Goal: Task Accomplishment & Management: Manage account settings

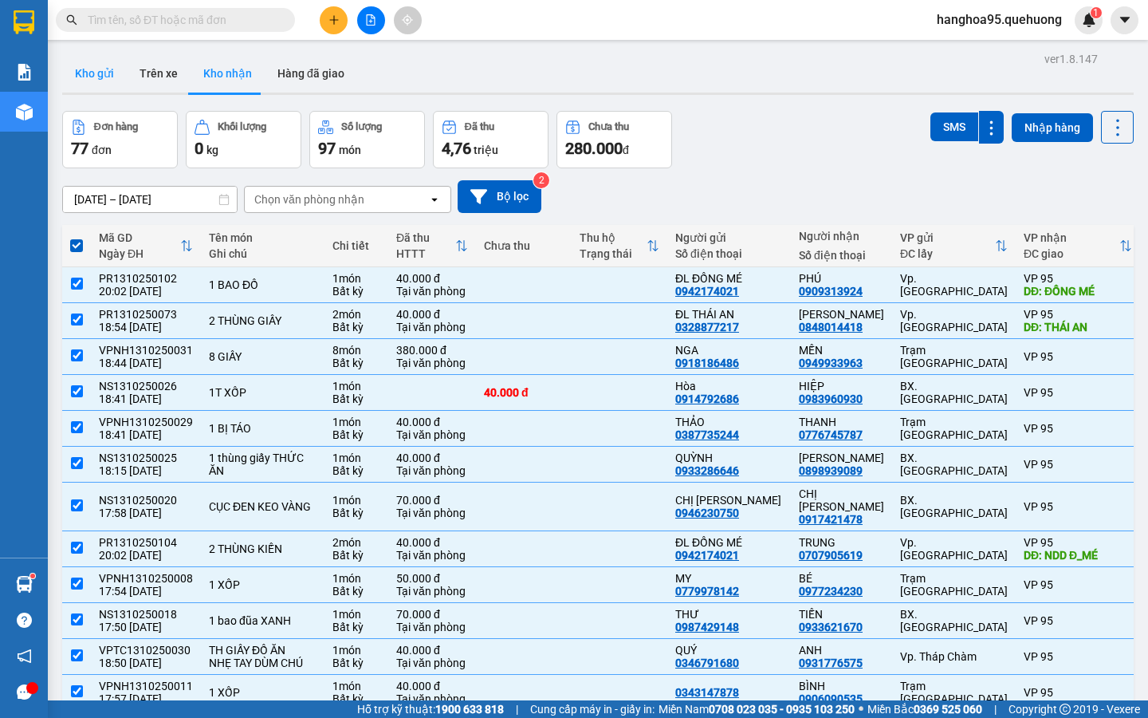
click at [96, 70] on button "Kho gửi" at bounding box center [94, 73] width 65 height 38
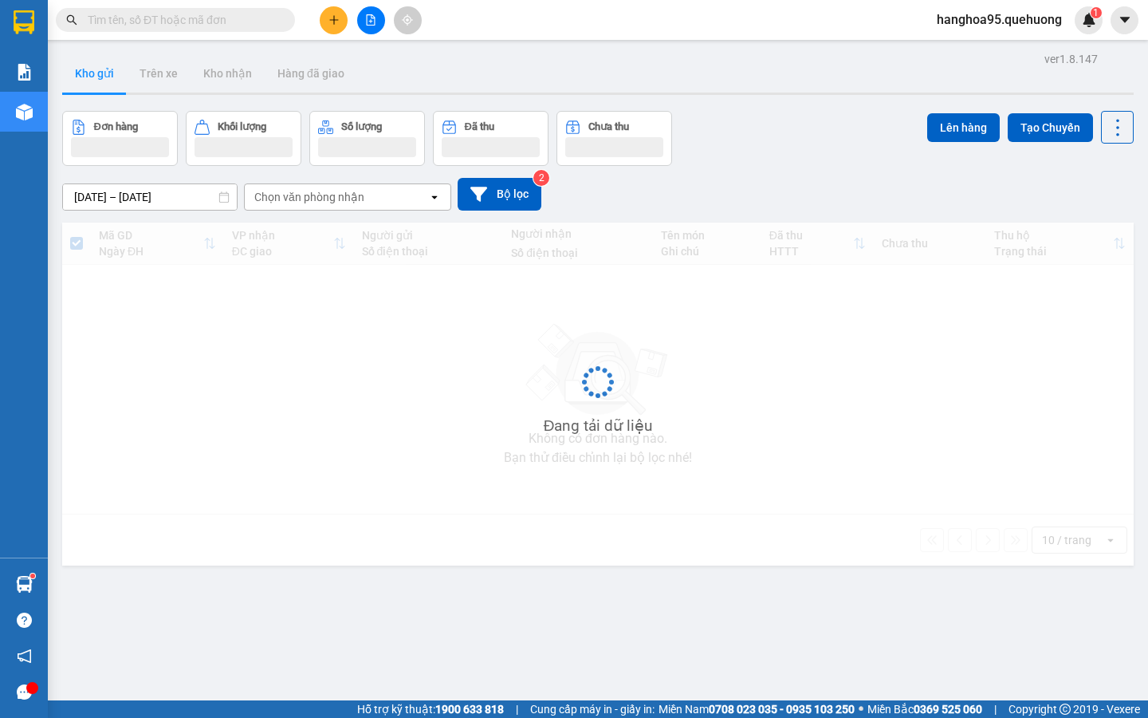
click at [329, 208] on div "Chọn văn phòng nhận" at bounding box center [336, 197] width 183 height 26
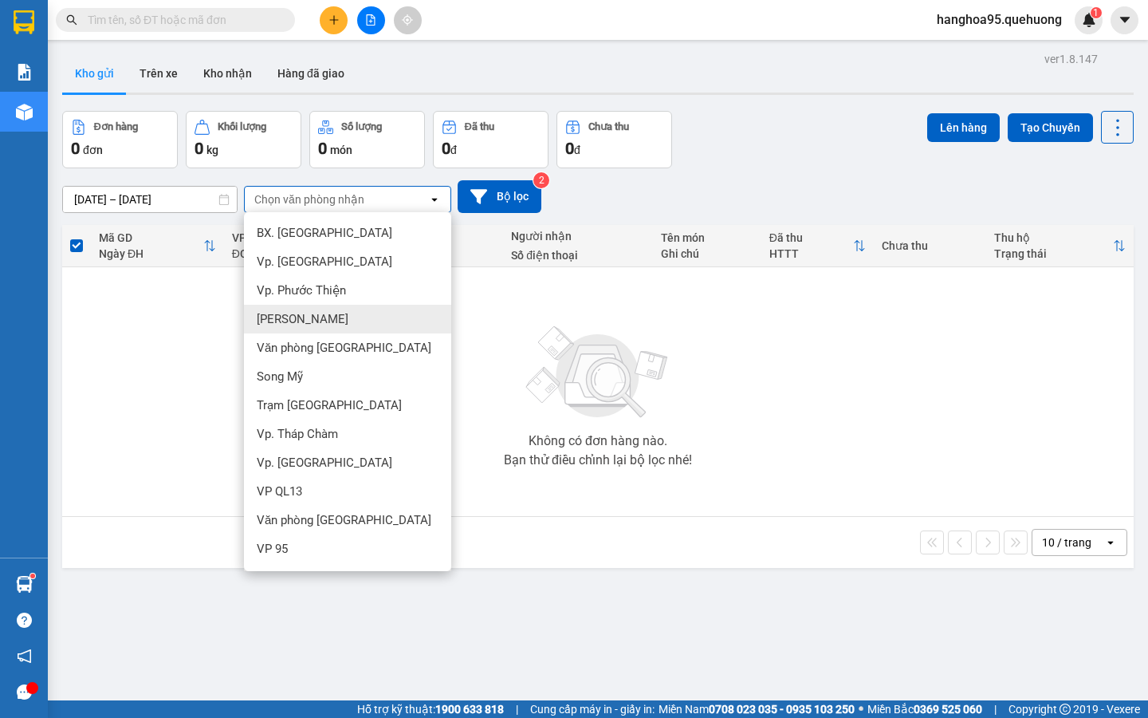
click at [328, 313] on span "[PERSON_NAME]" at bounding box center [303, 319] width 92 height 16
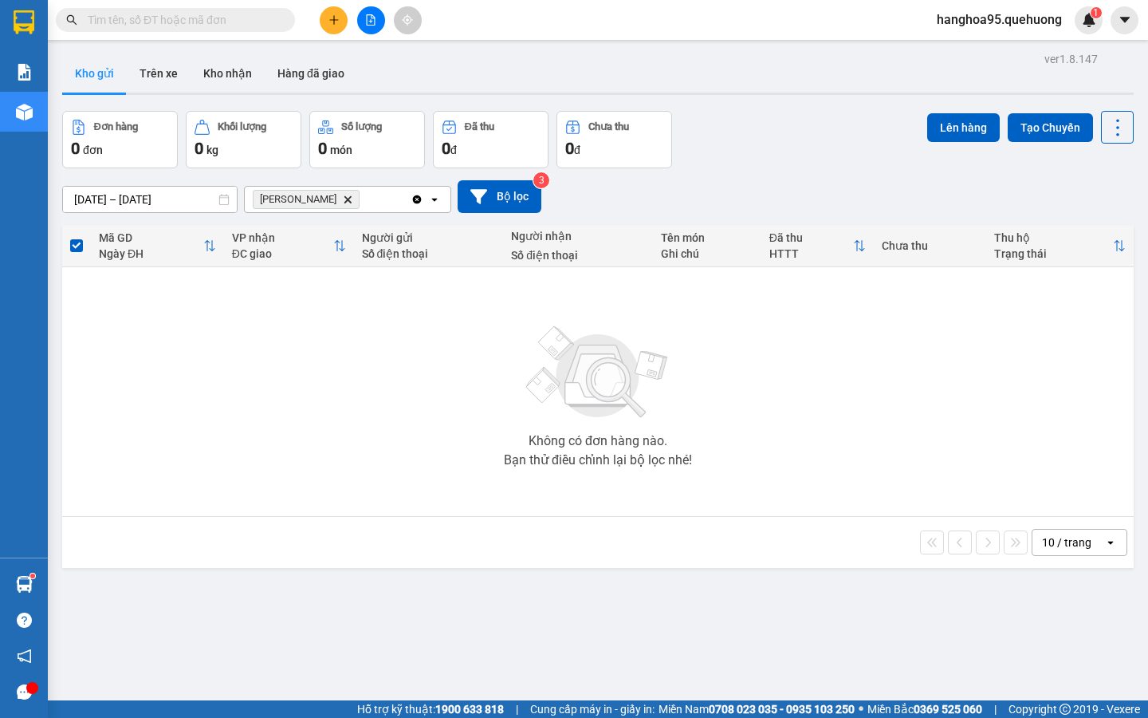
click at [80, 252] on label at bounding box center [76, 246] width 13 height 16
click at [77, 238] on input "checkbox" at bounding box center [77, 238] width 0 height 0
click at [76, 247] on span at bounding box center [76, 245] width 13 height 13
click at [77, 238] on input "checkbox" at bounding box center [77, 238] width 0 height 0
click at [84, 245] on th at bounding box center [76, 246] width 29 height 42
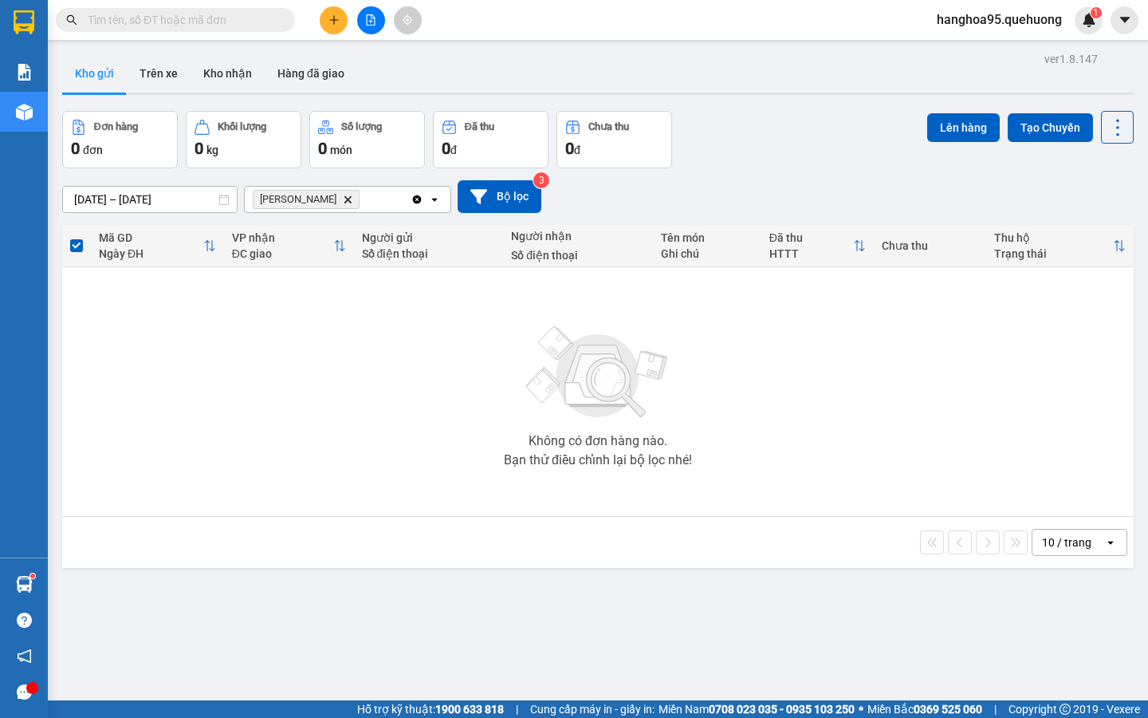
click at [75, 245] on span at bounding box center [76, 245] width 13 height 13
click at [77, 238] on input "checkbox" at bounding box center [77, 238] width 0 height 0
click at [75, 245] on span at bounding box center [76, 245] width 13 height 13
click at [77, 238] on input "checkbox" at bounding box center [77, 238] width 0 height 0
click at [75, 245] on span at bounding box center [76, 245] width 13 height 13
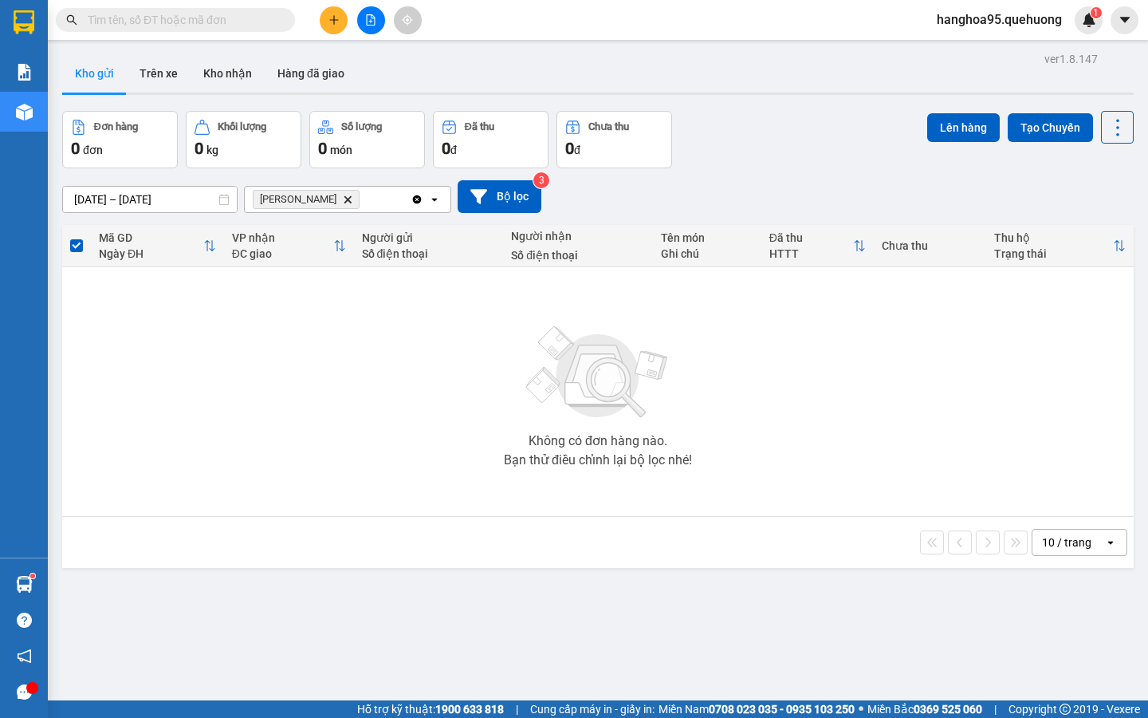
click at [77, 238] on input "checkbox" at bounding box center [77, 238] width 0 height 0
click at [195, 199] on input "13/10/2025 – 15/10/2025" at bounding box center [150, 200] width 174 height 26
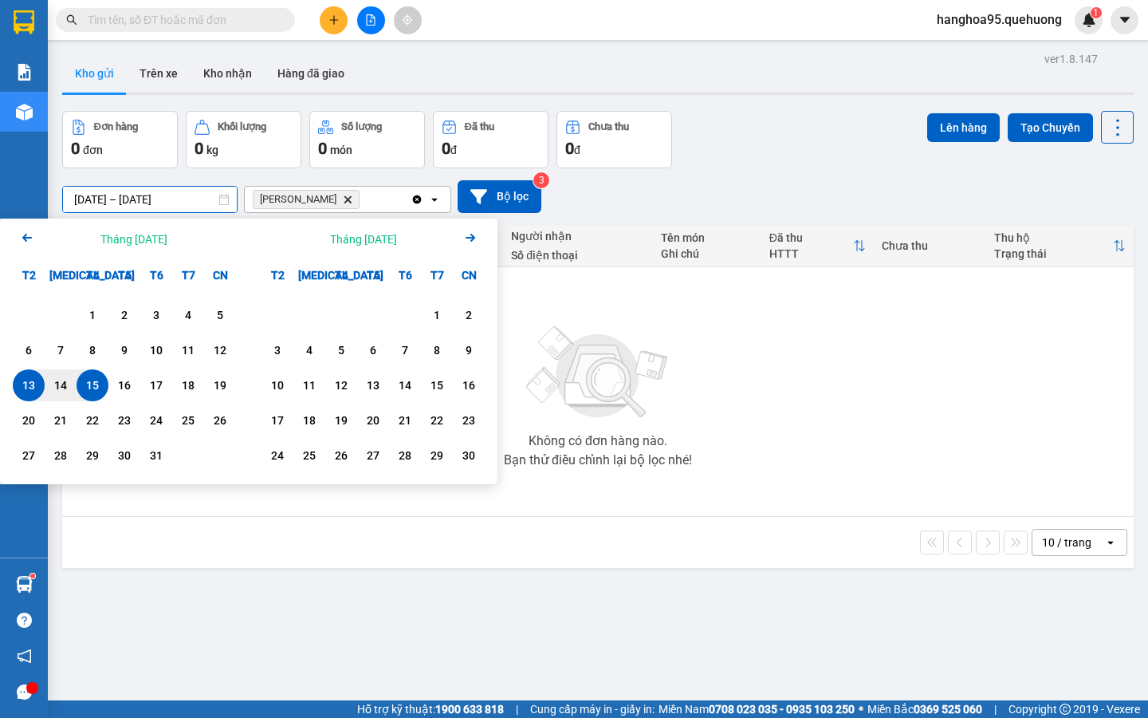
click at [37, 386] on div "13" at bounding box center [29, 385] width 22 height 19
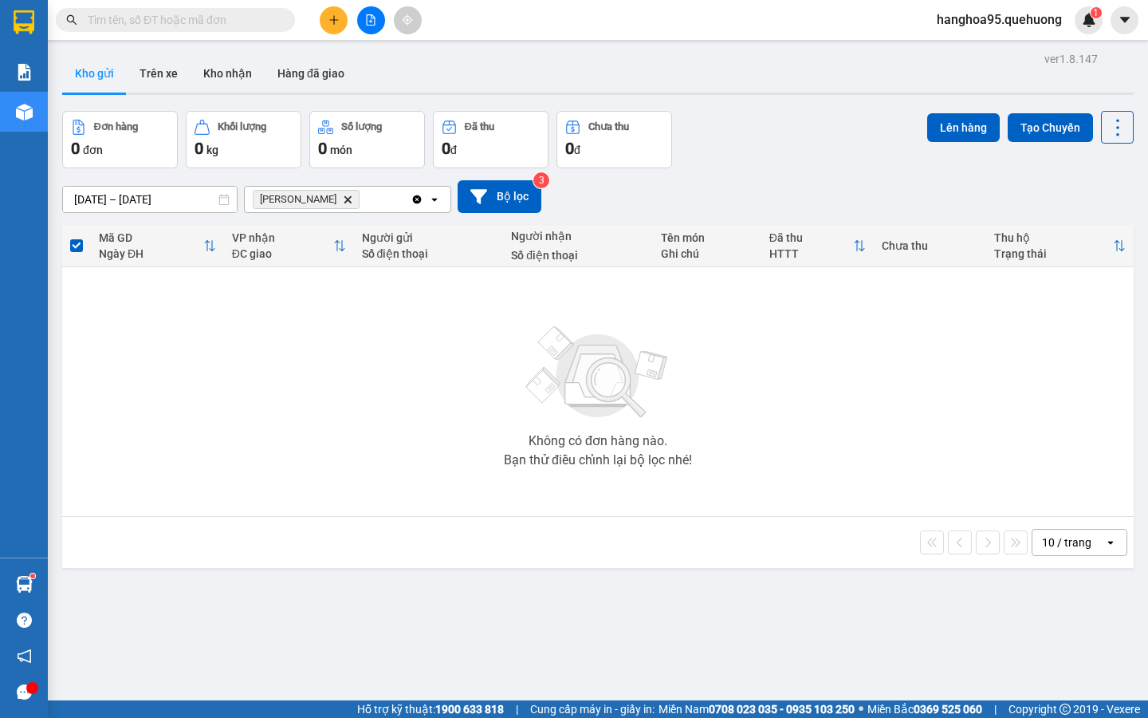
click at [182, 209] on div "ver 1.8.147 Kho gửi Trên xe Kho nhận Hàng đã giao Đơn hàng 0 đơn Khối lượng 0 k…" at bounding box center [598, 407] width 1084 height 718
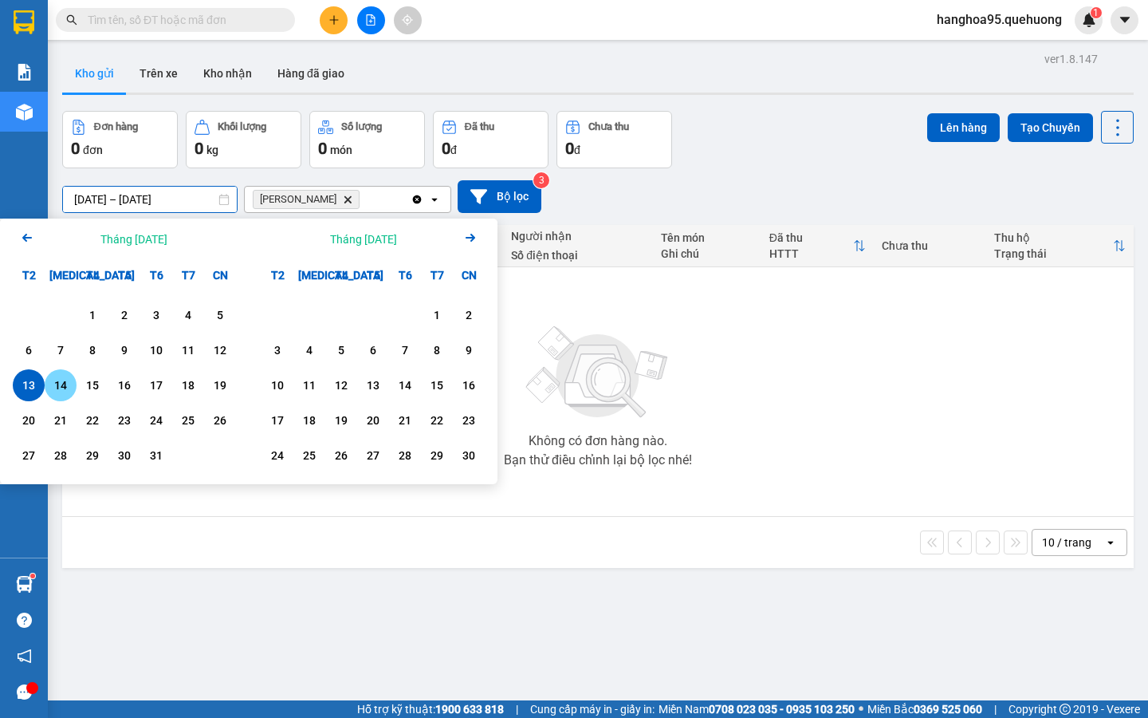
click at [61, 391] on div "14" at bounding box center [60, 385] width 22 height 19
click at [63, 391] on div "14" at bounding box center [60, 385] width 22 height 19
type input "[DATE] – [DATE]"
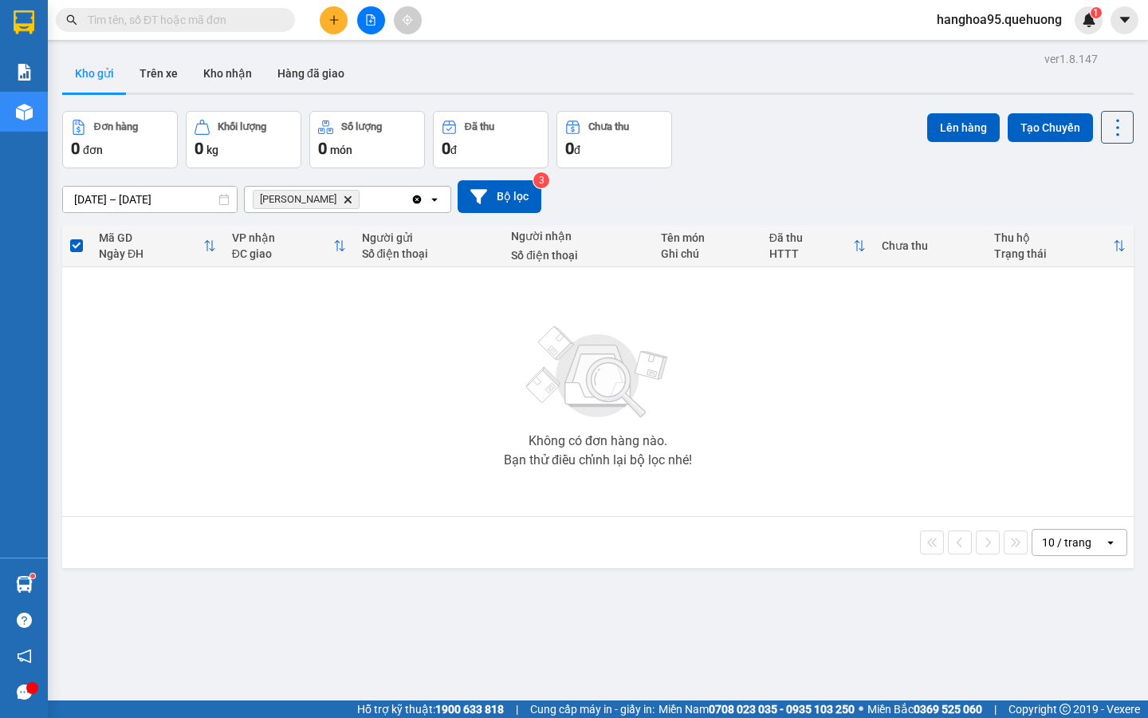
click at [319, 17] on div at bounding box center [371, 20] width 120 height 28
click at [326, 18] on button at bounding box center [334, 20] width 28 height 28
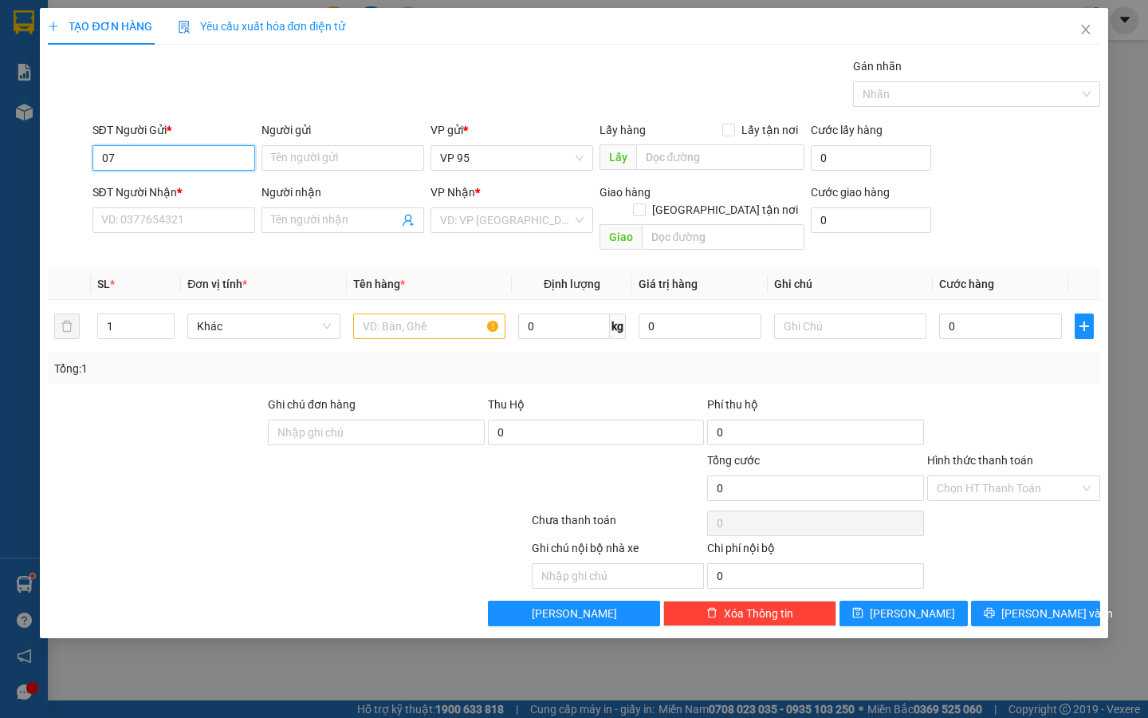
type input "072"
click at [1081, 29] on icon "close" at bounding box center [1086, 29] width 13 height 13
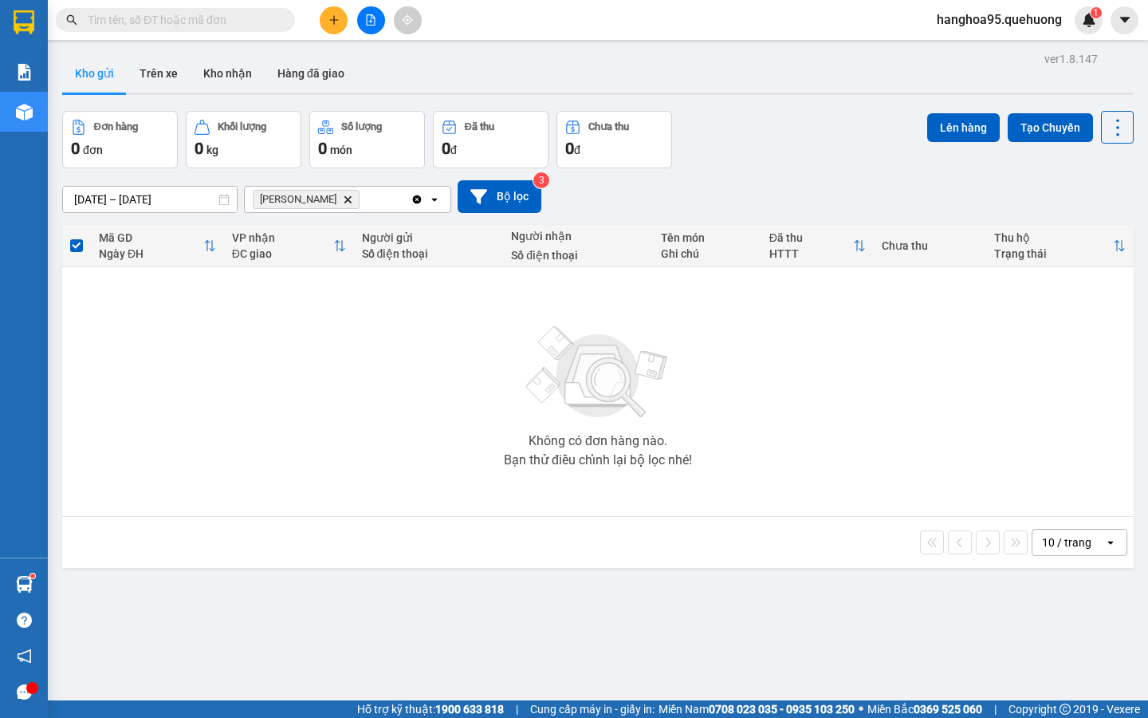
drag, startPoint x: 221, startPoint y: 7, endPoint x: 199, endPoint y: 37, distance: 36.5
click at [209, 19] on div "Kết quả tìm kiếm ( 0 ) Bộ lọc No Data" at bounding box center [155, 20] width 311 height 28
click at [197, 21] on input "text" at bounding box center [182, 20] width 188 height 18
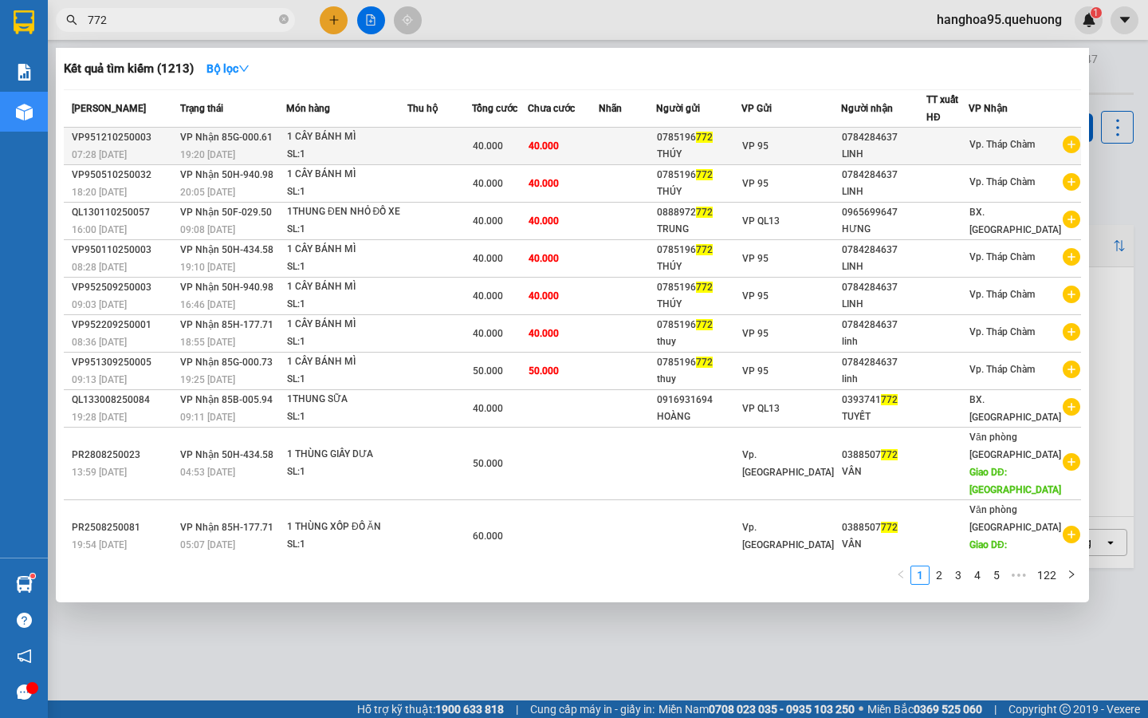
type input "772"
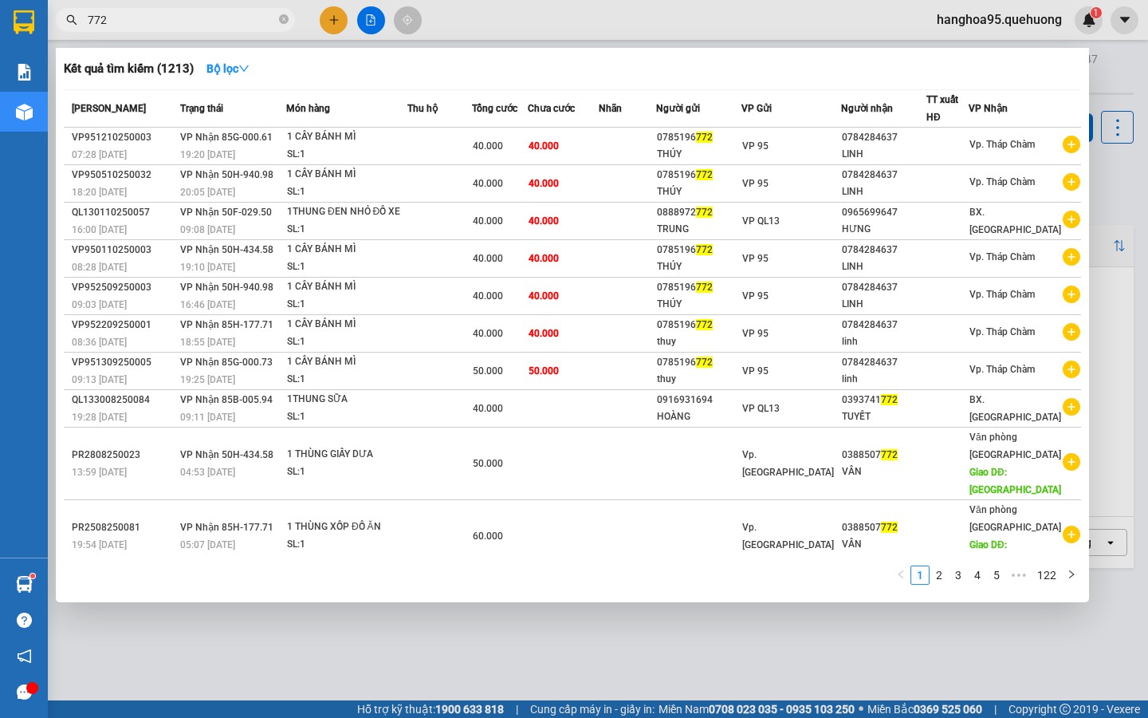
click at [1063, 147] on icon "plus-circle" at bounding box center [1072, 145] width 18 height 18
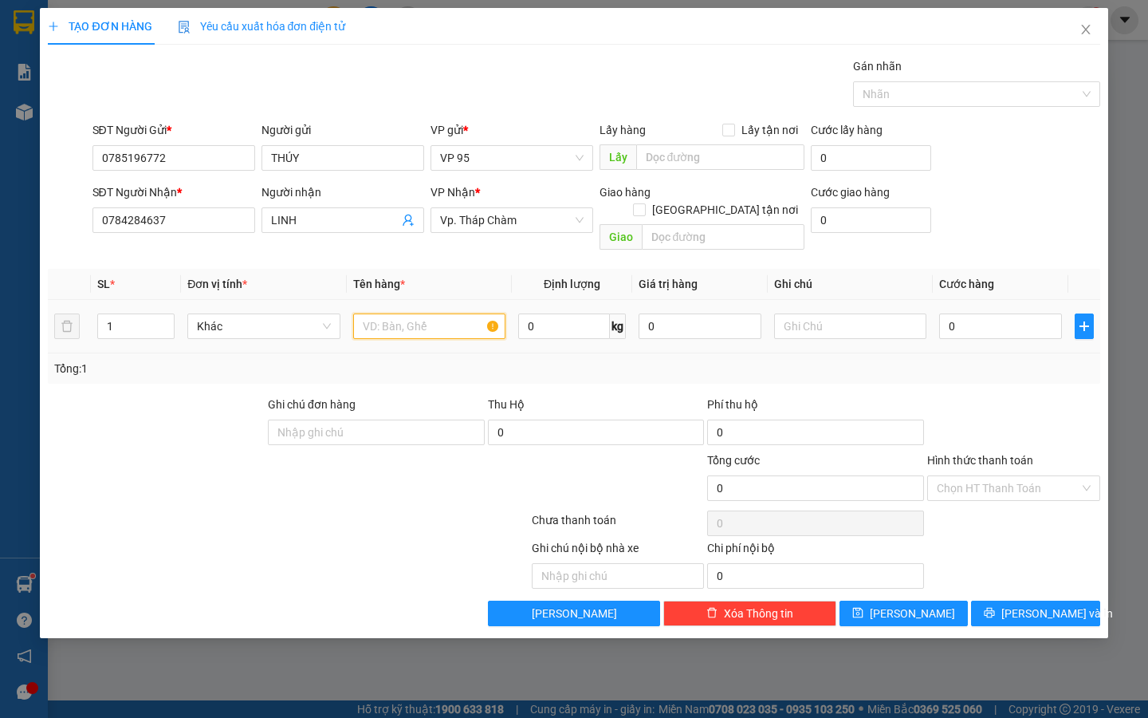
click at [431, 313] on input "text" at bounding box center [429, 326] width 152 height 26
type input "1 cây bánh mm"
click at [975, 313] on input "0" at bounding box center [1000, 326] width 123 height 26
type input "004"
type input "4"
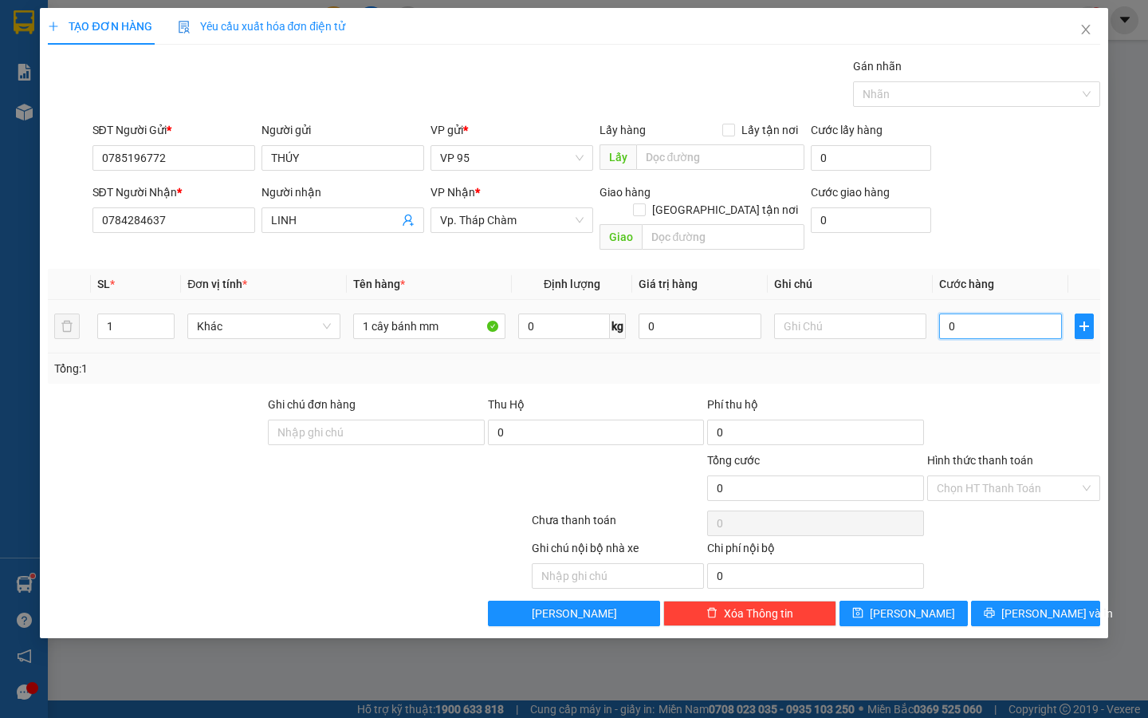
type input "4"
type input "00"
type input "0"
type input "40"
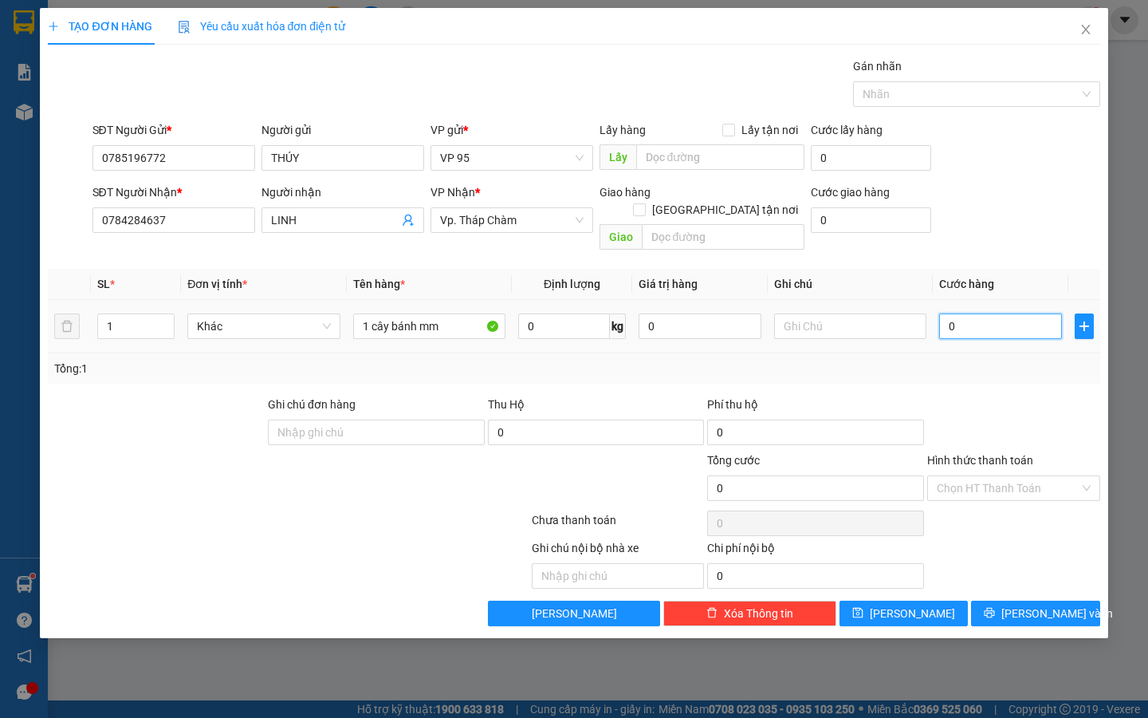
type input "40"
type input "40.000"
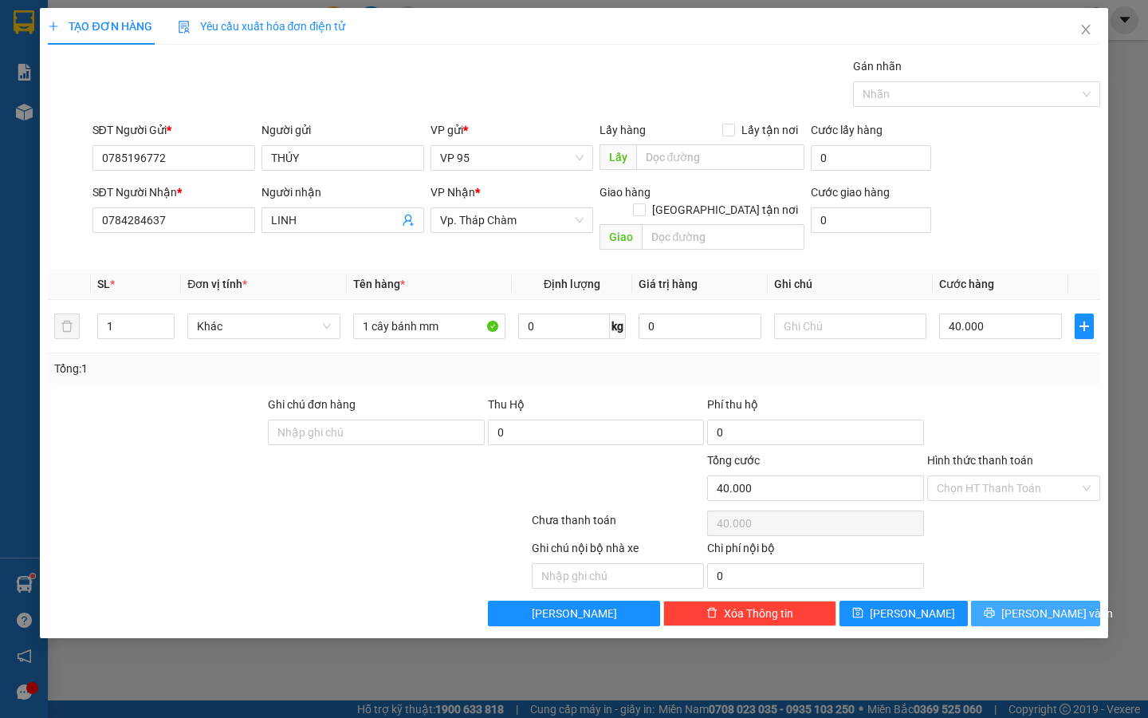
click at [1025, 604] on span "[PERSON_NAME] và In" at bounding box center [1057, 613] width 112 height 18
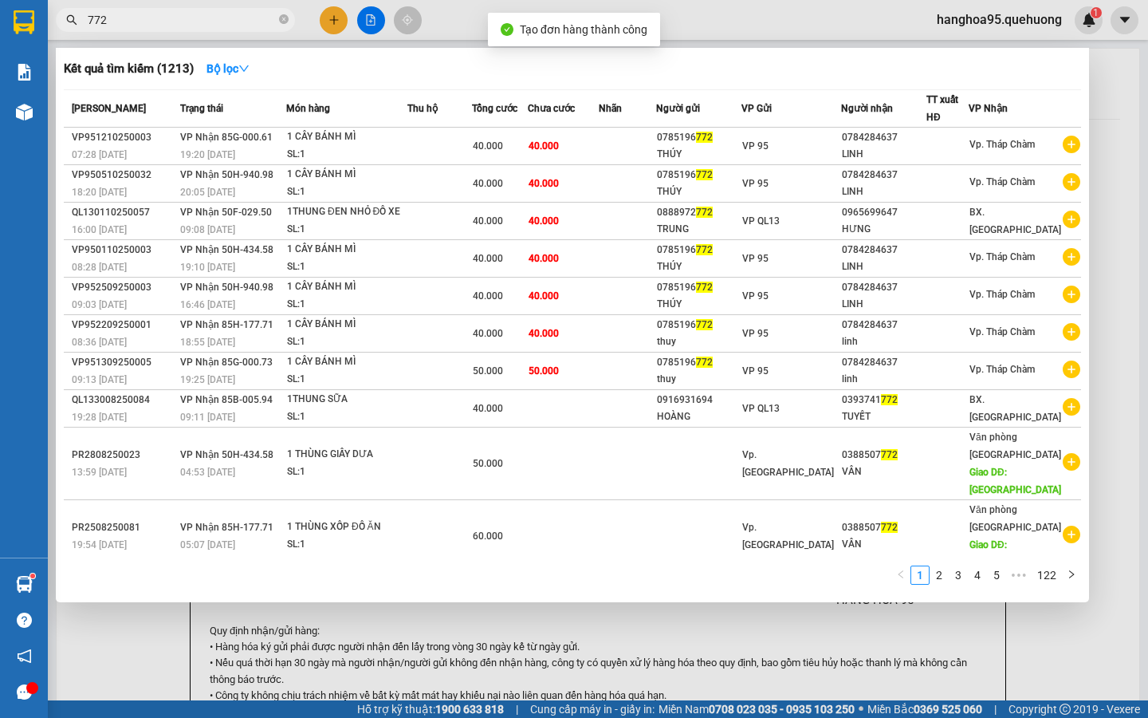
click at [1109, 199] on div at bounding box center [574, 359] width 1148 height 718
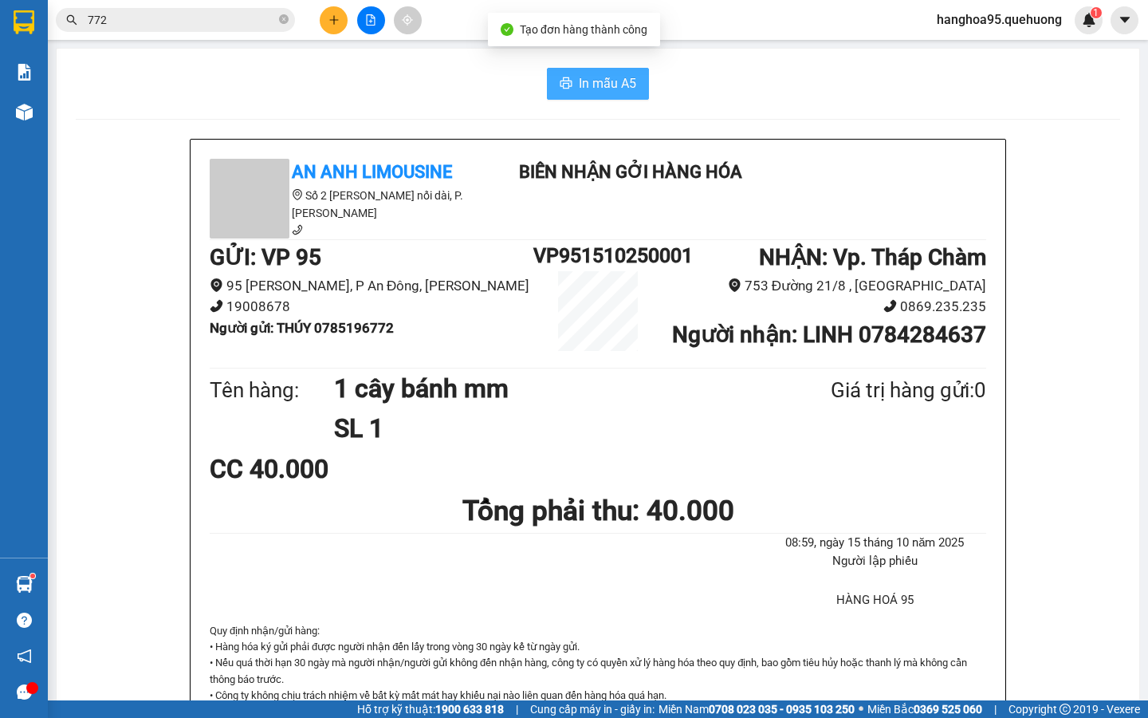
click at [579, 90] on span "In mẫu A5" at bounding box center [607, 83] width 57 height 20
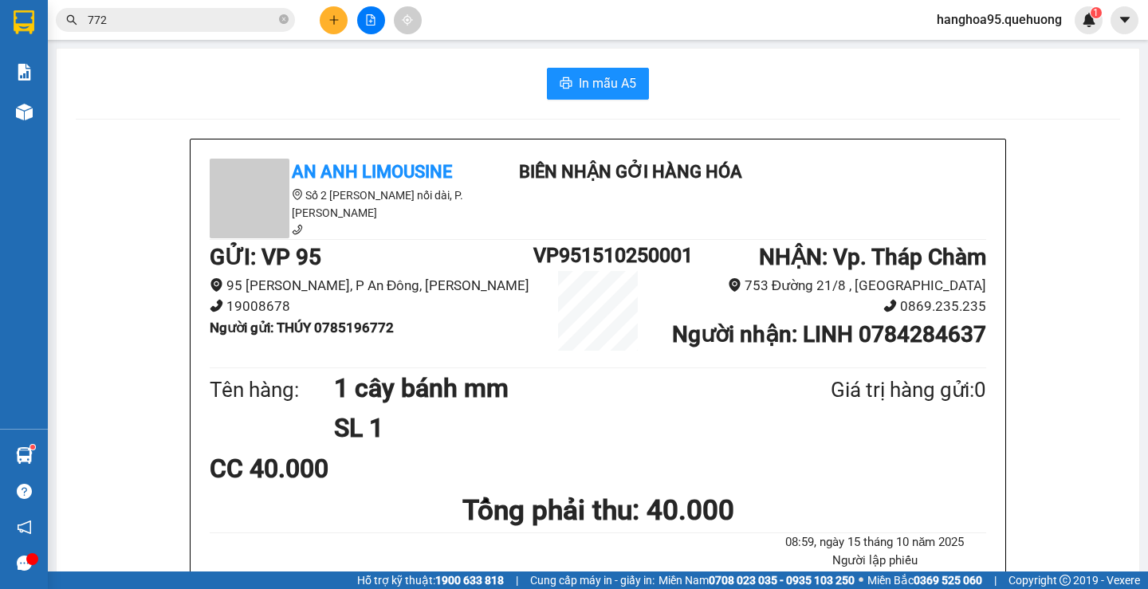
click at [146, 20] on input "772" at bounding box center [182, 20] width 188 height 18
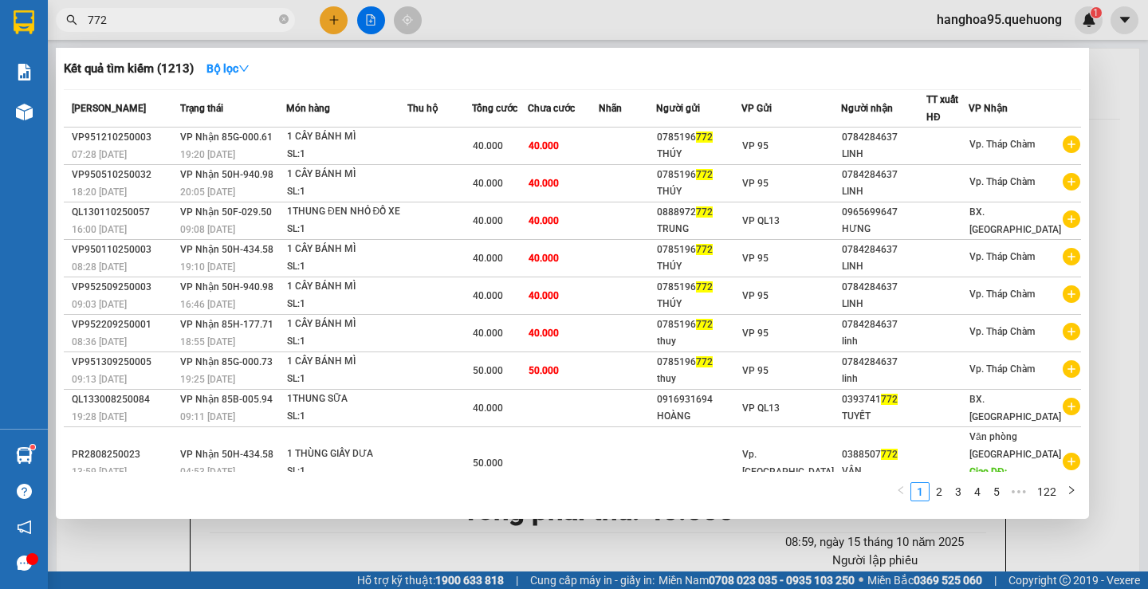
click at [146, 20] on input "772" at bounding box center [182, 20] width 188 height 18
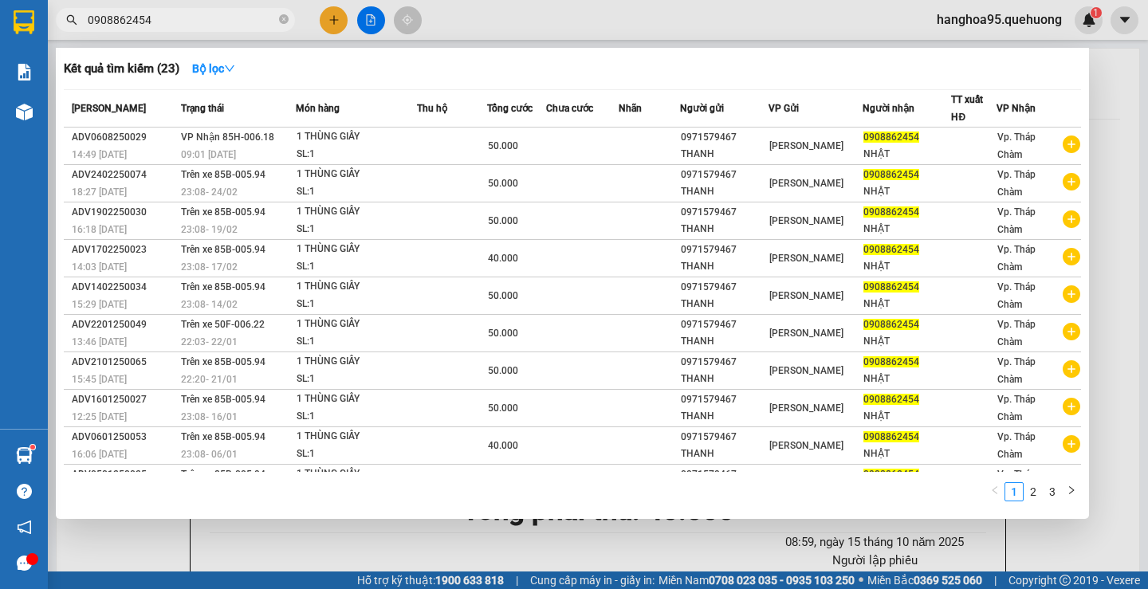
click at [251, 28] on input "0908862454" at bounding box center [182, 20] width 188 height 18
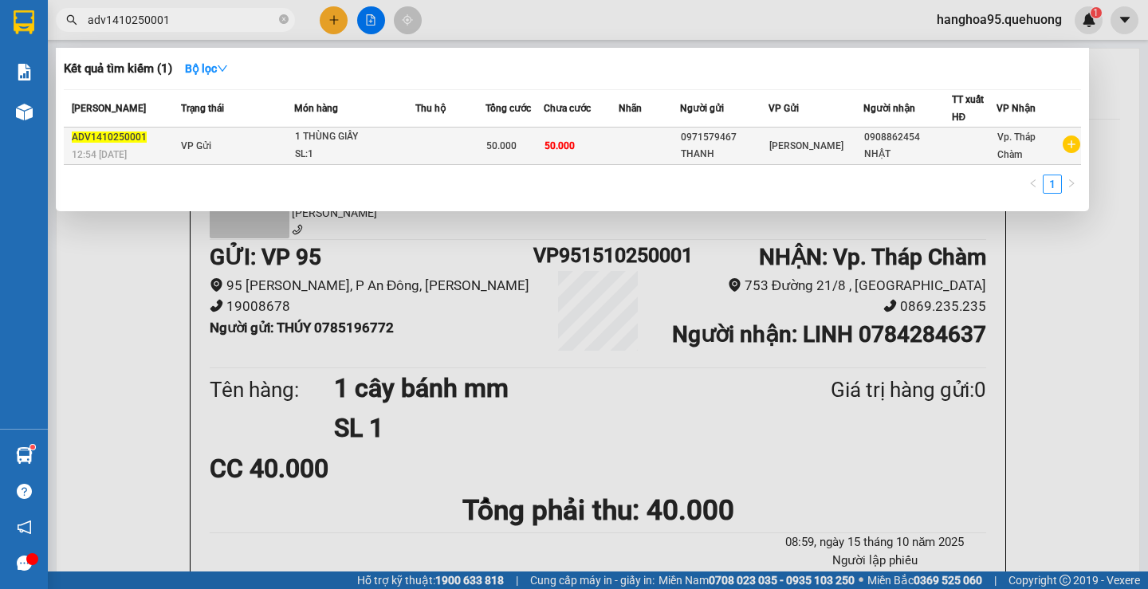
type input "adv1410250001"
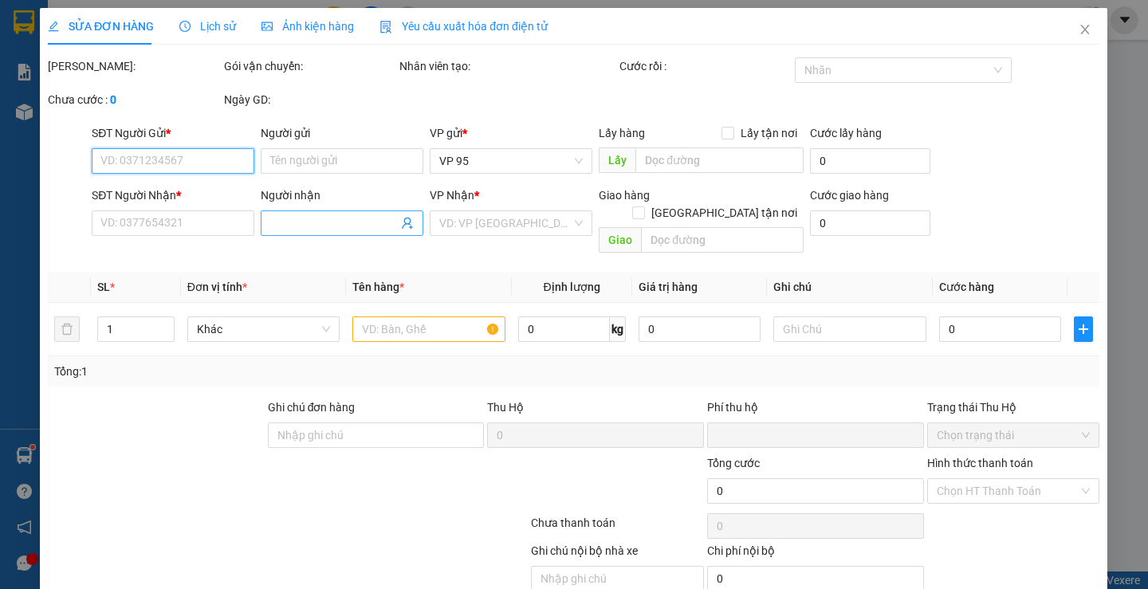
type input "0971579467"
type input "THANH"
type input "0908862454"
type input "NHẬT"
type input "0"
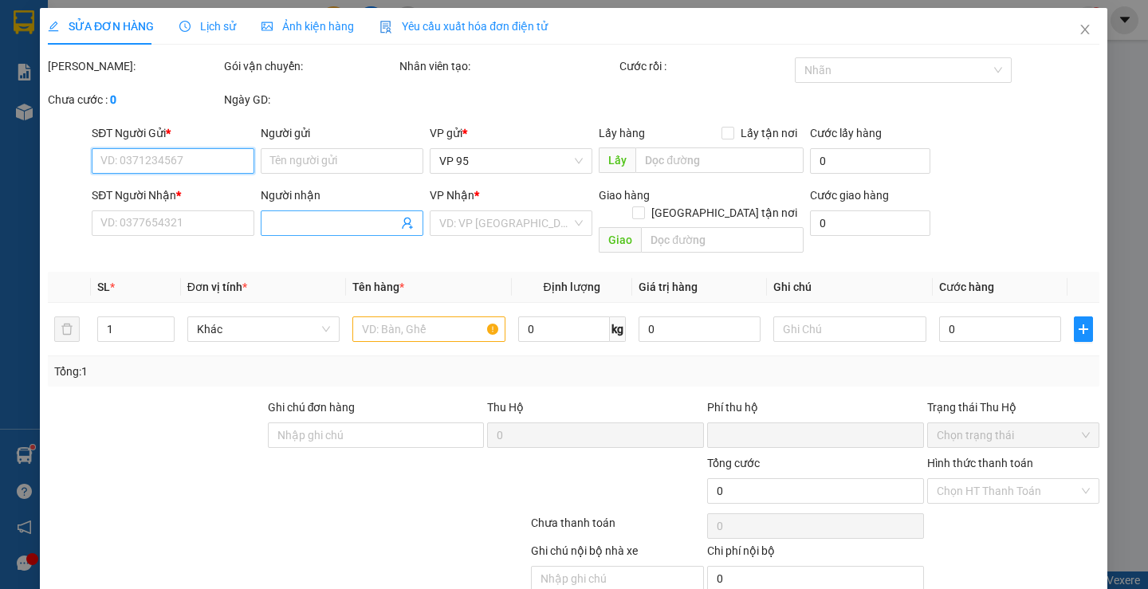
type input "50.000"
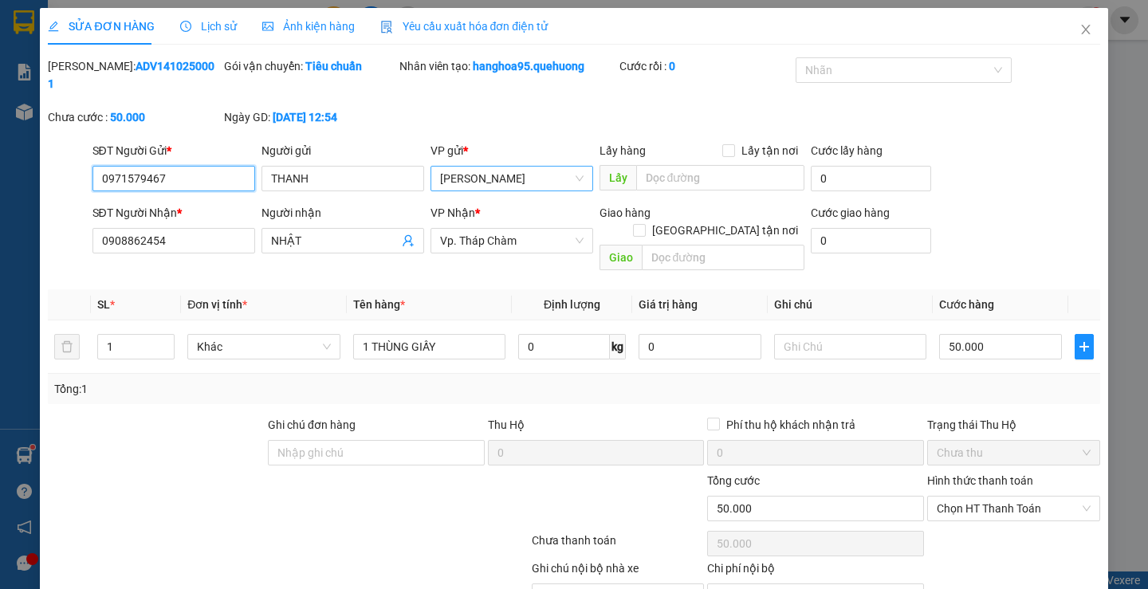
click at [495, 167] on span "[PERSON_NAME]" at bounding box center [512, 179] width 144 height 24
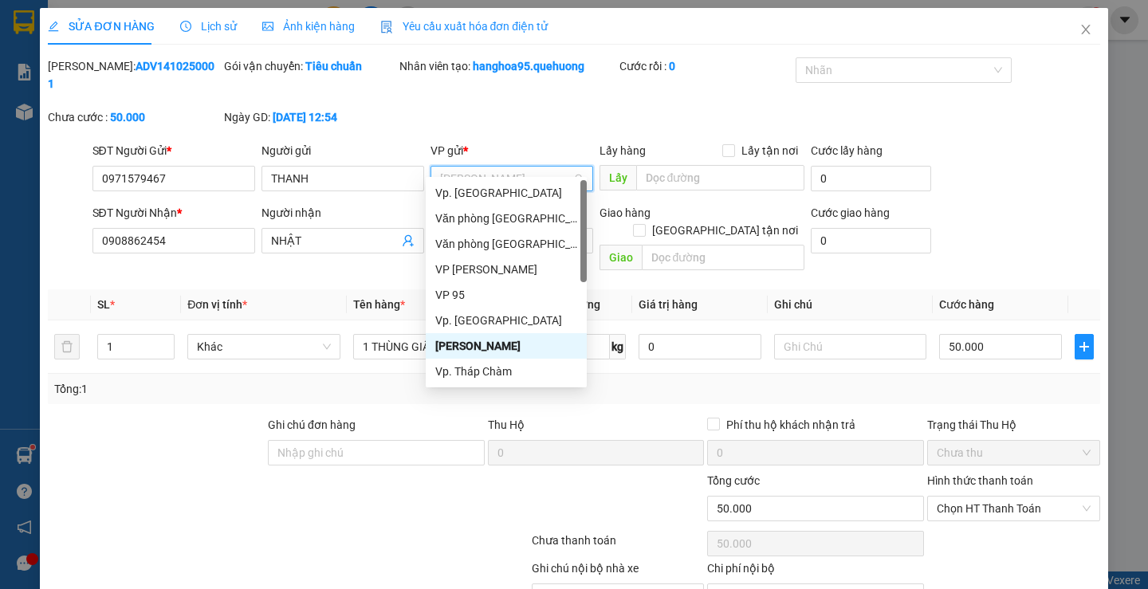
click at [495, 167] on span "[PERSON_NAME]" at bounding box center [512, 179] width 144 height 24
click at [469, 289] on div "VP 95" at bounding box center [506, 295] width 142 height 18
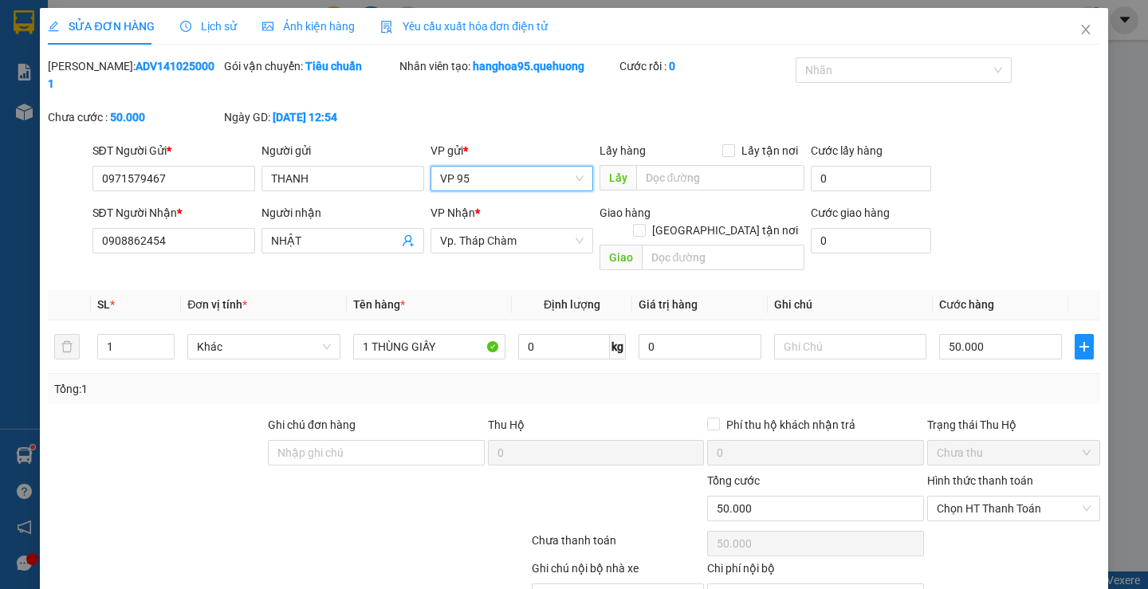
scroll to position [53, 0]
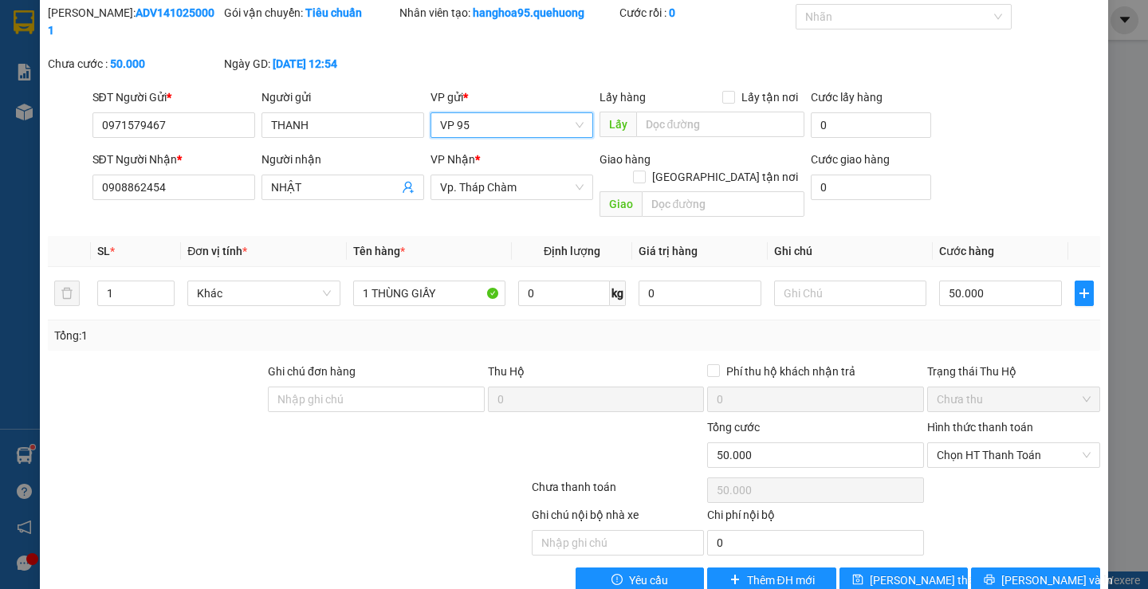
click at [501, 113] on span "VP 95" at bounding box center [512, 125] width 144 height 24
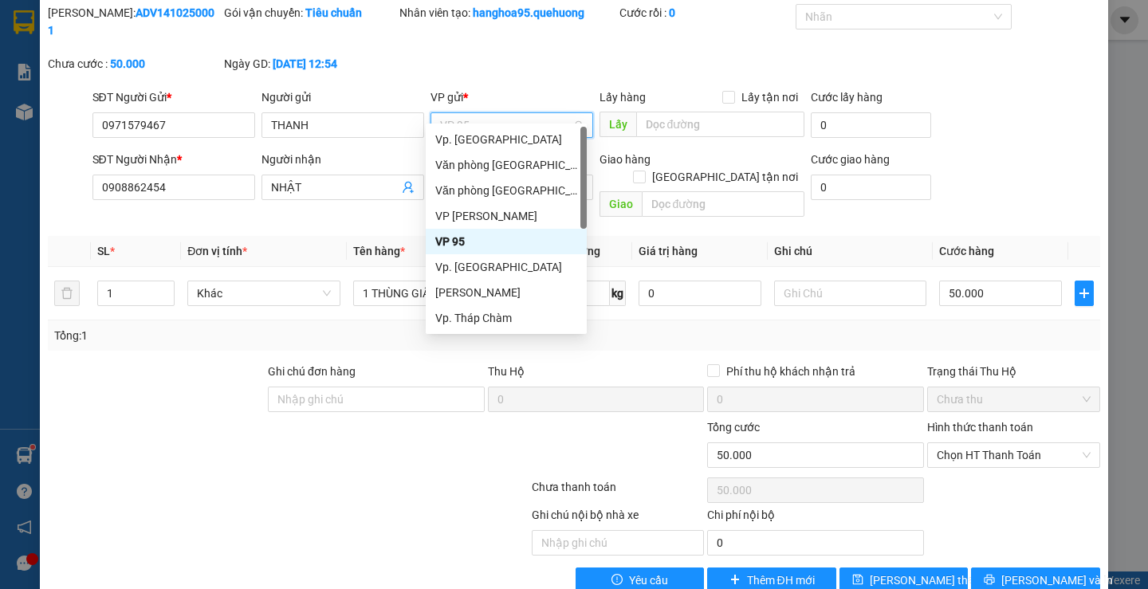
click at [501, 113] on span "VP 95" at bounding box center [512, 125] width 144 height 24
click at [478, 239] on div "VP 95" at bounding box center [506, 242] width 142 height 18
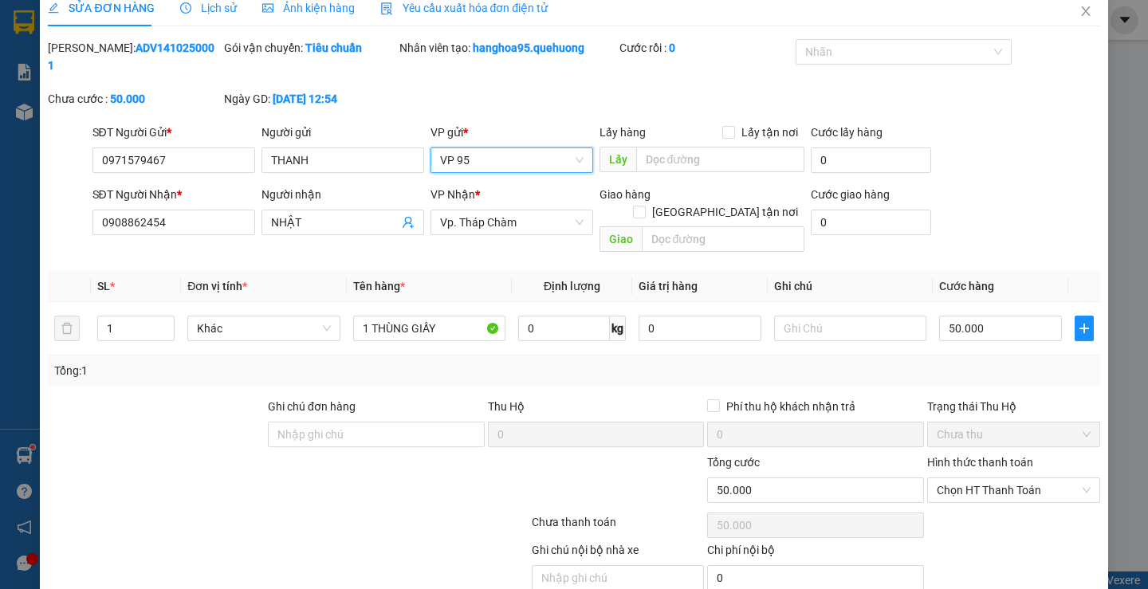
scroll to position [0, 0]
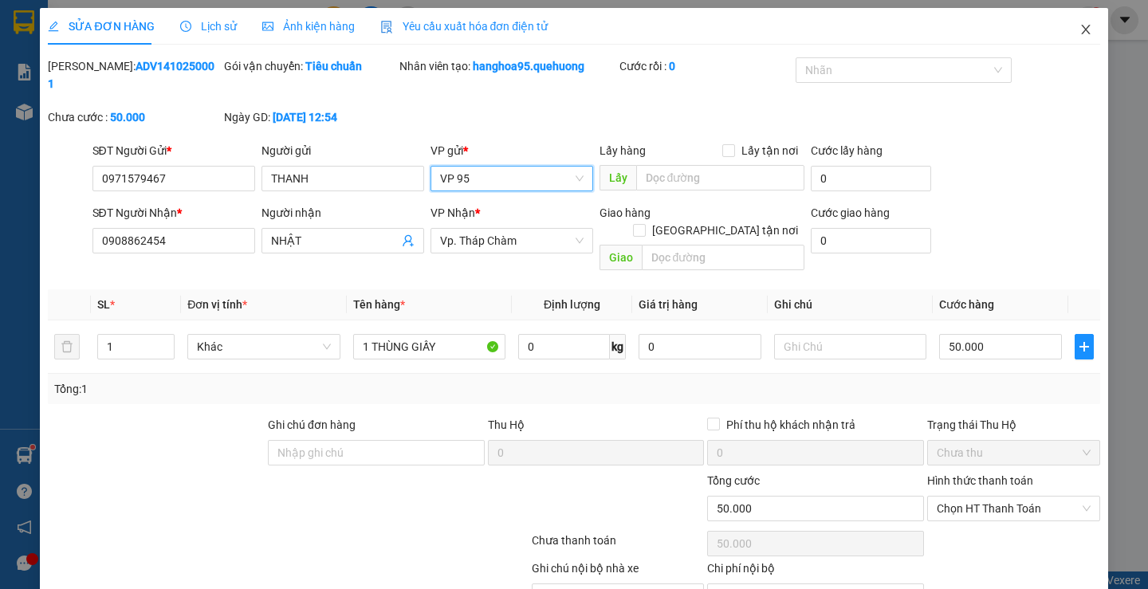
click at [1080, 27] on icon "close" at bounding box center [1086, 29] width 13 height 13
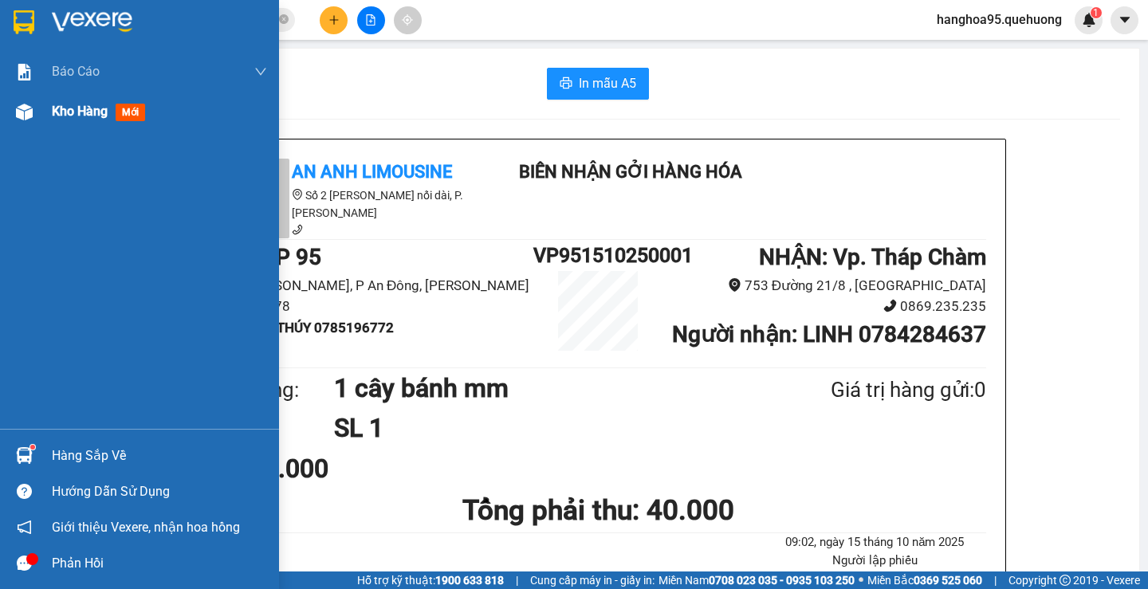
click at [57, 110] on span "Kho hàng" at bounding box center [80, 111] width 56 height 15
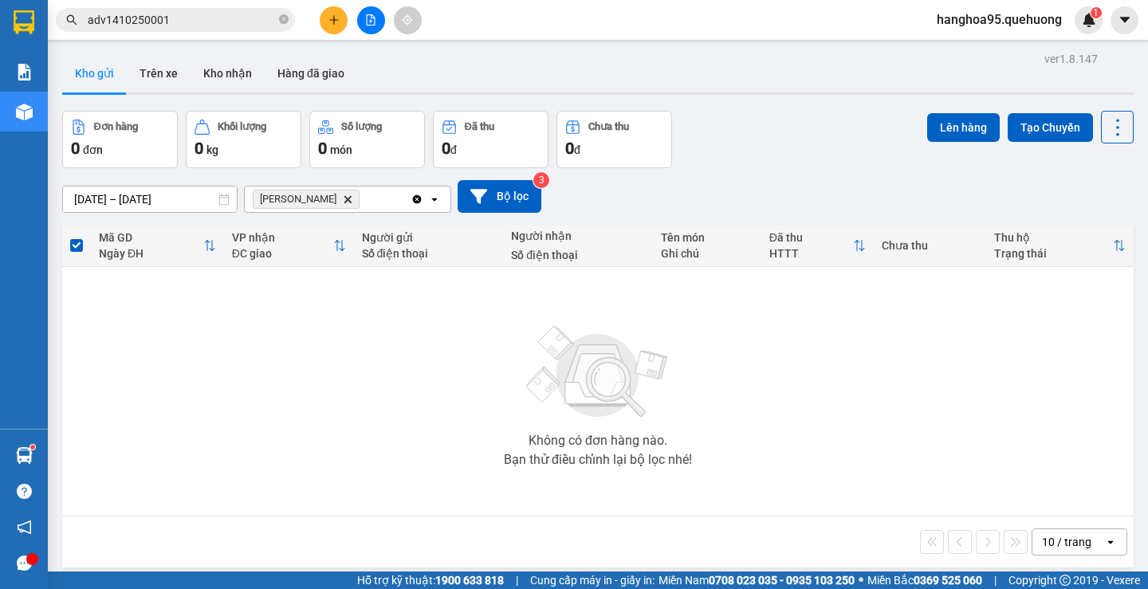
click at [136, 205] on input "14/10/2025 – 14/10/2025" at bounding box center [150, 200] width 174 height 26
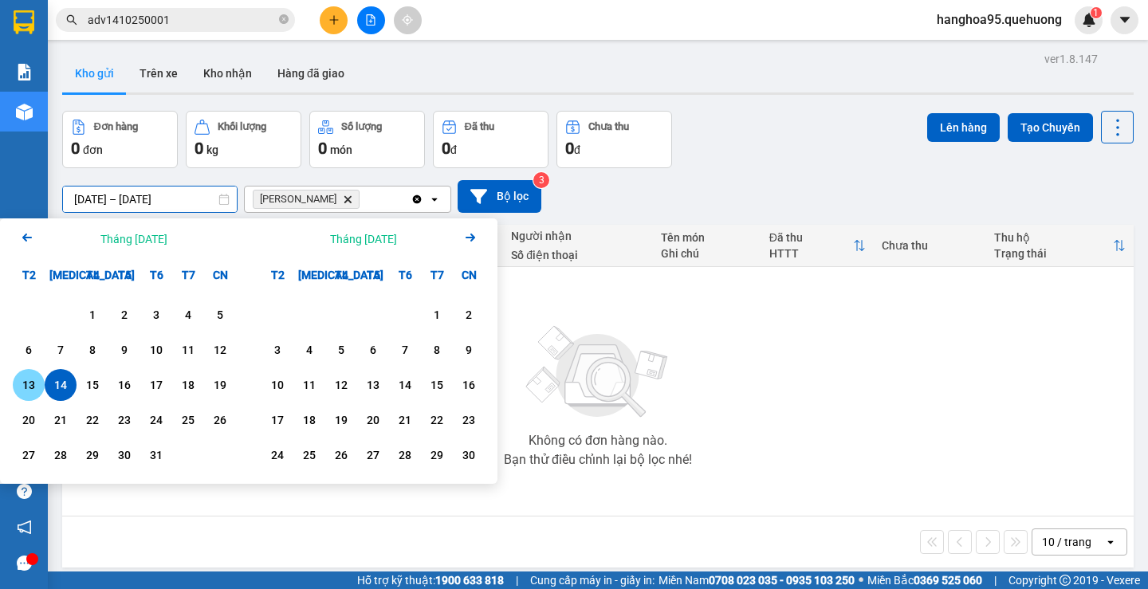
click at [30, 387] on div "13" at bounding box center [29, 385] width 22 height 19
click at [47, 385] on div "14" at bounding box center [61, 385] width 32 height 32
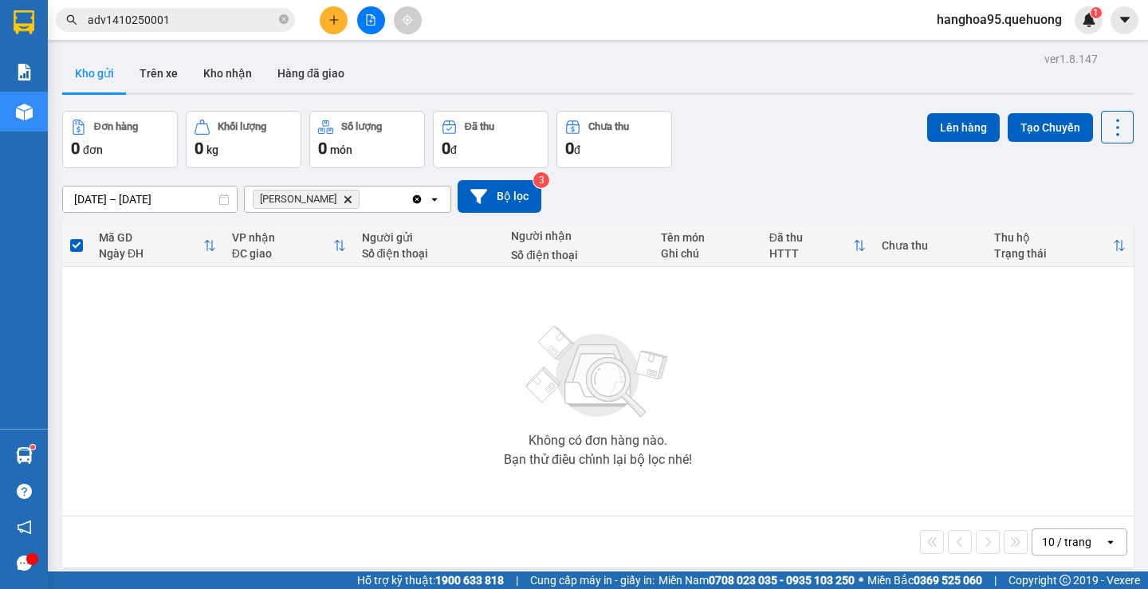
click at [418, 200] on icon "Clear all" at bounding box center [417, 199] width 13 height 13
click at [124, 200] on input "13/10/2025 – 14/10/2025" at bounding box center [150, 200] width 174 height 26
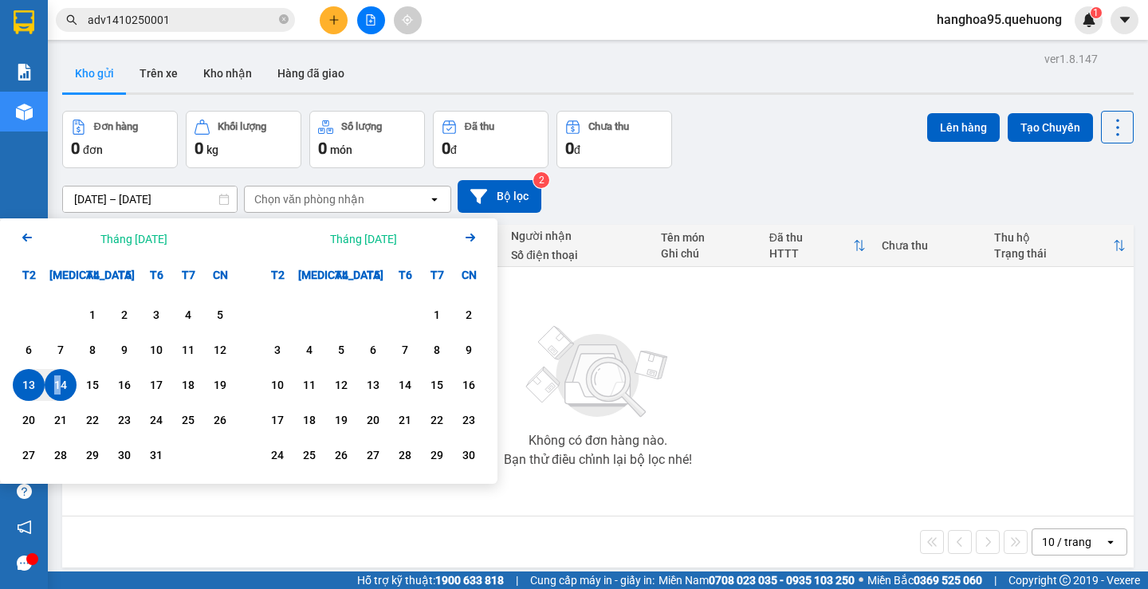
click at [58, 381] on div "14" at bounding box center [60, 385] width 22 height 19
click at [57, 387] on div "14" at bounding box center [60, 385] width 22 height 19
type input "14/10/2025 – 14/10/2025"
click at [57, 387] on div "ver 1.8.147 Kho gửi Trên xe Kho nhận Hàng đã giao Đơn hàng 0 đơn Khối lượng 0 k…" at bounding box center [598, 342] width 1084 height 589
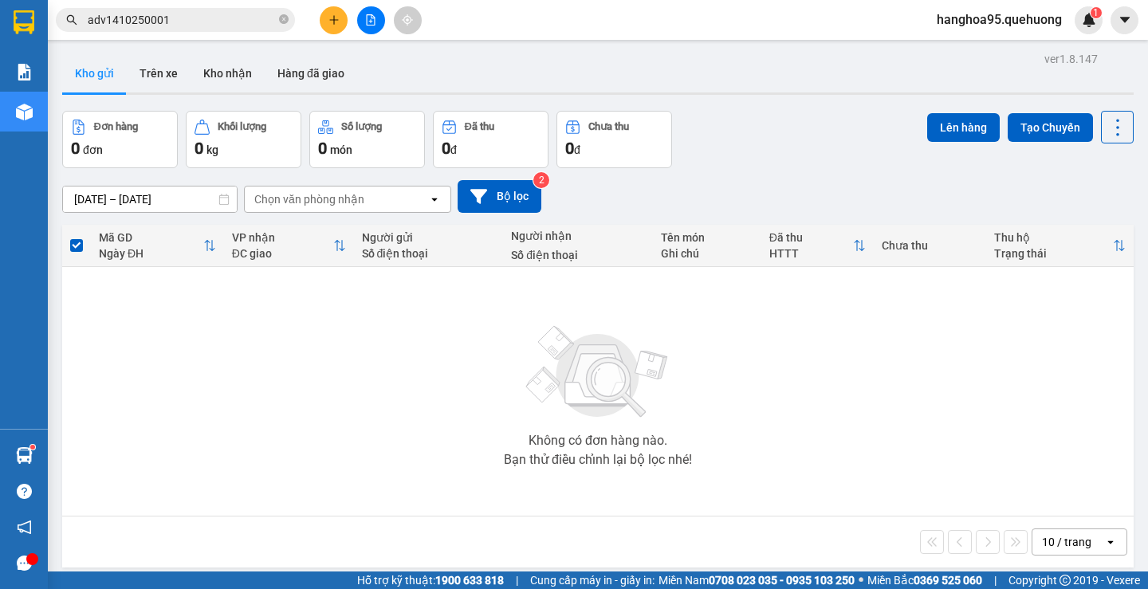
click at [340, 30] on button at bounding box center [334, 20] width 28 height 28
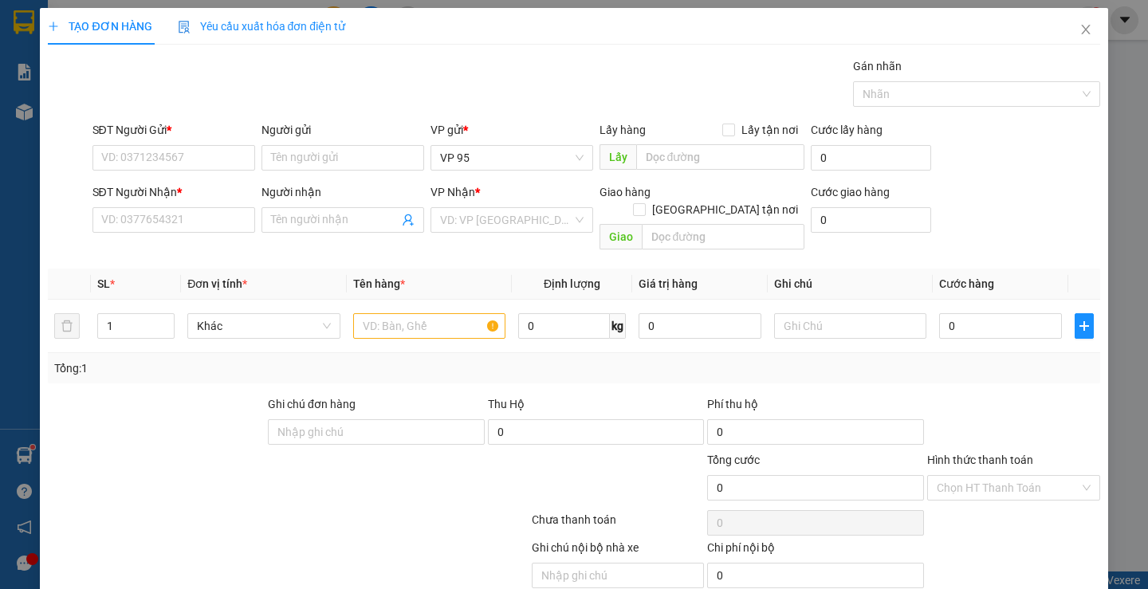
click at [203, 174] on div "SĐT Người Gửi * VD: 0371234567" at bounding box center [173, 149] width 163 height 56
click at [202, 171] on div "SĐT Người Gửi * VD: 0371234567" at bounding box center [173, 149] width 163 height 56
click at [202, 155] on input "SĐT Người Gửi *" at bounding box center [173, 158] width 163 height 26
type input "0901898878"
click at [200, 188] on div "0901898878 - loan" at bounding box center [171, 190] width 142 height 18
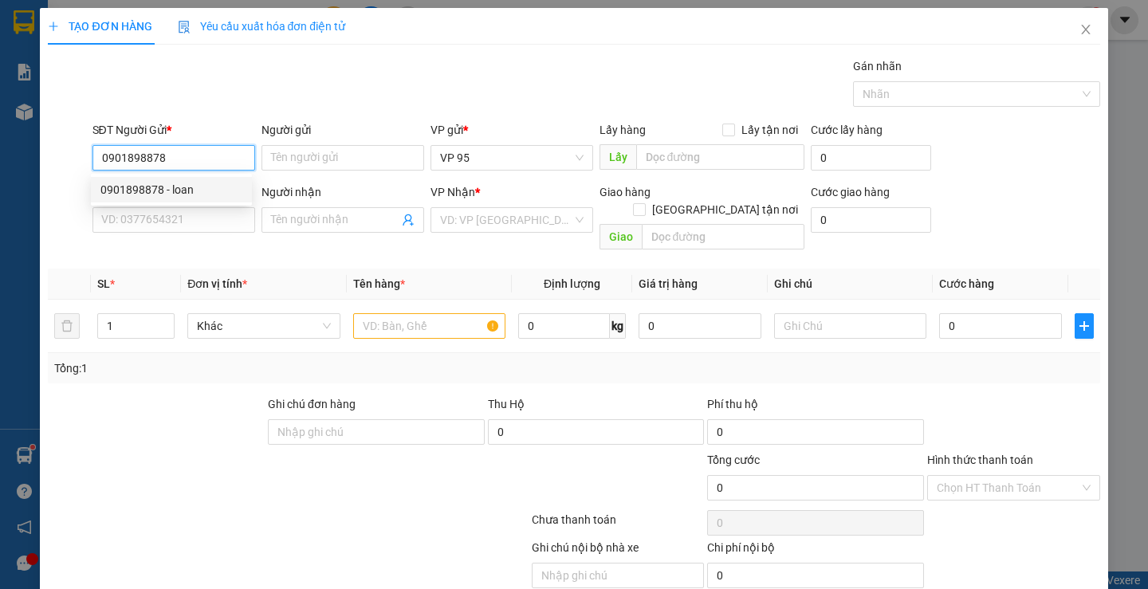
type input "loan"
type input "0986781057"
type input "THANH THỦY"
type input "0901898878"
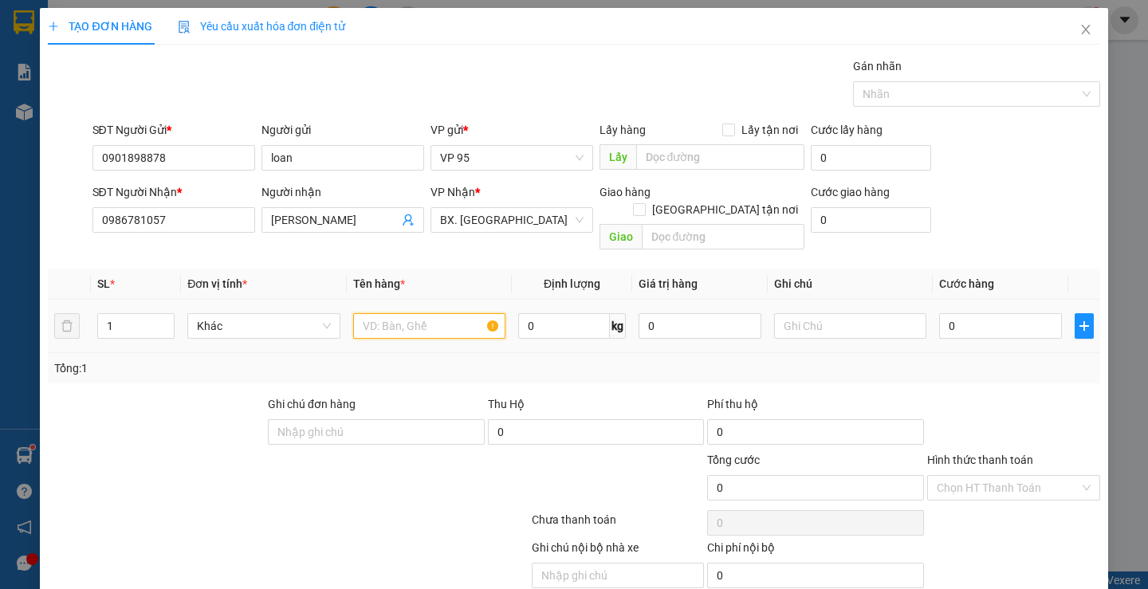
click at [403, 318] on input "text" at bounding box center [429, 326] width 152 height 26
type input "2"
type input "50.000"
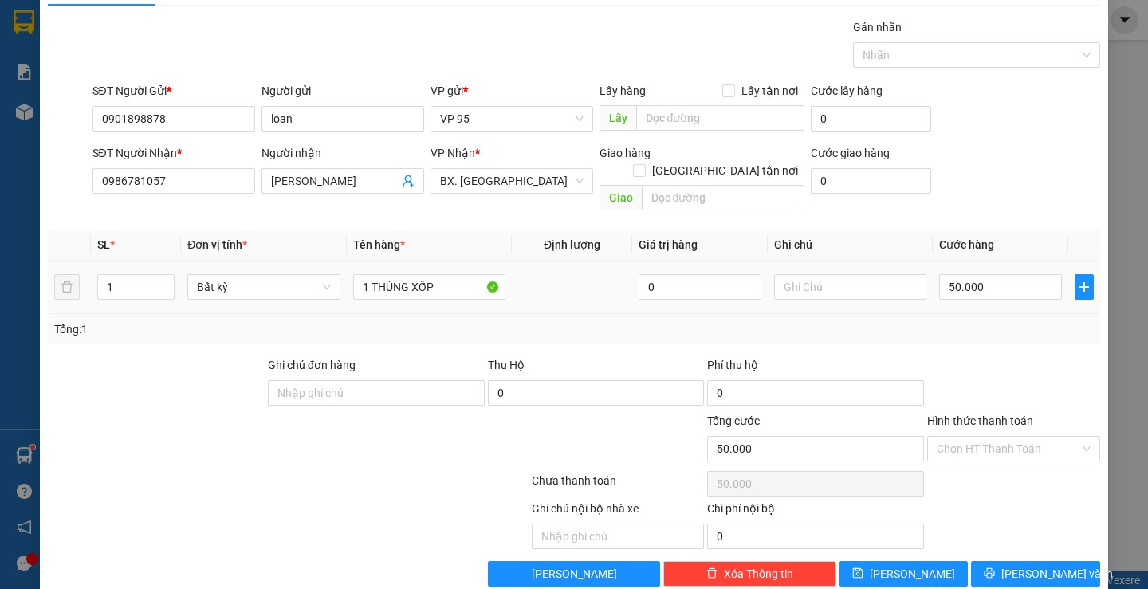
scroll to position [50, 0]
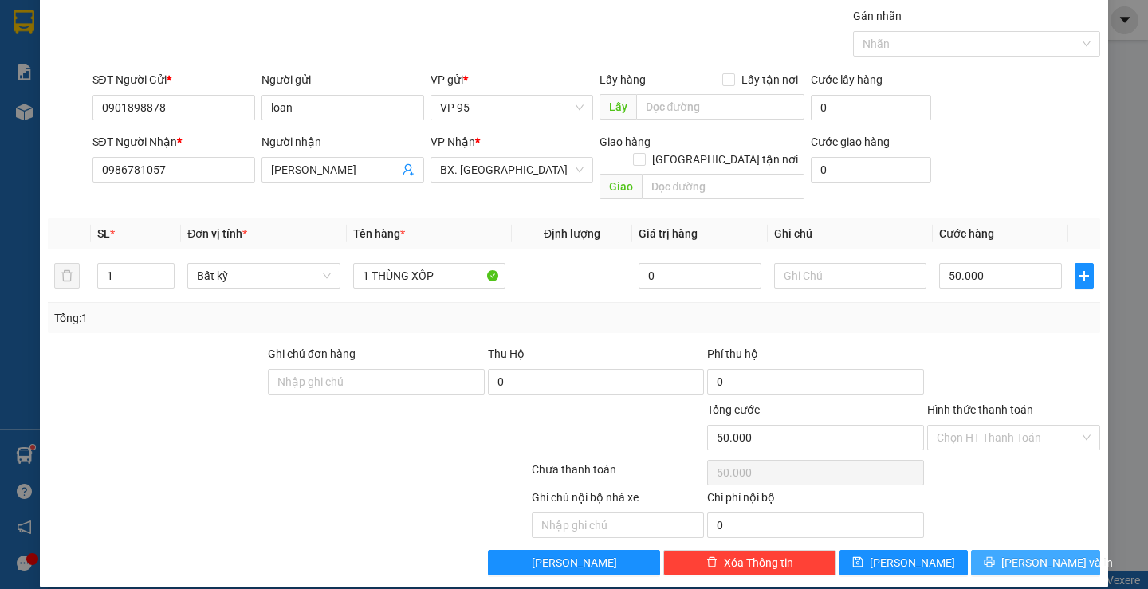
click at [1036, 557] on button "[PERSON_NAME] và In" at bounding box center [1035, 563] width 128 height 26
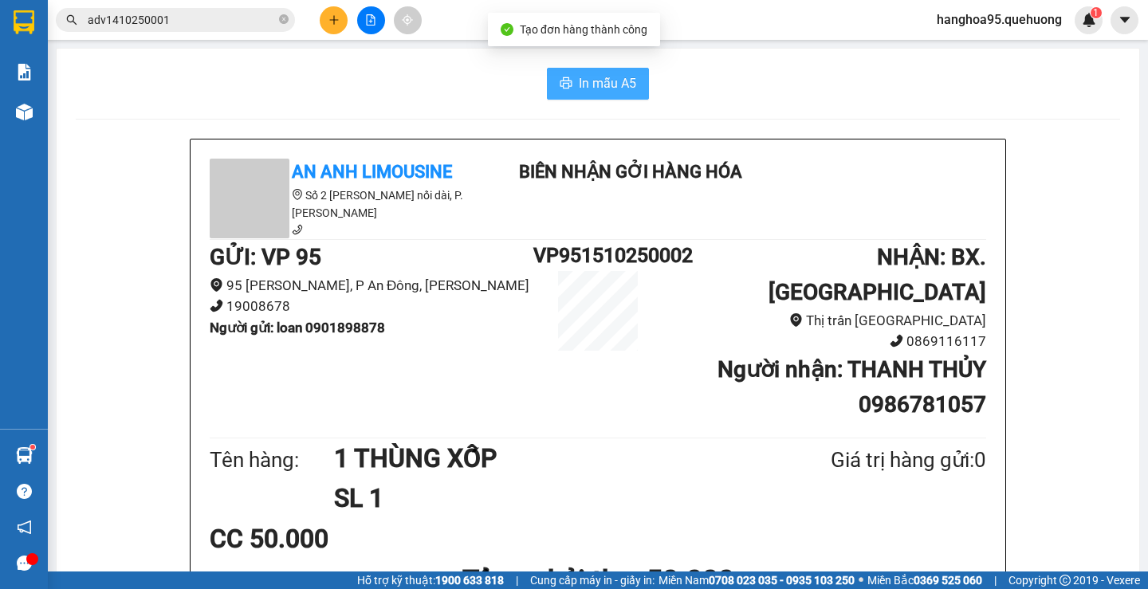
click at [605, 69] on button "In mẫu A5" at bounding box center [598, 84] width 102 height 32
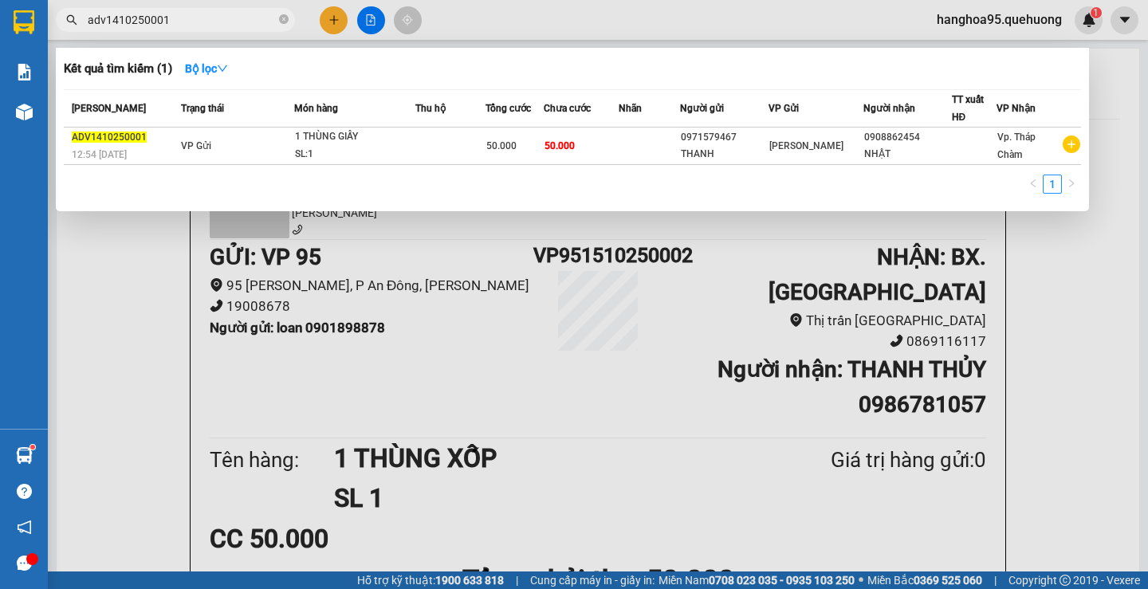
click at [182, 19] on input "adv1410250001" at bounding box center [182, 20] width 188 height 18
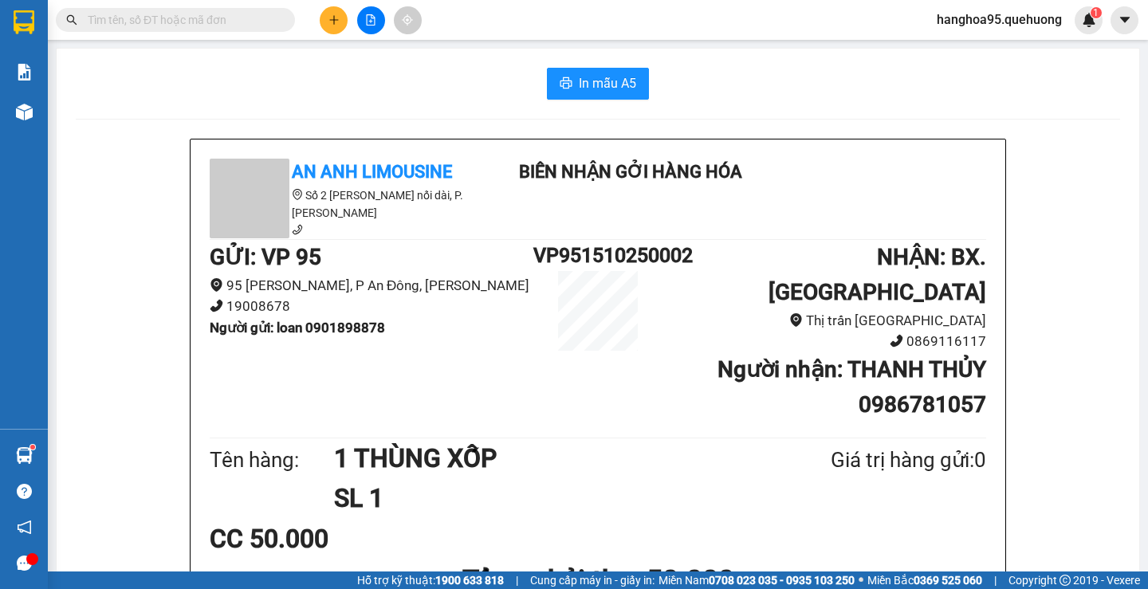
click at [227, 20] on input "text" at bounding box center [182, 20] width 188 height 18
click at [365, 20] on icon "file-add" at bounding box center [370, 19] width 11 height 11
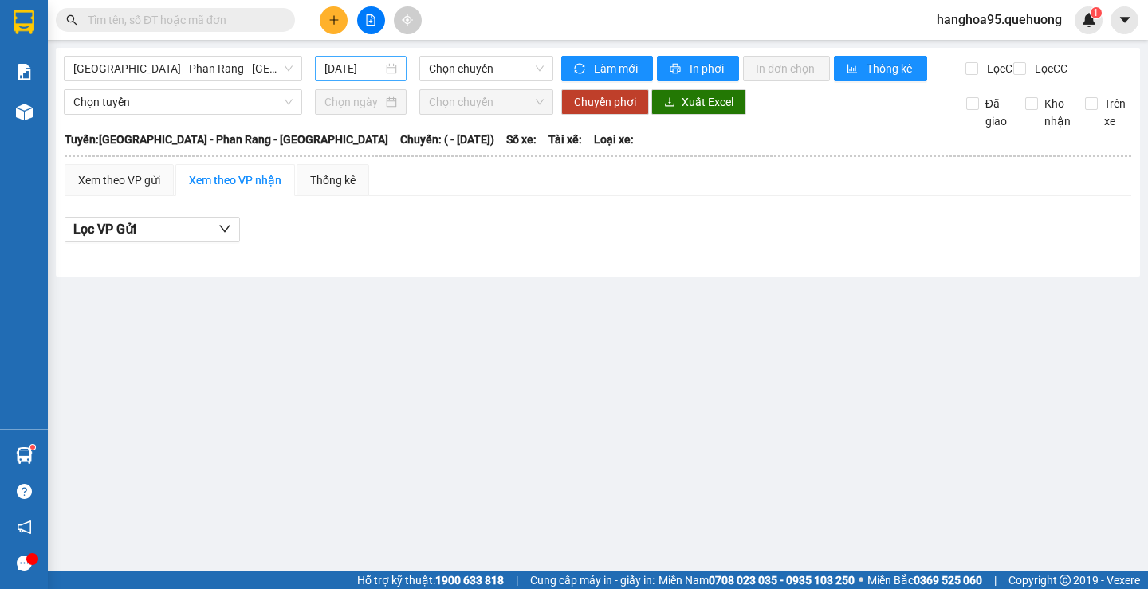
drag, startPoint x: 397, startPoint y: 64, endPoint x: 388, endPoint y: 64, distance: 8.8
click at [393, 64] on div "15/10/2025" at bounding box center [360, 69] width 73 height 18
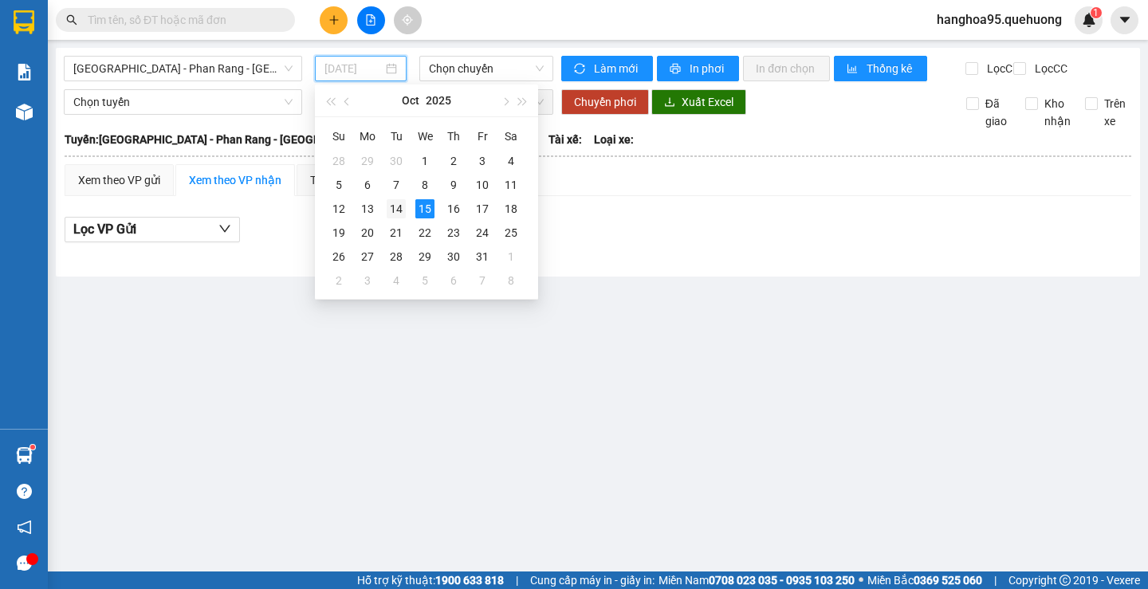
click at [389, 204] on div "14" at bounding box center [396, 208] width 19 height 19
type input "14/10/2025"
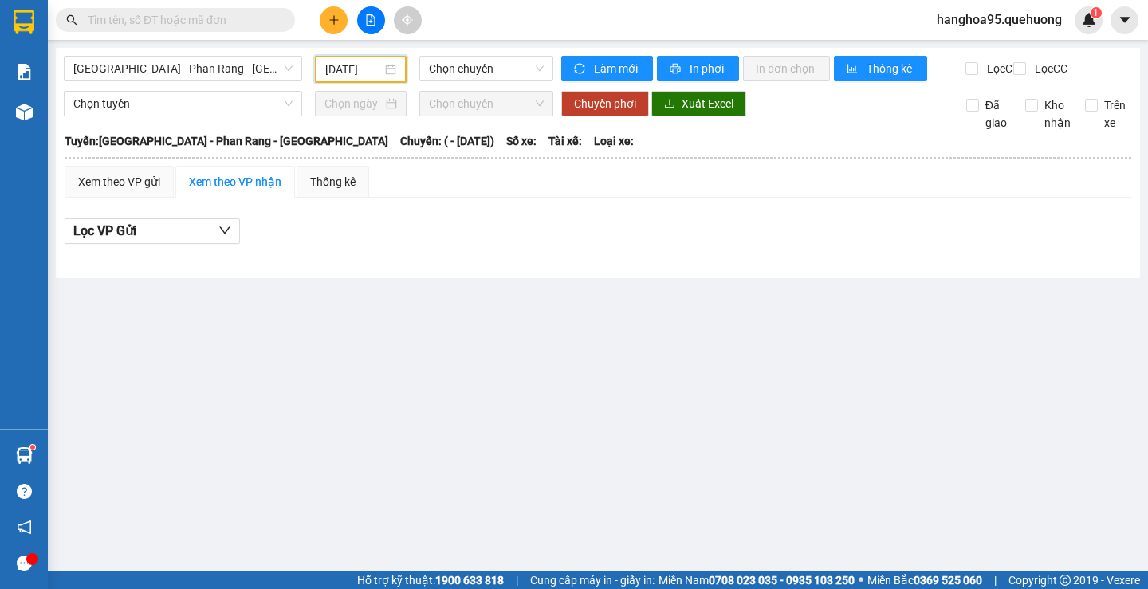
click at [188, 16] on input "text" at bounding box center [182, 20] width 188 height 18
click at [190, 116] on span "Chọn tuyến" at bounding box center [182, 104] width 219 height 24
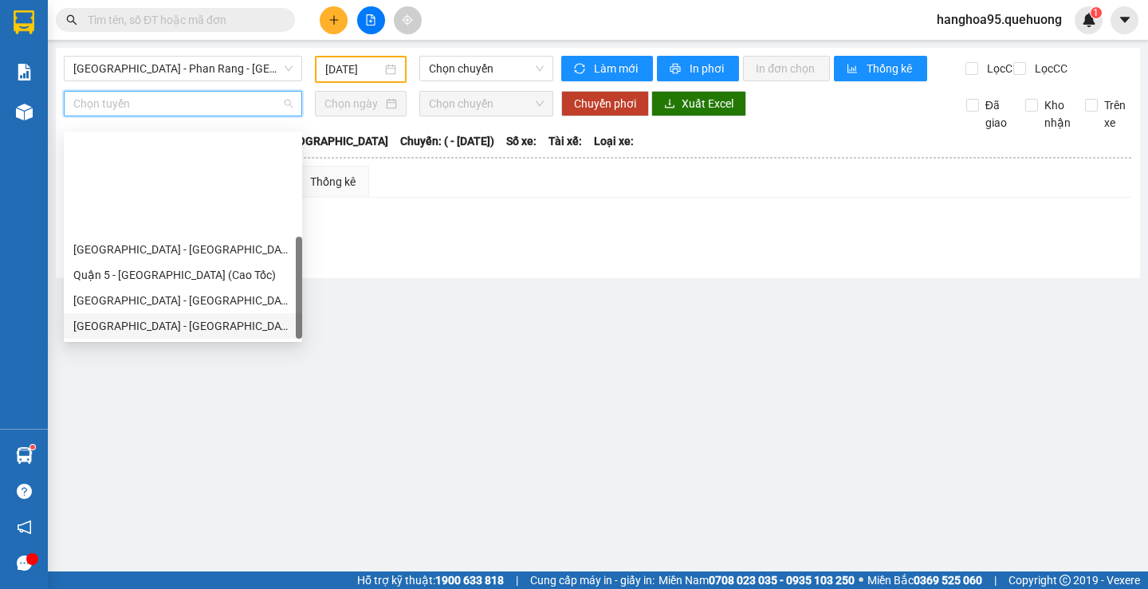
scroll to position [128, 0]
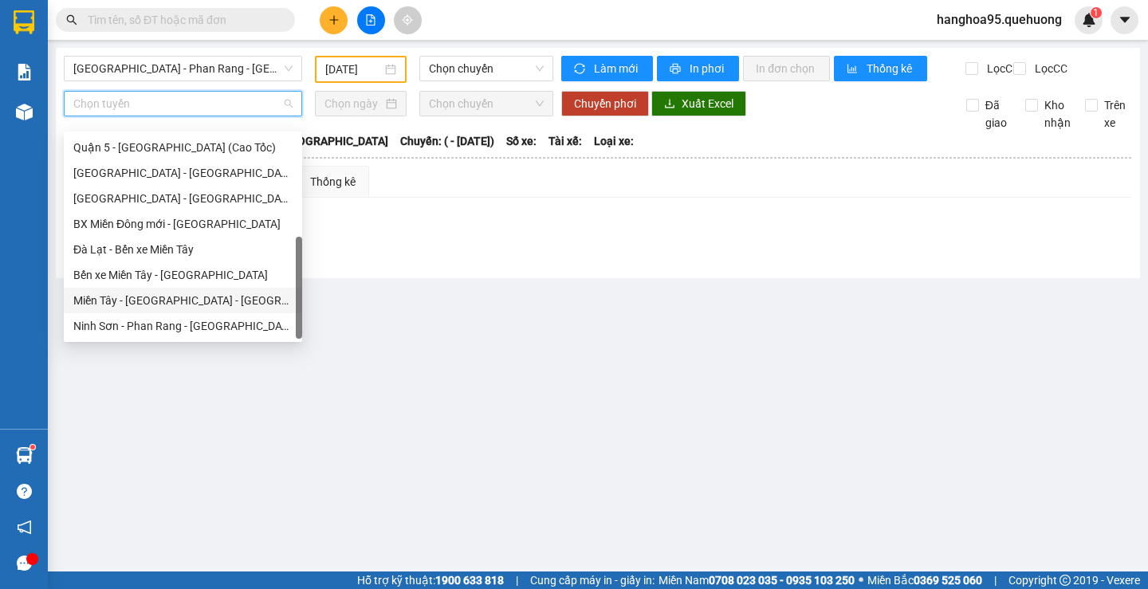
click at [190, 301] on div "Miền Tây - [GEOGRAPHIC_DATA] - [GEOGRAPHIC_DATA]" at bounding box center [182, 301] width 219 height 18
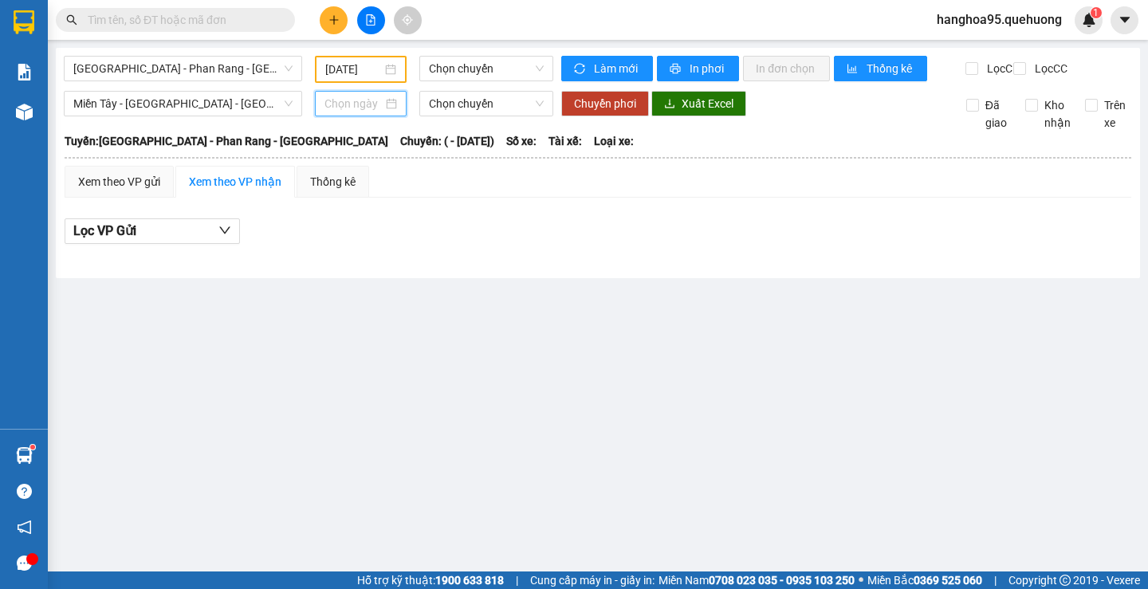
click at [364, 112] on input at bounding box center [353, 104] width 58 height 18
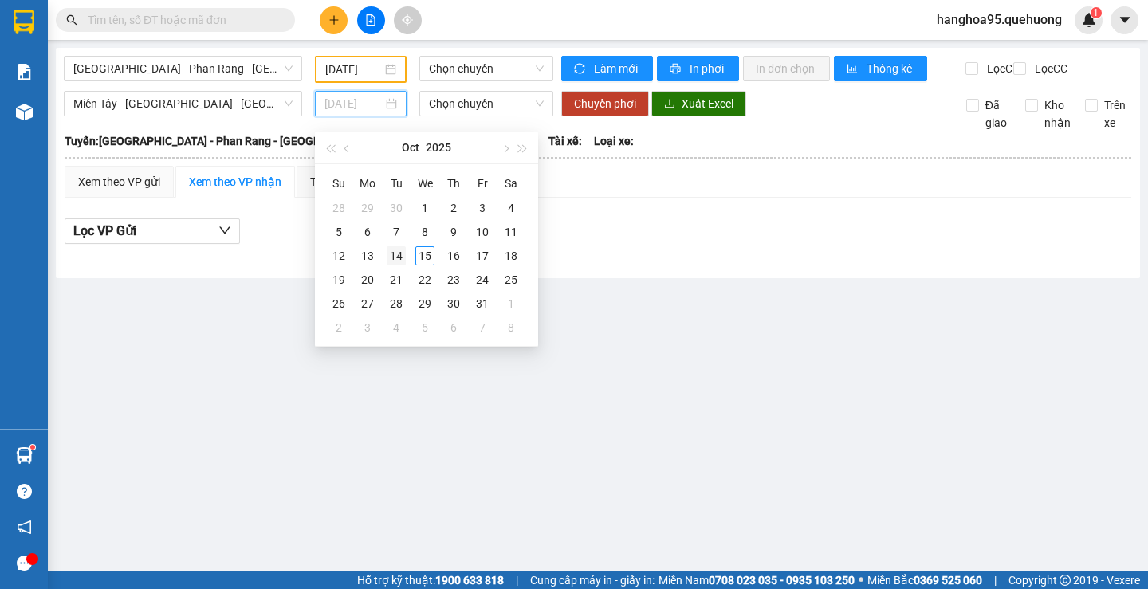
type input "14/10/2025"
click at [406, 249] on td "14" at bounding box center [396, 256] width 29 height 24
type input "14/10/2025"
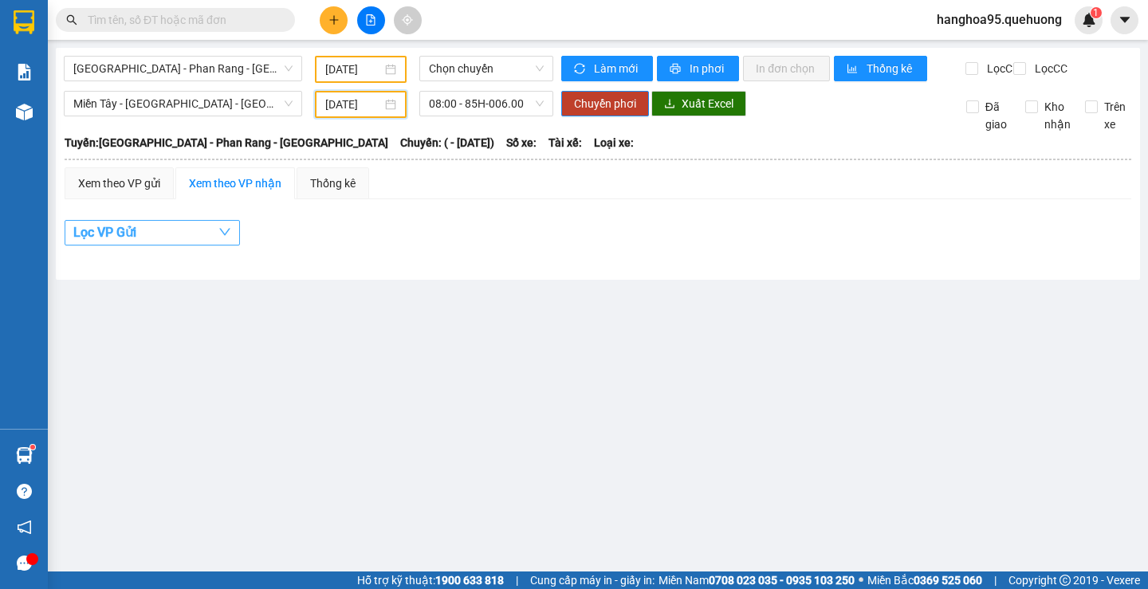
click at [134, 242] on span "Lọc VP Gửi" at bounding box center [104, 232] width 63 height 20
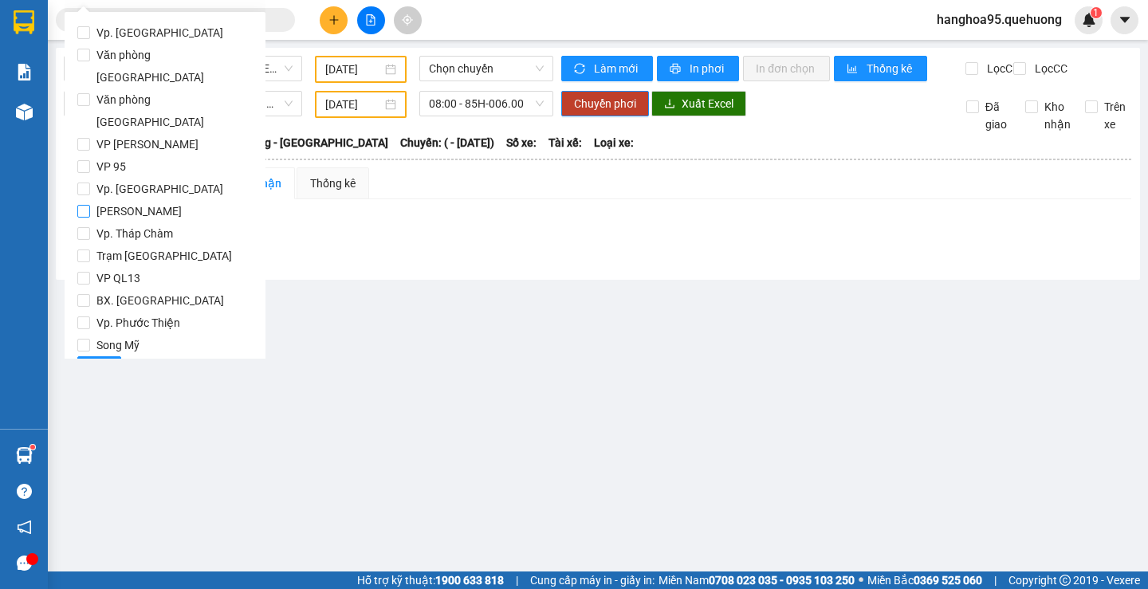
click at [94, 200] on span "[PERSON_NAME]" at bounding box center [139, 211] width 98 height 22
click at [90, 205] on input "[PERSON_NAME]" at bounding box center [83, 211] width 13 height 13
checkbox input "true"
drag, startPoint x: 92, startPoint y: 324, endPoint x: 108, endPoint y: 323, distance: 16.8
click at [92, 360] on span "Lọc" at bounding box center [99, 369] width 18 height 18
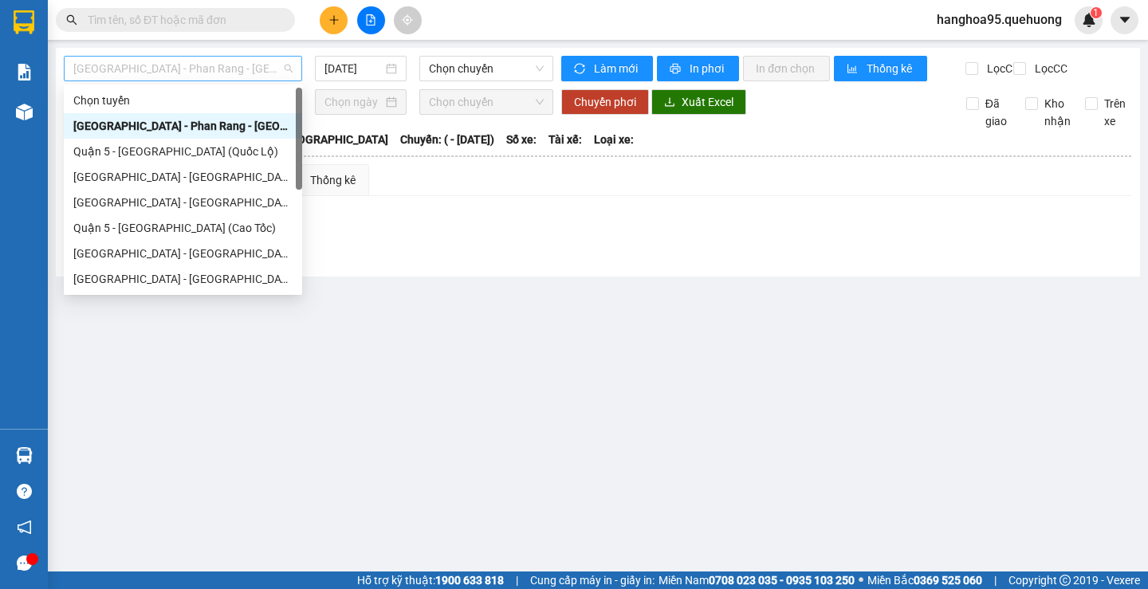
click at [230, 75] on span "[GEOGRAPHIC_DATA] - Phan Rang - [GEOGRAPHIC_DATA]" at bounding box center [182, 69] width 219 height 24
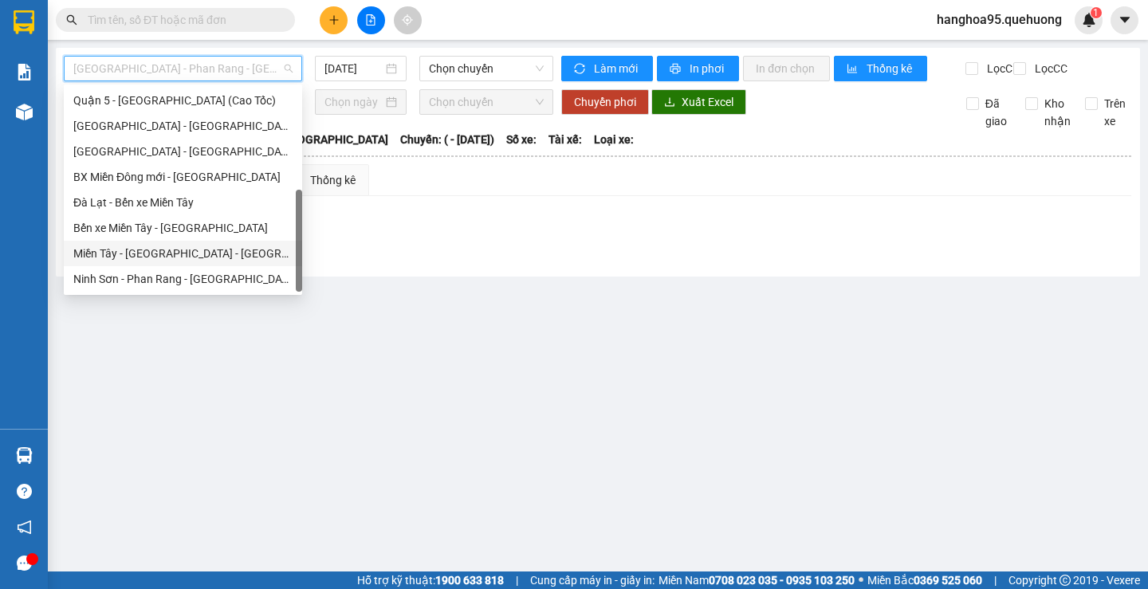
click at [154, 244] on div "Miền Tây - [GEOGRAPHIC_DATA] - [GEOGRAPHIC_DATA]" at bounding box center [183, 254] width 238 height 26
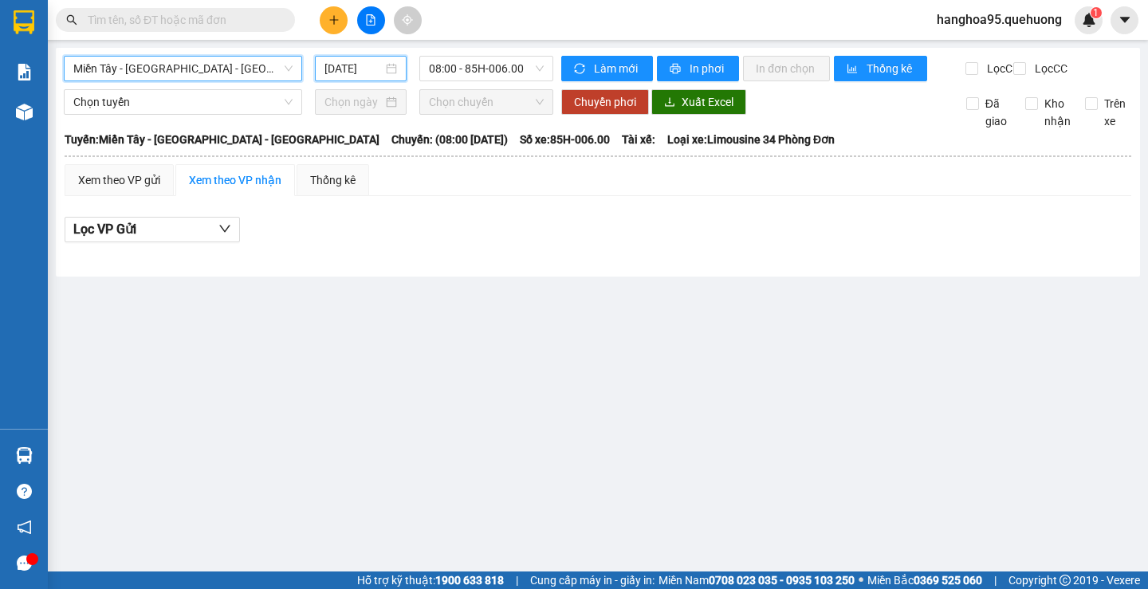
click at [356, 67] on input "[DATE]" at bounding box center [353, 69] width 58 height 18
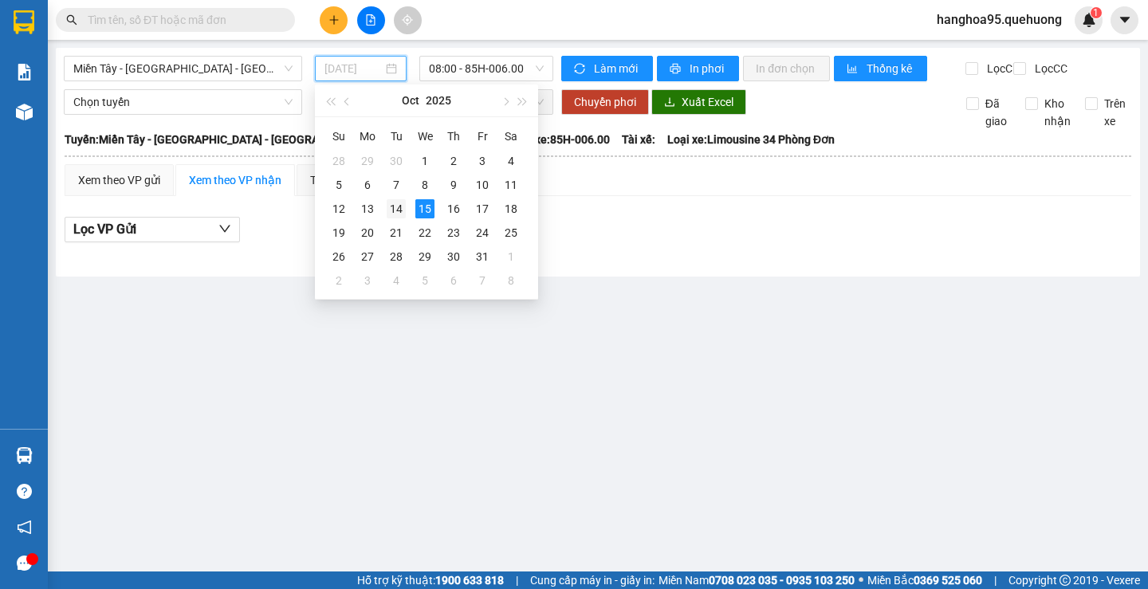
click at [396, 209] on div "14" at bounding box center [396, 208] width 19 height 19
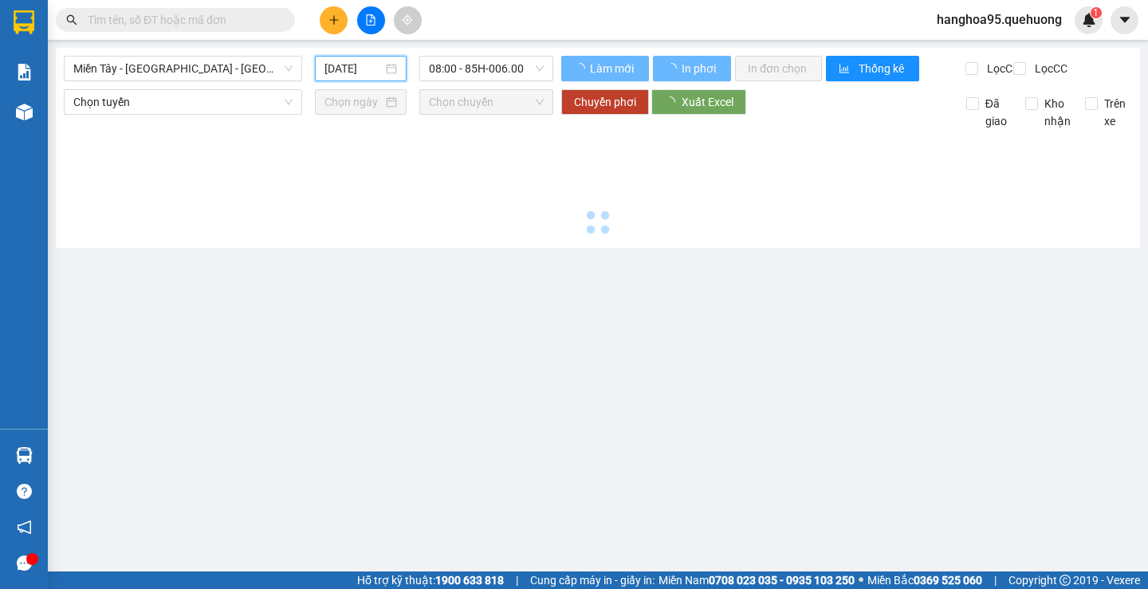
type input "[DATE]"
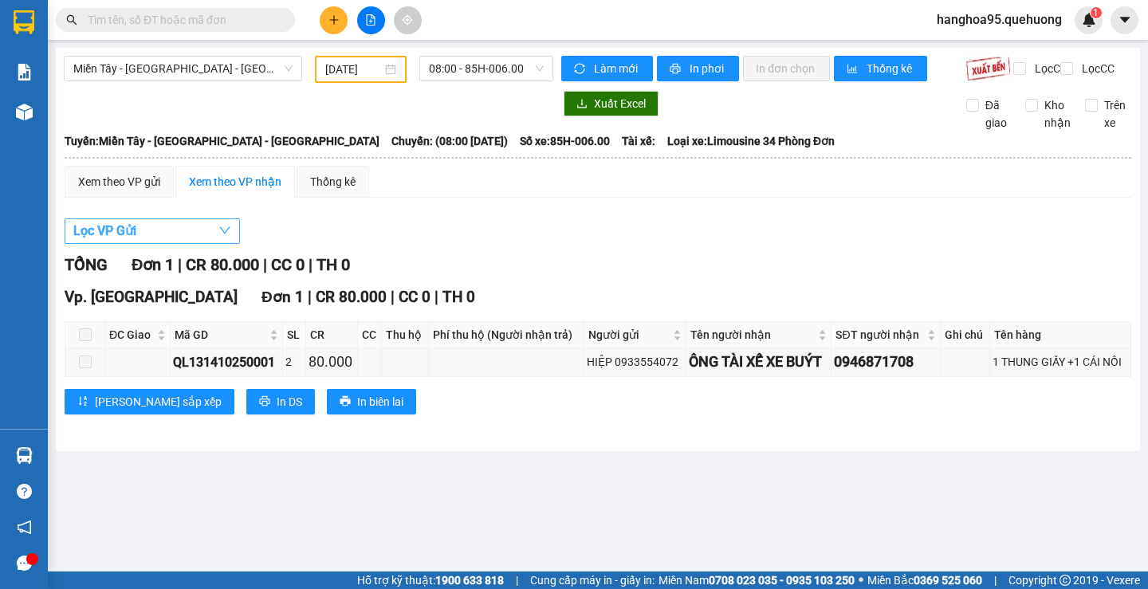
click at [211, 239] on button "Lọc VP Gửi" at bounding box center [152, 231] width 175 height 26
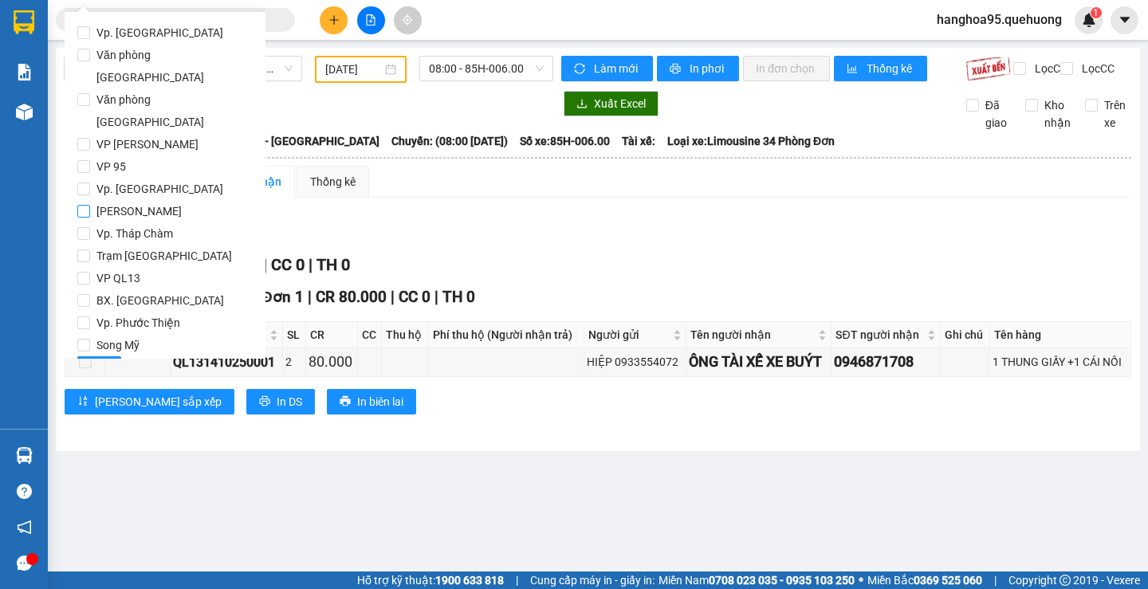
click at [85, 205] on input "[PERSON_NAME]" at bounding box center [83, 211] width 13 height 13
checkbox input "true"
click at [83, 356] on button "Lọc" at bounding box center [99, 369] width 44 height 26
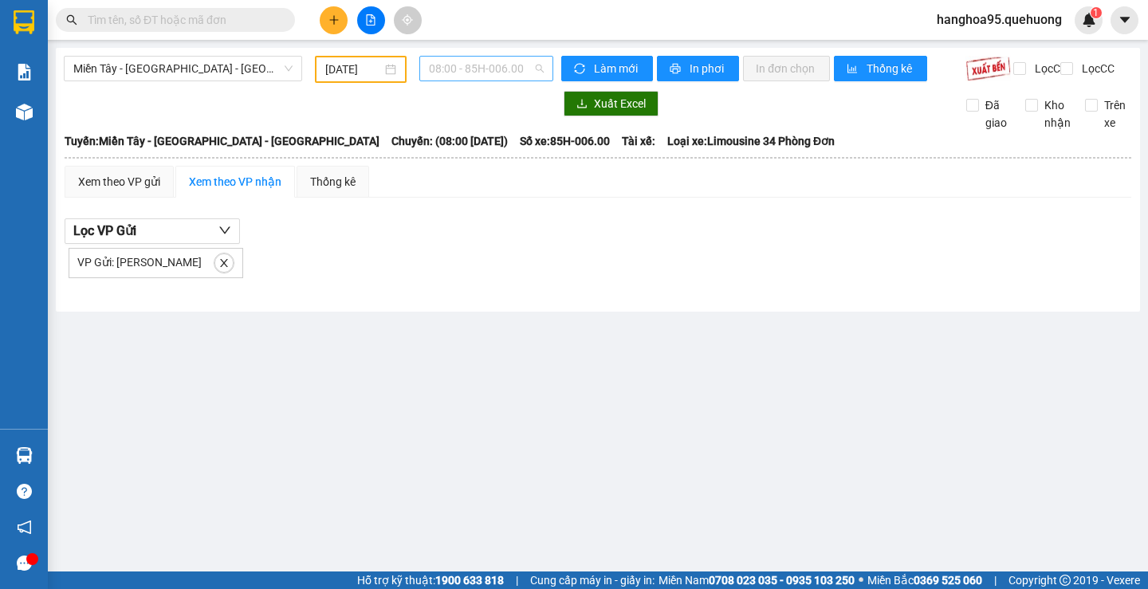
click at [466, 65] on span "08:00 - 85H-006.00" at bounding box center [486, 69] width 115 height 24
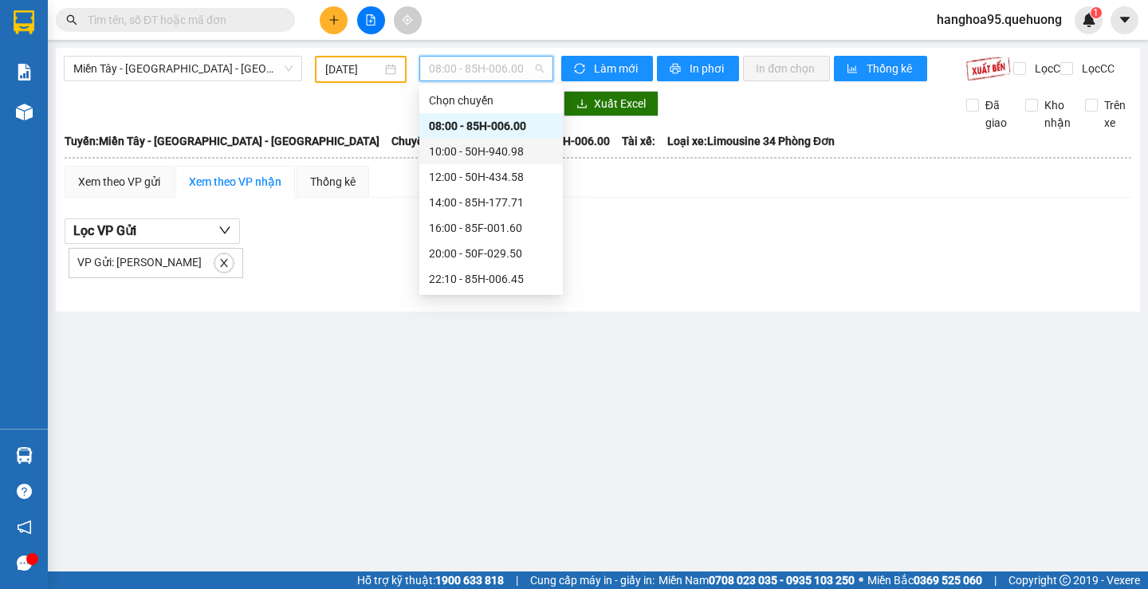
click at [478, 150] on div "10:00 - 50H-940.98" at bounding box center [491, 152] width 124 height 18
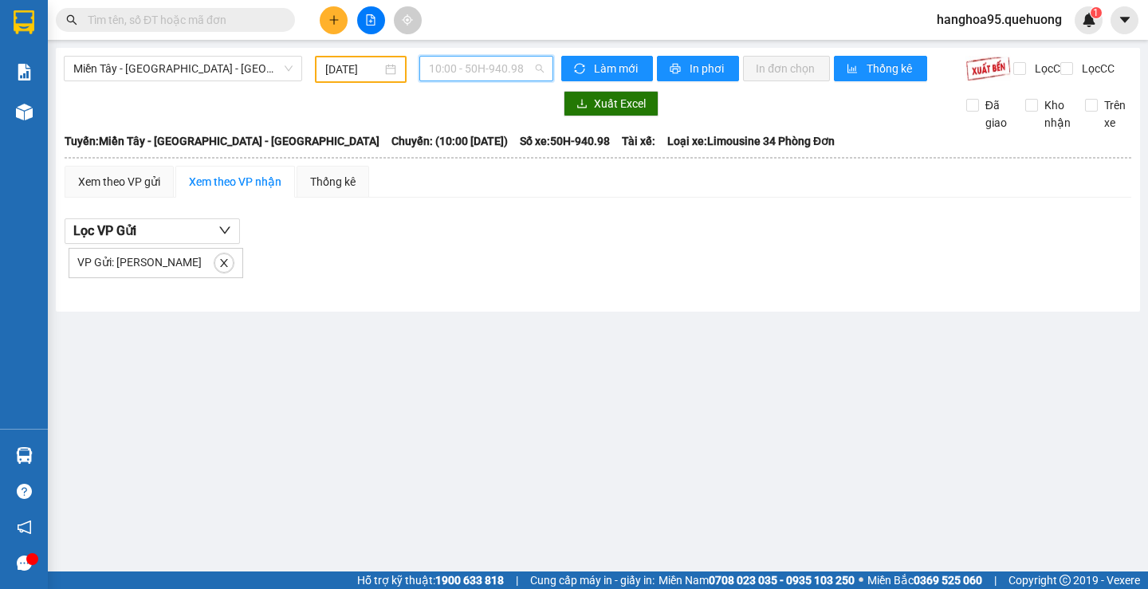
click at [488, 70] on span "10:00 - 50H-940.98" at bounding box center [486, 69] width 115 height 24
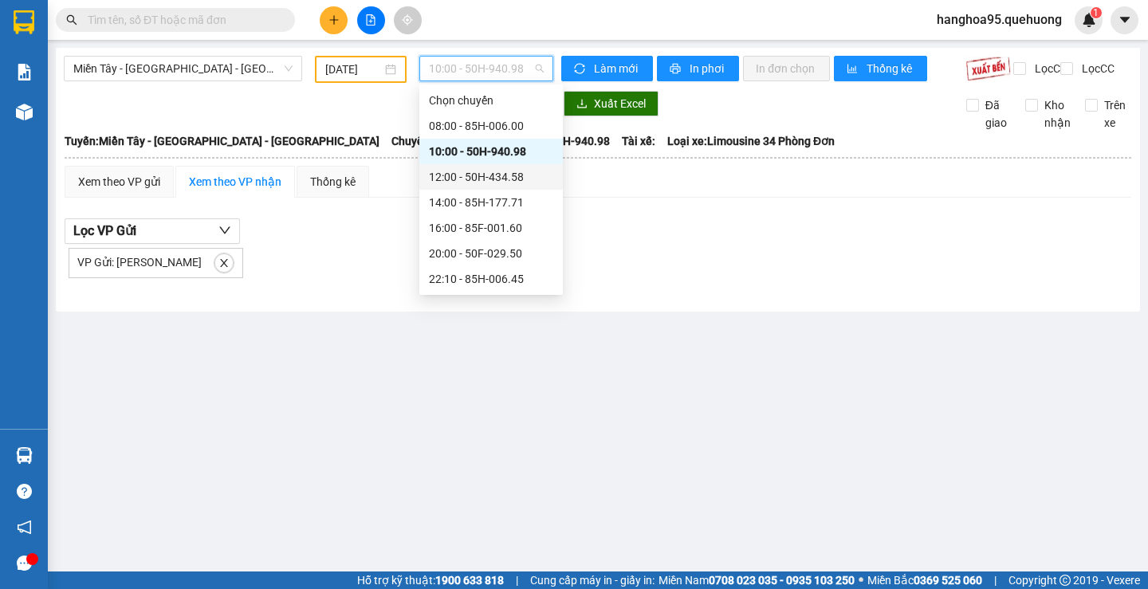
click at [462, 175] on div "12:00 - 50H-434.58" at bounding box center [491, 177] width 124 height 18
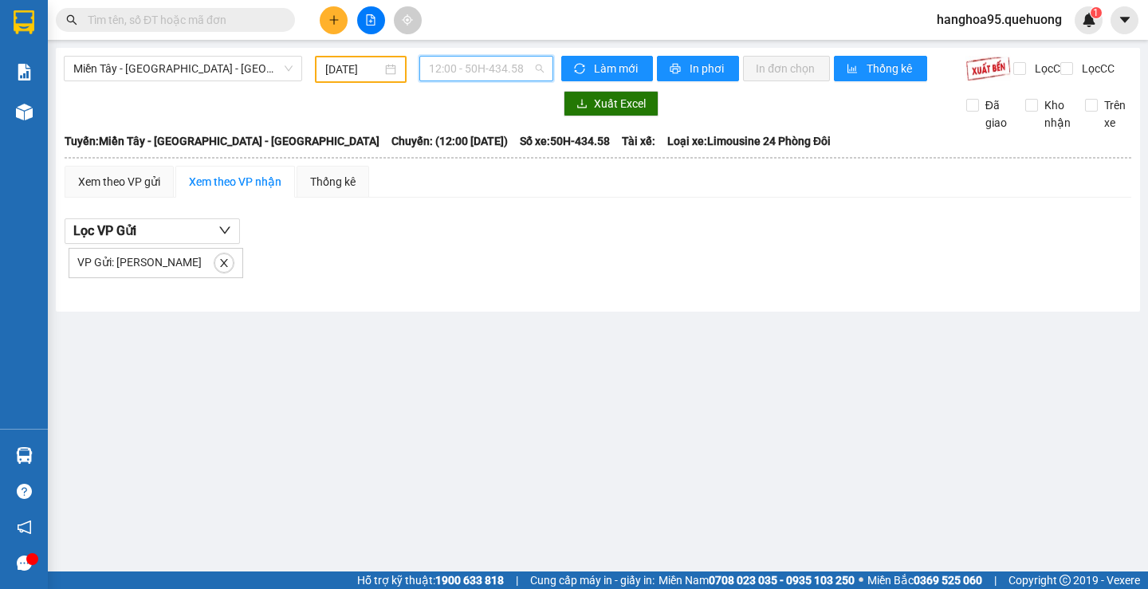
drag, startPoint x: 494, startPoint y: 72, endPoint x: 485, endPoint y: 144, distance: 73.2
click at [495, 71] on span "12:00 - 50H-434.58" at bounding box center [486, 69] width 115 height 24
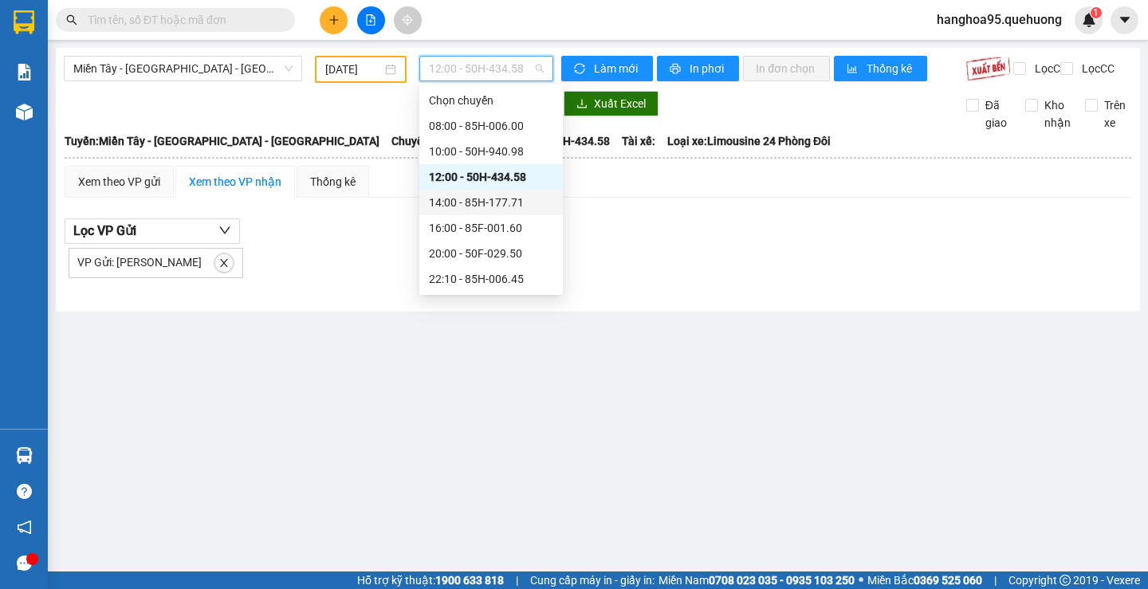
click at [478, 201] on div "14:00 - 85H-177.71" at bounding box center [491, 203] width 124 height 18
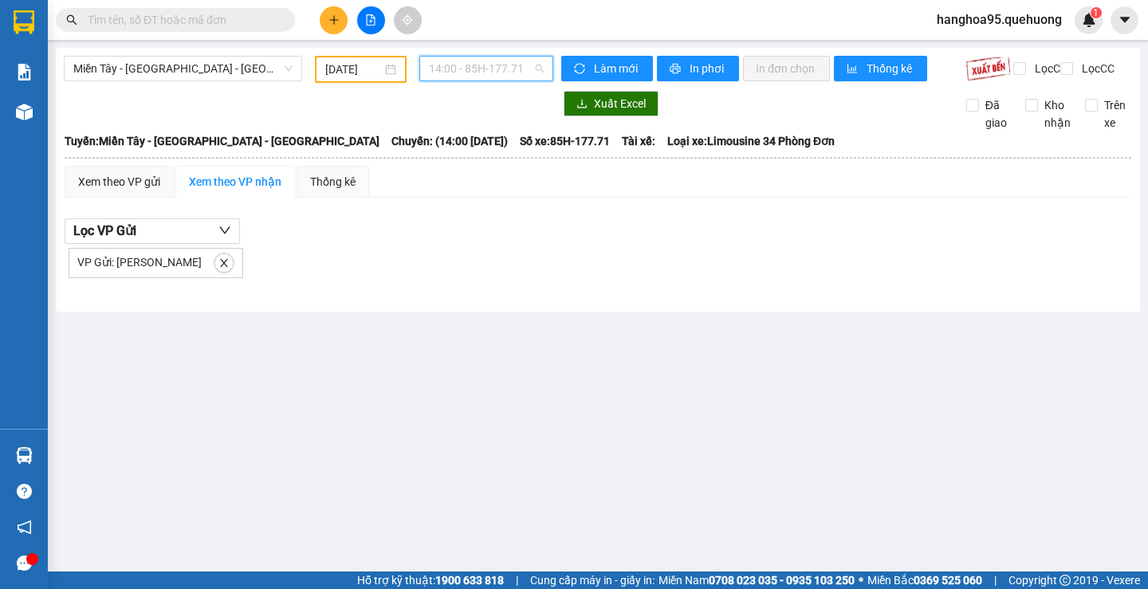
click at [471, 65] on span "14:00 - 85H-177.71" at bounding box center [486, 69] width 115 height 24
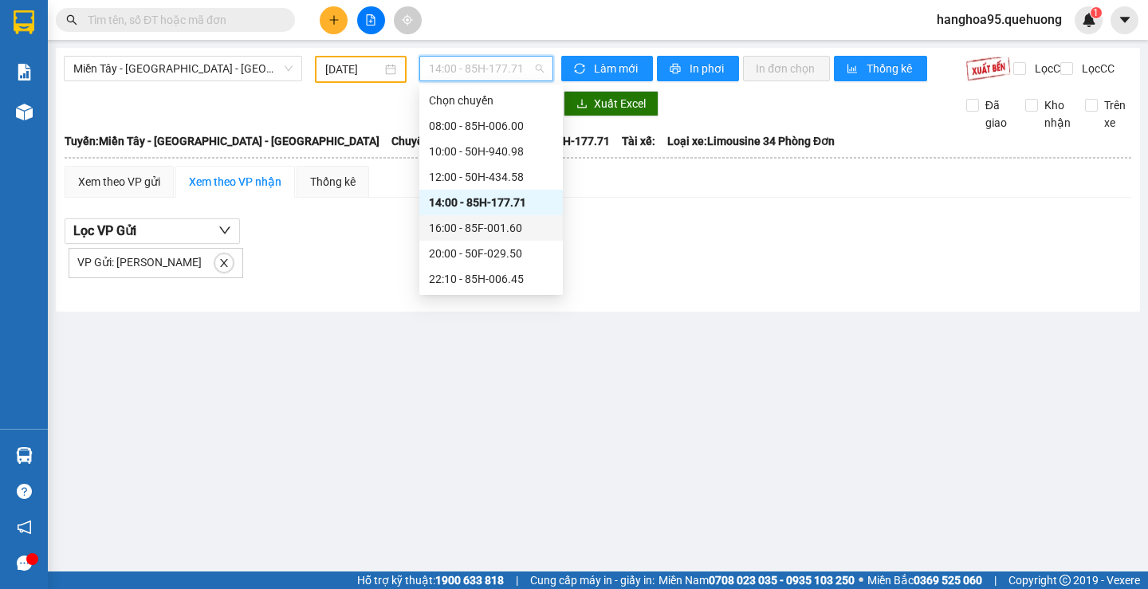
click at [494, 231] on div "16:00 - 85F-001.60" at bounding box center [491, 228] width 124 height 18
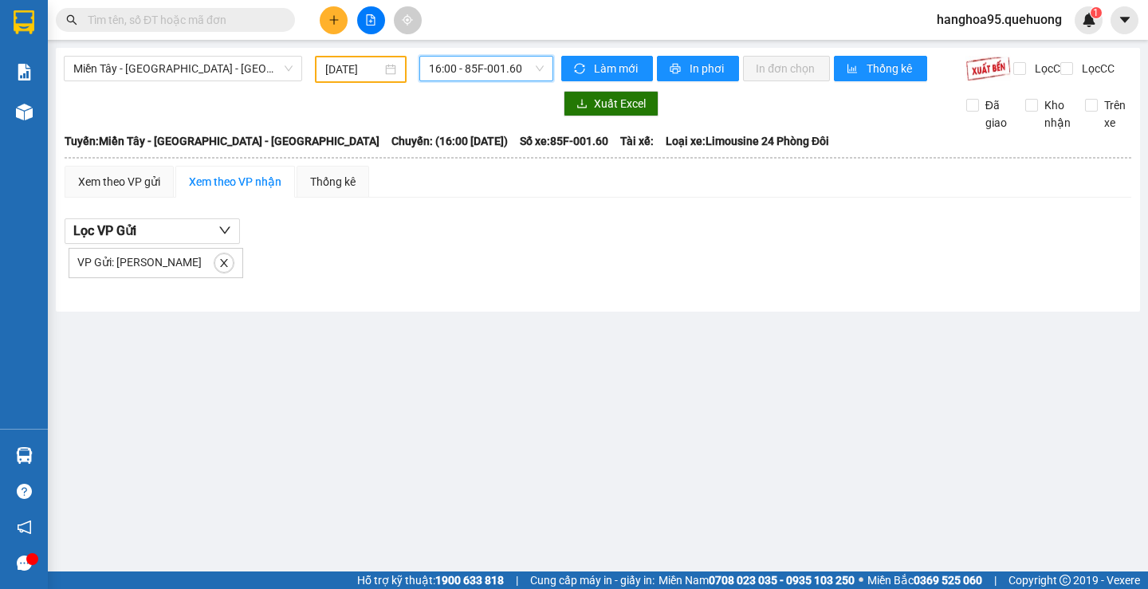
click at [491, 70] on span "16:00 - 85F-001.60" at bounding box center [486, 69] width 115 height 24
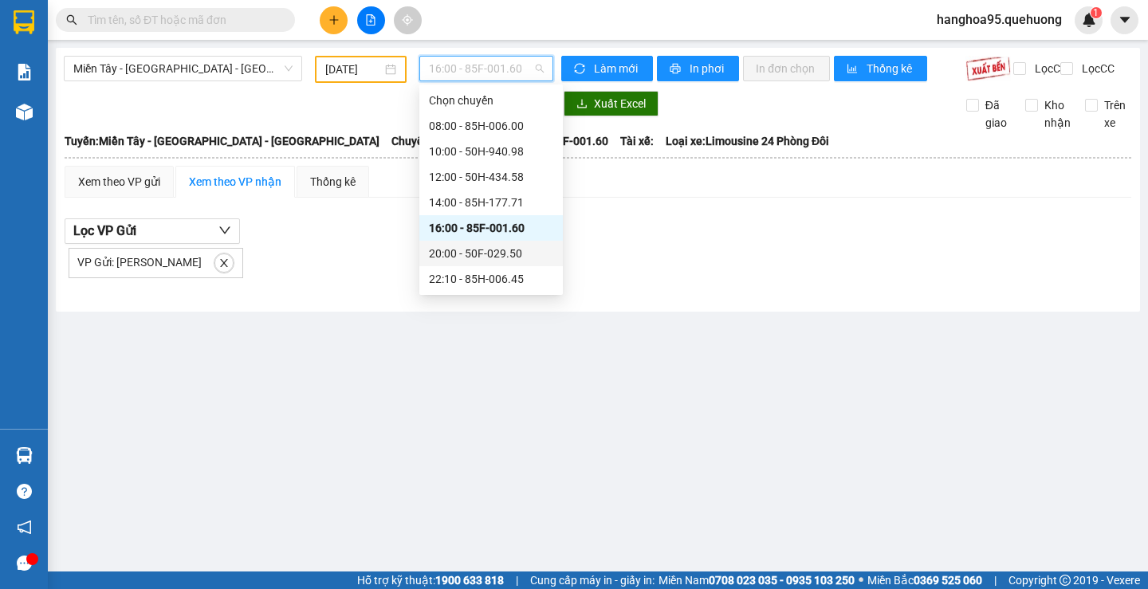
click at [474, 253] on div "20:00 - 50F-029.50" at bounding box center [491, 254] width 124 height 18
click at [478, 65] on span "20:00 - 50F-029.50" at bounding box center [486, 69] width 115 height 24
click at [489, 274] on div "22:10 - 85H-006.45" at bounding box center [491, 279] width 124 height 18
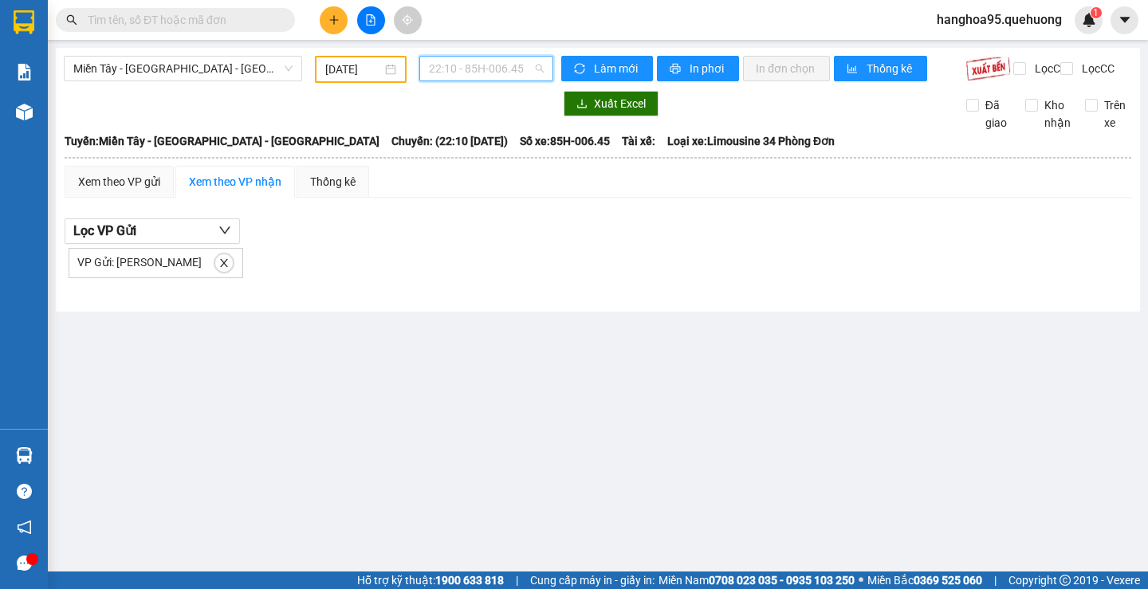
click at [464, 79] on span "22:10 - 85H-006.45" at bounding box center [486, 69] width 115 height 24
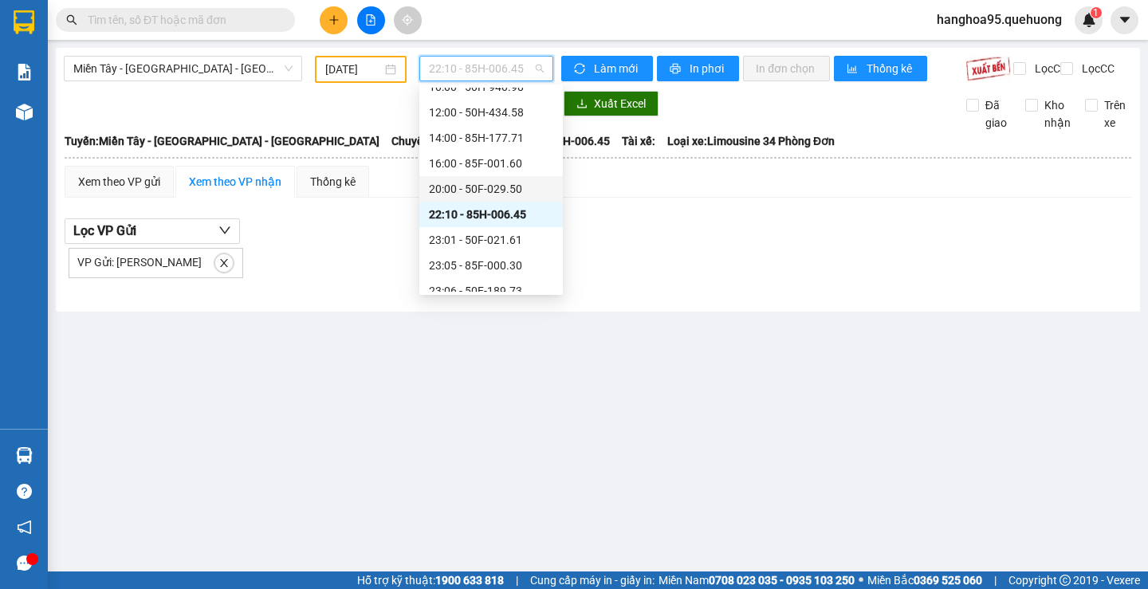
scroll to position [153, 0]
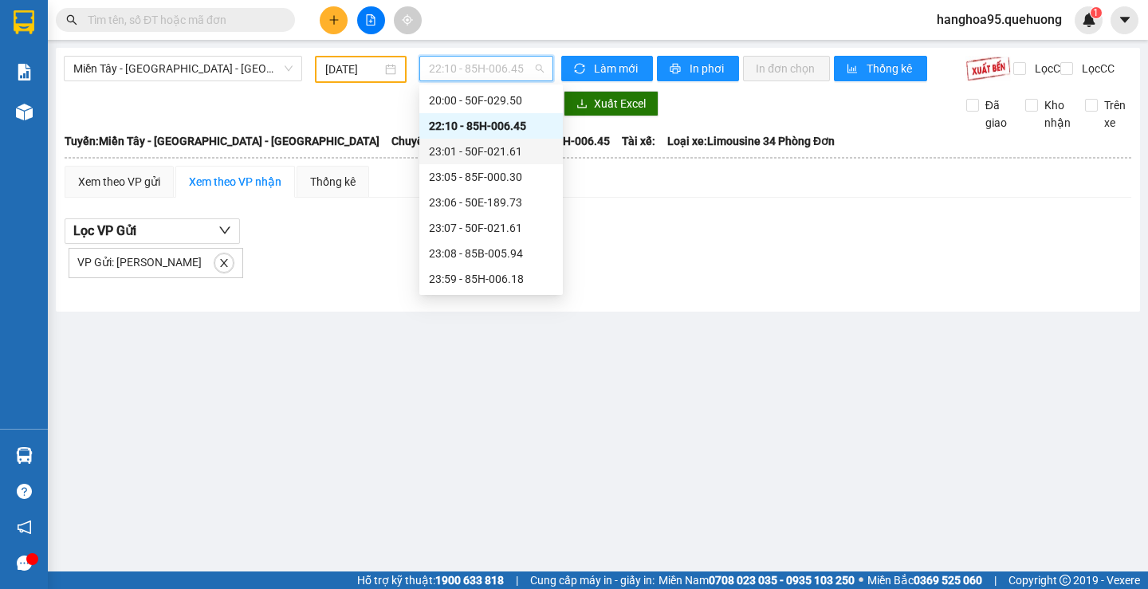
click at [482, 147] on div "23:01 - 50F-021.61" at bounding box center [491, 152] width 124 height 18
click at [491, 69] on span "23:01 - 50F-021.61" at bounding box center [486, 69] width 115 height 24
click at [492, 183] on div "23:05 - 85F-000.30" at bounding box center [491, 177] width 124 height 18
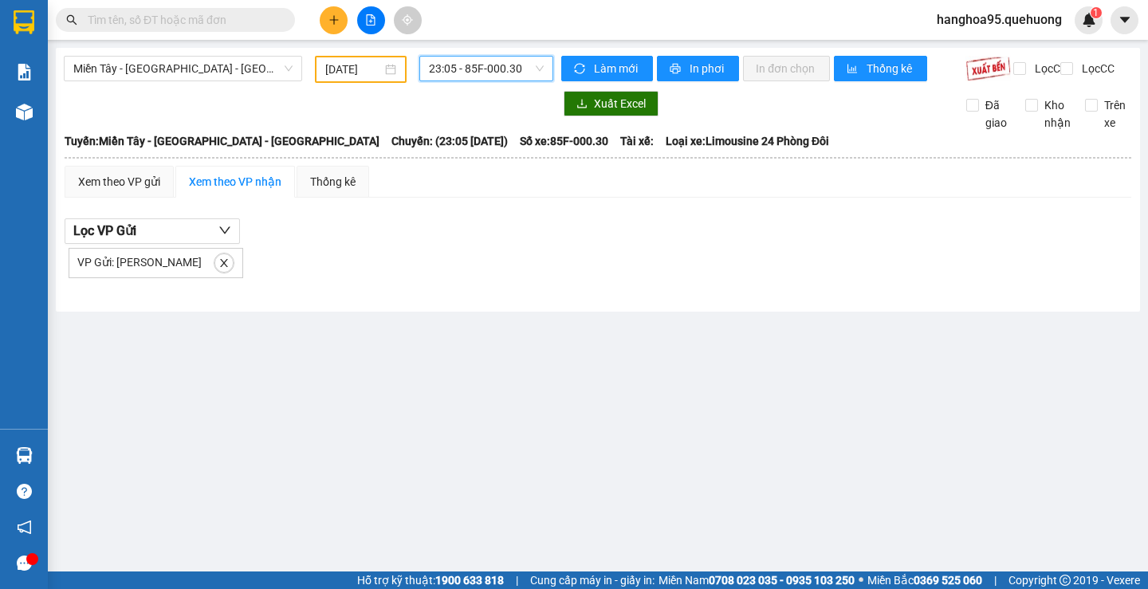
click at [477, 72] on span "23:05 - 85F-000.30" at bounding box center [486, 69] width 115 height 24
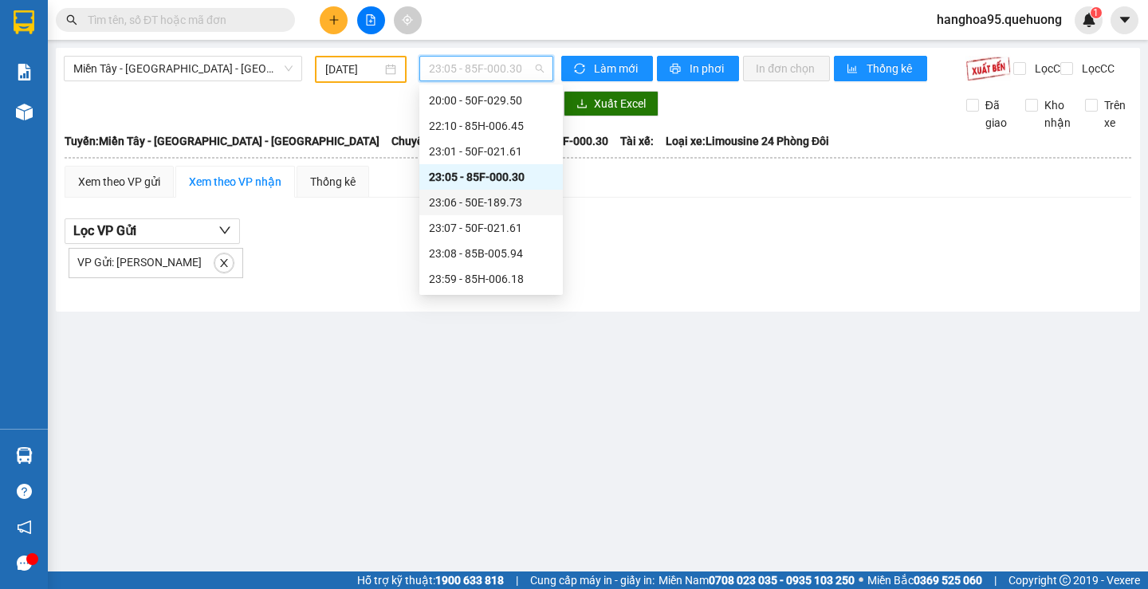
click at [496, 200] on div "23:06 - 50E-189.73" at bounding box center [491, 203] width 124 height 18
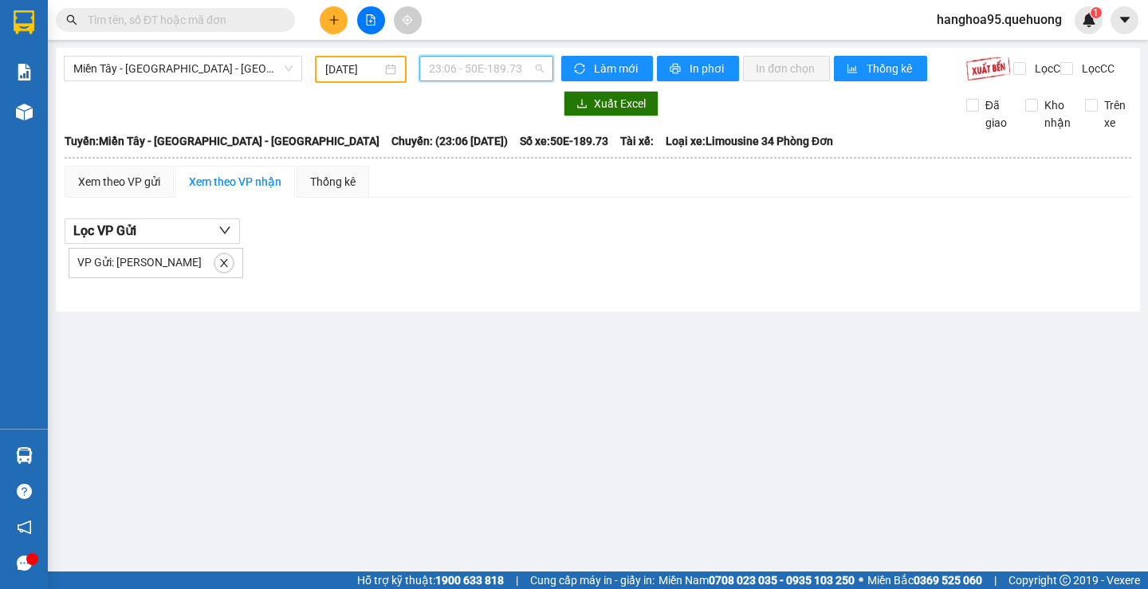
click at [474, 74] on span "23:06 - 50E-189.73" at bounding box center [486, 69] width 115 height 24
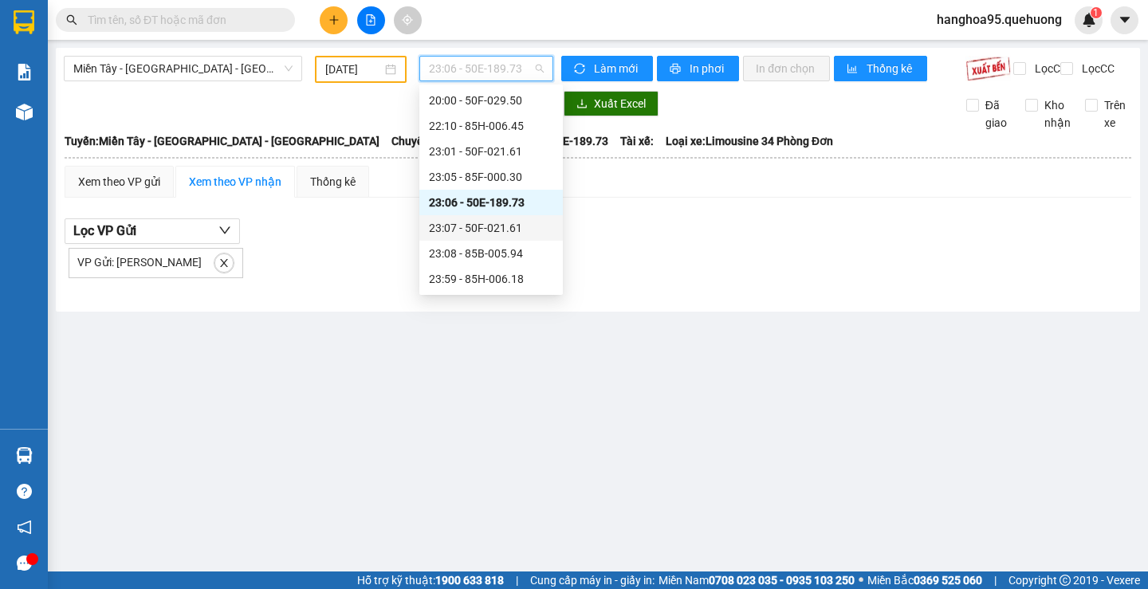
drag, startPoint x: 490, startPoint y: 238, endPoint x: 487, endPoint y: 230, distance: 8.3
click at [487, 230] on div "23:07 - 50F-021.61" at bounding box center [491, 228] width 144 height 26
click at [510, 73] on span "23:07 - 50F-021.61" at bounding box center [486, 69] width 115 height 24
click at [490, 249] on div "23:08 - 85B-005.94" at bounding box center [491, 254] width 124 height 18
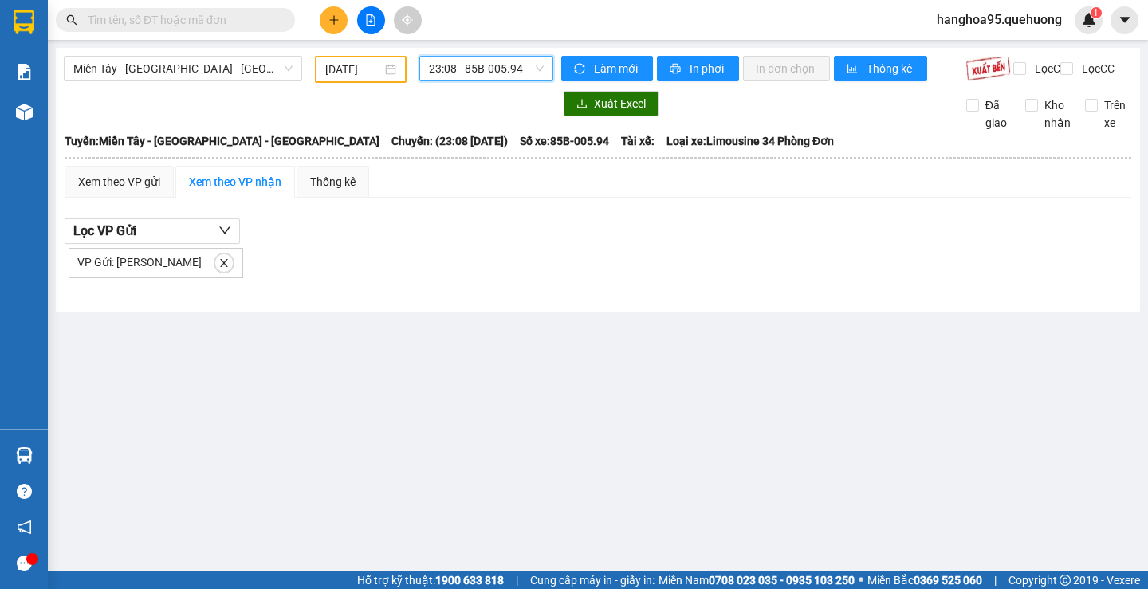
click at [506, 79] on span "23:08 - 85B-005.94" at bounding box center [486, 69] width 115 height 24
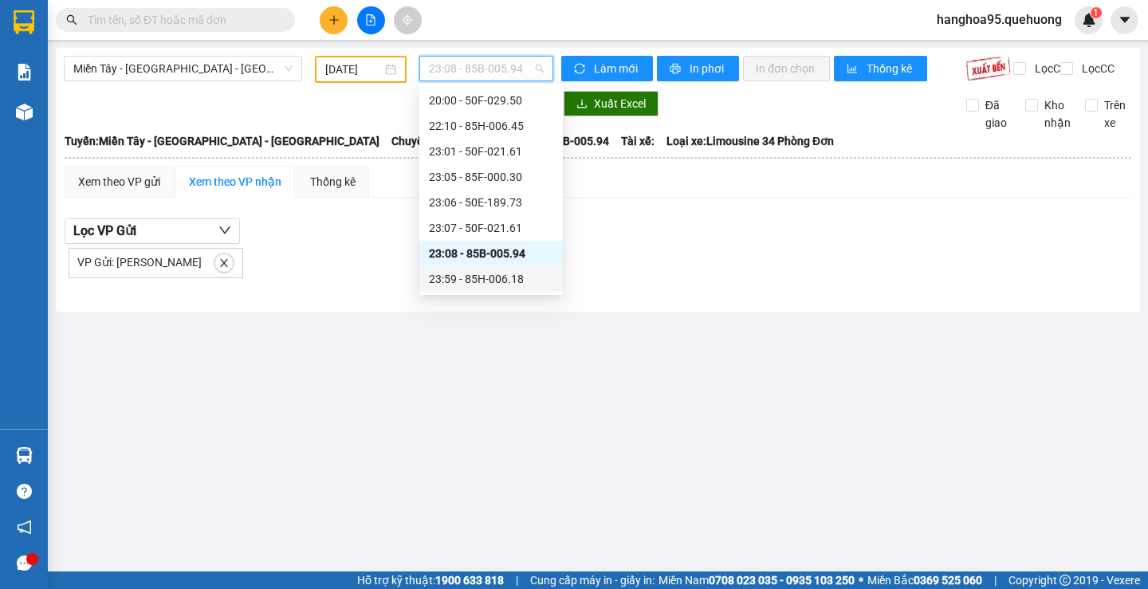
click at [494, 273] on div "23:59 - 85H-006.18" at bounding box center [491, 279] width 124 height 18
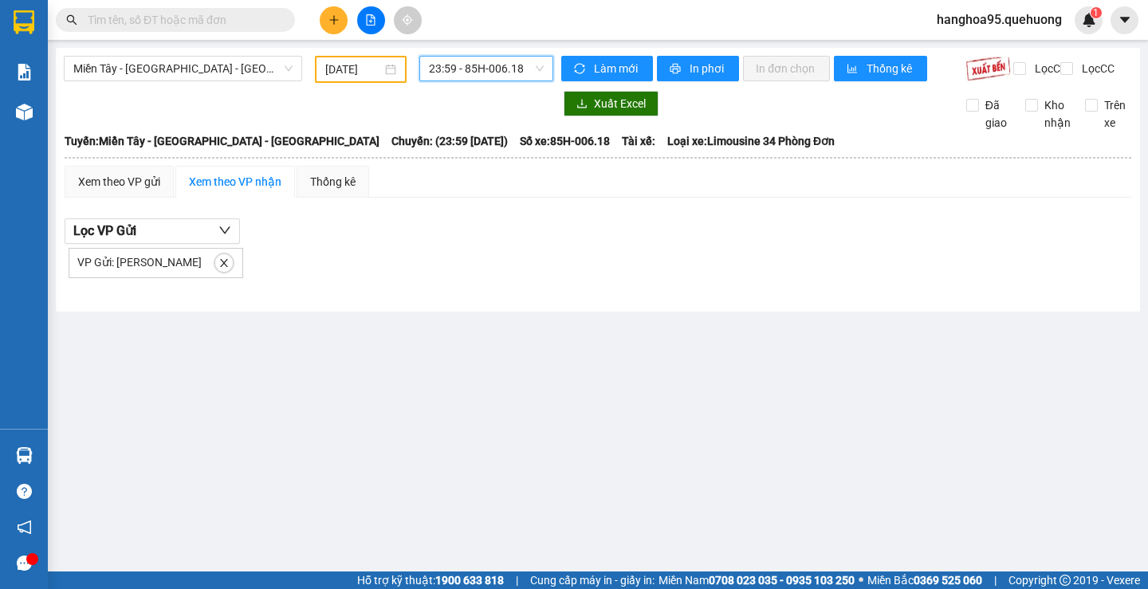
click at [197, 11] on input "text" at bounding box center [182, 20] width 188 height 18
paste input "adv1410250001"
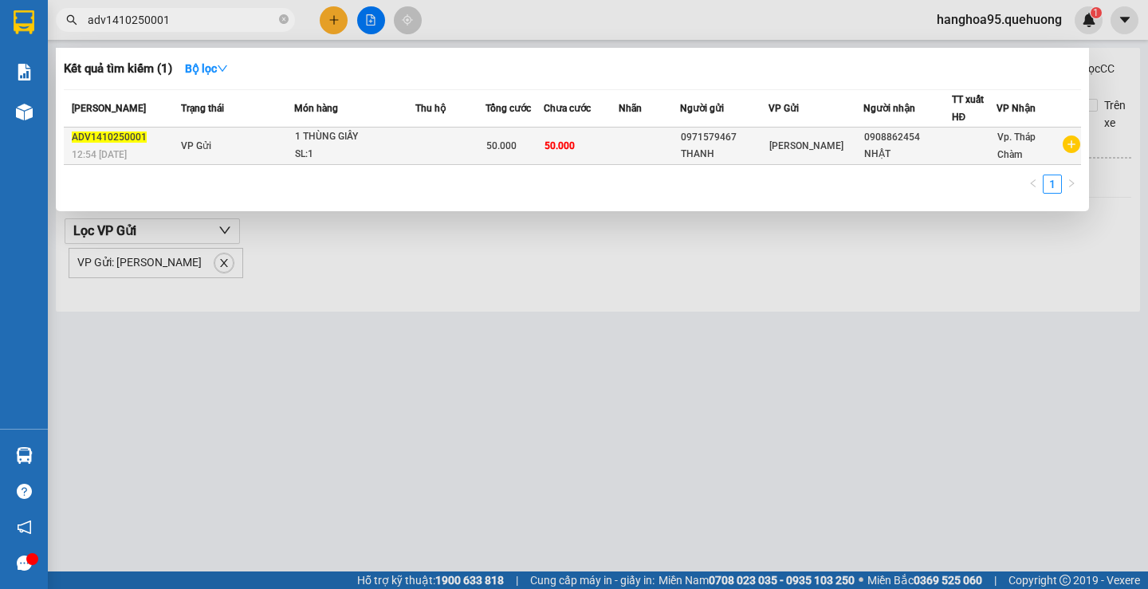
type input "adv1410250001"
click at [322, 136] on div "1 THÙNG GIẤY" at bounding box center [355, 137] width 120 height 18
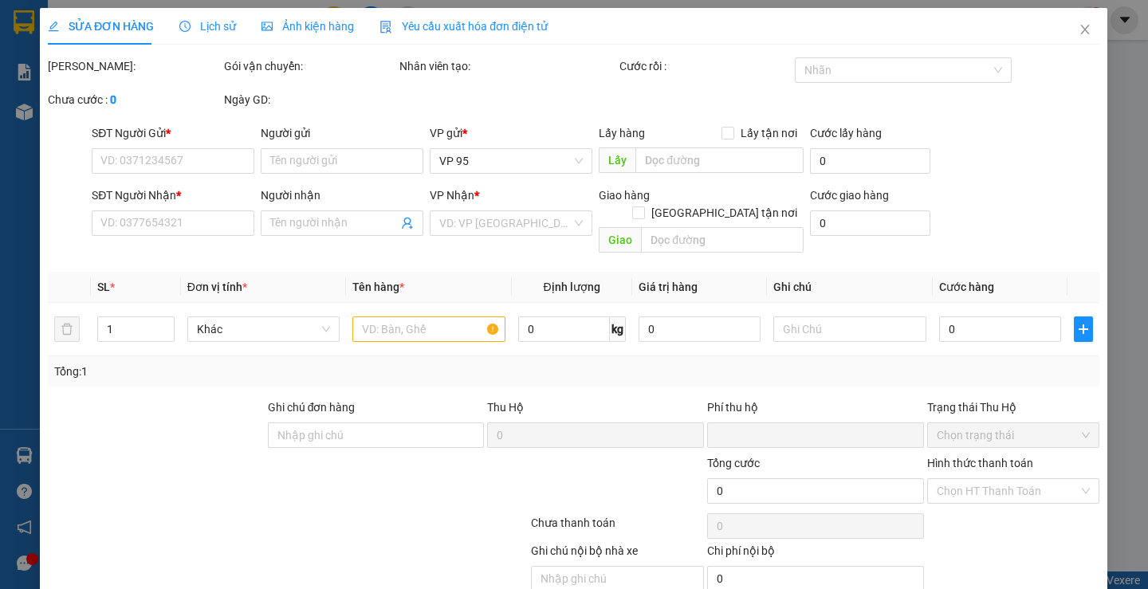
type input "0971579467"
type input "THANH"
type input "0908862454"
type input "NHẬT"
type input "0"
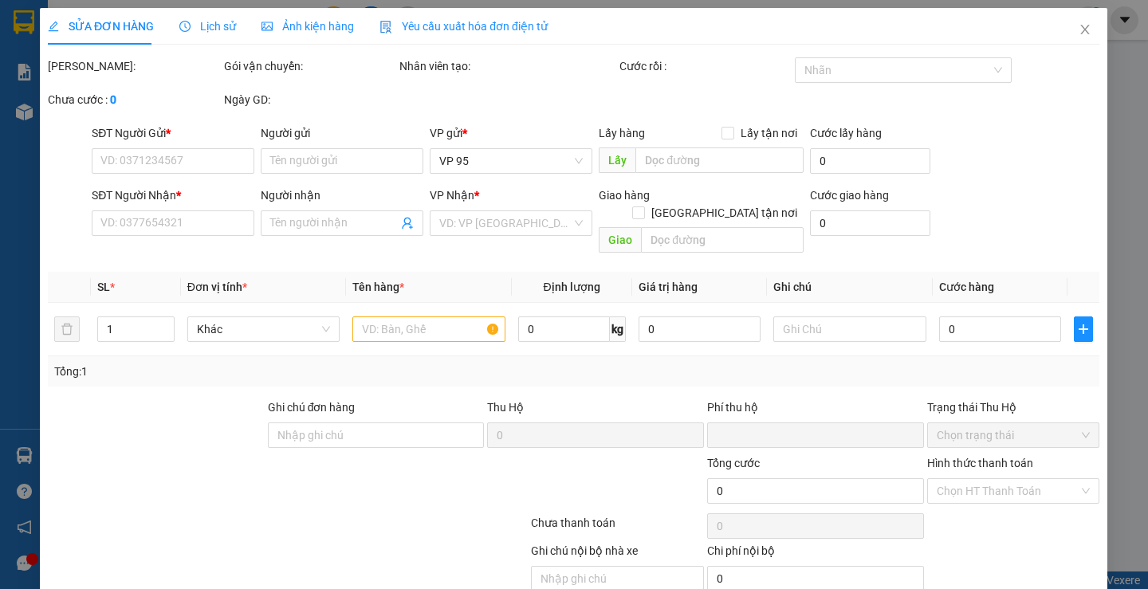
type input "50.000"
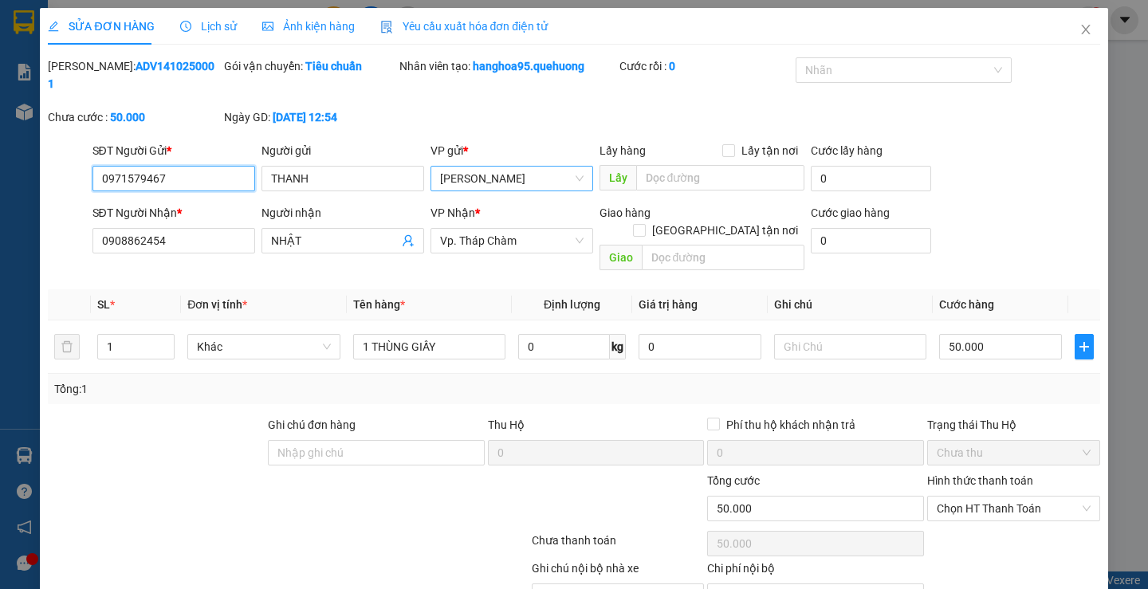
click at [454, 167] on span "[PERSON_NAME]" at bounding box center [512, 179] width 144 height 24
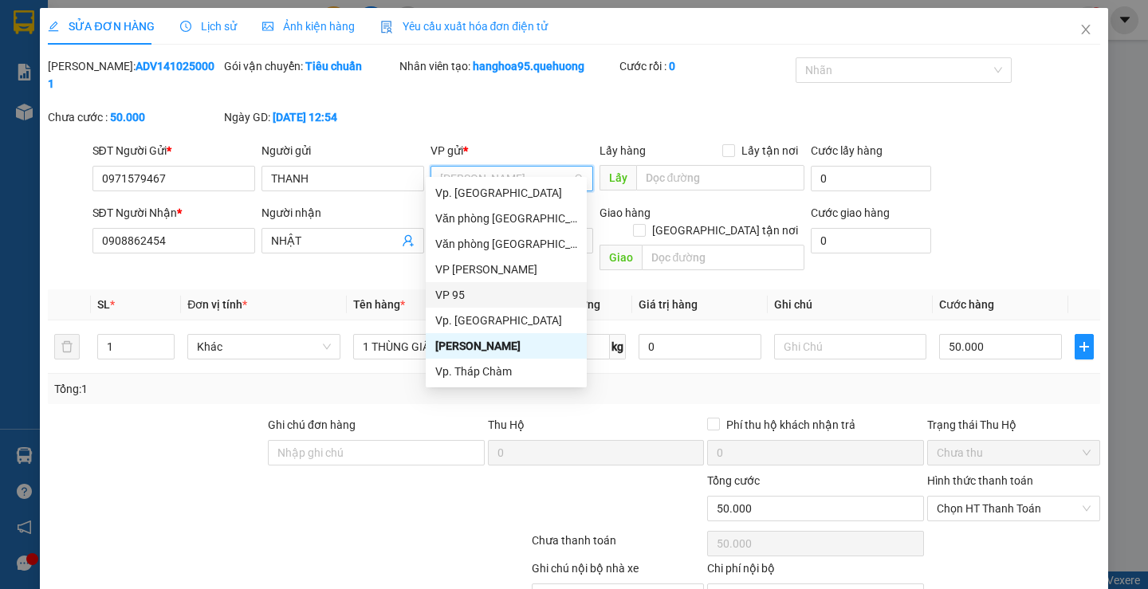
click at [465, 297] on div "VP 95" at bounding box center [506, 295] width 142 height 18
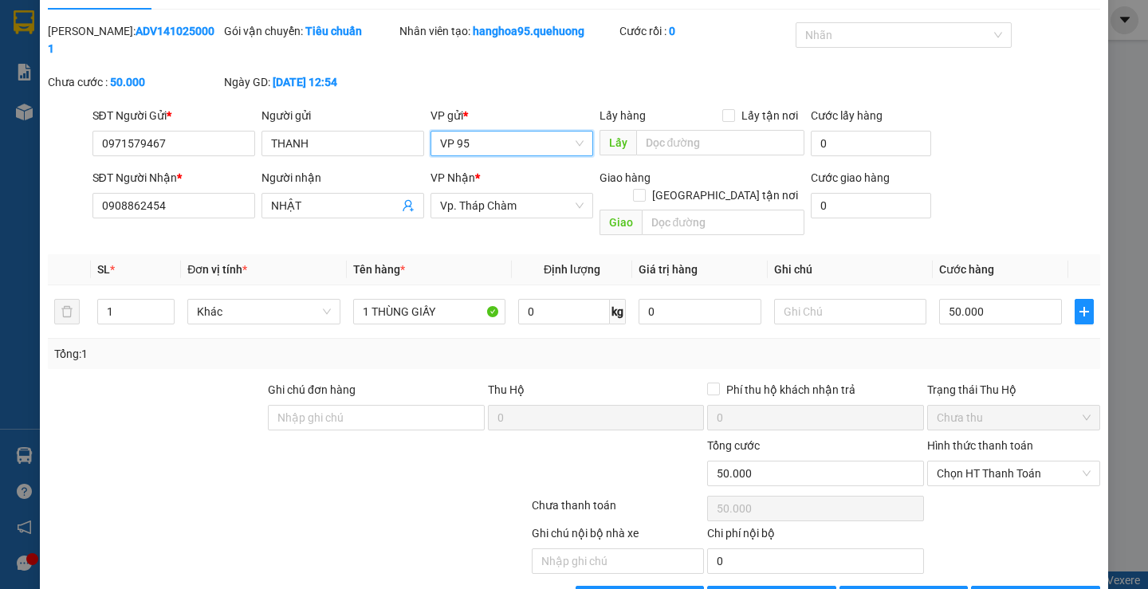
scroll to position [53, 0]
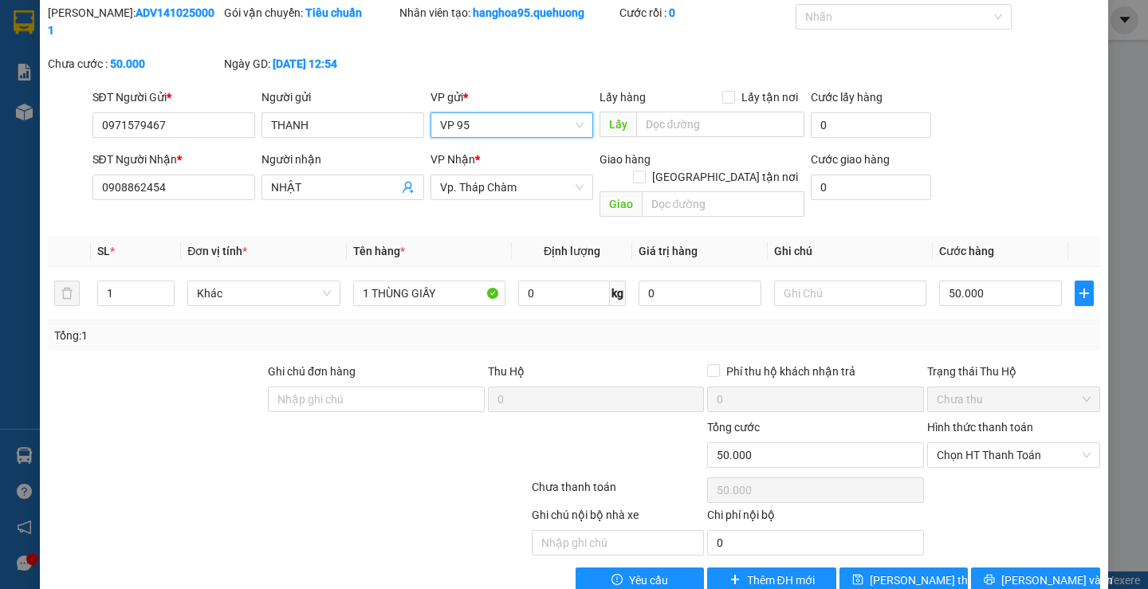
click at [812, 528] on div "Total Paid Fee 0 Total UnPaid Fee 50.000 Cash Collection Total Fee Mã ĐH: ADV14…" at bounding box center [574, 298] width 1052 height 589
click at [857, 568] on button "[PERSON_NAME] thay đổi" at bounding box center [904, 581] width 128 height 26
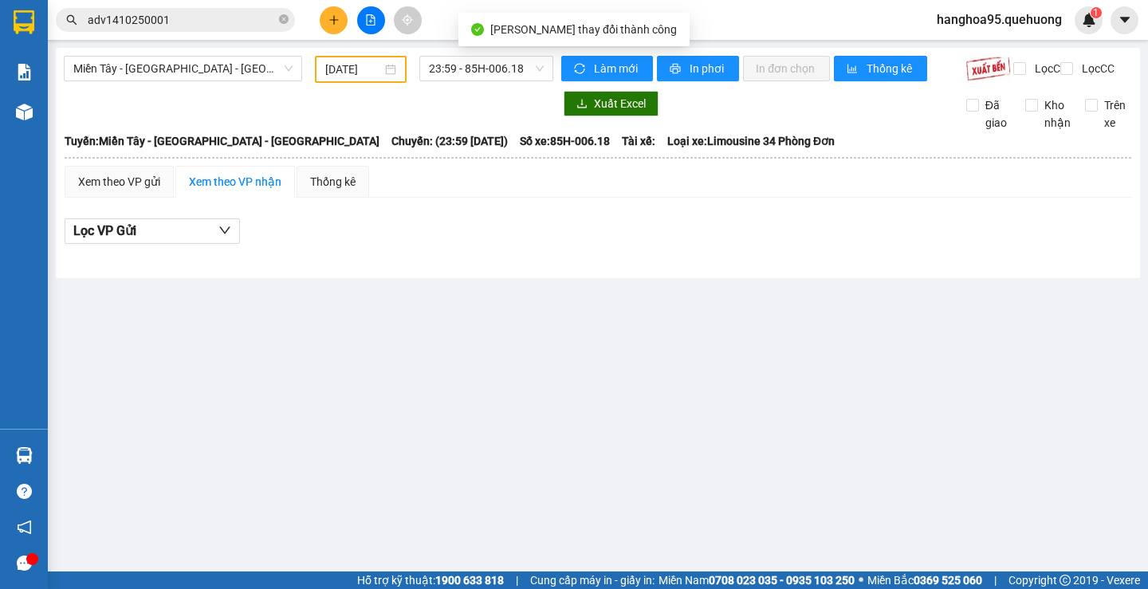
click at [100, 109] on div at bounding box center [309, 104] width 490 height 26
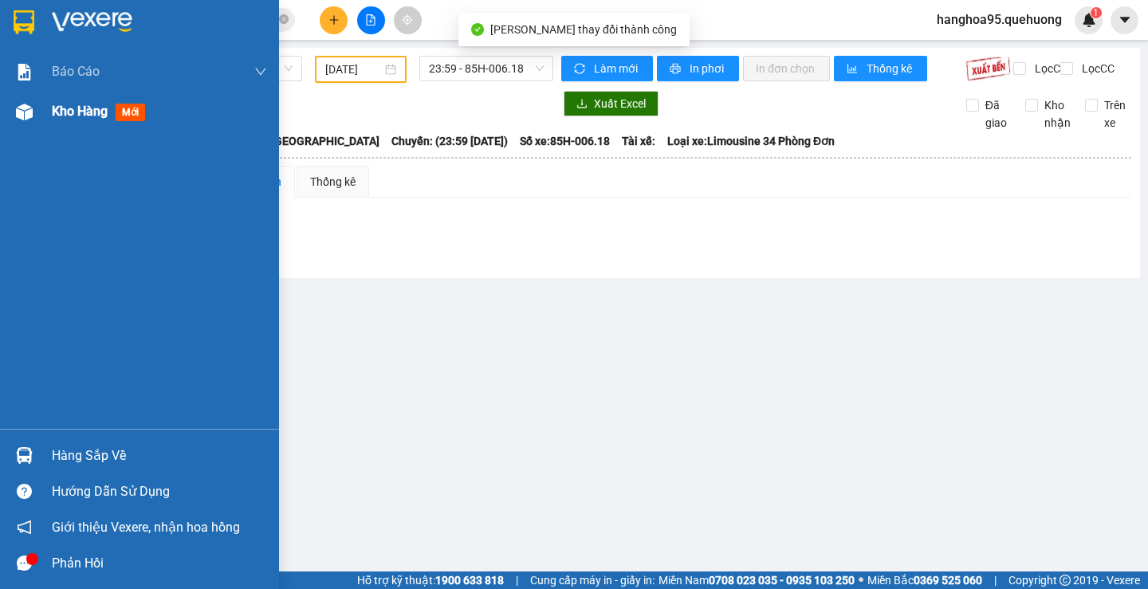
drag, startPoint x: 23, startPoint y: 114, endPoint x: 106, endPoint y: 125, distance: 83.7
click at [22, 115] on img at bounding box center [24, 112] width 17 height 17
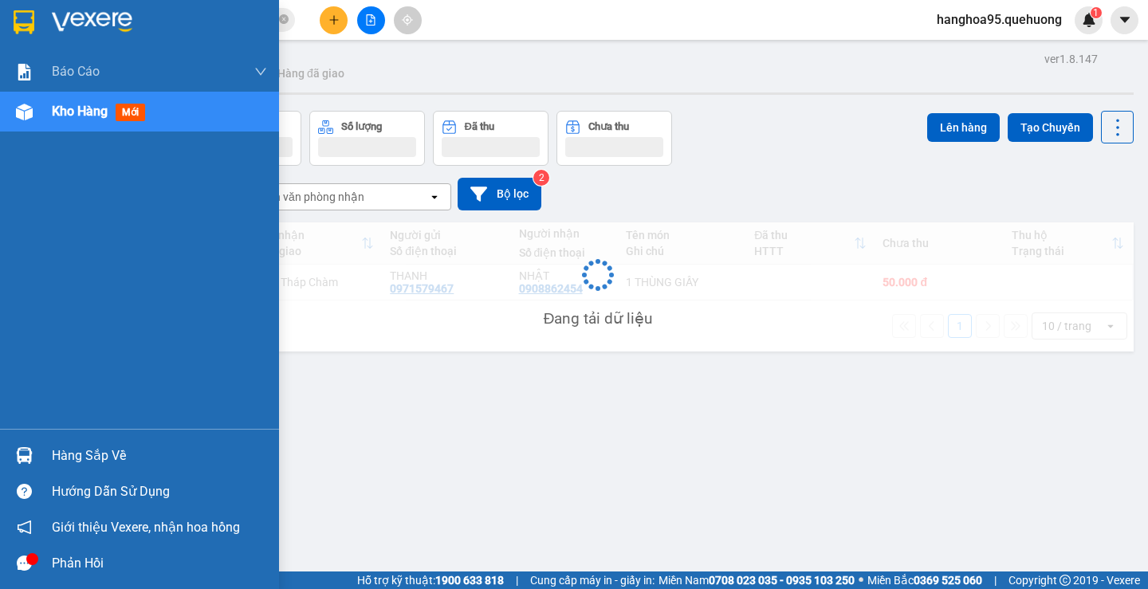
click at [92, 117] on span "Kho hàng" at bounding box center [80, 111] width 56 height 15
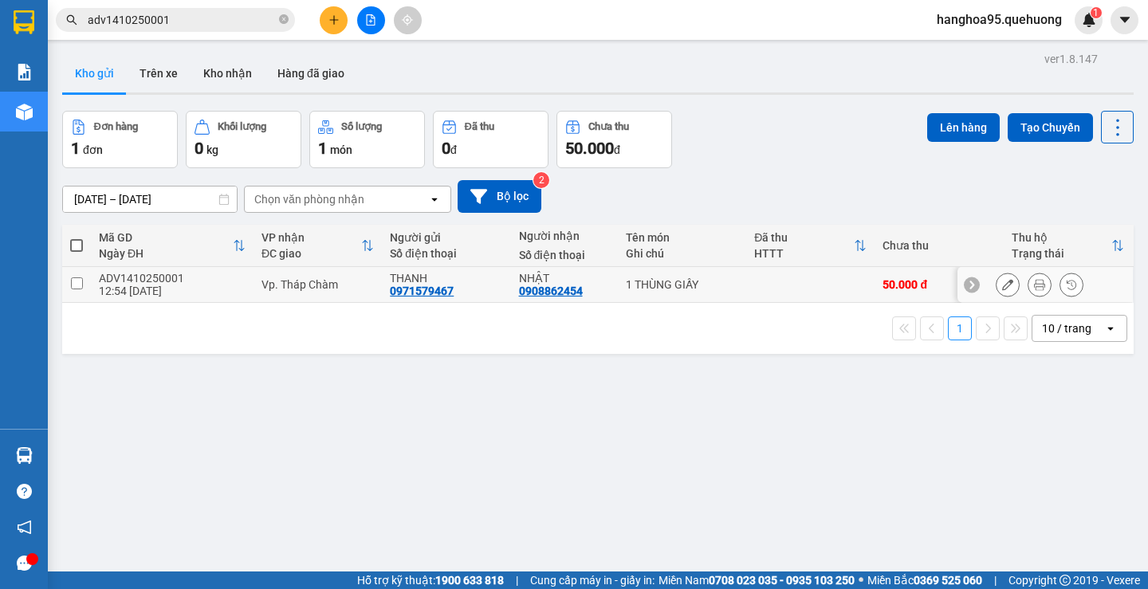
click at [79, 283] on input "checkbox" at bounding box center [77, 283] width 12 height 12
checkbox input "true"
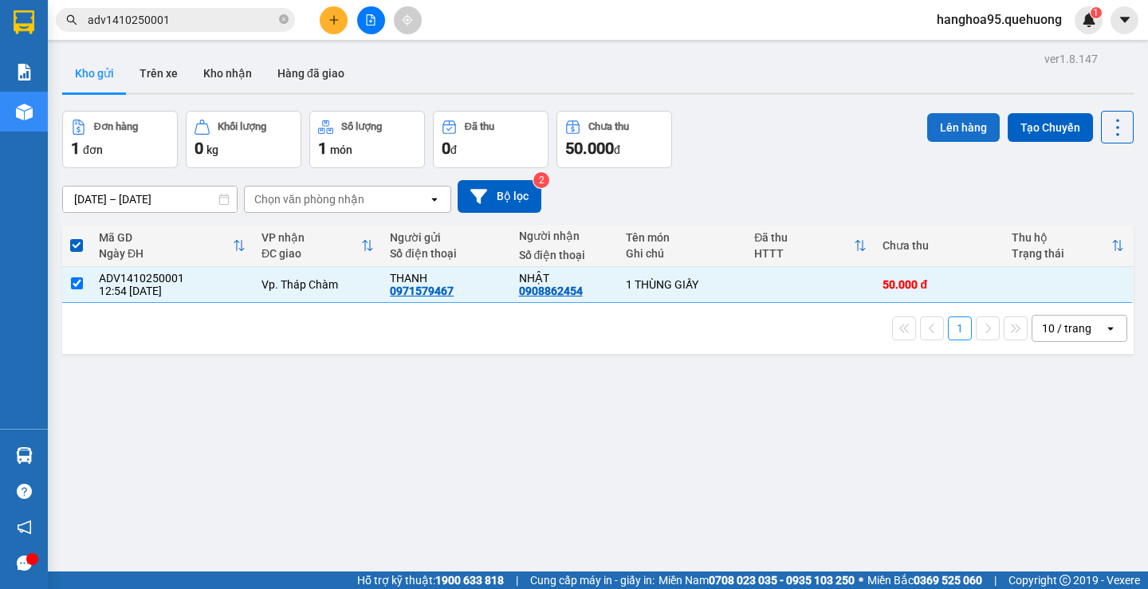
click at [955, 138] on button "Lên hàng" at bounding box center [963, 127] width 73 height 29
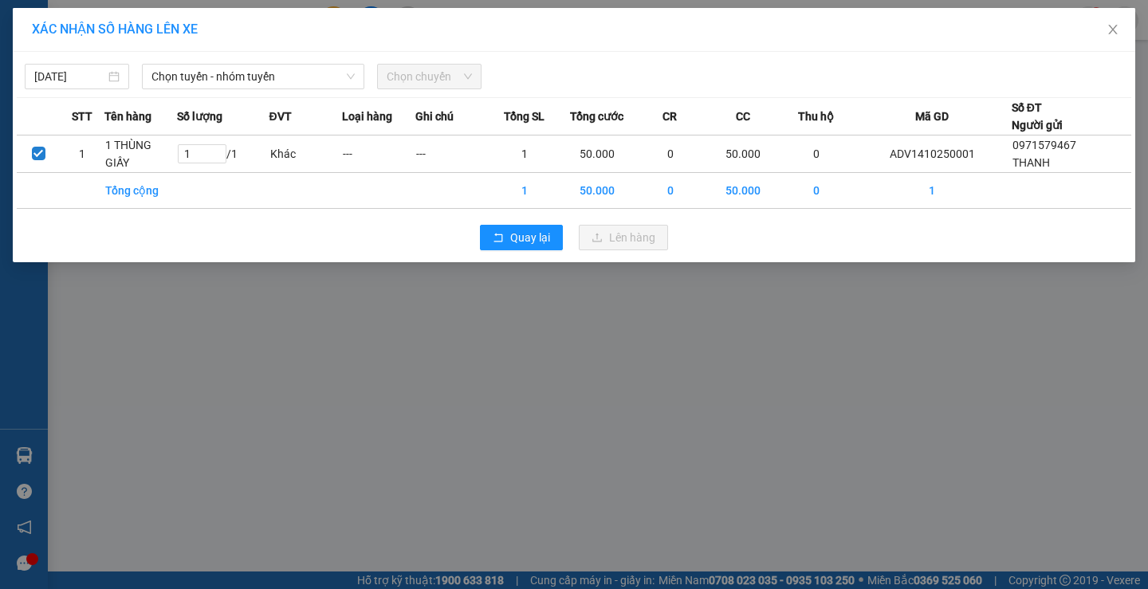
click at [427, 83] on span "Chọn chuyến" at bounding box center [429, 77] width 85 height 24
click at [303, 73] on span "Chọn tuyến - nhóm tuyến" at bounding box center [252, 77] width 203 height 24
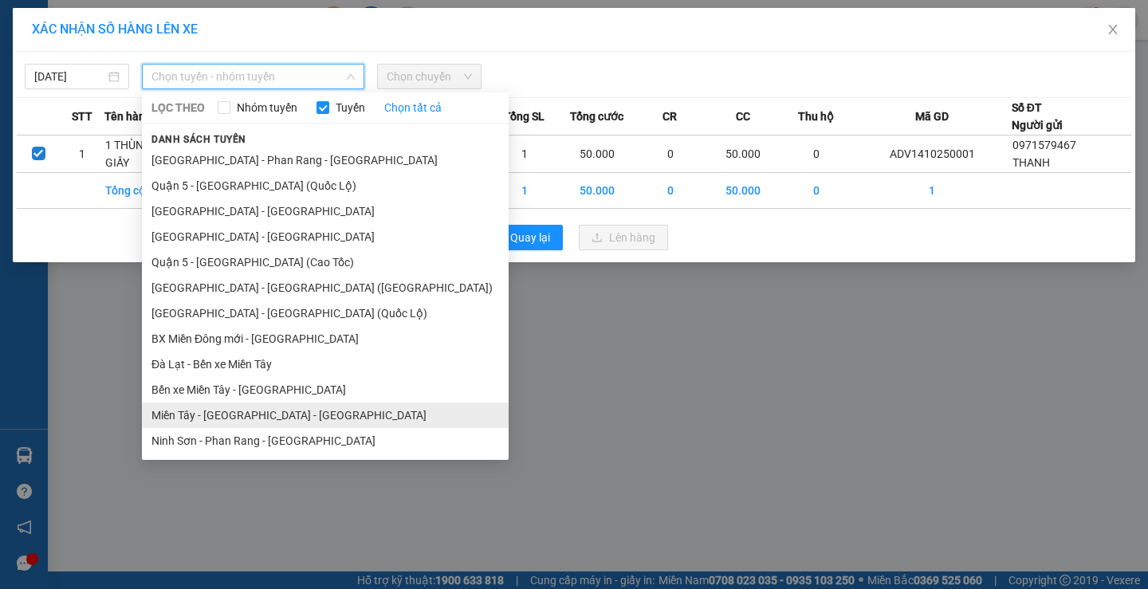
click at [252, 419] on li "Miền Tây - [GEOGRAPHIC_DATA] - [GEOGRAPHIC_DATA]" at bounding box center [325, 416] width 367 height 26
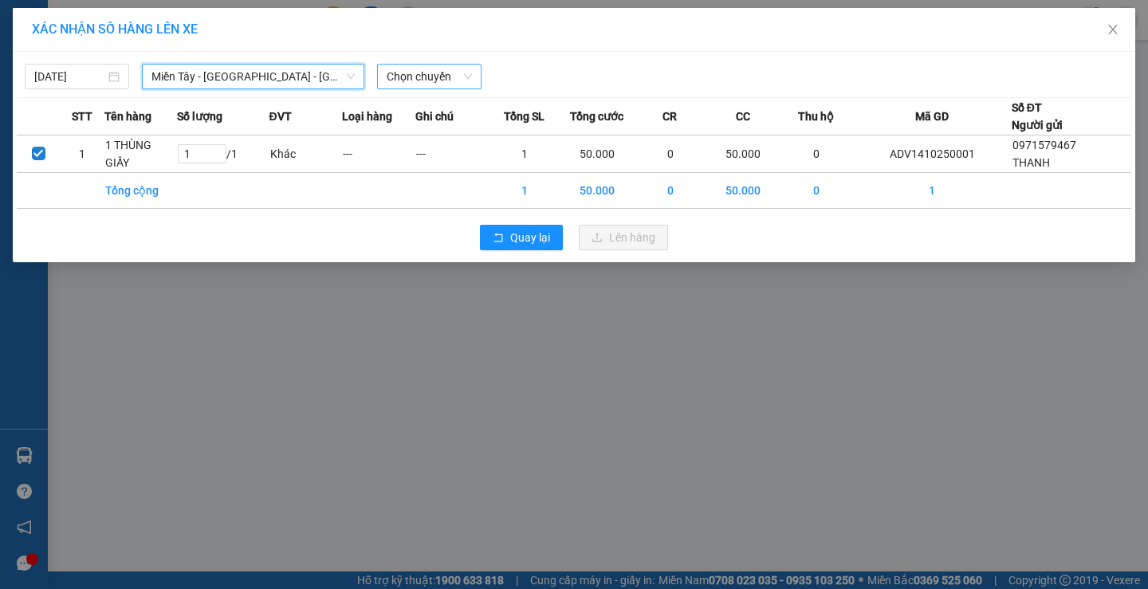
click at [438, 81] on span "Chọn chuyến" at bounding box center [429, 77] width 85 height 24
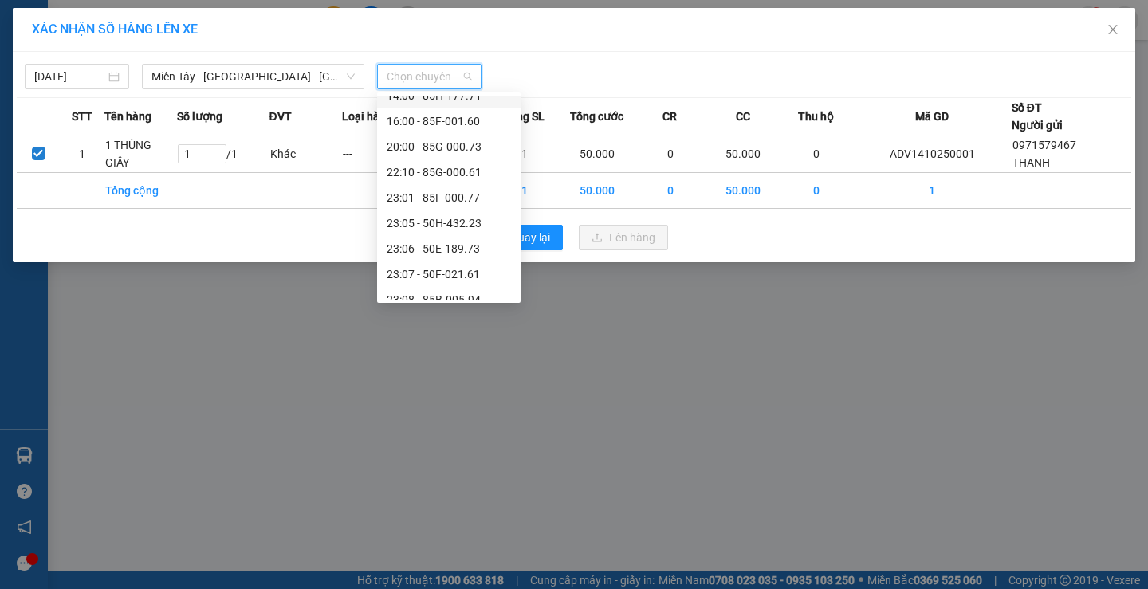
scroll to position [153, 0]
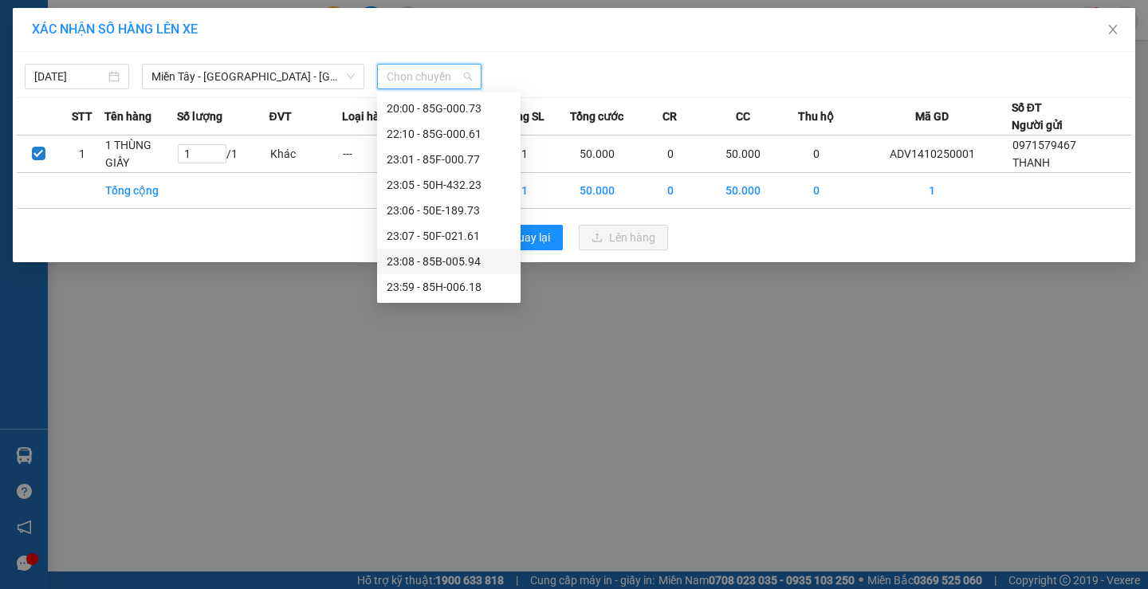
click at [444, 258] on div "23:08 - 85B-005.94" at bounding box center [449, 262] width 124 height 18
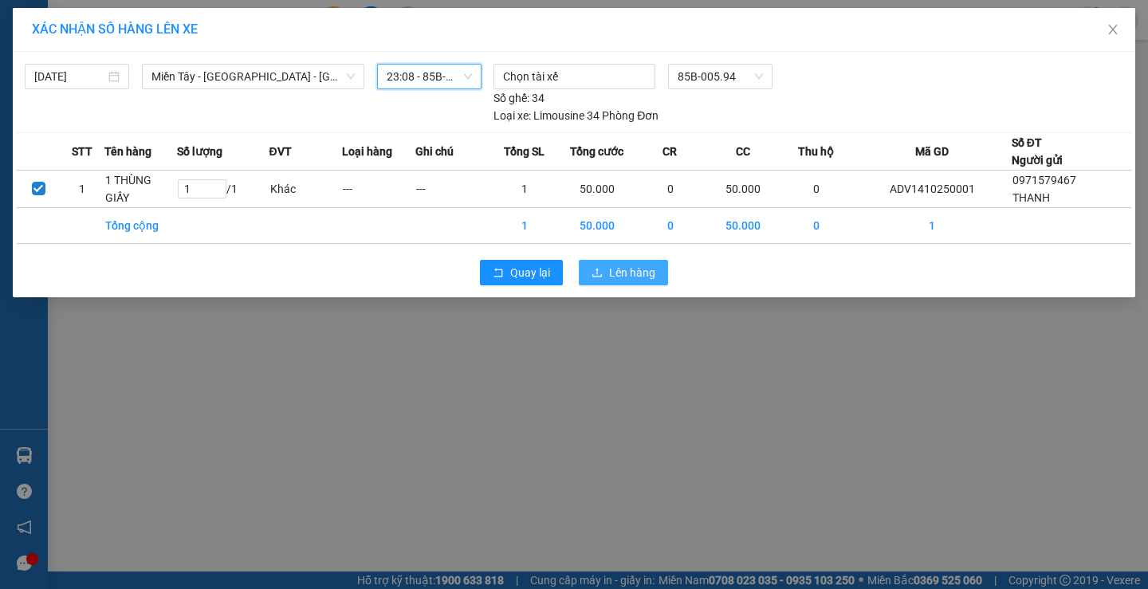
click at [656, 271] on button "Lên hàng" at bounding box center [623, 273] width 89 height 26
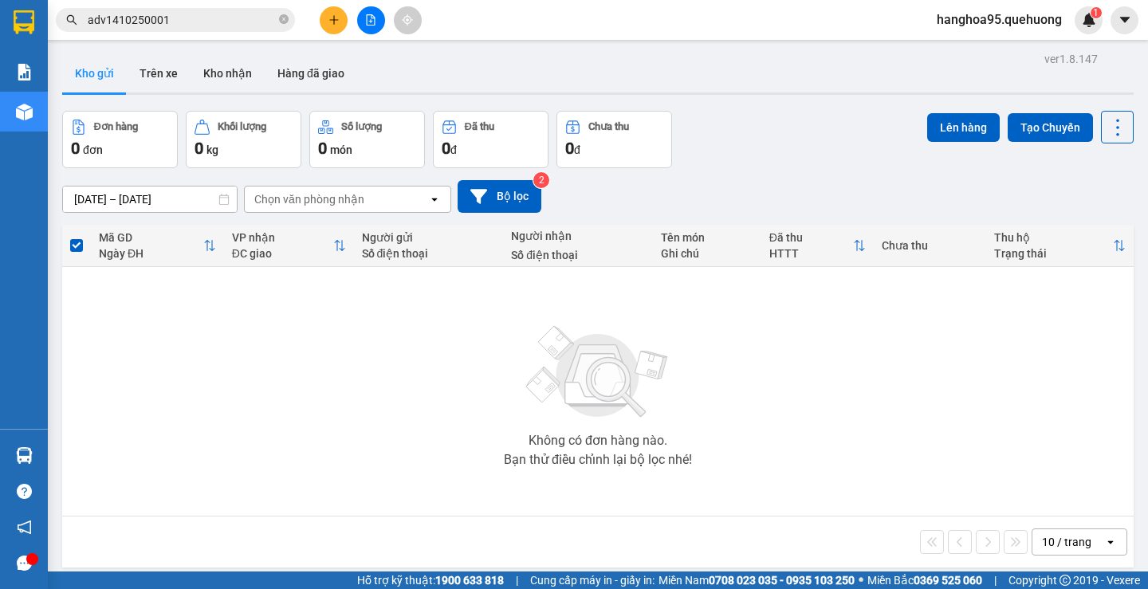
click at [374, 22] on icon "file-add" at bounding box center [370, 19] width 11 height 11
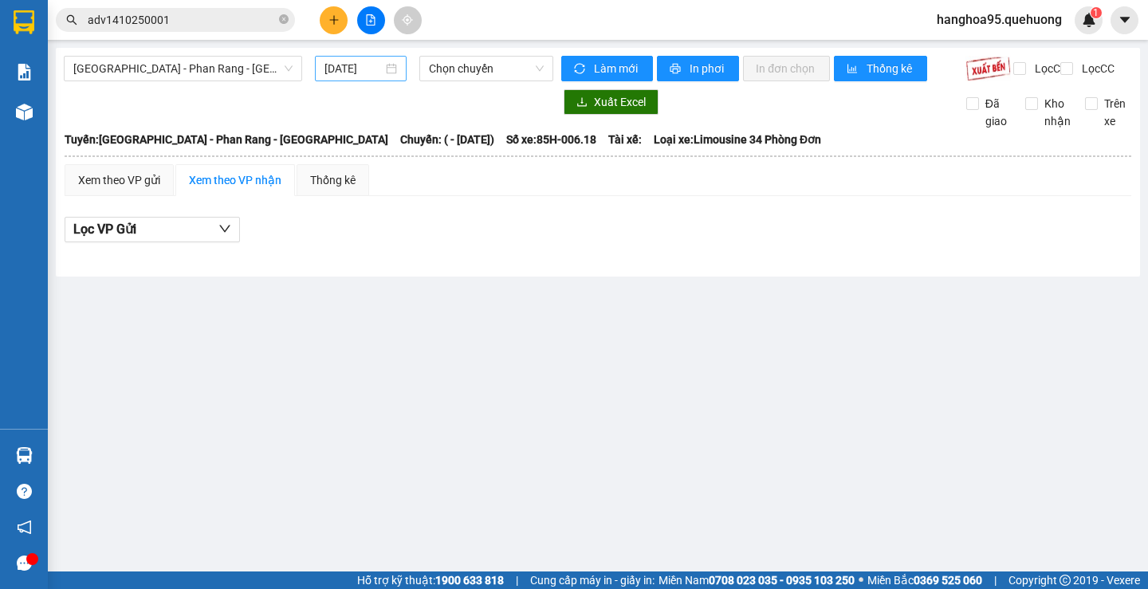
click at [332, 57] on div "15/10/2025" at bounding box center [361, 69] width 92 height 26
click at [349, 69] on input "15/10/2025" at bounding box center [353, 69] width 58 height 18
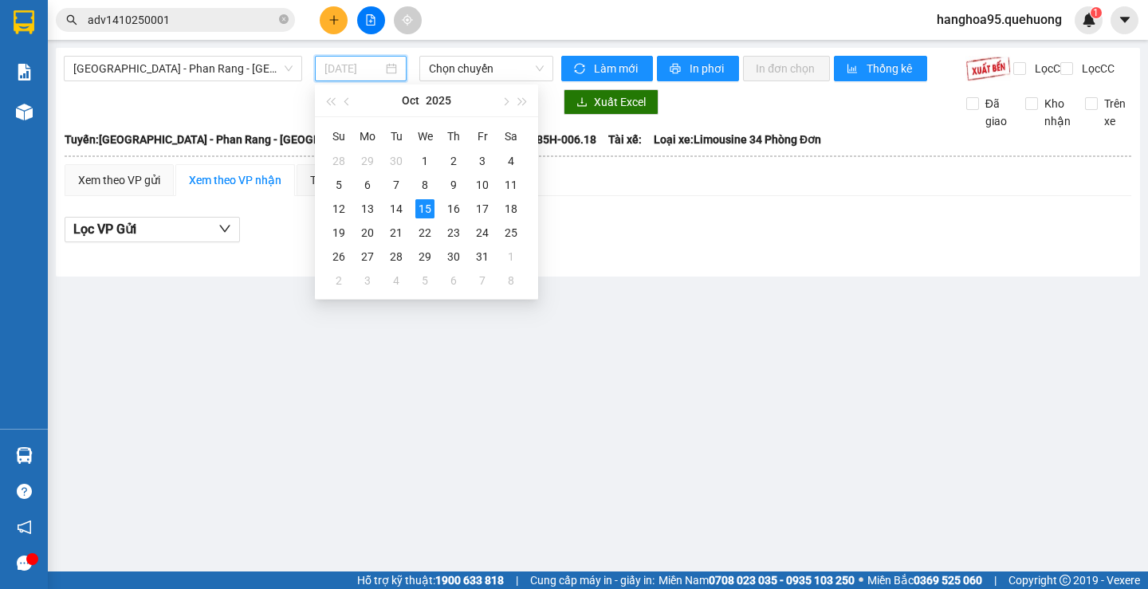
click at [420, 210] on div "15" at bounding box center [424, 208] width 19 height 19
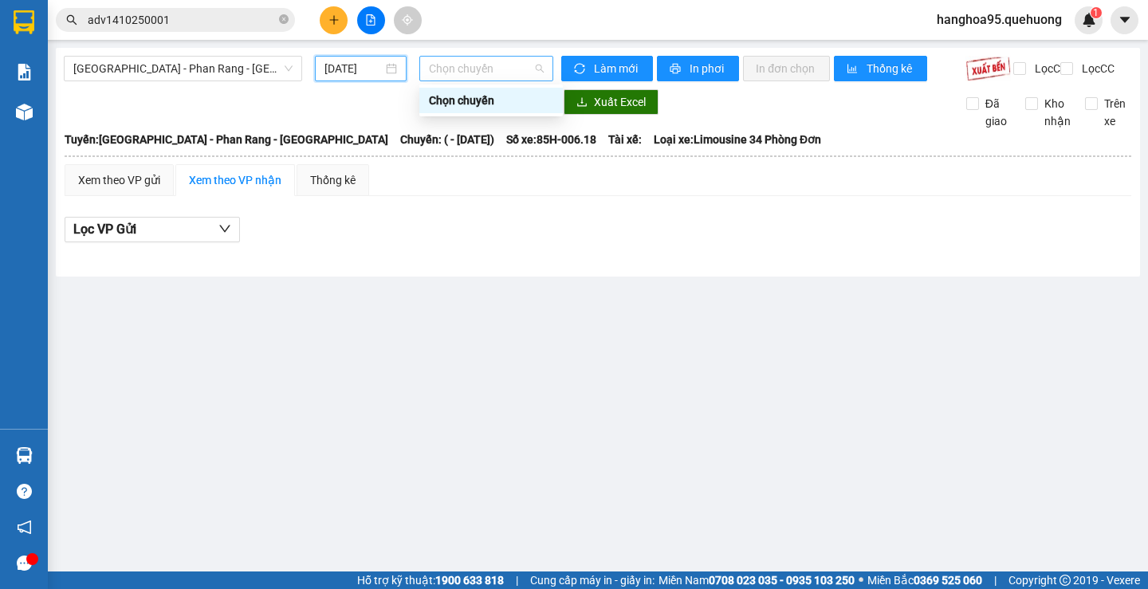
click at [491, 77] on span "Chọn chuyến" at bounding box center [486, 69] width 115 height 24
click at [339, 49] on div "Sài Gòn - Phan Rang - Ninh Sơn 15/10/2025 Chọn chuyến Làm mới In phơi In đơn ch…" at bounding box center [598, 162] width 1084 height 229
click at [348, 58] on div "15/10/2025" at bounding box center [361, 69] width 92 height 26
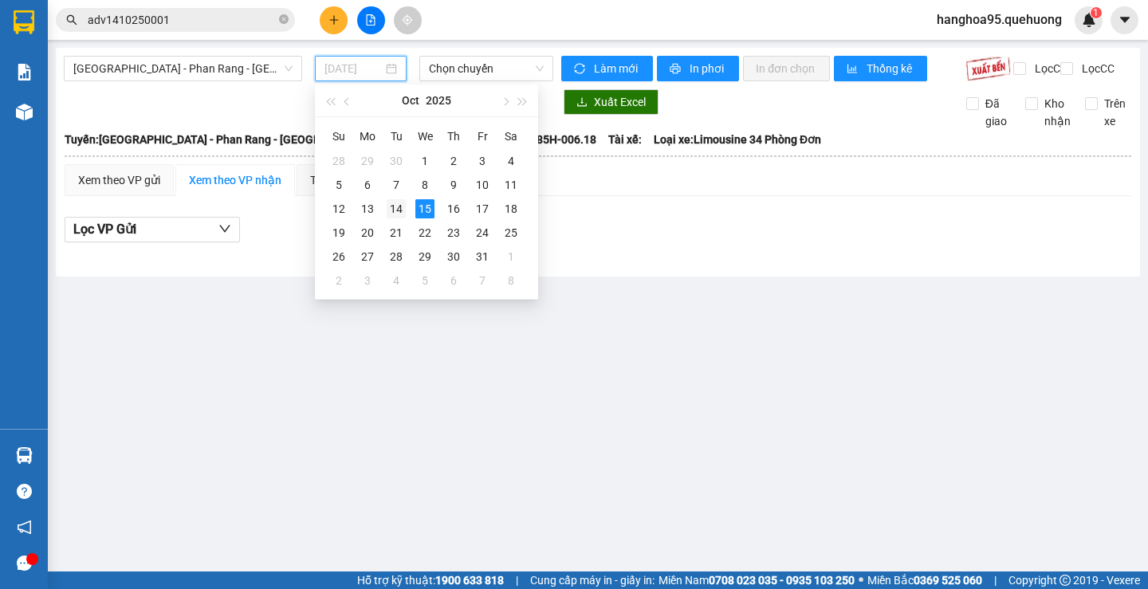
click at [396, 213] on div "14" at bounding box center [396, 208] width 19 height 19
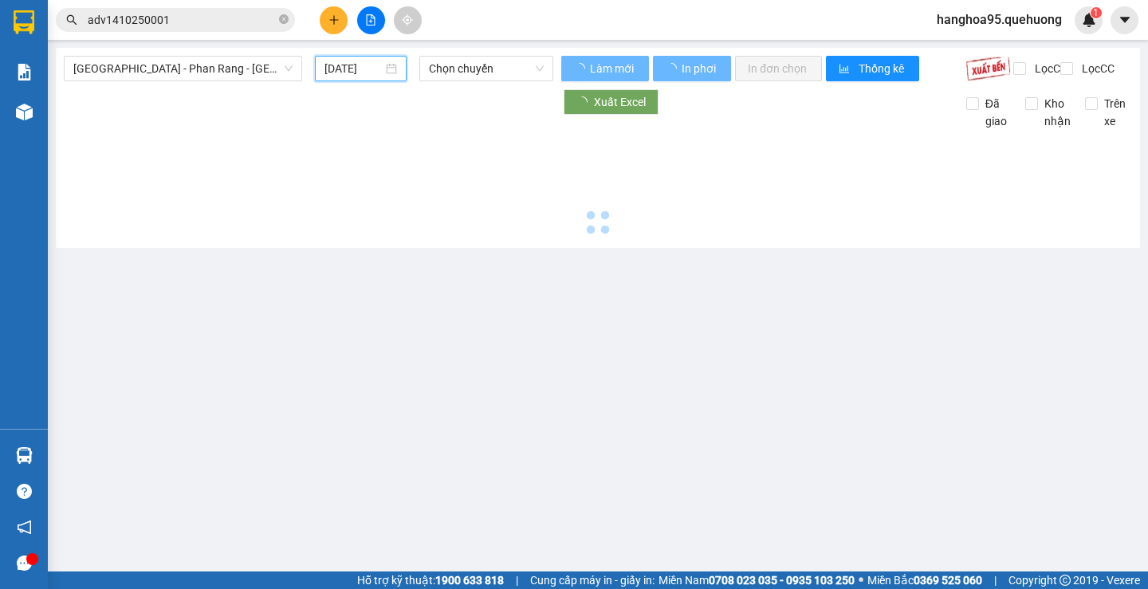
type input "14/10/2025"
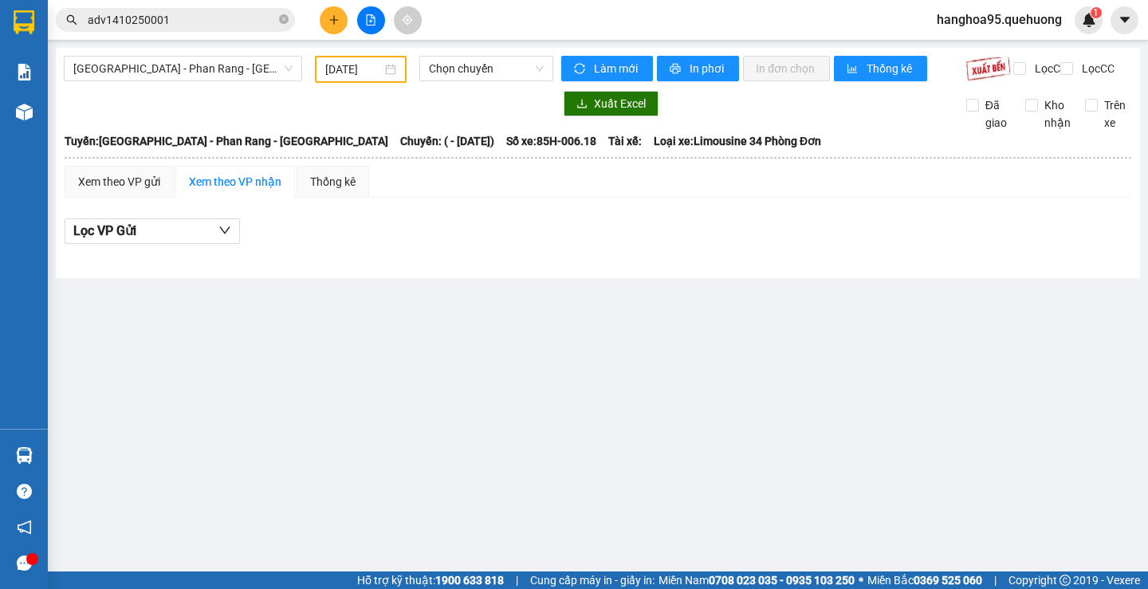
click at [470, 83] on div "Sài Gòn - Phan Rang - Ninh Sơn 14/10/2025 Chọn chuyến" at bounding box center [309, 69] width 490 height 27
click at [475, 79] on span "Chọn chuyến" at bounding box center [486, 69] width 115 height 24
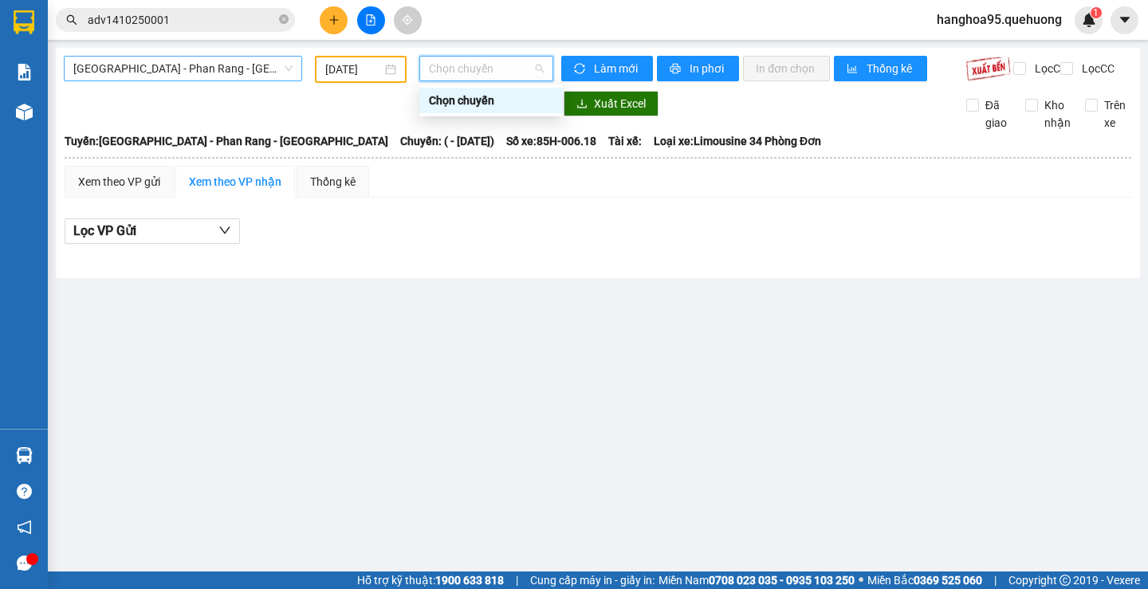
click at [234, 71] on span "Sài Gòn - Phan Rang - Ninh Sơn" at bounding box center [182, 69] width 219 height 24
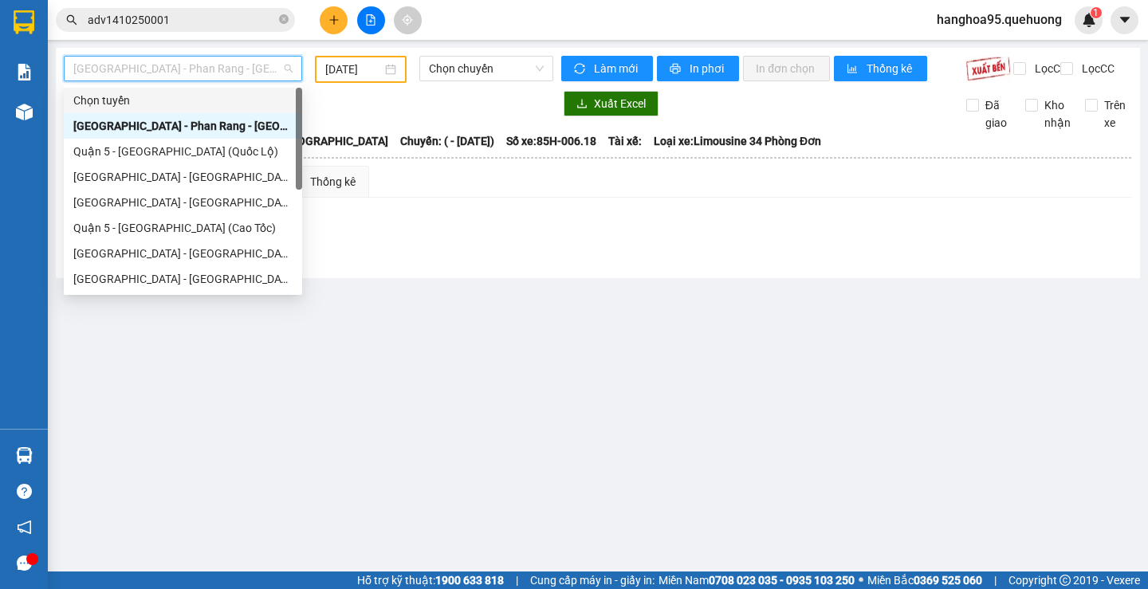
scroll to position [128, 0]
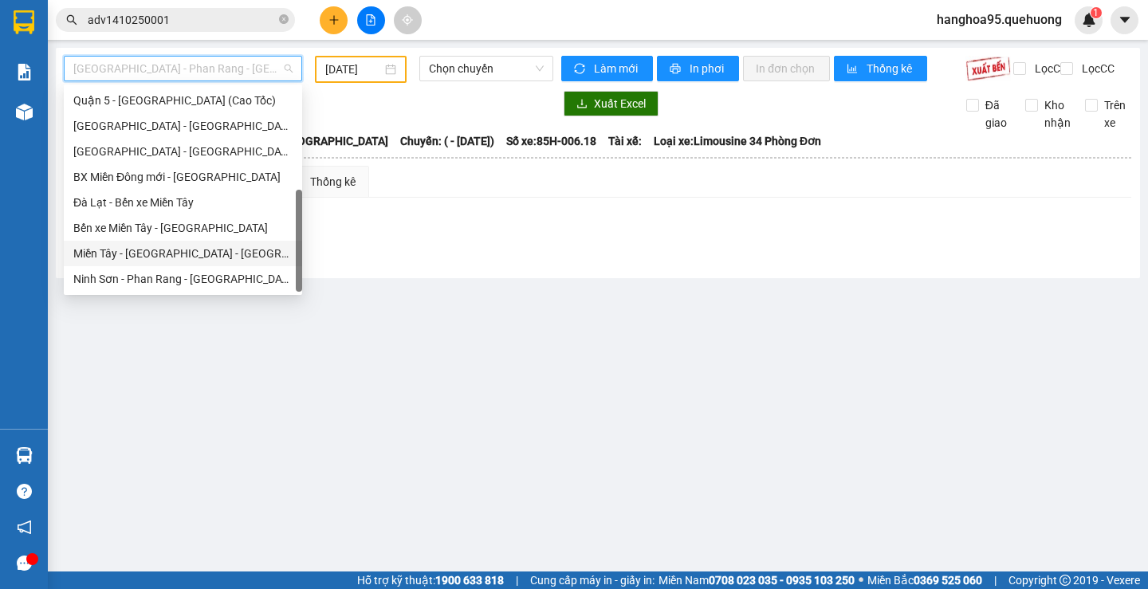
click at [187, 262] on div "Miền Tây - [GEOGRAPHIC_DATA] - [GEOGRAPHIC_DATA]" at bounding box center [183, 254] width 238 height 26
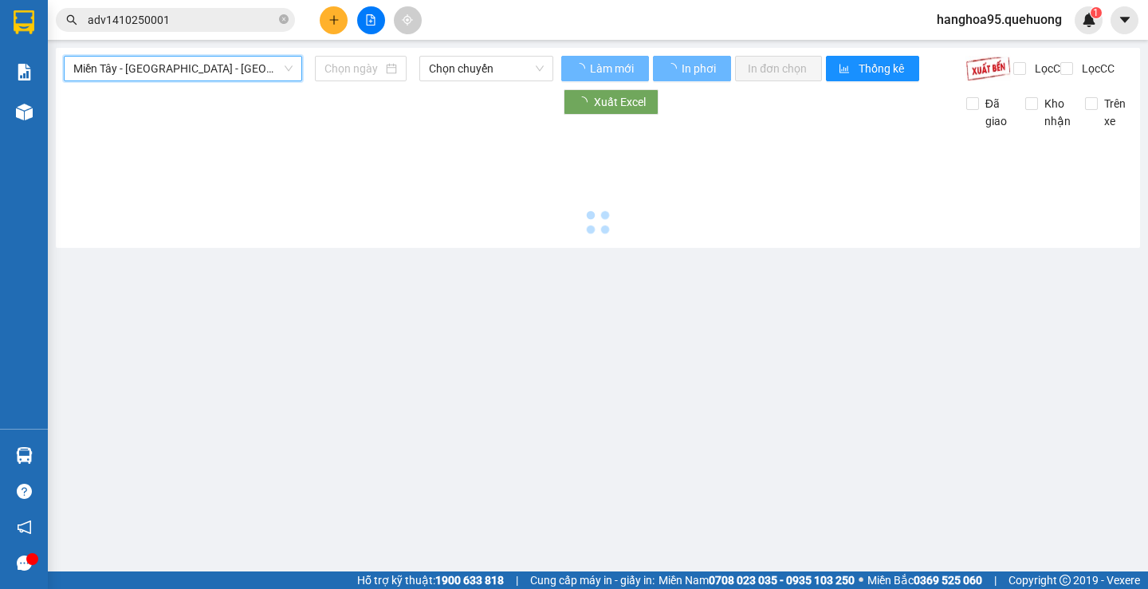
type input "15/10/2025"
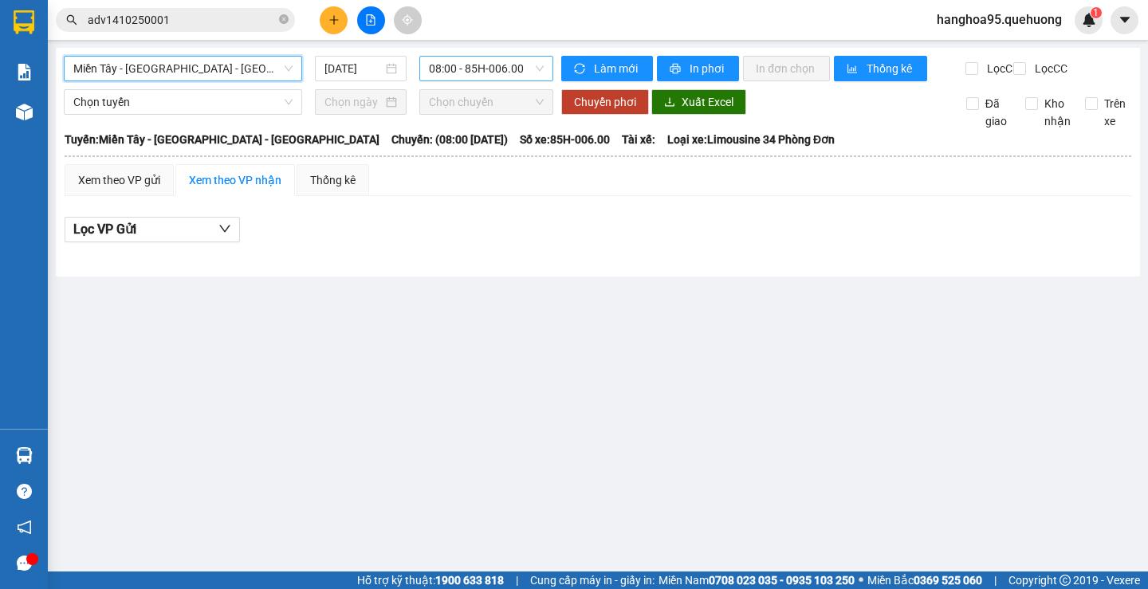
click at [496, 70] on span "08:00 - 85H-006.00" at bounding box center [486, 69] width 115 height 24
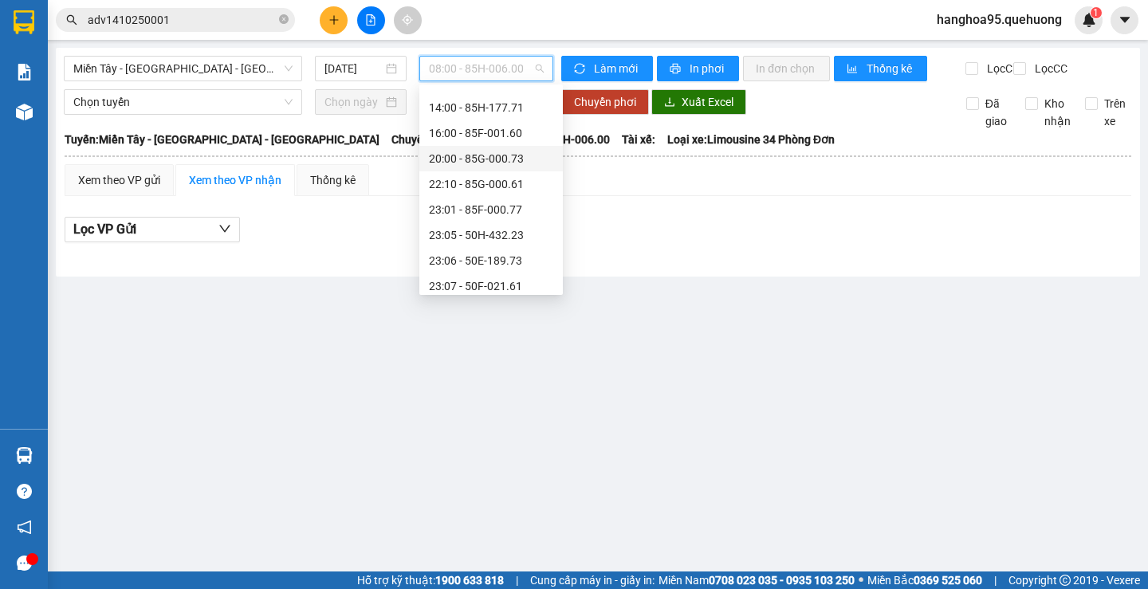
scroll to position [153, 0]
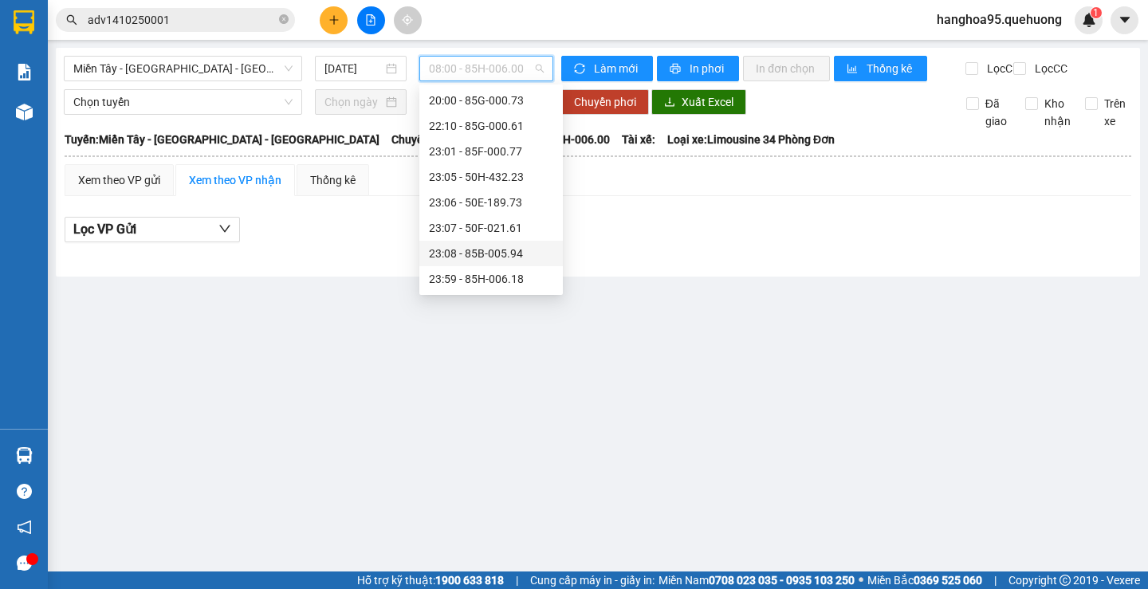
click at [472, 245] on div "23:08 - 85B-005.94" at bounding box center [491, 254] width 124 height 18
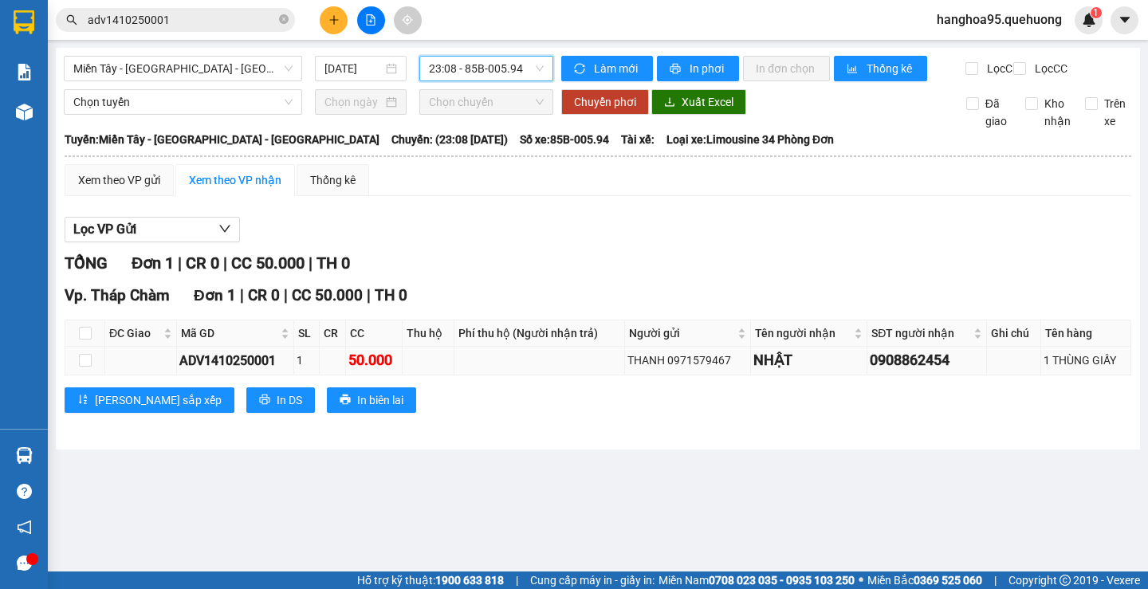
click at [418, 375] on td at bounding box center [429, 361] width 52 height 28
click at [416, 372] on td at bounding box center [429, 361] width 52 height 28
click at [416, 368] on td at bounding box center [429, 361] width 52 height 28
click at [259, 68] on span "Miền Tây - [GEOGRAPHIC_DATA] - [GEOGRAPHIC_DATA]" at bounding box center [182, 69] width 219 height 24
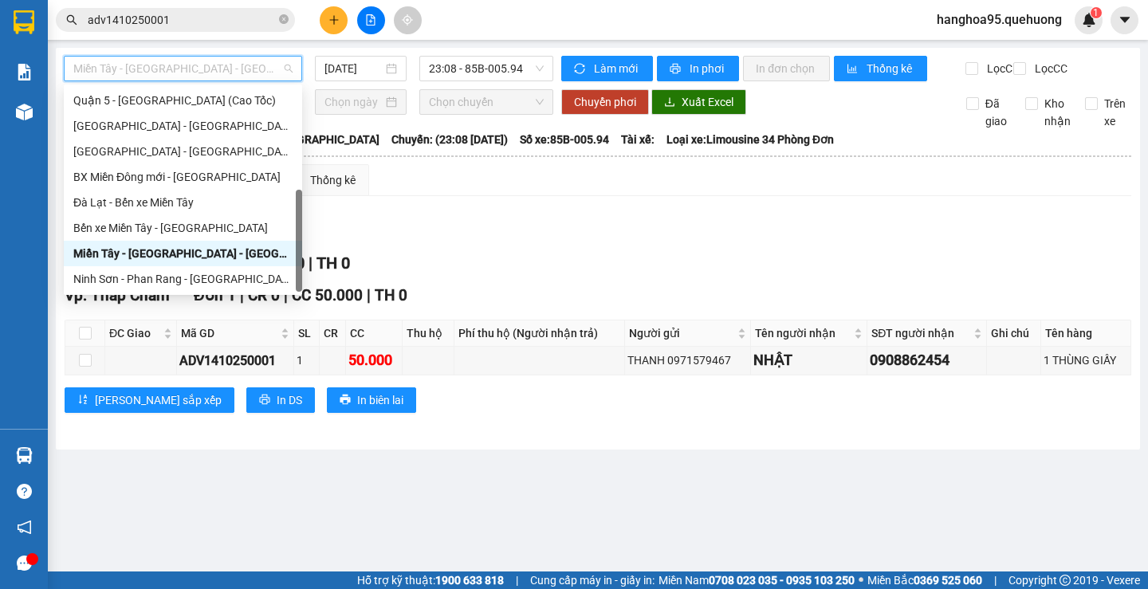
click at [259, 68] on span "Miền Tây - [GEOGRAPHIC_DATA] - [GEOGRAPHIC_DATA]" at bounding box center [182, 69] width 219 height 24
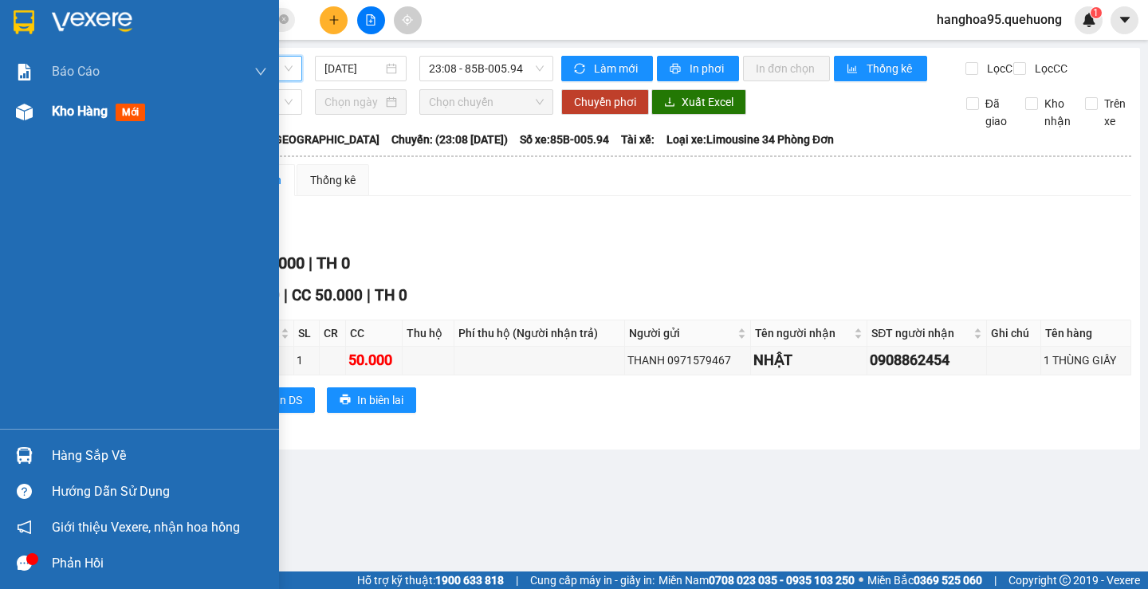
click at [73, 115] on span "Kho hàng" at bounding box center [80, 111] width 56 height 15
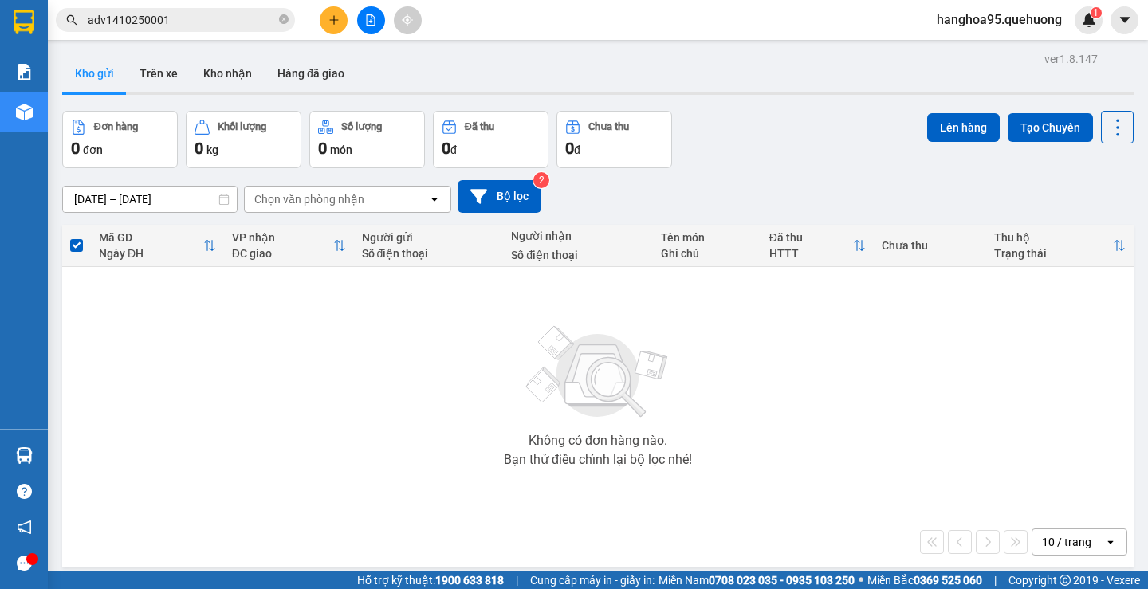
click at [336, 16] on icon "plus" at bounding box center [333, 19] width 11 height 11
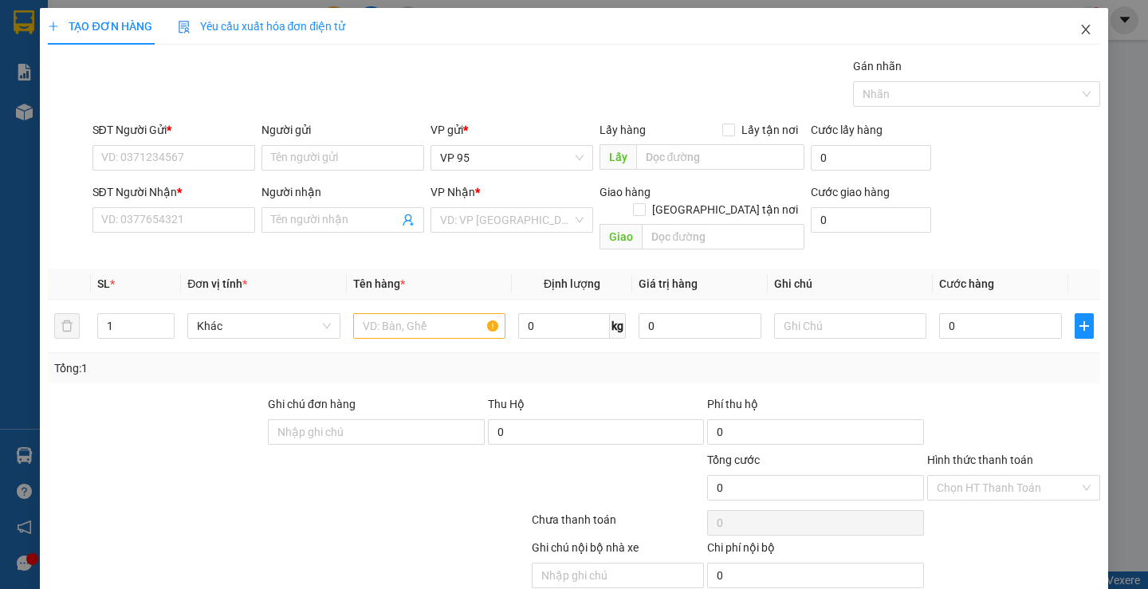
click at [1081, 32] on span "Close" at bounding box center [1086, 30] width 45 height 45
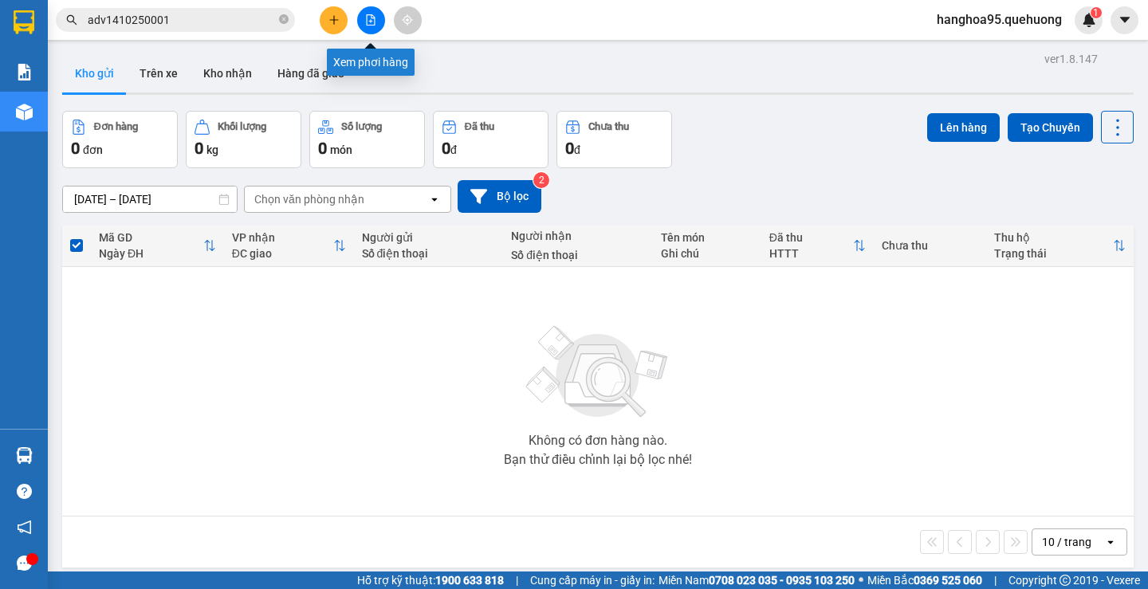
click at [369, 18] on icon "file-add" at bounding box center [370, 19] width 11 height 11
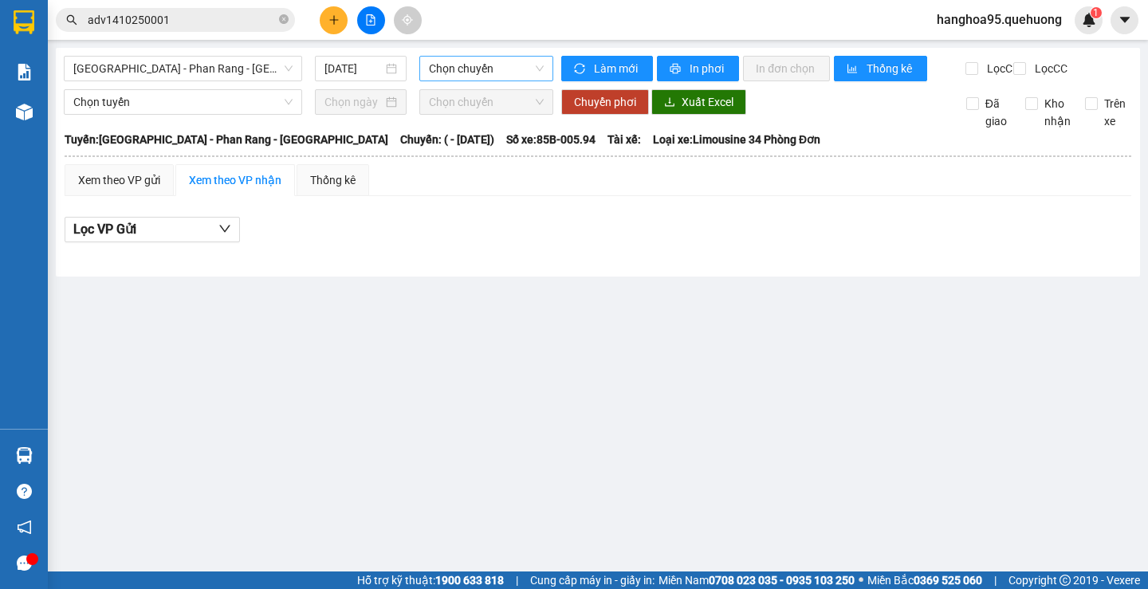
click at [481, 63] on span "Chọn chuyến" at bounding box center [486, 69] width 115 height 24
drag, startPoint x: 167, startPoint y: 86, endPoint x: 179, endPoint y: 73, distance: 17.5
click at [165, 81] on div "Sài Gòn - Phan Rang - Ninh Sơn 15/10/2025 Chọn chuyến" at bounding box center [309, 69] width 490 height 26
click at [186, 68] on span "Sài Gòn - Phan Rang - Ninh Sơn" at bounding box center [182, 69] width 219 height 24
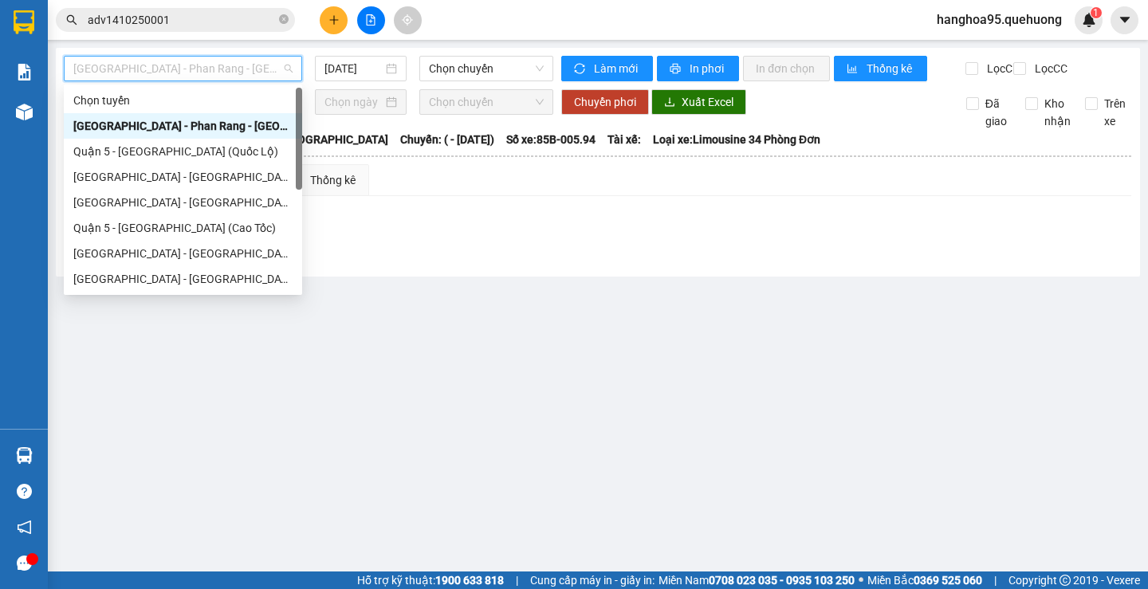
scroll to position [128, 0]
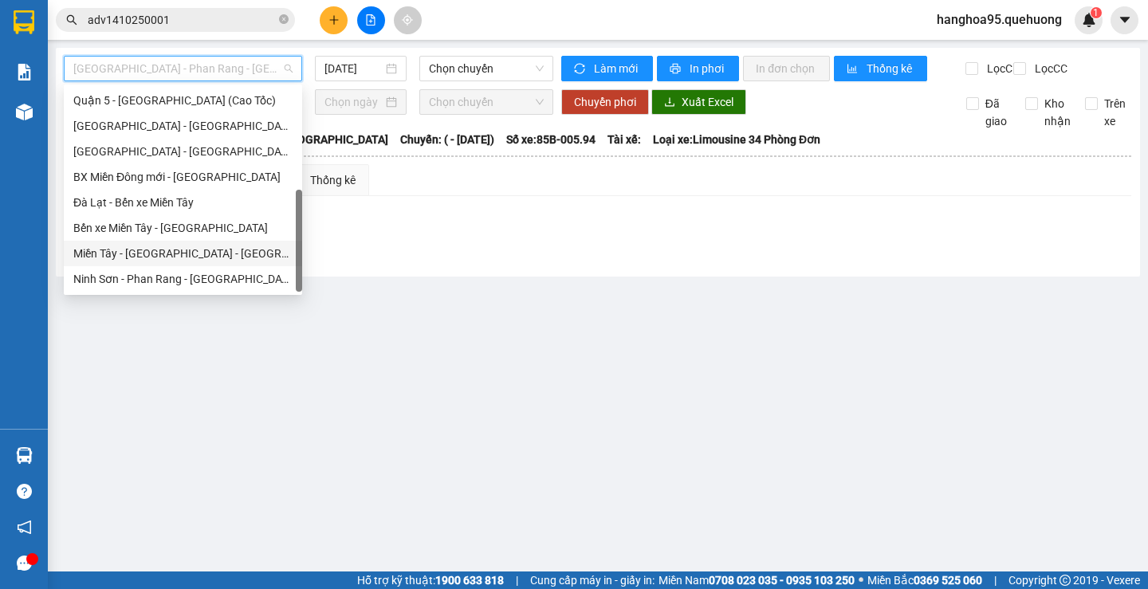
click at [187, 257] on div "Miền Tây - [GEOGRAPHIC_DATA] - [GEOGRAPHIC_DATA]" at bounding box center [182, 254] width 219 height 18
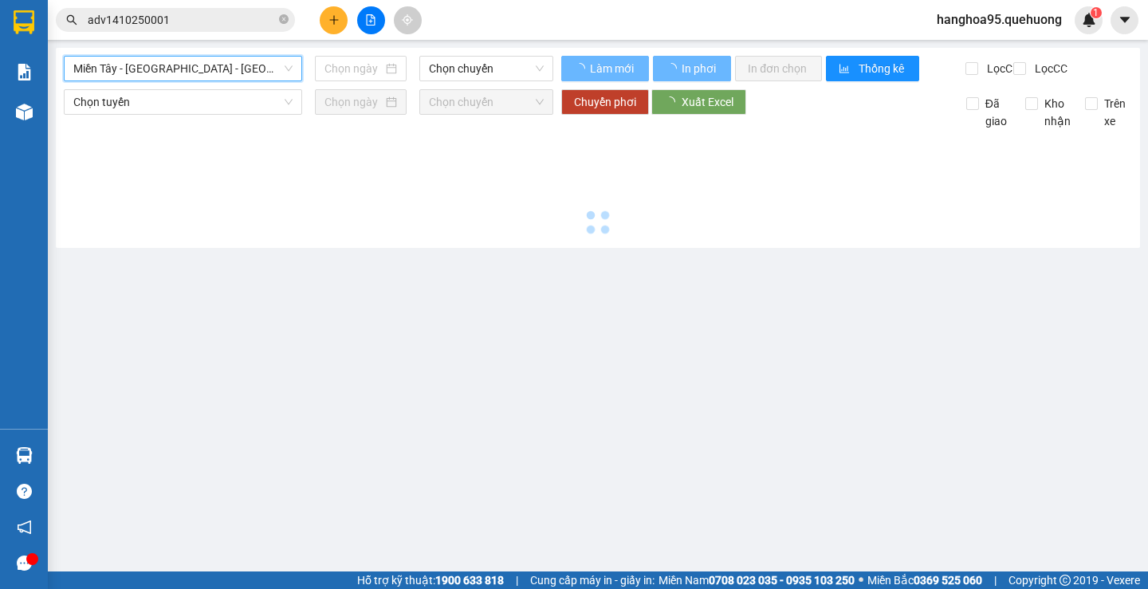
type input "15/10/2025"
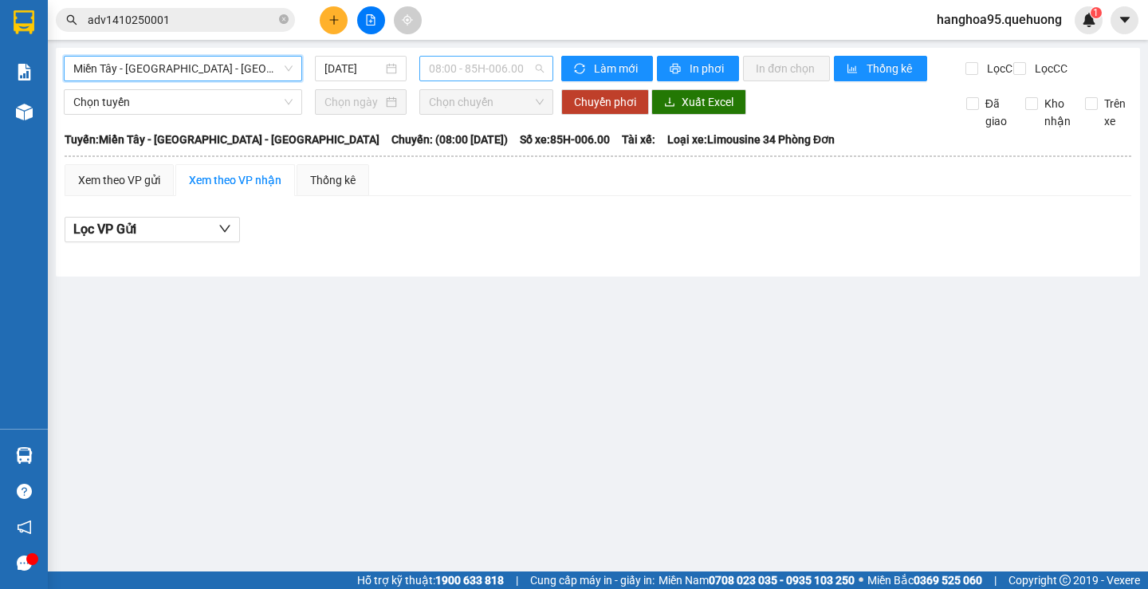
click at [462, 71] on span "08:00 - 85H-006.00" at bounding box center [486, 69] width 115 height 24
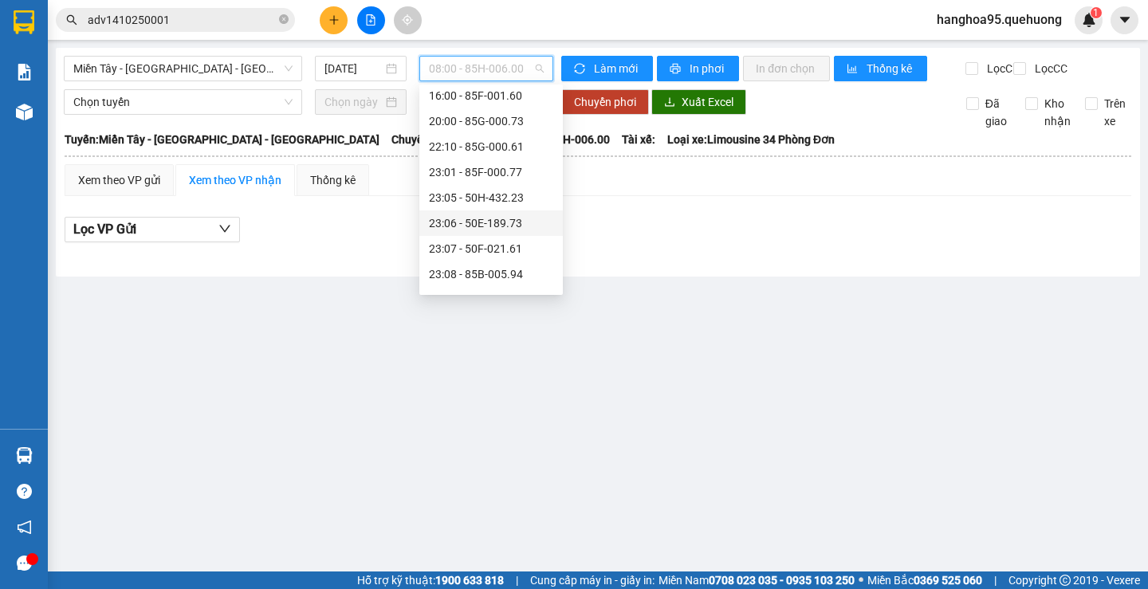
scroll to position [153, 0]
click at [485, 253] on div "23:08 - 85B-005.94" at bounding box center [491, 254] width 124 height 18
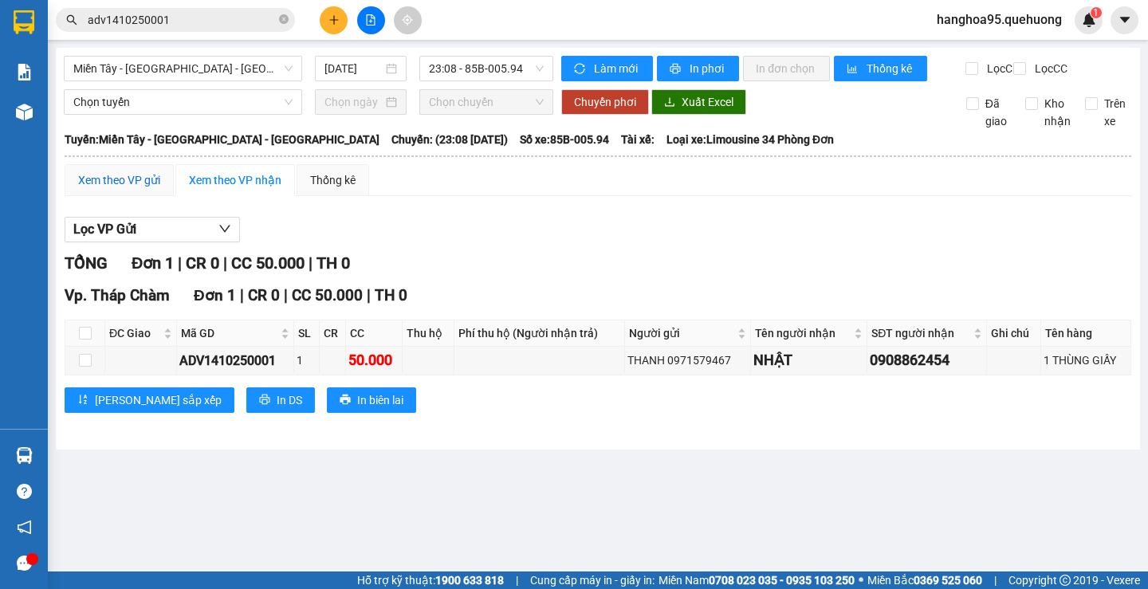
click at [136, 189] on div "Xem theo VP gửi" at bounding box center [119, 180] width 82 height 18
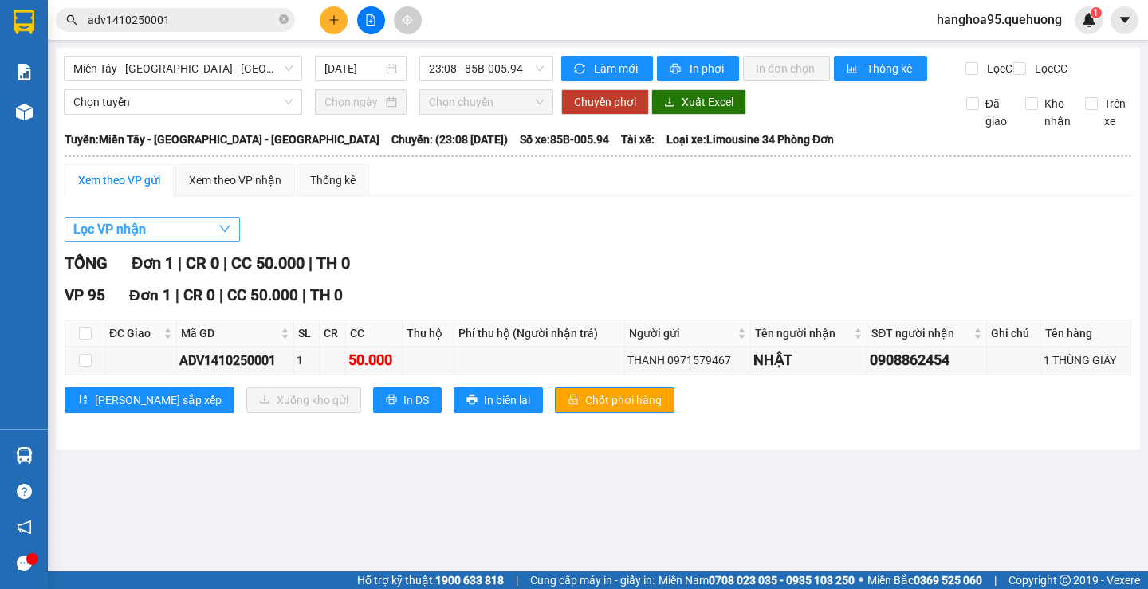
click at [209, 242] on button "Lọc VP nhận" at bounding box center [152, 230] width 175 height 26
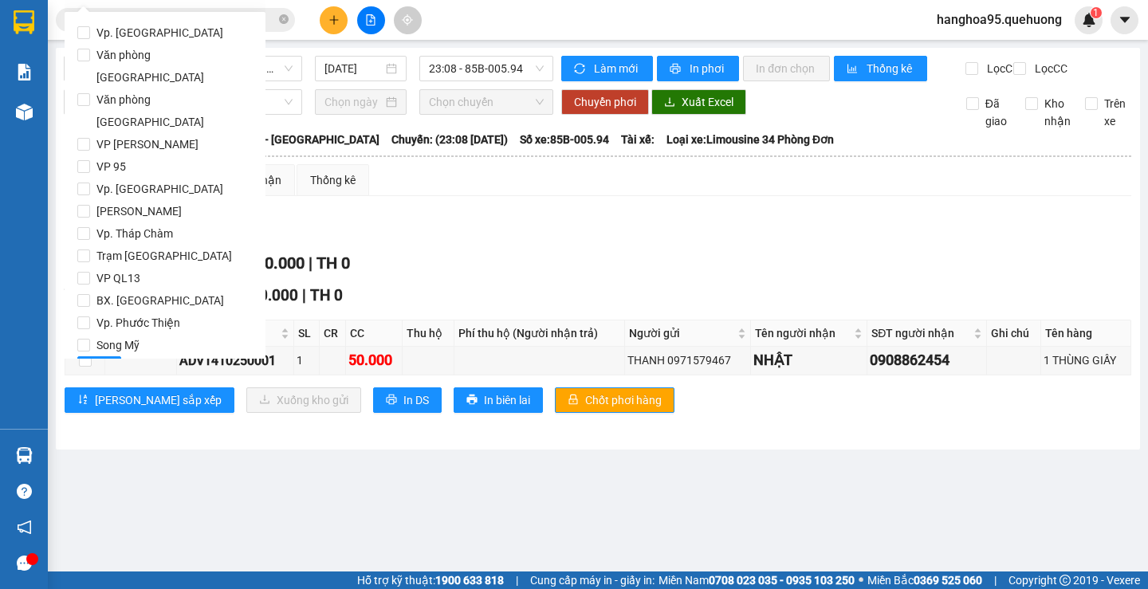
click at [367, 262] on div "Lọc VP nhận TỔNG Đơn 1 | CR 0 | CC 50.000 | TH 0 VP 95 Đơn 1 | CR 0 | CC 50.000…" at bounding box center [598, 321] width 1067 height 224
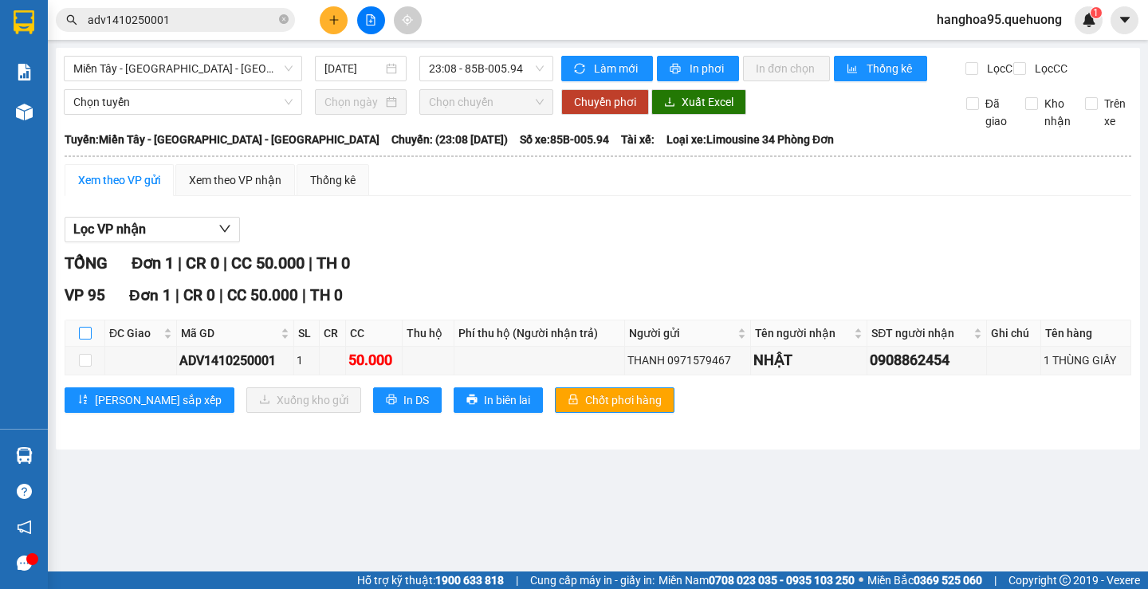
click at [85, 340] on input "checkbox" at bounding box center [85, 333] width 13 height 13
checkbox input "true"
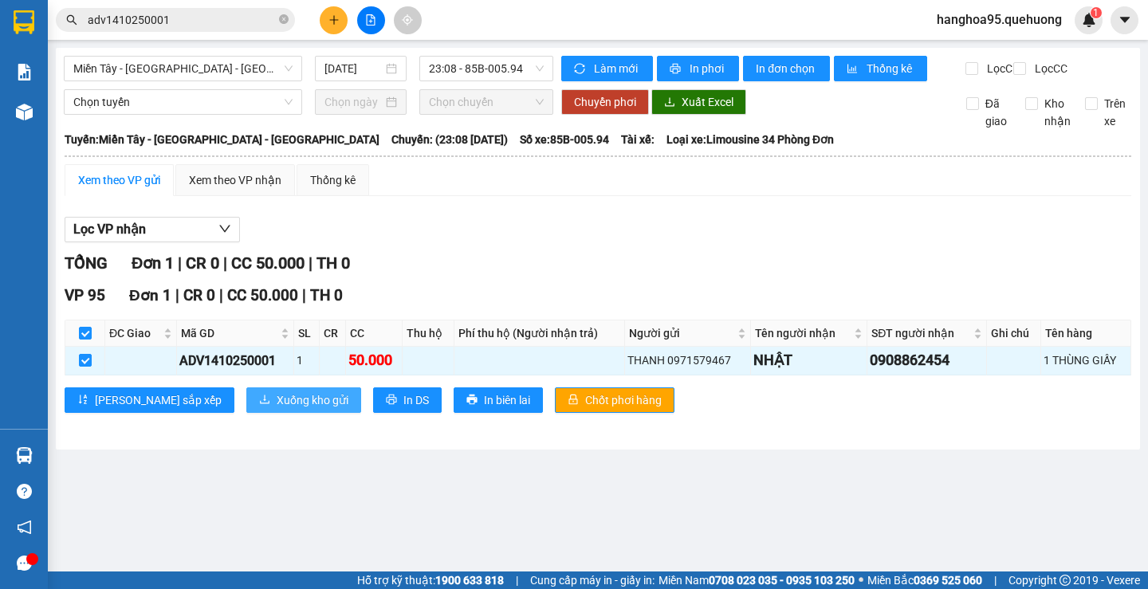
click at [277, 409] on span "Xuống kho gửi" at bounding box center [313, 400] width 72 height 18
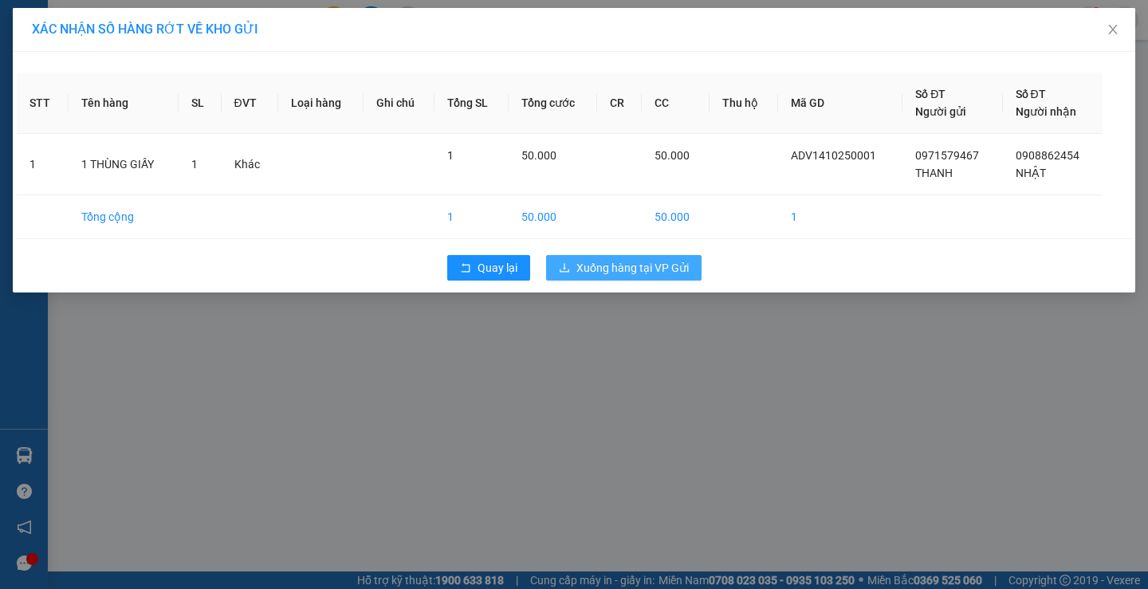
click at [657, 272] on span "Xuống hàng tại VP Gửi" at bounding box center [632, 268] width 112 height 18
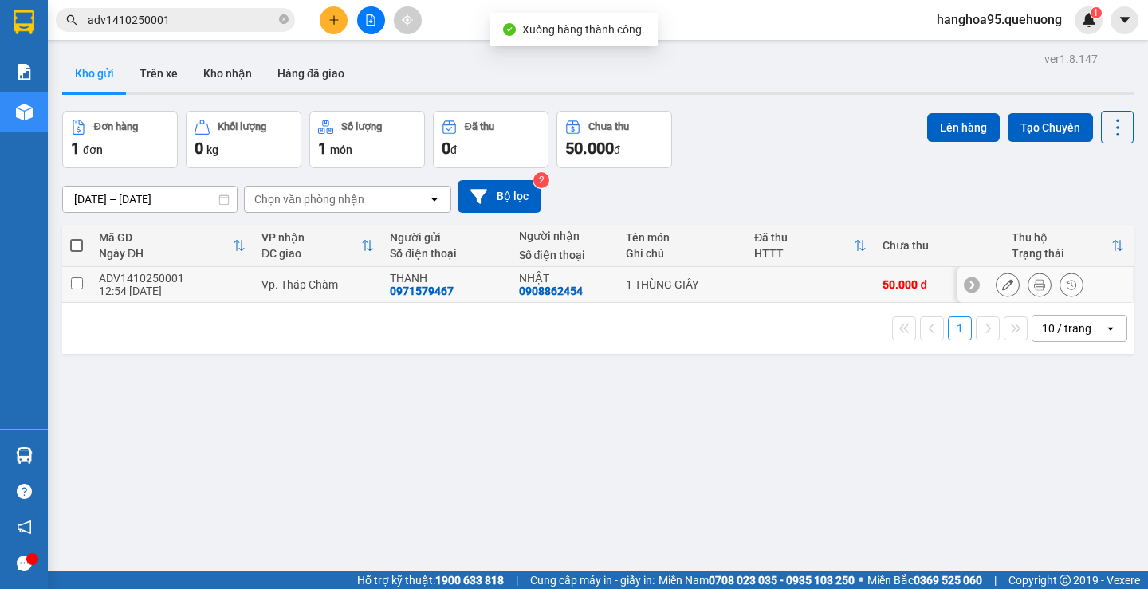
click at [81, 278] on input "checkbox" at bounding box center [77, 283] width 12 height 12
checkbox input "true"
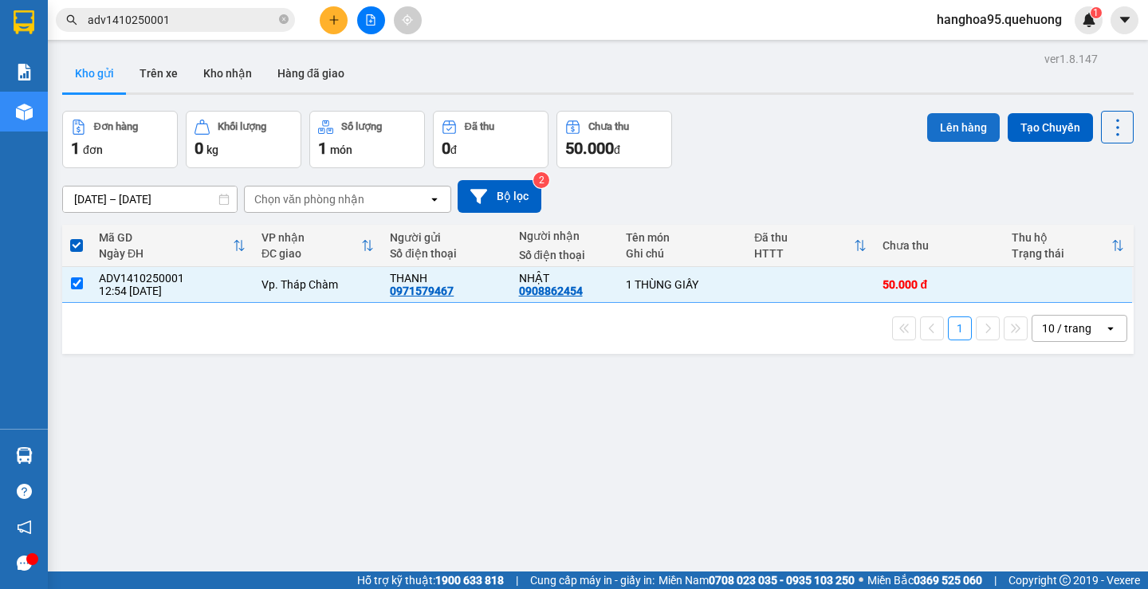
click at [953, 118] on button "Lên hàng" at bounding box center [963, 127] width 73 height 29
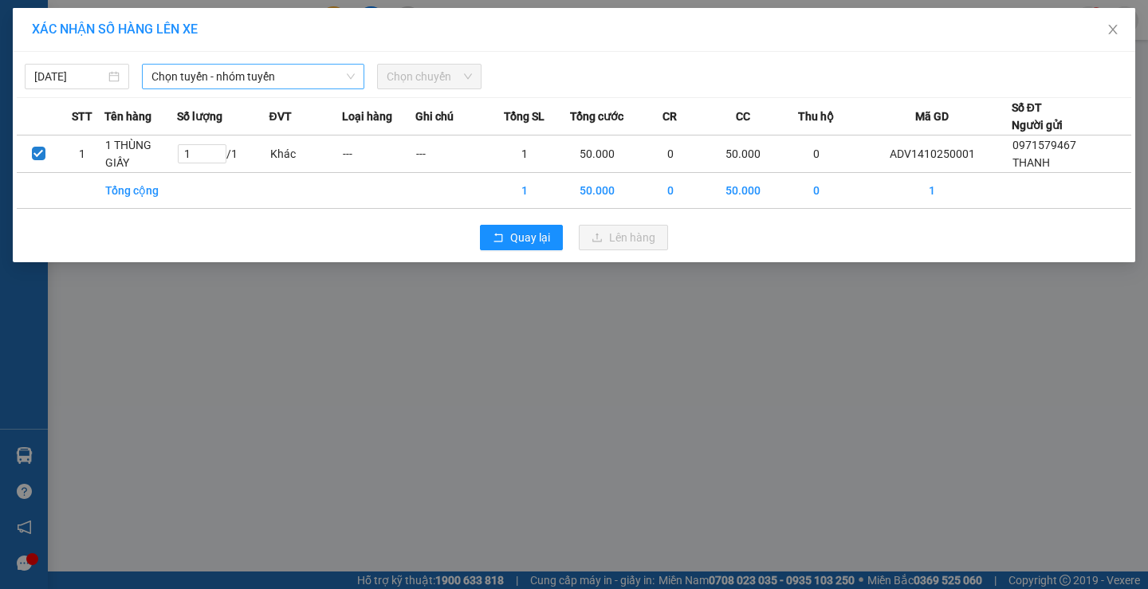
click at [316, 72] on span "Chọn tuyến - nhóm tuyến" at bounding box center [252, 77] width 203 height 24
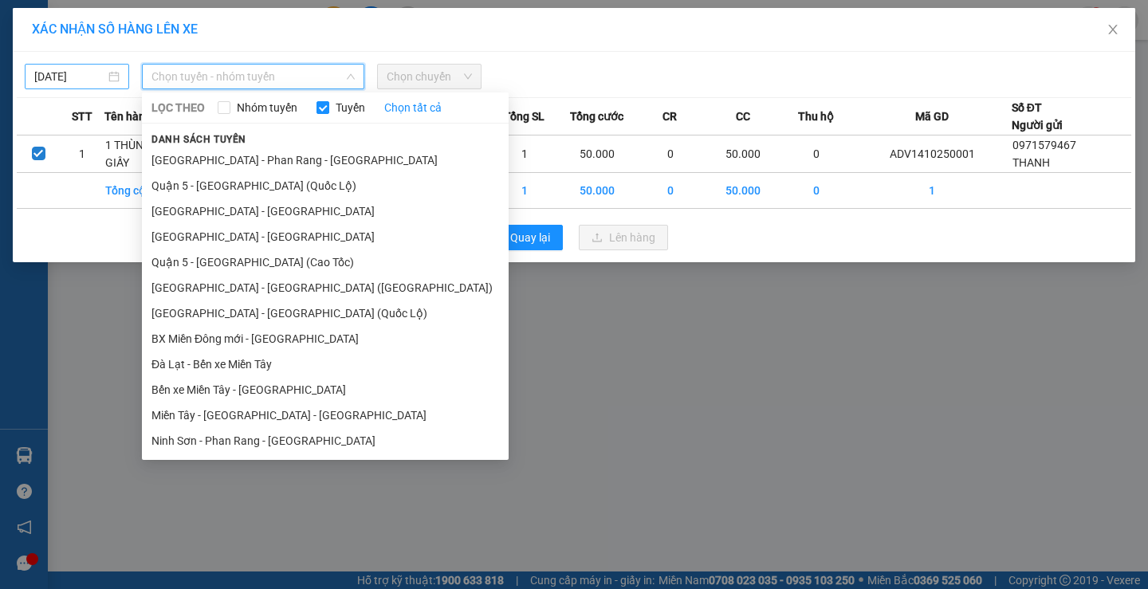
click at [76, 77] on input "15/10/2025" at bounding box center [69, 77] width 71 height 18
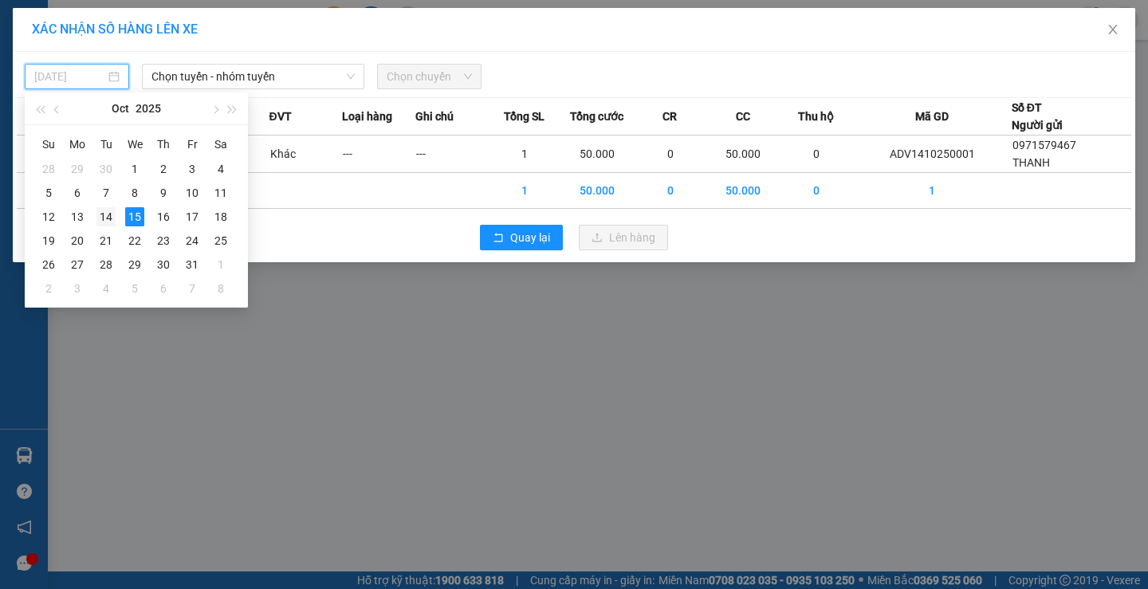
click at [100, 217] on div "14" at bounding box center [105, 216] width 19 height 19
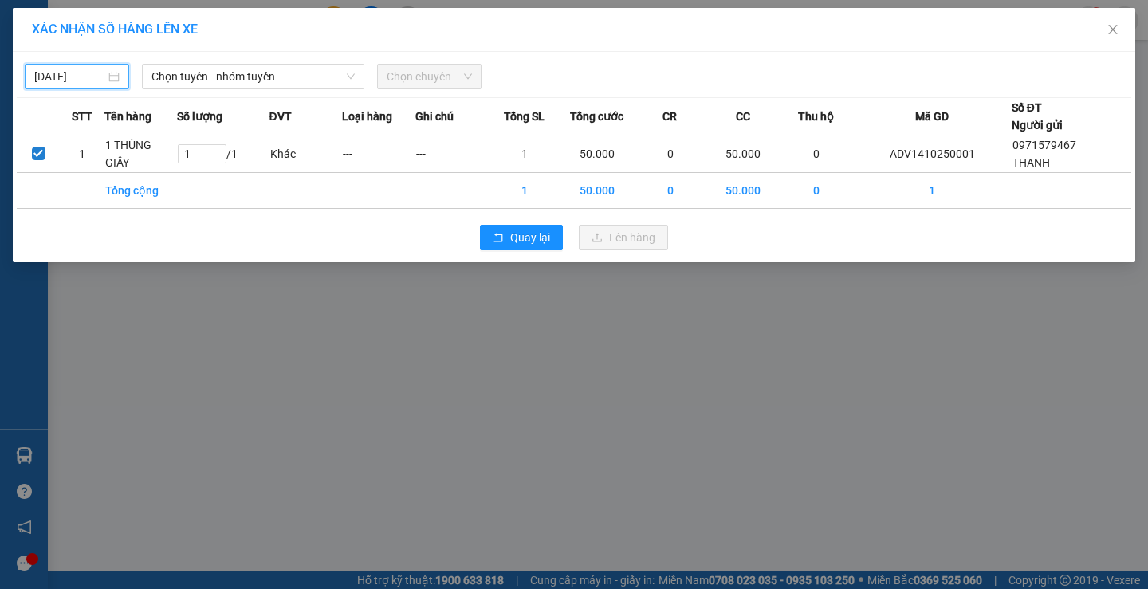
type input "14/10/2025"
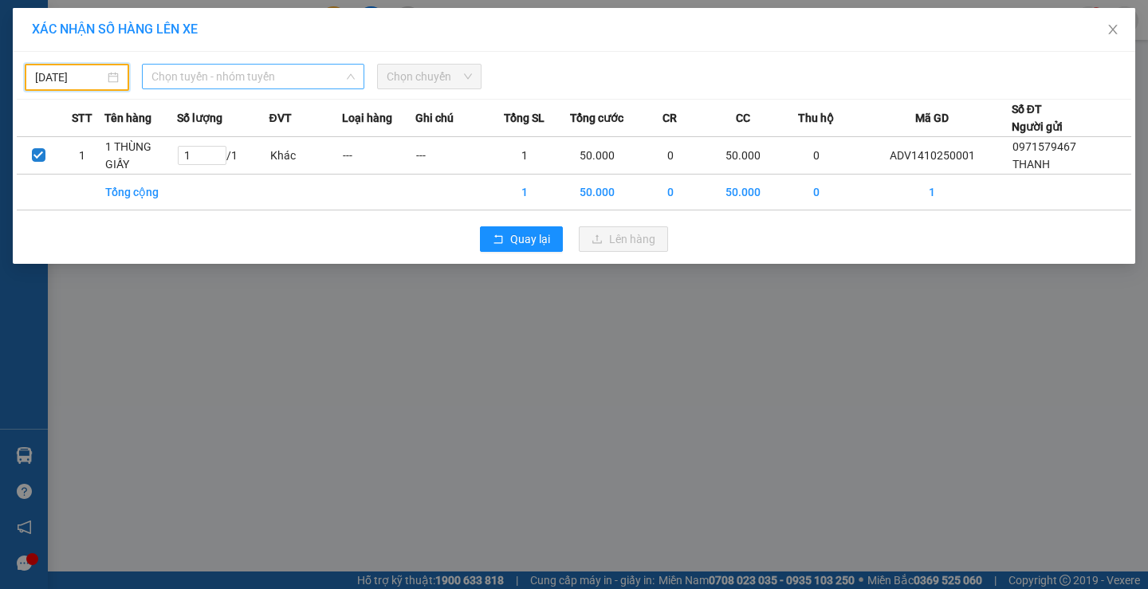
click at [218, 68] on span "Chọn tuyến - nhóm tuyến" at bounding box center [252, 77] width 203 height 24
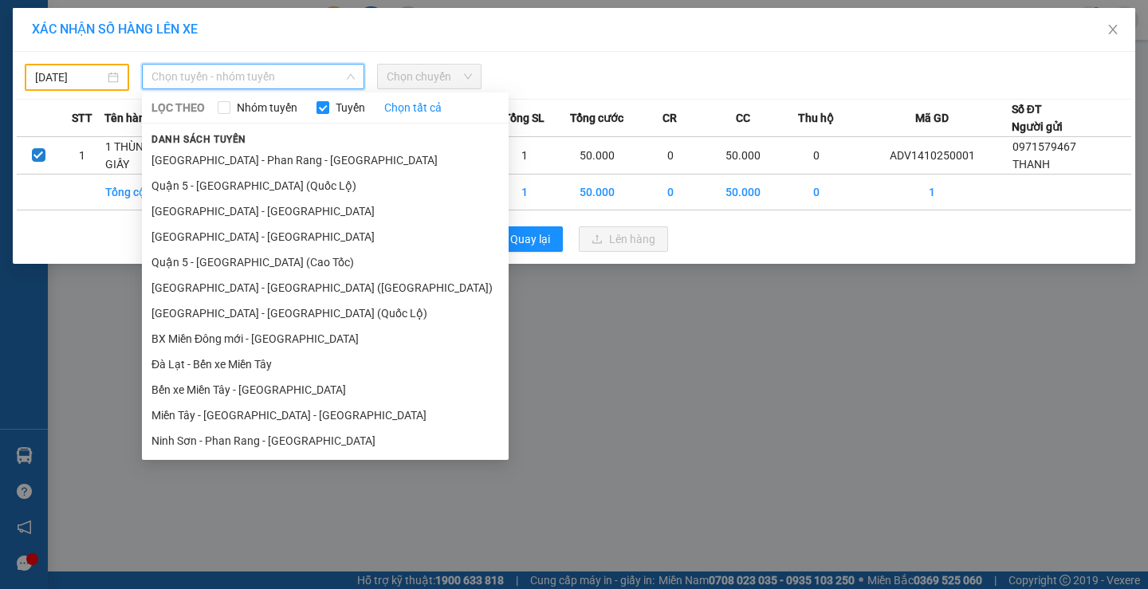
click at [223, 419] on li "Miền Tây - Phan Rang - Ninh Sơn" at bounding box center [325, 416] width 367 height 26
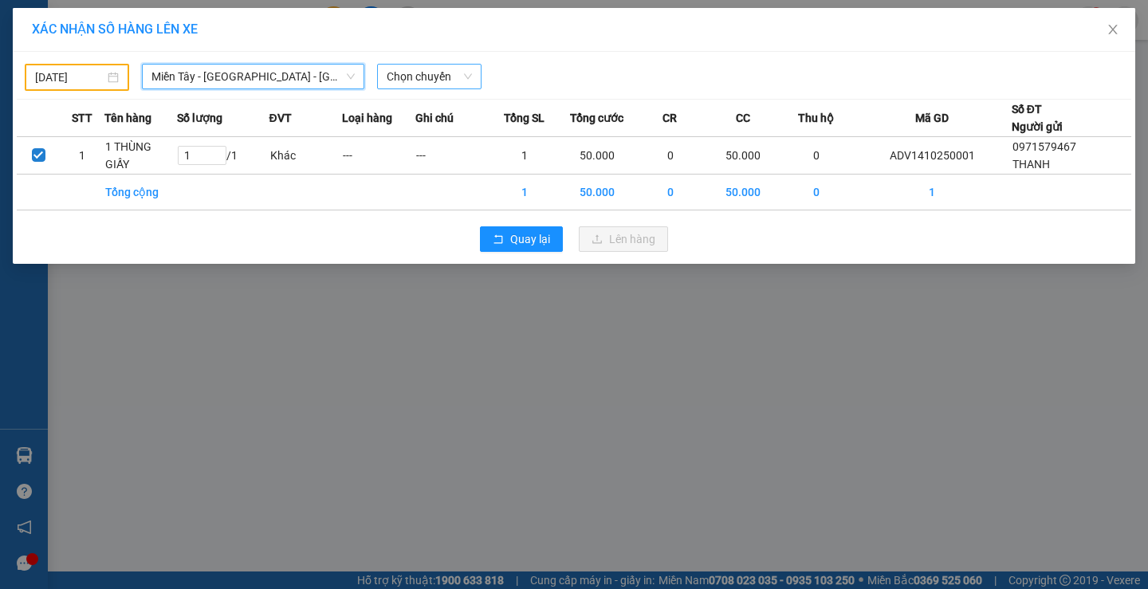
click at [444, 84] on span "Chọn chuyến" at bounding box center [429, 77] width 85 height 24
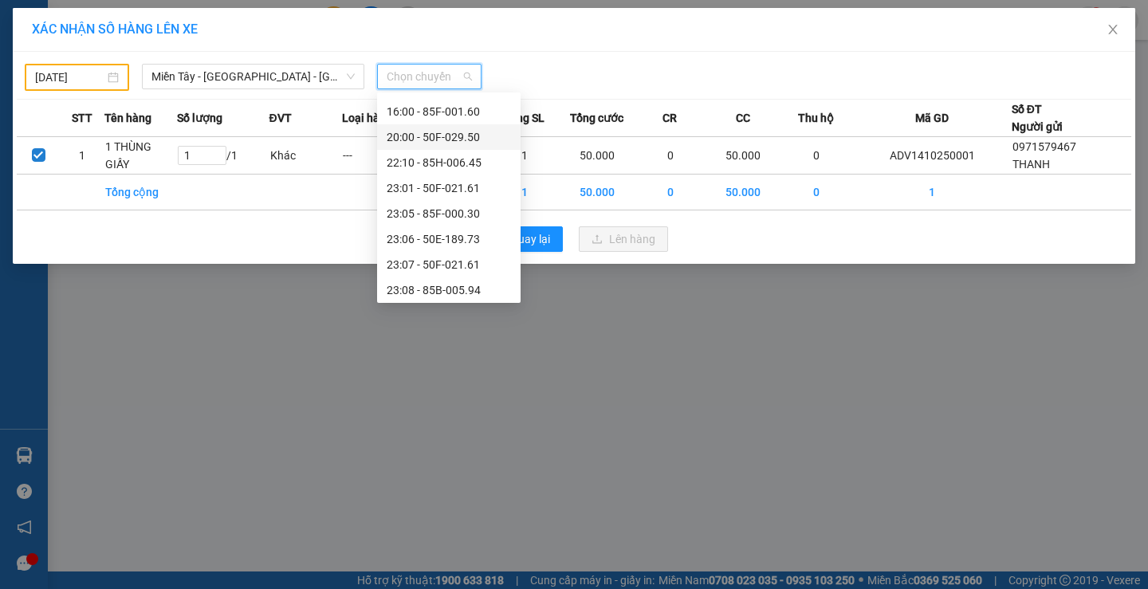
scroll to position [153, 0]
click at [453, 259] on div "23:08 - 85B-005.94" at bounding box center [449, 262] width 124 height 18
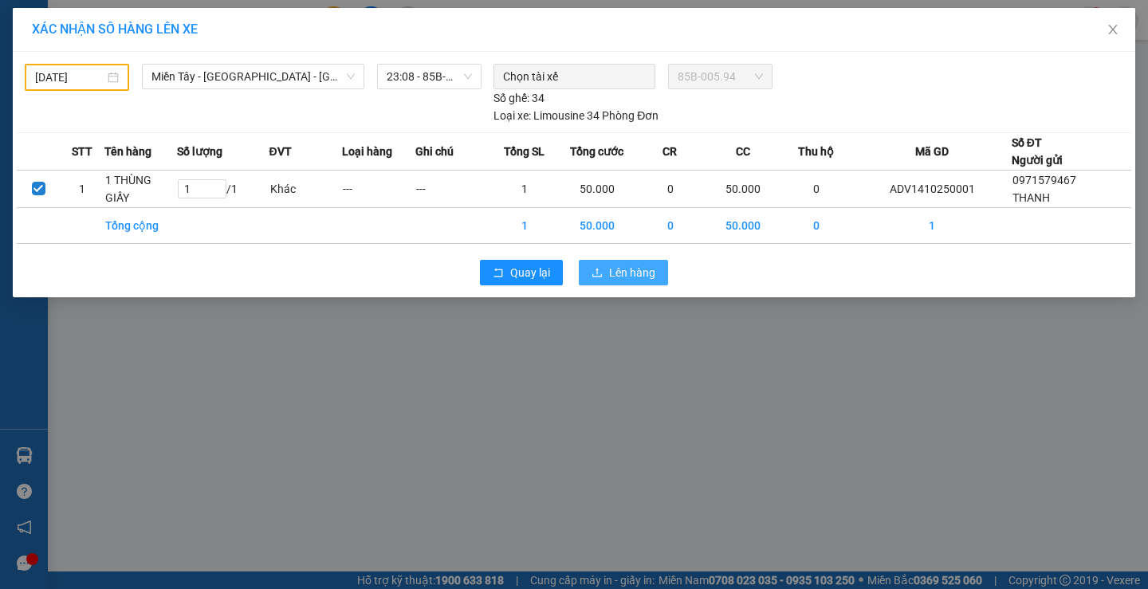
click at [629, 273] on span "Lên hàng" at bounding box center [632, 273] width 46 height 18
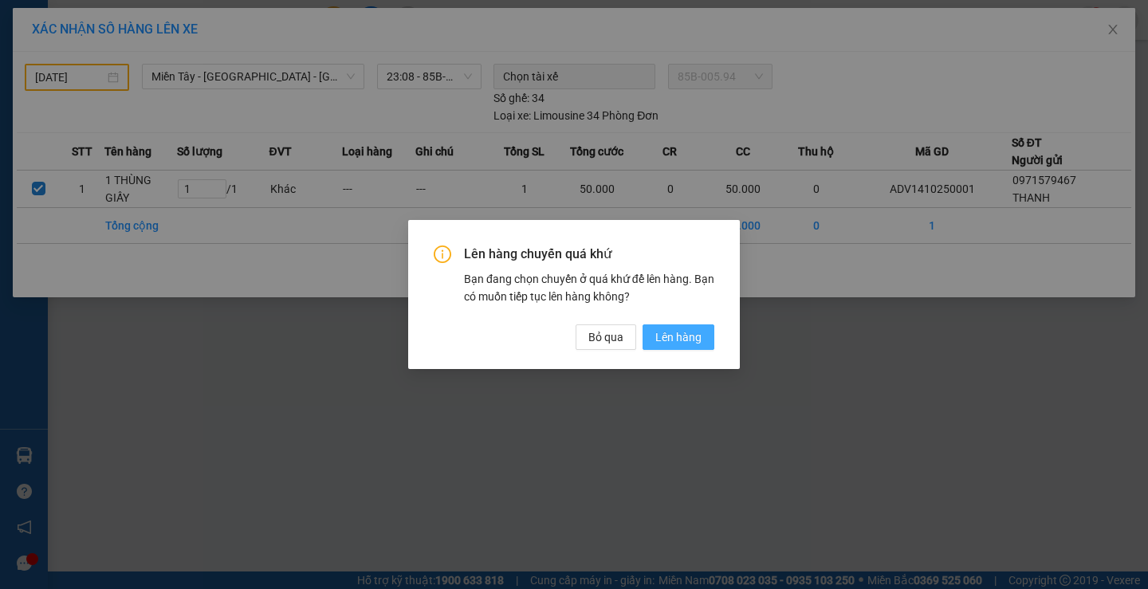
click at [693, 344] on span "Lên hàng" at bounding box center [678, 337] width 46 height 18
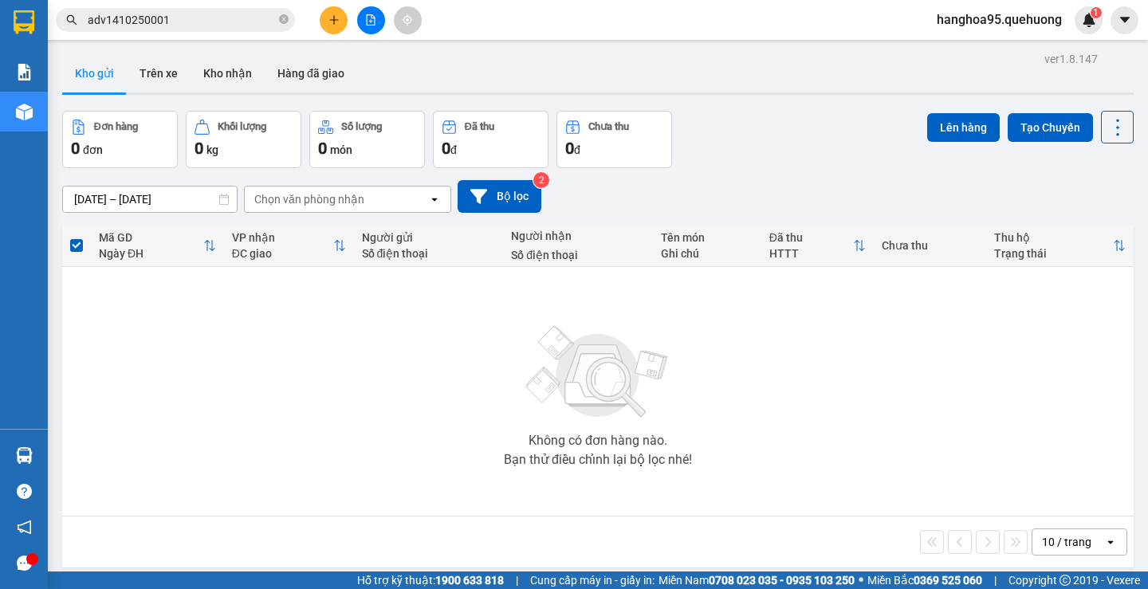
click at [374, 20] on icon "file-add" at bounding box center [370, 19] width 11 height 11
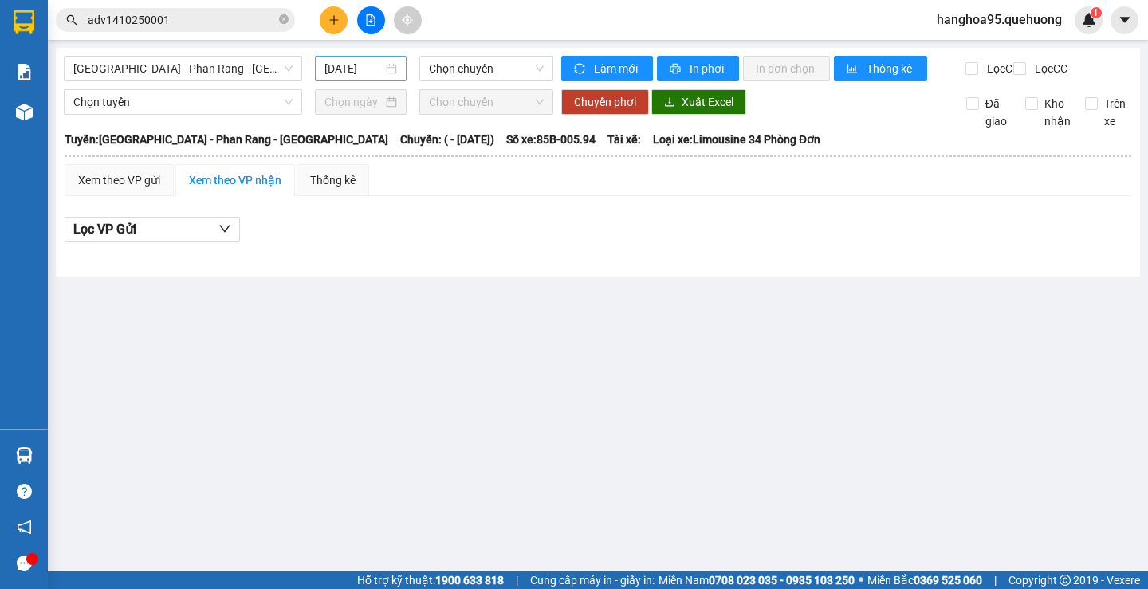
click at [396, 79] on div "15/10/2025" at bounding box center [361, 69] width 92 height 26
click at [228, 81] on div "Sài Gòn - Phan Rang - Ninh Sơn 15/10/2025 Chọn chuyến" at bounding box center [309, 69] width 490 height 26
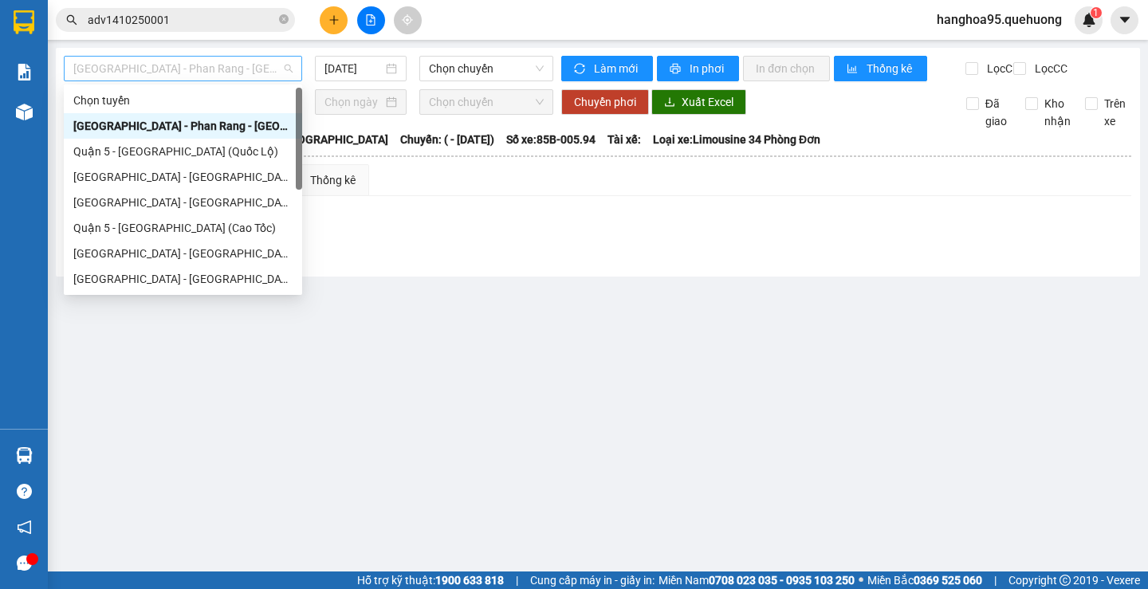
click at [228, 66] on span "Sài Gòn - Phan Rang - Ninh Sơn" at bounding box center [182, 69] width 219 height 24
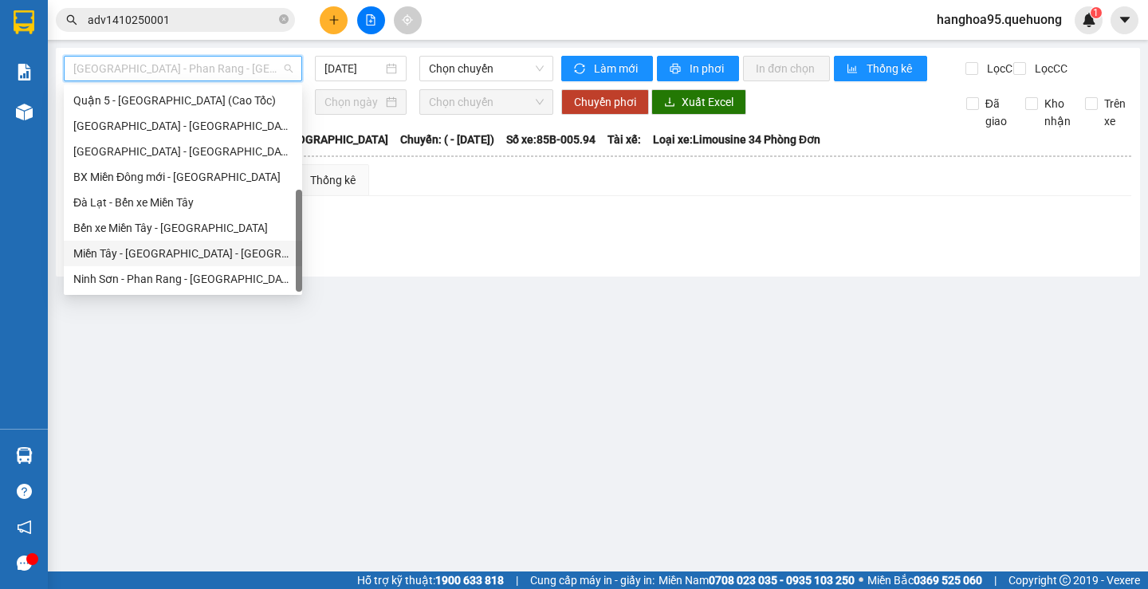
click at [172, 252] on div "Miền Tây - Phan Rang - Ninh Sơn" at bounding box center [182, 254] width 219 height 18
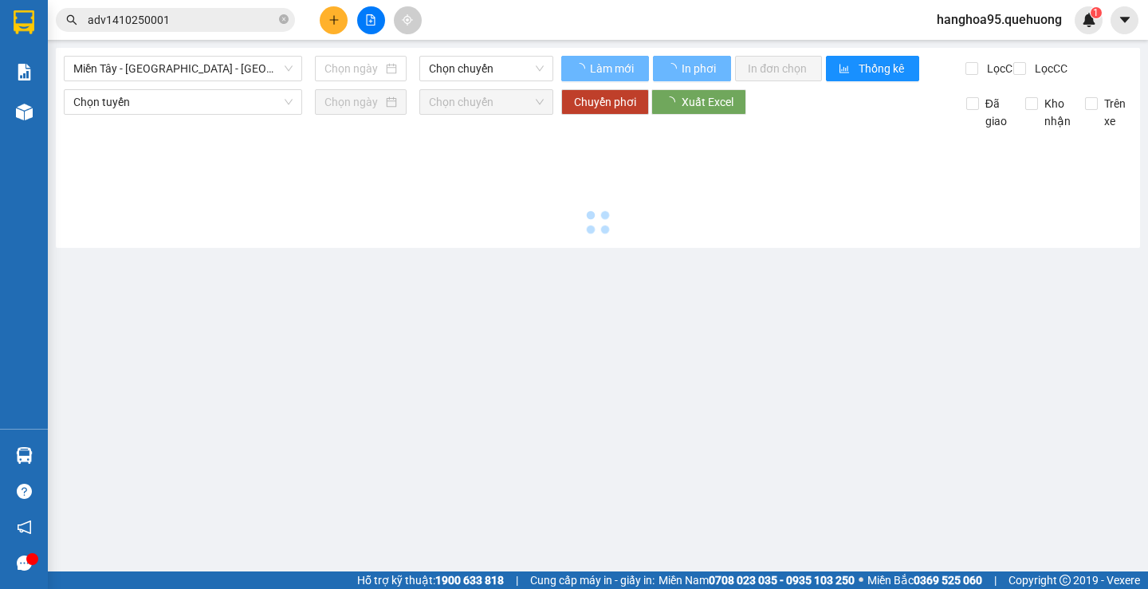
click at [179, 240] on div at bounding box center [598, 185] width 1068 height 110
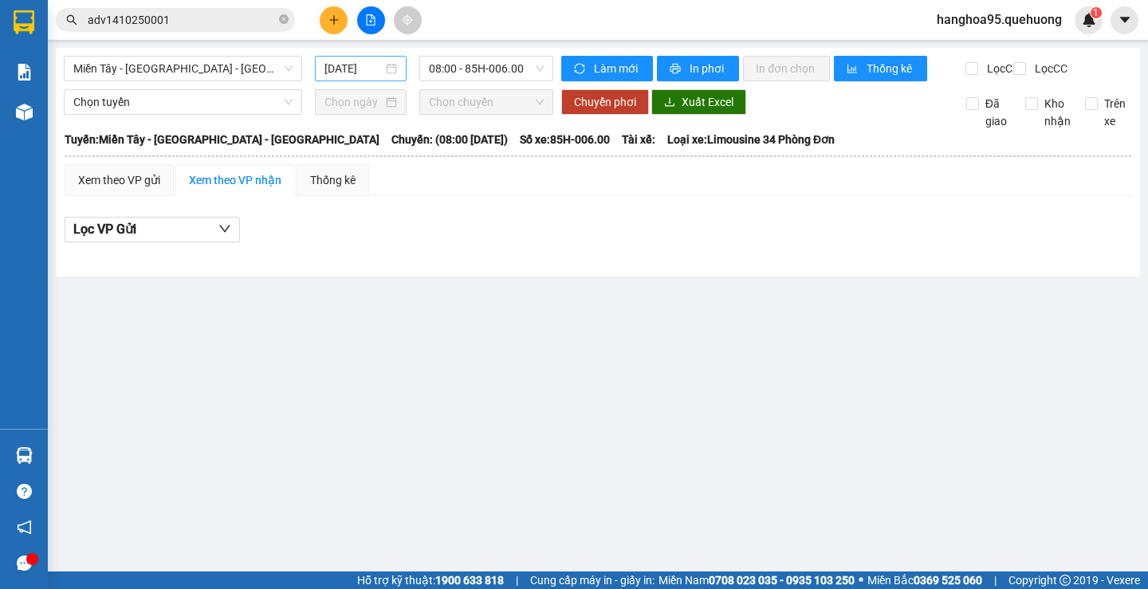
click at [390, 77] on div "15/10/2025" at bounding box center [361, 69] width 92 height 26
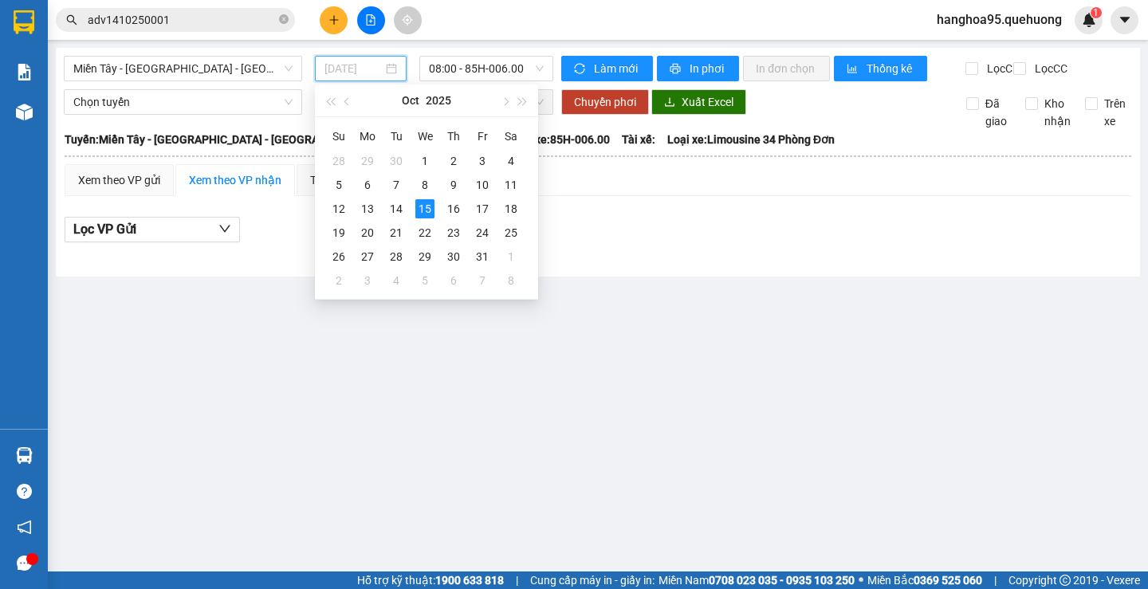
click at [425, 212] on div "15" at bounding box center [424, 208] width 19 height 19
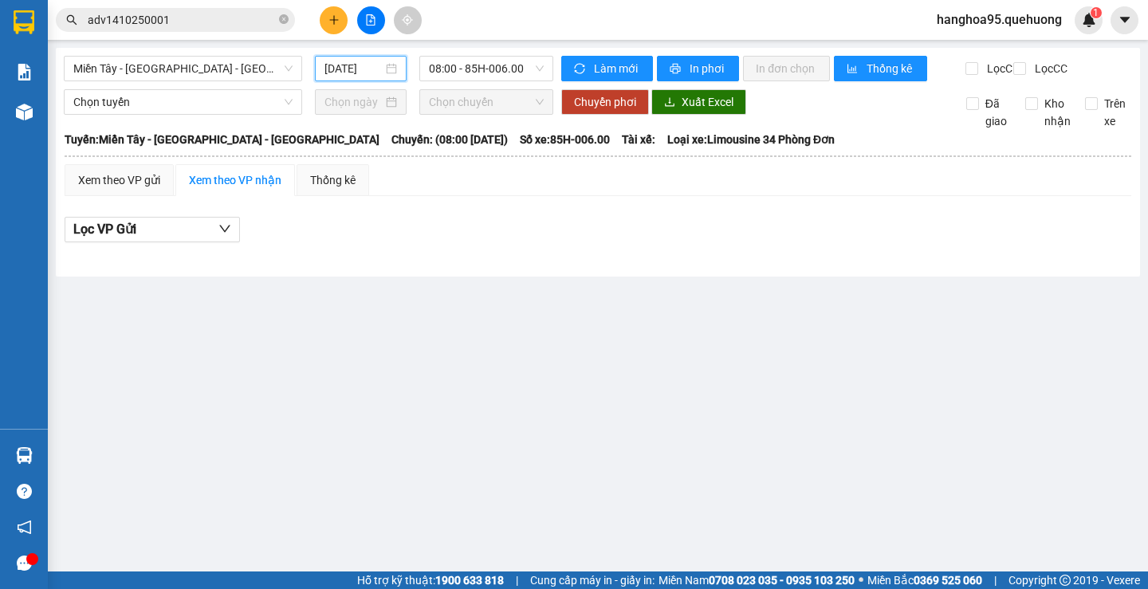
click at [368, 74] on input "15/10/2025" at bounding box center [353, 69] width 58 height 18
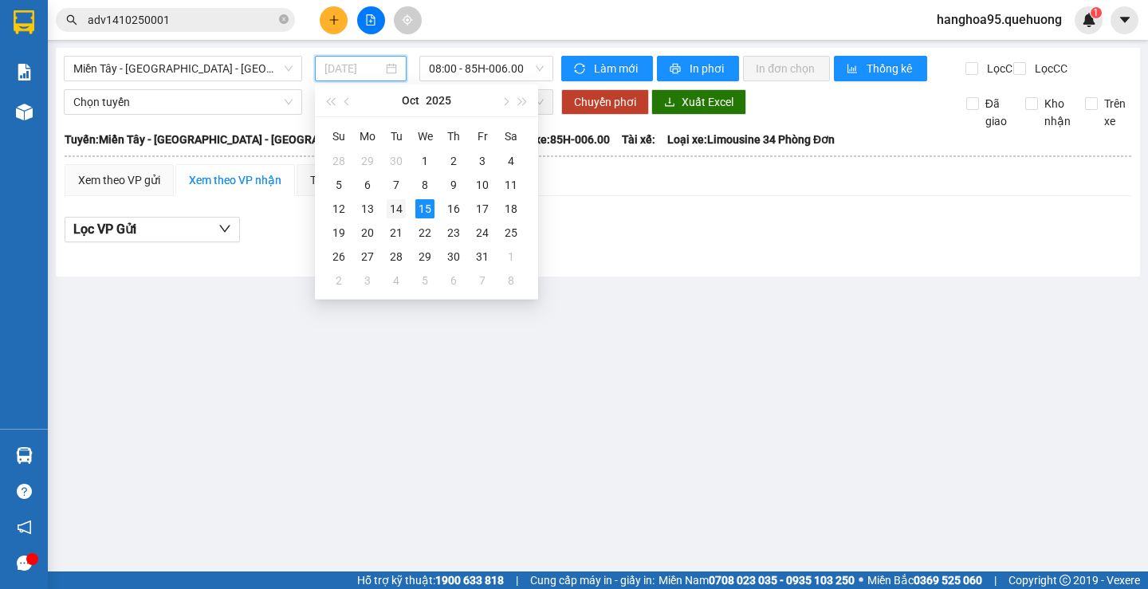
click at [403, 210] on div "14" at bounding box center [396, 208] width 19 height 19
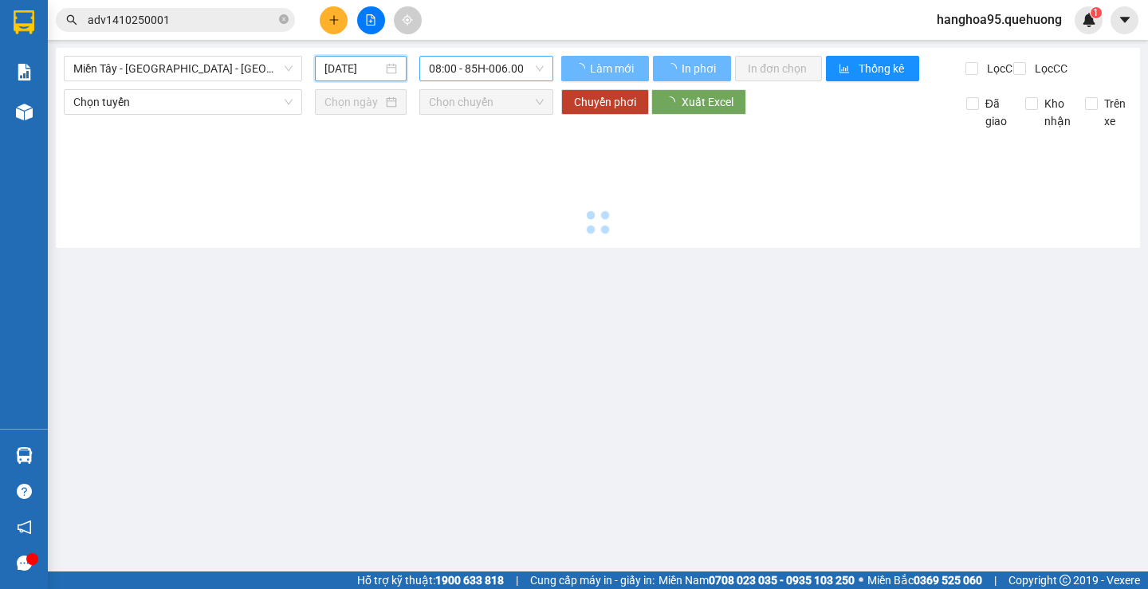
type input "14/10/2025"
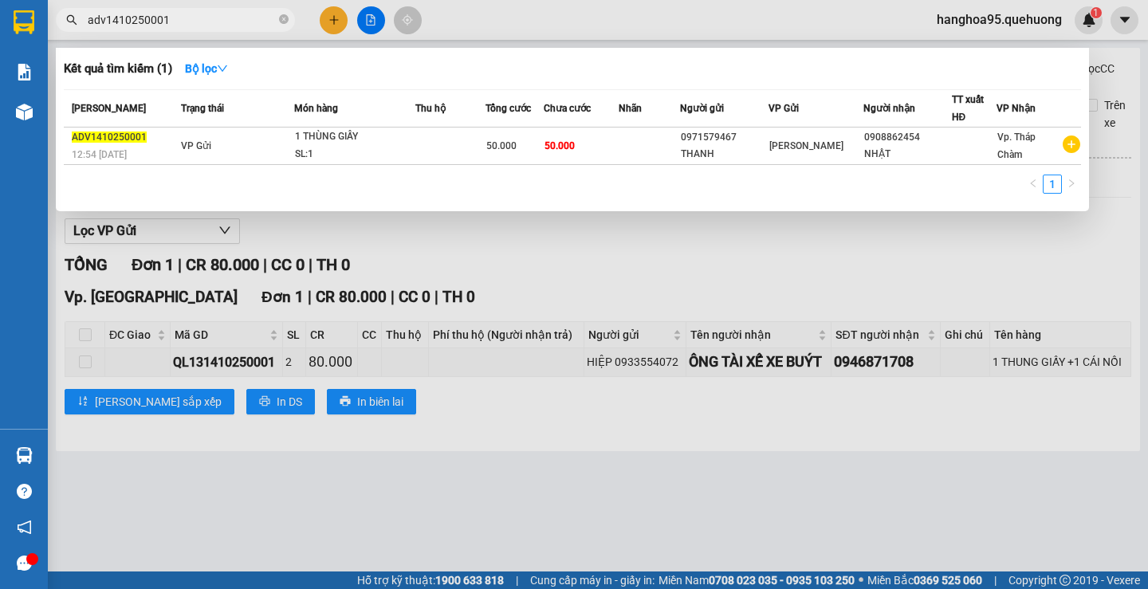
click at [188, 19] on input "adv1410250001" at bounding box center [182, 20] width 188 height 18
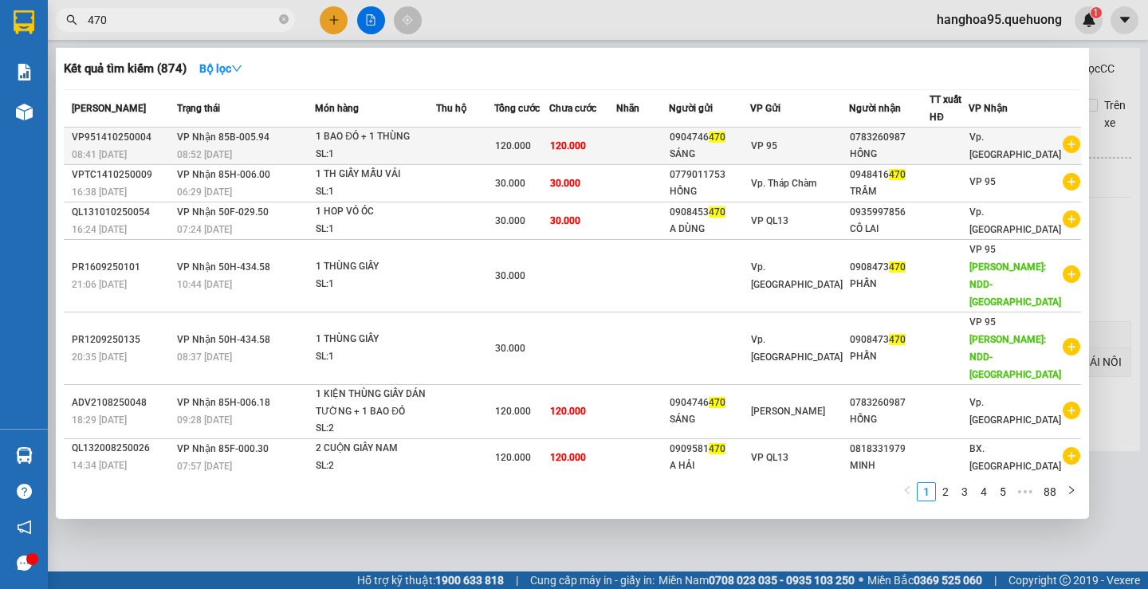
type input "470"
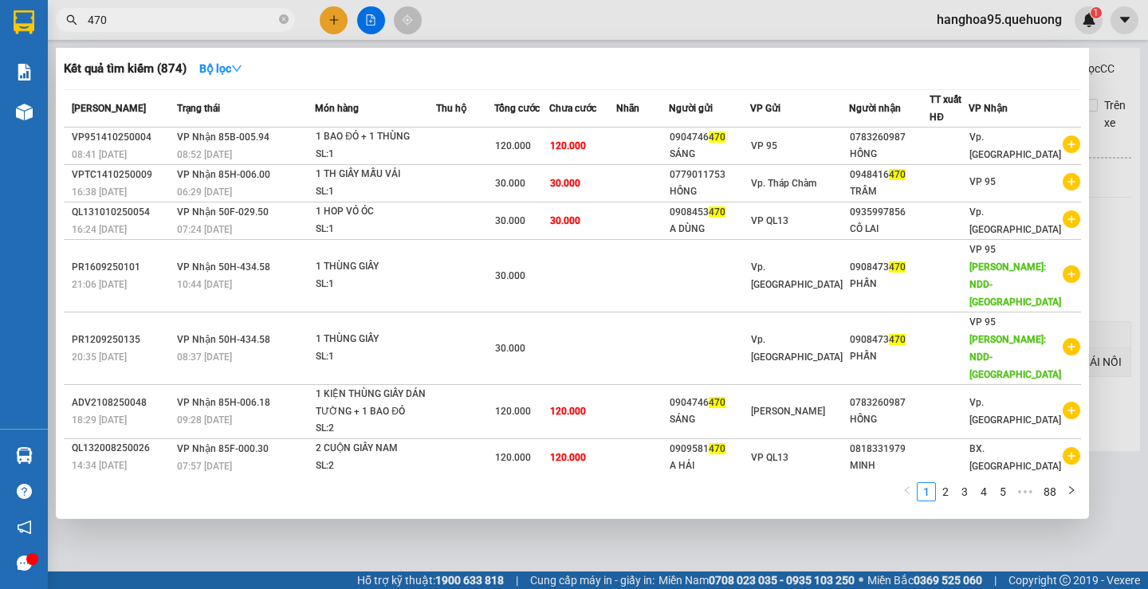
click at [1063, 144] on icon "plus-circle" at bounding box center [1072, 145] width 18 height 18
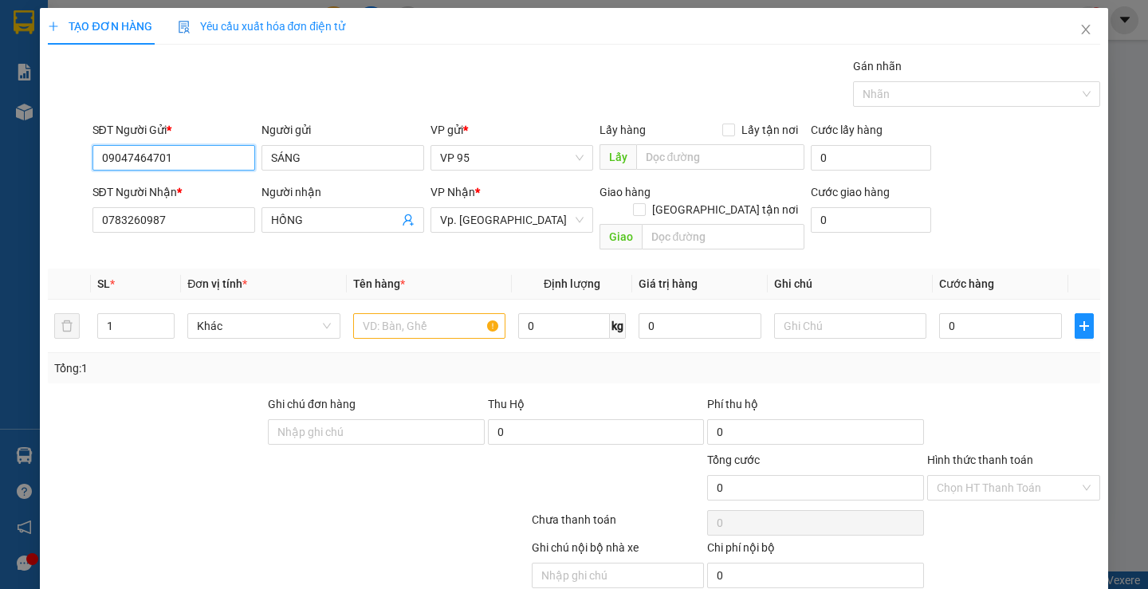
click at [190, 159] on input "09047464701" at bounding box center [173, 158] width 163 height 26
type input "0904746470"
click at [426, 313] on input "text" at bounding box center [429, 326] width 152 height 26
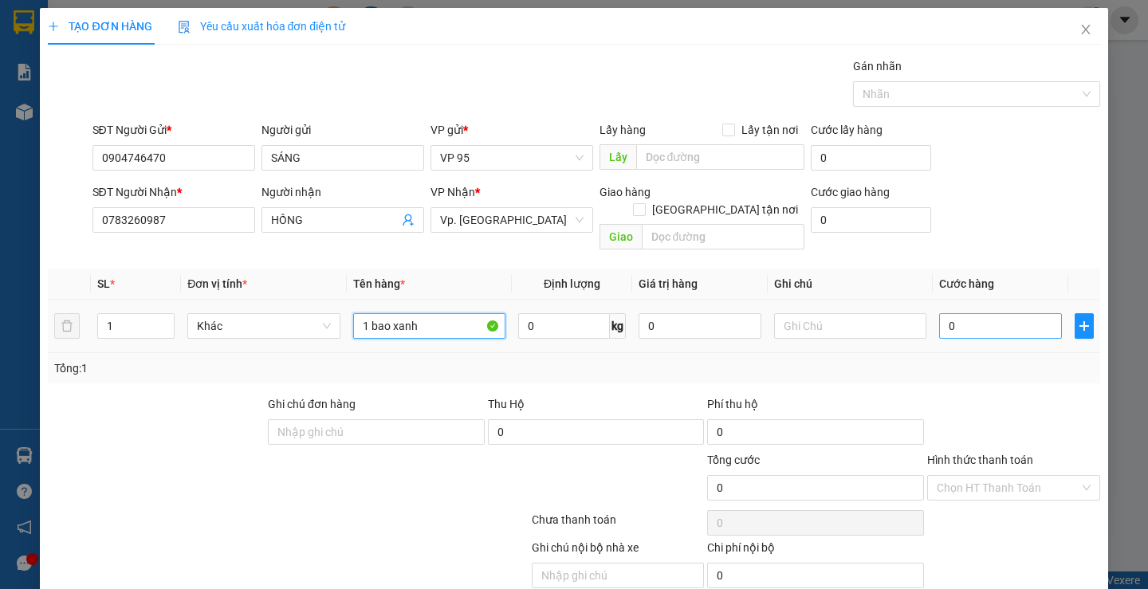
type input "1 bao xanh"
click at [986, 313] on input "0" at bounding box center [1000, 326] width 123 height 26
type input "5"
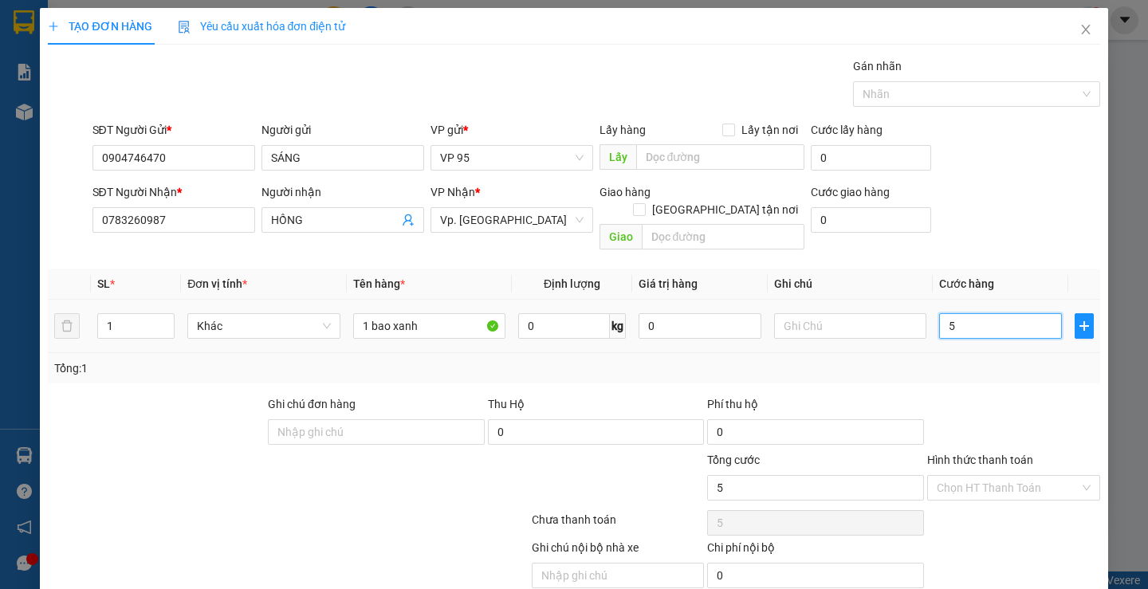
type input "50"
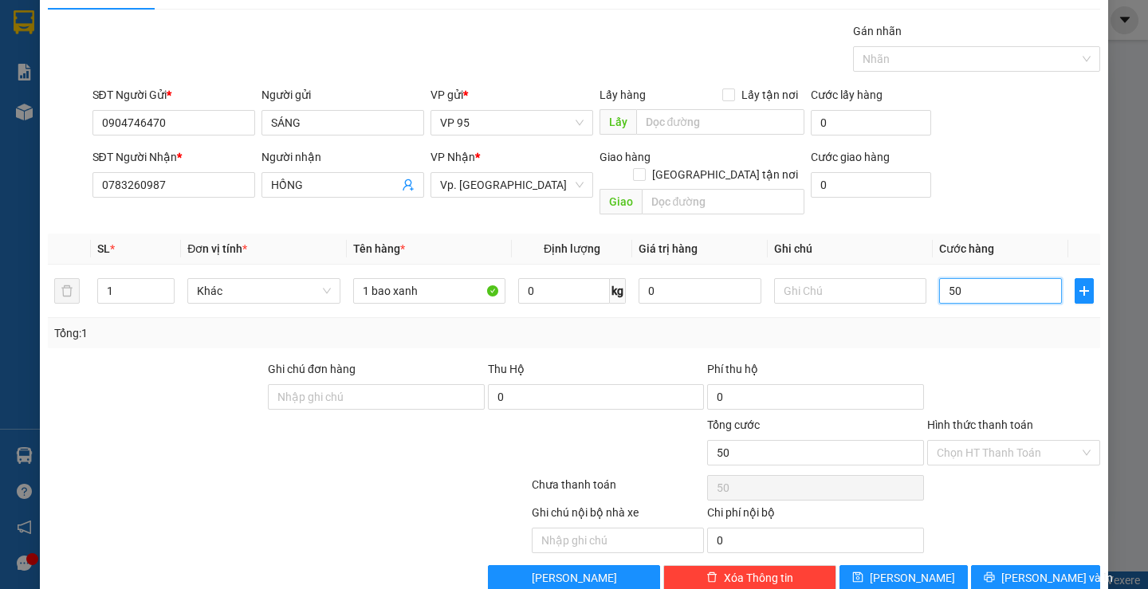
scroll to position [50, 0]
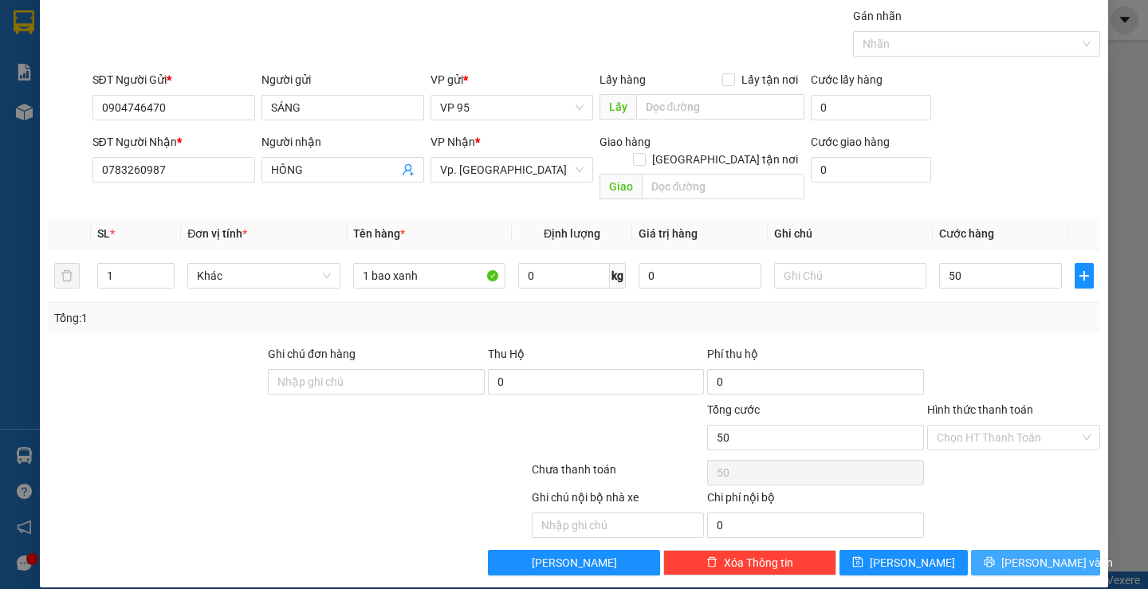
type input "50.000"
click at [1035, 554] on span "[PERSON_NAME] và In" at bounding box center [1057, 563] width 112 height 18
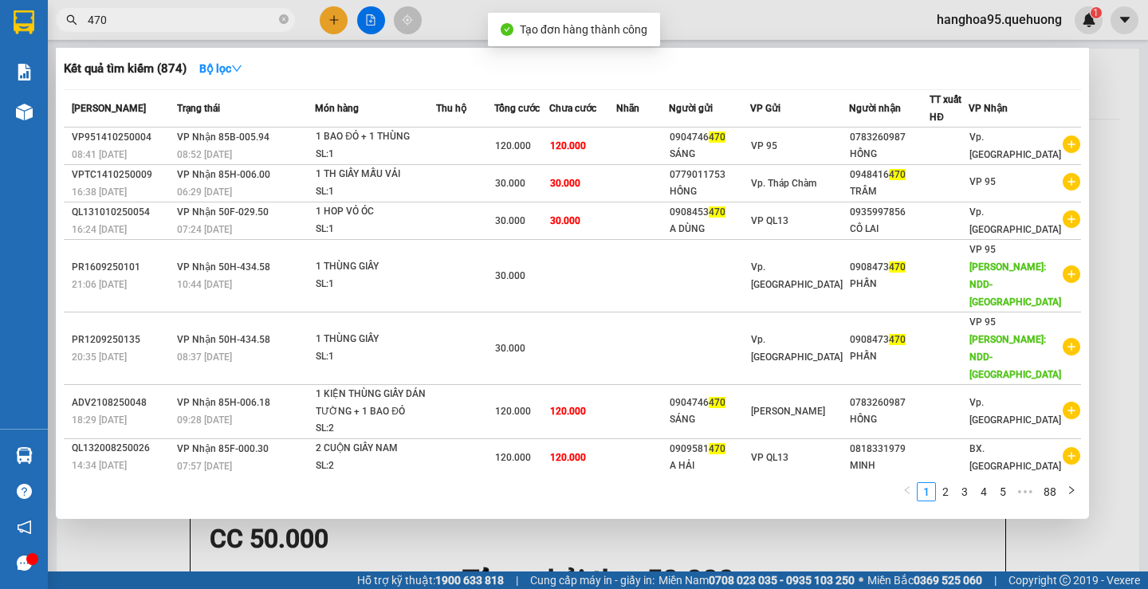
click at [1110, 203] on div at bounding box center [574, 294] width 1148 height 589
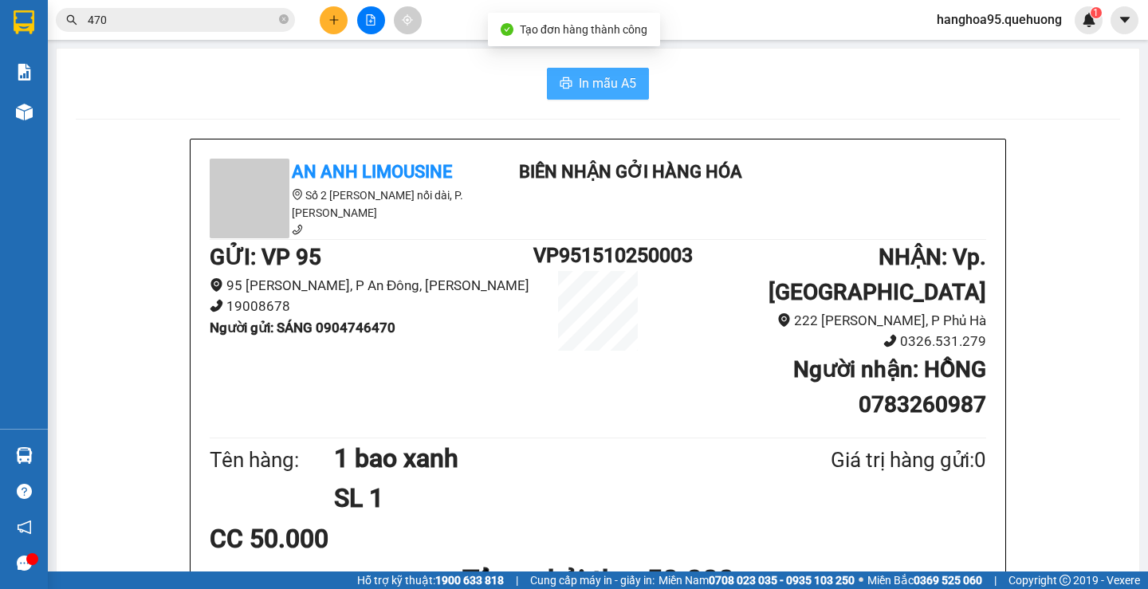
click at [615, 92] on span "In mẫu A5" at bounding box center [607, 83] width 57 height 20
click at [584, 85] on span "In mẫu A5" at bounding box center [607, 83] width 57 height 20
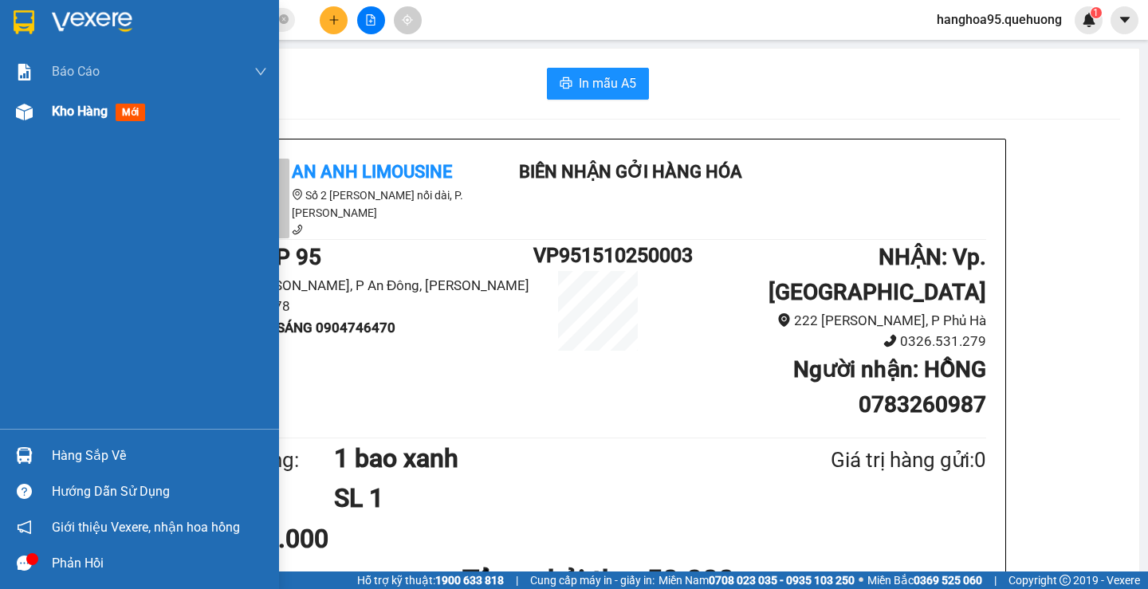
drag, startPoint x: 11, startPoint y: 96, endPoint x: 22, endPoint y: 108, distance: 17.0
click at [16, 98] on div "Kho hàng mới" at bounding box center [139, 112] width 279 height 40
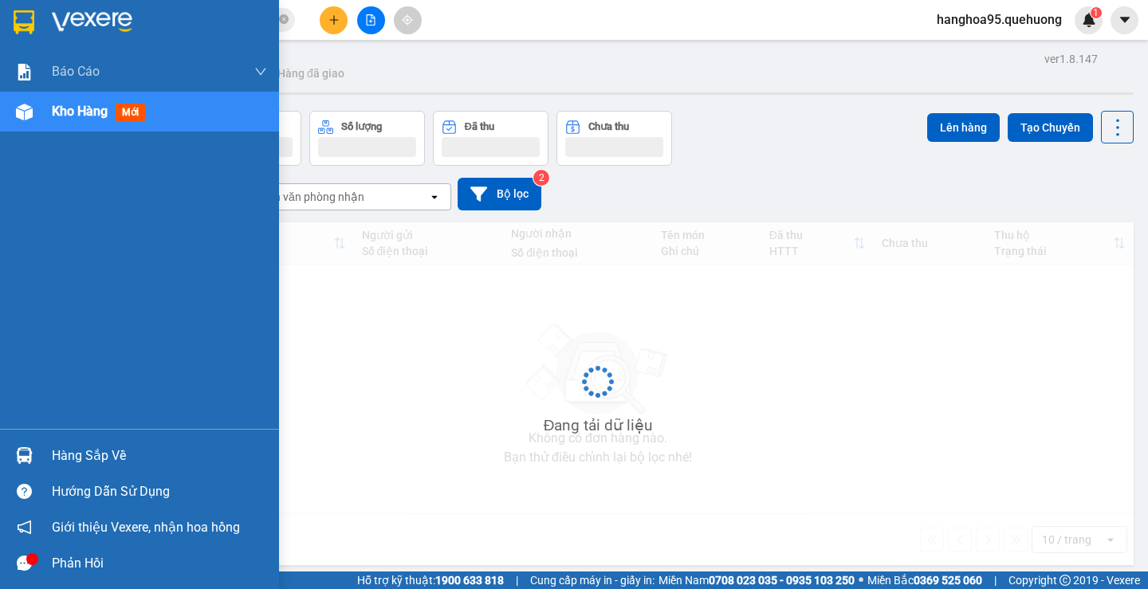
click at [22, 108] on img at bounding box center [24, 112] width 17 height 17
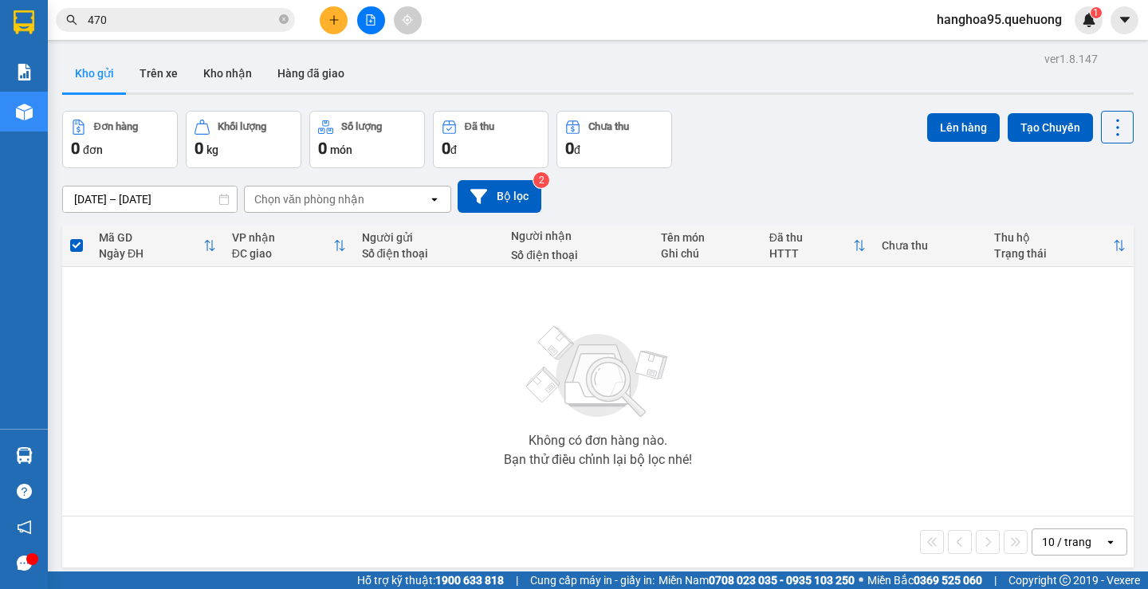
click at [155, 191] on input "14/10/2025 – 14/10/2025" at bounding box center [150, 200] width 174 height 26
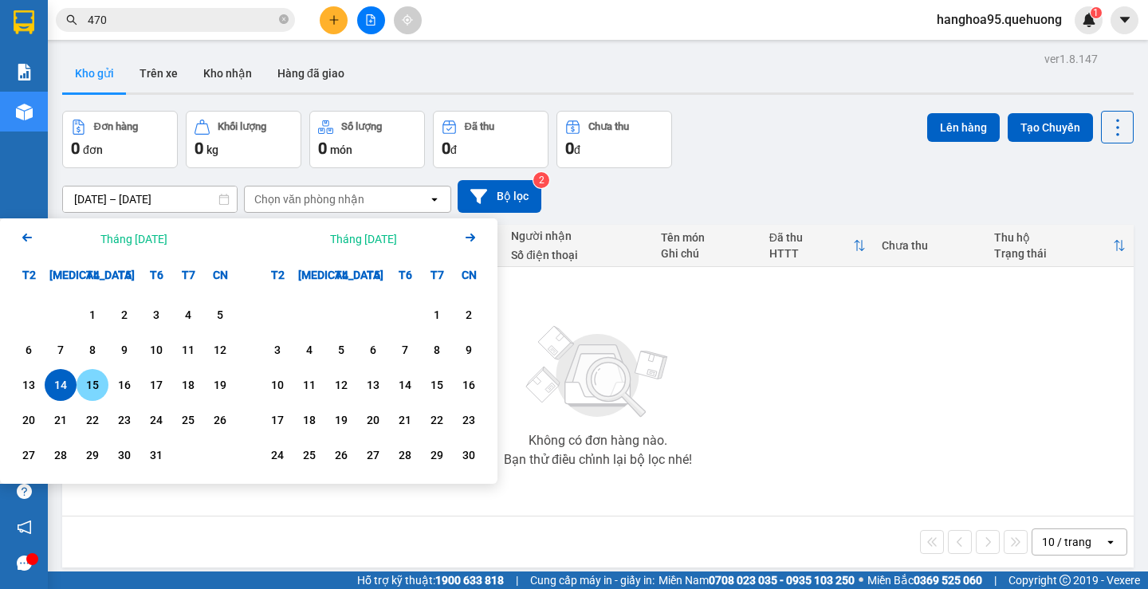
click at [96, 386] on div "15" at bounding box center [92, 385] width 22 height 19
click at [94, 386] on div "15" at bounding box center [92, 385] width 22 height 19
type input "[DATE] – [DATE]"
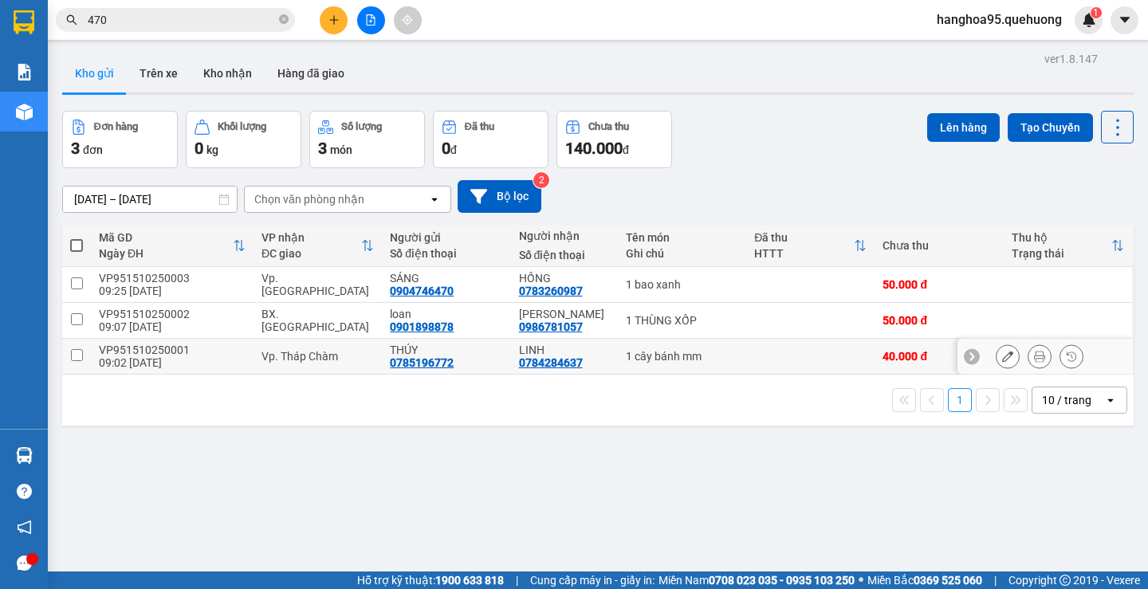
click at [1002, 355] on icon at bounding box center [1007, 356] width 11 height 11
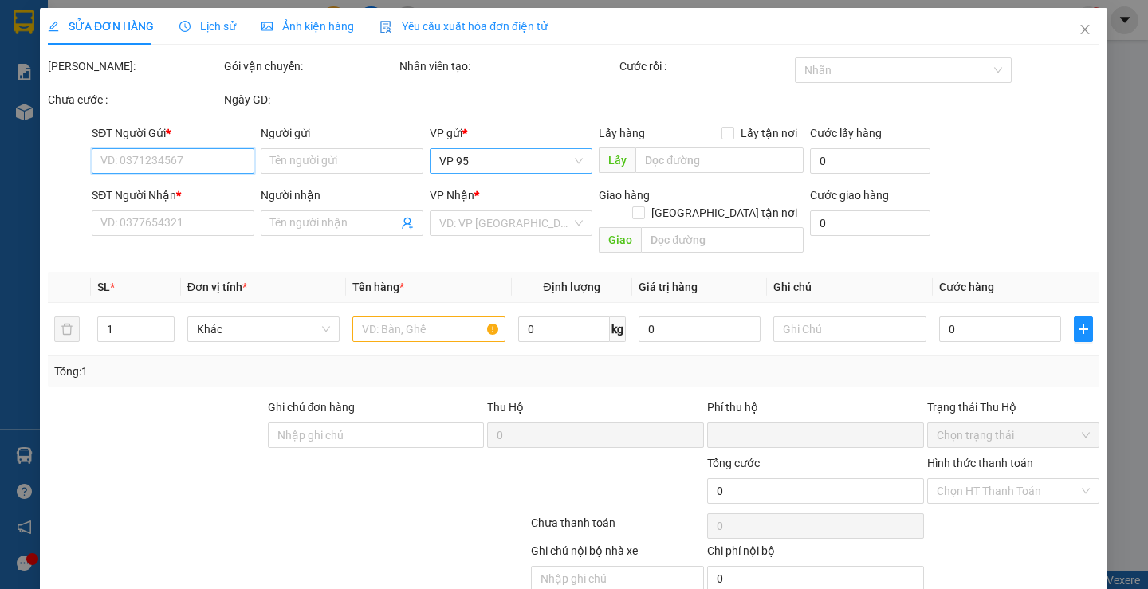
type input "0785196772"
type input "THÚY"
type input "0784284637"
type input "LINH"
type input "0"
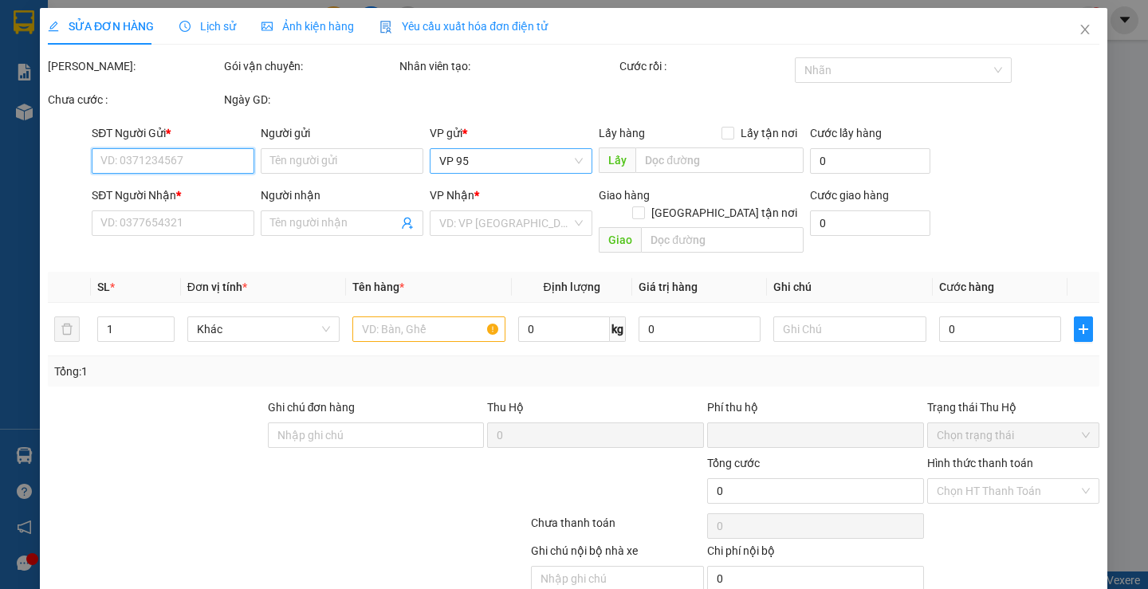
type input "40.000"
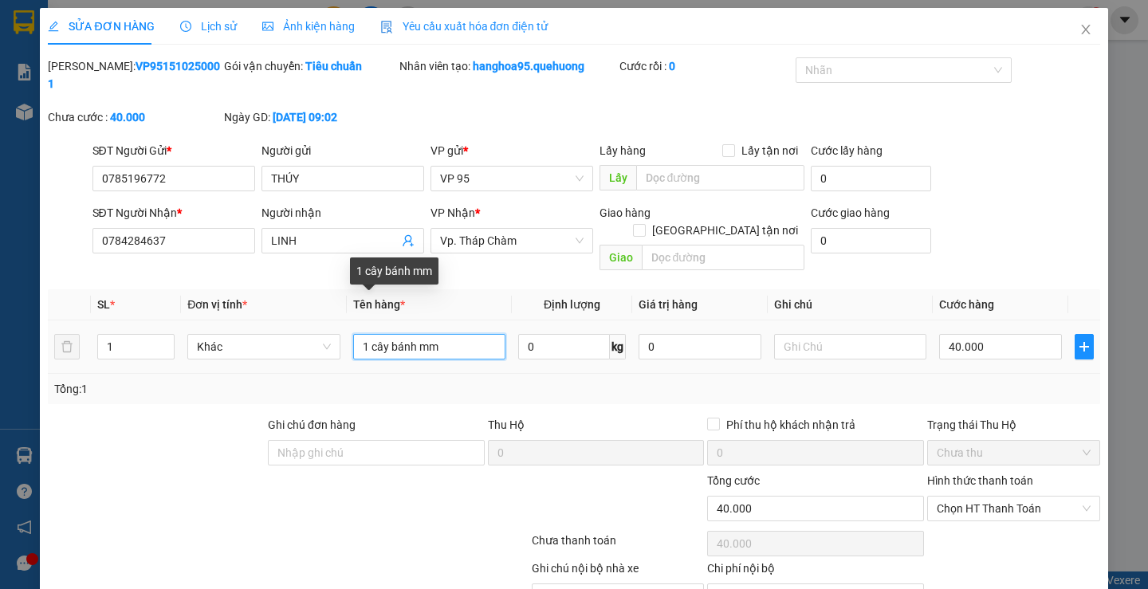
click at [443, 334] on input "1 cây bánh mm" at bounding box center [429, 347] width 152 height 26
click at [442, 334] on input "1 cây bánh mm" at bounding box center [429, 347] width 152 height 26
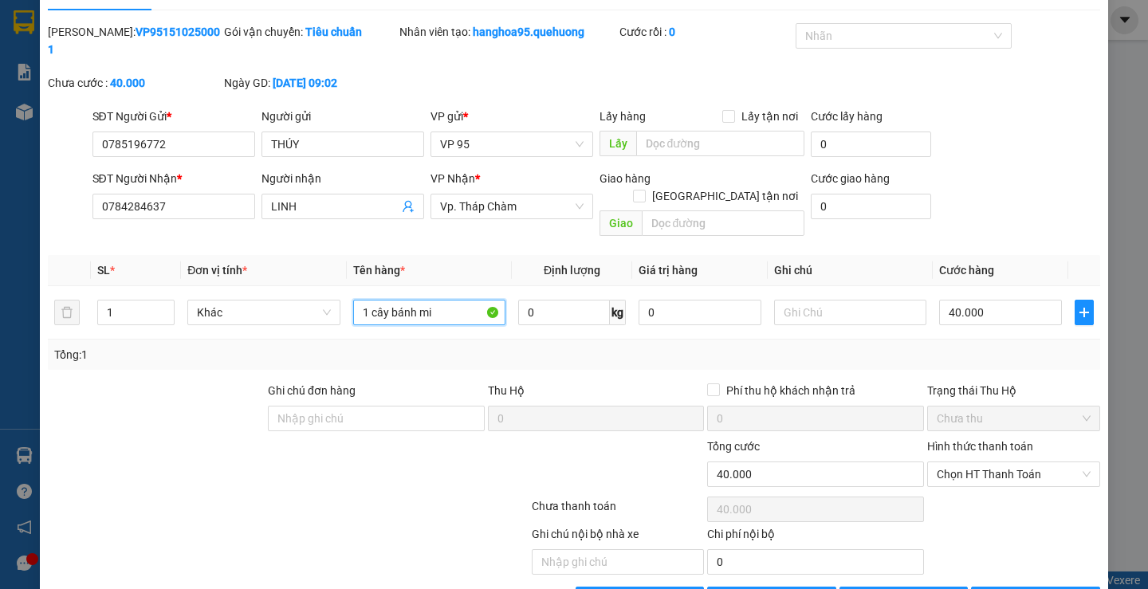
scroll to position [53, 0]
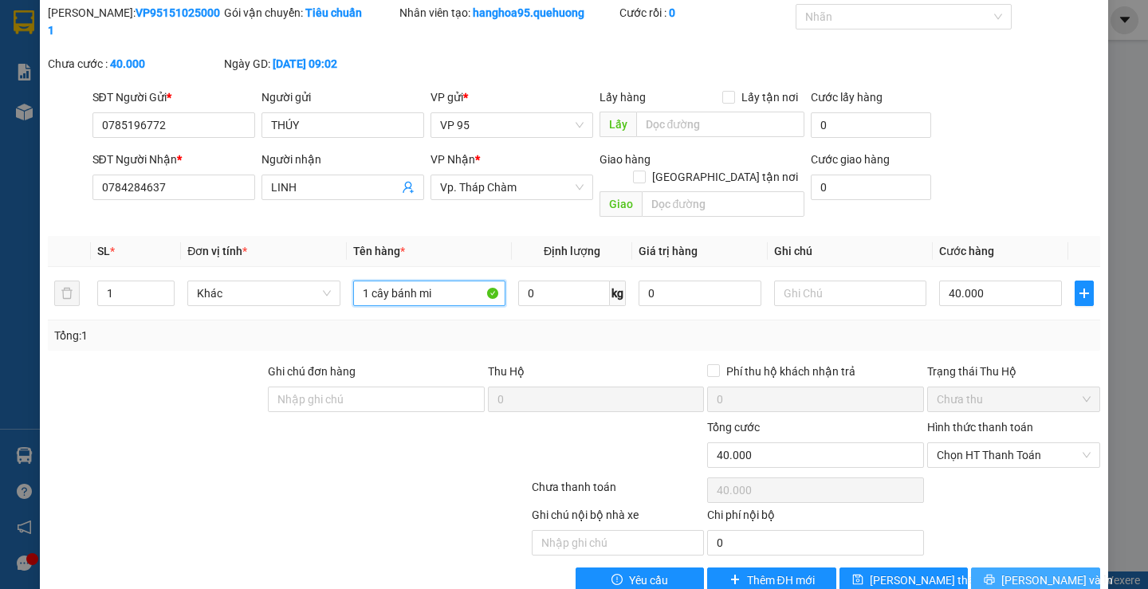
type input "1 cây bánh mi"
click at [1045, 572] on span "Lưu và In" at bounding box center [1057, 581] width 112 height 18
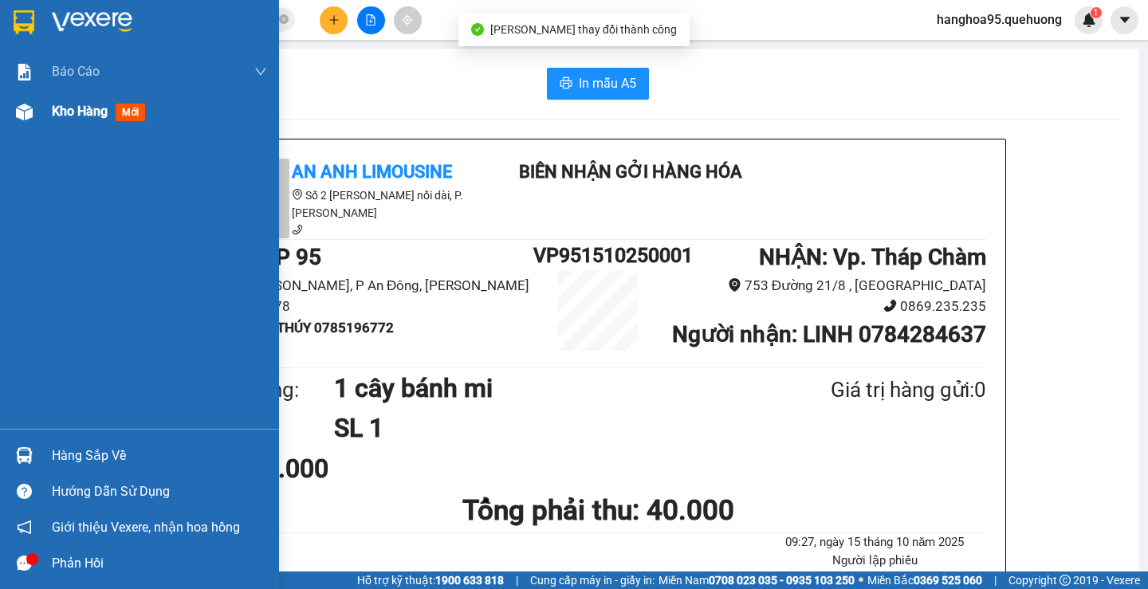
click at [55, 110] on span "Kho hàng" at bounding box center [80, 111] width 56 height 15
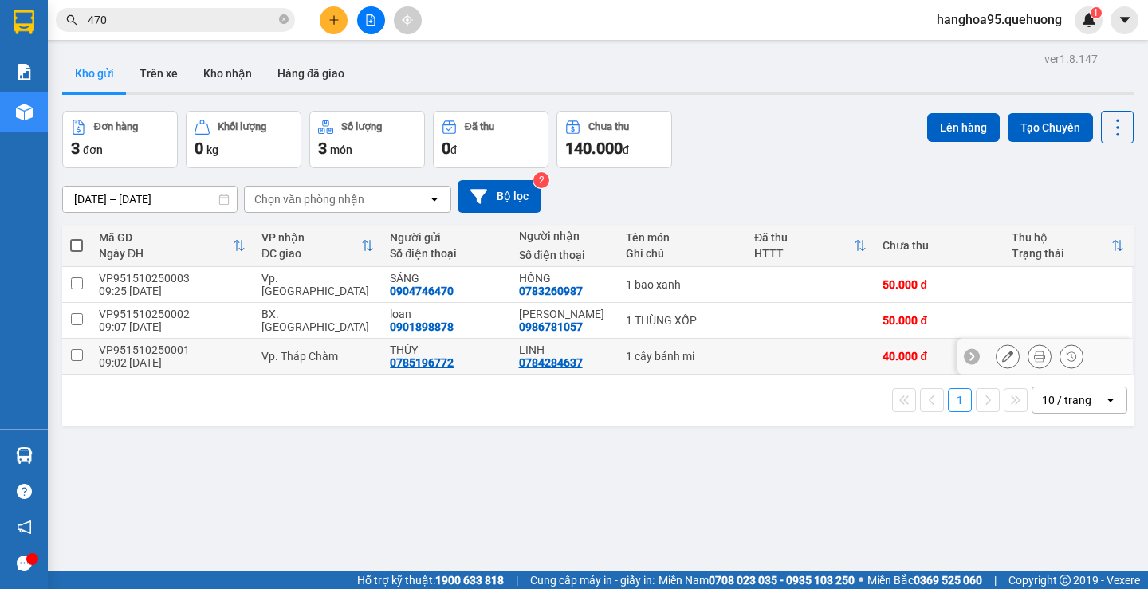
click at [77, 356] on input "checkbox" at bounding box center [77, 355] width 12 height 12
checkbox input "true"
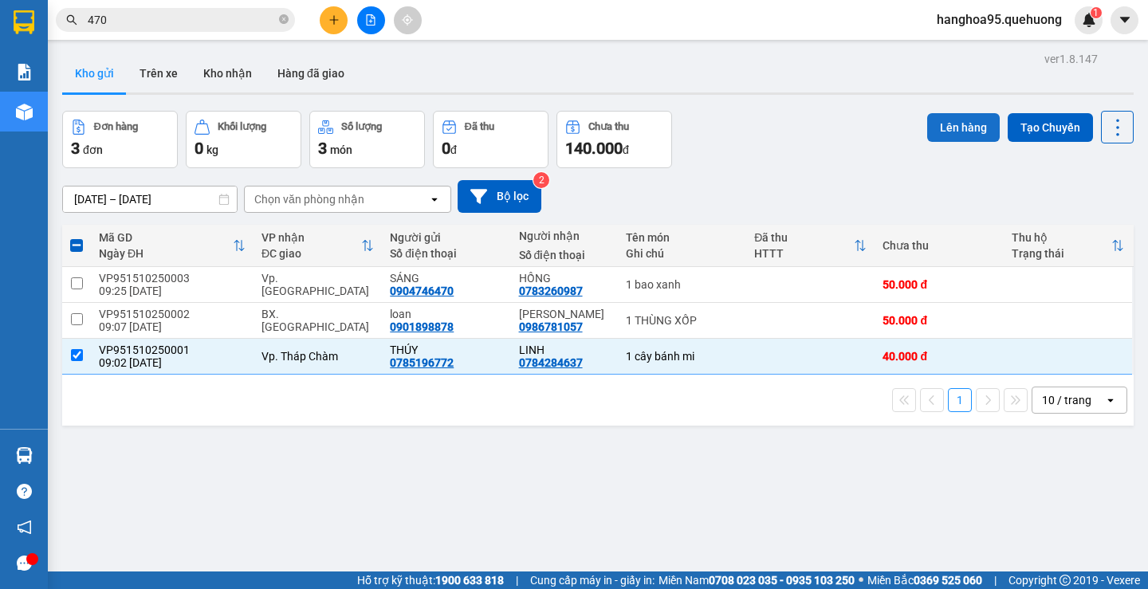
click at [972, 128] on button "Lên hàng" at bounding box center [963, 127] width 73 height 29
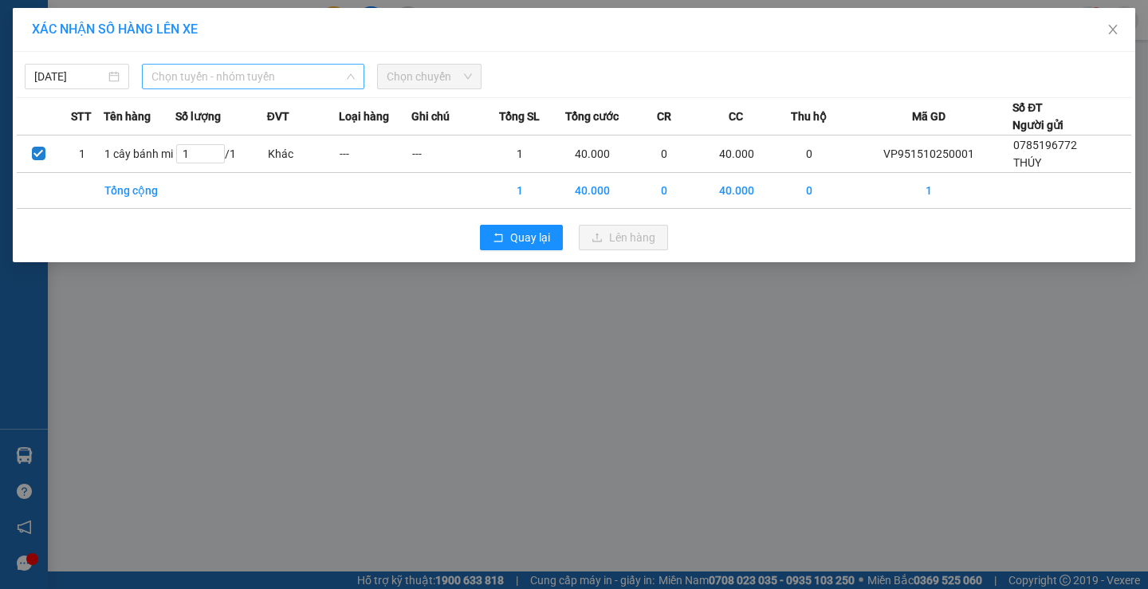
click at [212, 80] on span "Chọn tuyến - nhóm tuyến" at bounding box center [252, 77] width 203 height 24
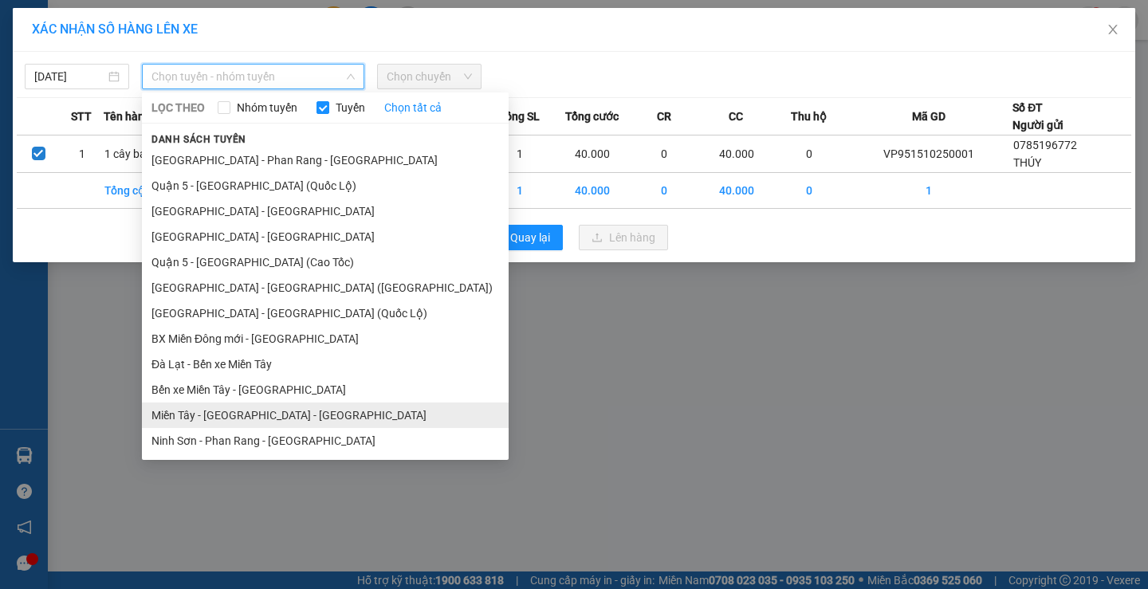
click at [270, 422] on li "Miền Tây - Phan Rang - Ninh Sơn" at bounding box center [325, 416] width 367 height 26
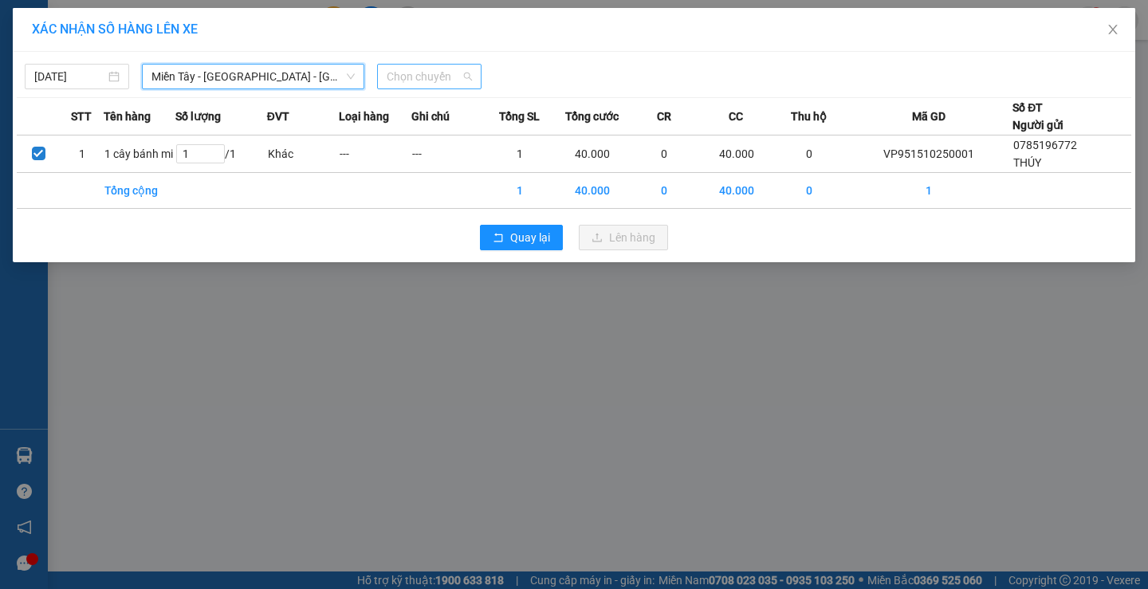
click at [409, 74] on span "Chọn chuyến" at bounding box center [429, 77] width 85 height 24
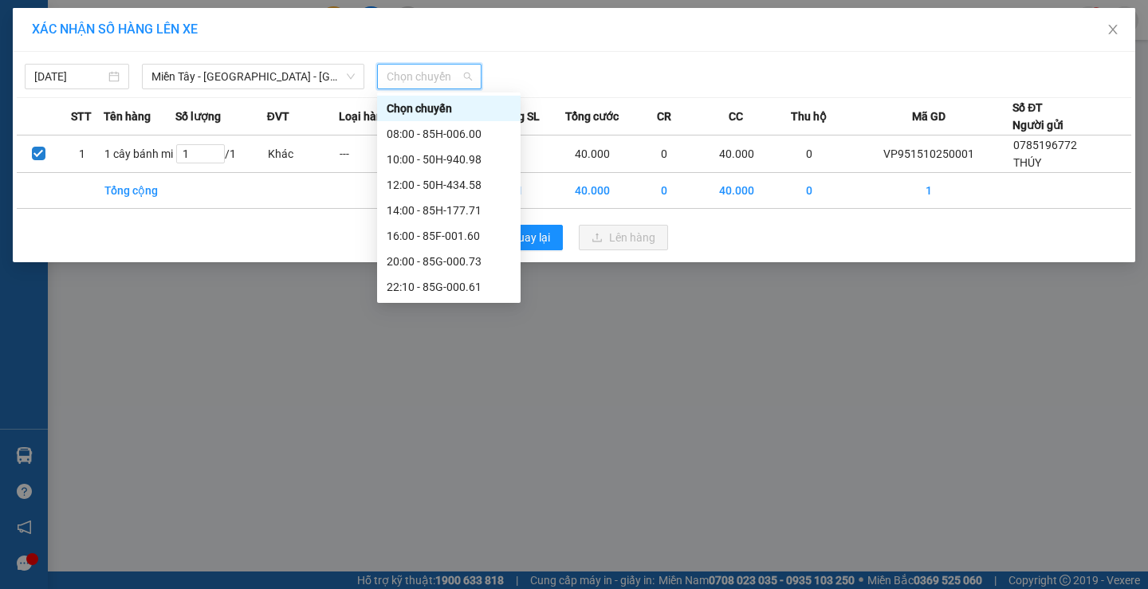
scroll to position [153, 0]
click at [440, 258] on div "23:08 - 85B-005.94" at bounding box center [449, 262] width 124 height 18
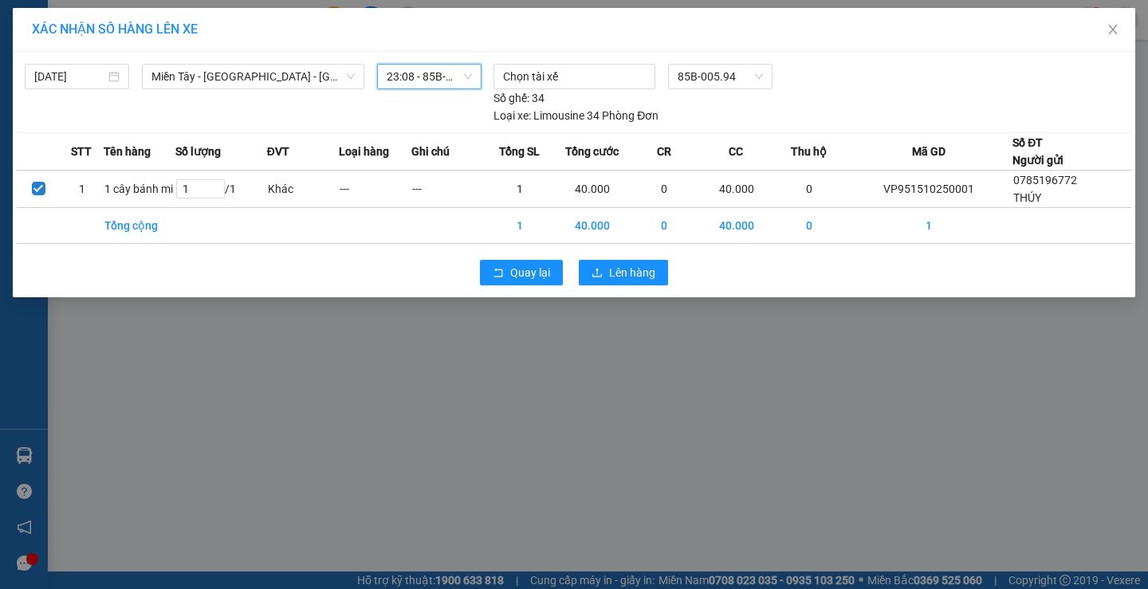
click at [442, 67] on span "23:08 - 85B-005.94" at bounding box center [429, 77] width 85 height 24
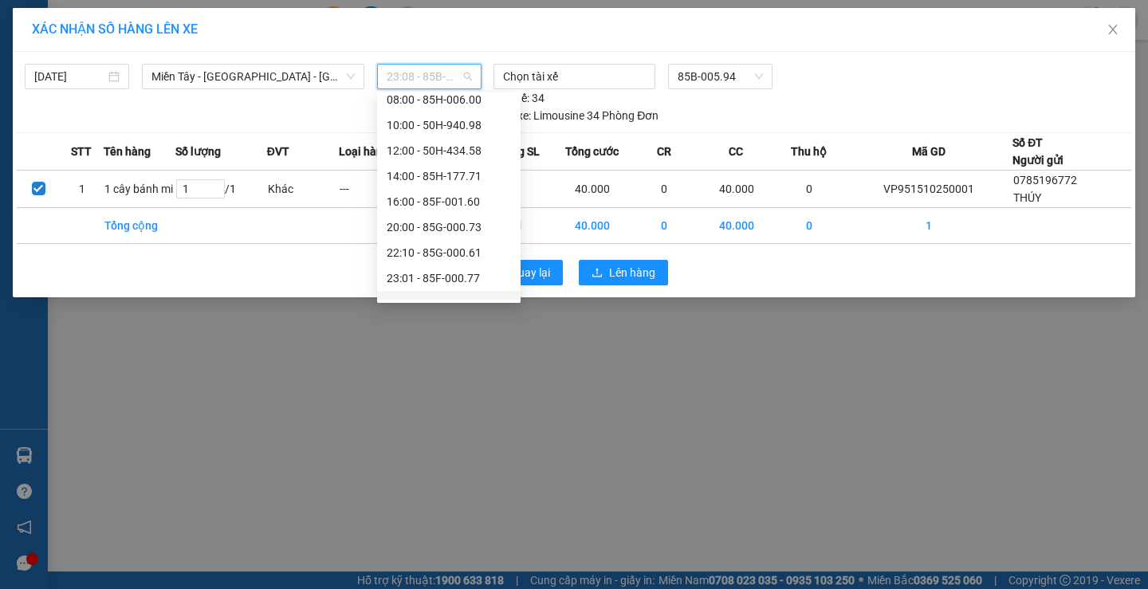
scroll to position [0, 0]
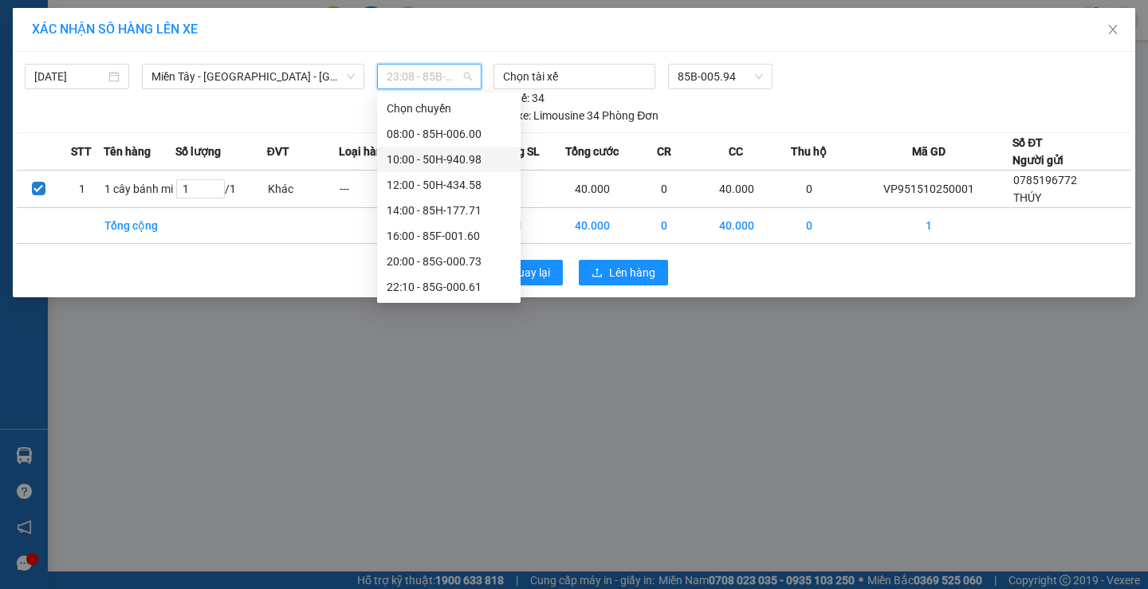
click at [435, 155] on div "10:00 - 50H-940.98" at bounding box center [449, 160] width 124 height 18
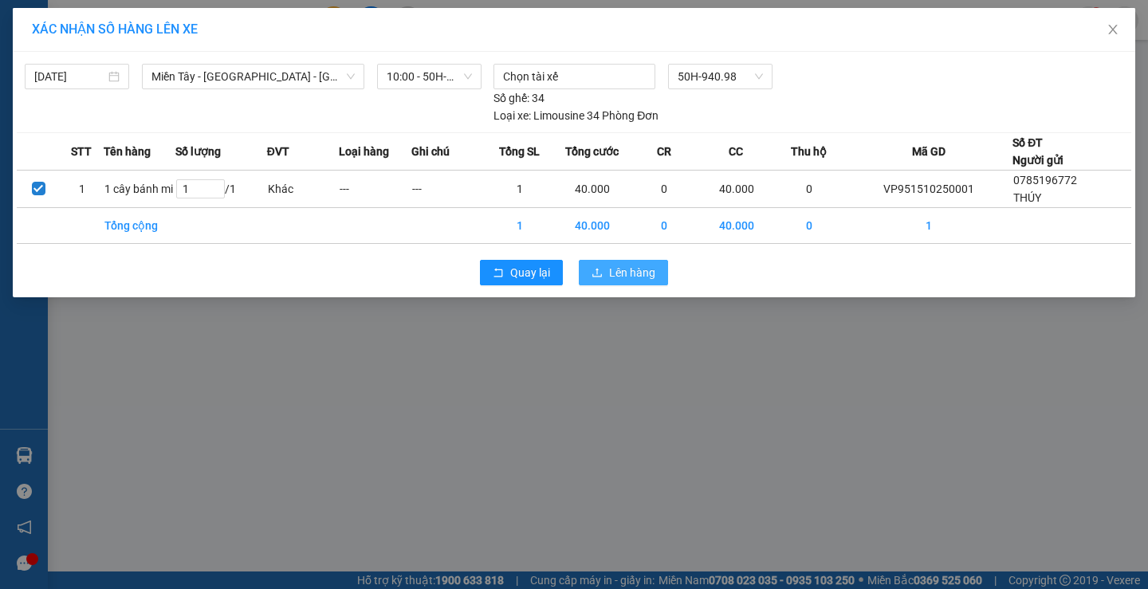
click at [609, 277] on span "Lên hàng" at bounding box center [632, 273] width 46 height 18
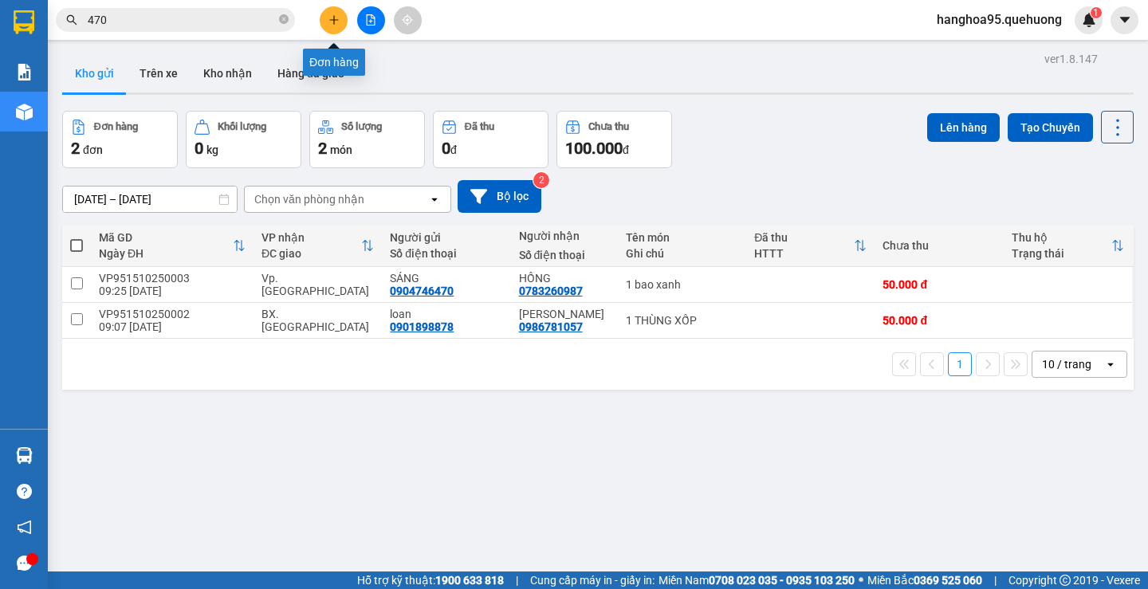
click at [339, 19] on icon "plus" at bounding box center [333, 19] width 11 height 11
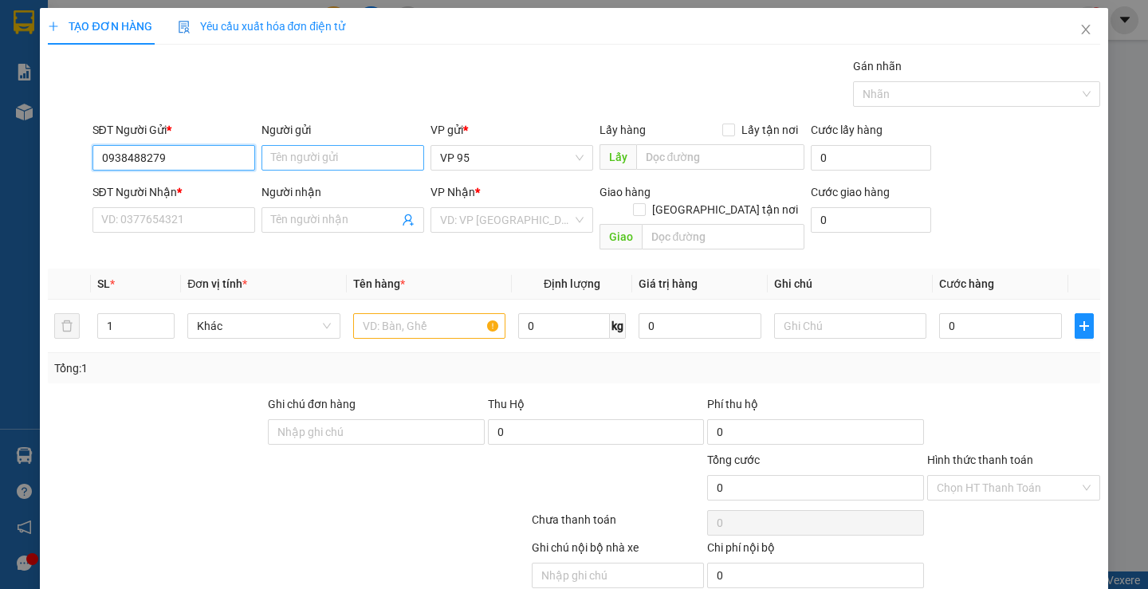
type input "0938488279"
click at [329, 159] on input "Người gửi" at bounding box center [343, 158] width 163 height 26
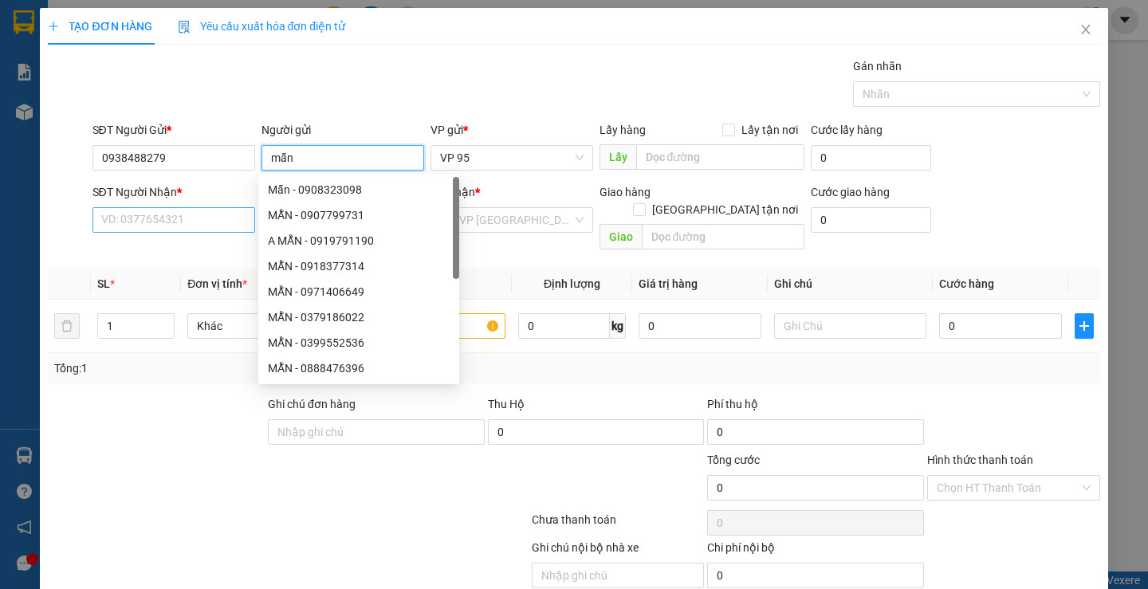
type input "mẫn"
click at [148, 222] on input "SĐT Người Nhận *" at bounding box center [173, 220] width 163 height 26
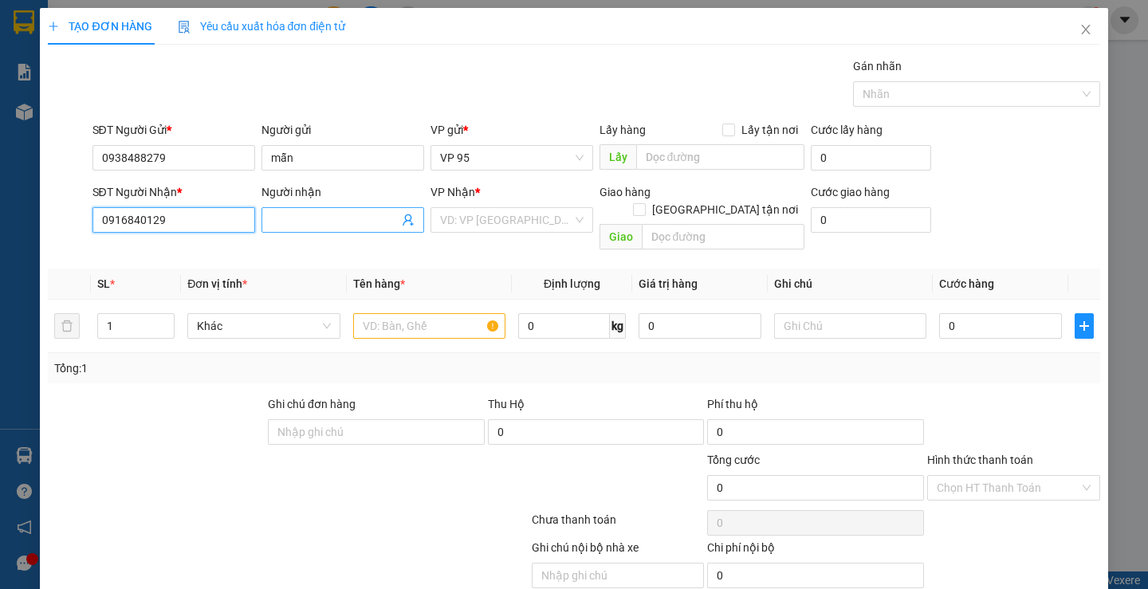
type input "0916840129"
click at [321, 217] on input "Người nhận" at bounding box center [335, 220] width 128 height 18
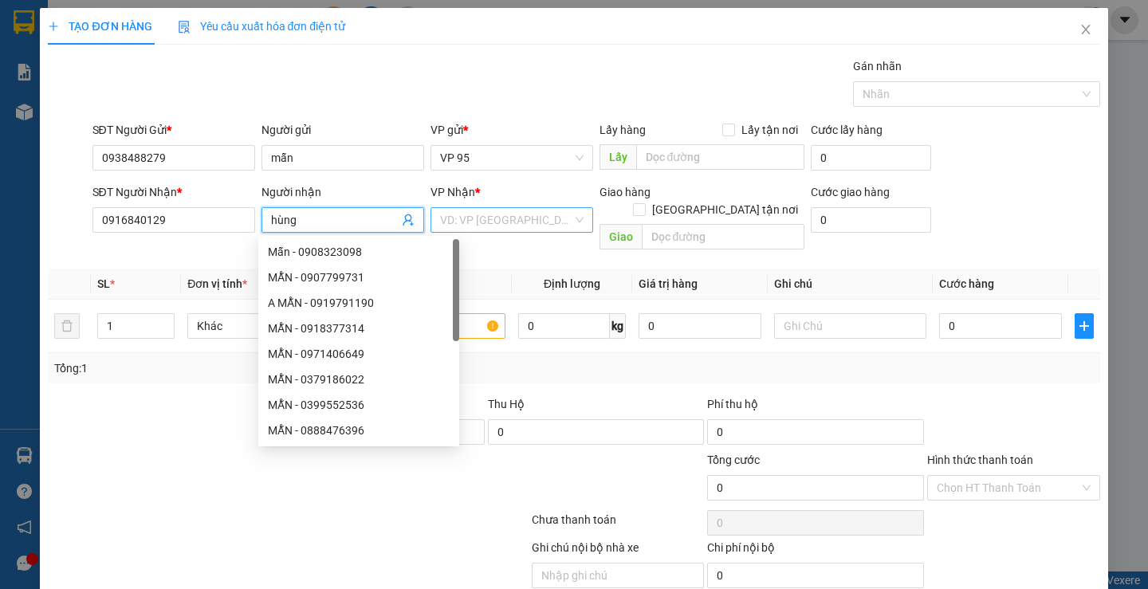
type input "hùng"
click at [531, 230] on input "search" at bounding box center [506, 220] width 132 height 24
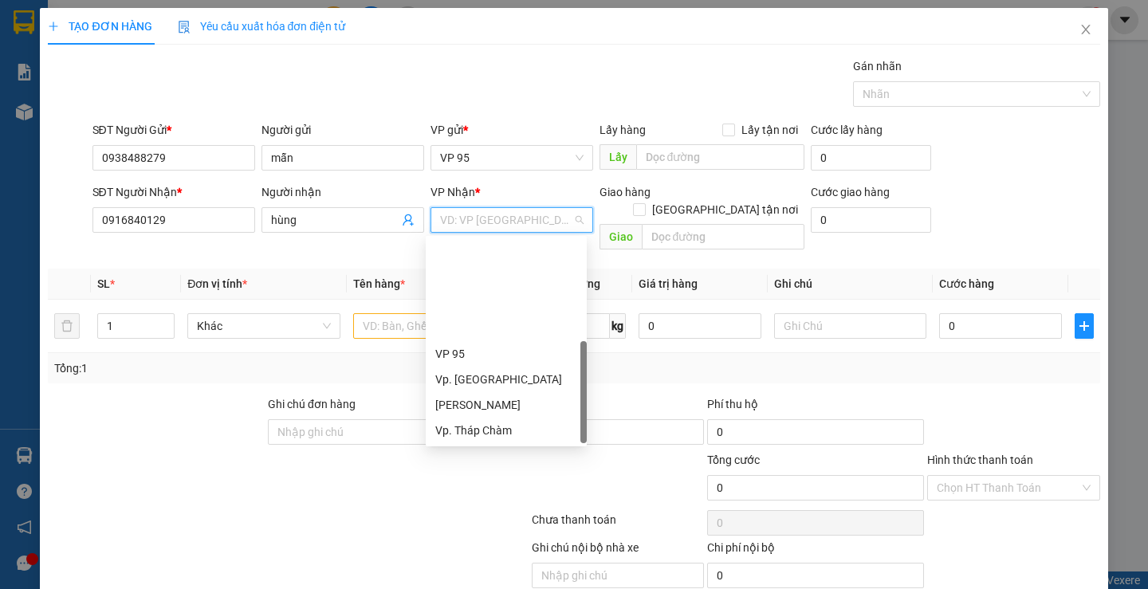
scroll to position [128, 0]
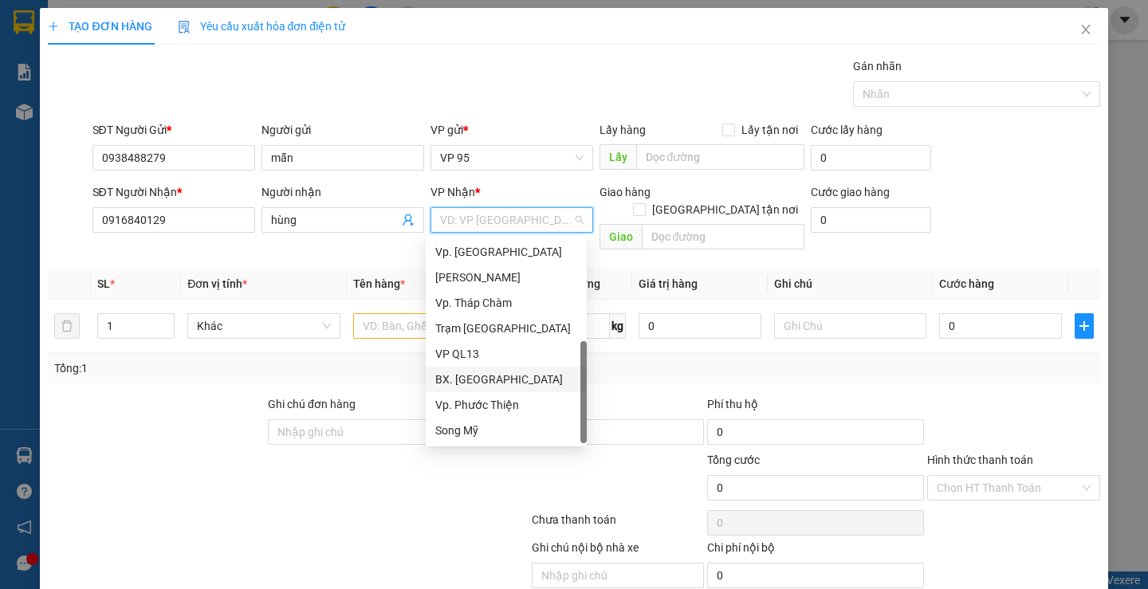
click at [499, 381] on div "BX. [GEOGRAPHIC_DATA]" at bounding box center [506, 380] width 142 height 18
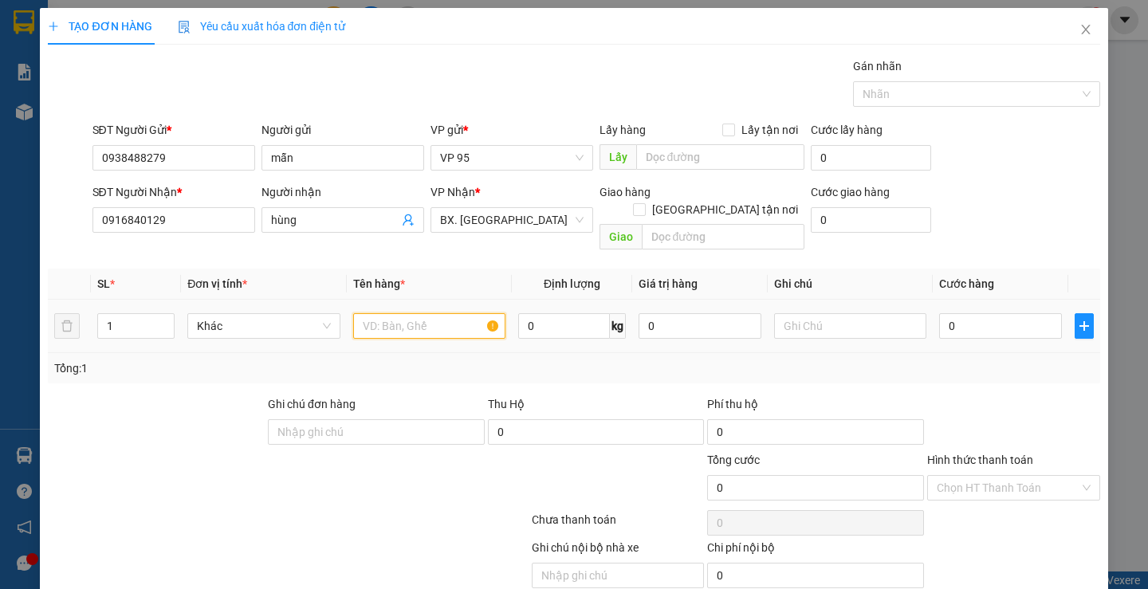
click at [401, 313] on input "text" at bounding box center [429, 326] width 152 height 26
type input "1 hộp"
click at [989, 313] on input "0" at bounding box center [1000, 326] width 123 height 26
type input "3"
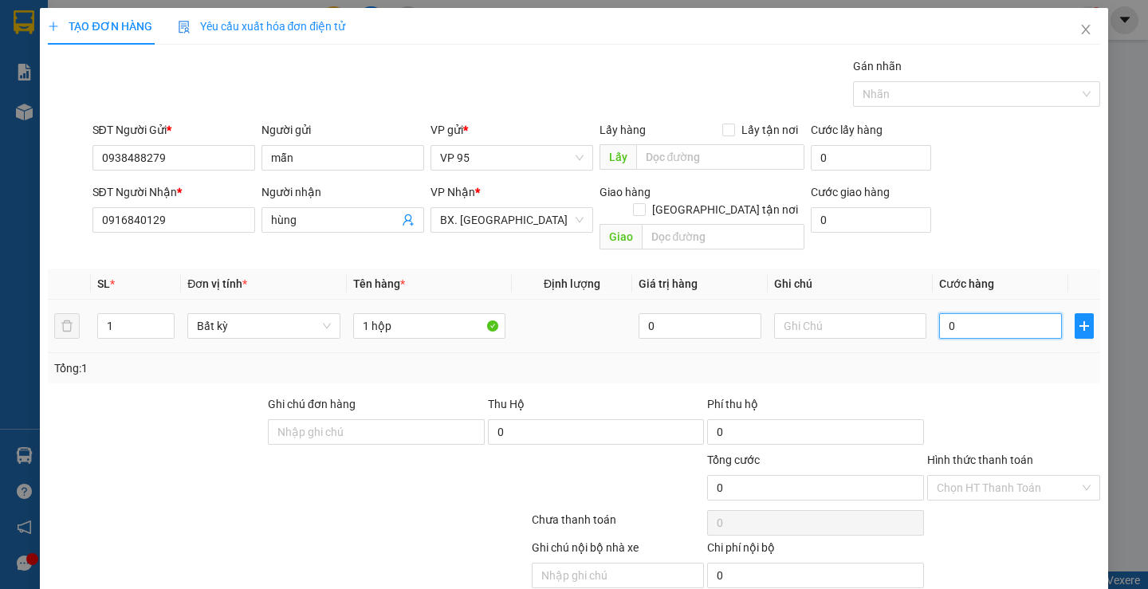
type input "3"
type input "30"
type input "30.000"
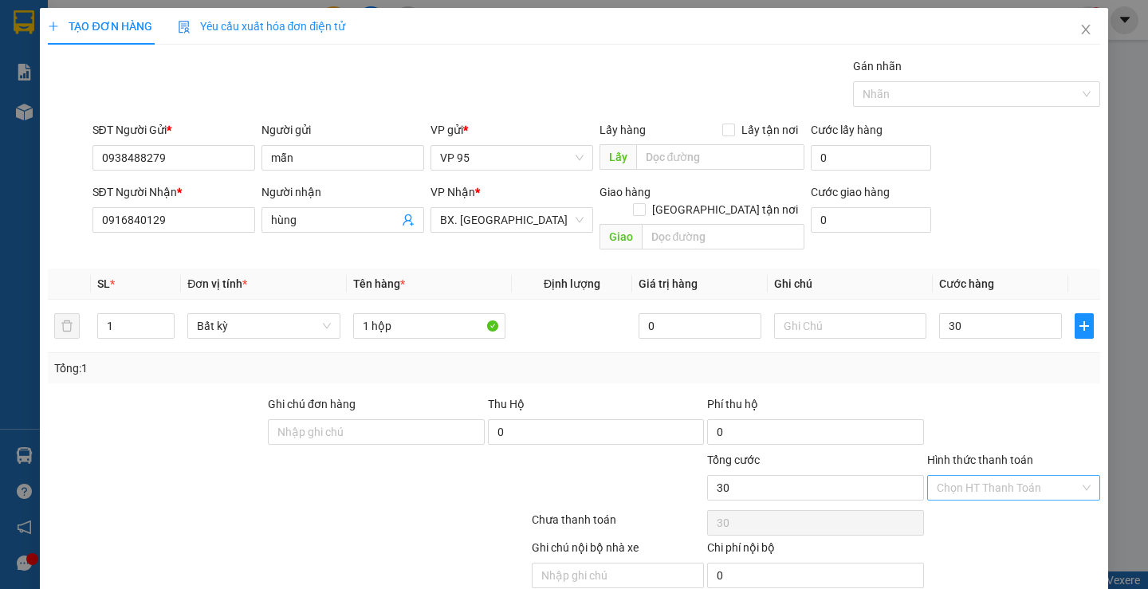
type input "30.000"
click at [985, 476] on input "Hình thức thanh toán" at bounding box center [1008, 488] width 143 height 24
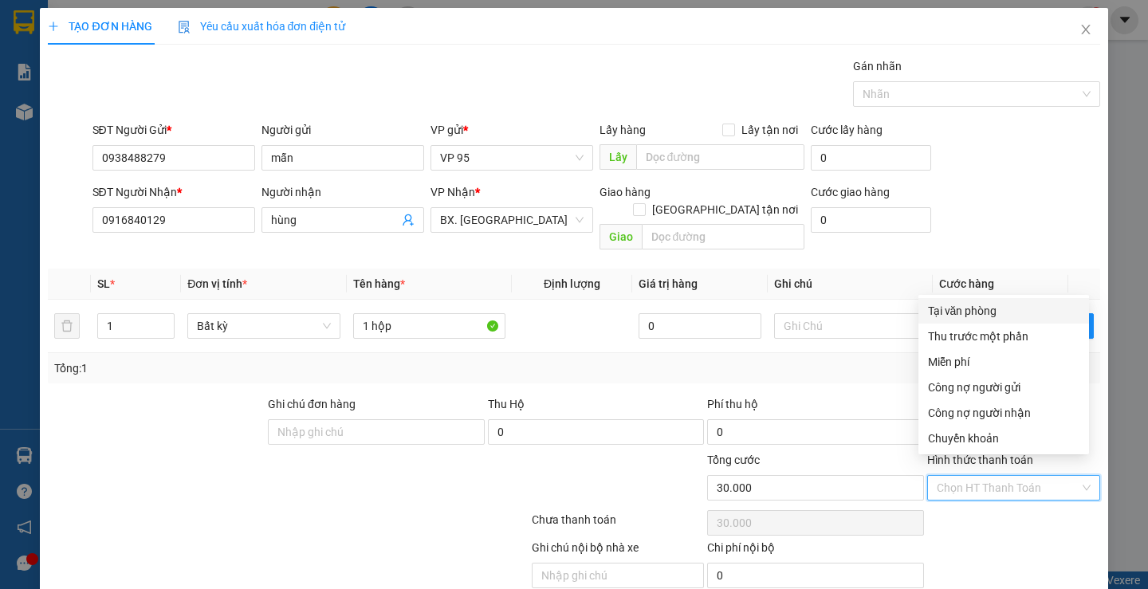
click at [990, 313] on div "Tại văn phòng" at bounding box center [1003, 311] width 151 height 18
type input "0"
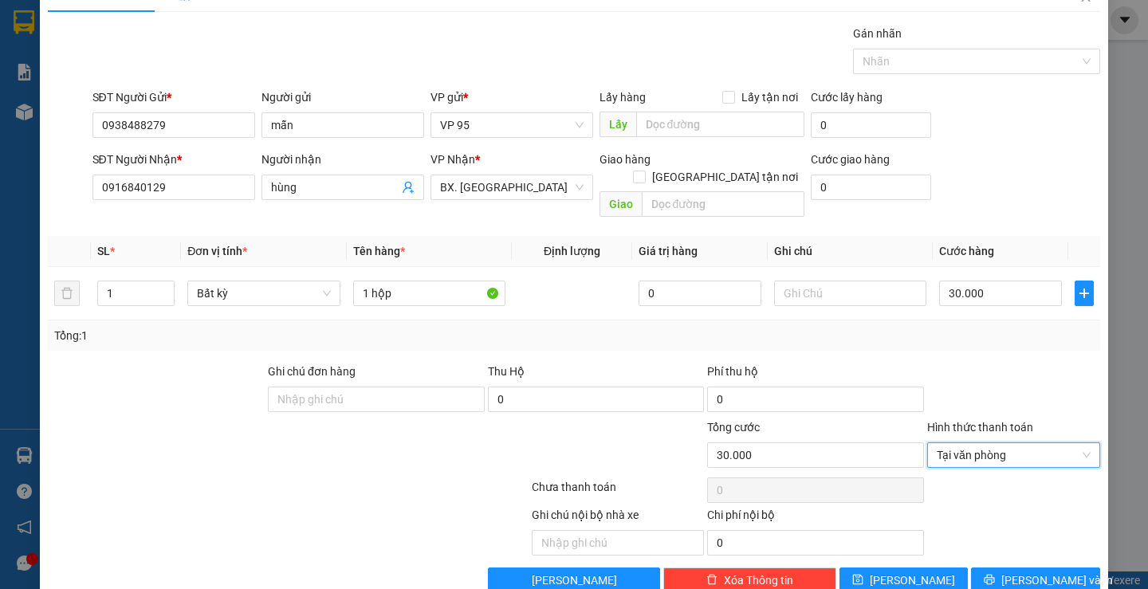
scroll to position [50, 0]
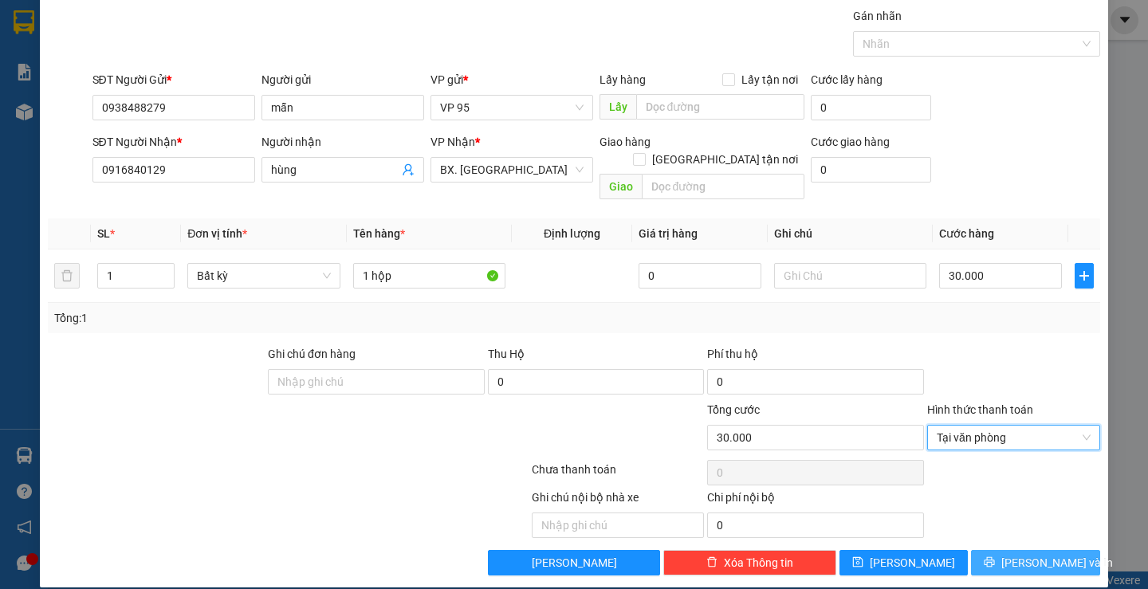
click at [1035, 554] on span "Lưu và In" at bounding box center [1057, 563] width 112 height 18
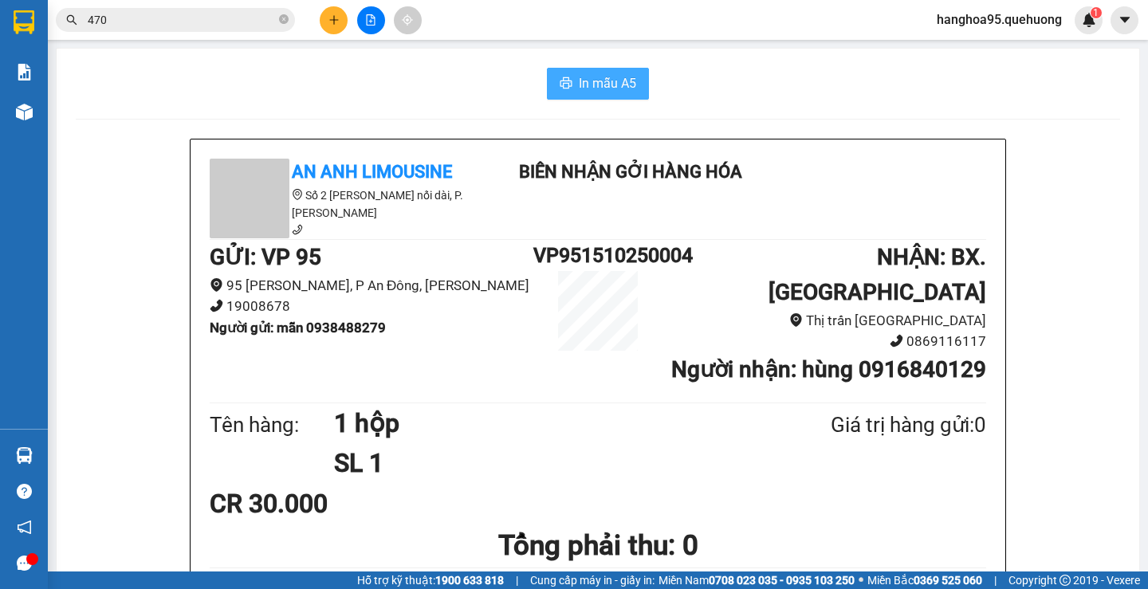
click at [599, 85] on span "In mẫu A5" at bounding box center [607, 83] width 57 height 20
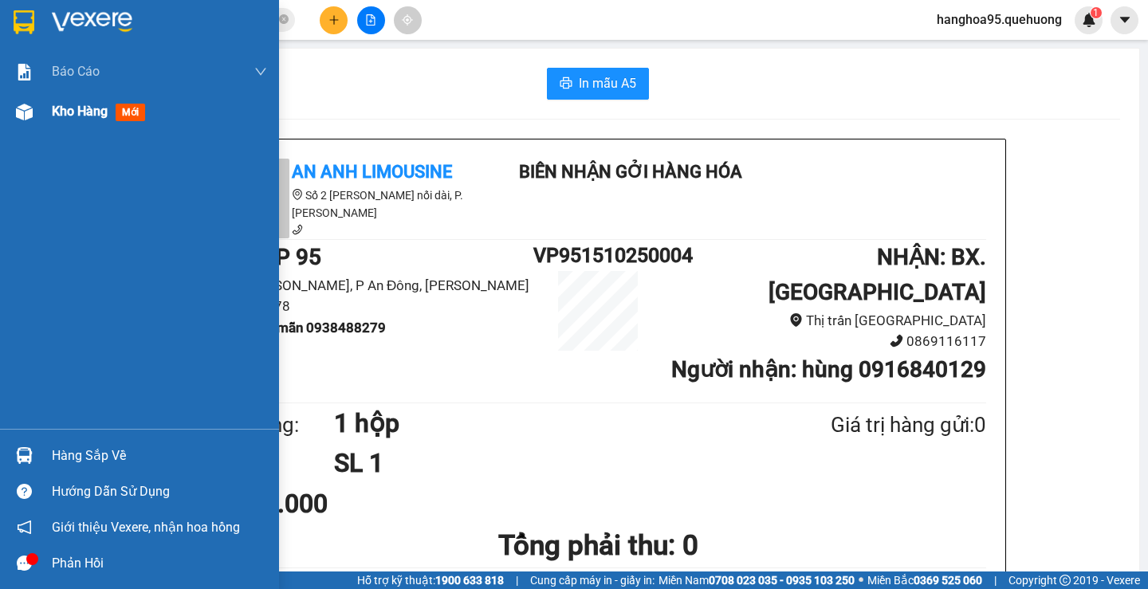
click at [41, 104] on div "Kho hàng mới" at bounding box center [139, 112] width 279 height 40
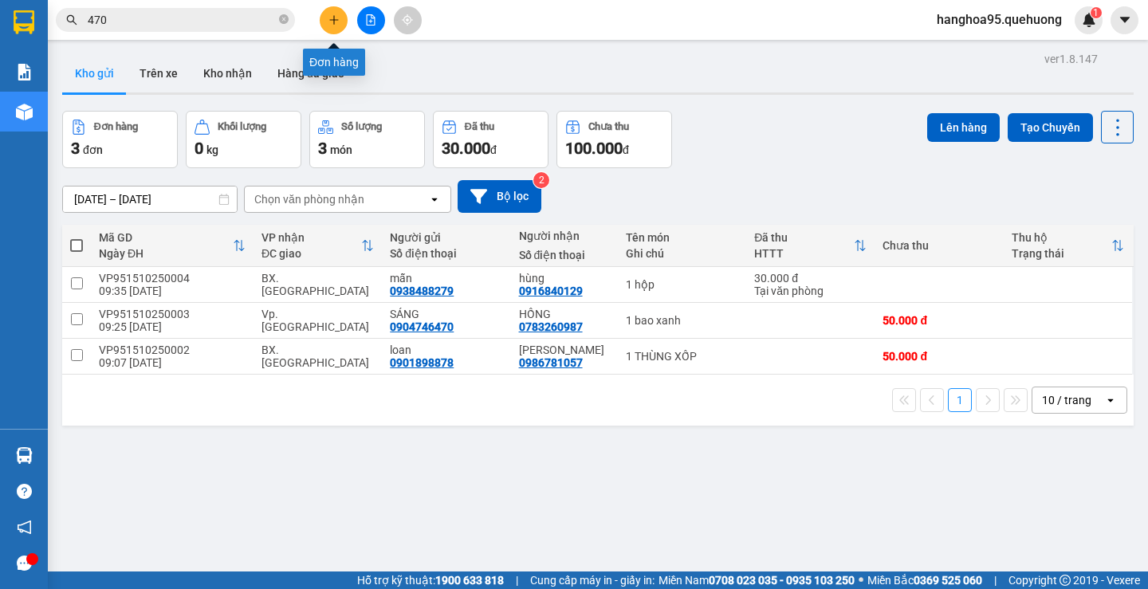
click at [332, 16] on icon "plus" at bounding box center [333, 19] width 11 height 11
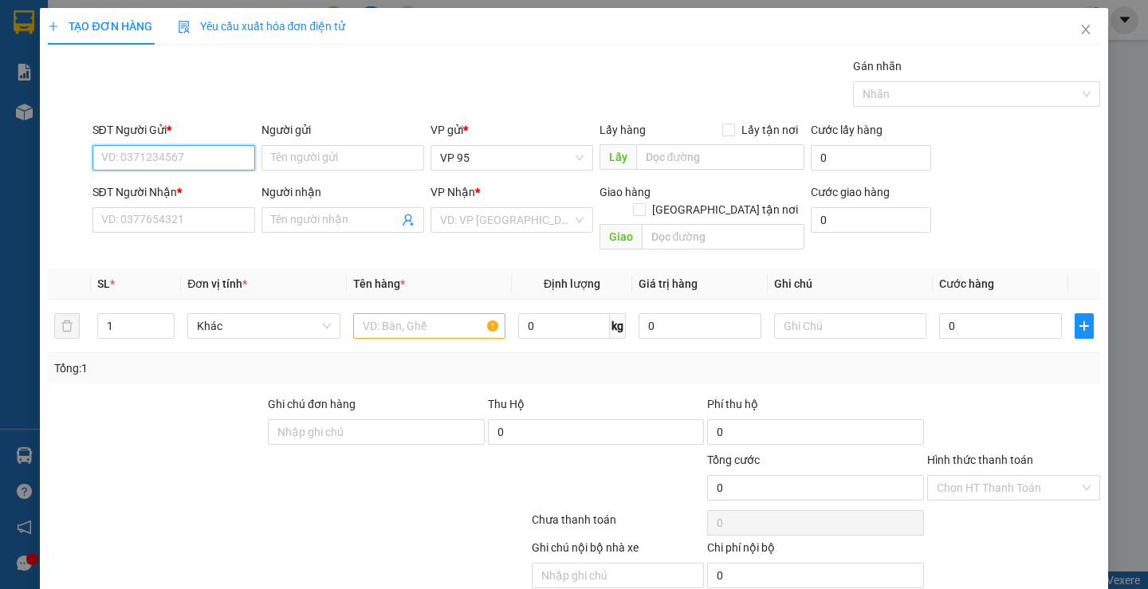
click at [203, 154] on input "SĐT Người Gửi *" at bounding box center [173, 158] width 163 height 26
type input "0934141837"
click at [346, 170] on input "Người gửi" at bounding box center [343, 158] width 163 height 26
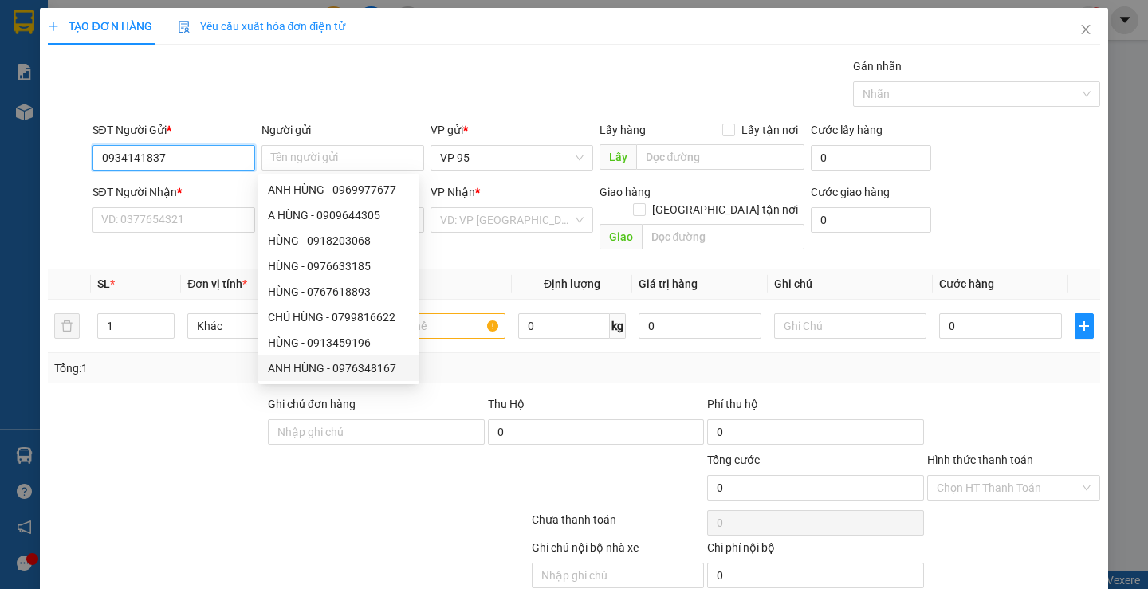
click at [176, 158] on input "0934141837" at bounding box center [173, 158] width 163 height 26
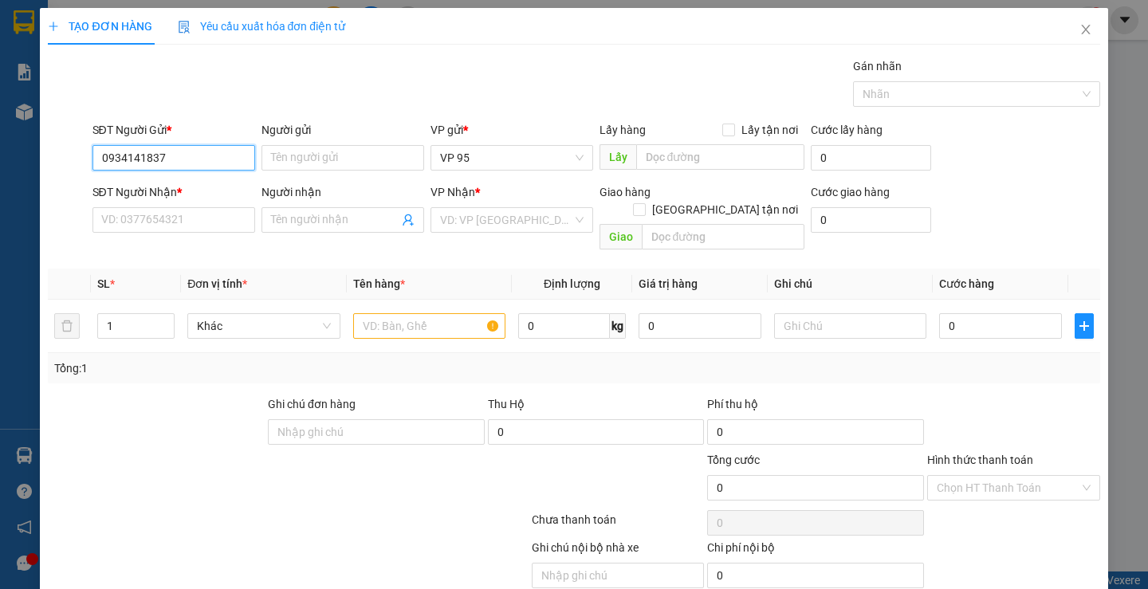
click at [176, 158] on input "0934141837" at bounding box center [173, 158] width 163 height 26
click at [349, 149] on input "Người gửi" at bounding box center [343, 158] width 163 height 26
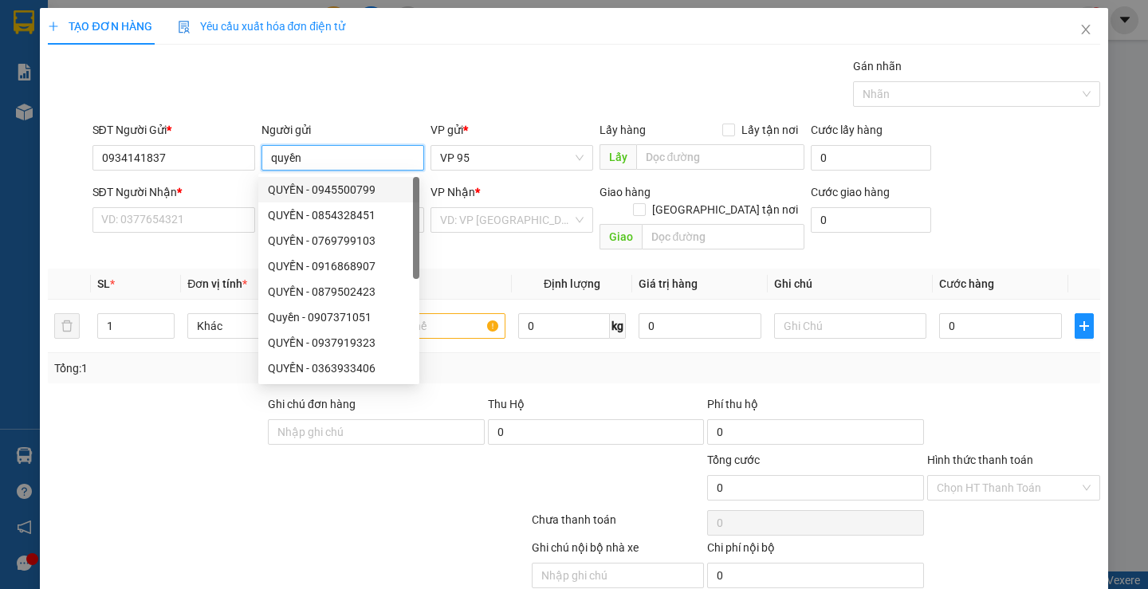
click at [277, 163] on input "quyền" at bounding box center [343, 158] width 163 height 26
type input "QUYỀN"
click at [207, 218] on input "SĐT Người Nhận *" at bounding box center [173, 220] width 163 height 26
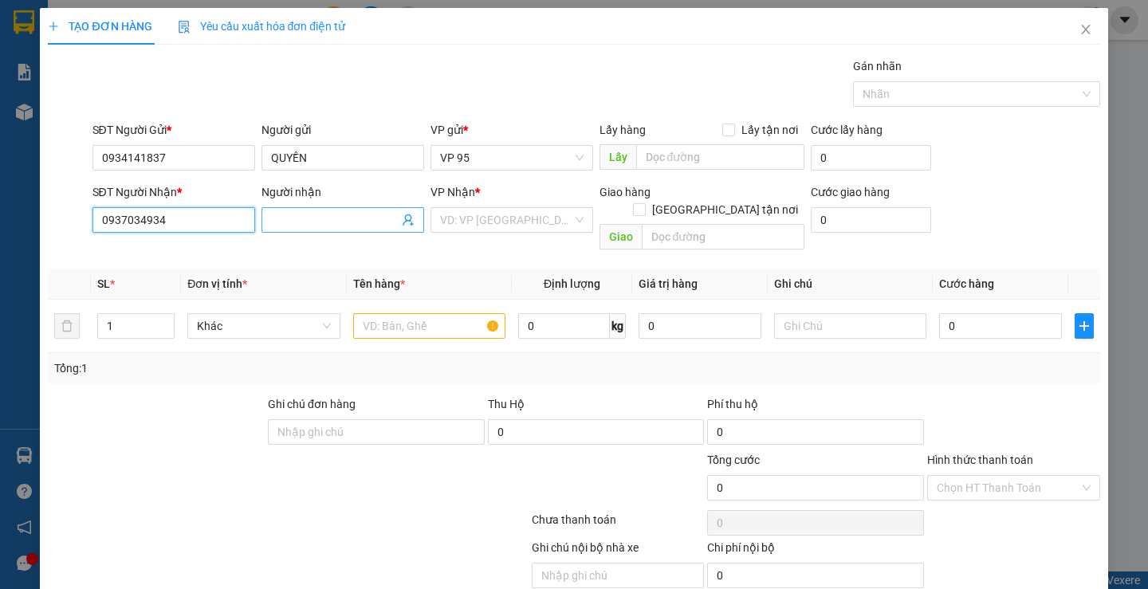
type input "0937034934"
click at [324, 217] on input "Người nhận" at bounding box center [335, 220] width 128 height 18
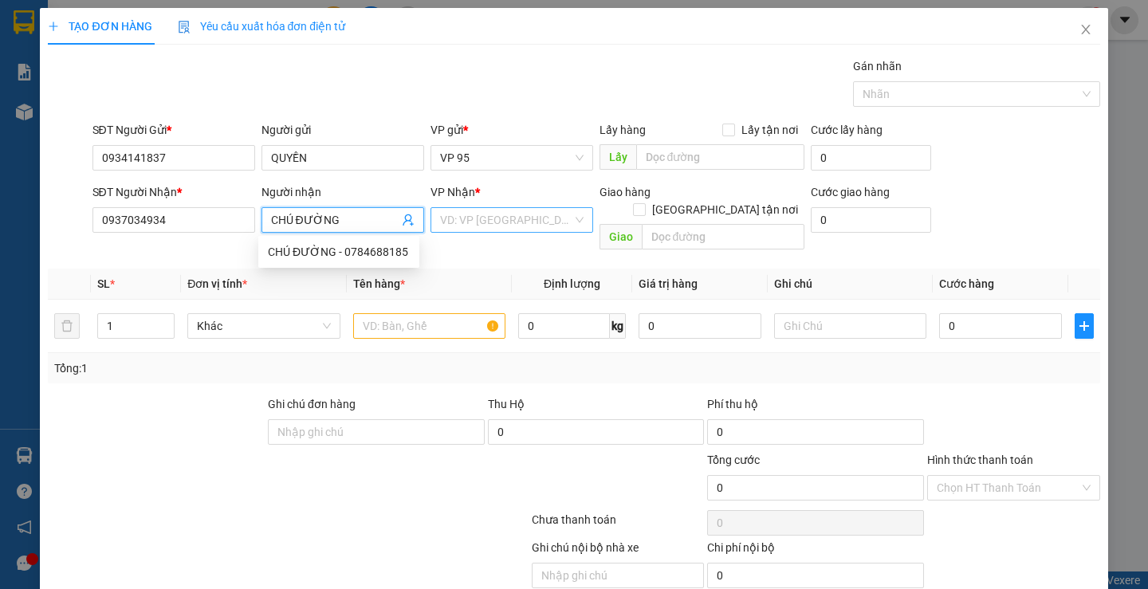
type input "CHÚ ĐƯỜNG"
click at [507, 227] on input "search" at bounding box center [506, 220] width 132 height 24
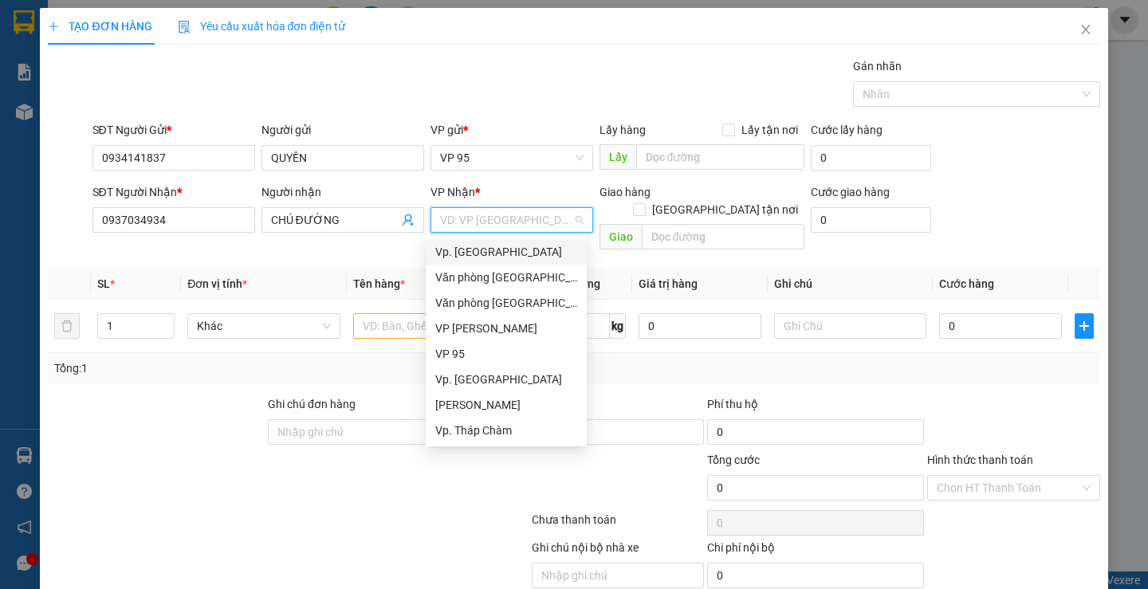
click at [506, 251] on div "Vp. [GEOGRAPHIC_DATA]" at bounding box center [506, 252] width 142 height 18
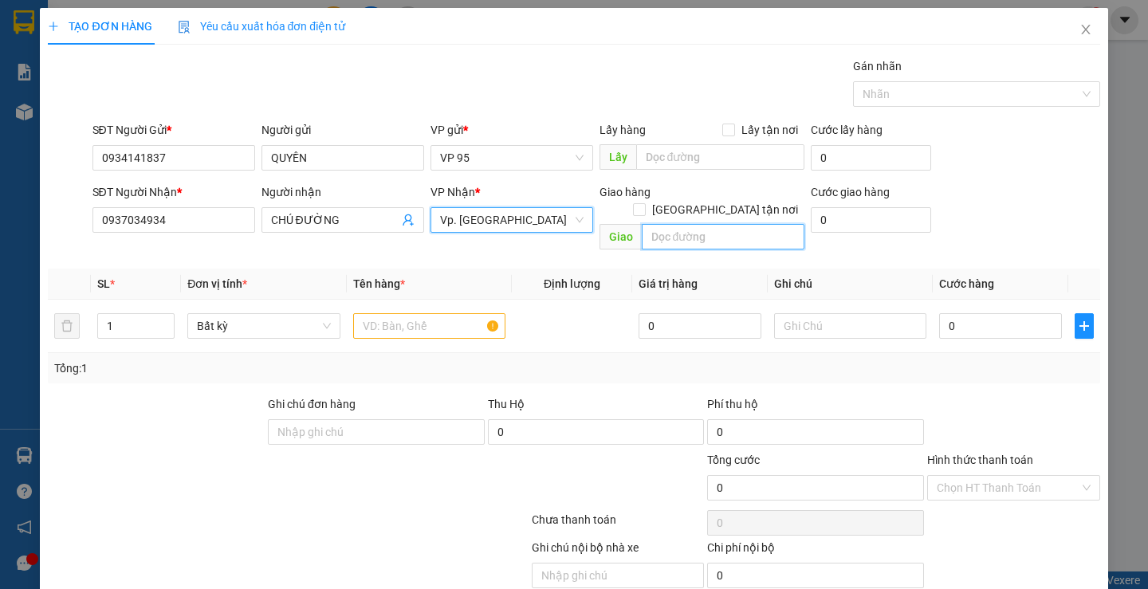
click at [701, 225] on input "text" at bounding box center [723, 237] width 163 height 26
type input "DƯ KHÁNH"
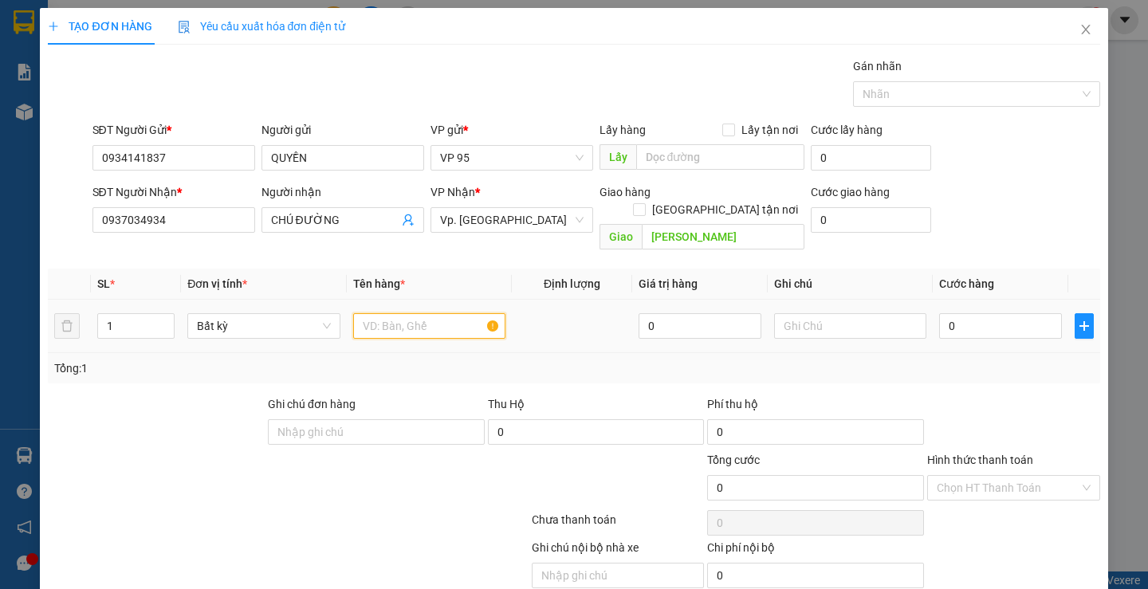
click at [450, 317] on input "text" at bounding box center [429, 326] width 152 height 26
click at [161, 317] on span "up" at bounding box center [166, 322] width 10 height 10
click at [156, 314] on span "Increase Value" at bounding box center [165, 321] width 18 height 14
type input "4"
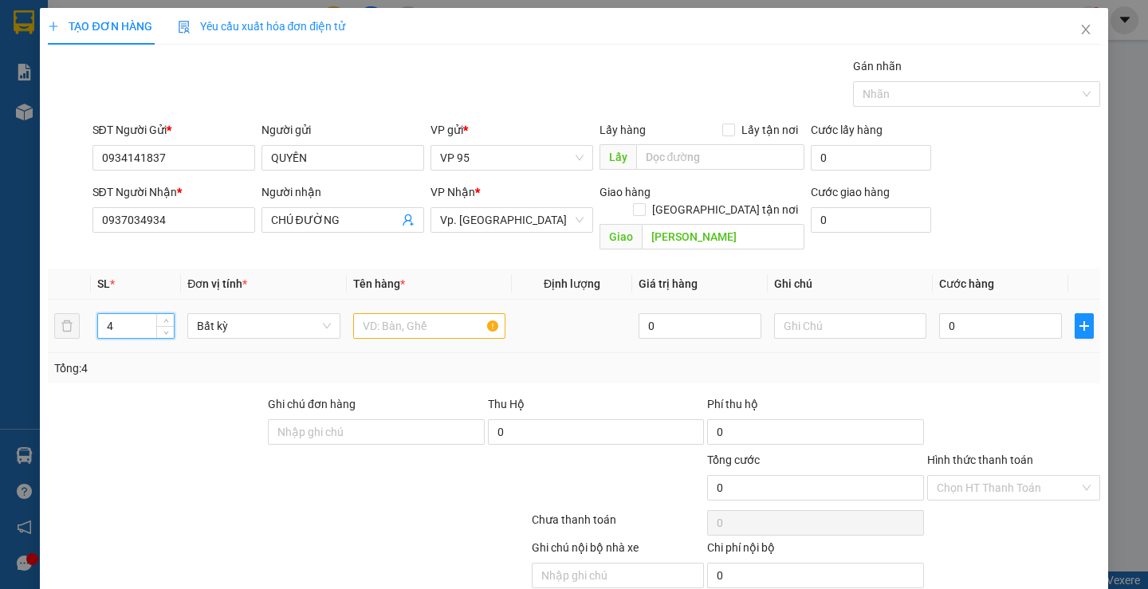
click at [411, 321] on div at bounding box center [429, 326] width 152 height 32
click at [407, 313] on input "text" at bounding box center [429, 326] width 152 height 26
type input "3 RỔ TRÁI CÂY + 1 THÙNG GIẤY"
click at [1037, 314] on input "0" at bounding box center [1000, 326] width 123 height 26
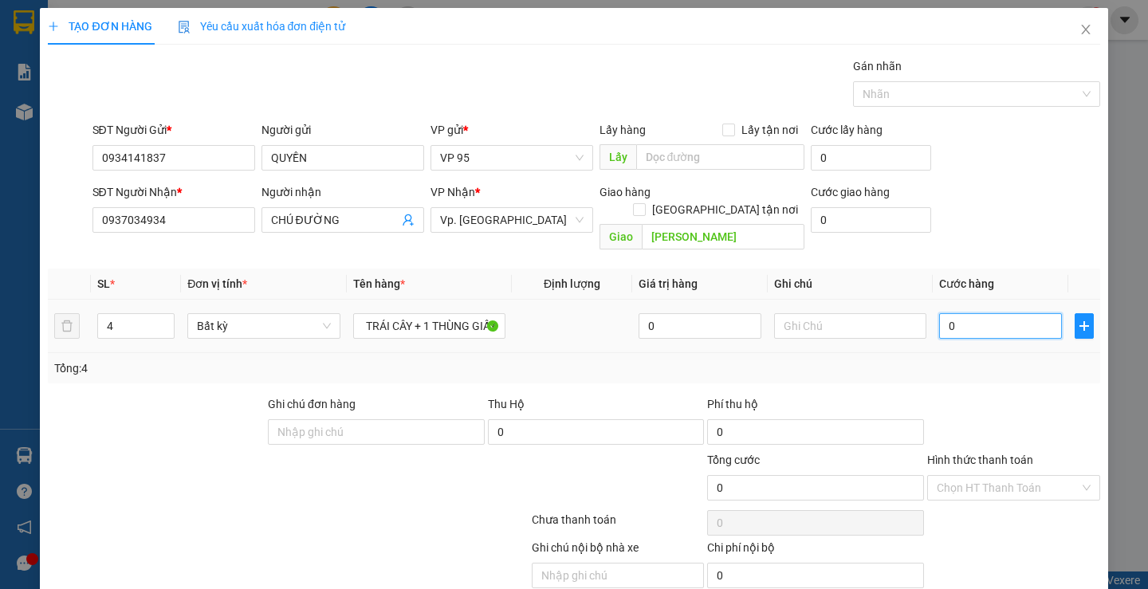
scroll to position [0, 0]
type input "1"
type input "13"
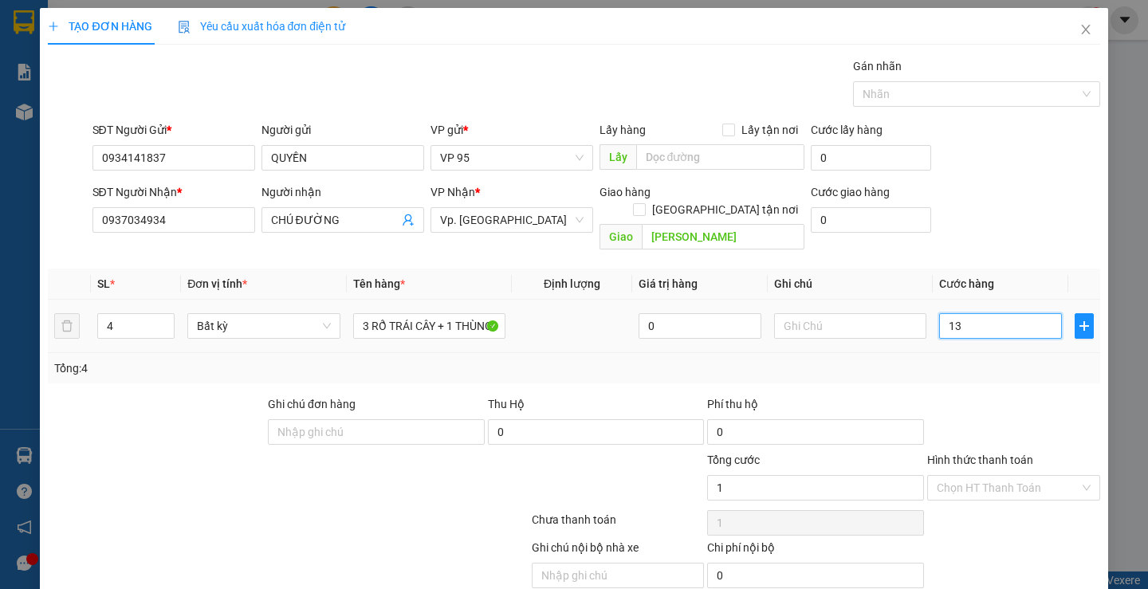
type input "13"
type input "130"
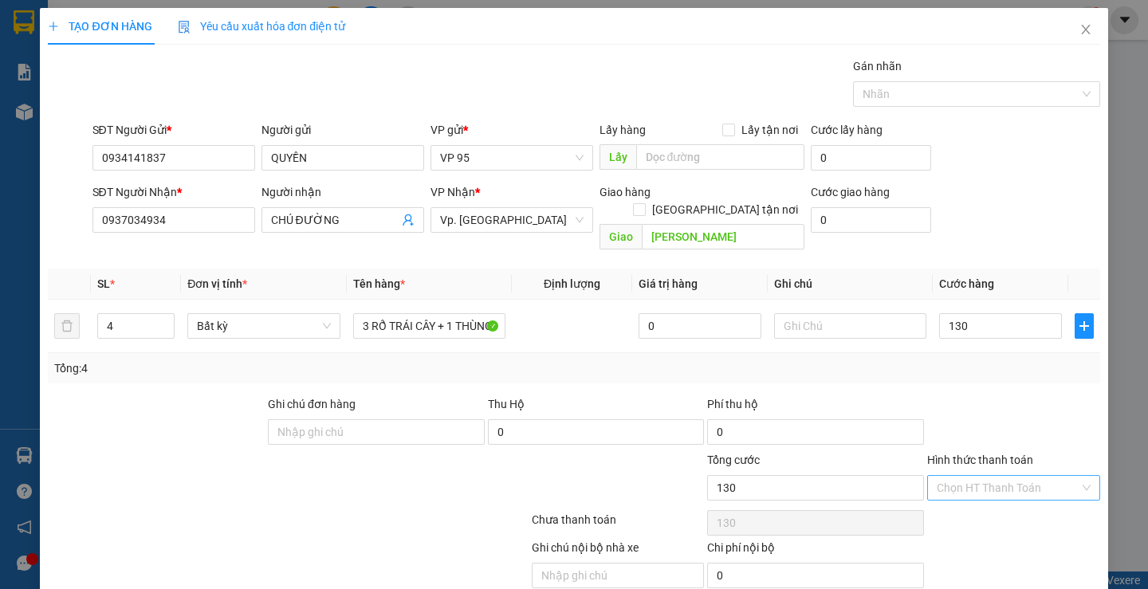
type input "130.000"
click at [972, 476] on input "Hình thức thanh toán" at bounding box center [1008, 488] width 143 height 24
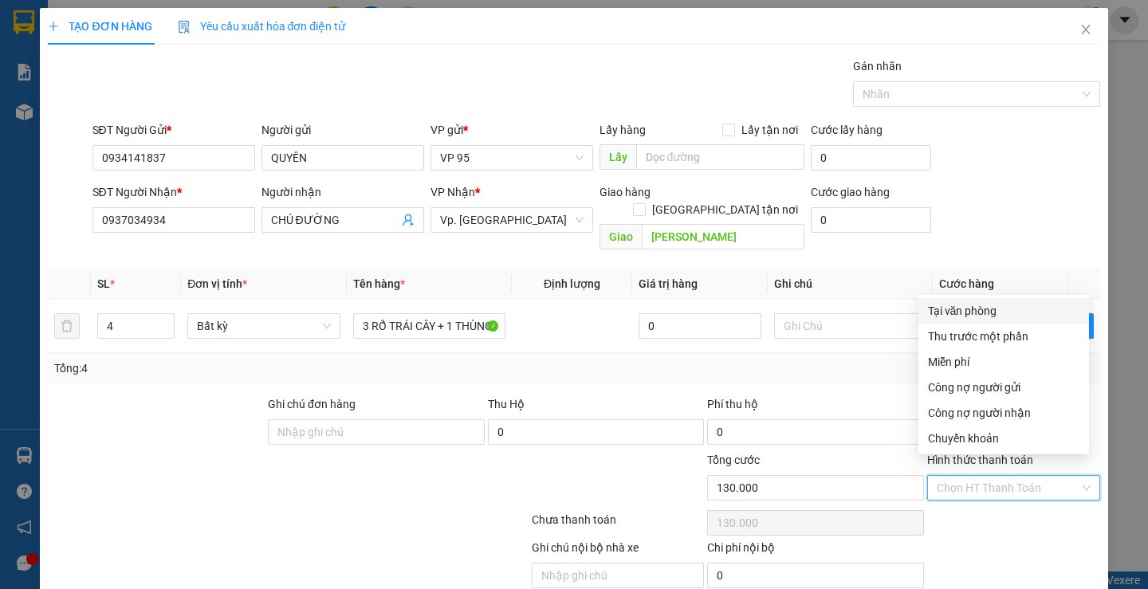
click at [967, 314] on div "Tại văn phòng" at bounding box center [1003, 311] width 151 height 18
type input "0"
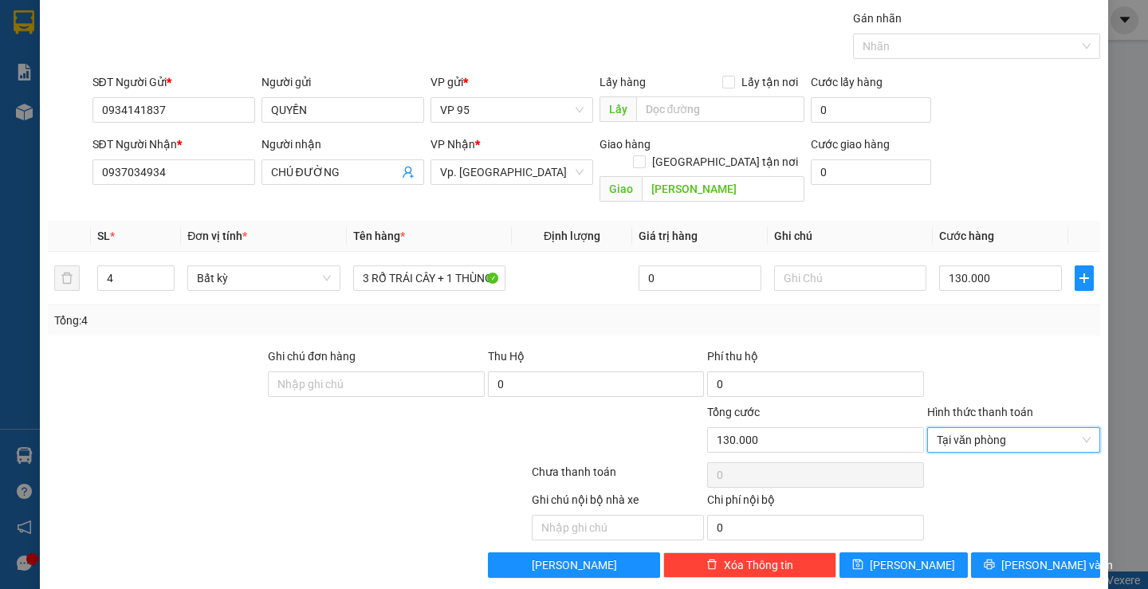
scroll to position [50, 0]
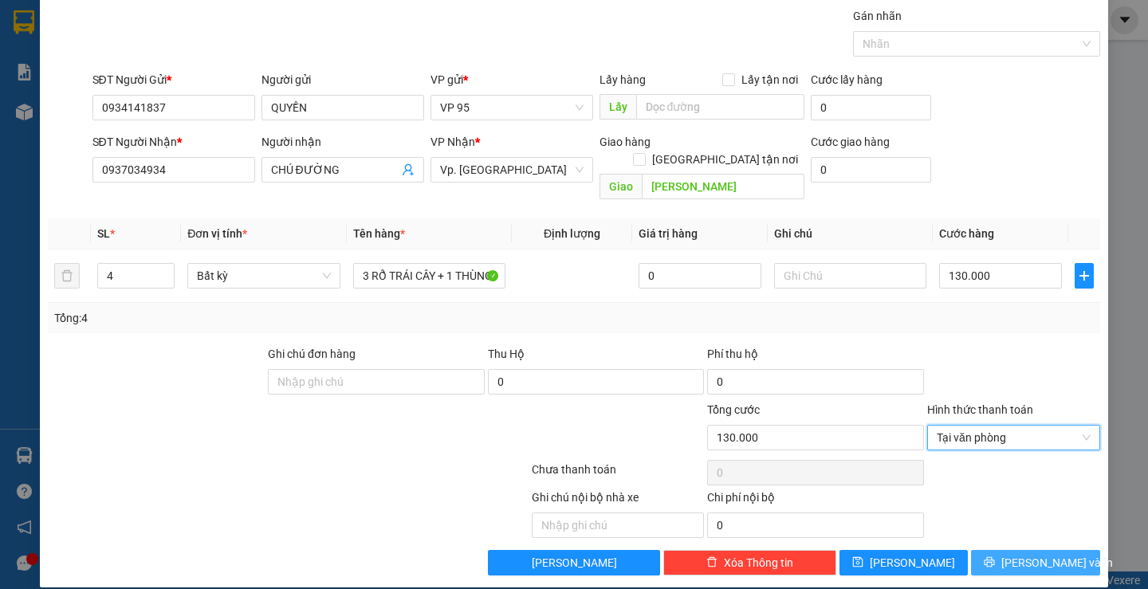
click at [1038, 554] on span "Lưu và In" at bounding box center [1057, 563] width 112 height 18
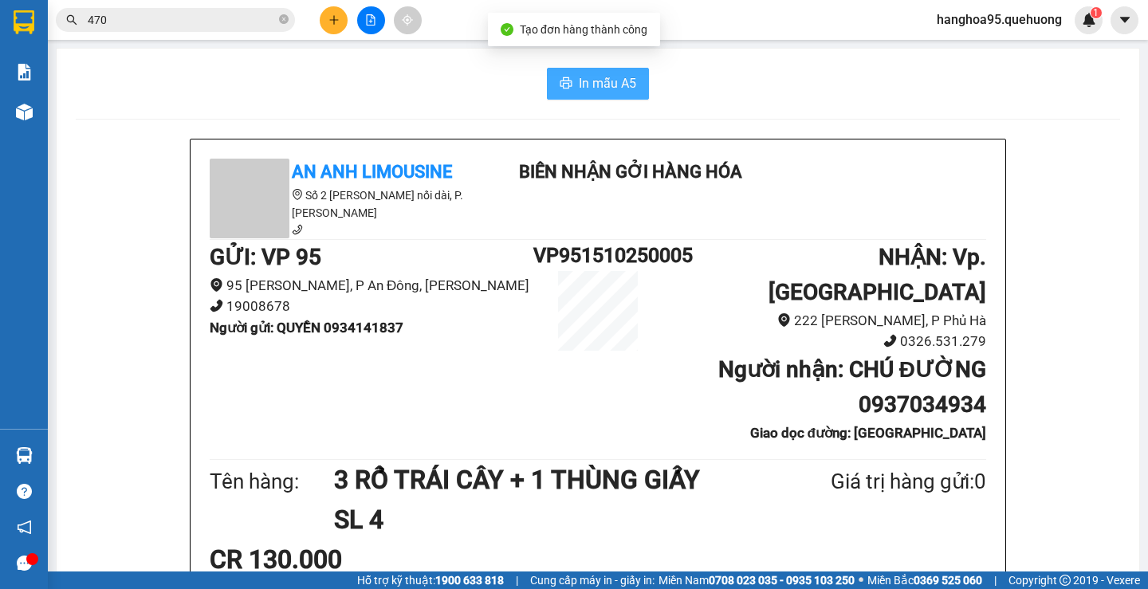
click at [608, 93] on span "In mẫu A5" at bounding box center [607, 83] width 57 height 20
click at [603, 84] on span "In mẫu A5" at bounding box center [607, 83] width 57 height 20
click at [340, 28] on button at bounding box center [334, 20] width 28 height 28
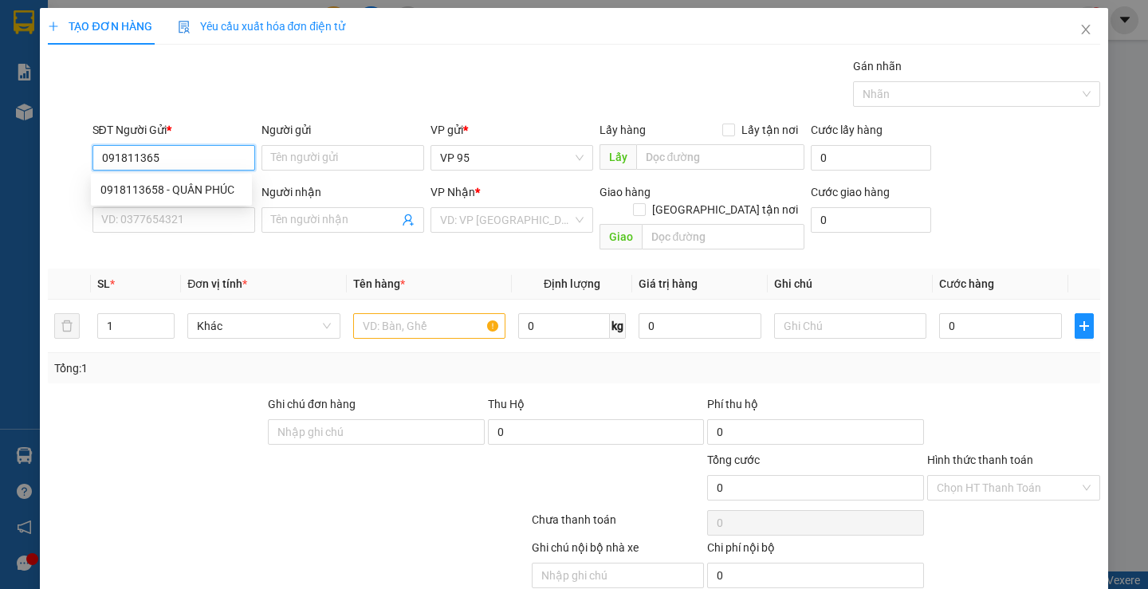
type input "0918113658"
click at [150, 191] on div "0918113658 - QUÂN PHÚC" at bounding box center [171, 190] width 142 height 18
type input "QUÂN PHÚC"
type input "0968111216"
type input "NHÀ NGHĨ HOA SỮA"
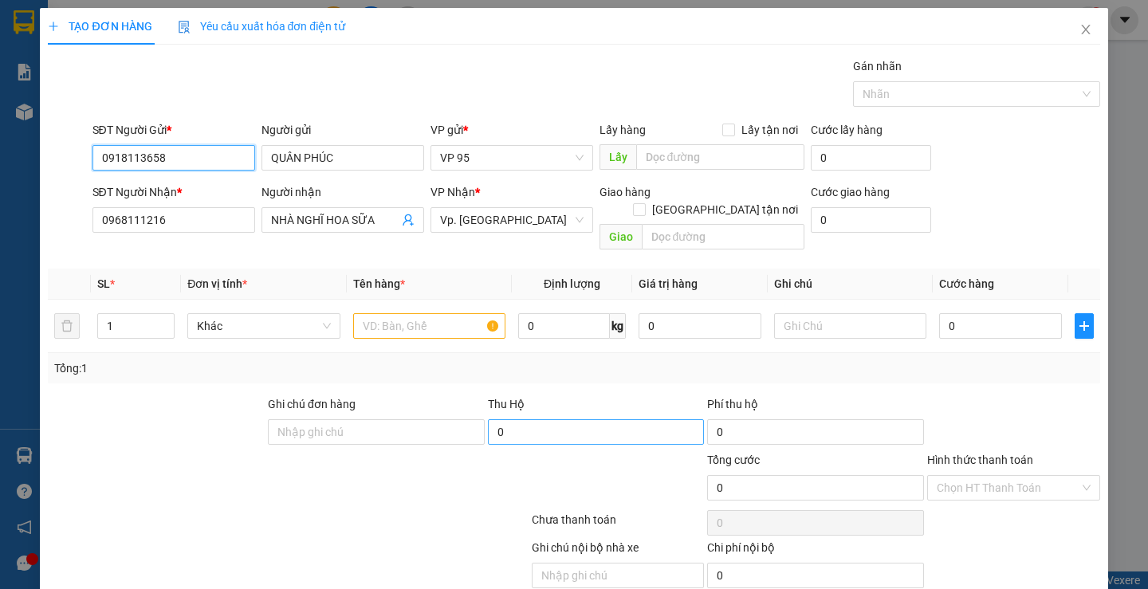
type input "80.000"
click at [550, 218] on span "Vp. [GEOGRAPHIC_DATA]" at bounding box center [512, 220] width 144 height 24
type input "0918113658"
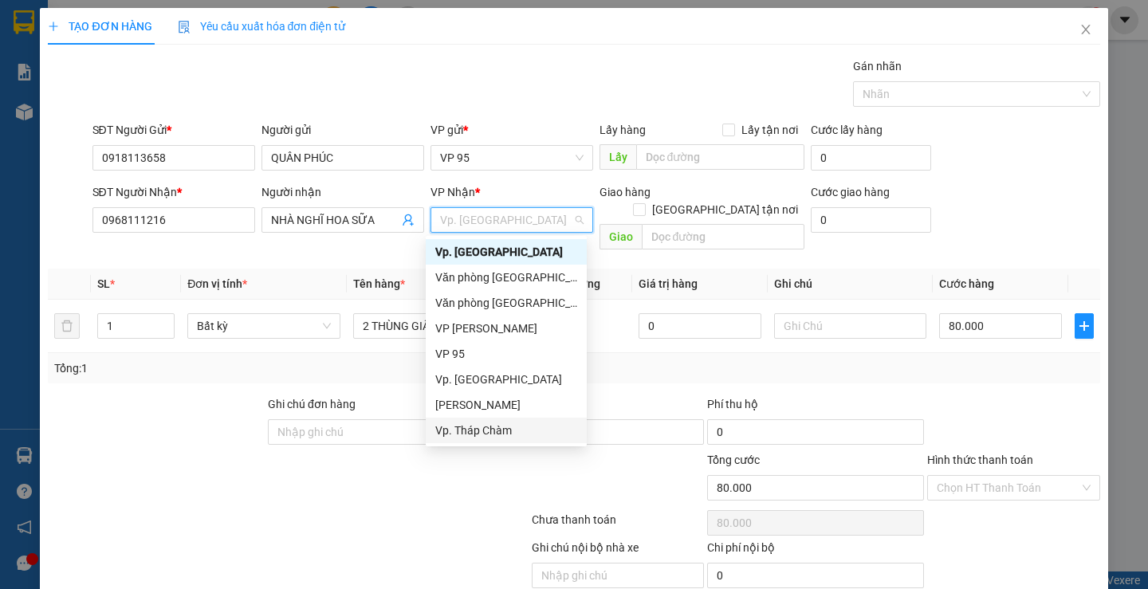
click at [501, 433] on div "Vp. Tháp Chàm" at bounding box center [506, 431] width 142 height 18
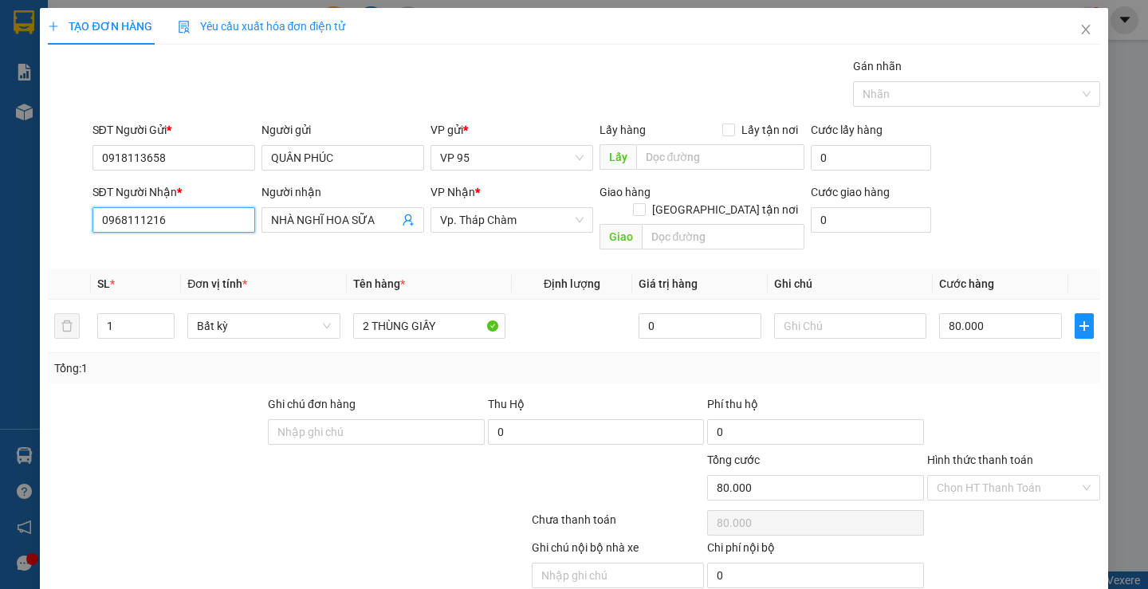
click at [176, 221] on input "0968111216" at bounding box center [173, 220] width 163 height 26
click at [171, 218] on input "0968111216" at bounding box center [173, 220] width 163 height 26
click at [175, 220] on input "0968111216" at bounding box center [173, 220] width 163 height 26
click at [176, 220] on input "0968111216" at bounding box center [173, 220] width 163 height 26
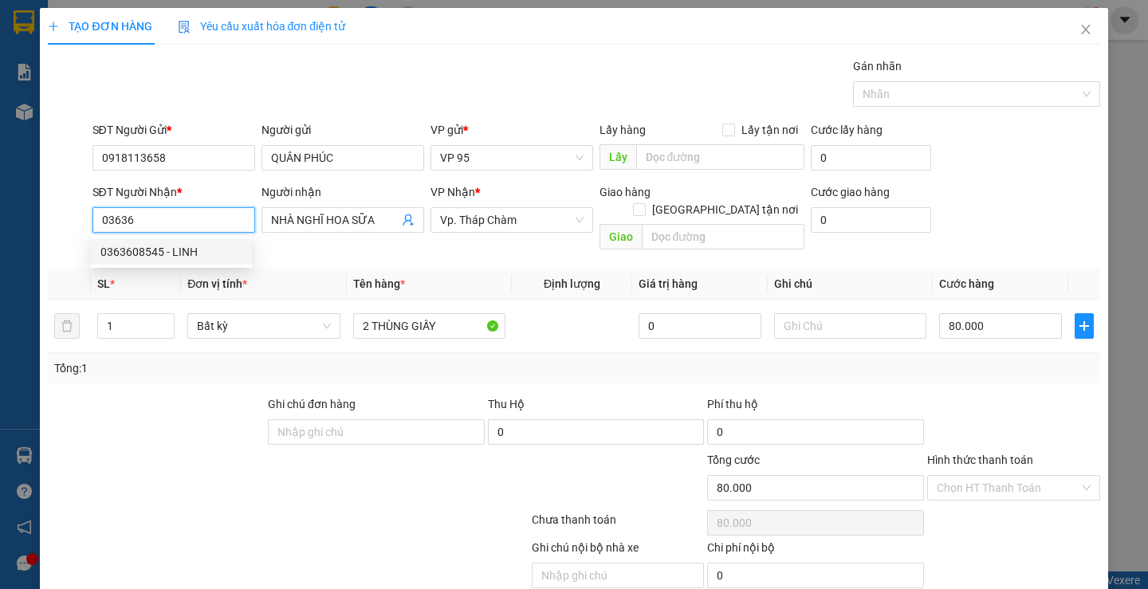
click at [151, 246] on div "0363608545 - LINH" at bounding box center [171, 252] width 142 height 18
type input "0363608545"
type input "LINH"
type input "30.000"
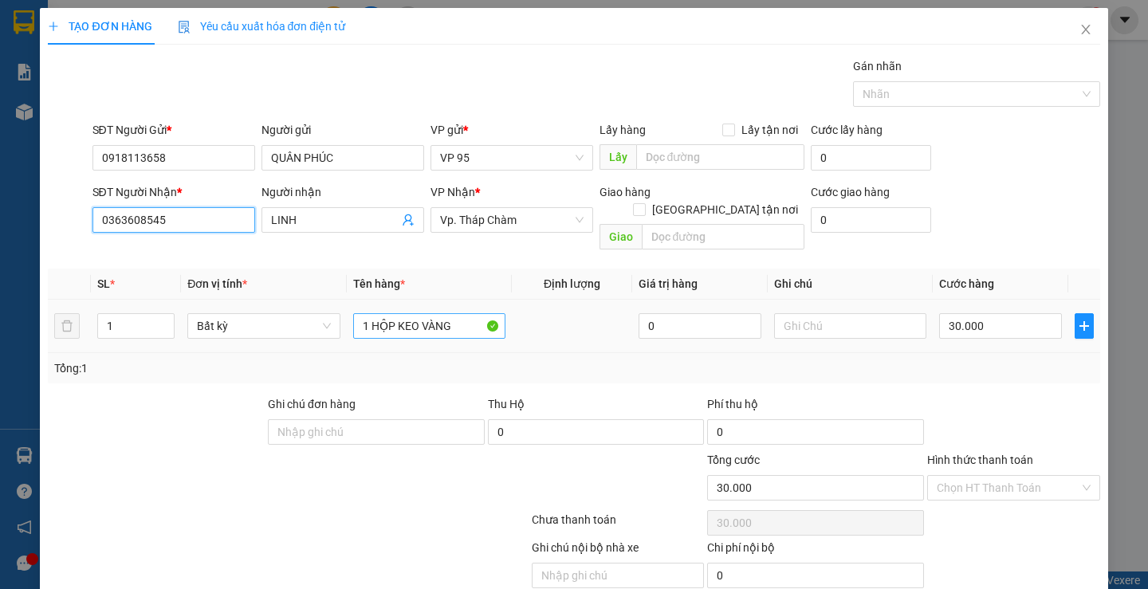
type input "0363608545"
click at [435, 317] on input "1 HỘP KEO VÀNG" at bounding box center [429, 326] width 152 height 26
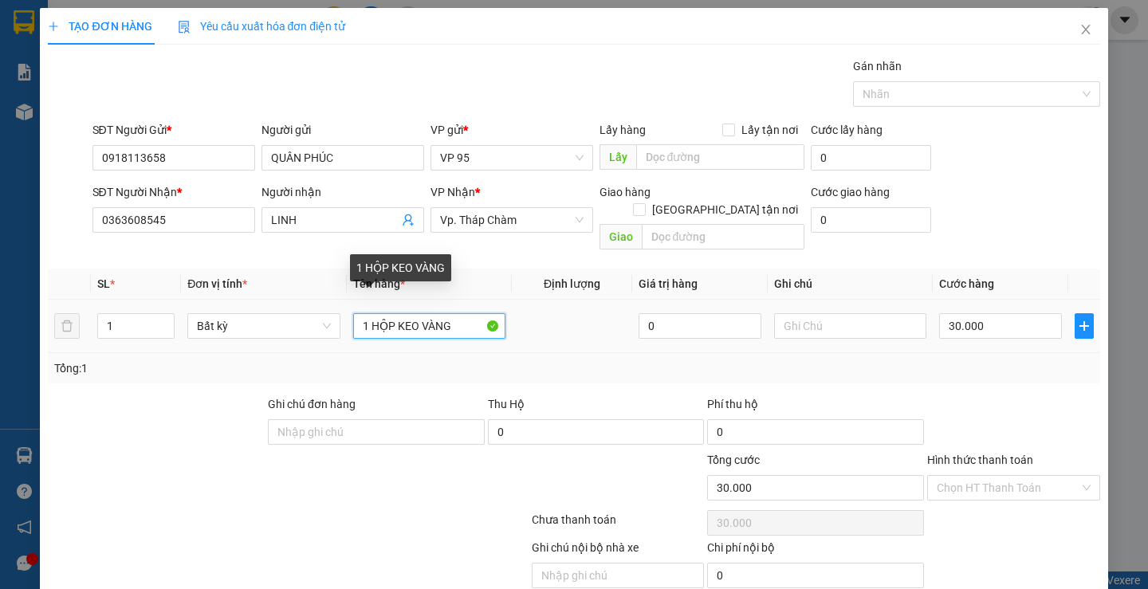
click at [435, 317] on input "1 HỘP KEO VÀNG" at bounding box center [429, 326] width 152 height 26
type input "2 THÙNG"
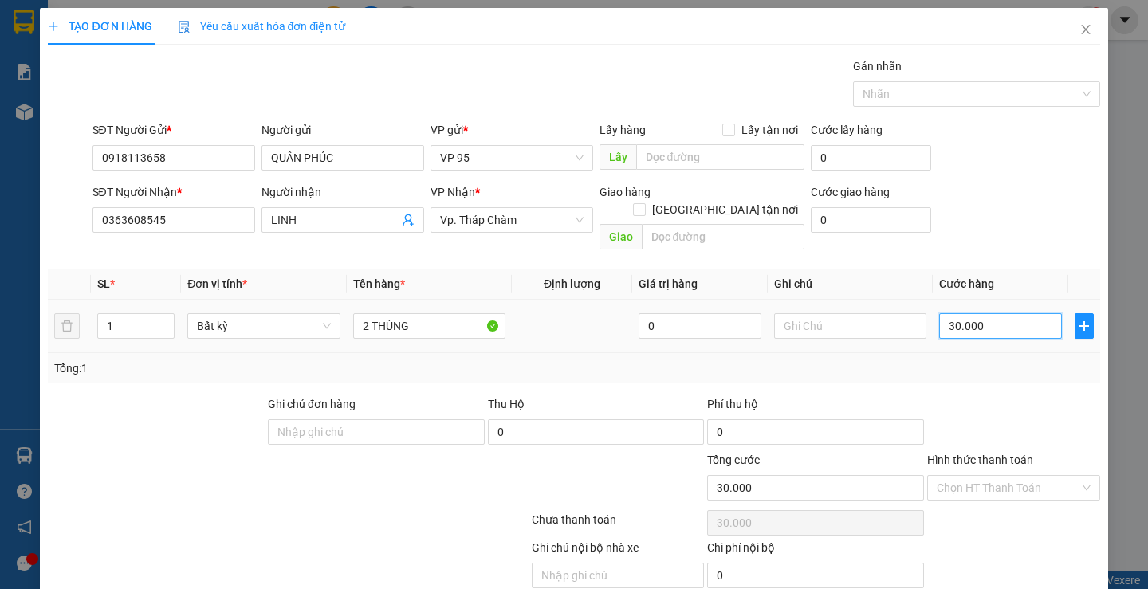
click at [1007, 313] on input "30.000" at bounding box center [1000, 326] width 123 height 26
click at [1005, 313] on input "30.000" at bounding box center [1000, 326] width 123 height 26
type input "3.000"
type input "300"
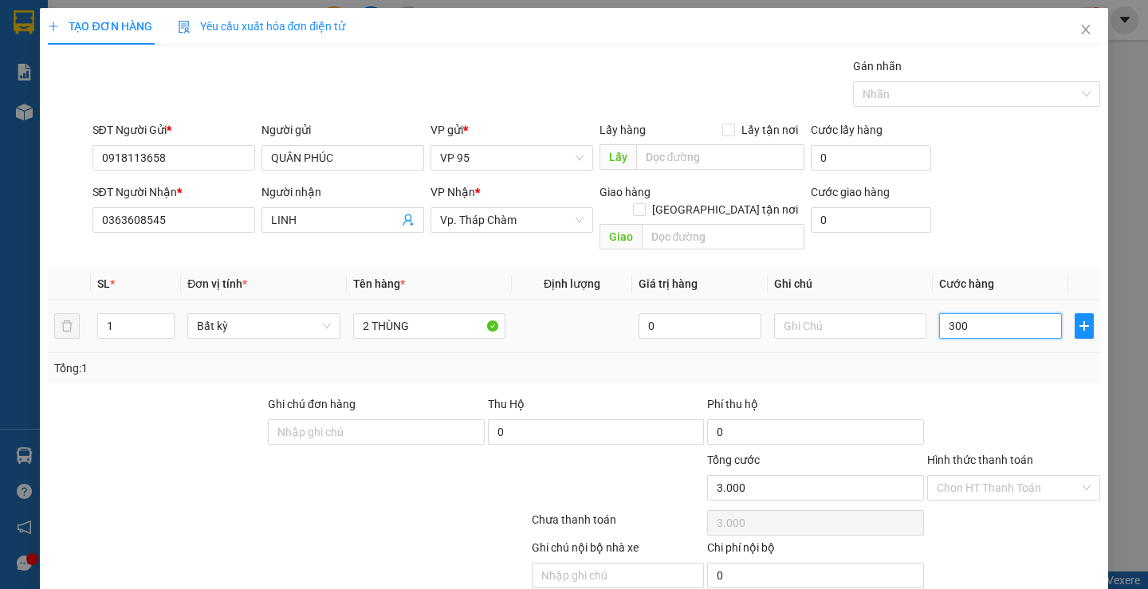
type input "30"
type input "0"
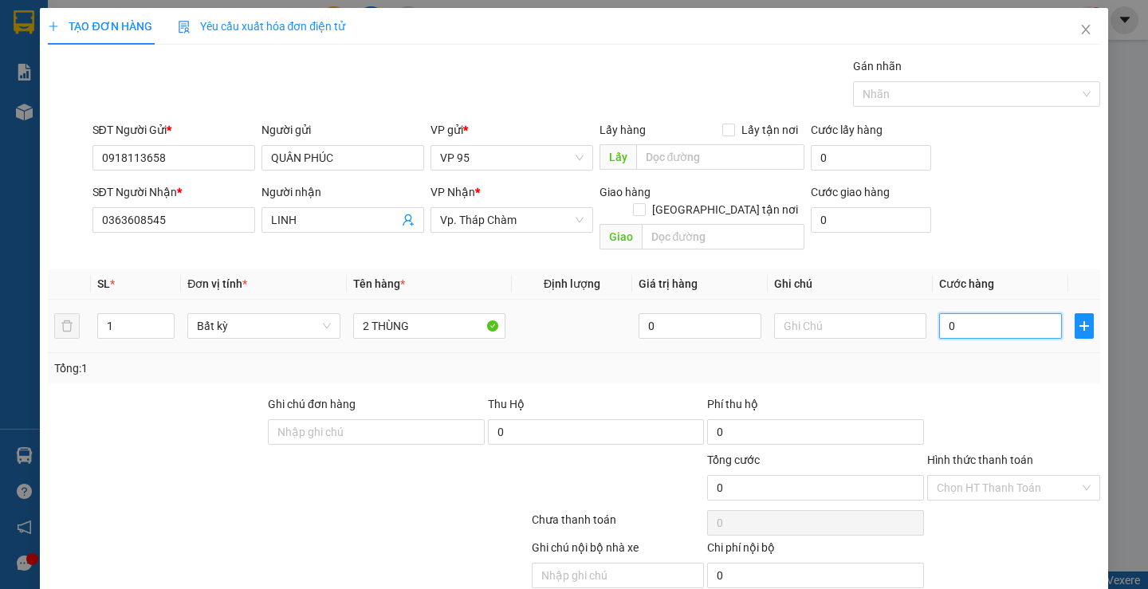
type input "0"
type input "1"
type input "01"
type input "0"
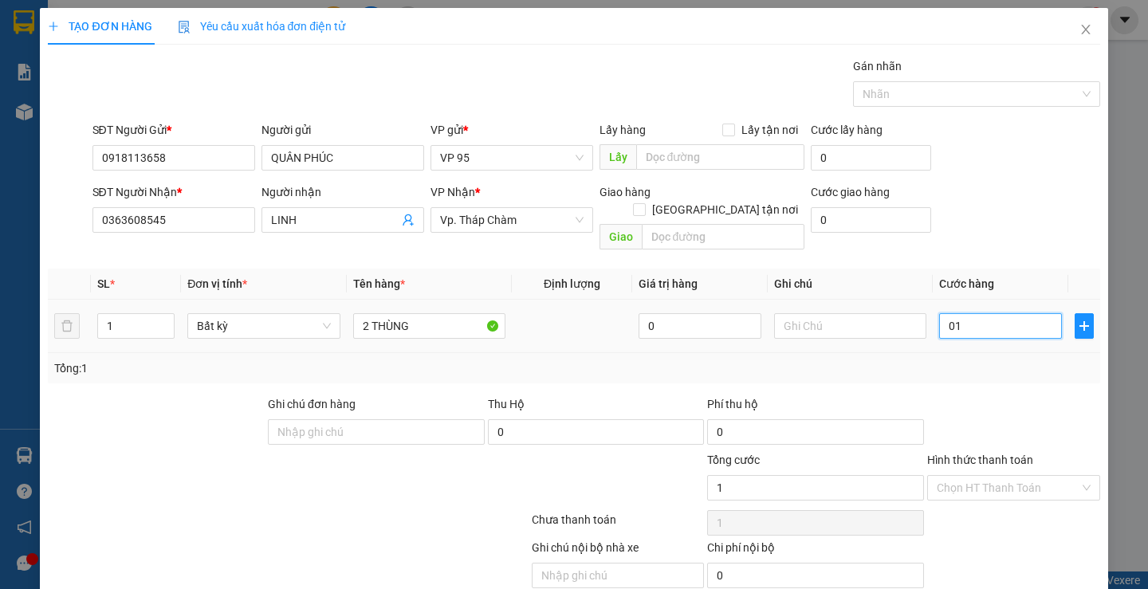
type input "0"
type input "10"
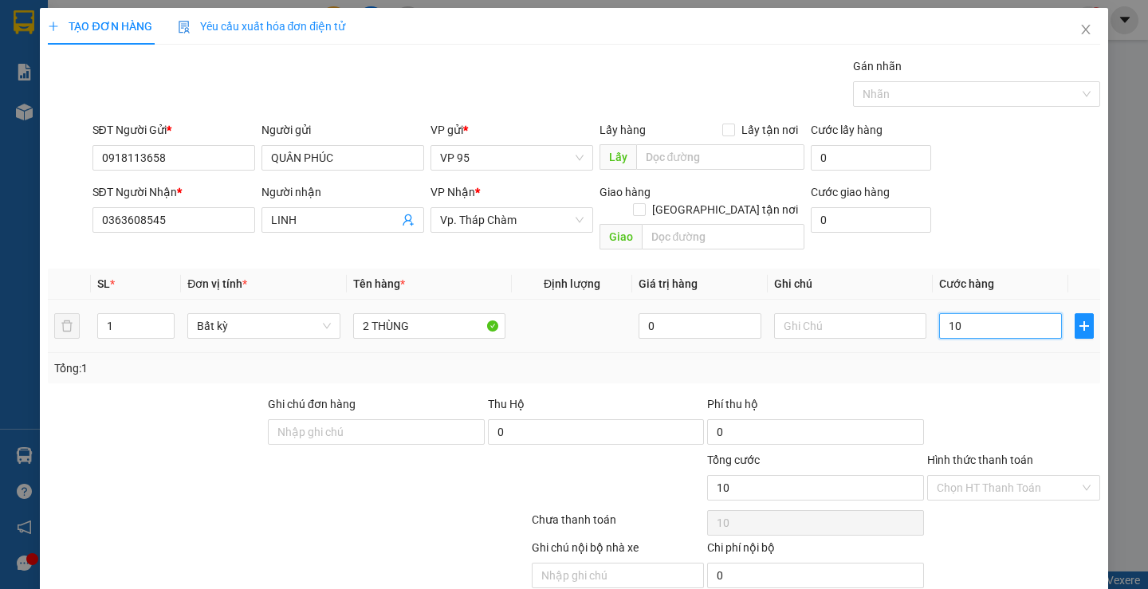
type input "100"
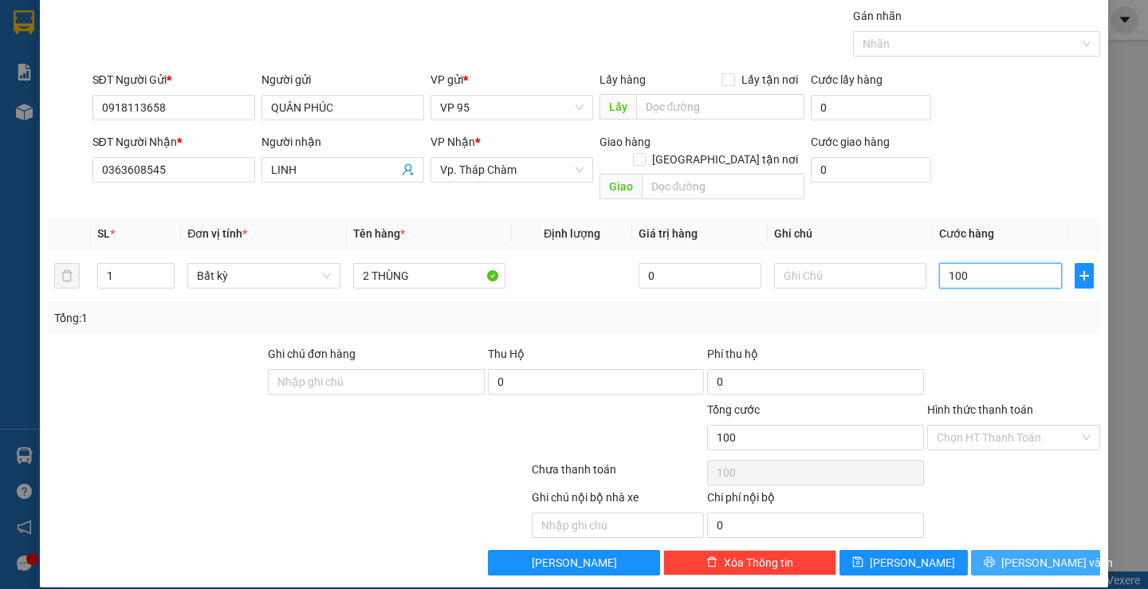
type input "100"
type input "100.000"
click at [1033, 554] on span "Lưu và In" at bounding box center [1057, 563] width 112 height 18
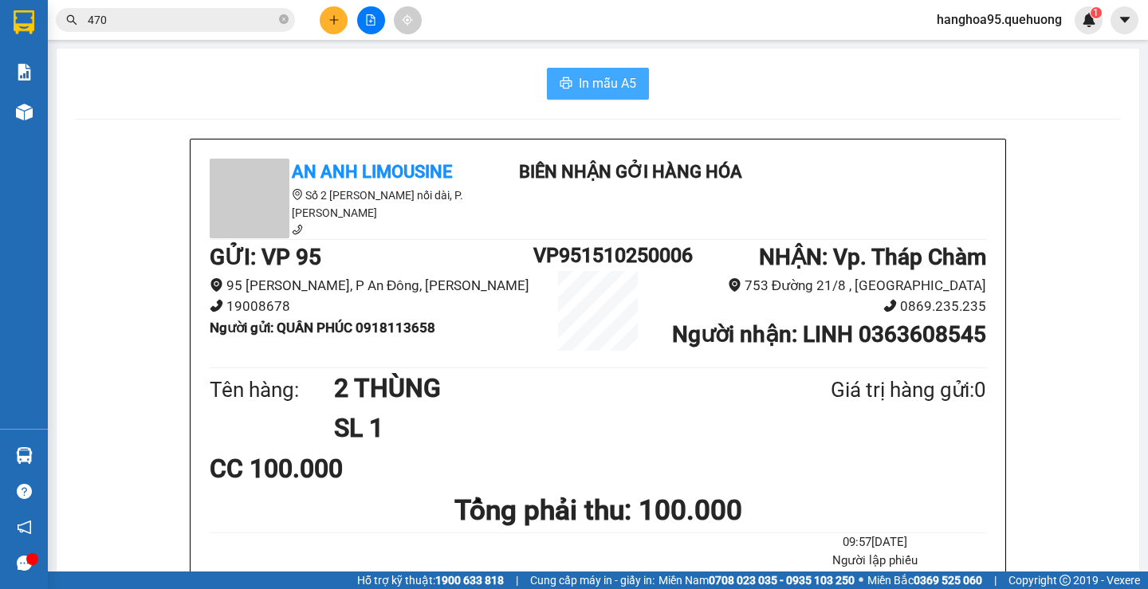
click at [616, 89] on span "In mẫu A5" at bounding box center [607, 83] width 57 height 20
click at [622, 76] on span "In mẫu A5" at bounding box center [607, 83] width 57 height 20
click at [332, 14] on icon "plus" at bounding box center [333, 19] width 11 height 11
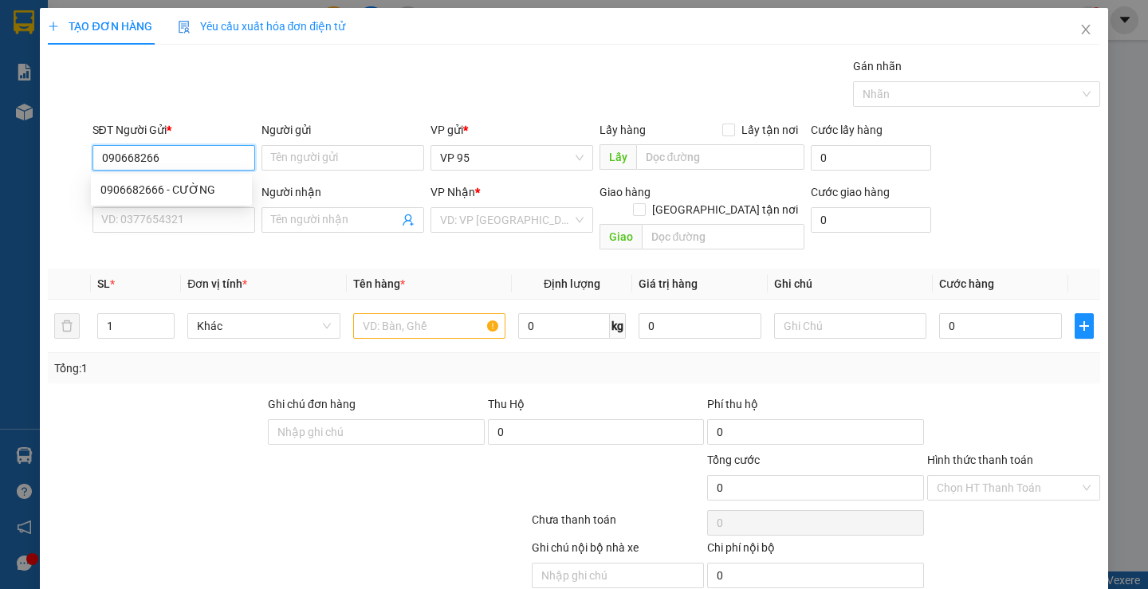
type input "0906682666"
click at [177, 180] on div "0906682666 - CƯỜNG" at bounding box center [171, 190] width 161 height 26
type input "CƯỜNG"
type input "0777397779"
type input "QUANG"
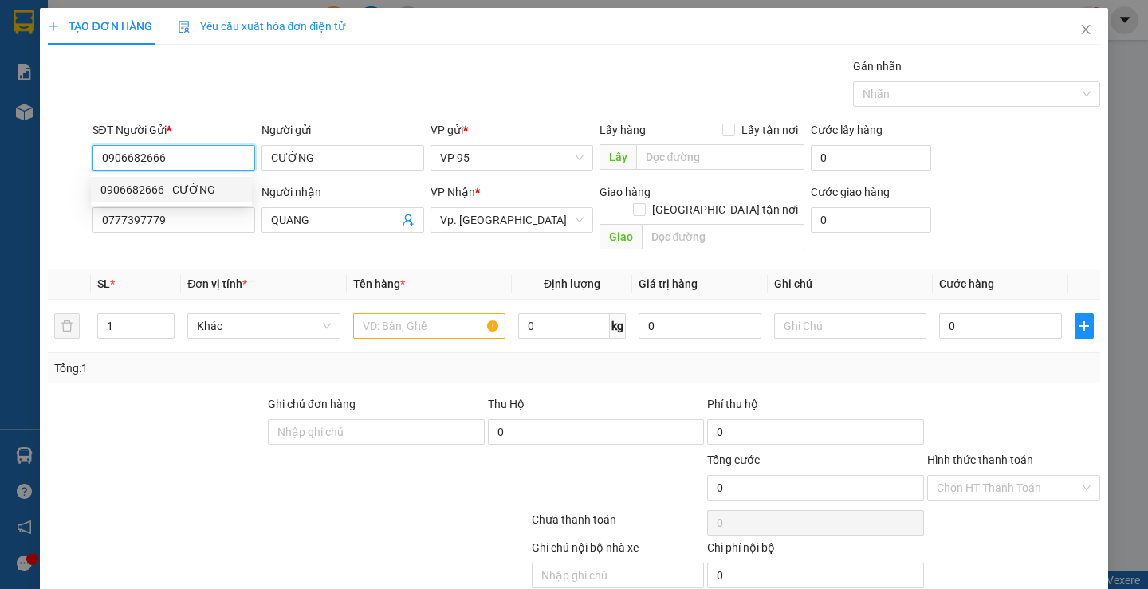
type input "30.000"
type input "0906682666"
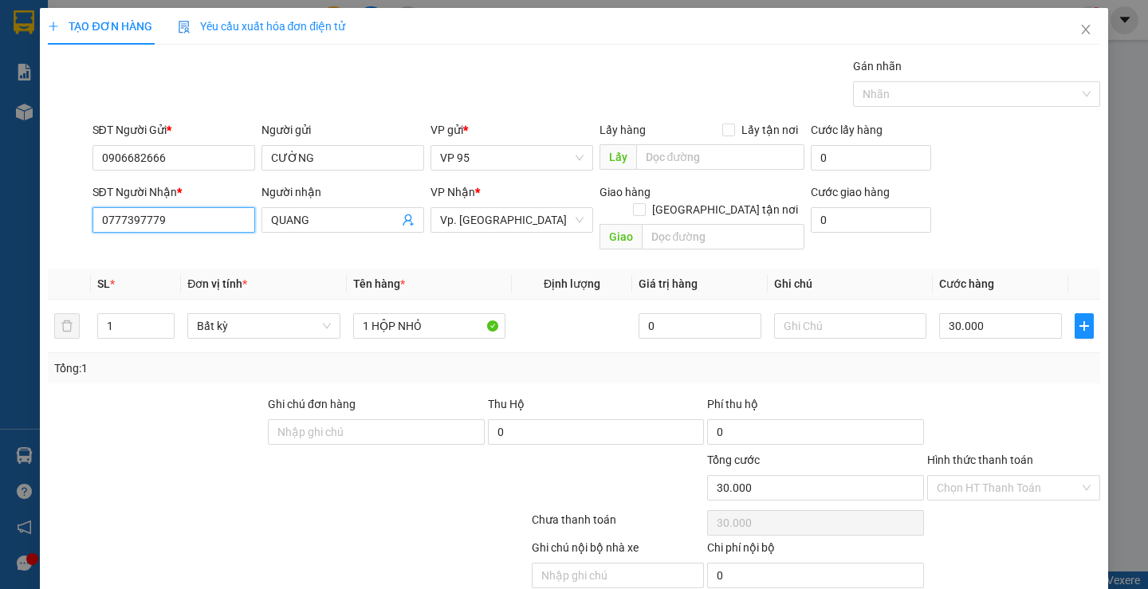
click at [155, 228] on input "0777397779" at bounding box center [173, 220] width 163 height 26
click at [175, 245] on div "0937788878 - QUANG" at bounding box center [171, 252] width 142 height 18
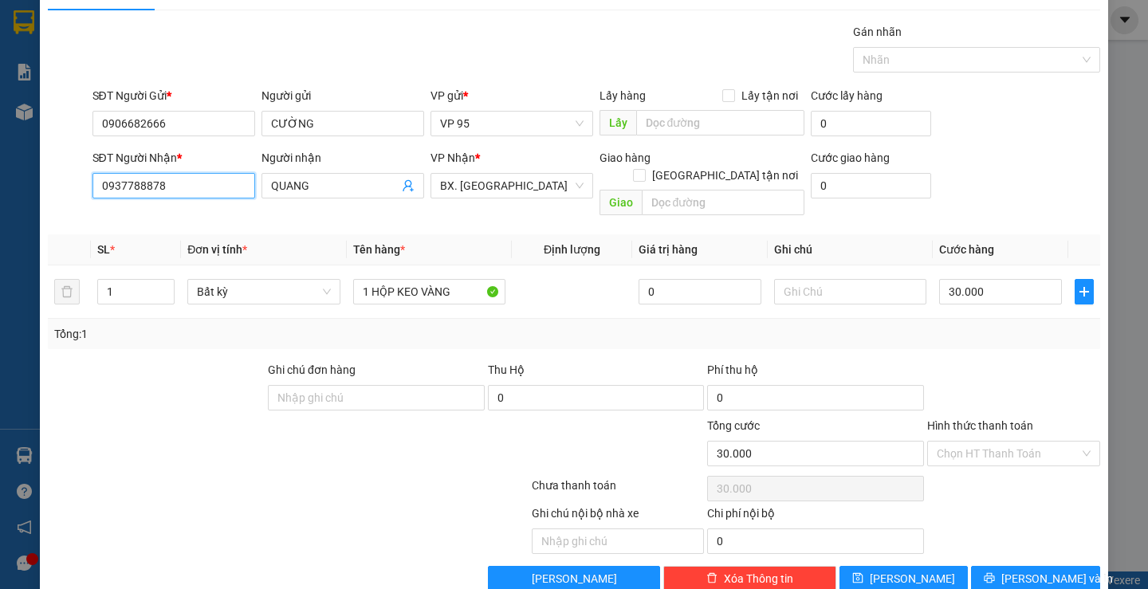
scroll to position [50, 0]
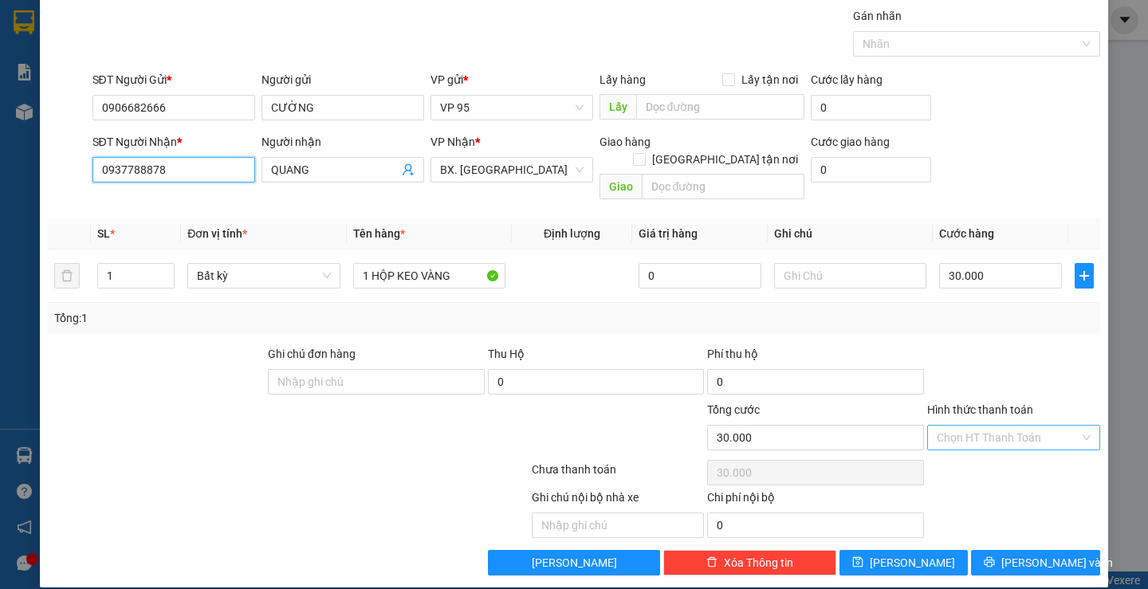
type input "0937788878"
click at [1024, 431] on input "Hình thức thanh toán" at bounding box center [1008, 438] width 143 height 24
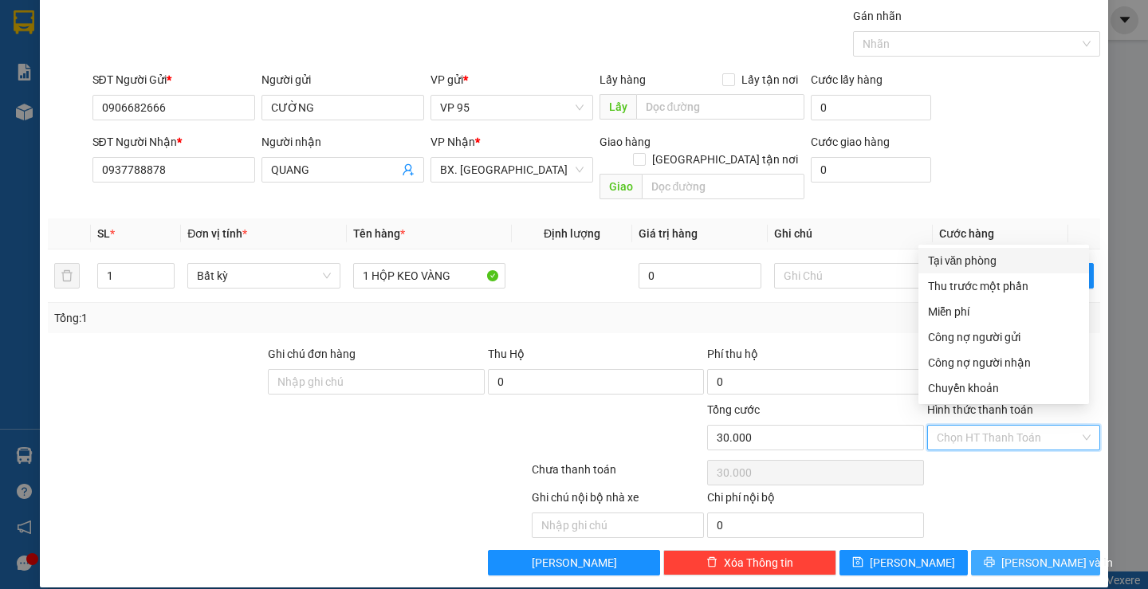
click at [1024, 554] on span "Lưu và In" at bounding box center [1057, 563] width 112 height 18
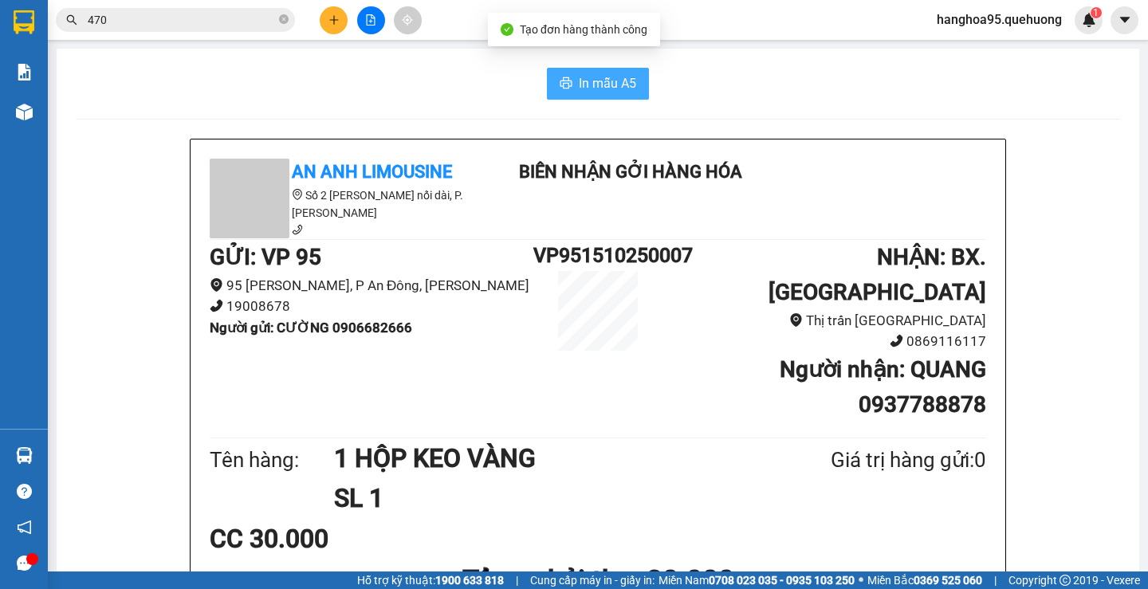
click at [560, 86] on icon "printer" at bounding box center [566, 83] width 13 height 13
click at [340, 12] on button at bounding box center [334, 20] width 28 height 28
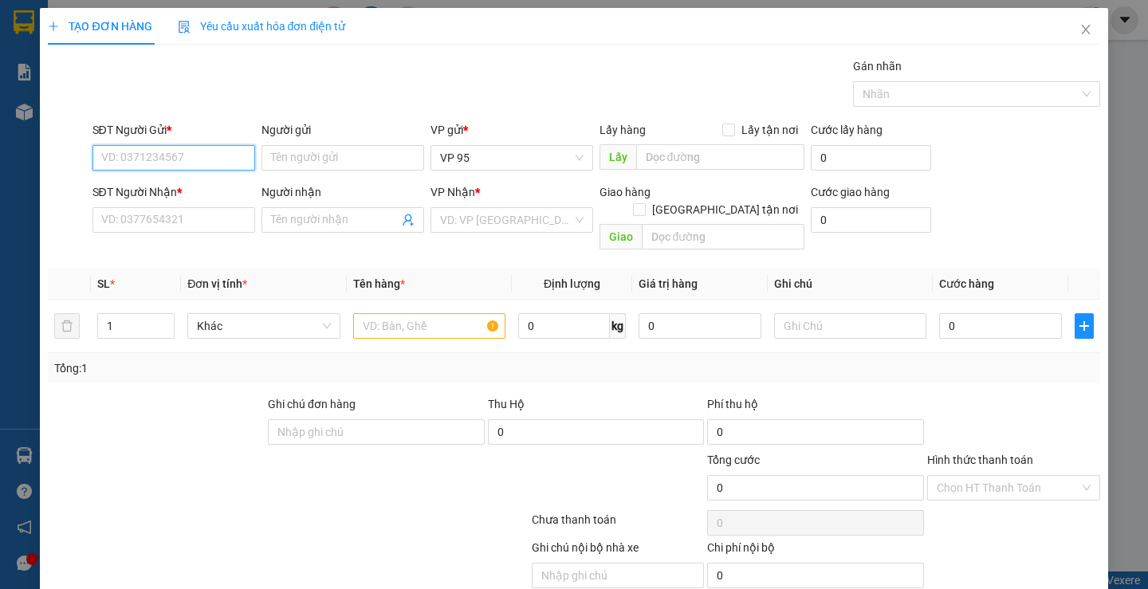
click at [154, 167] on input "SĐT Người Gửi *" at bounding box center [173, 158] width 163 height 26
click at [163, 188] on div "0123456789 - VP95" at bounding box center [171, 190] width 142 height 18
type input "0123456789"
type input "VP95"
type input "0234567800"
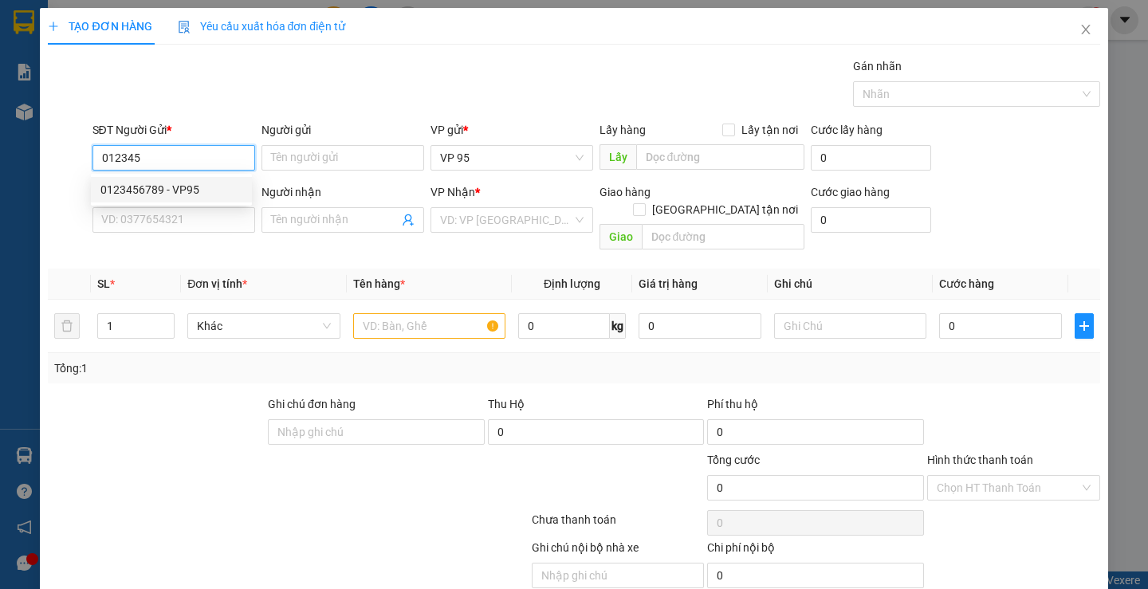
type input "A LINH"
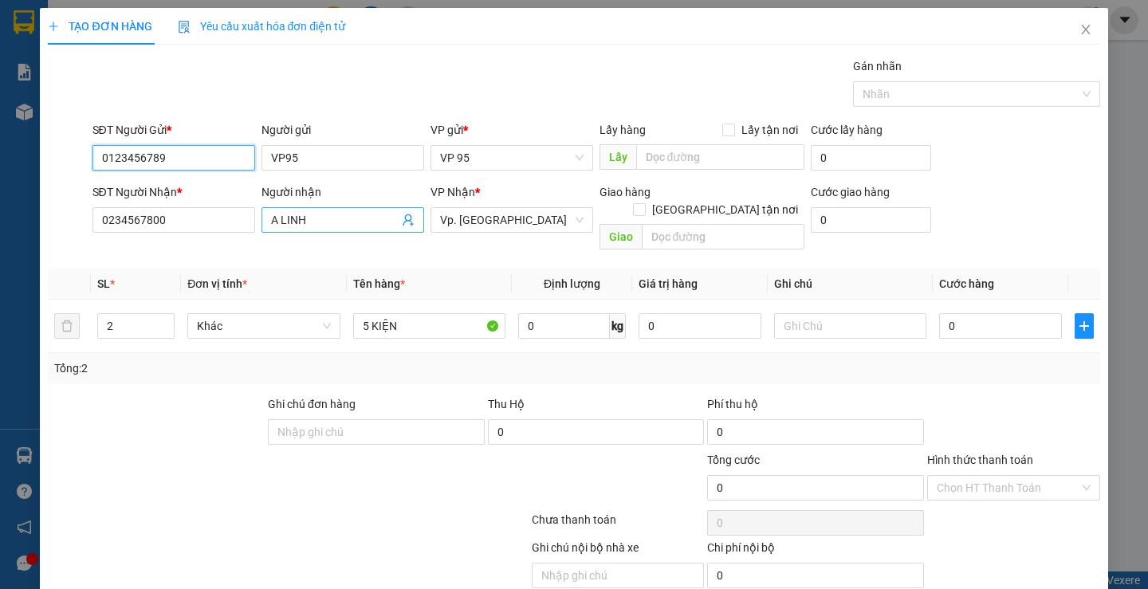
type input "0123456789"
click at [359, 218] on input "A LINH" at bounding box center [335, 220] width 128 height 18
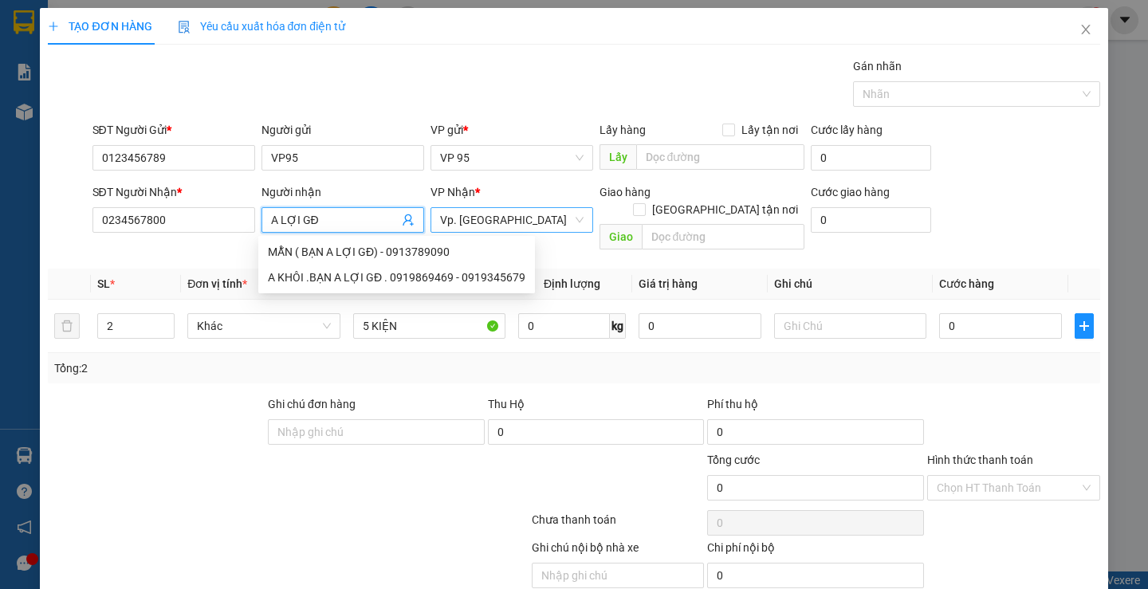
click at [490, 223] on span "Vp. Đà Lạt" at bounding box center [512, 220] width 144 height 24
type input "A LỢI GĐ"
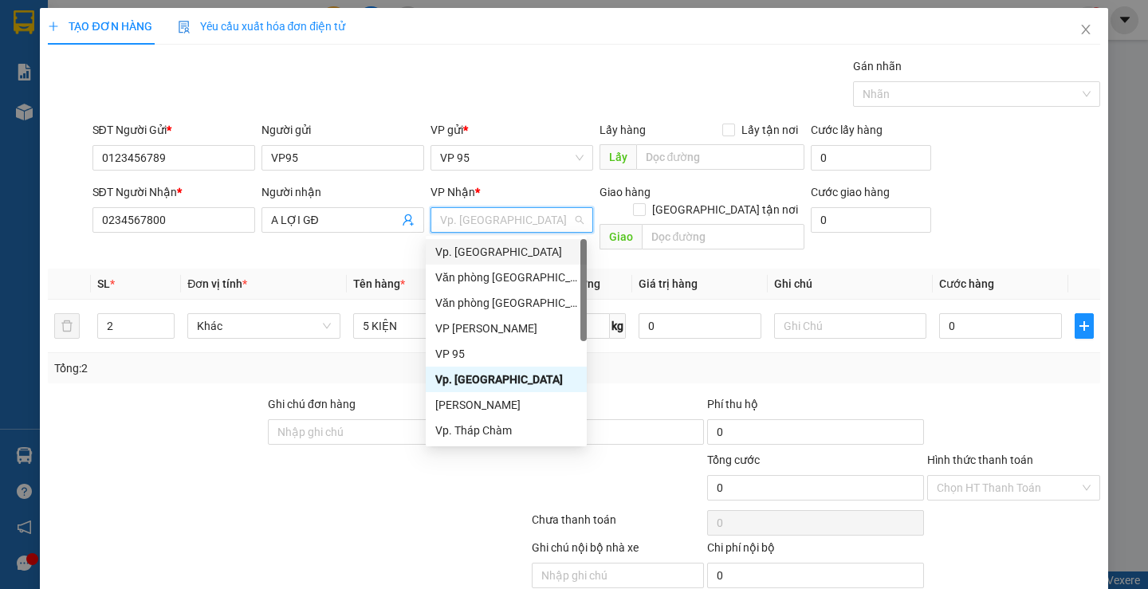
click at [505, 248] on div "Vp. [GEOGRAPHIC_DATA]" at bounding box center [506, 252] width 142 height 18
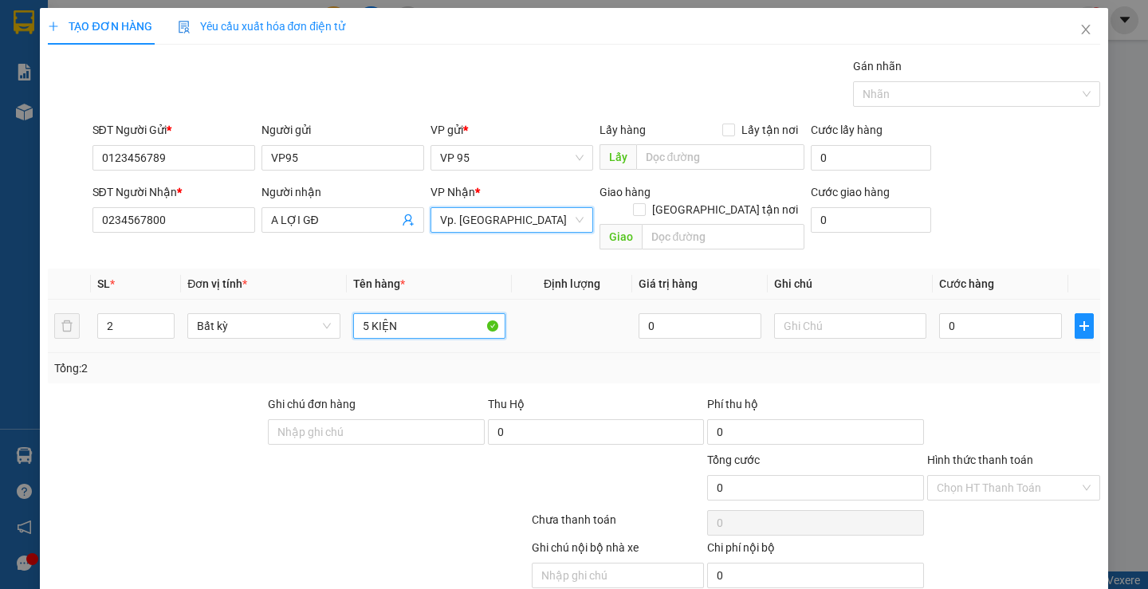
click at [397, 315] on input "5 KIỆN" at bounding box center [429, 326] width 152 height 26
type input "1 THÙNG XỐP"
type input "1"
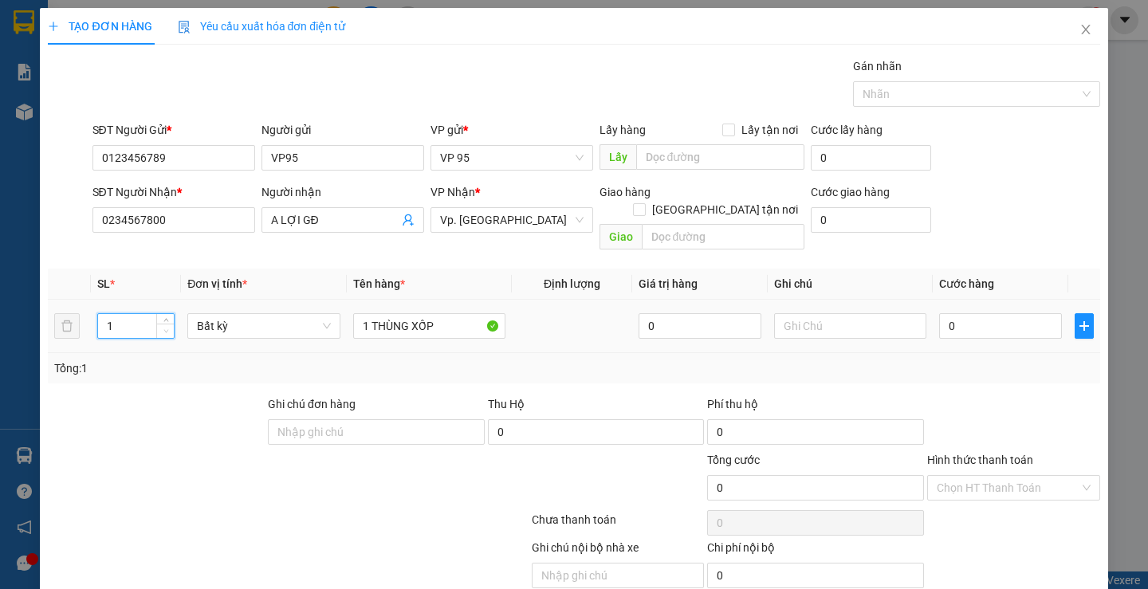
click at [157, 324] on span "Decrease Value" at bounding box center [165, 331] width 18 height 14
click at [1011, 317] on input "0" at bounding box center [1000, 326] width 123 height 26
click at [996, 476] on input "Hình thức thanh toán" at bounding box center [1008, 488] width 143 height 24
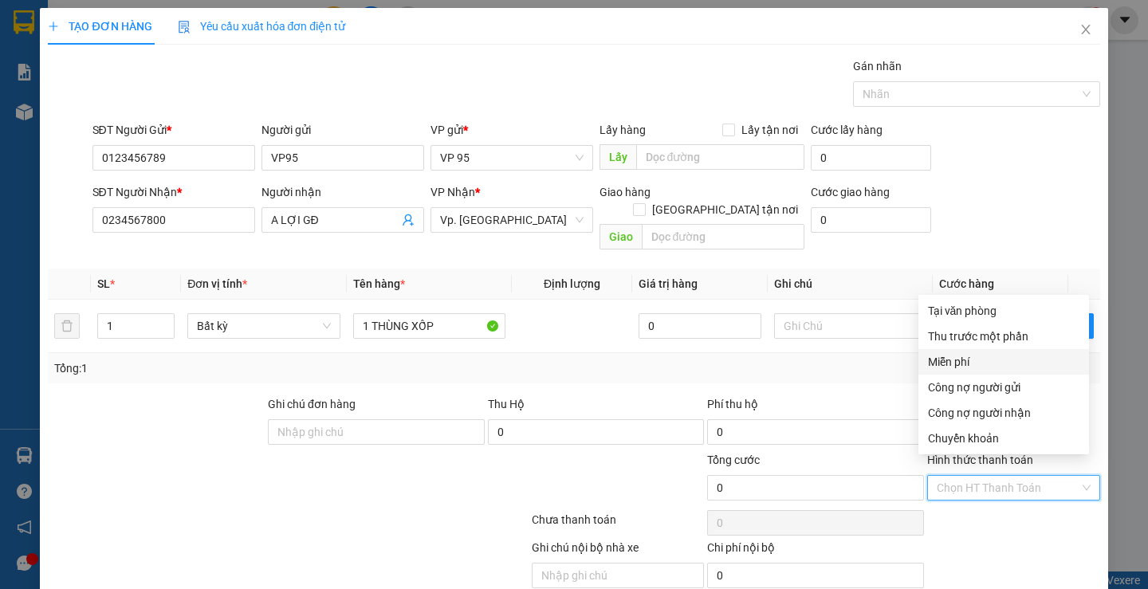
click at [975, 357] on div "Miễn phí" at bounding box center [1003, 362] width 151 height 18
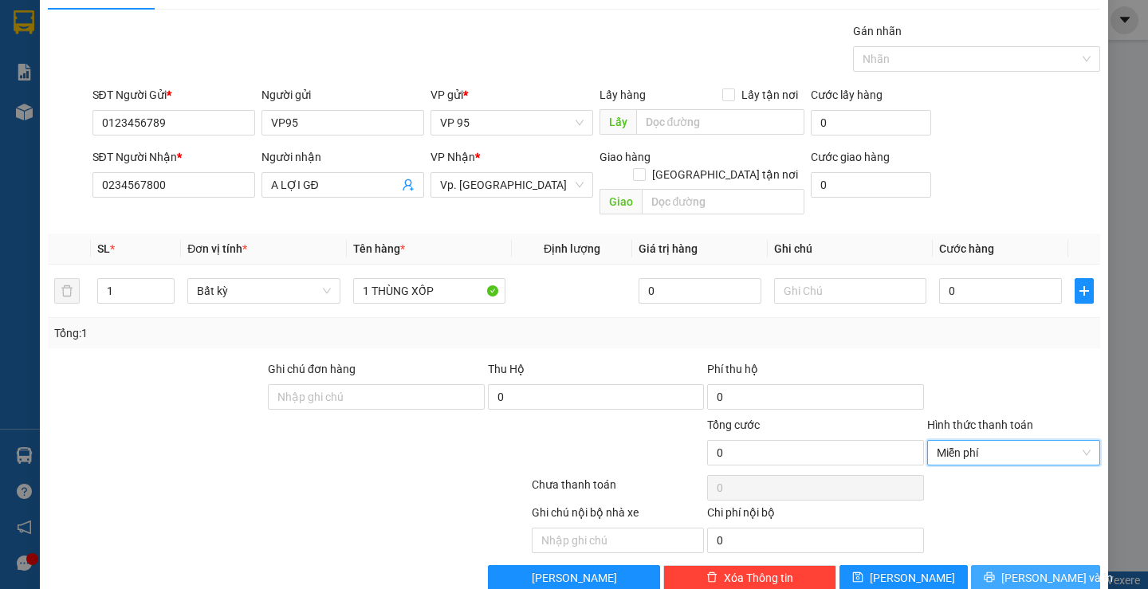
scroll to position [50, 0]
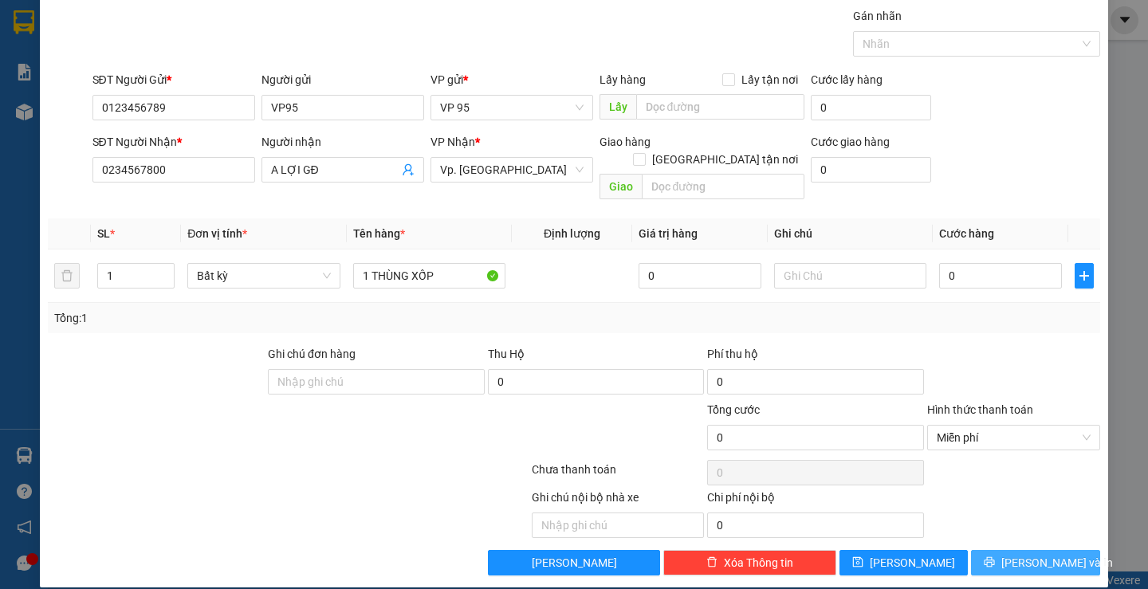
click at [1028, 554] on span "Lưu và In" at bounding box center [1057, 563] width 112 height 18
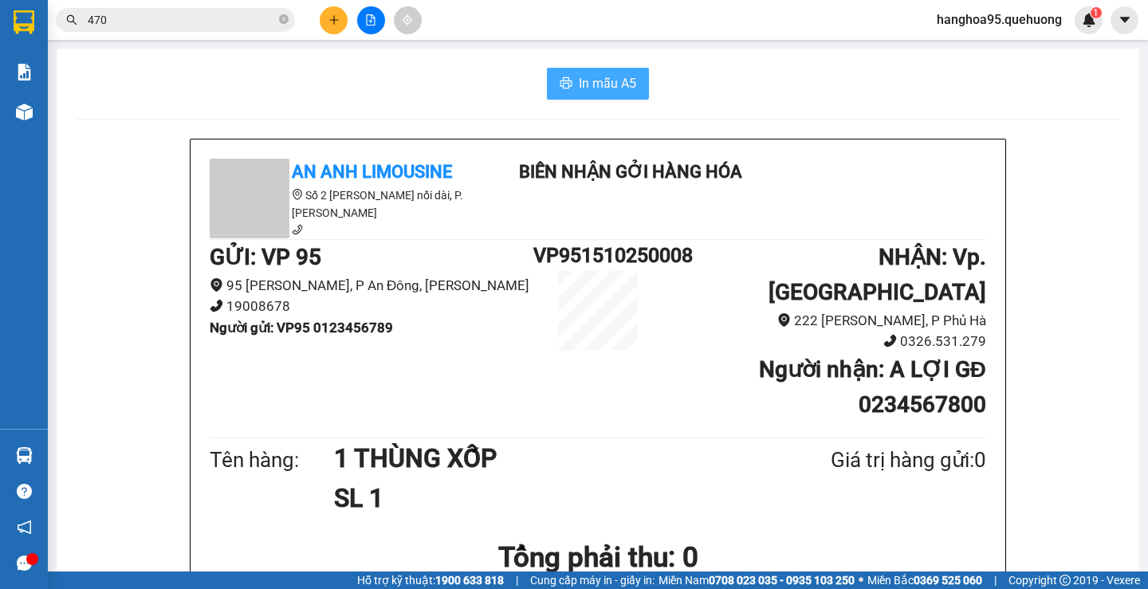
click at [608, 77] on span "In mẫu A5" at bounding box center [607, 83] width 57 height 20
click at [325, 24] on button at bounding box center [334, 20] width 28 height 28
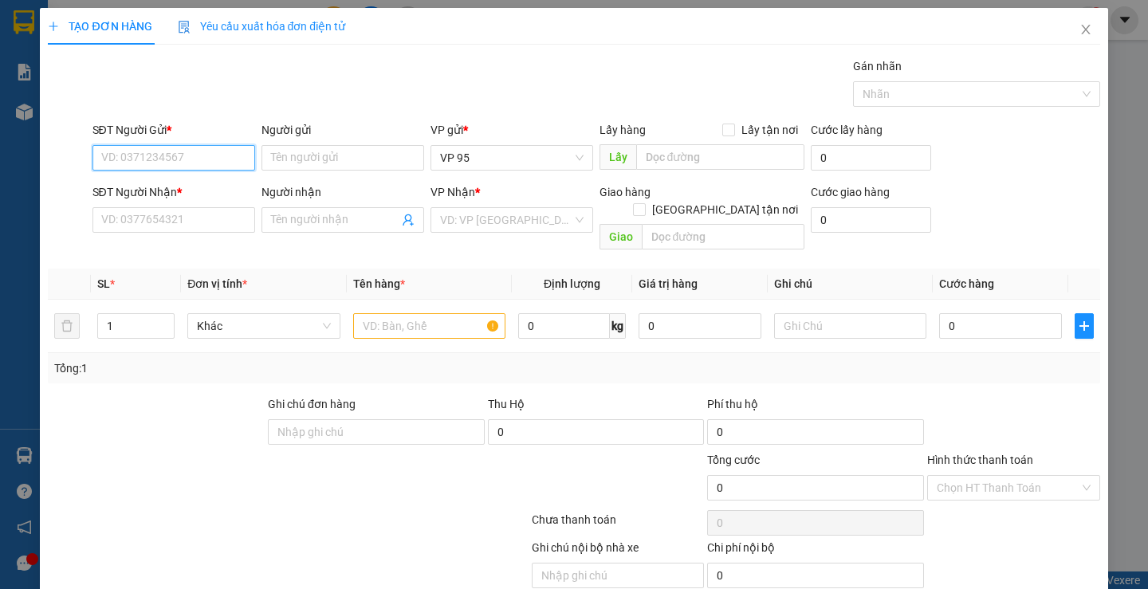
click at [195, 157] on input "SĐT Người Gửi *" at bounding box center [173, 158] width 163 height 26
click at [191, 191] on div "0949464366 - ANH TỨC" at bounding box center [171, 190] width 142 height 18
type input "0949464366"
type input "ANH TỨC"
type input "0399912146"
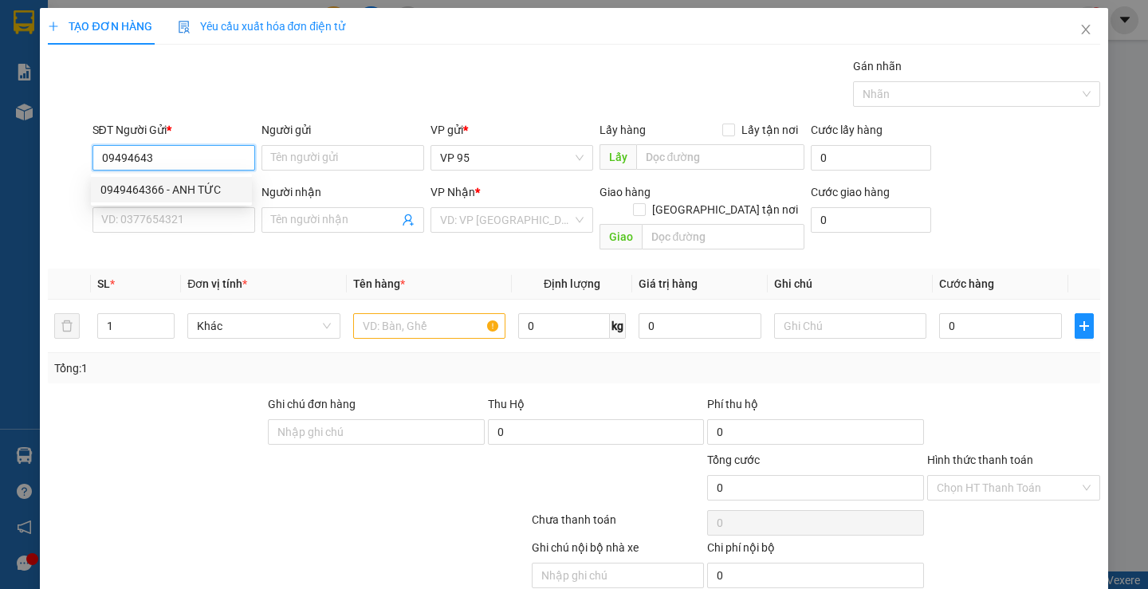
type input "DŨNG"
type input "30.000"
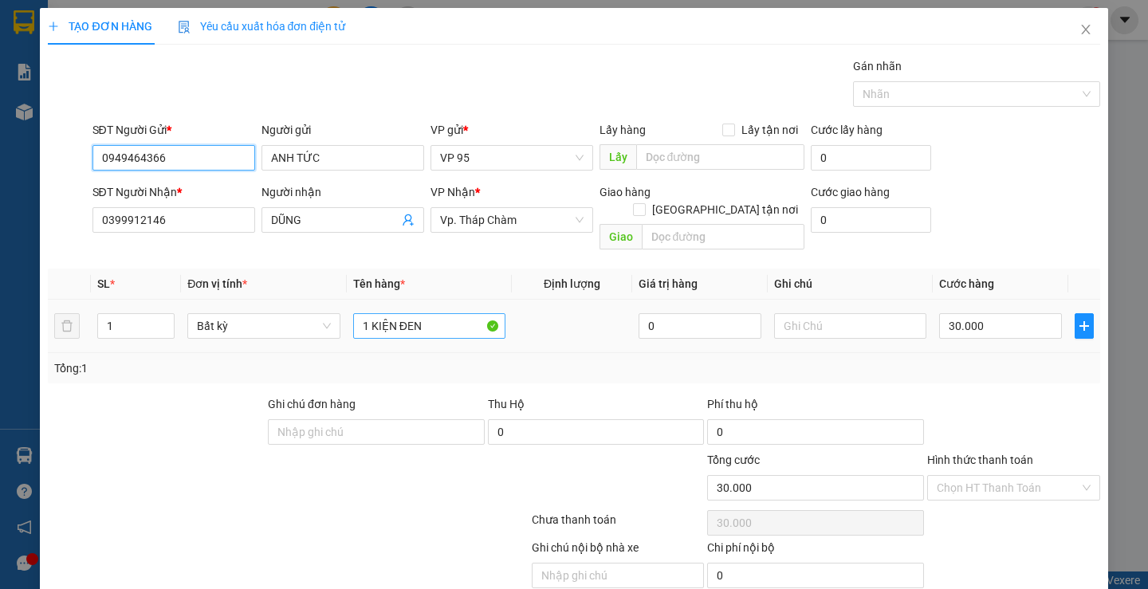
type input "0949464366"
click at [437, 313] on input "1 KIỆN ĐEN" at bounding box center [429, 326] width 152 height 26
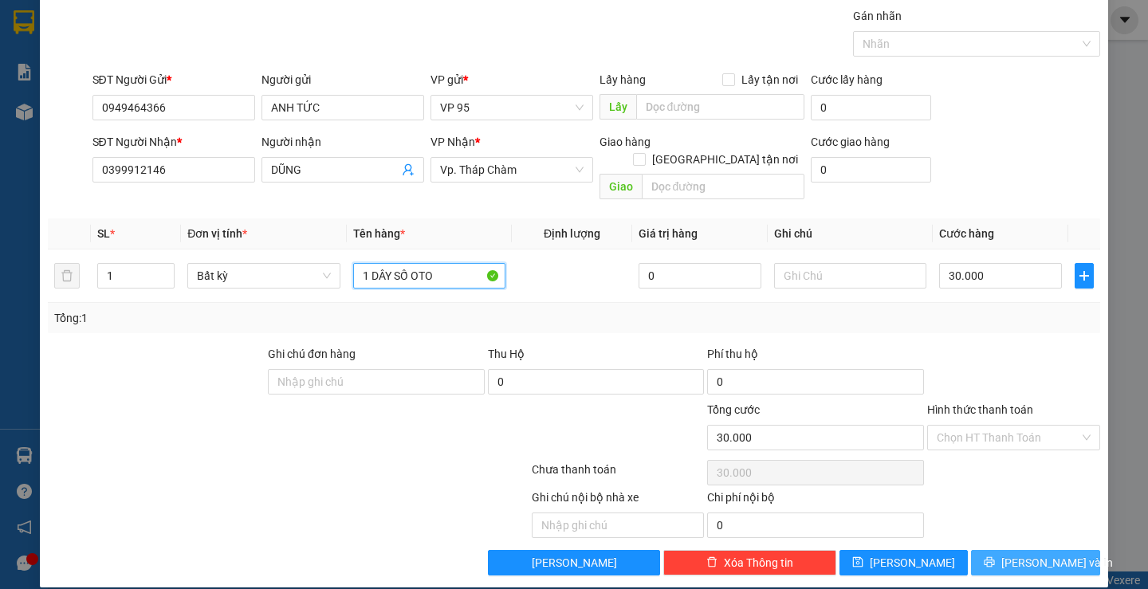
type input "1 DÂY SỐ OTO"
click at [1041, 554] on span "Lưu và In" at bounding box center [1057, 563] width 112 height 18
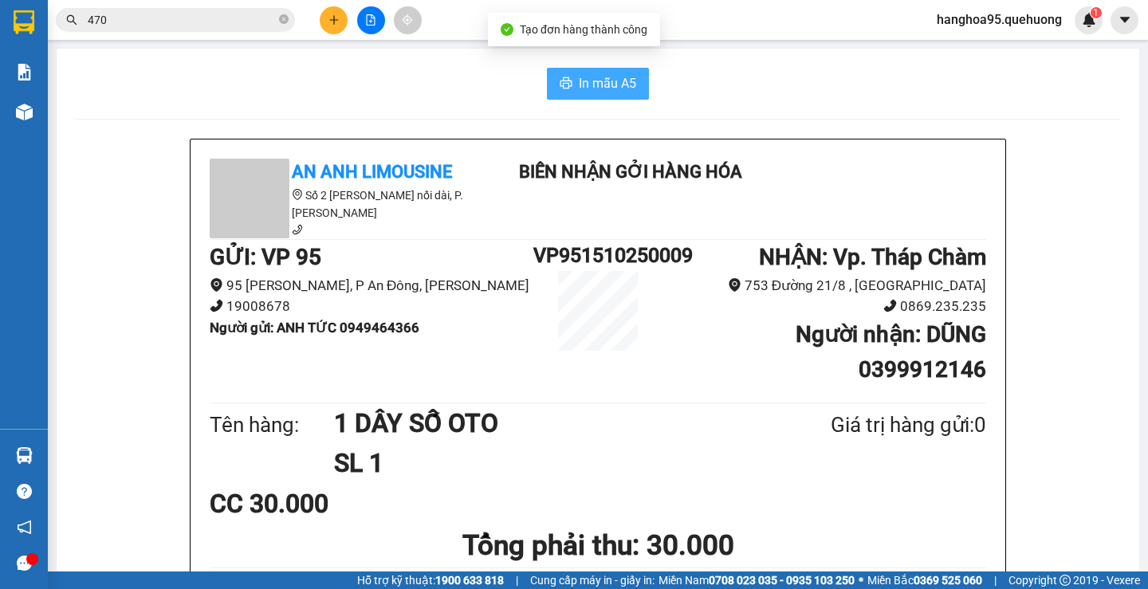
click at [596, 76] on span "In mẫu A5" at bounding box center [607, 83] width 57 height 20
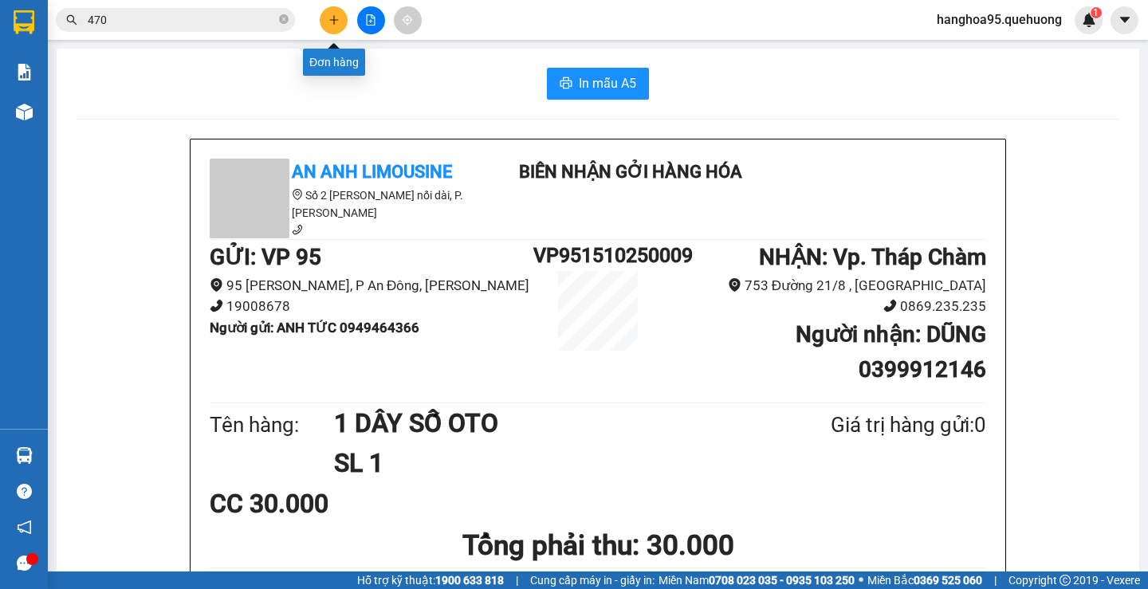
click at [335, 17] on icon "plus" at bounding box center [333, 19] width 11 height 11
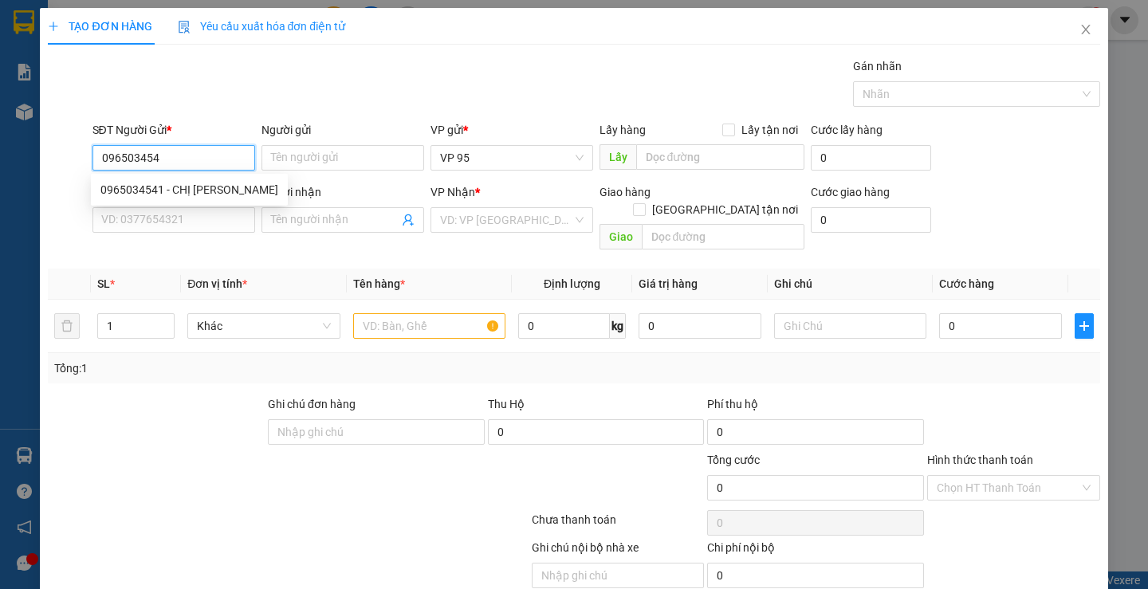
type input "0965034541"
click at [217, 181] on div "0965034541 - CHỊ THẢO" at bounding box center [189, 190] width 178 height 18
type input "CHỊ [PERSON_NAME]"
type input "0901472823"
type input "[PERSON_NAME]"
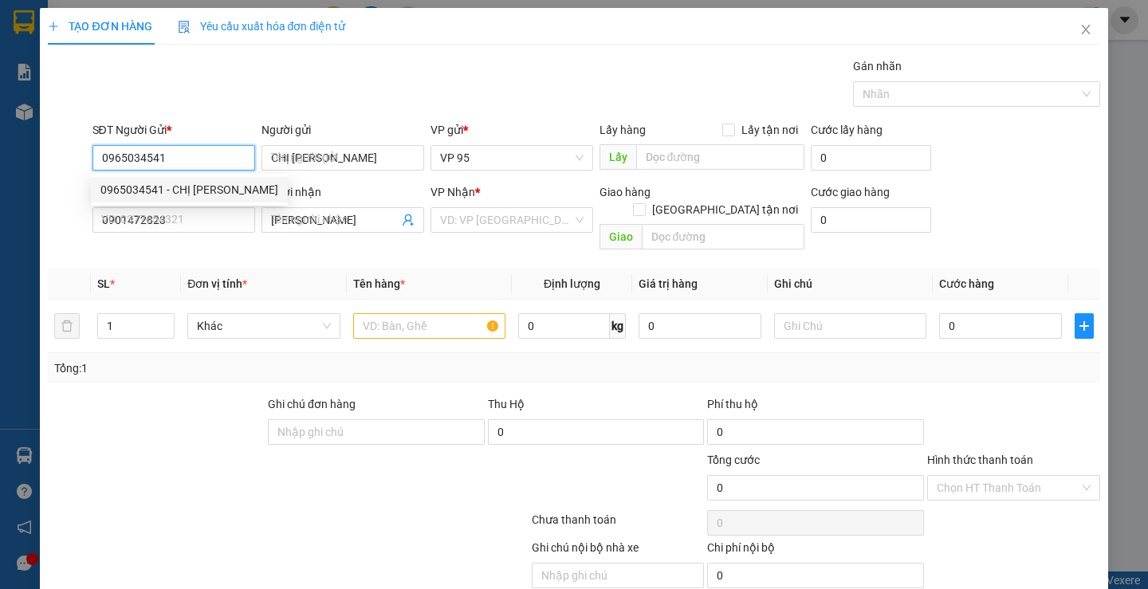
type input "40.000"
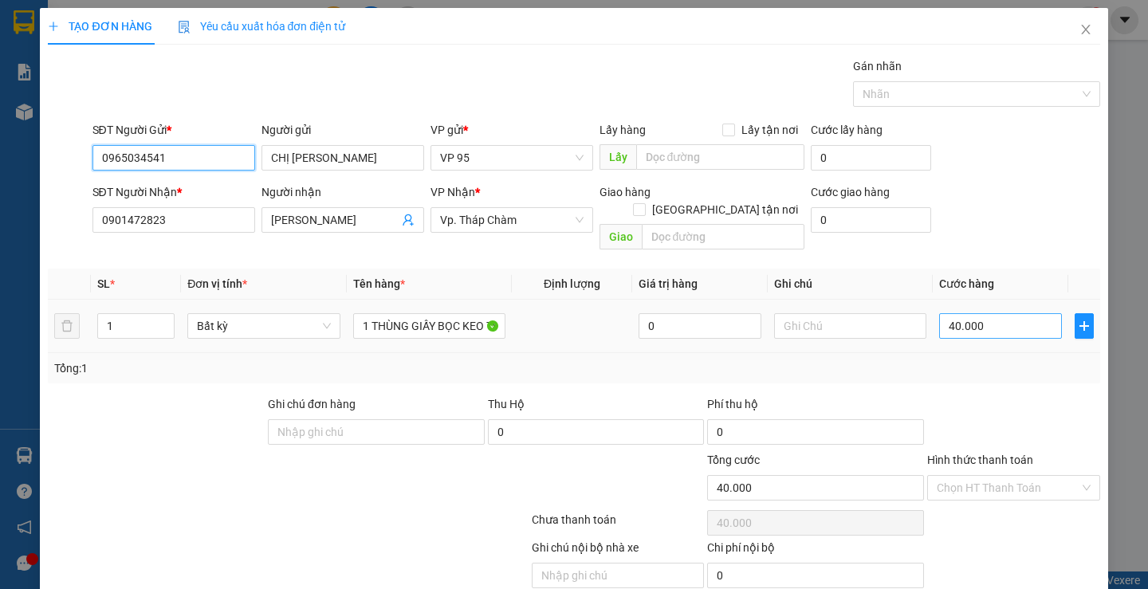
type input "0965034541"
click at [985, 313] on input "40.000" at bounding box center [1000, 326] width 123 height 26
type input "3"
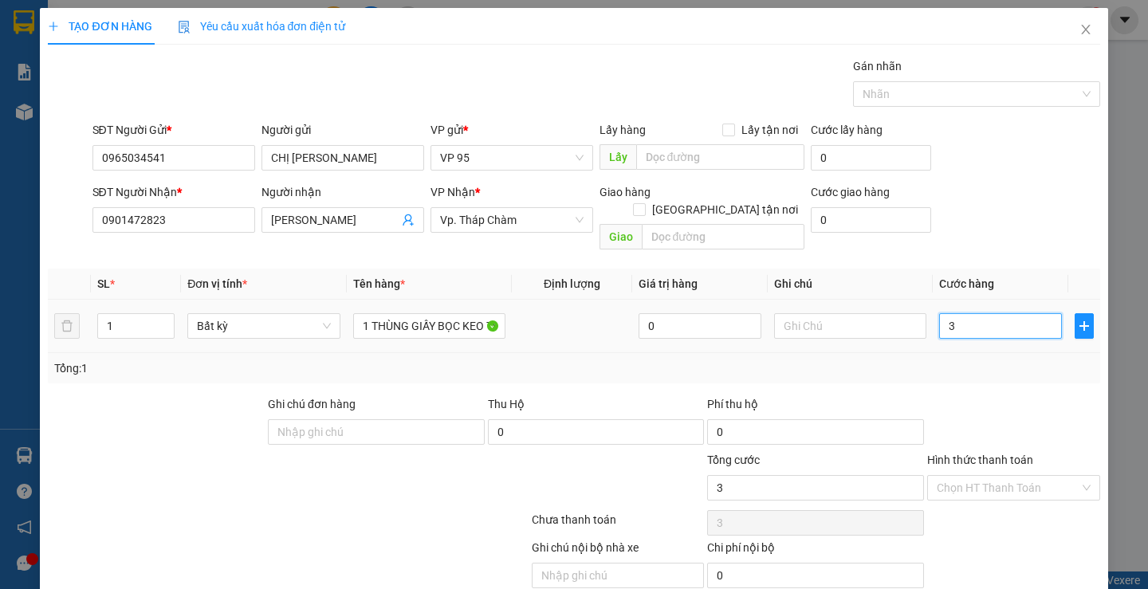
type input "30"
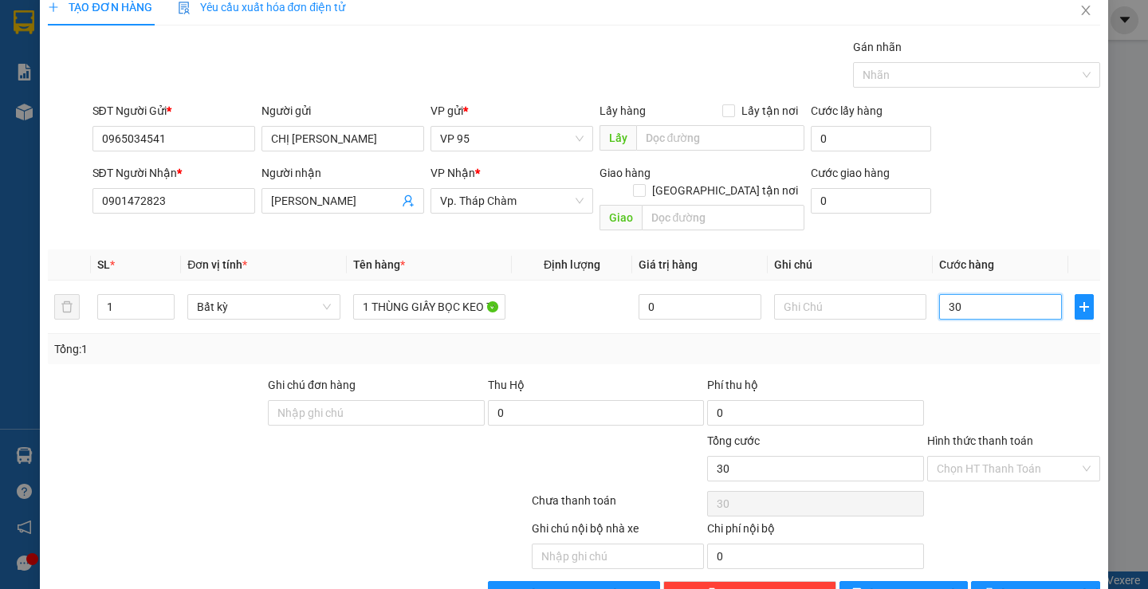
scroll to position [50, 0]
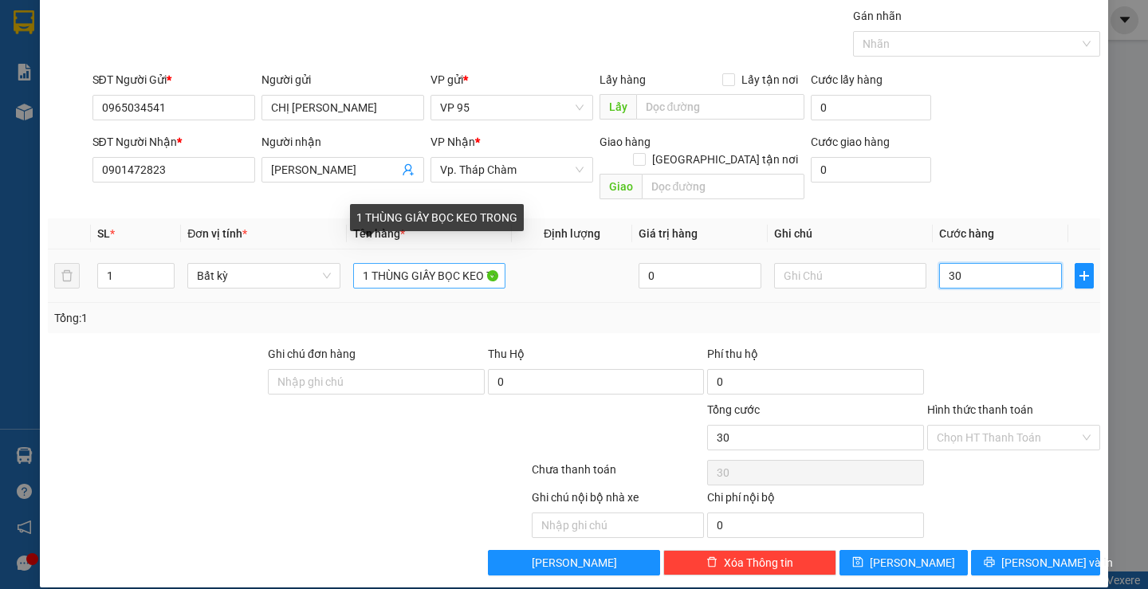
type input "30"
click at [416, 263] on input "1 THÙNG GIẤY BỌC KEO TRONG" at bounding box center [429, 276] width 152 height 26
type input "30.000"
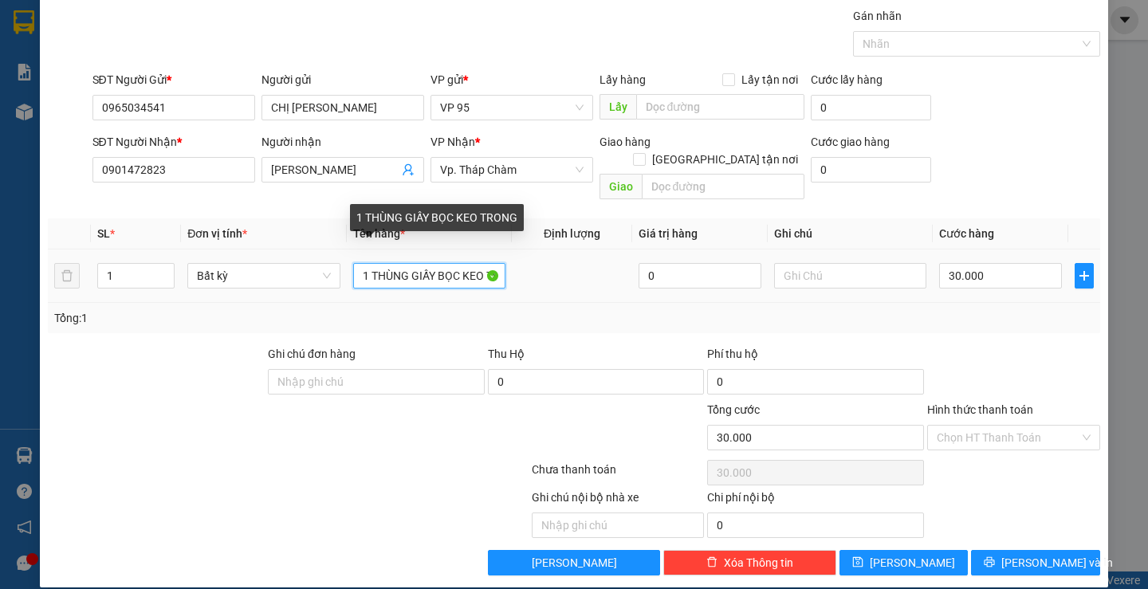
click at [416, 263] on input "1 THÙNG GIẤY BỌC KEO TRONG" at bounding box center [429, 276] width 152 height 26
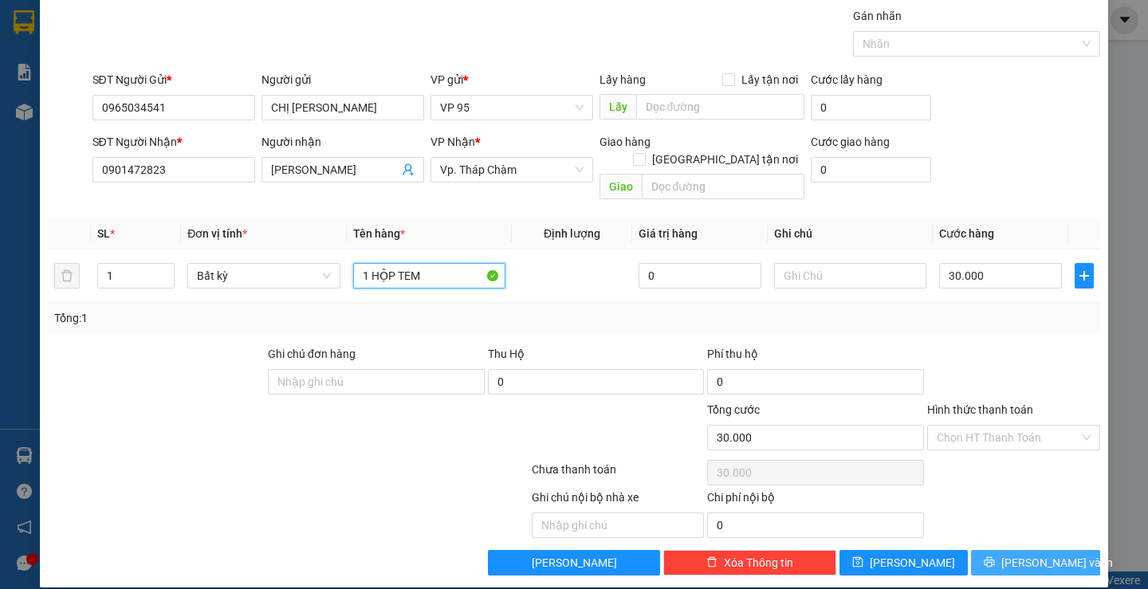
type input "1 HỘP TEM"
click at [995, 557] on icon "printer" at bounding box center [989, 562] width 11 height 11
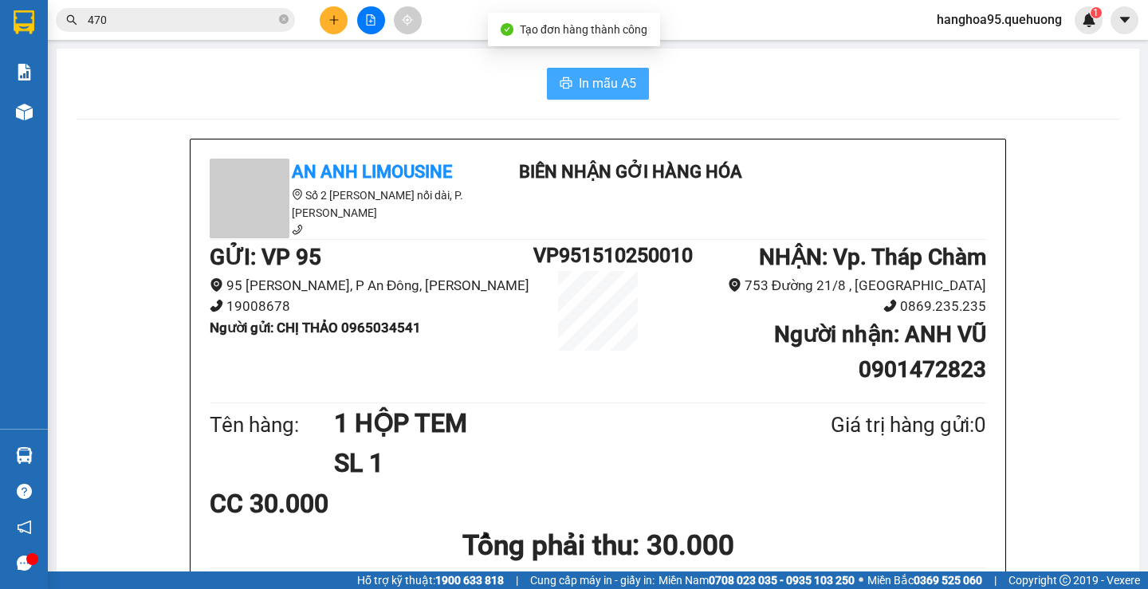
click at [571, 92] on button "In mẫu A5" at bounding box center [598, 84] width 102 height 32
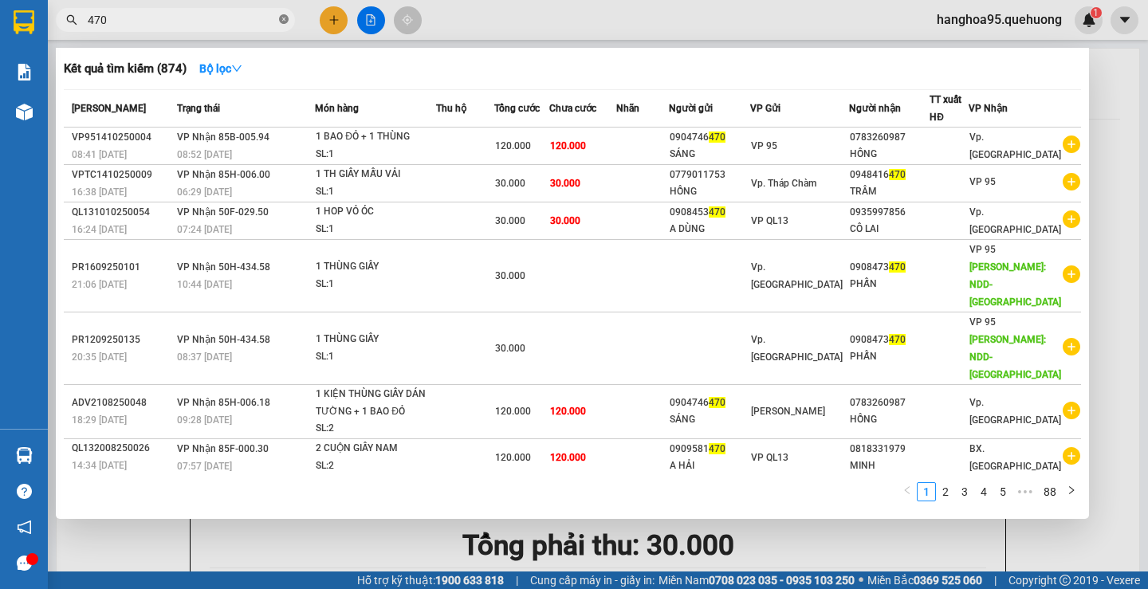
click at [283, 24] on icon "close-circle" at bounding box center [284, 19] width 10 height 10
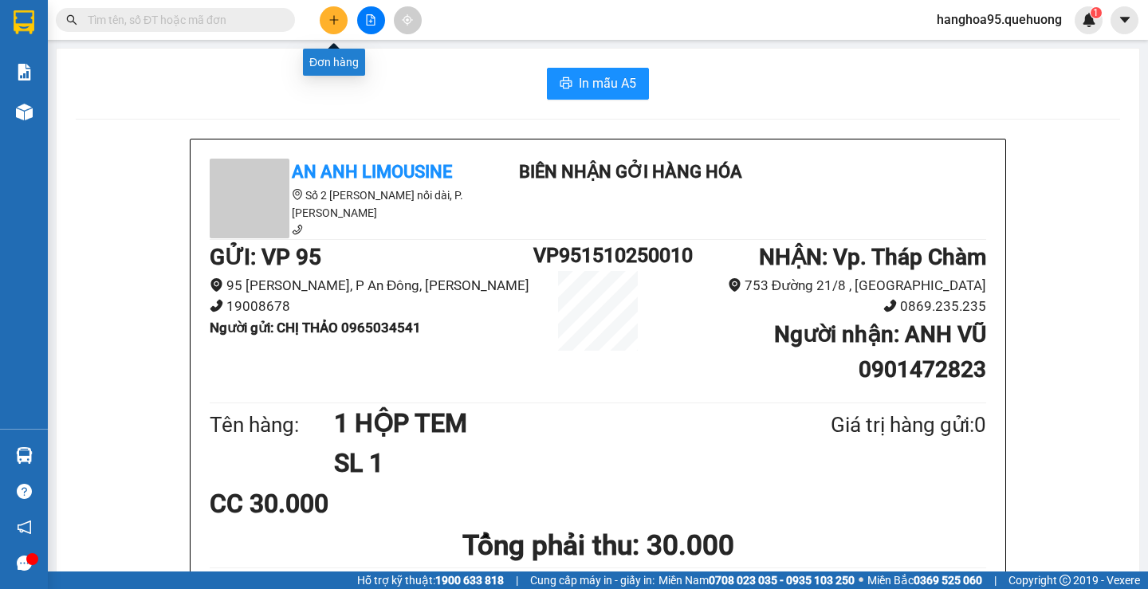
click at [332, 20] on icon "plus" at bounding box center [333, 19] width 9 height 1
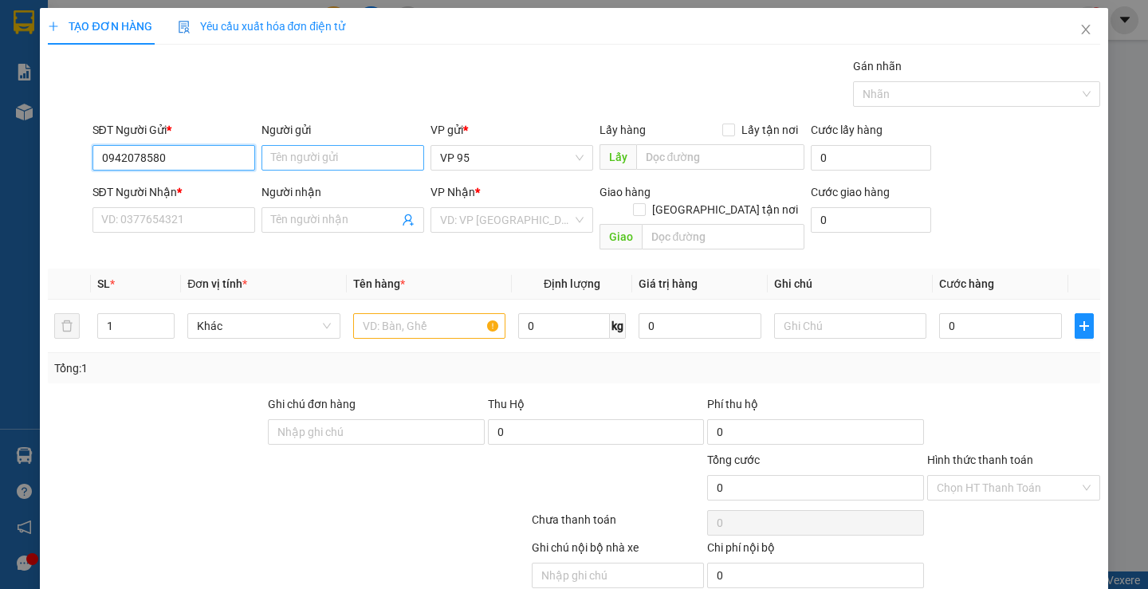
type input "0942078580"
click at [313, 153] on input "Người gửi" at bounding box center [343, 158] width 163 height 26
type input "CTY [PERSON_NAME]"
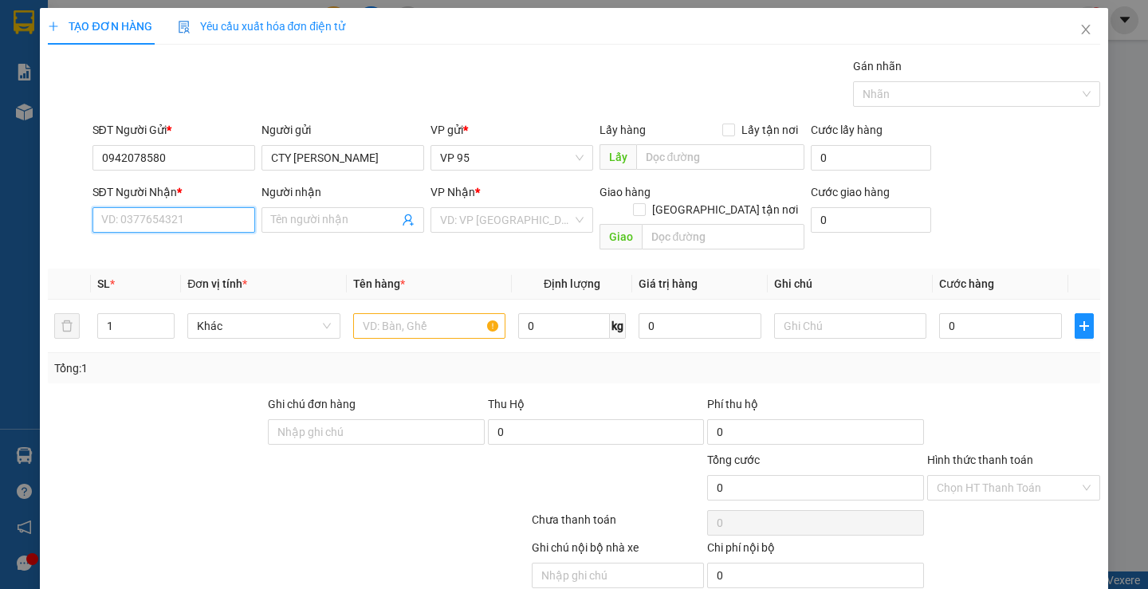
click at [162, 218] on input "SĐT Người Nhận *" at bounding box center [173, 220] width 163 height 26
click at [342, 222] on input "Người nhận" at bounding box center [335, 220] width 128 height 18
click at [210, 226] on input "SĐT Người Nhận *" at bounding box center [173, 220] width 163 height 26
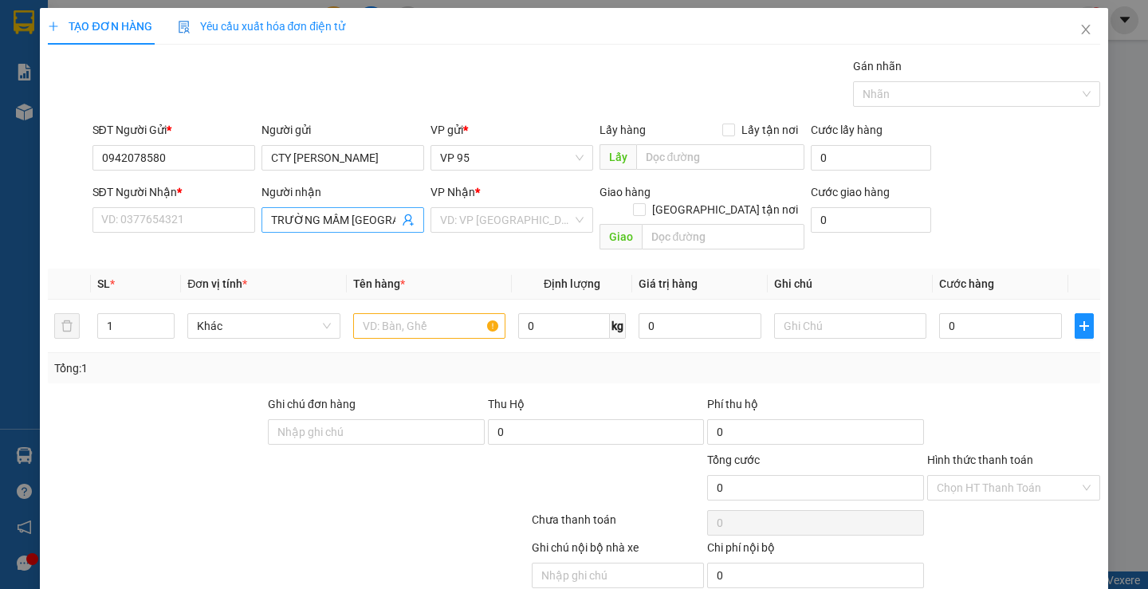
click at [373, 222] on input "TRƯỜNG MẦM NON SƠN CA" at bounding box center [335, 220] width 128 height 18
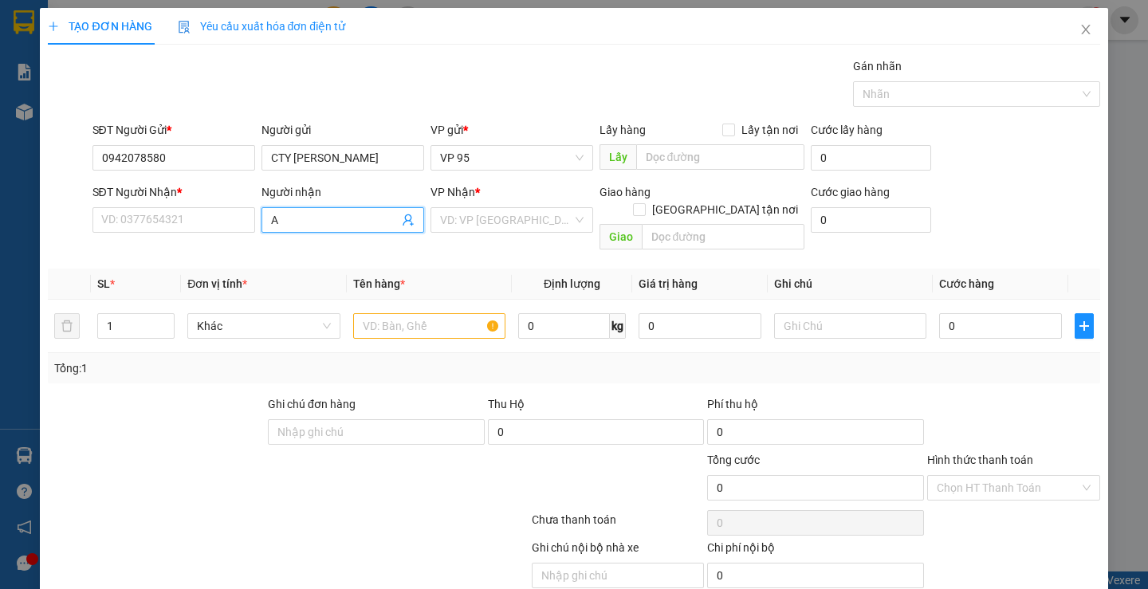
scroll to position [0, 0]
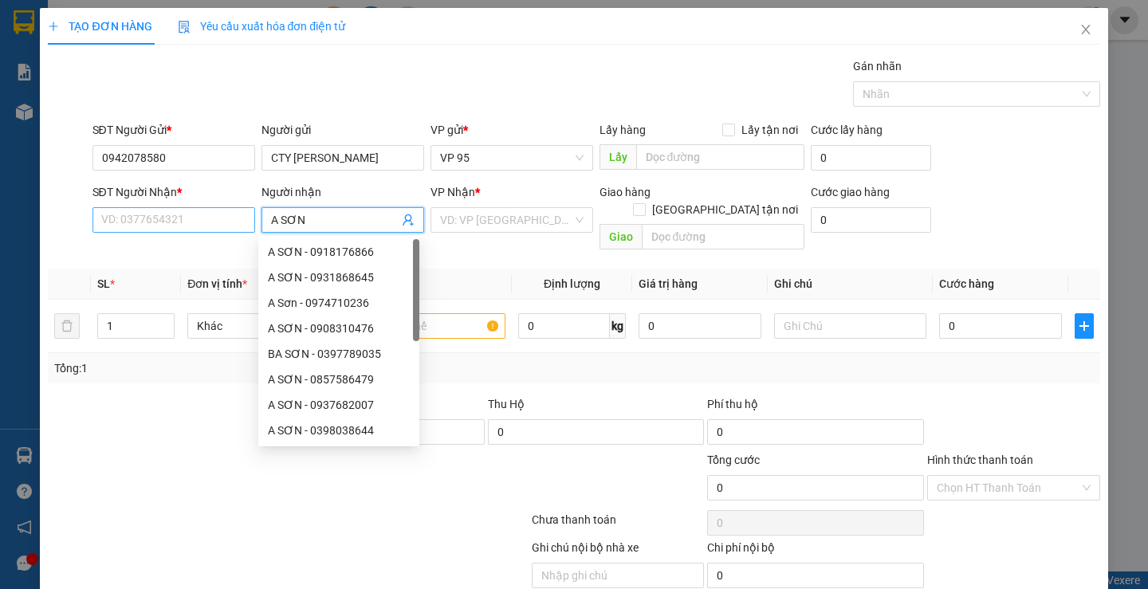
type input "A SƠN"
click at [148, 207] on input "SĐT Người Nhận *" at bounding box center [173, 220] width 163 height 26
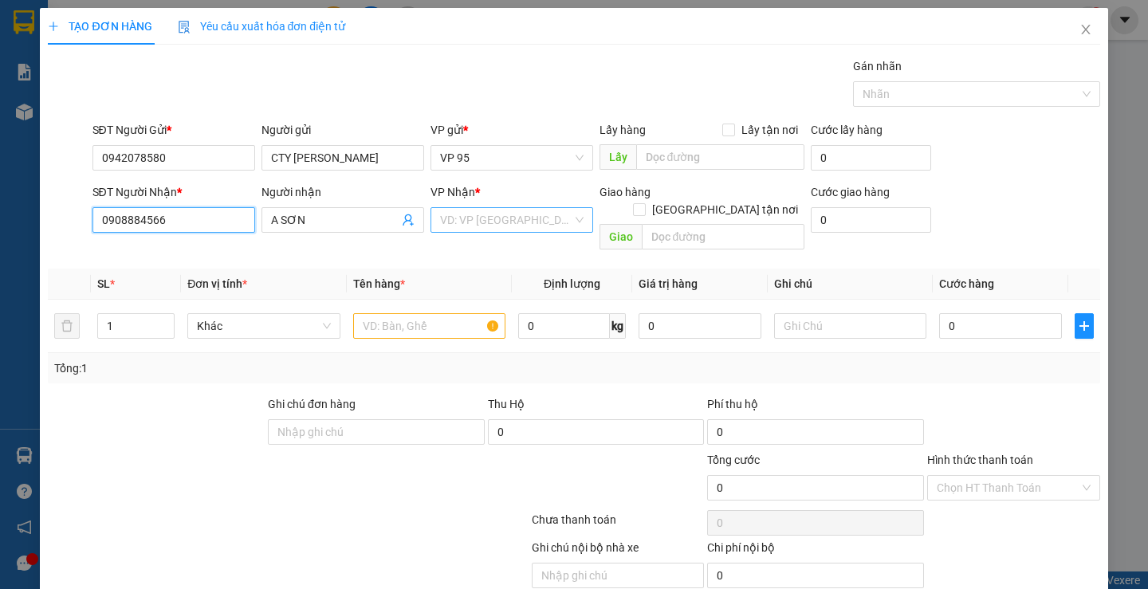
type input "0908884566"
click at [517, 226] on input "search" at bounding box center [506, 220] width 132 height 24
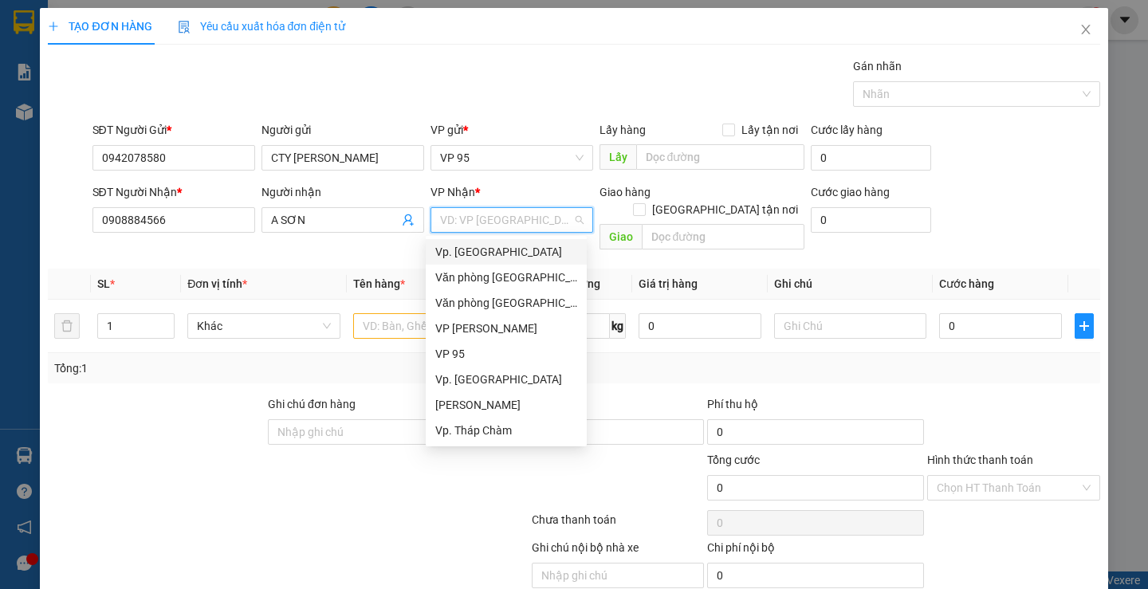
click at [520, 262] on div "Vp. [GEOGRAPHIC_DATA]" at bounding box center [506, 252] width 161 height 26
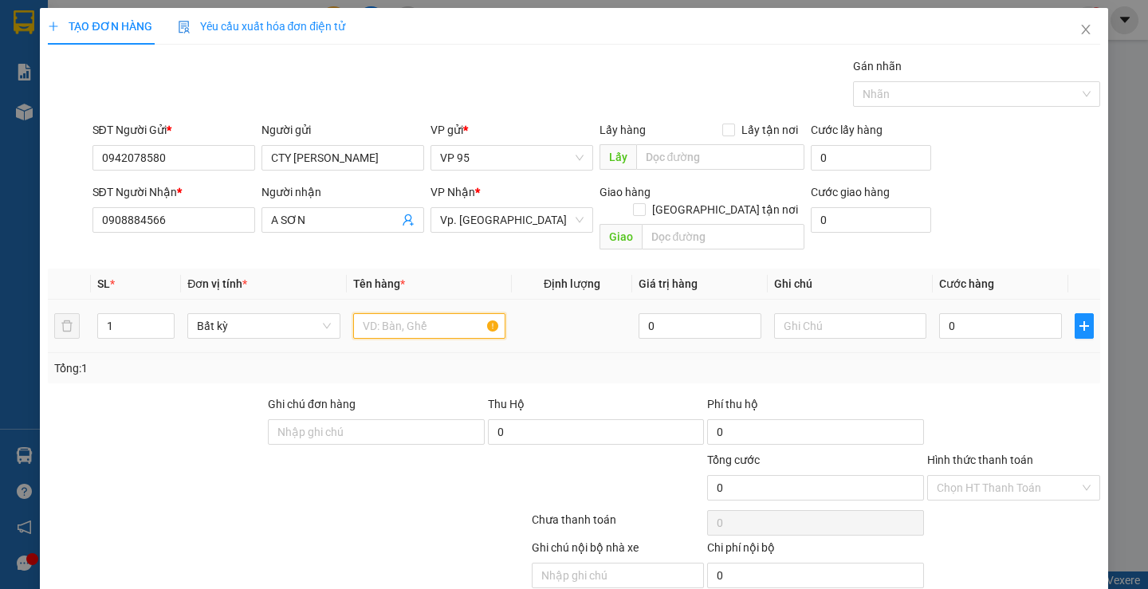
click at [436, 319] on input "text" at bounding box center [429, 326] width 152 height 26
click at [165, 320] on icon "up" at bounding box center [166, 323] width 6 height 6
click at [165, 321] on icon "up" at bounding box center [165, 322] width 5 height 3
click at [166, 321] on icon "up" at bounding box center [165, 322] width 5 height 3
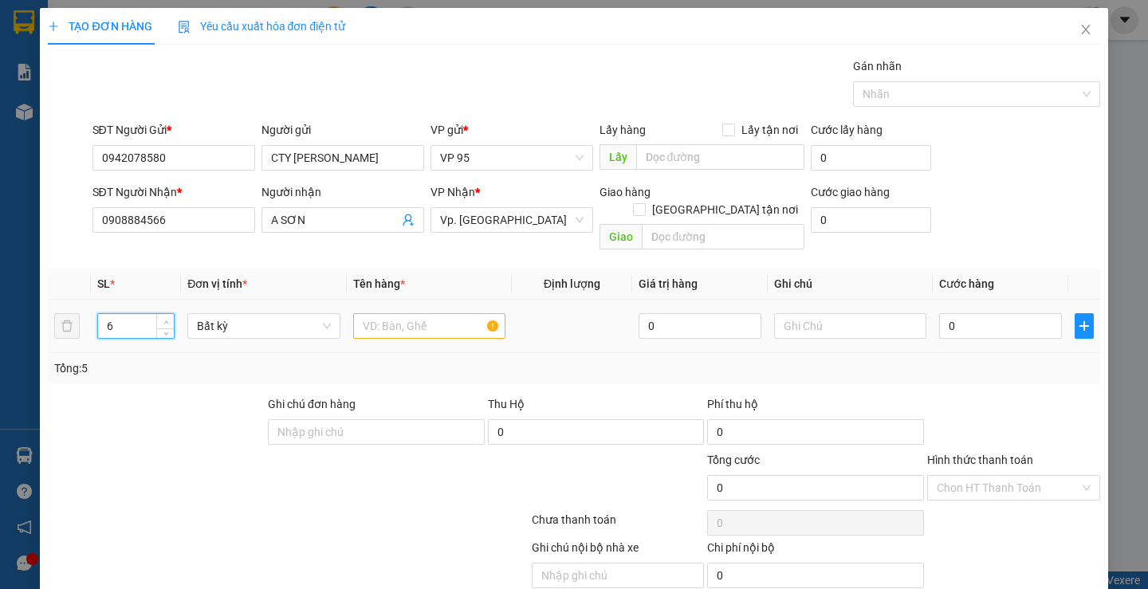
click at [171, 314] on span "Increase Value" at bounding box center [165, 321] width 18 height 14
click at [168, 327] on span "down" at bounding box center [166, 332] width 10 height 10
type input "4"
click at [167, 327] on span "down" at bounding box center [166, 332] width 10 height 10
click at [427, 313] on input "text" at bounding box center [429, 326] width 152 height 26
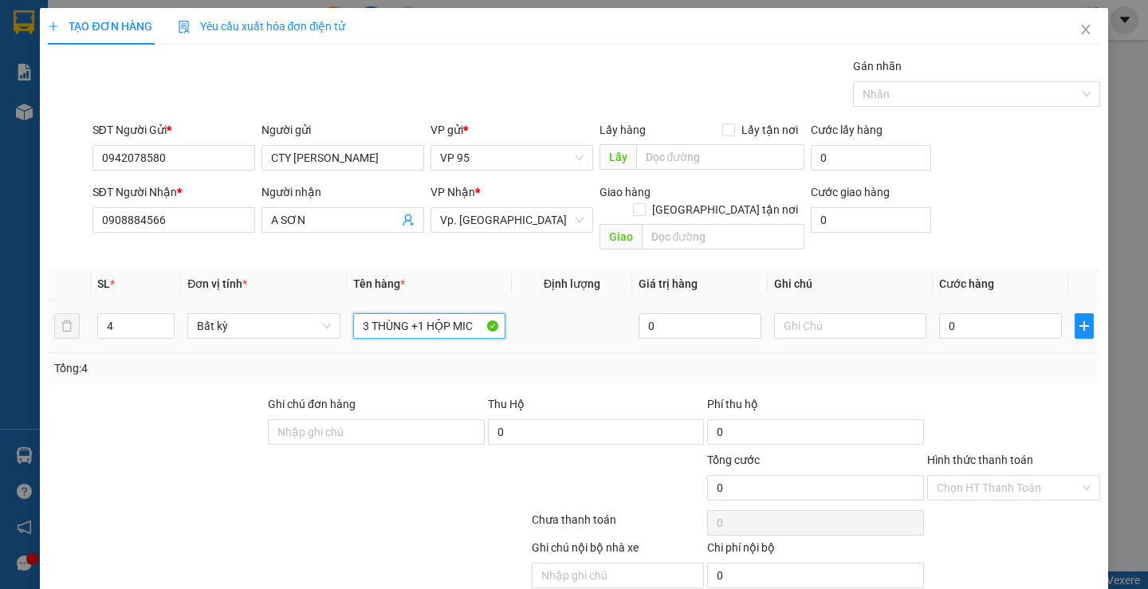
type input "3 THÙNG +1 HỘP MIC"
click at [863, 324] on td at bounding box center [850, 326] width 165 height 53
click at [863, 315] on input "text" at bounding box center [850, 326] width 152 height 26
type input "("
type input "NHẸ TAY DÙM EM"
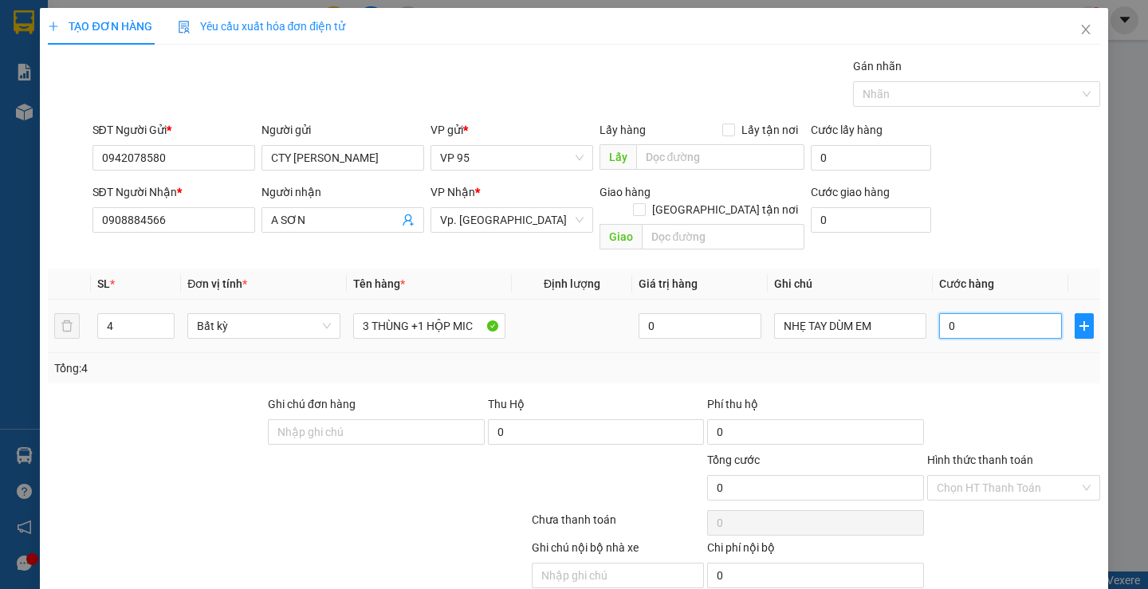
click at [994, 313] on input "0" at bounding box center [1000, 326] width 123 height 26
type input "2"
type input "24"
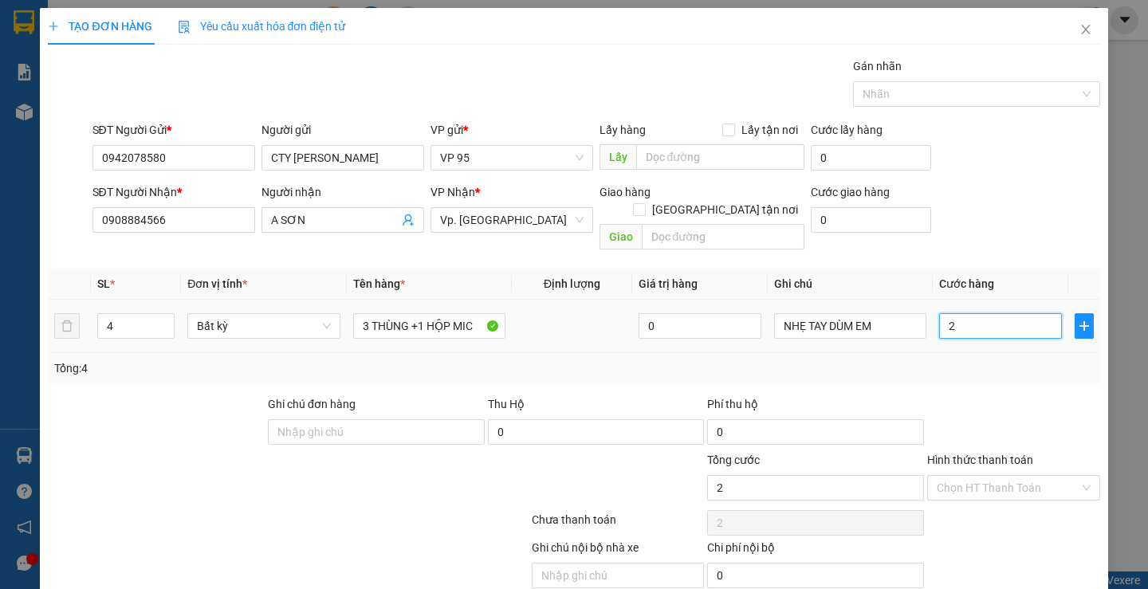
type input "24"
type input "240"
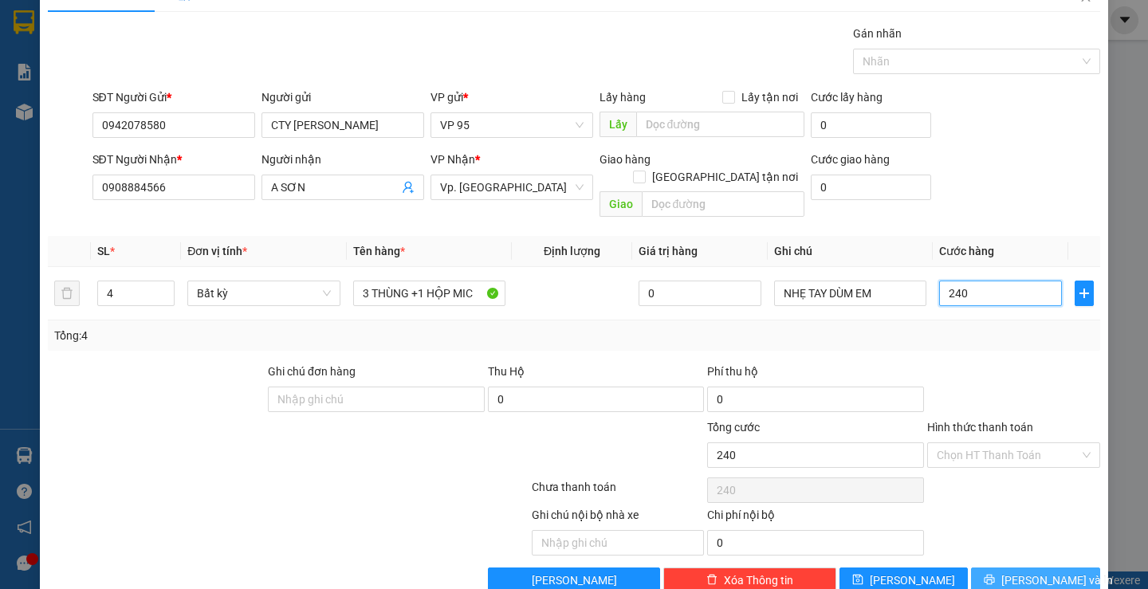
scroll to position [50, 0]
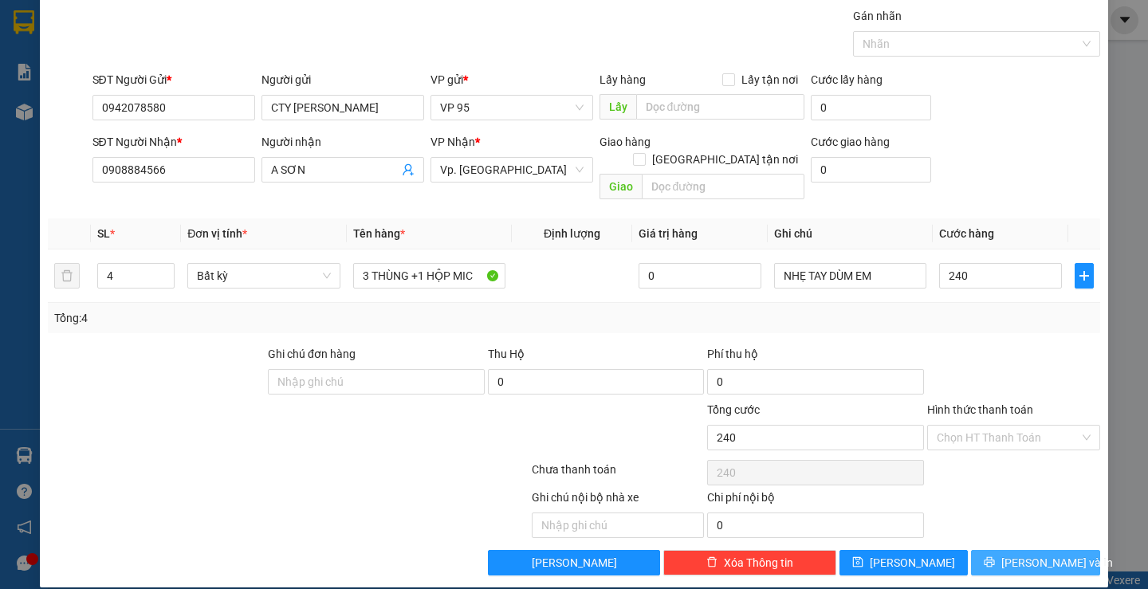
type input "240.000"
click at [1016, 554] on span "Lưu và In" at bounding box center [1057, 563] width 112 height 18
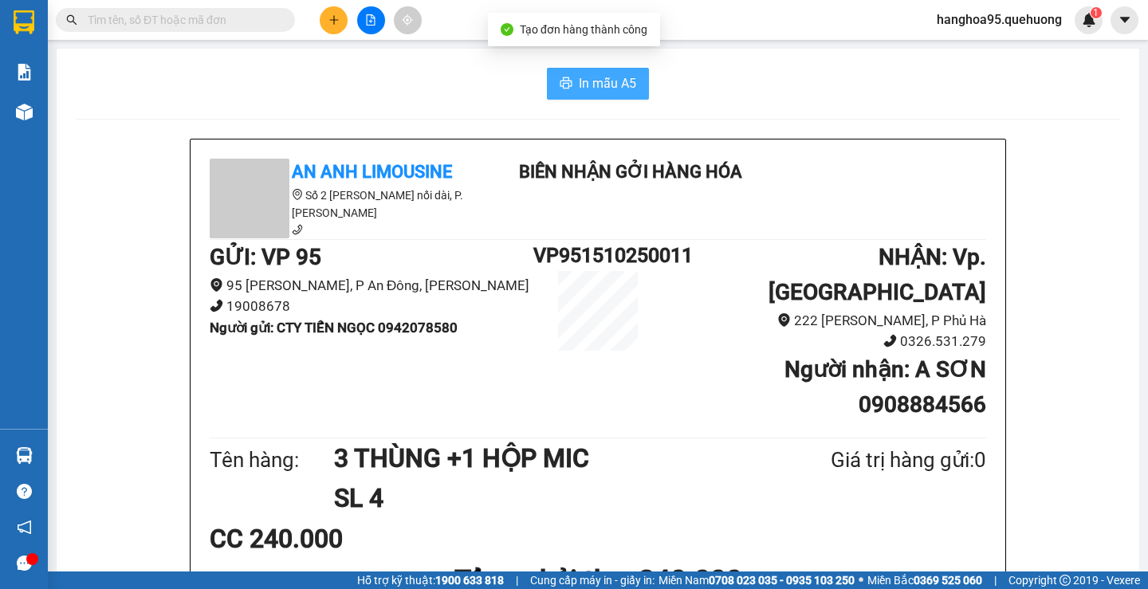
click at [597, 82] on span "In mẫu A5" at bounding box center [607, 83] width 57 height 20
click at [609, 78] on span "In mẫu A5" at bounding box center [607, 83] width 57 height 20
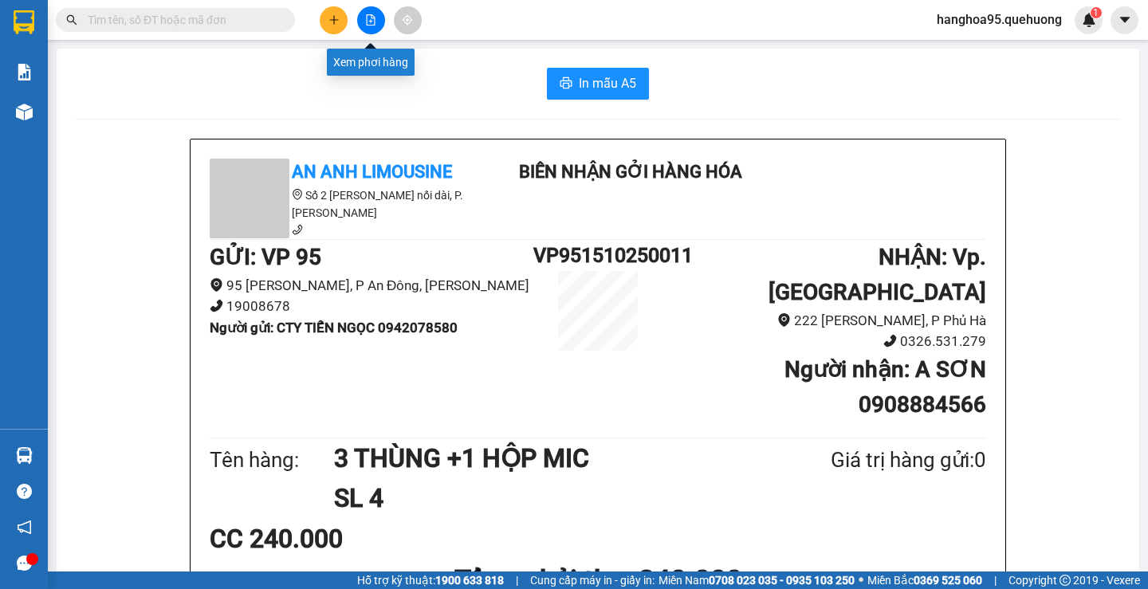
click at [338, 26] on button at bounding box center [334, 20] width 28 height 28
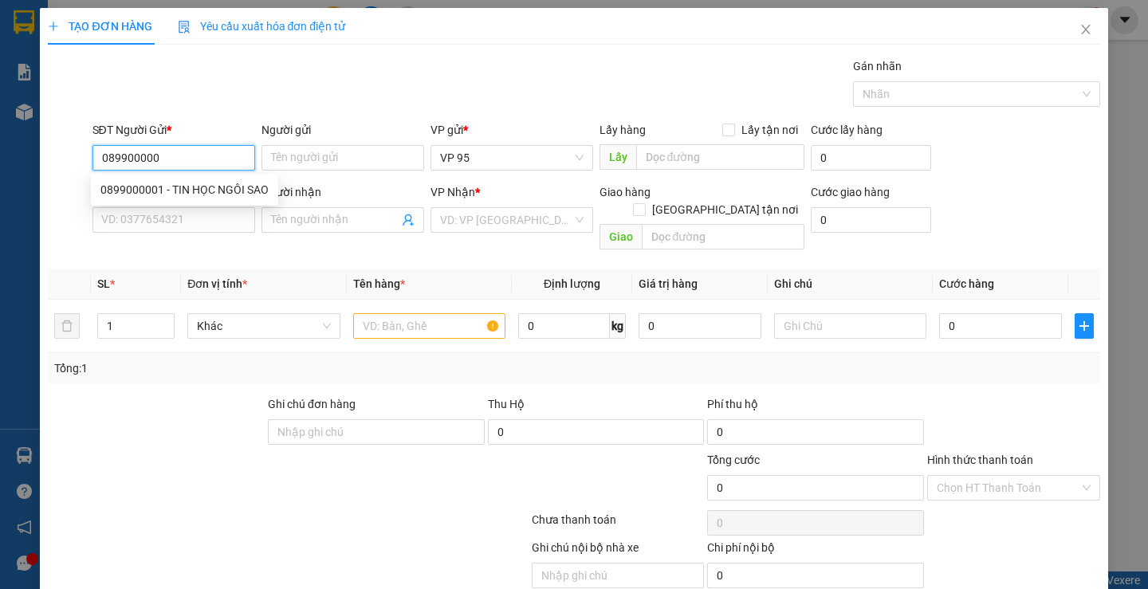
type input "0899000001"
click at [182, 194] on div "0899000001 - TIN HỌC NGÔI SAO" at bounding box center [184, 190] width 168 height 18
type input "TIN HỌC NGÔI SAO"
type input "0902392337"
type input "HƯNG"
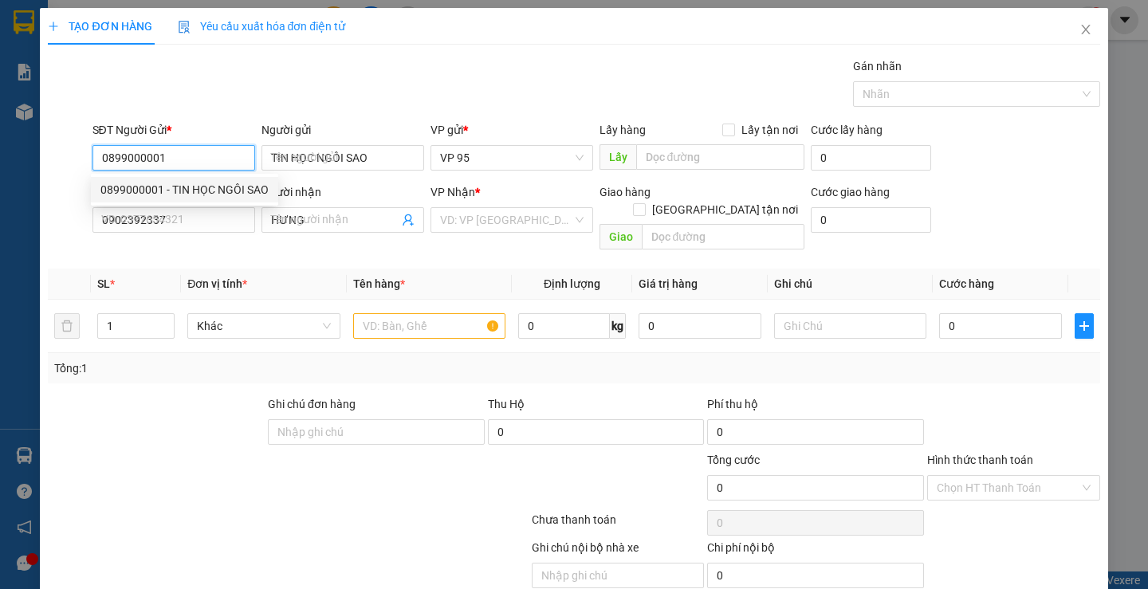
type input "200.000"
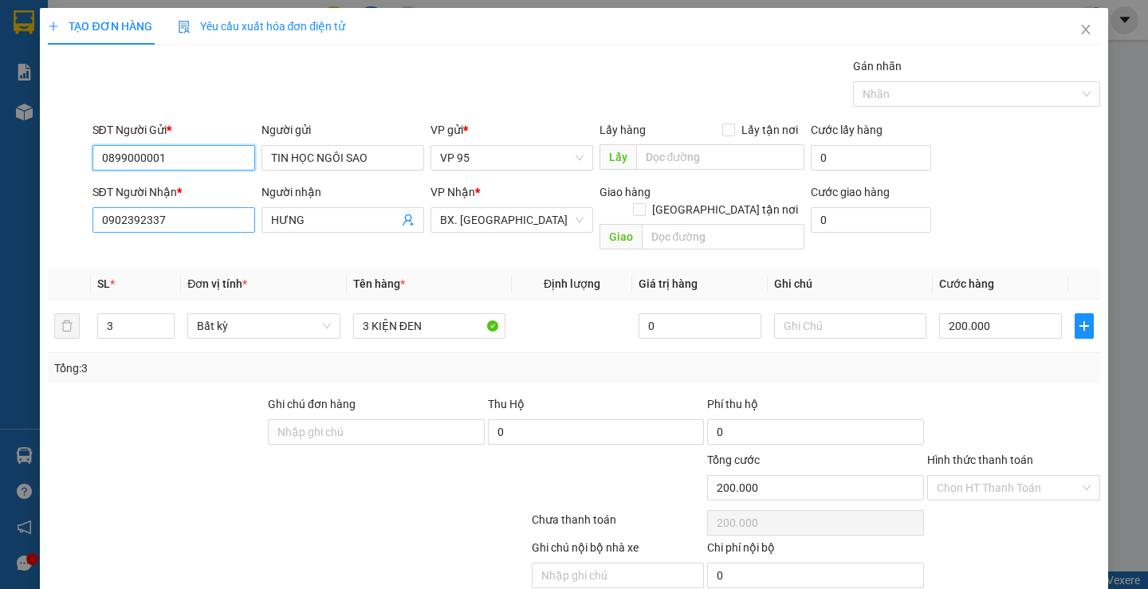
type input "0899000001"
click at [225, 210] on input "0902392337" at bounding box center [173, 220] width 163 height 26
type input "0853950010"
click at [296, 229] on span "HƯNG" at bounding box center [343, 220] width 163 height 26
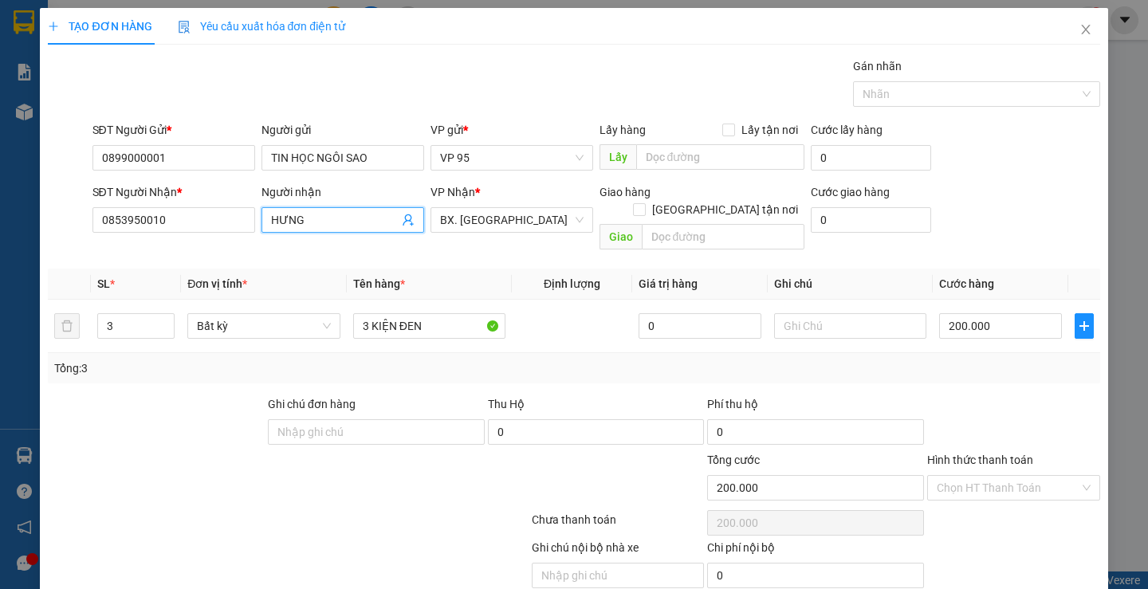
click at [296, 229] on span "HƯNG" at bounding box center [343, 220] width 163 height 26
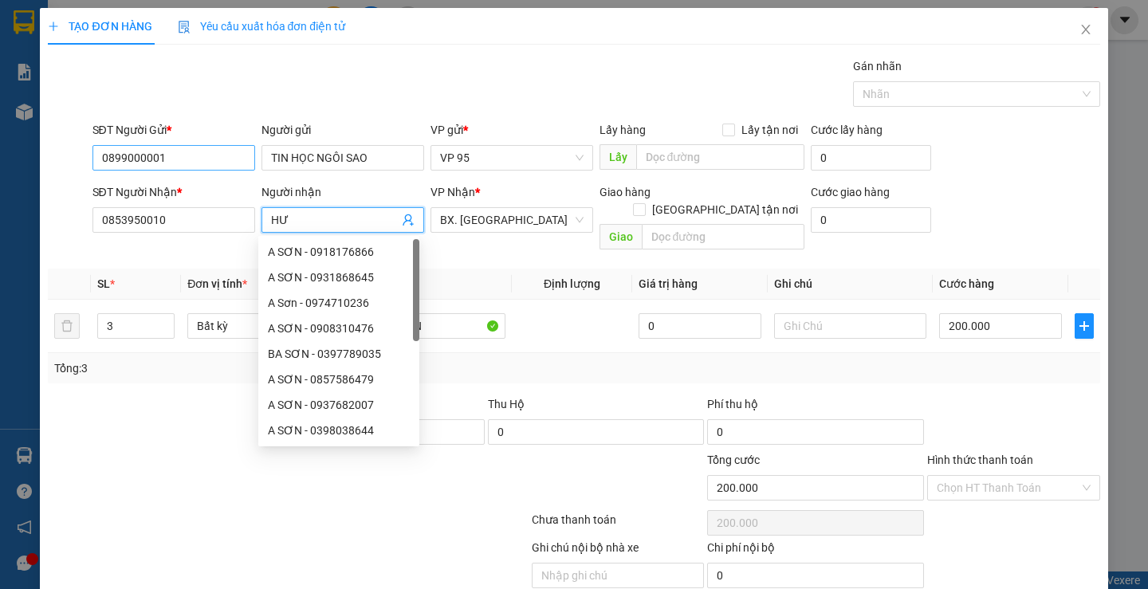
type input "H"
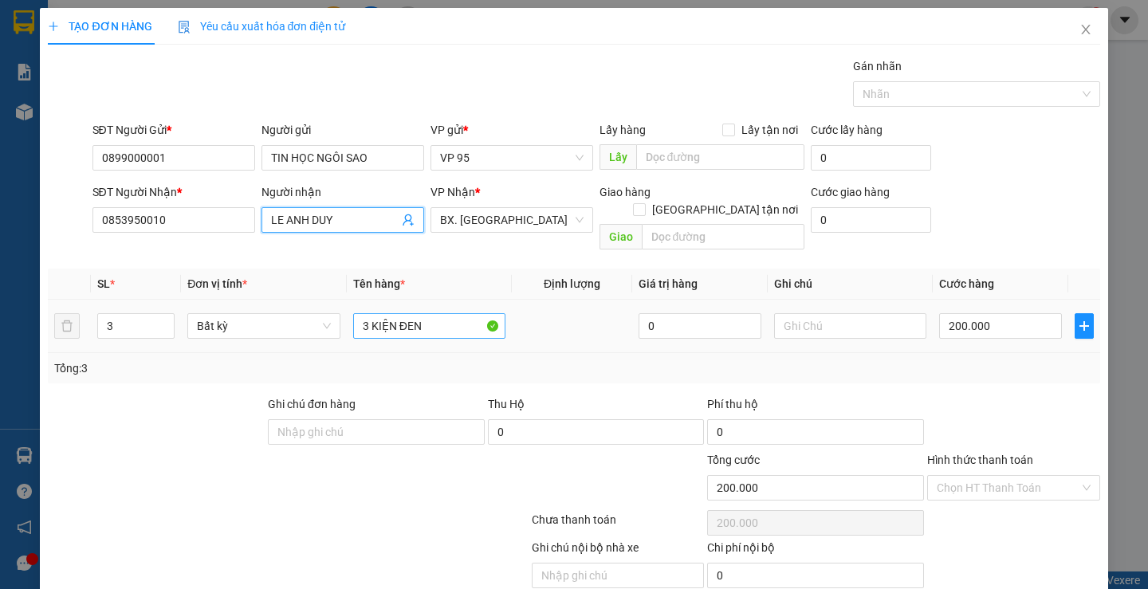
type input "LE ANH DUY"
click at [409, 313] on input "3 KIỆN ĐEN" at bounding box center [429, 326] width 152 height 26
type input "1 CỤC ĐEN"
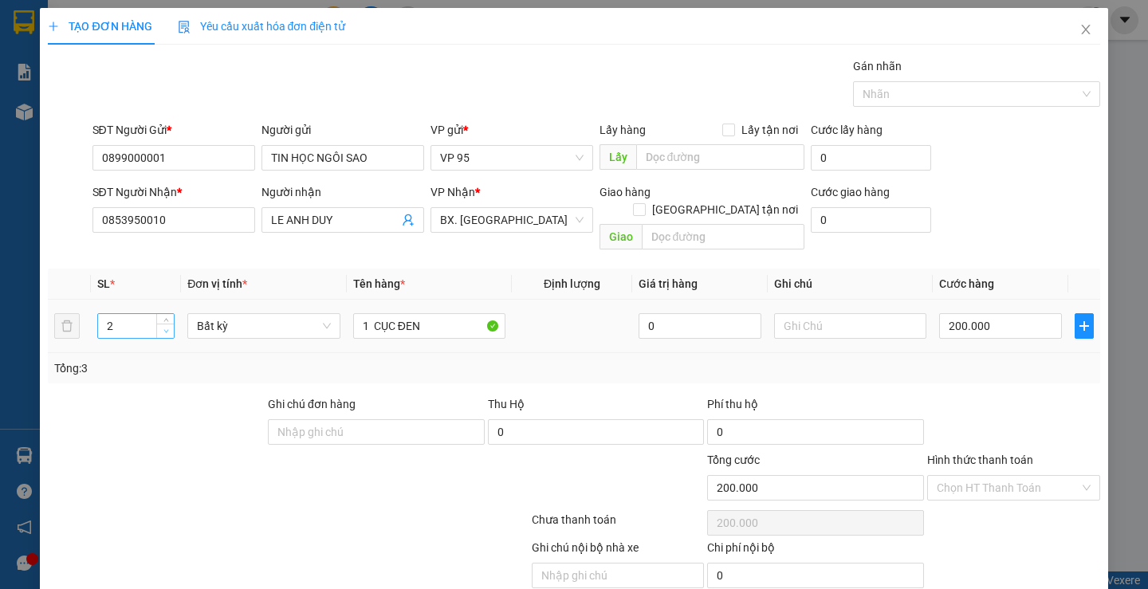
click at [163, 324] on span "Decrease Value" at bounding box center [165, 331] width 18 height 14
type input "1"
click at [162, 324] on span "Decrease Value" at bounding box center [165, 331] width 18 height 14
click at [975, 313] on input "200.000" at bounding box center [1000, 326] width 123 height 26
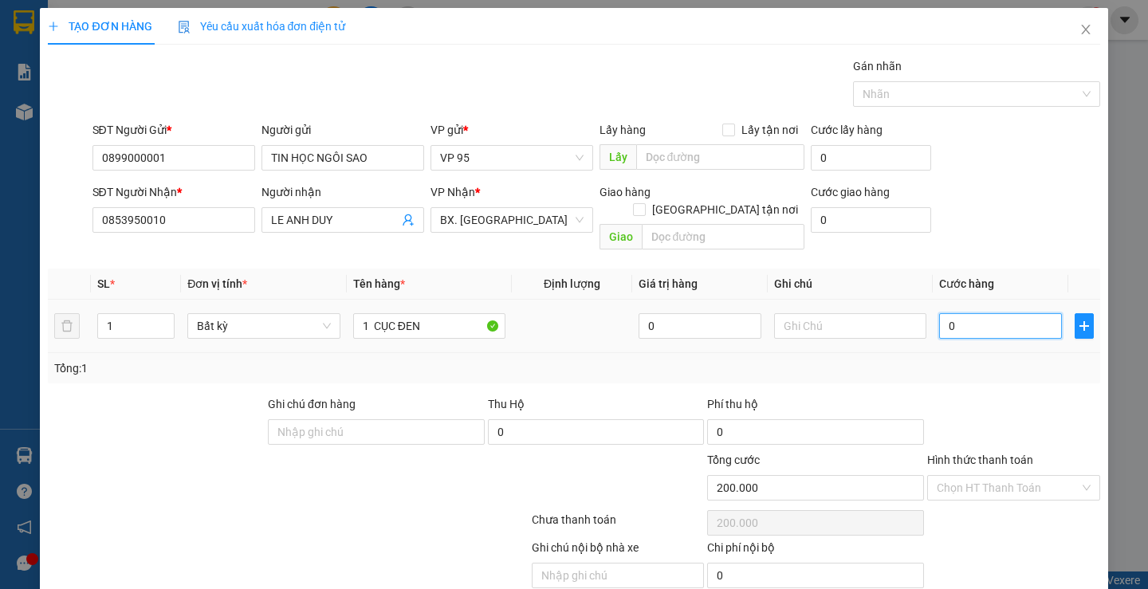
type input "0"
type input "3"
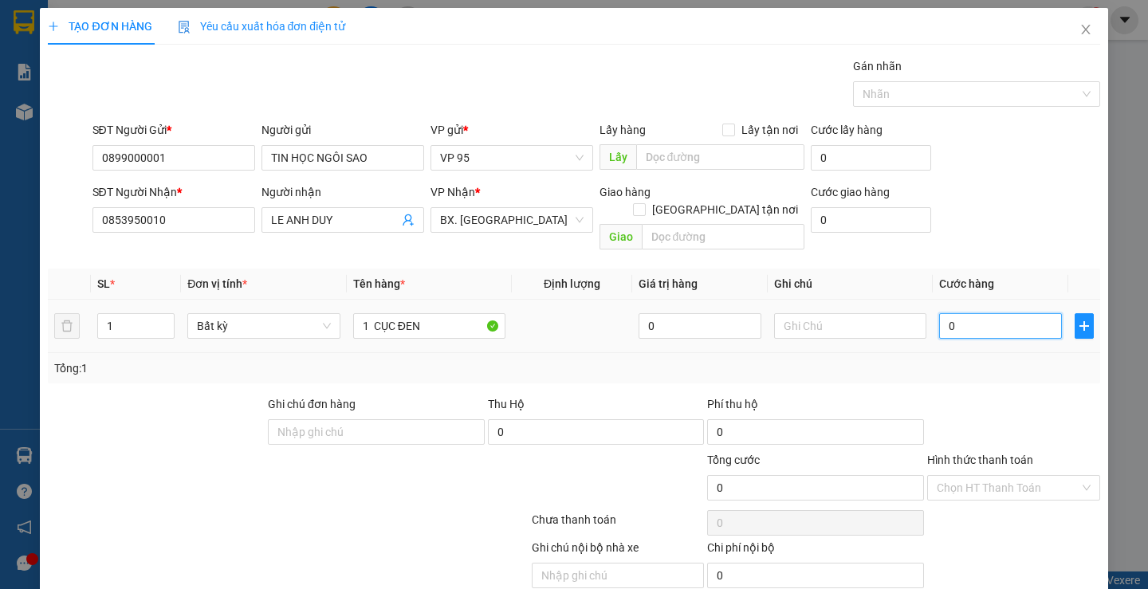
type input "3"
type input "30"
type input "30.000"
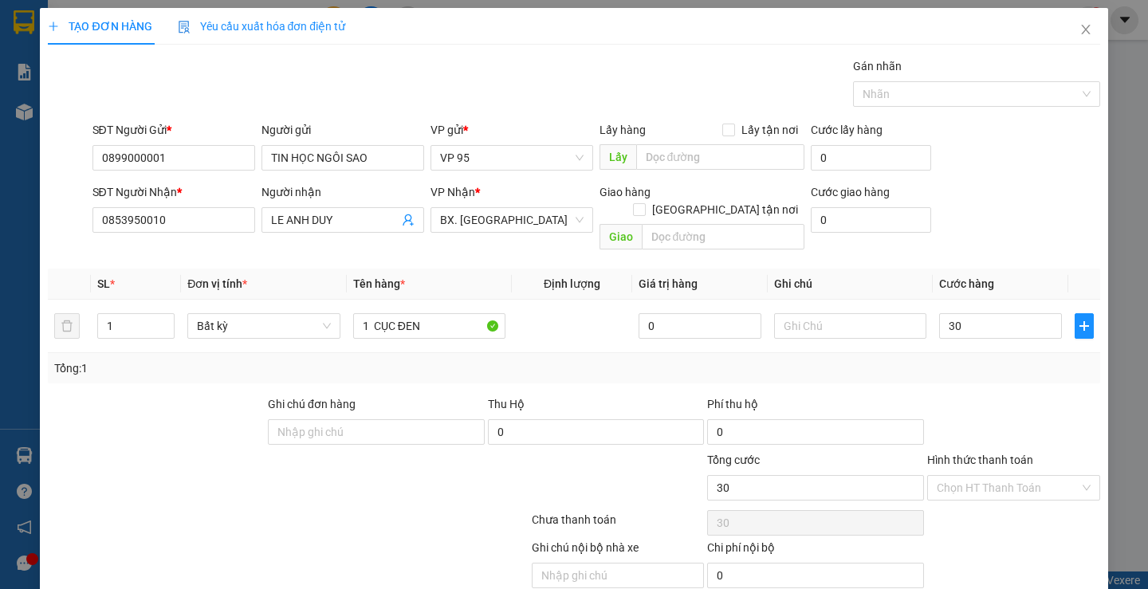
type input "30.000"
click at [1016, 584] on div "Transit Pickup Surcharge Ids Transit Deliver Surcharge Ids Transit Deliver Surc…" at bounding box center [574, 341] width 1052 height 568
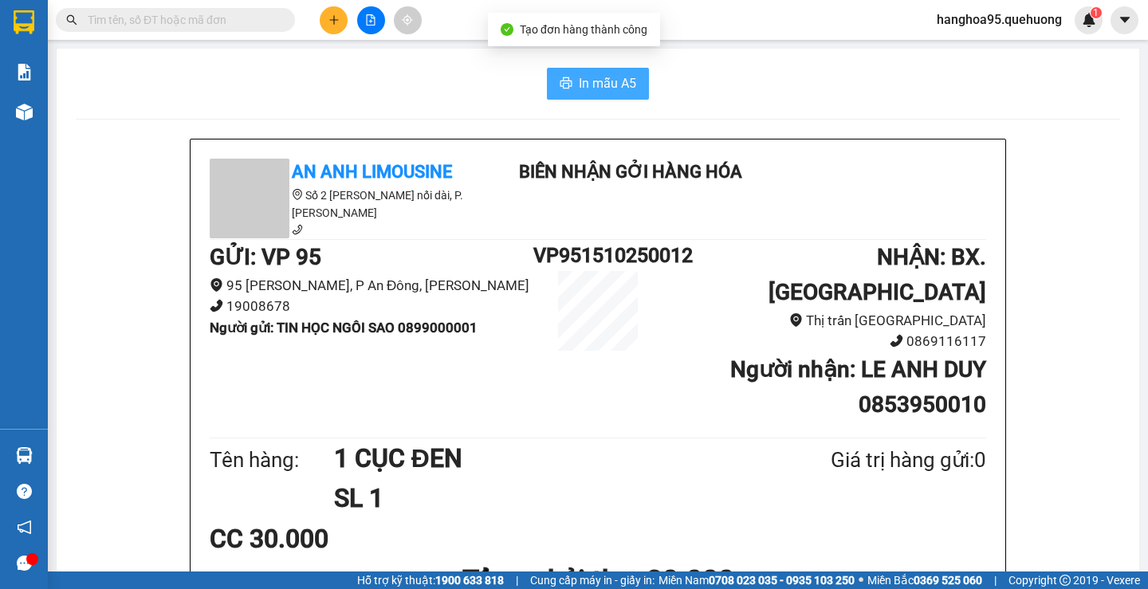
click at [591, 78] on span "In mẫu A5" at bounding box center [607, 83] width 57 height 20
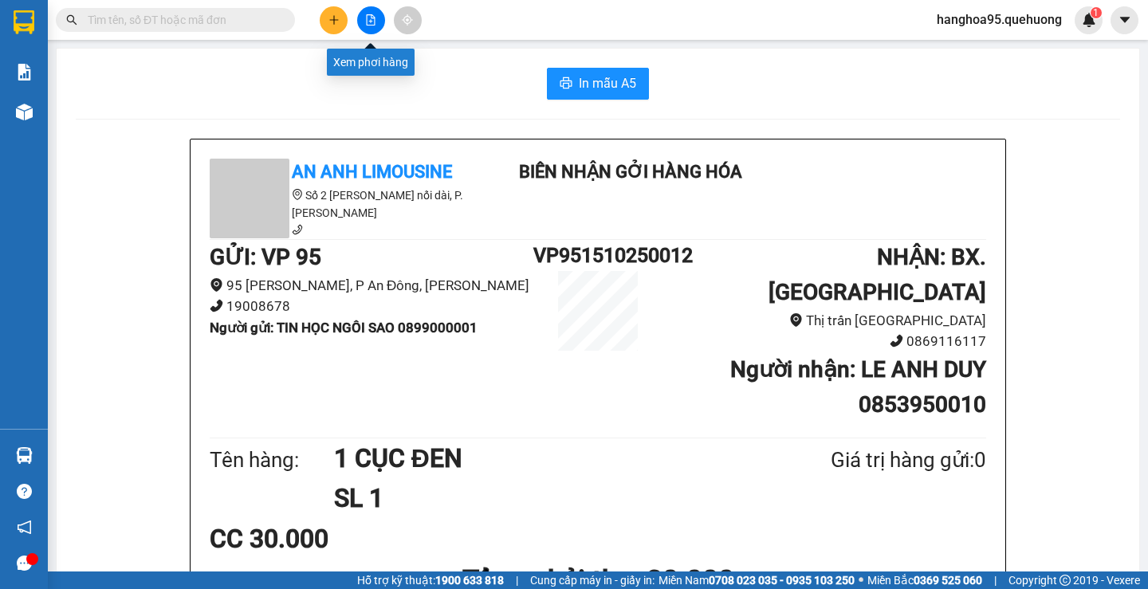
click at [338, 16] on button at bounding box center [334, 20] width 28 height 28
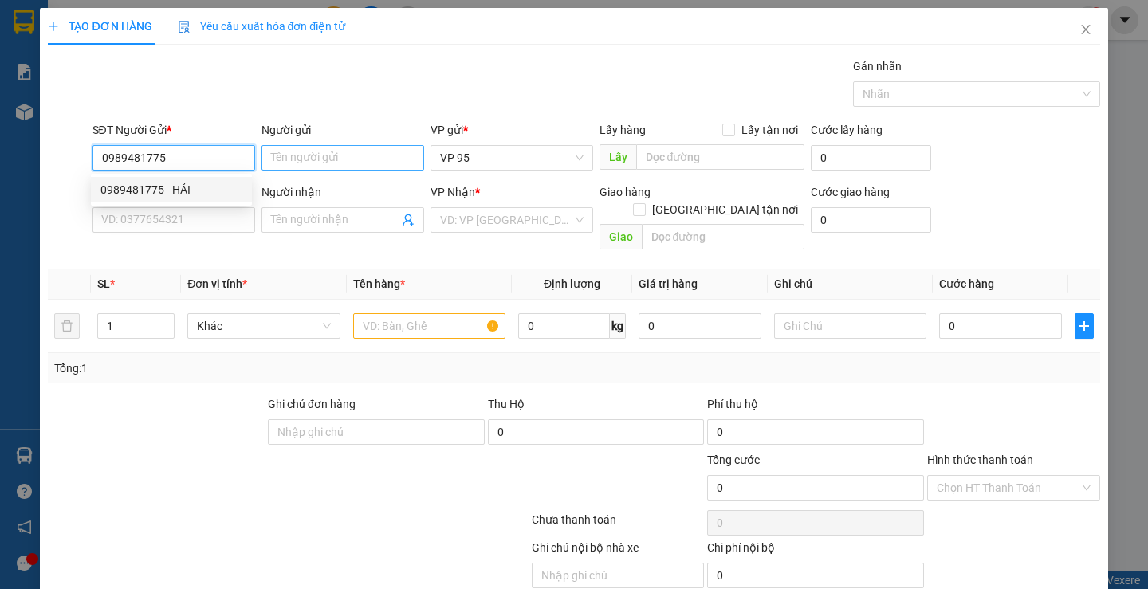
type input "0989481775"
click at [323, 159] on input "Người gửi" at bounding box center [343, 158] width 163 height 26
click at [195, 162] on input "0989481775" at bounding box center [173, 158] width 163 height 26
click at [190, 194] on div "0989481775 - HẢI" at bounding box center [171, 190] width 142 height 18
type input "HẢI"
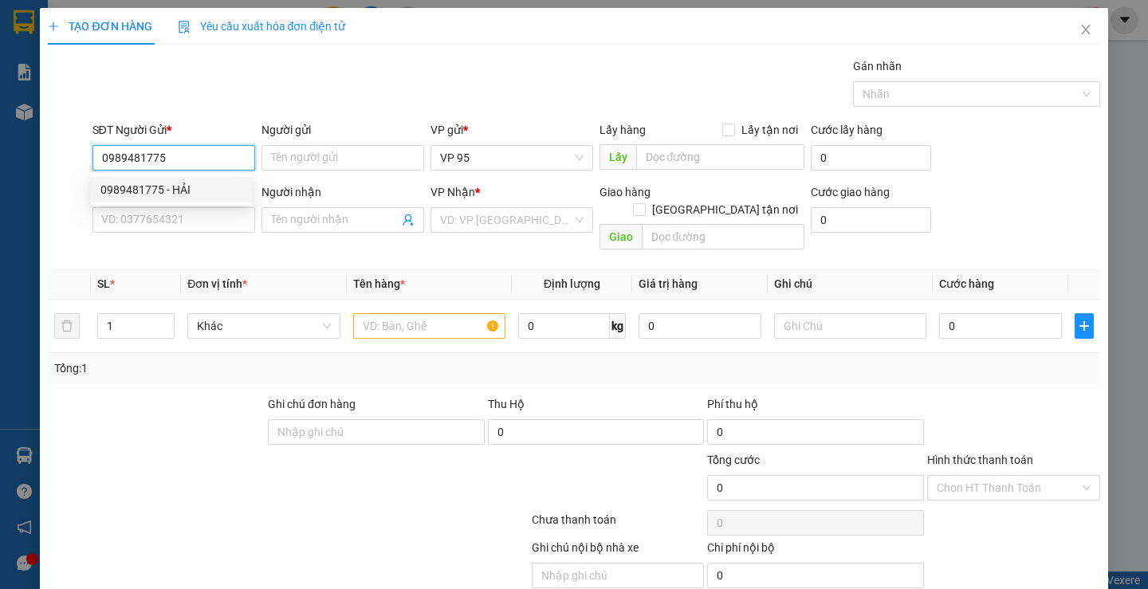
type input "0775151285"
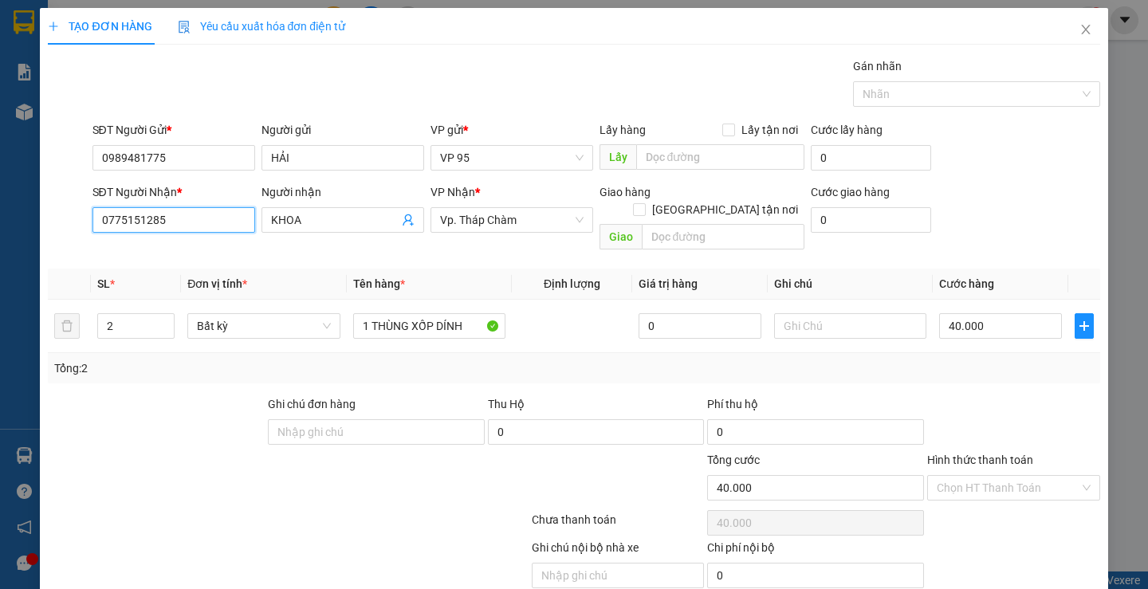
click at [188, 215] on input "0775151285" at bounding box center [173, 220] width 163 height 26
click at [187, 214] on input "0775151285" at bounding box center [173, 220] width 163 height 26
click at [175, 250] on div "0938706007 - THÀNH" at bounding box center [171, 252] width 142 height 18
click at [1014, 454] on label "Hình thức thanh toán" at bounding box center [980, 460] width 106 height 13
click at [1014, 476] on input "Hình thức thanh toán" at bounding box center [1008, 488] width 143 height 24
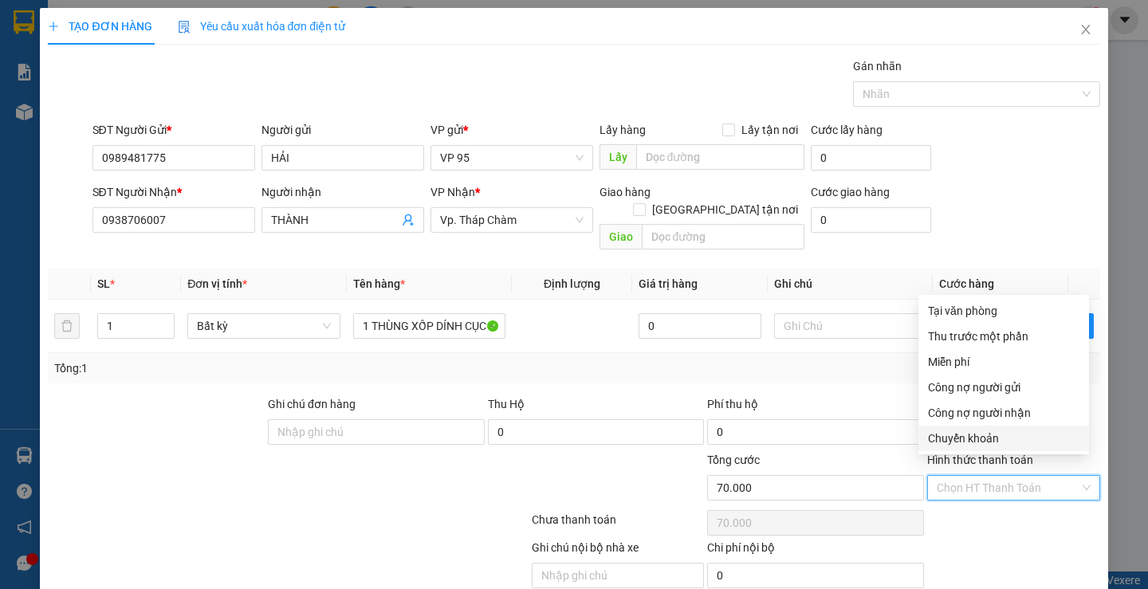
click at [1013, 476] on input "Hình thức thanh toán" at bounding box center [1008, 488] width 143 height 24
click at [960, 302] on div "Tại văn phòng" at bounding box center [1003, 311] width 151 height 18
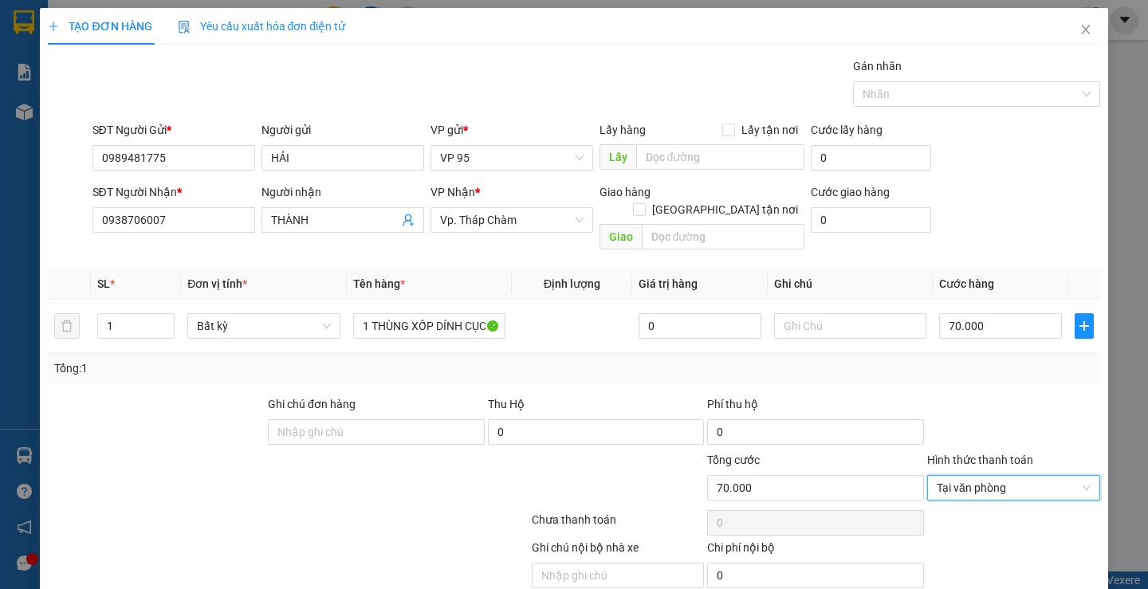
scroll to position [50, 0]
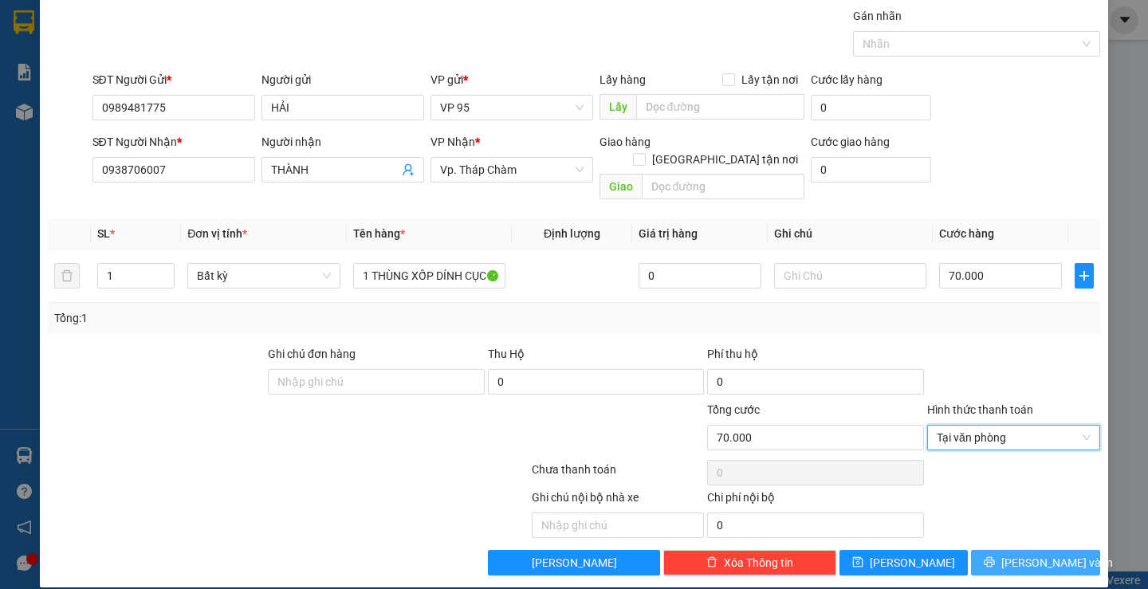
click at [1039, 554] on span "Lưu và In" at bounding box center [1057, 563] width 112 height 18
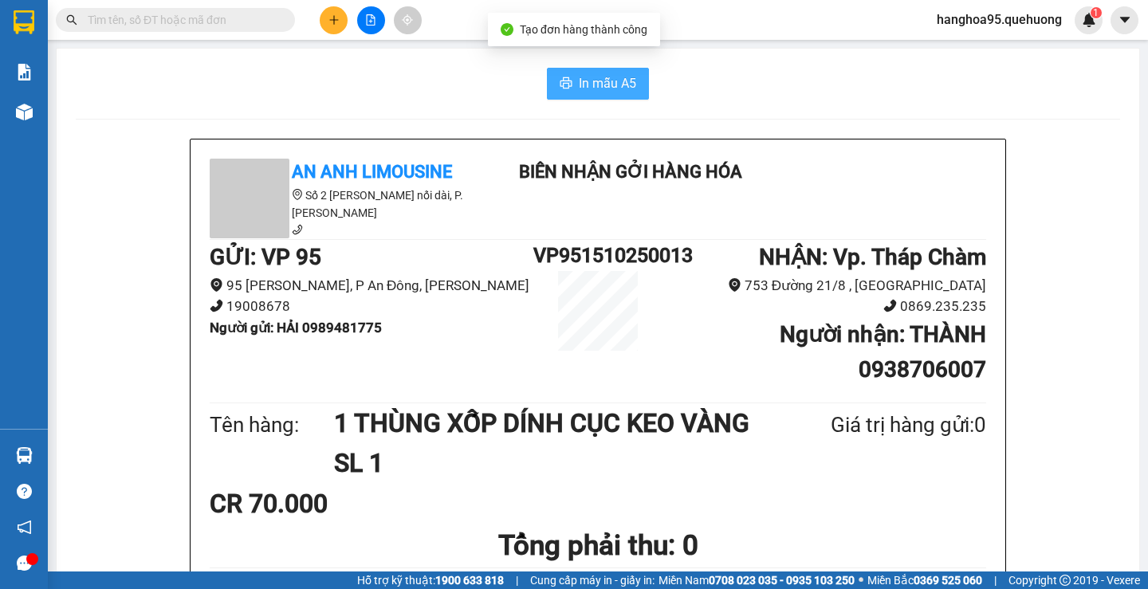
click at [600, 82] on span "In mẫu A5" at bounding box center [607, 83] width 57 height 20
drag, startPoint x: 610, startPoint y: 261, endPoint x: 868, endPoint y: 393, distance: 290.3
click at [768, 325] on div "GỬI : VP 95 95 Nguyễn Duy Dương, P An Đông, Hồ Chí Minh 19008678 Người gửi : HẢ…" at bounding box center [598, 319] width 777 height 159
click at [350, 9] on div at bounding box center [371, 20] width 120 height 28
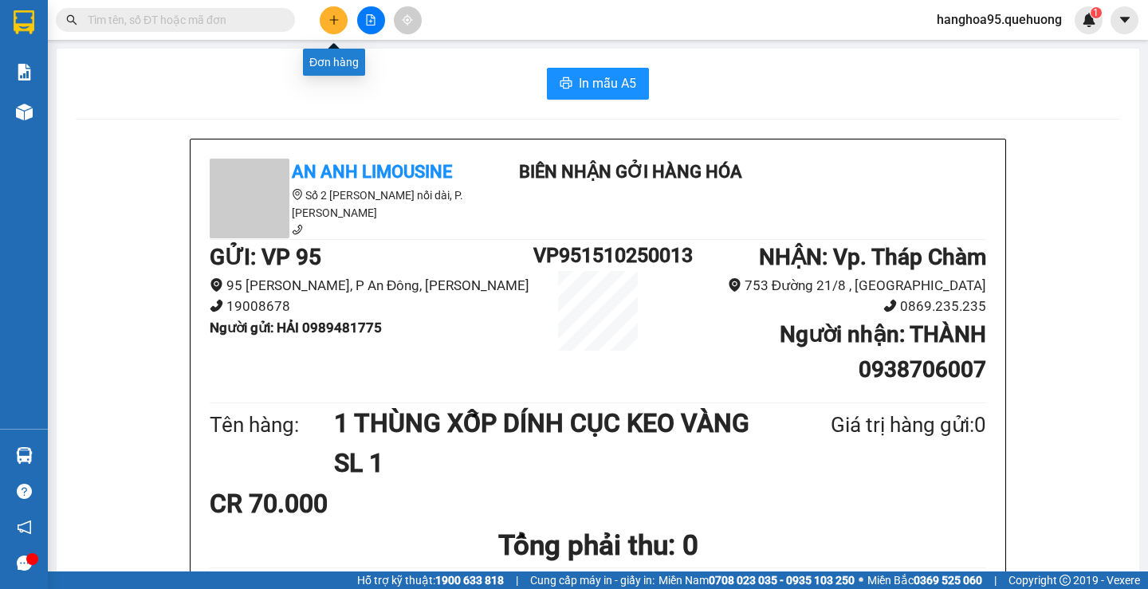
click at [337, 17] on icon "plus" at bounding box center [333, 19] width 11 height 11
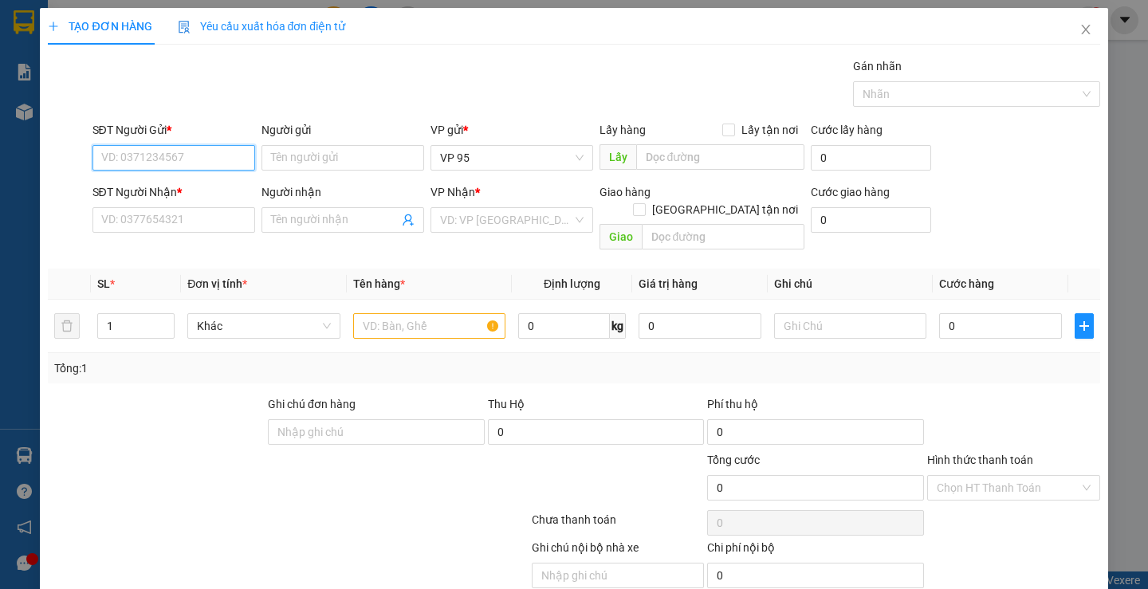
click at [214, 161] on input "SĐT Người Gửi *" at bounding box center [173, 158] width 163 height 26
click at [298, 163] on input "Người gửi" at bounding box center [343, 158] width 163 height 26
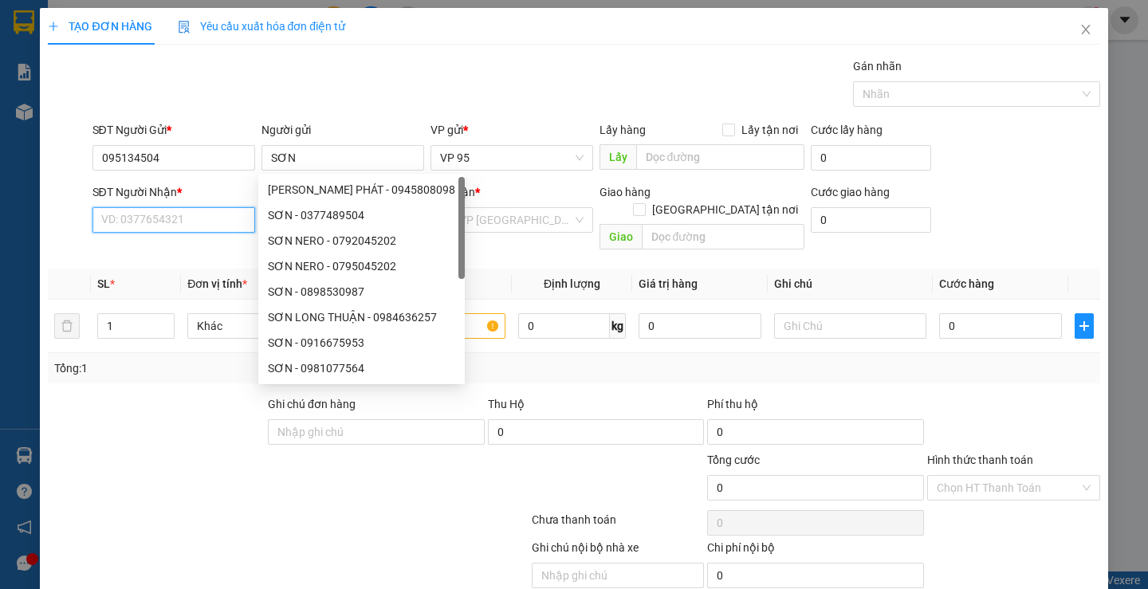
click at [119, 212] on input "SĐT Người Nhận *" at bounding box center [173, 220] width 163 height 26
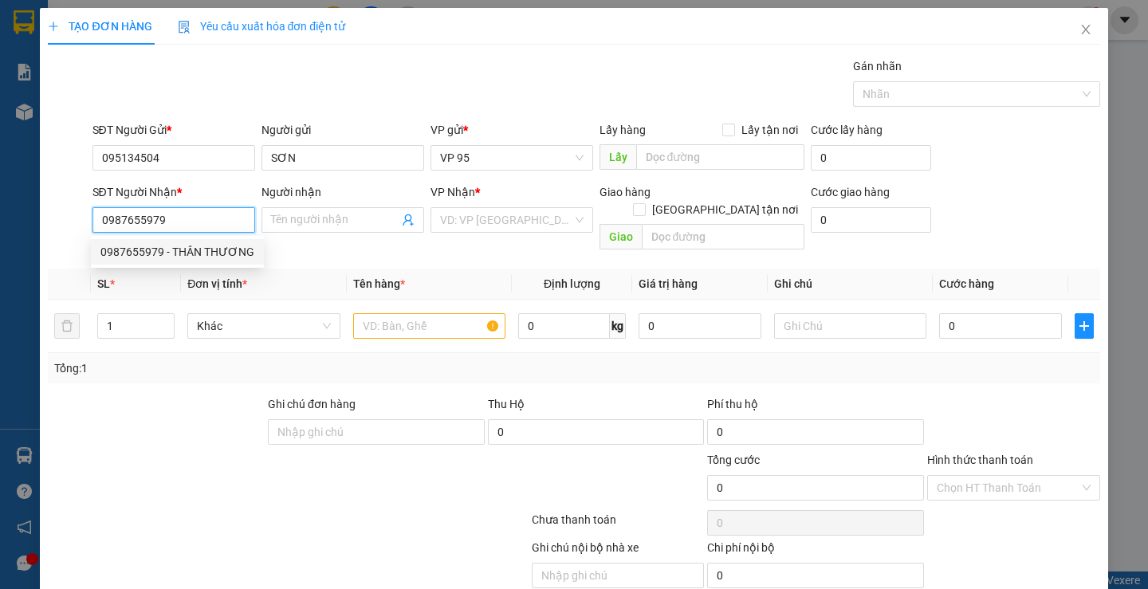
click at [159, 251] on div "0987655979 - THÂN THƯƠNG" at bounding box center [177, 252] width 154 height 18
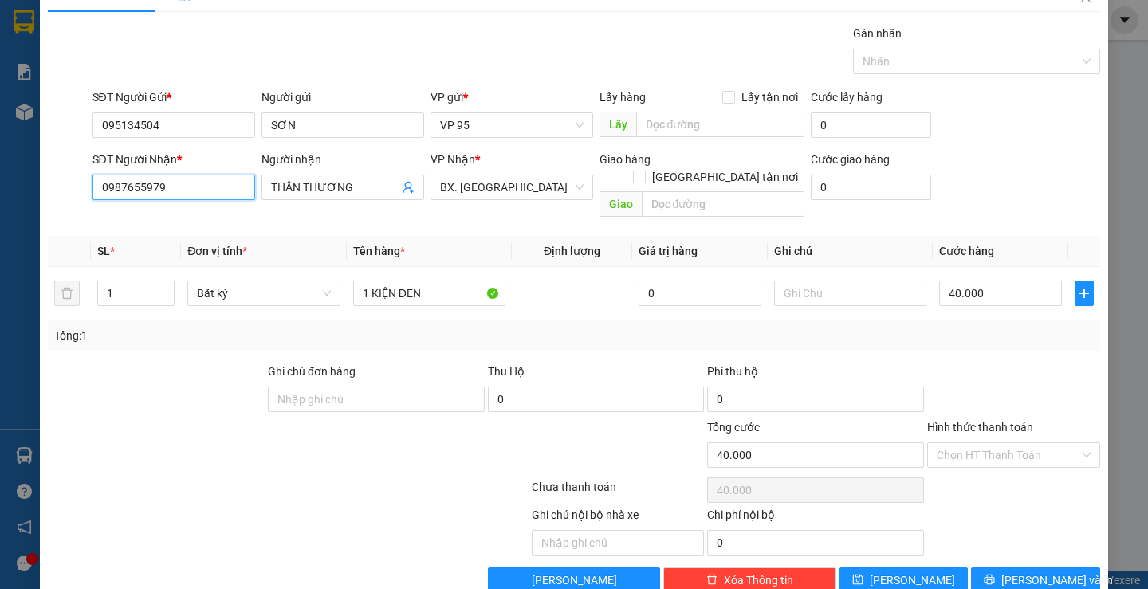
scroll to position [50, 0]
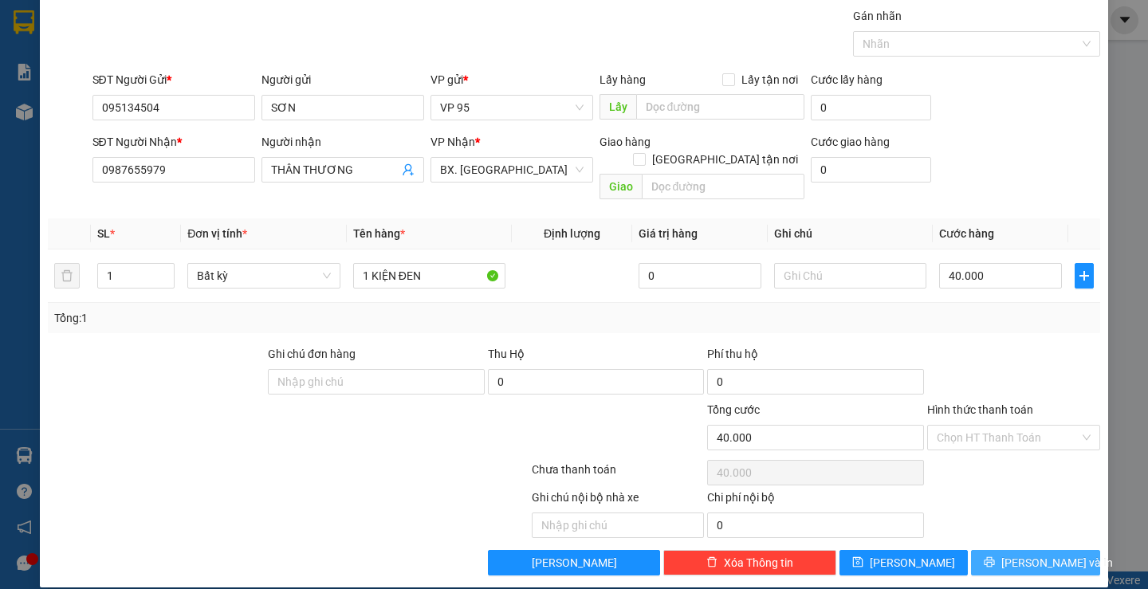
click at [1019, 554] on span "Lưu và In" at bounding box center [1057, 563] width 112 height 18
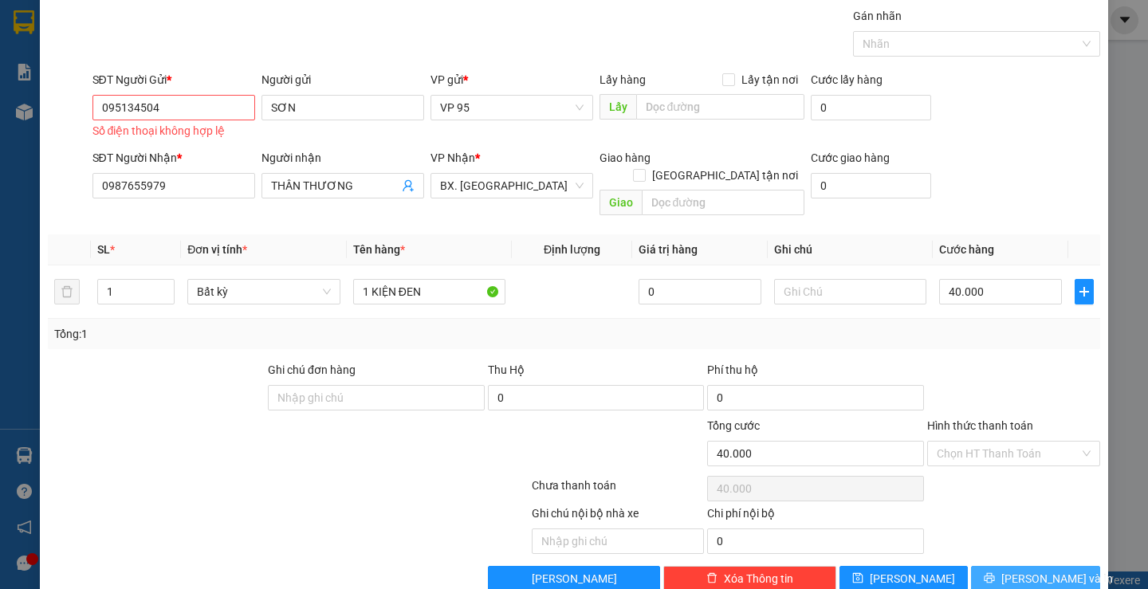
click at [1014, 570] on span "Lưu và In" at bounding box center [1057, 579] width 112 height 18
click at [1013, 570] on span "Lưu và In" at bounding box center [1057, 579] width 112 height 18
click at [192, 96] on input "095134504" at bounding box center [173, 108] width 163 height 26
click at [194, 110] on input "095134504" at bounding box center [173, 108] width 163 height 26
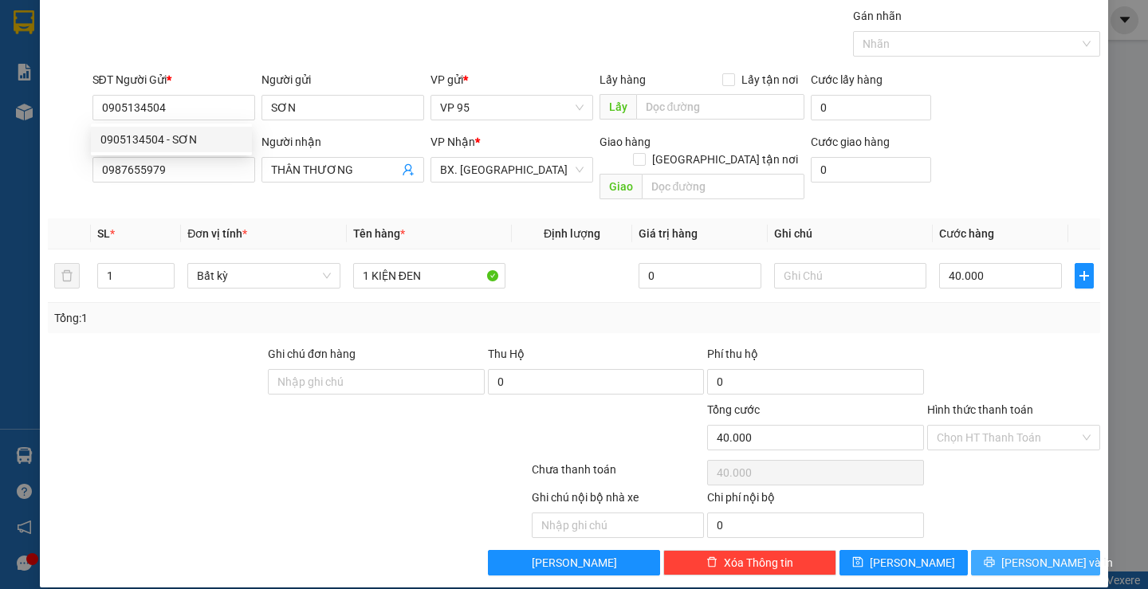
click at [995, 557] on icon "printer" at bounding box center [989, 562] width 11 height 11
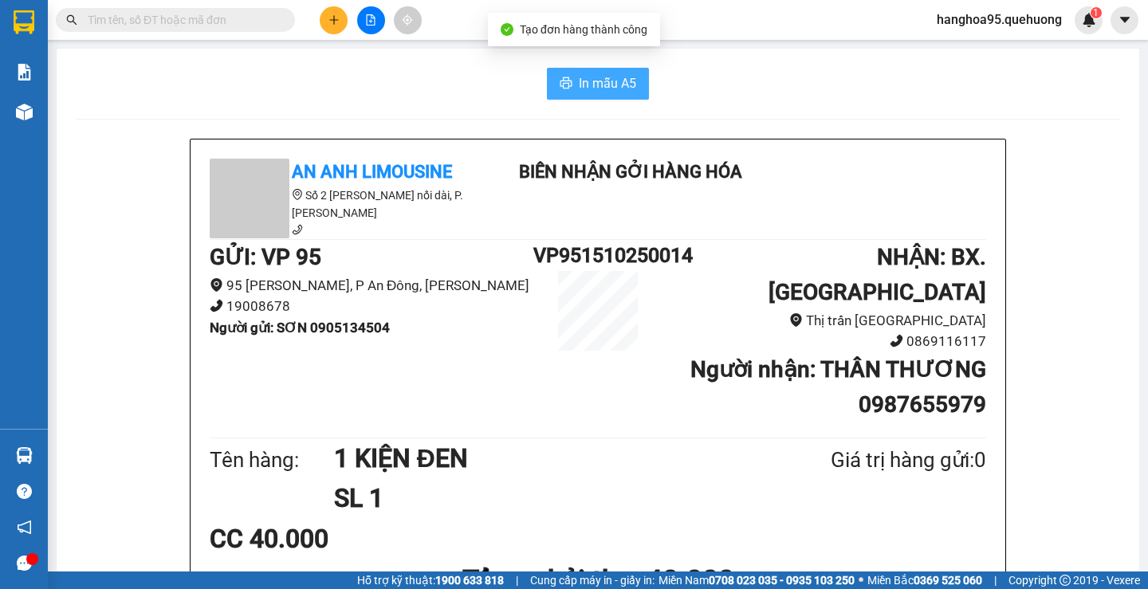
click at [612, 89] on span "In mẫu A5" at bounding box center [607, 83] width 57 height 20
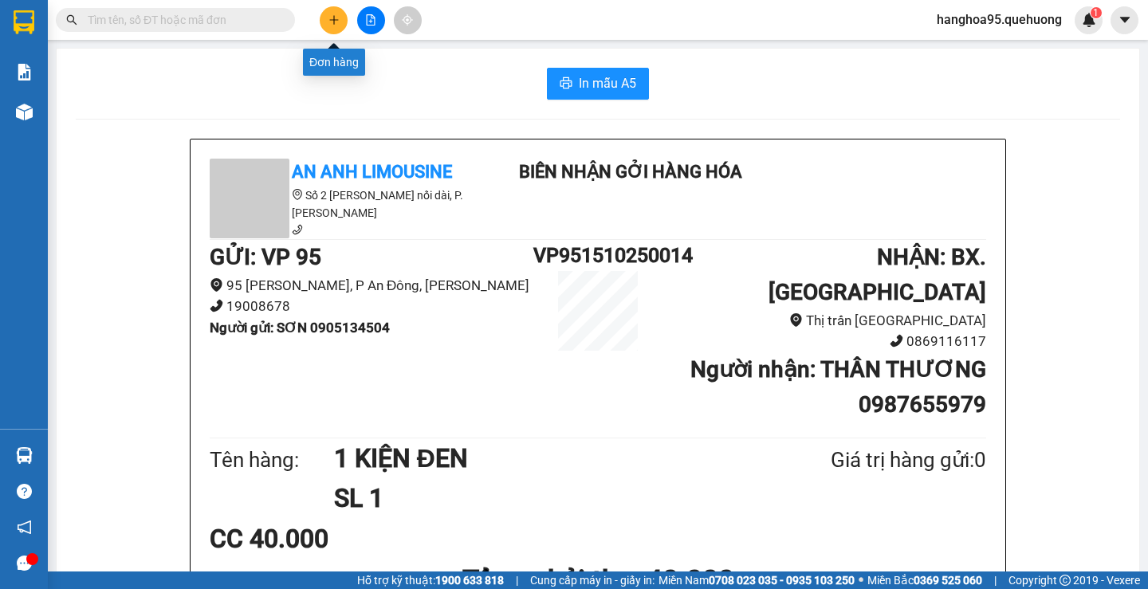
click at [326, 21] on button at bounding box center [334, 20] width 28 height 28
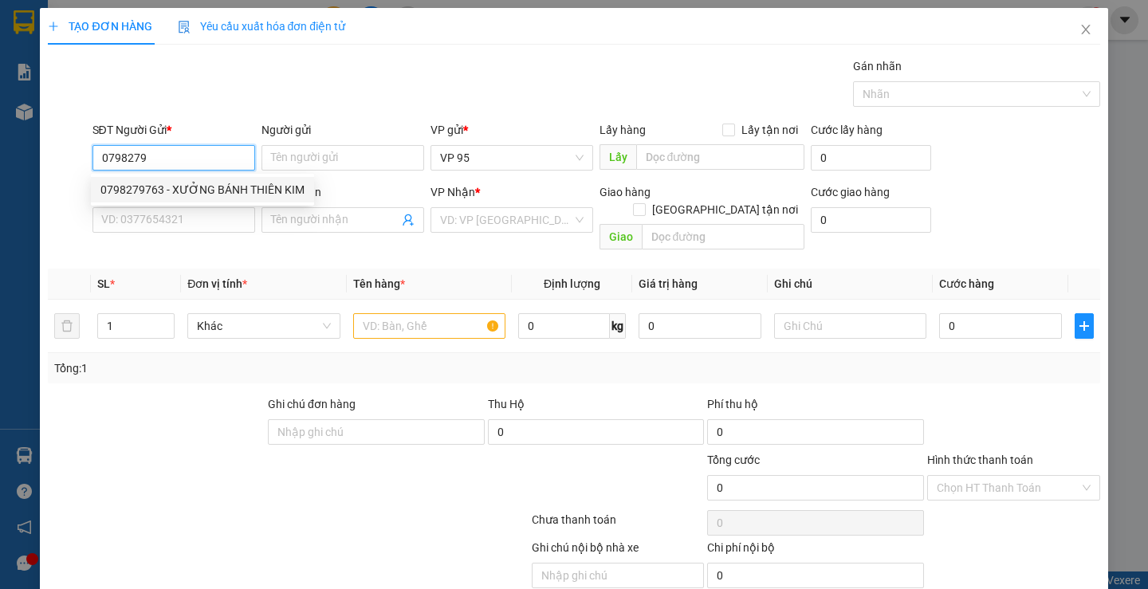
click at [237, 188] on div "0798279763 - XƯỞNG BÁNH THIÊN KIM" at bounding box center [202, 190] width 204 height 18
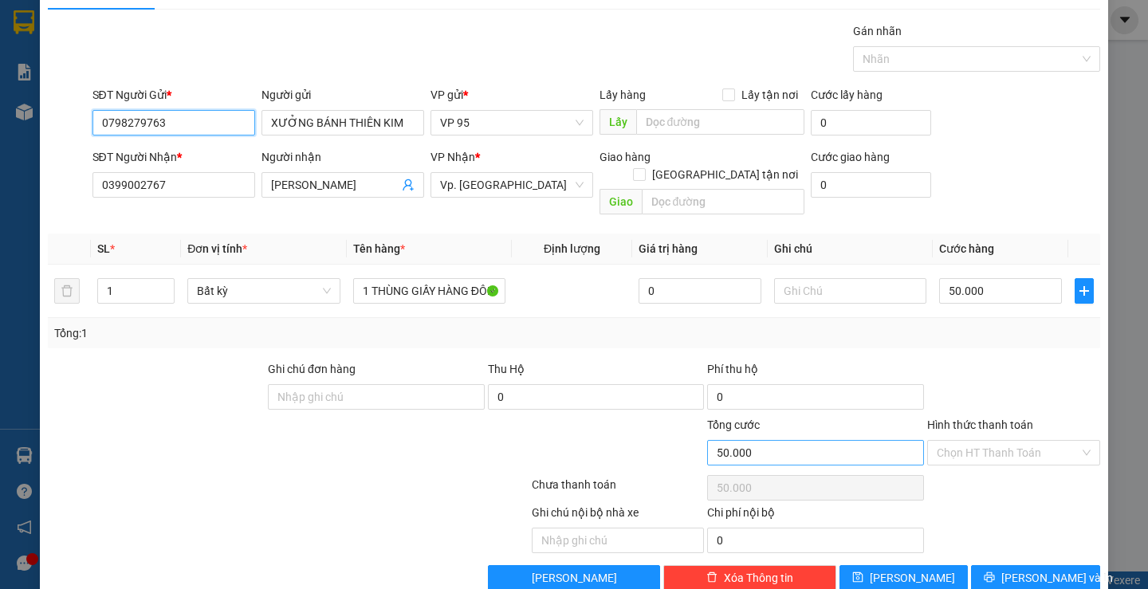
scroll to position [50, 0]
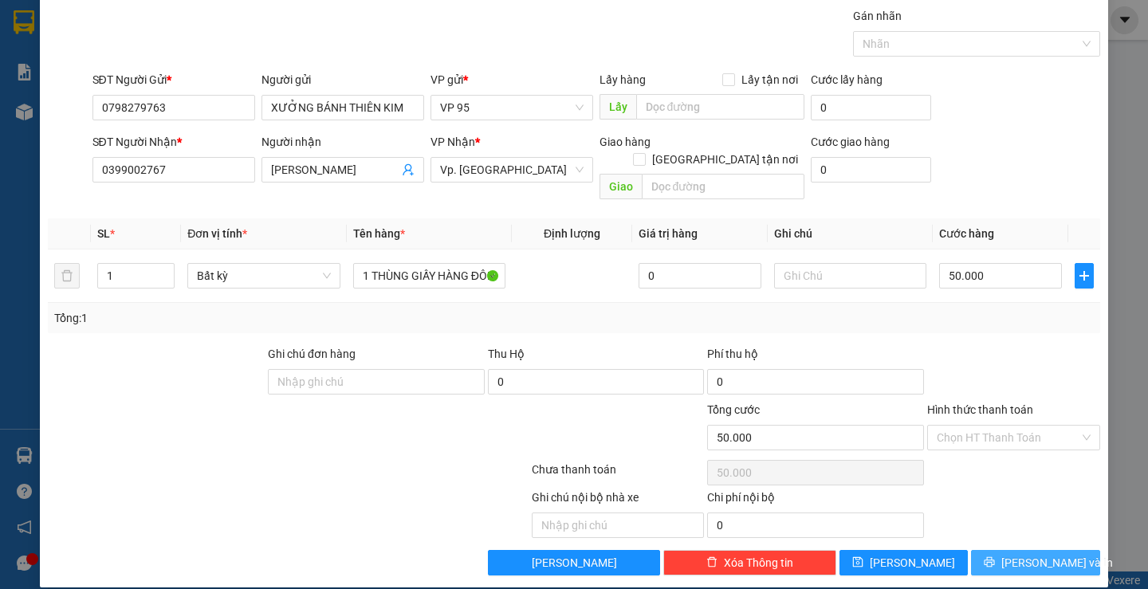
click at [1042, 554] on span "Lưu và In" at bounding box center [1057, 563] width 112 height 18
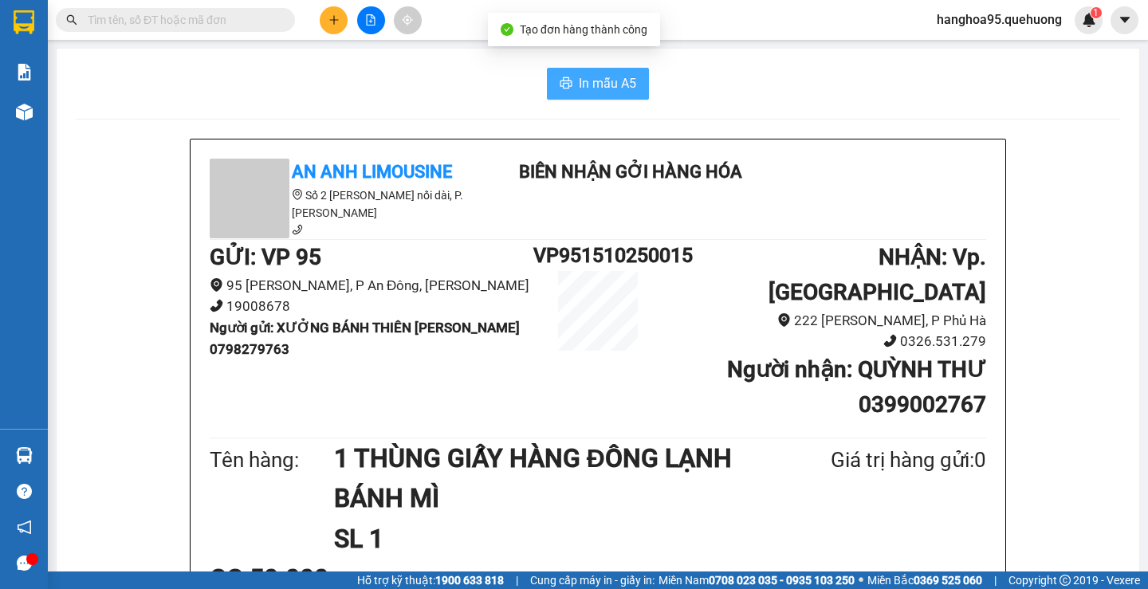
click at [628, 90] on span "In mẫu A5" at bounding box center [607, 83] width 57 height 20
click at [332, 14] on button at bounding box center [334, 20] width 28 height 28
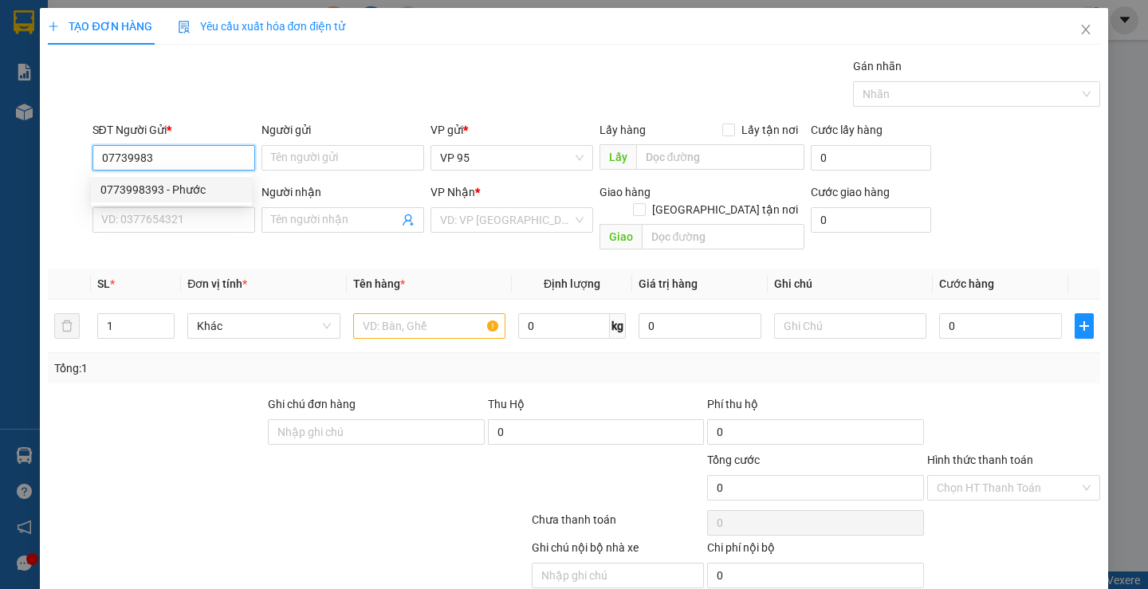
click at [199, 187] on div "0773998393 - Phước" at bounding box center [171, 190] width 142 height 18
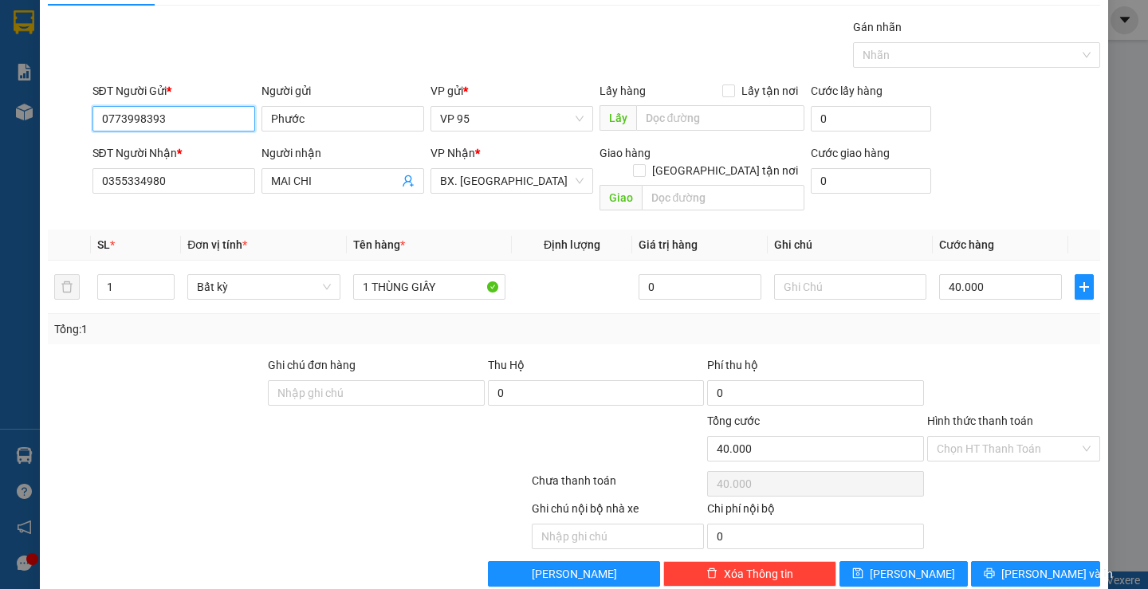
scroll to position [50, 0]
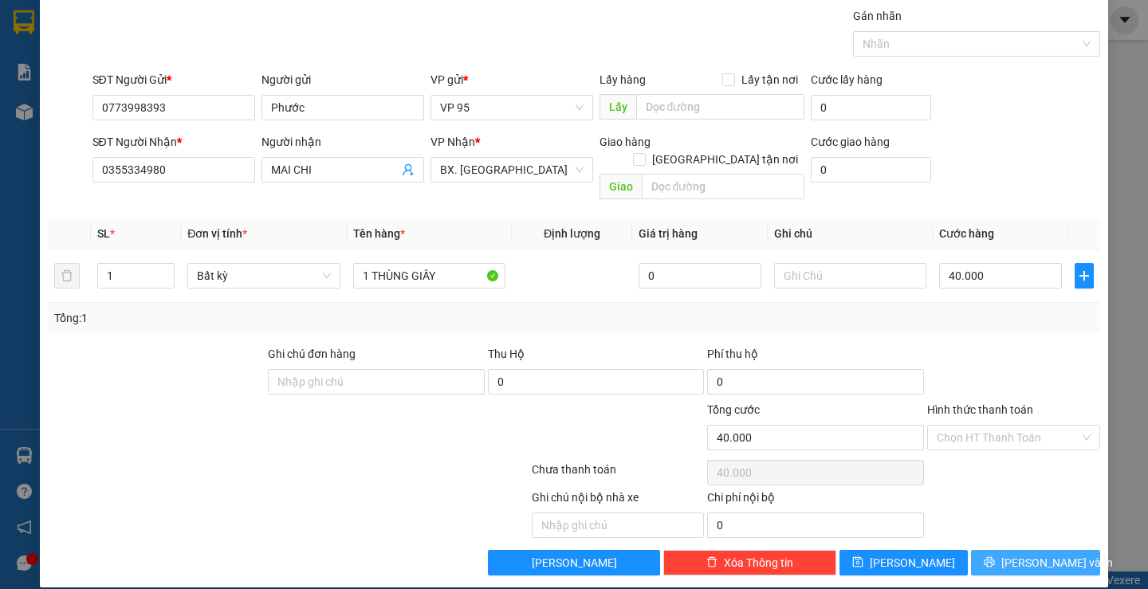
click at [1047, 554] on span "Lưu và In" at bounding box center [1057, 563] width 112 height 18
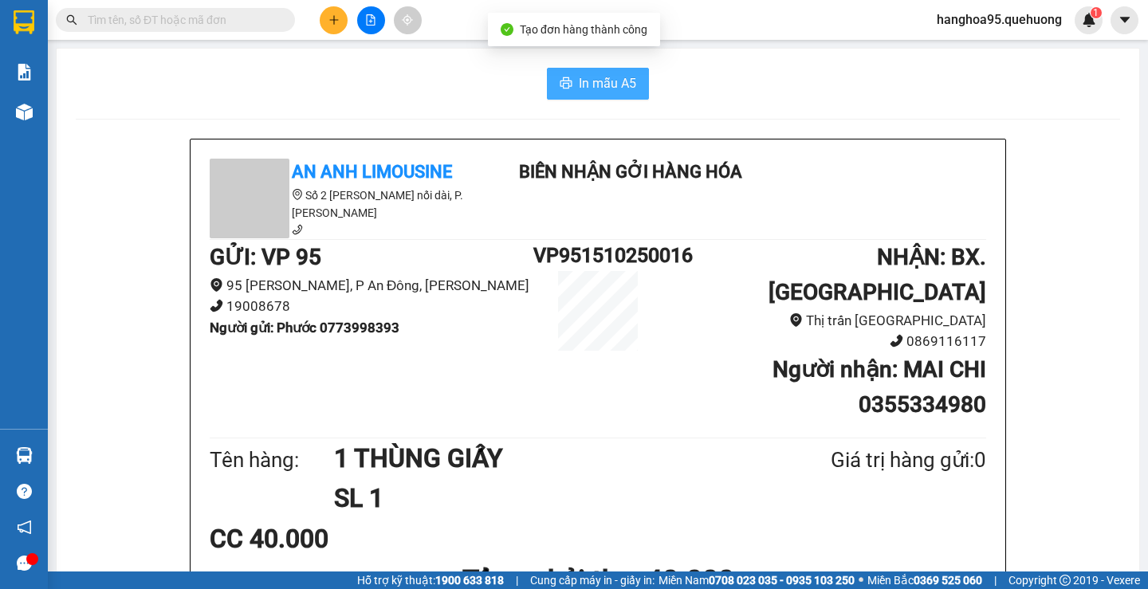
click at [550, 85] on button "In mẫu A5" at bounding box center [598, 84] width 102 height 32
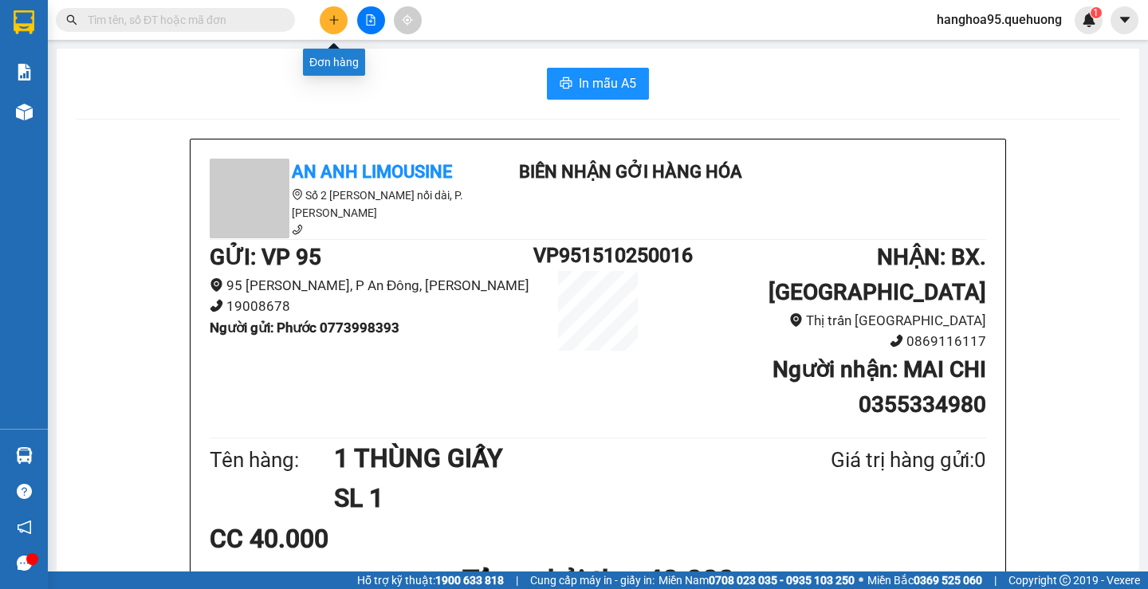
click at [342, 22] on button at bounding box center [334, 20] width 28 height 28
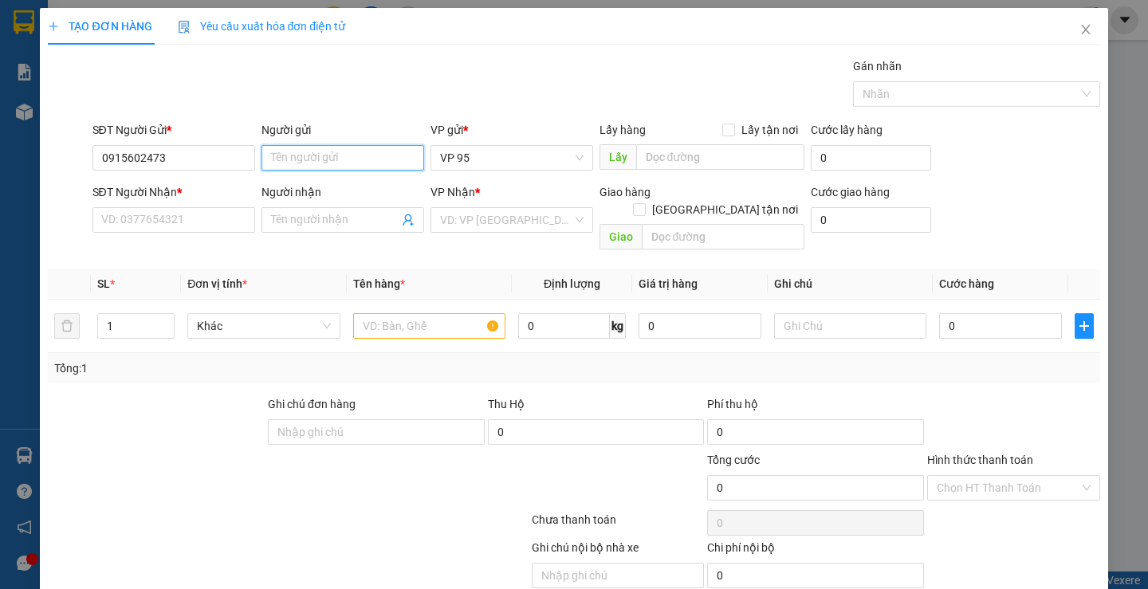
click at [345, 154] on input "Người gửi" at bounding box center [343, 158] width 163 height 26
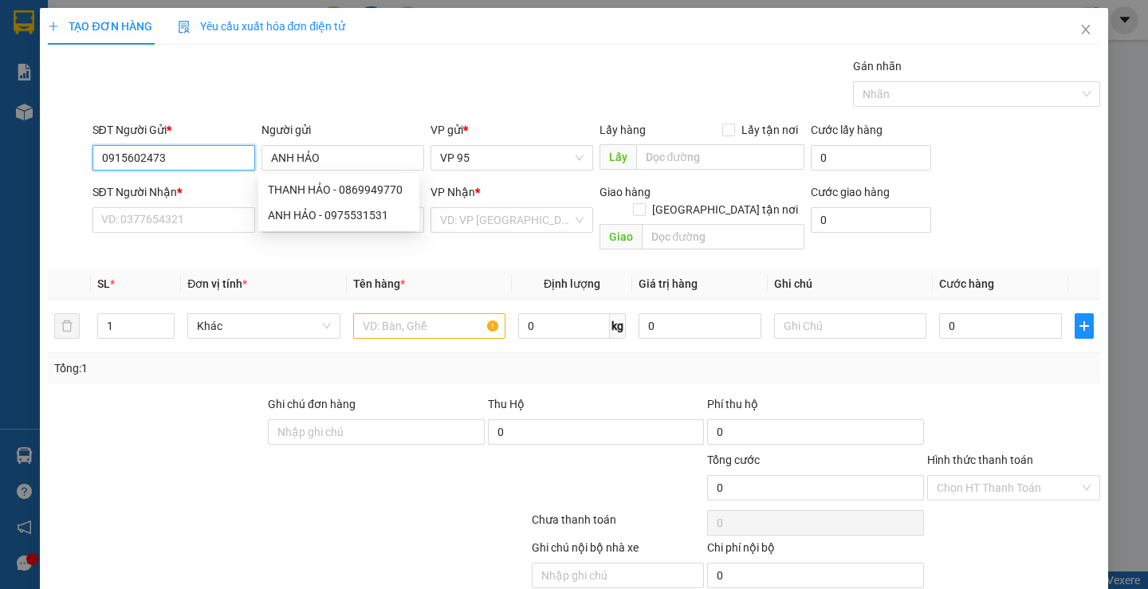
click at [210, 159] on input "0915602473" at bounding box center [173, 158] width 163 height 26
paste input "0915602473"
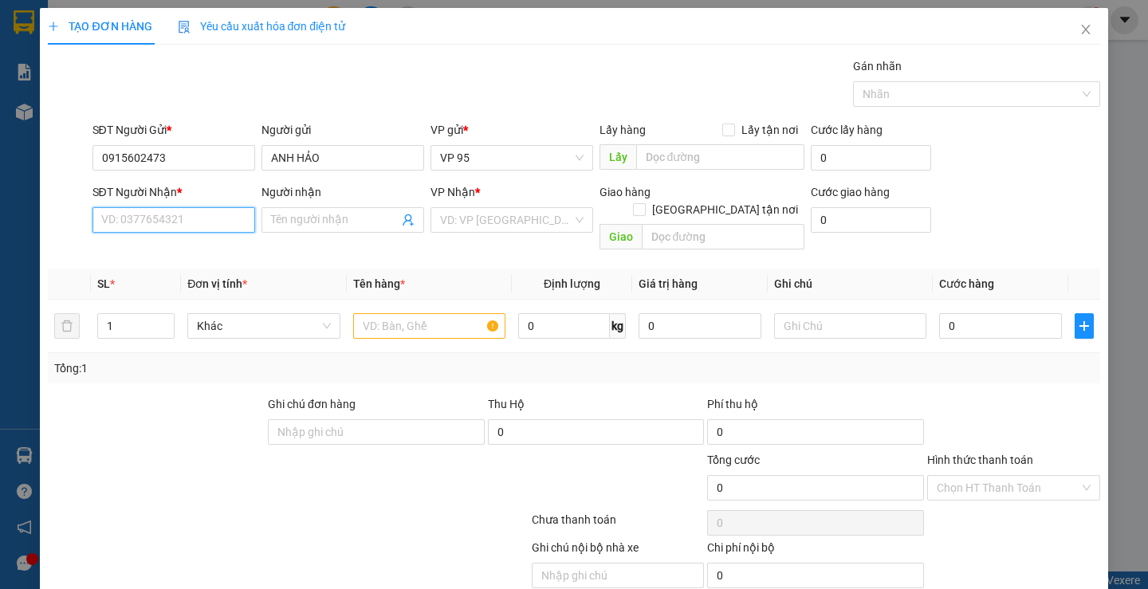
drag, startPoint x: 147, startPoint y: 212, endPoint x: 148, endPoint y: 222, distance: 10.5
click at [147, 213] on input "SĐT Người Nhận *" at bounding box center [173, 220] width 163 height 26
paste input "0915602473"
click at [332, 225] on input "Người nhận" at bounding box center [335, 220] width 128 height 18
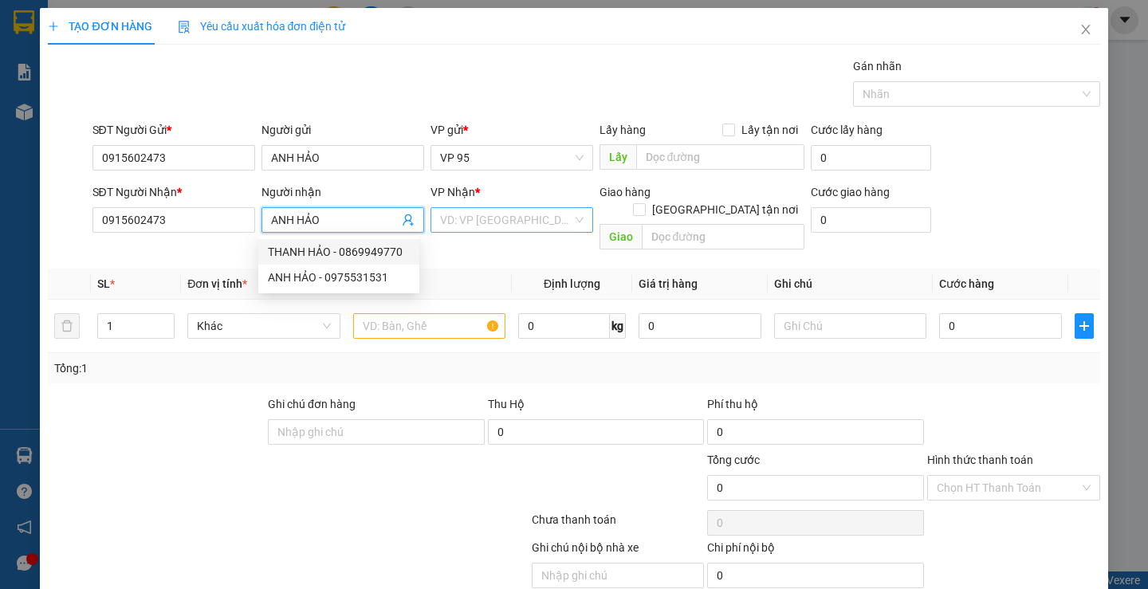
click at [491, 227] on input "search" at bounding box center [506, 220] width 132 height 24
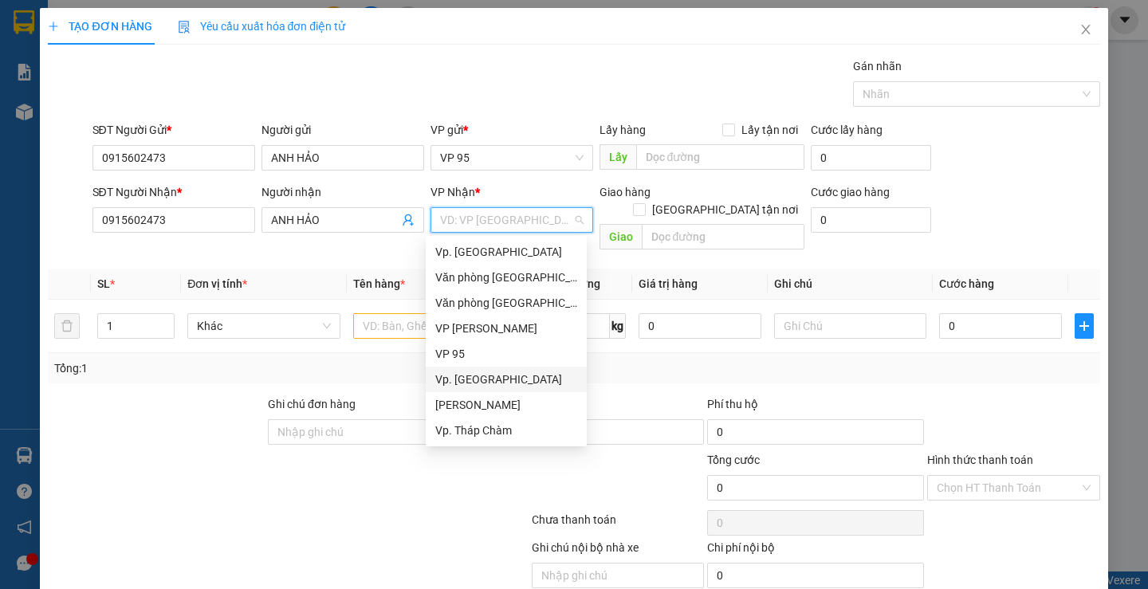
scroll to position [128, 0]
click at [489, 374] on div "BX. [GEOGRAPHIC_DATA]" at bounding box center [506, 380] width 142 height 18
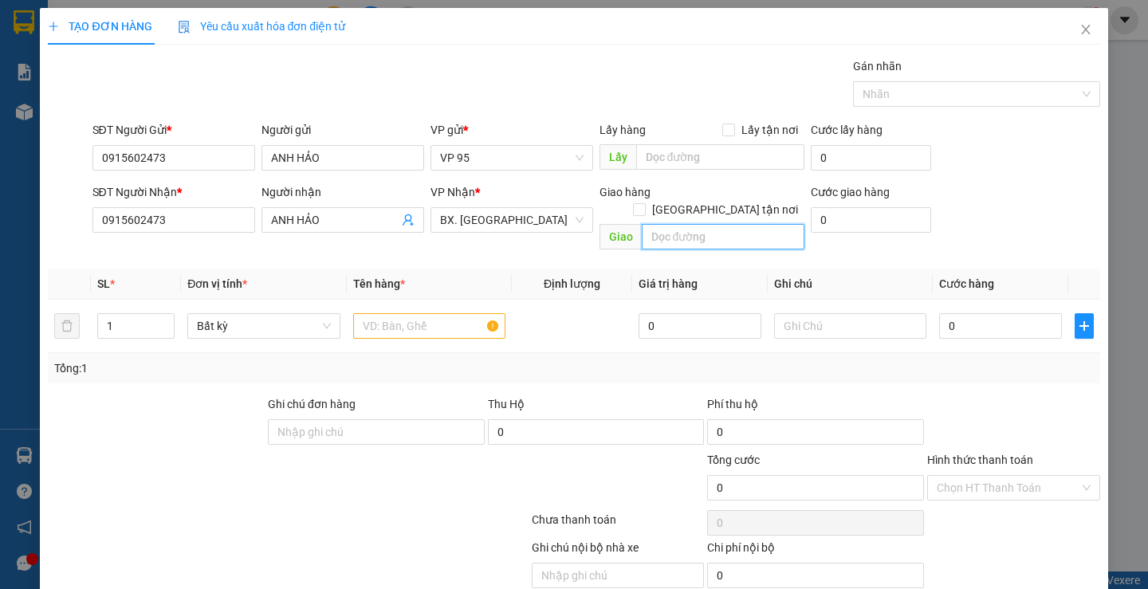
click at [730, 228] on input "text" at bounding box center [723, 237] width 163 height 26
click at [423, 319] on input "text" at bounding box center [429, 326] width 152 height 26
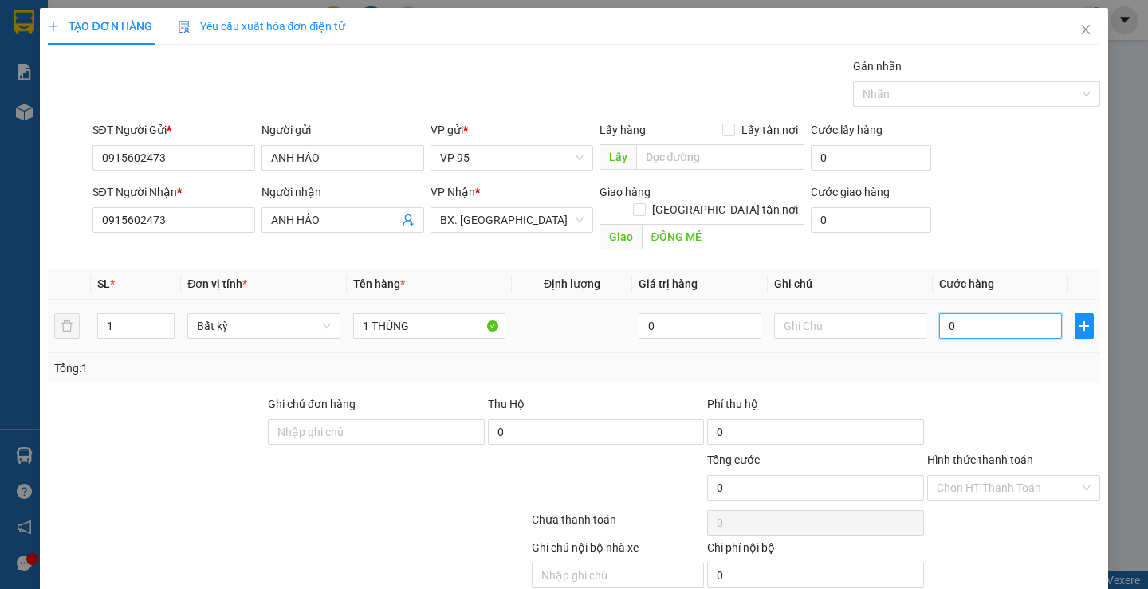
click at [994, 315] on input "0" at bounding box center [1000, 326] width 123 height 26
click at [1008, 476] on input "Hình thức thanh toán" at bounding box center [1008, 488] width 143 height 24
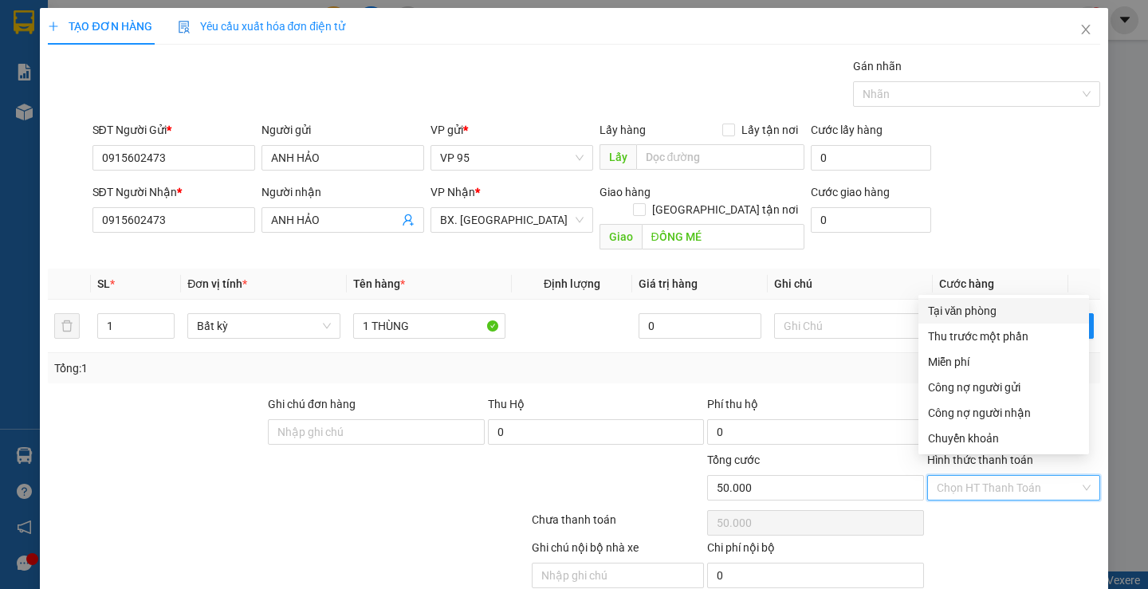
click at [984, 313] on div "Tại văn phòng" at bounding box center [1003, 311] width 151 height 18
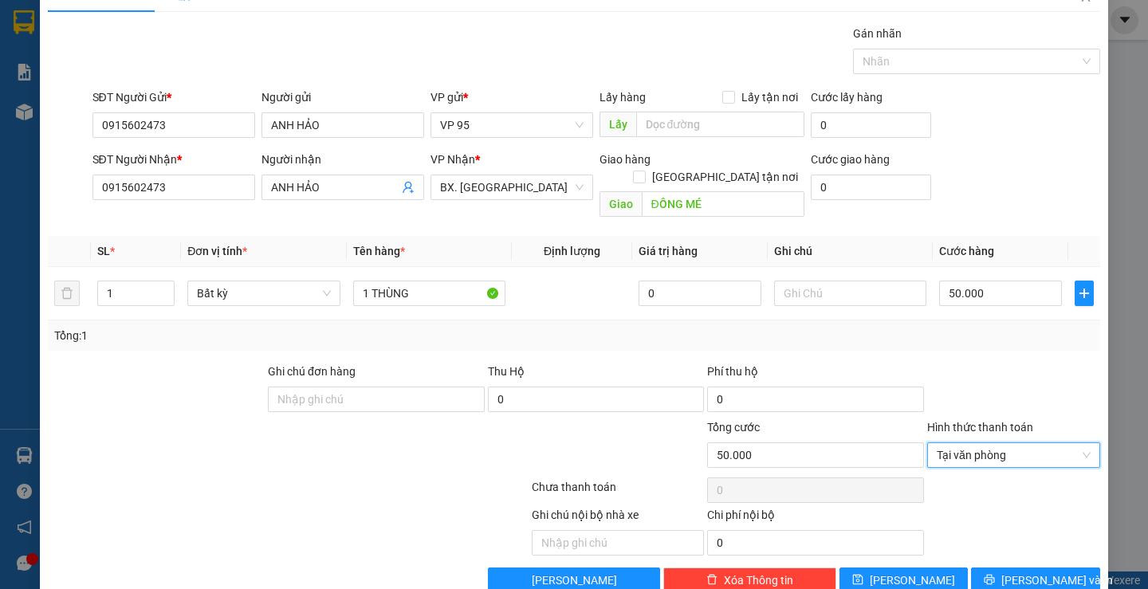
scroll to position [50, 0]
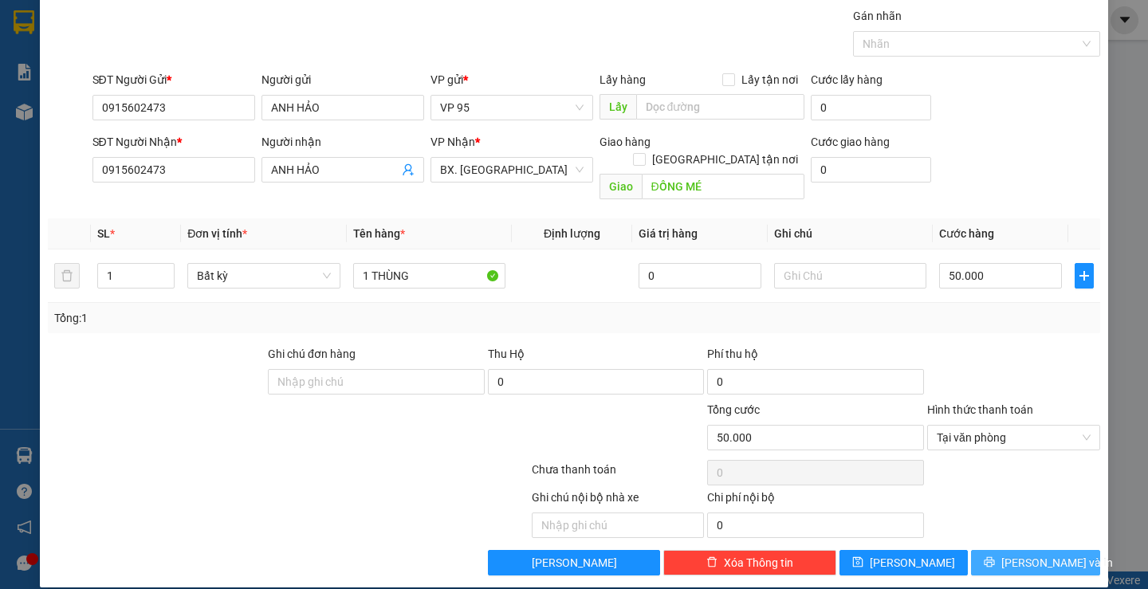
click at [1032, 554] on span "Lưu và In" at bounding box center [1057, 563] width 112 height 18
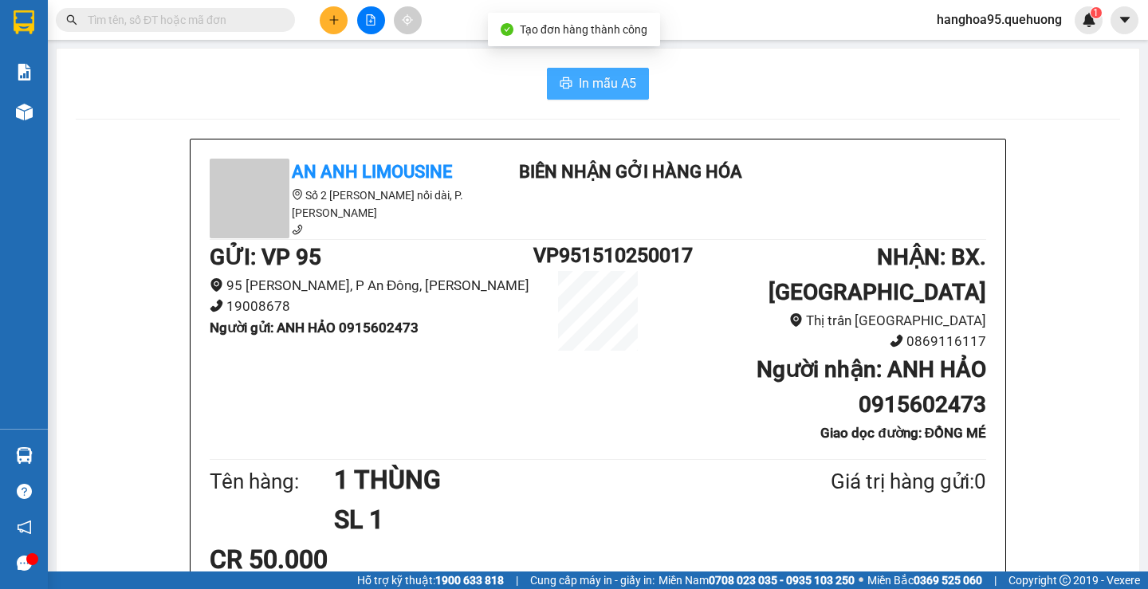
click at [612, 90] on span "In mẫu A5" at bounding box center [607, 83] width 57 height 20
drag, startPoint x: 699, startPoint y: 550, endPoint x: 23, endPoint y: -74, distance: 920.2
drag, startPoint x: 23, startPoint y: -74, endPoint x: 458, endPoint y: 87, distance: 464.2
click at [450, 86] on div "In mẫu A5" at bounding box center [598, 84] width 1044 height 32
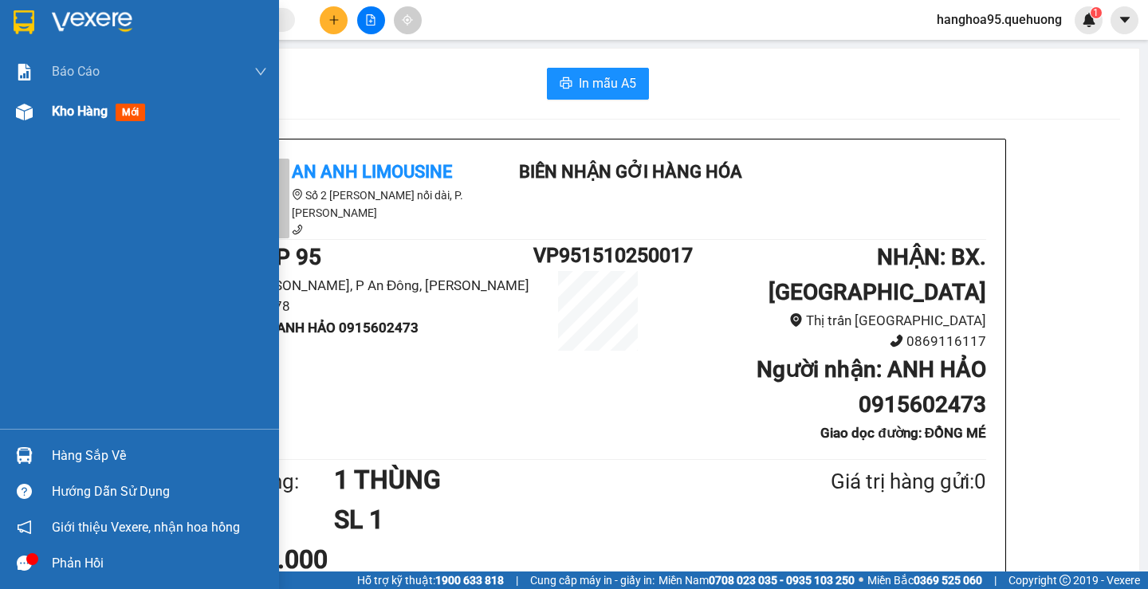
click at [26, 117] on img at bounding box center [24, 112] width 17 height 17
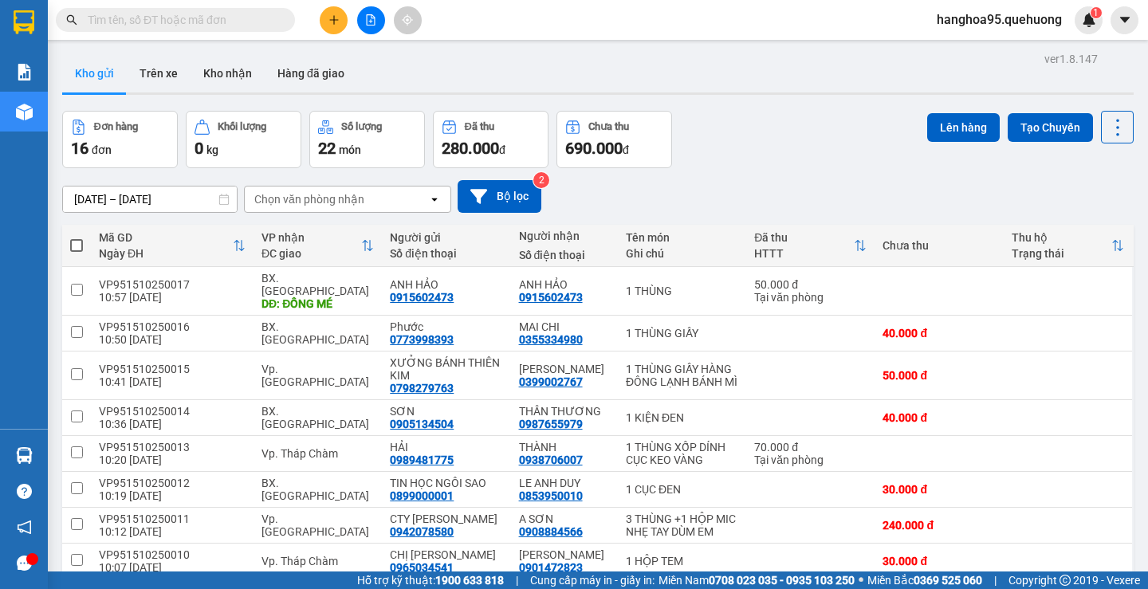
scroll to position [145, 0]
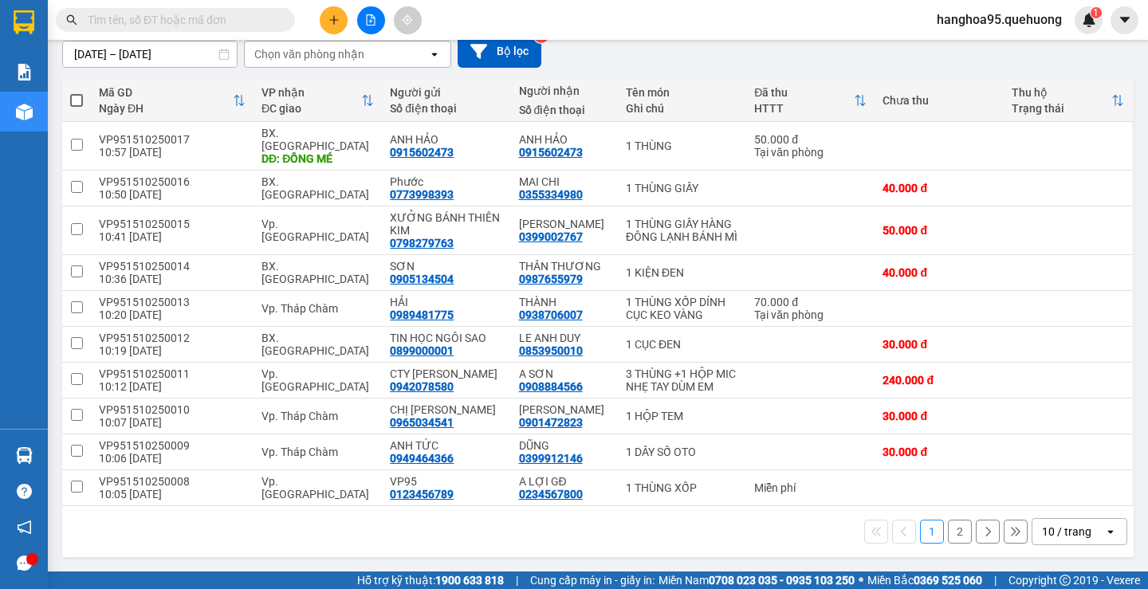
click at [1054, 529] on div "10 / trang" at bounding box center [1066, 532] width 49 height 16
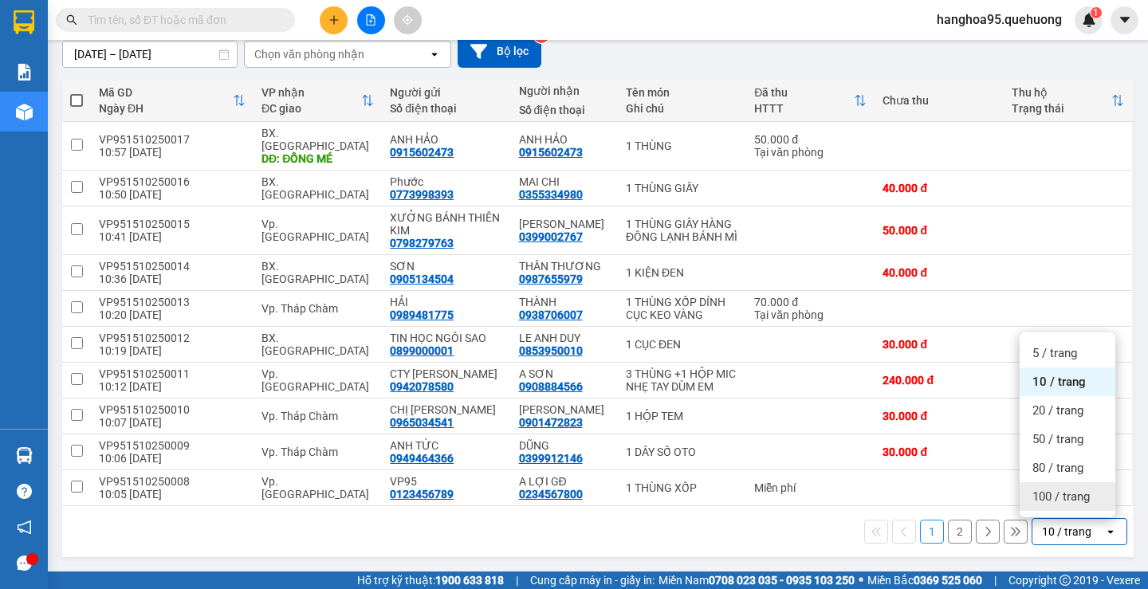
click at [1060, 496] on span "100 / trang" at bounding box center [1060, 497] width 57 height 16
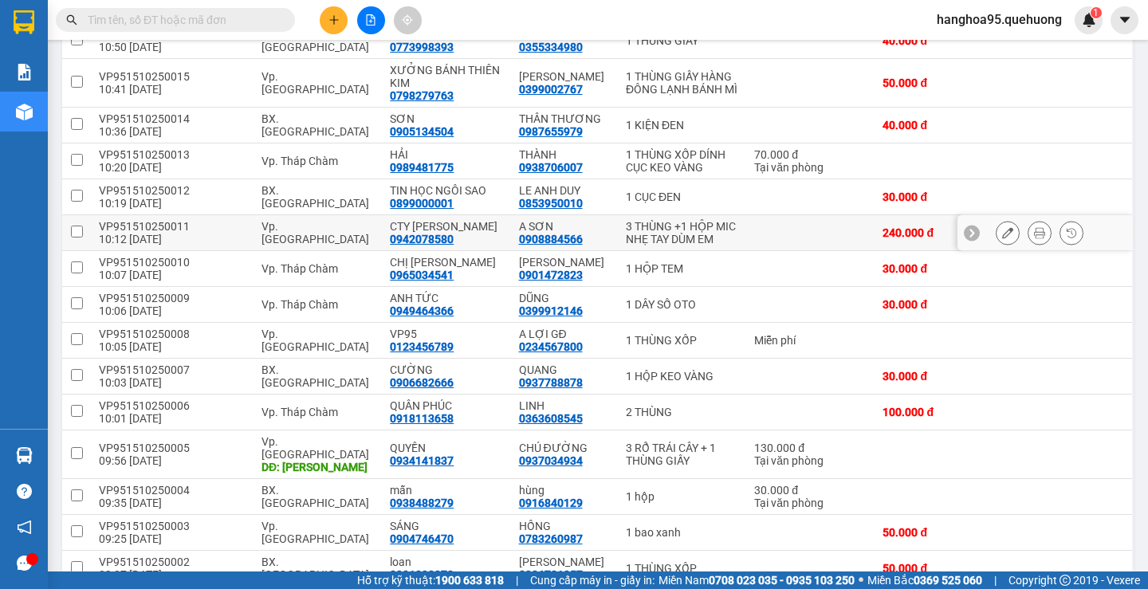
scroll to position [360, 0]
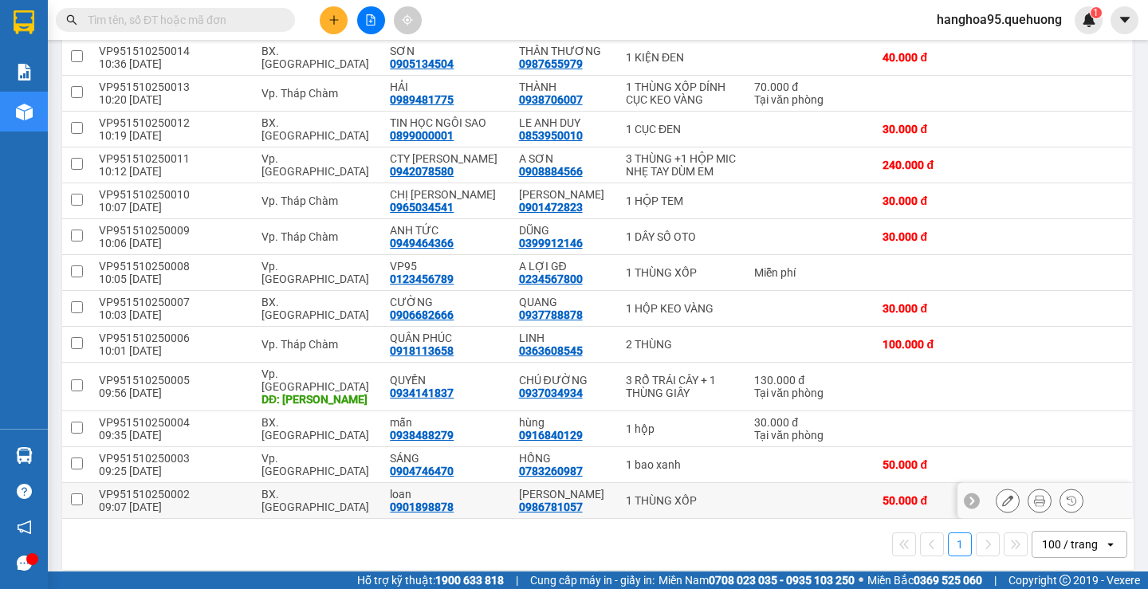
click at [79, 494] on input "checkbox" at bounding box center [77, 500] width 12 height 12
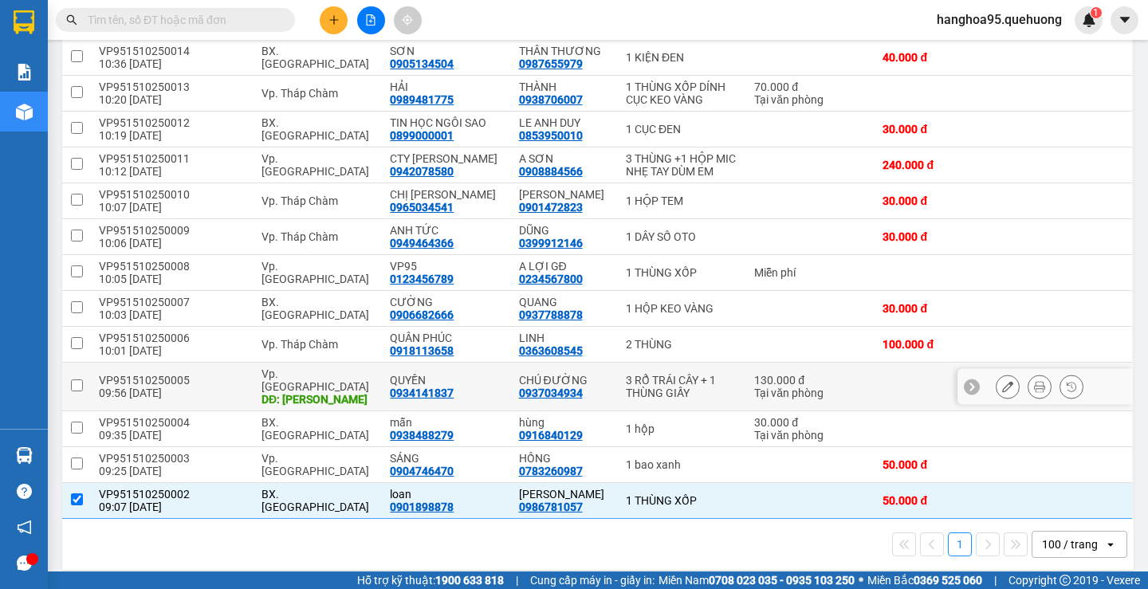
click at [76, 383] on input "checkbox" at bounding box center [77, 386] width 12 height 12
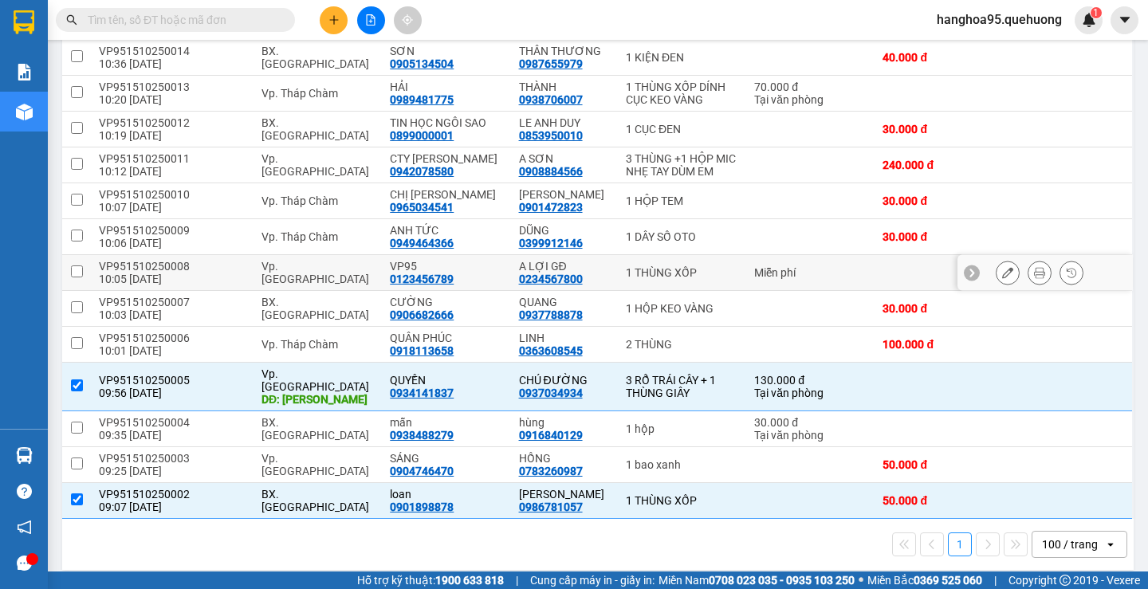
click at [72, 273] on input "checkbox" at bounding box center [77, 271] width 12 height 12
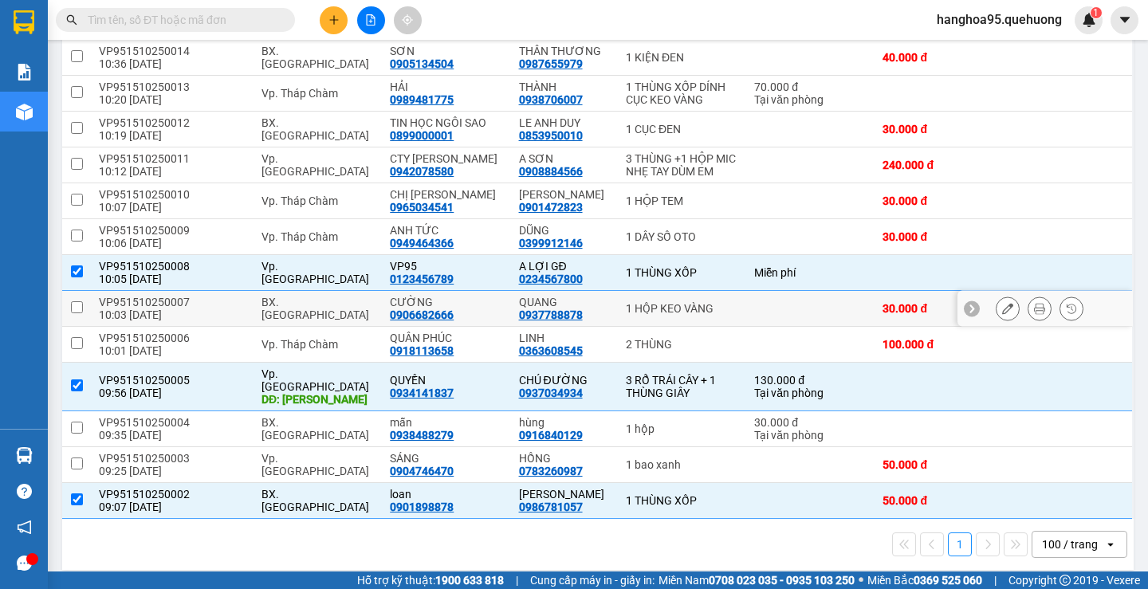
scroll to position [0, 0]
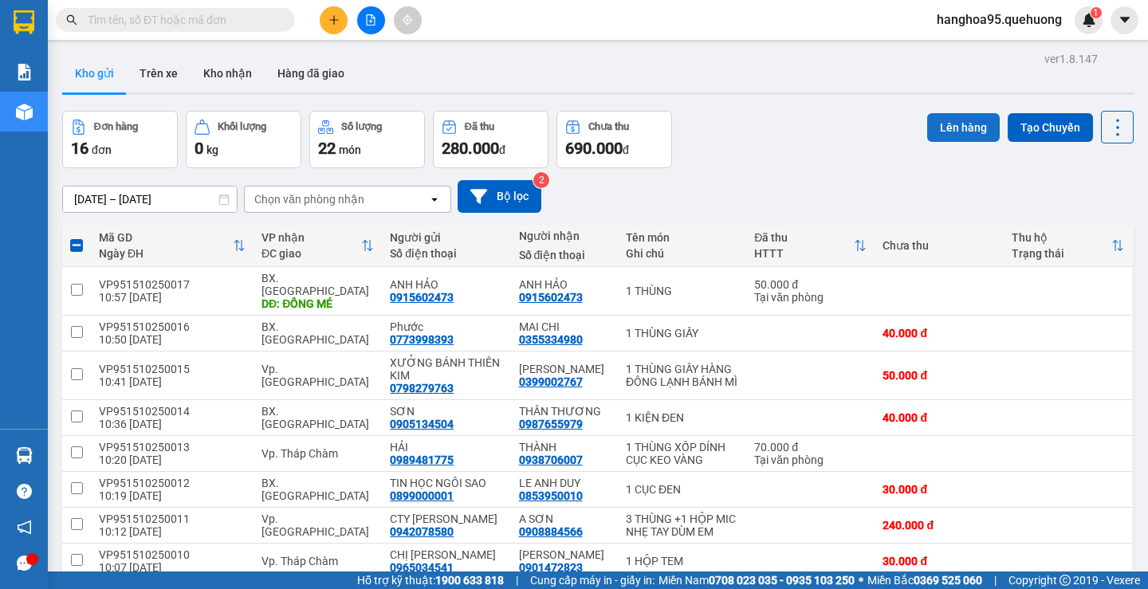
click at [932, 129] on button "Lên hàng" at bounding box center [963, 127] width 73 height 29
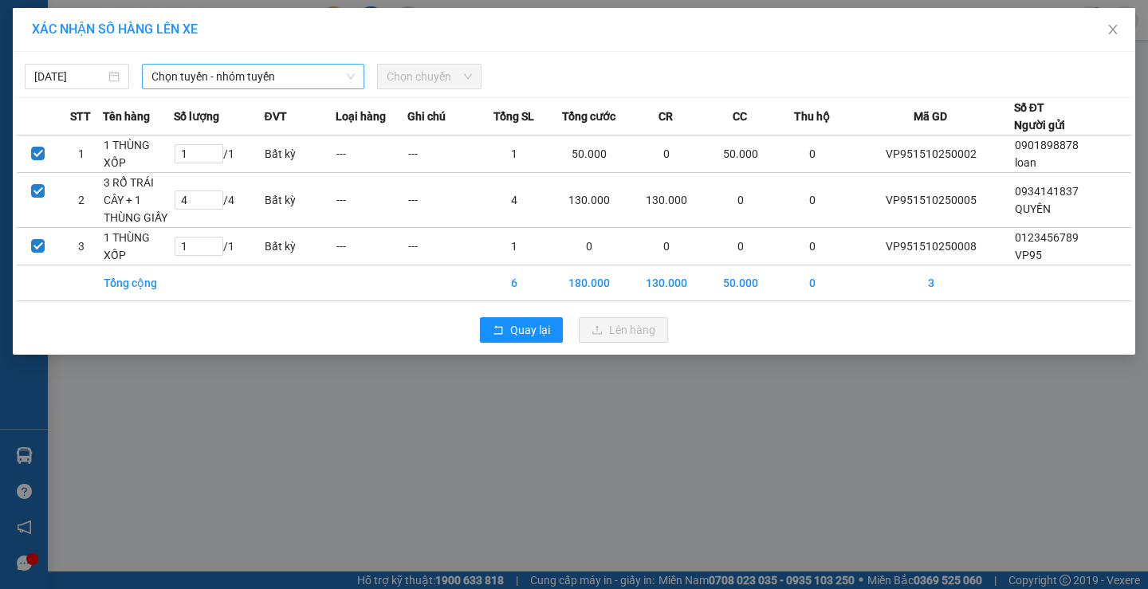
click at [294, 72] on span "Chọn tuyến - nhóm tuyến" at bounding box center [252, 77] width 203 height 24
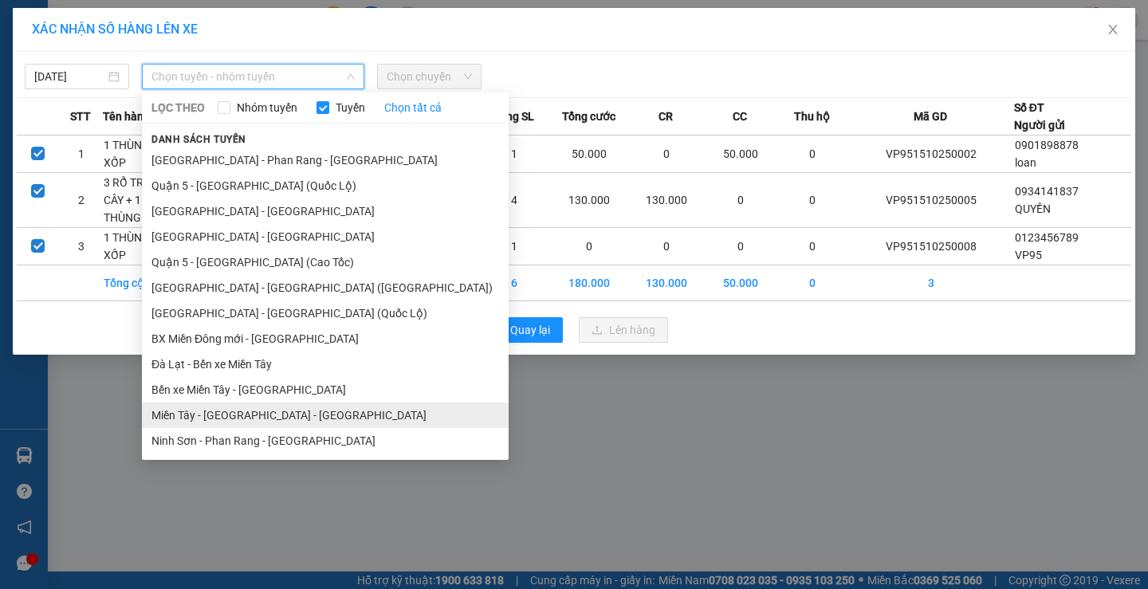
click at [279, 415] on li "Miền Tây - Phan Rang - Ninh Sơn" at bounding box center [325, 416] width 367 height 26
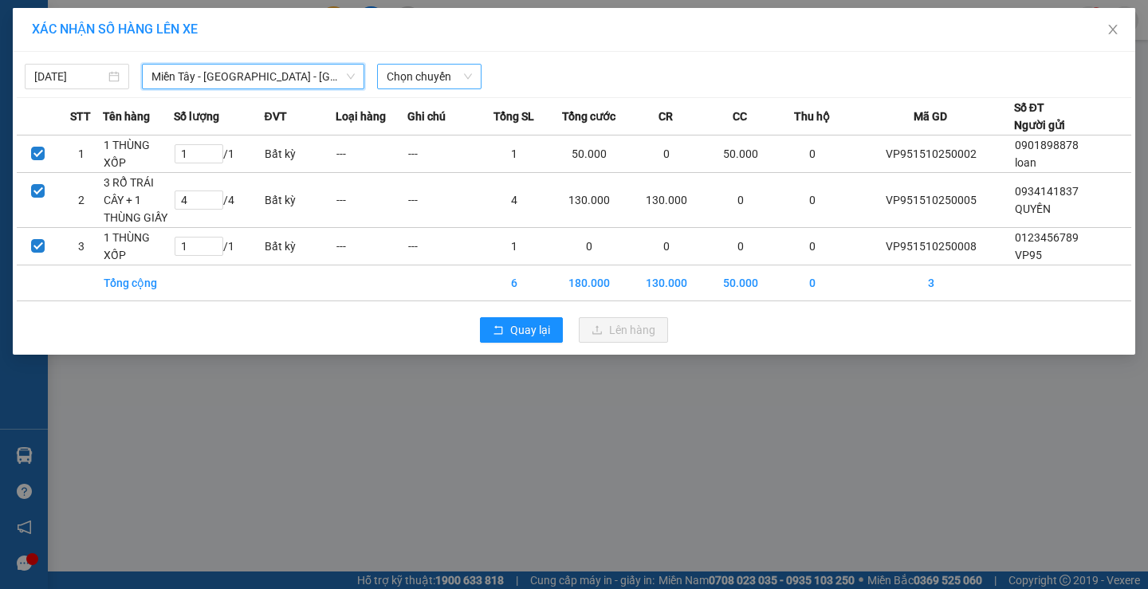
click at [436, 86] on span "Chọn chuyến" at bounding box center [429, 77] width 85 height 24
click at [428, 62] on div "15/10/2025 Miền Tây - Phan Rang - Ninh Sơn LỌC THEO Nhóm tuyến Tuyến Chọn tất c…" at bounding box center [574, 72] width 1115 height 33
drag, startPoint x: 434, startPoint y: 85, endPoint x: 457, endPoint y: 89, distance: 23.6
click at [435, 85] on span "Chọn chuyến" at bounding box center [429, 77] width 85 height 24
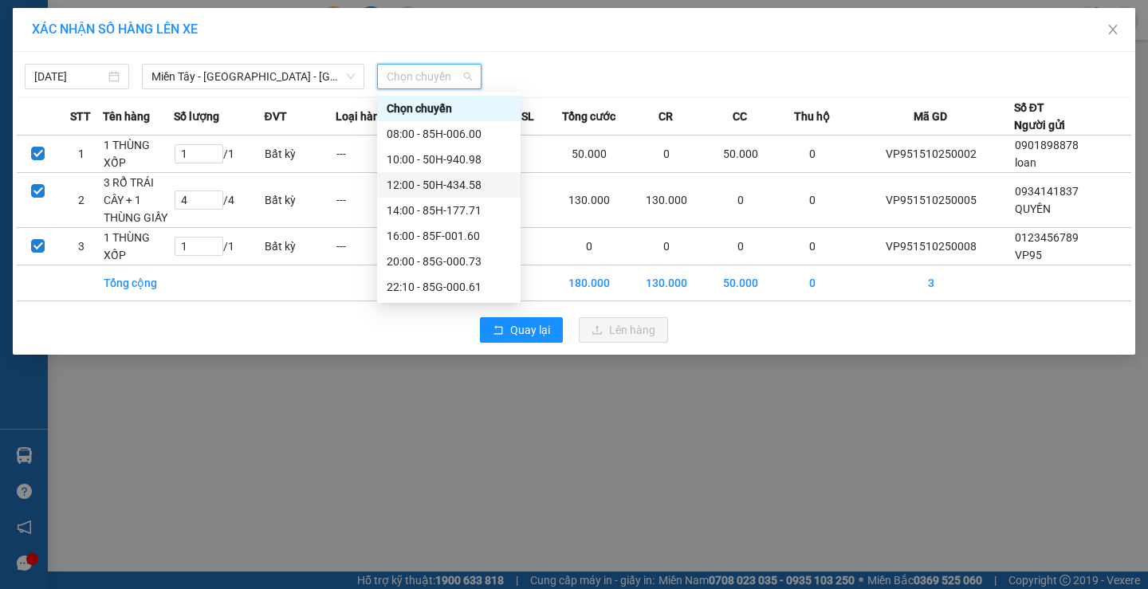
click at [447, 185] on div "12:00 - 50H-434.58" at bounding box center [449, 185] width 124 height 18
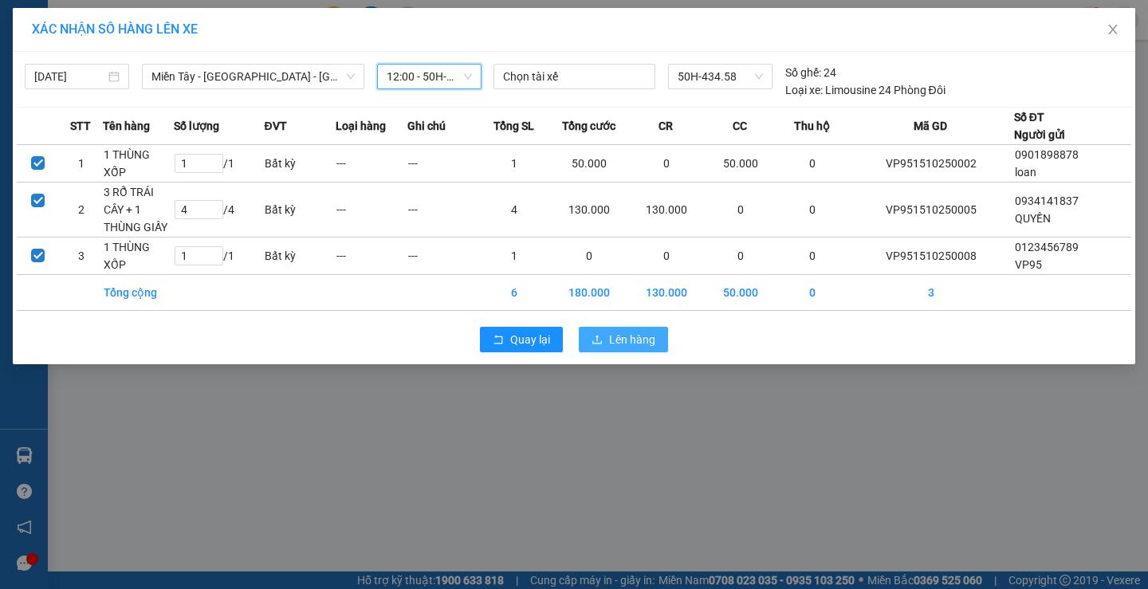
click at [616, 332] on span "Lên hàng" at bounding box center [632, 340] width 46 height 18
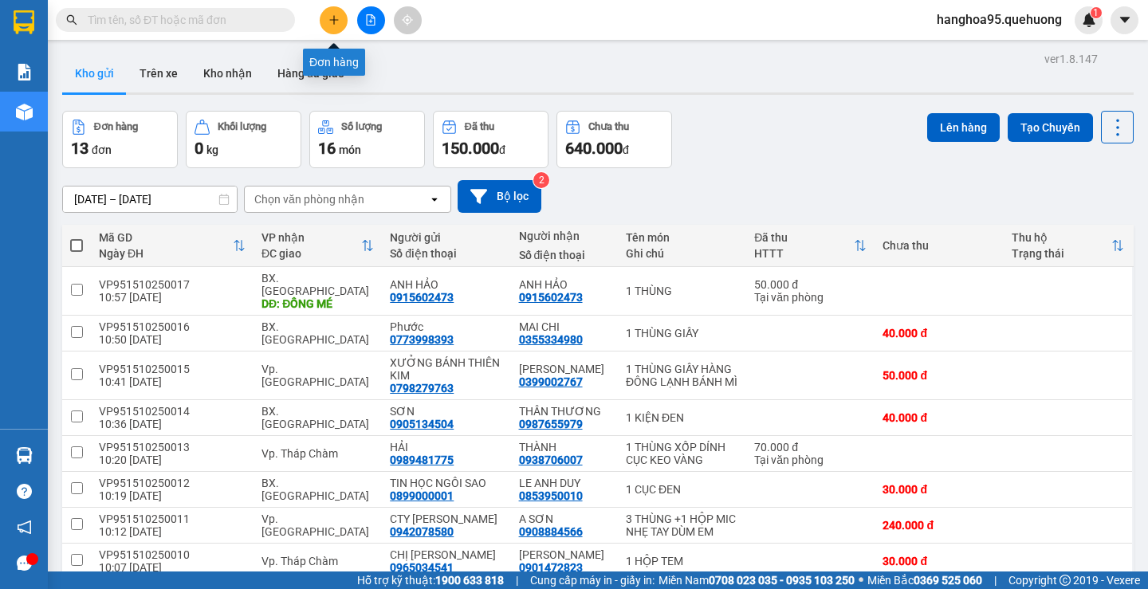
click at [327, 21] on button at bounding box center [334, 20] width 28 height 28
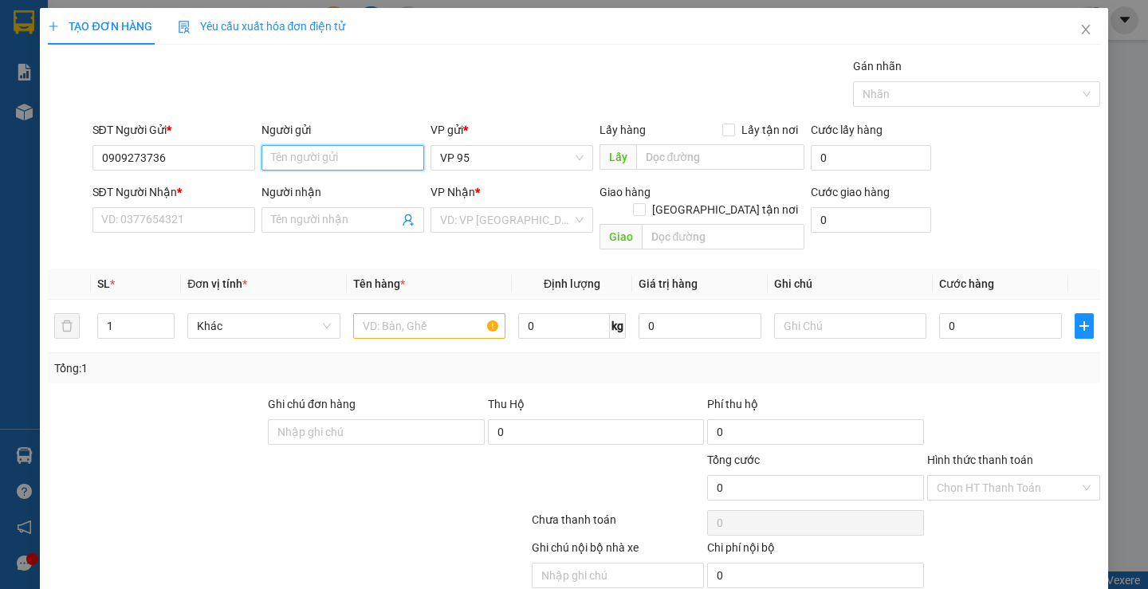
click at [368, 154] on input "Người gửi" at bounding box center [343, 158] width 163 height 26
click at [211, 226] on input "SĐT Người Nhận *" at bounding box center [173, 220] width 163 height 26
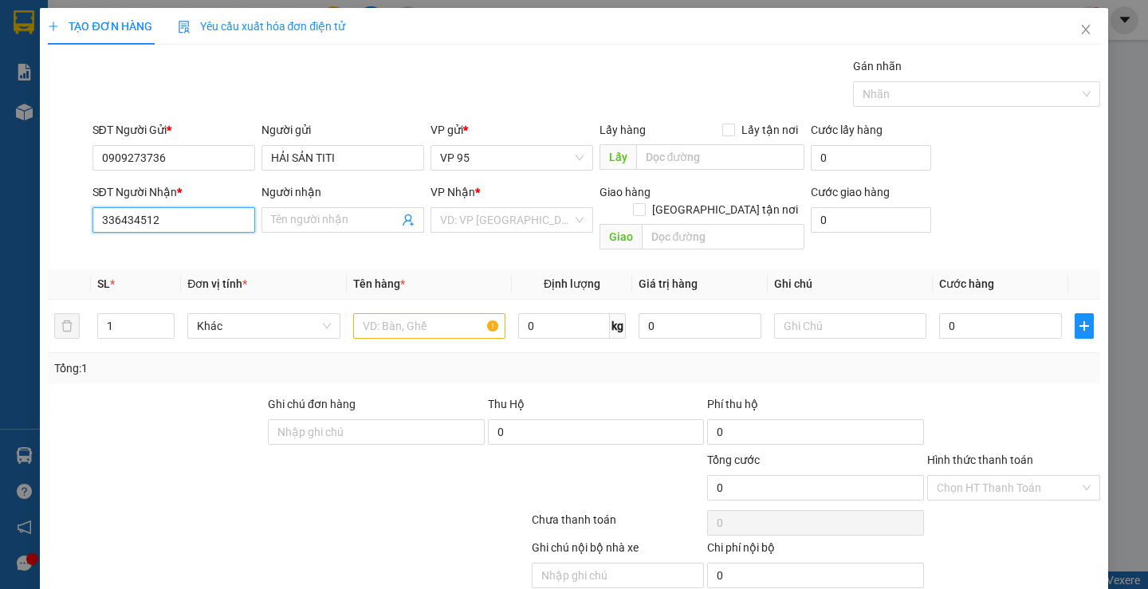
click at [105, 222] on input "336434512" at bounding box center [173, 220] width 163 height 26
click at [108, 226] on input "336434512" at bounding box center [173, 220] width 163 height 26
click at [102, 217] on input "336434512" at bounding box center [173, 220] width 163 height 26
click at [311, 221] on input "Người nhận" at bounding box center [335, 220] width 128 height 18
click at [494, 236] on div "VP Nhận * VD: VP Sài Gòn" at bounding box center [512, 211] width 163 height 56
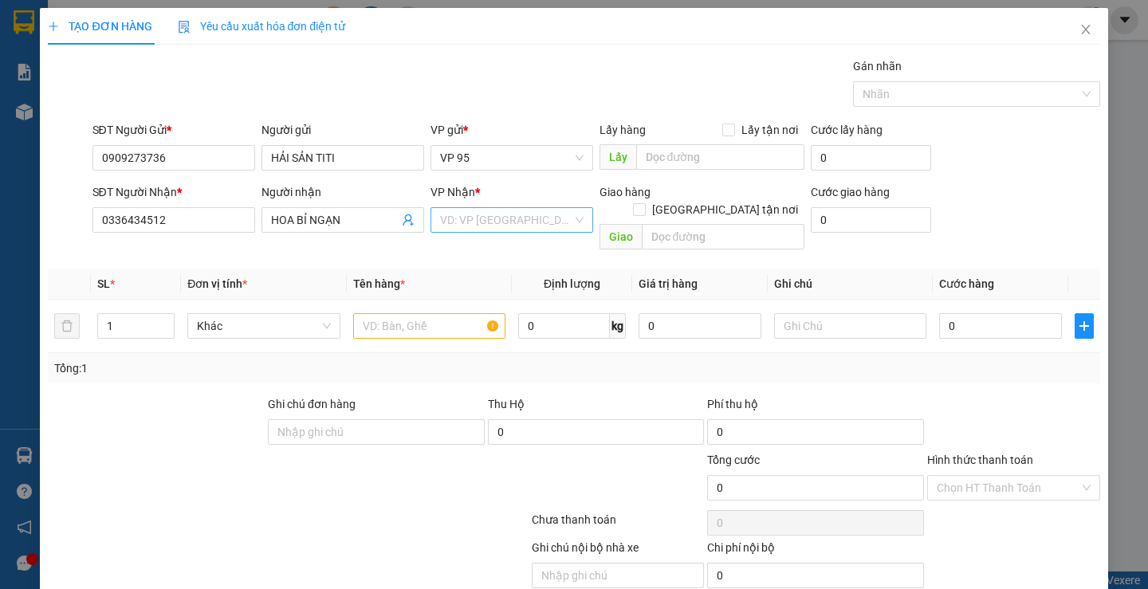
click at [498, 226] on input "search" at bounding box center [506, 220] width 132 height 24
drag, startPoint x: 455, startPoint y: 242, endPoint x: 407, endPoint y: 325, distance: 95.7
click at [456, 242] on div "BX. [GEOGRAPHIC_DATA]" at bounding box center [506, 252] width 161 height 26
click at [411, 313] on input "text" at bounding box center [429, 326] width 152 height 26
click at [1015, 324] on td "0" at bounding box center [1001, 326] width 136 height 53
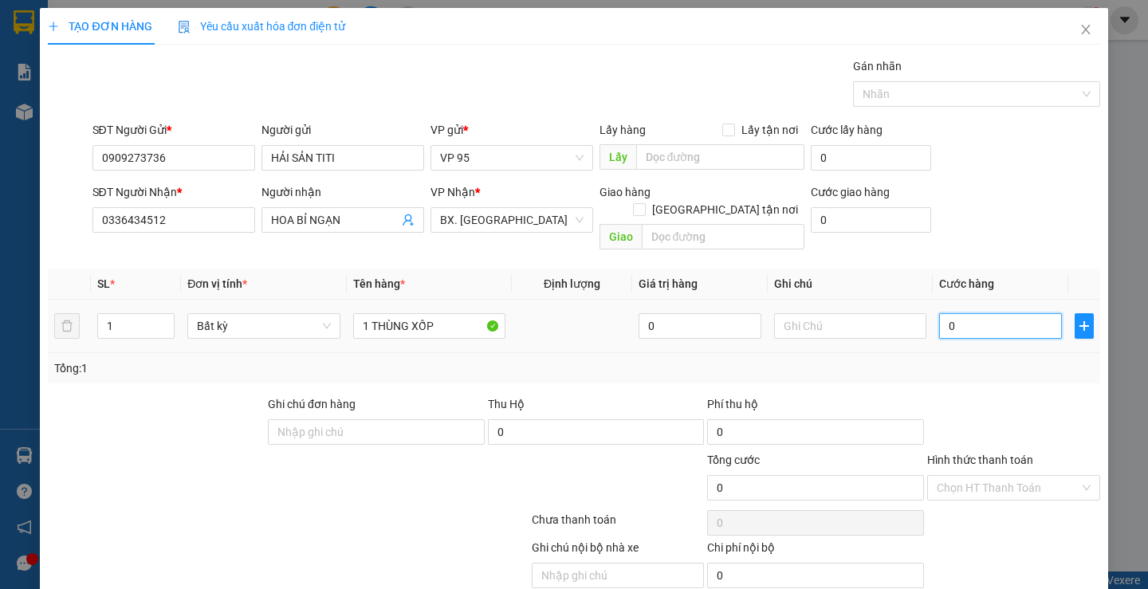
click at [1013, 314] on input "0" at bounding box center [1000, 326] width 123 height 26
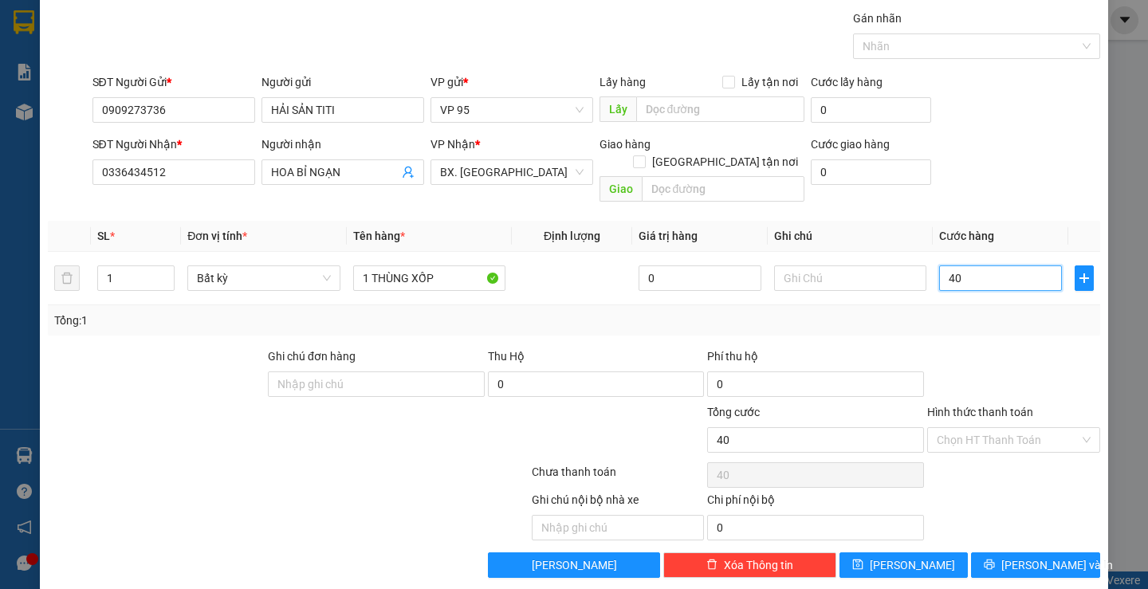
scroll to position [50, 0]
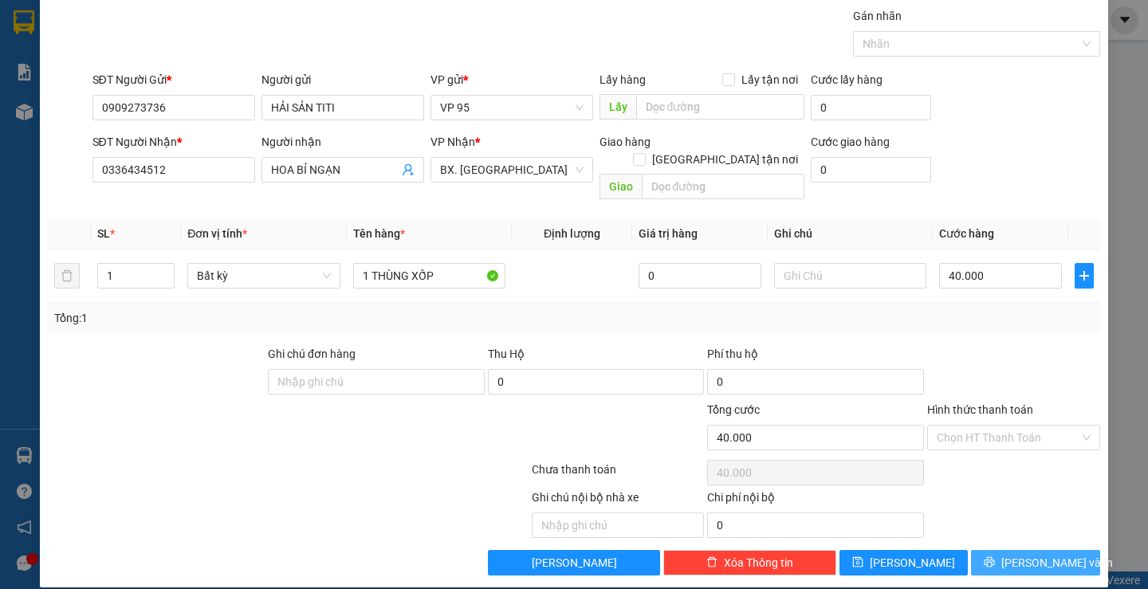
click at [1028, 554] on span "Lưu và In" at bounding box center [1057, 563] width 112 height 18
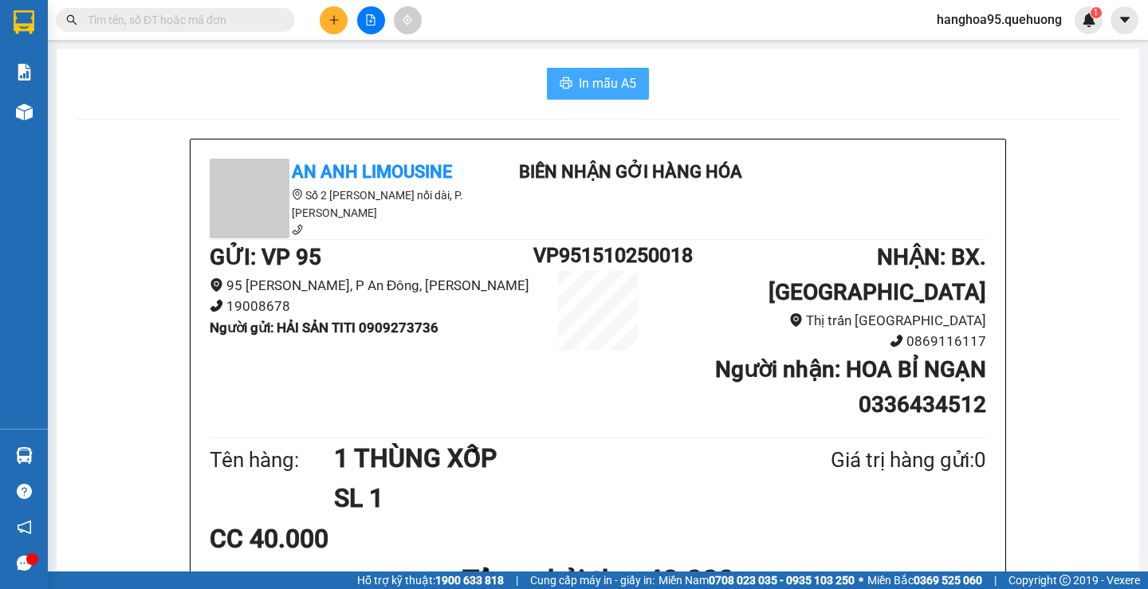
click at [615, 83] on span "In mẫu A5" at bounding box center [607, 83] width 57 height 20
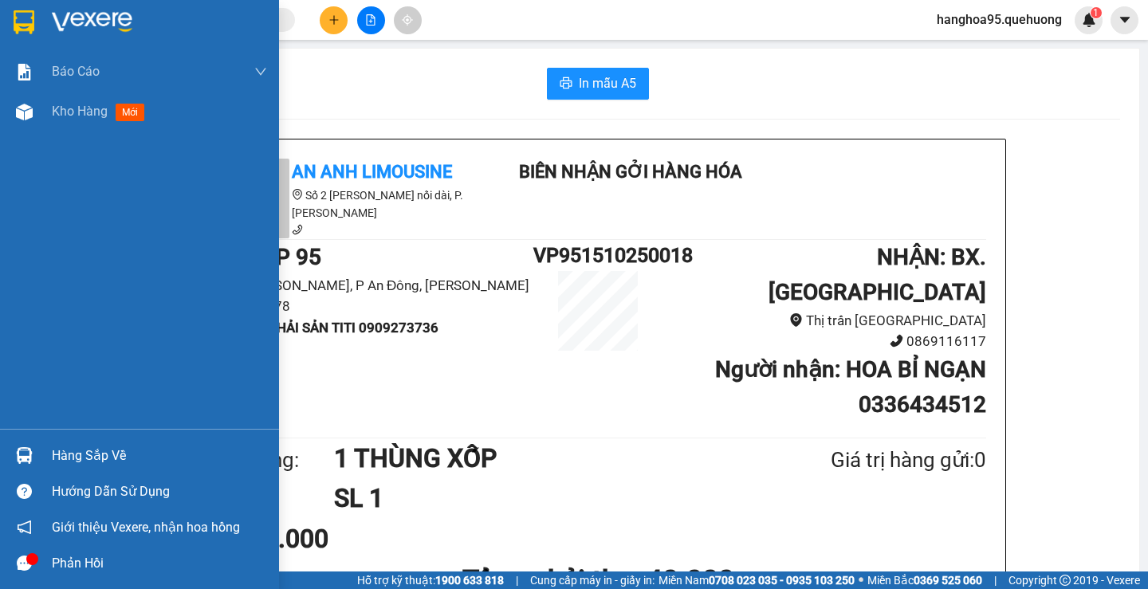
click at [26, 567] on icon "message" at bounding box center [24, 563] width 15 height 15
click at [33, 102] on div at bounding box center [24, 112] width 28 height 28
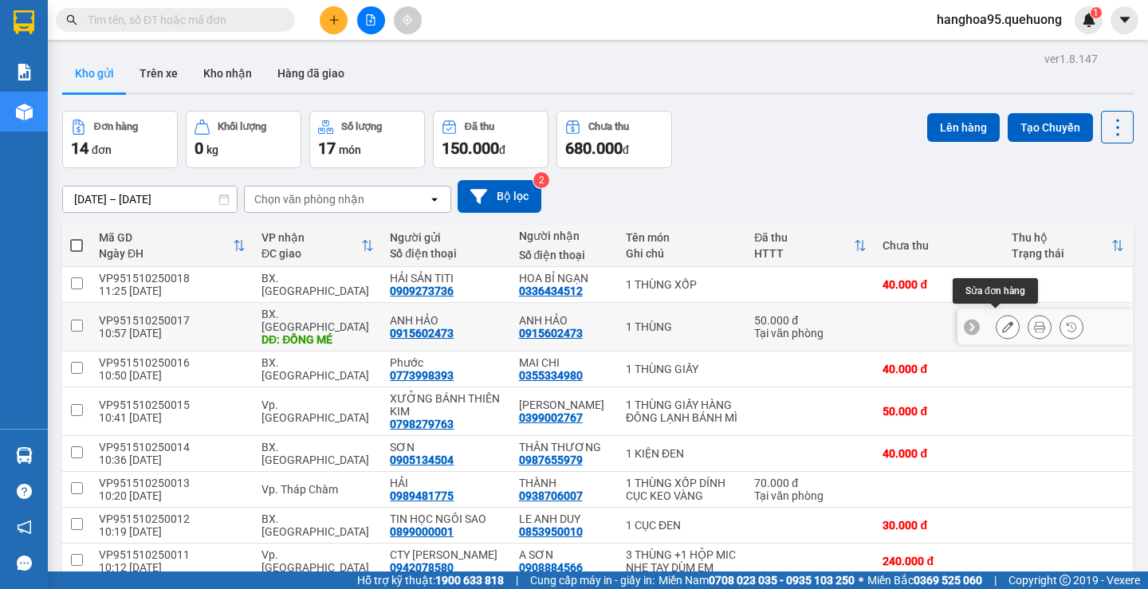
click at [1034, 321] on icon at bounding box center [1039, 326] width 11 height 11
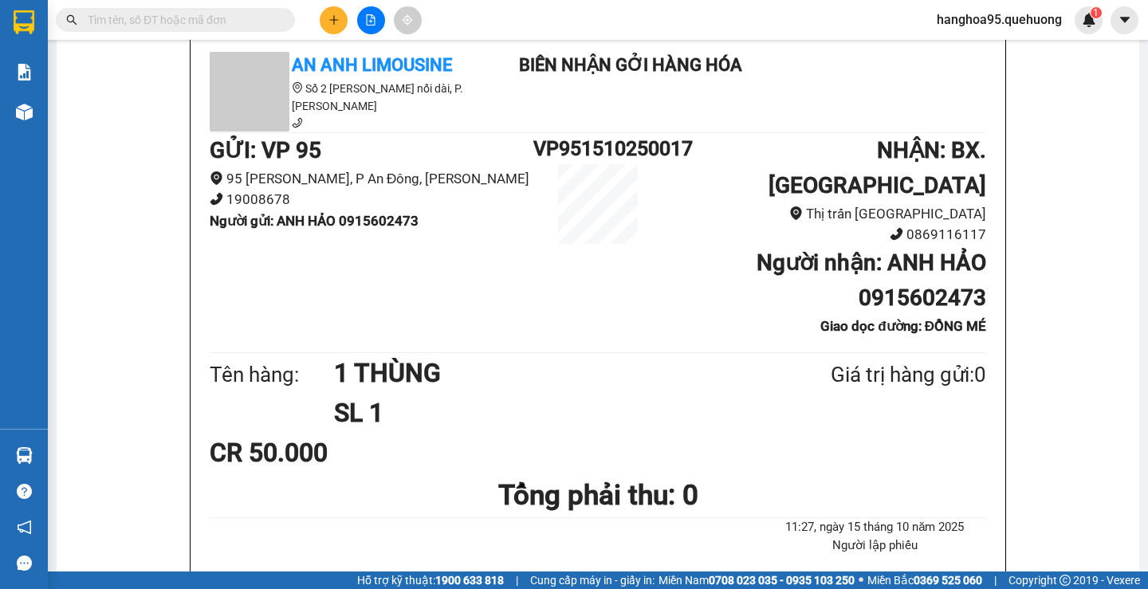
scroll to position [80, 0]
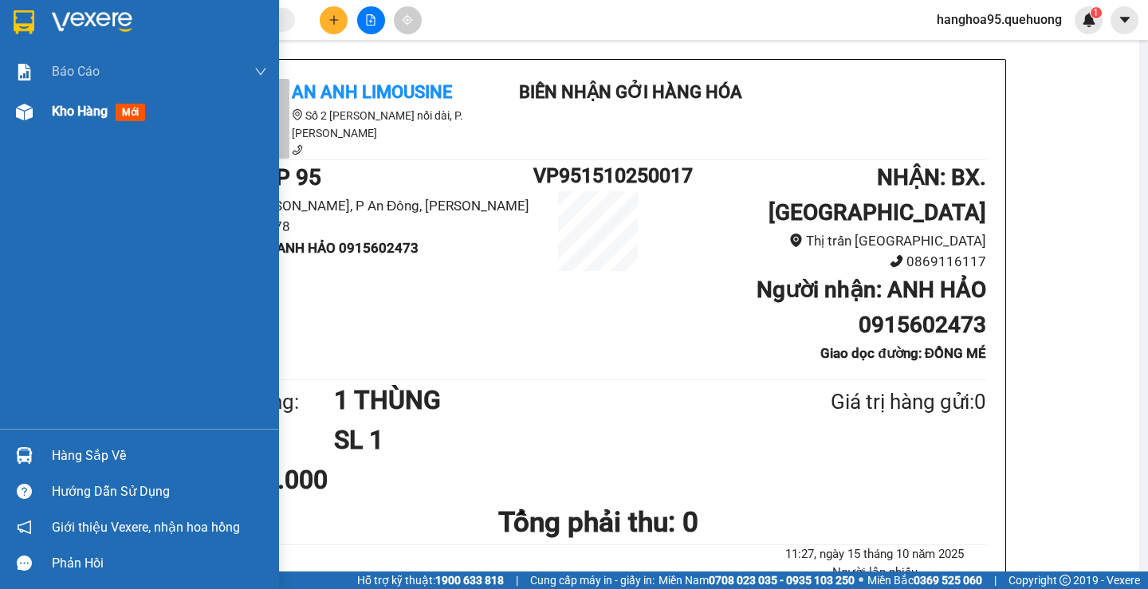
click at [87, 112] on span "Kho hàng" at bounding box center [80, 111] width 56 height 15
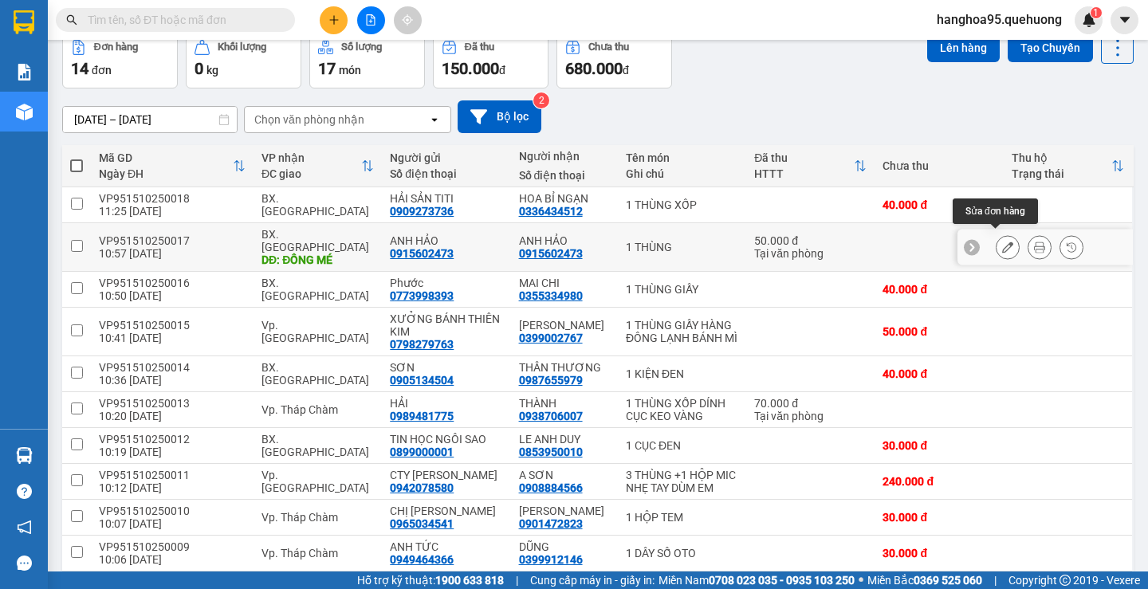
click at [1002, 242] on icon at bounding box center [1007, 247] width 11 height 11
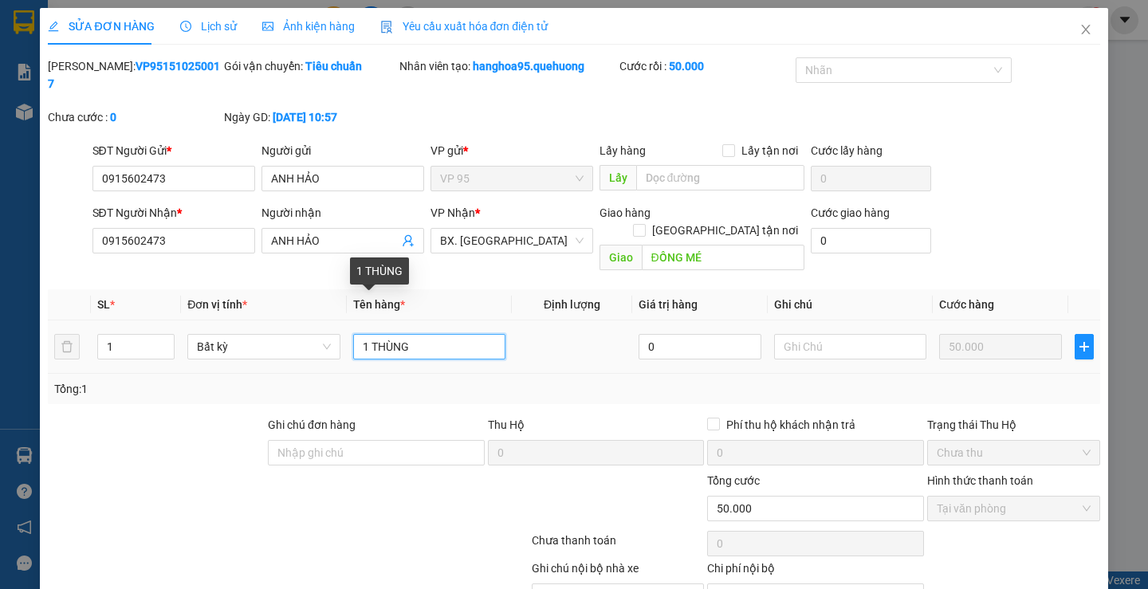
click at [440, 334] on input "1 THÙNG" at bounding box center [429, 347] width 152 height 26
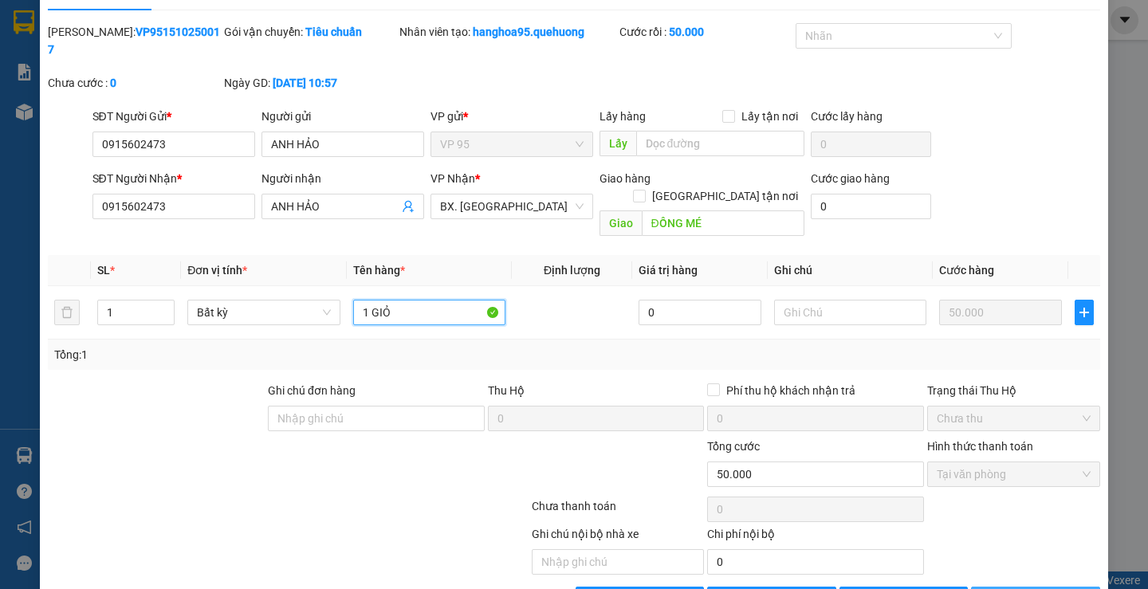
scroll to position [53, 0]
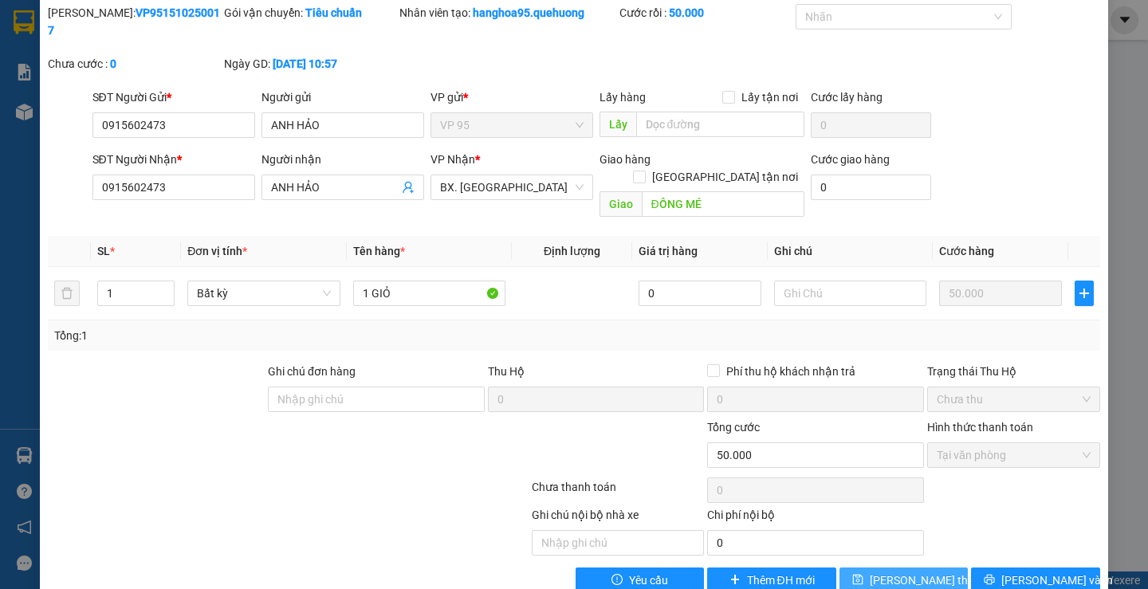
click at [914, 568] on button "Lưu thay đổi" at bounding box center [904, 581] width 128 height 26
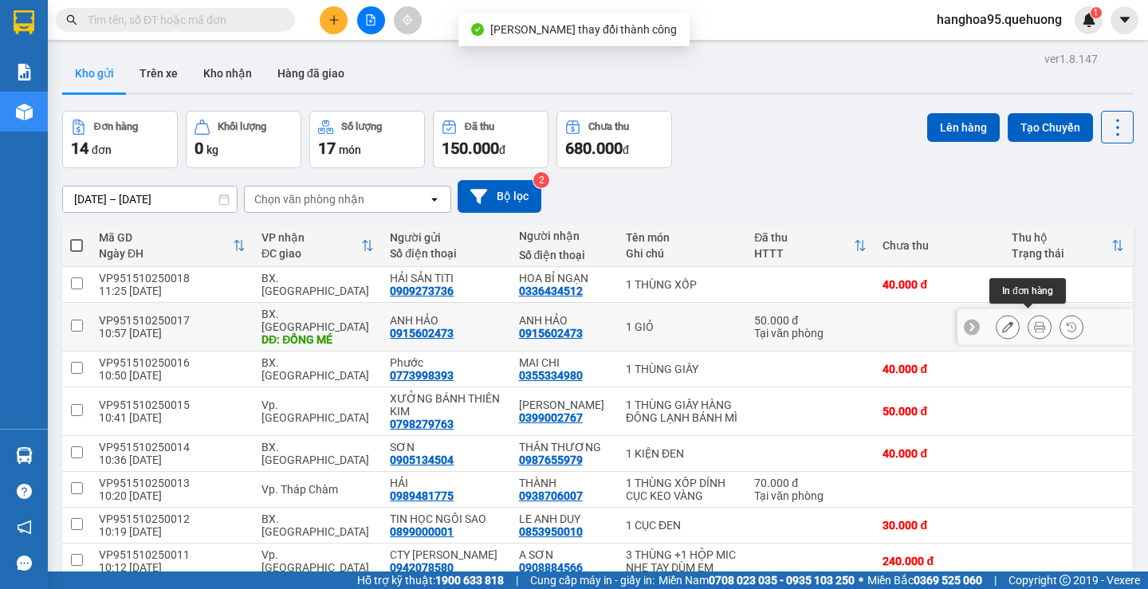
click at [1034, 321] on icon at bounding box center [1039, 326] width 11 height 11
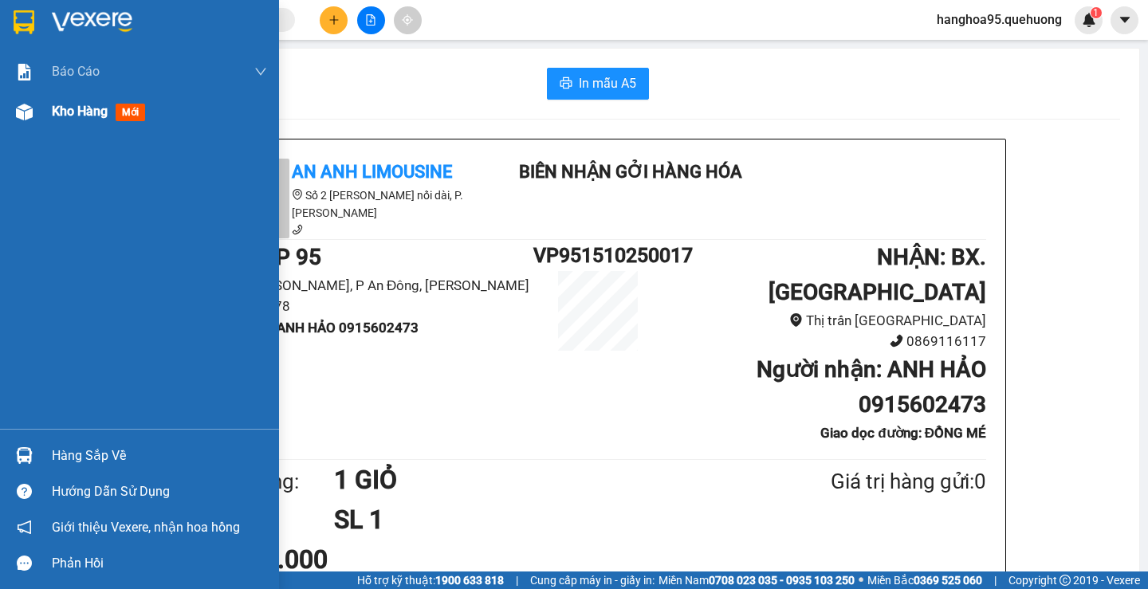
click at [85, 114] on span "Kho hàng" at bounding box center [80, 111] width 56 height 15
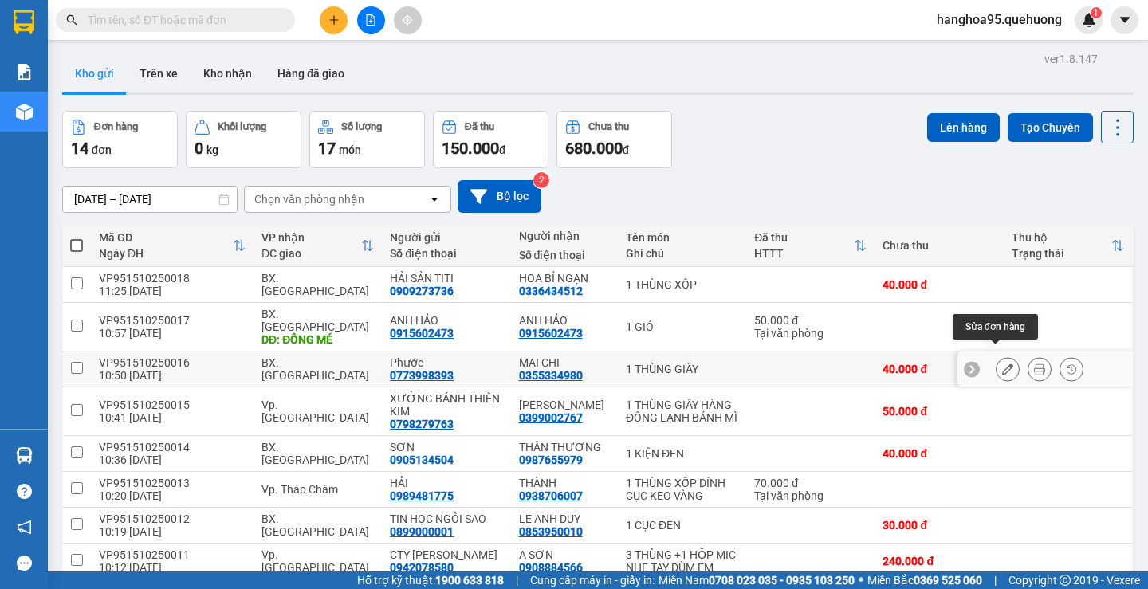
click at [997, 356] on button at bounding box center [1008, 370] width 22 height 28
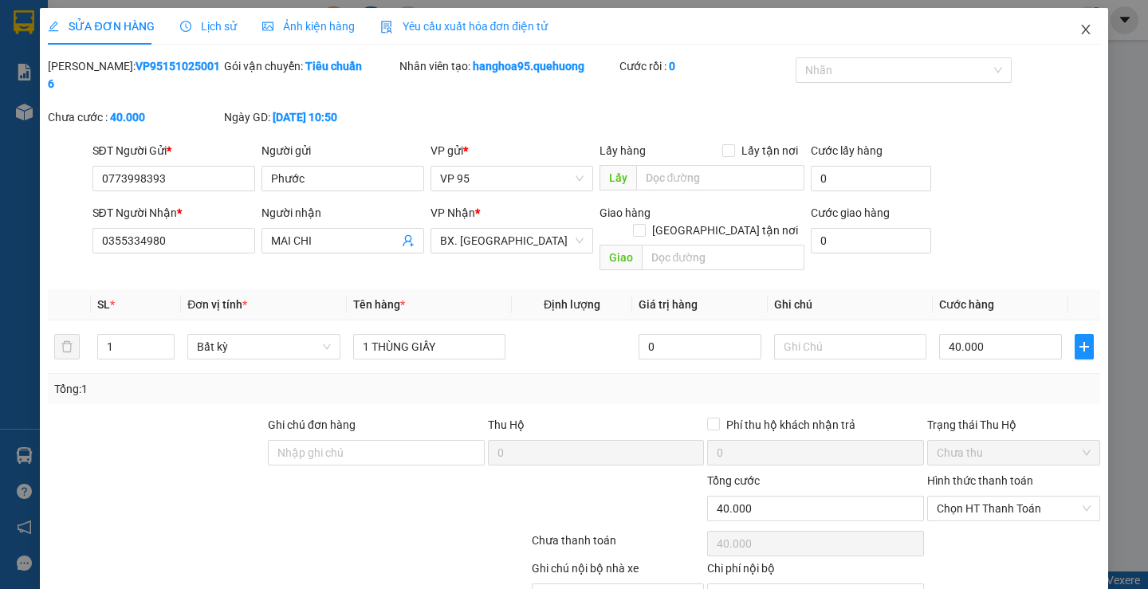
click at [1072, 23] on span "Close" at bounding box center [1086, 30] width 45 height 45
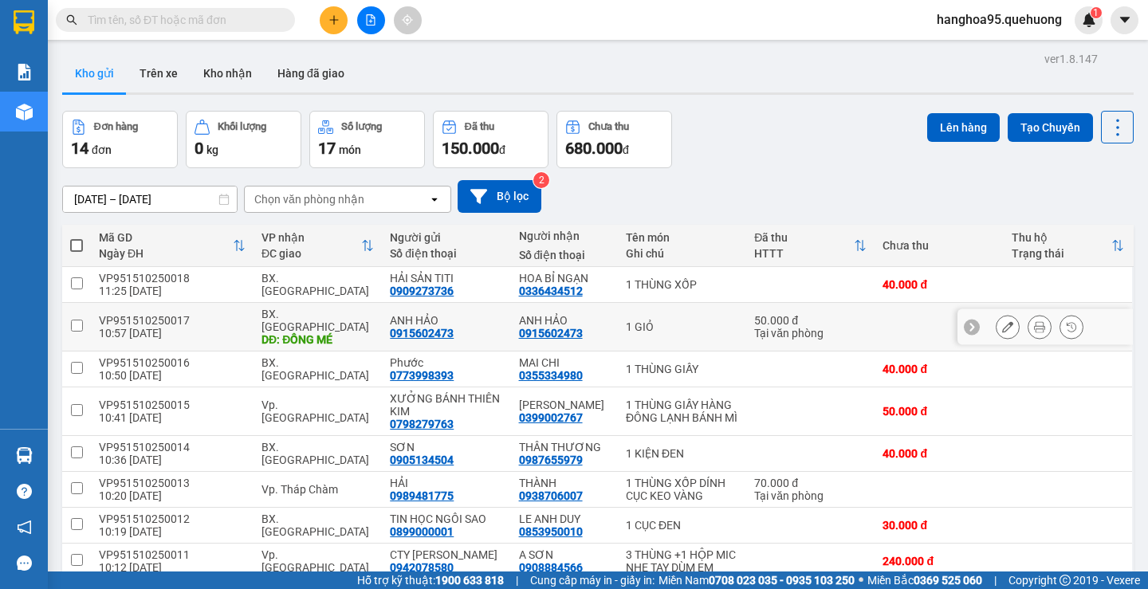
click at [1002, 323] on icon at bounding box center [1007, 326] width 11 height 11
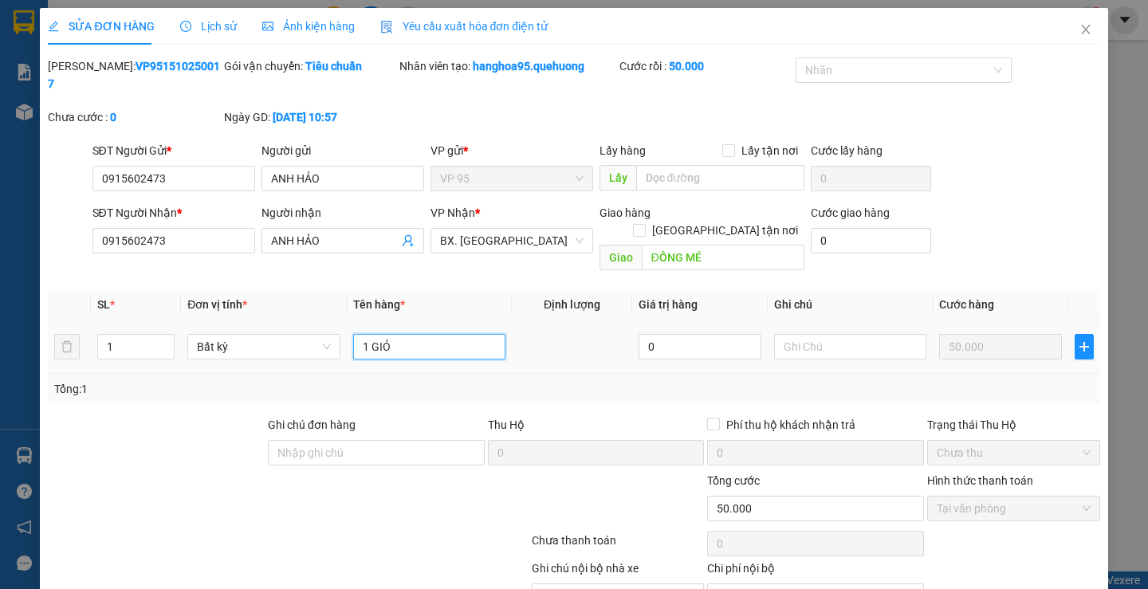
click at [415, 334] on input "1 GIỎ" at bounding box center [429, 347] width 152 height 26
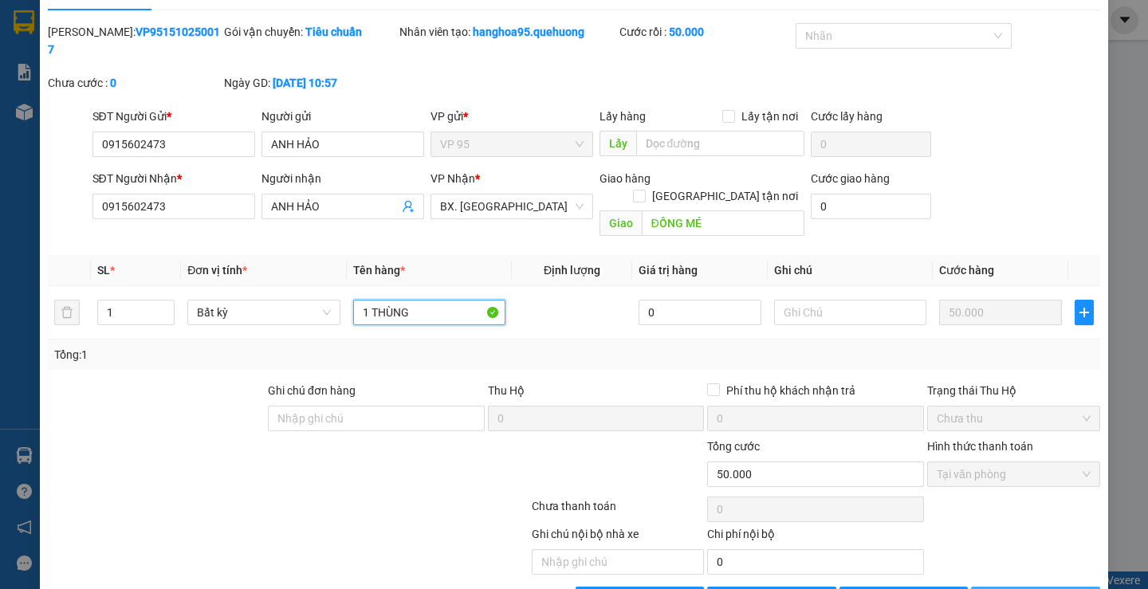
scroll to position [53, 0]
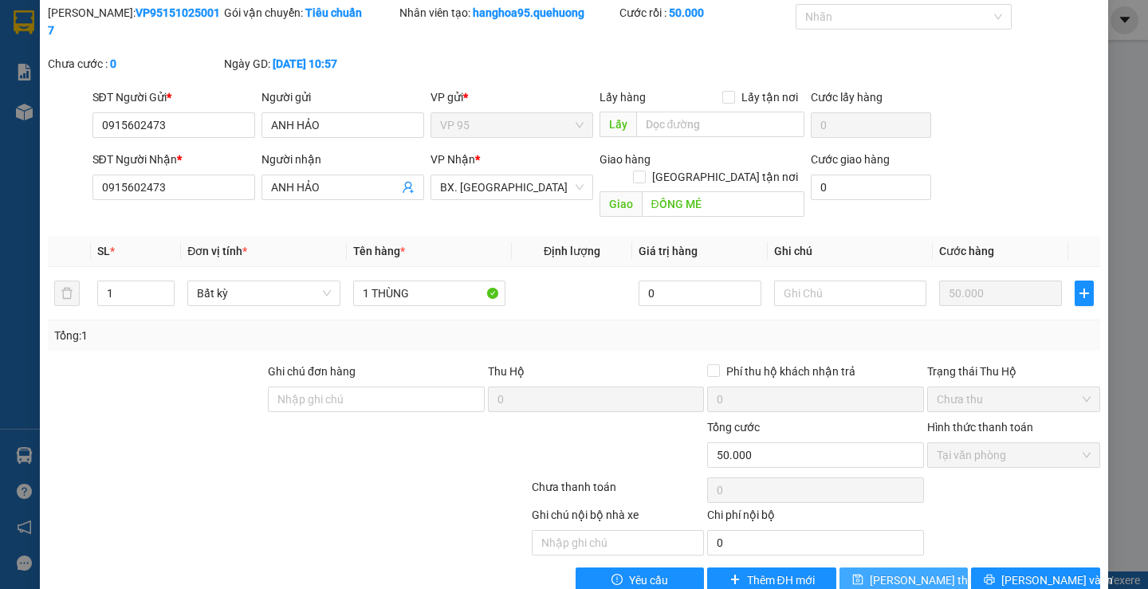
click at [941, 568] on button "Lưu thay đổi" at bounding box center [904, 581] width 128 height 26
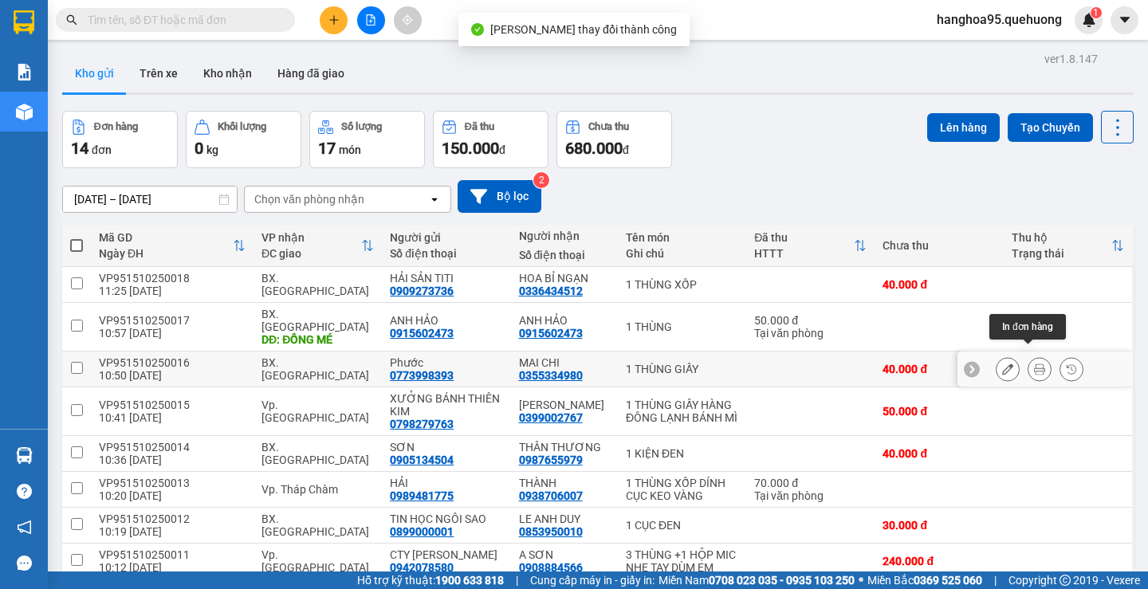
click at [1034, 364] on icon at bounding box center [1039, 369] width 11 height 11
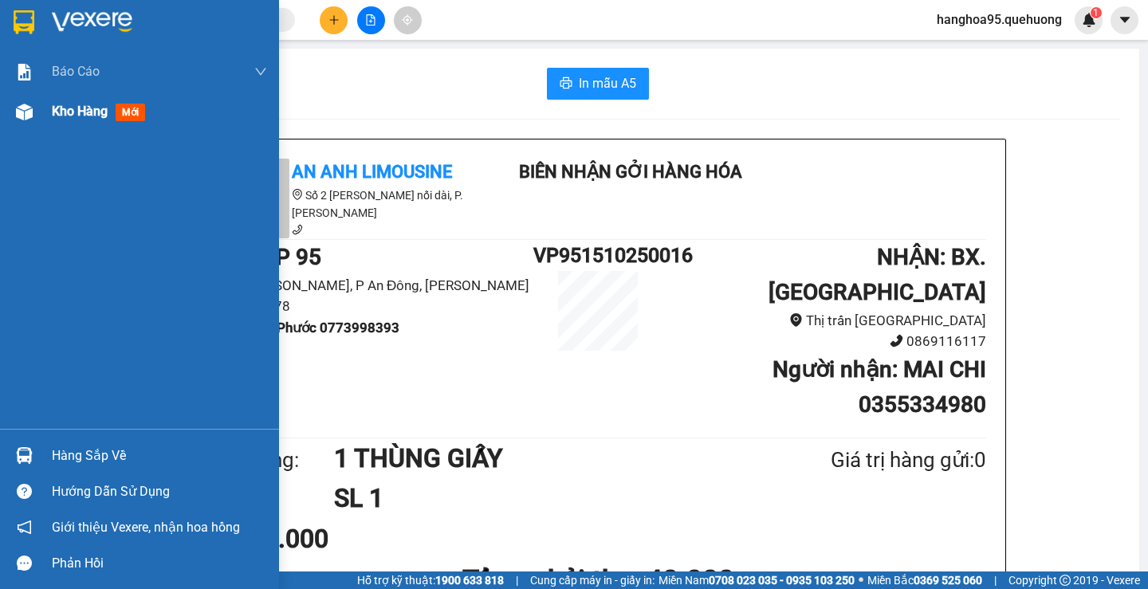
click at [61, 111] on span "Kho hàng" at bounding box center [80, 111] width 56 height 15
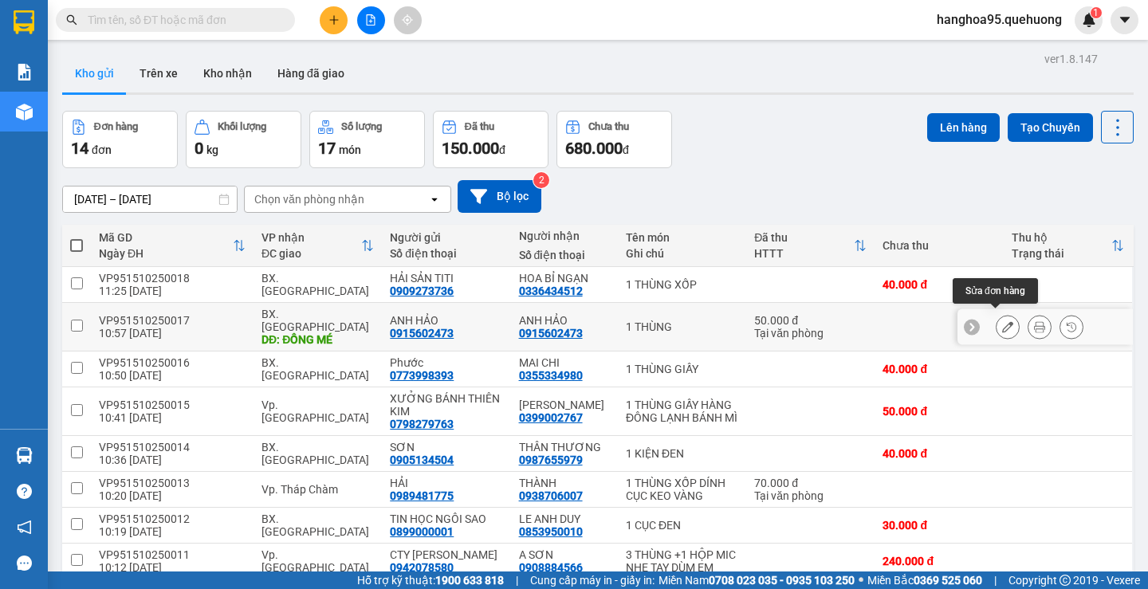
click at [1002, 323] on icon at bounding box center [1007, 326] width 11 height 11
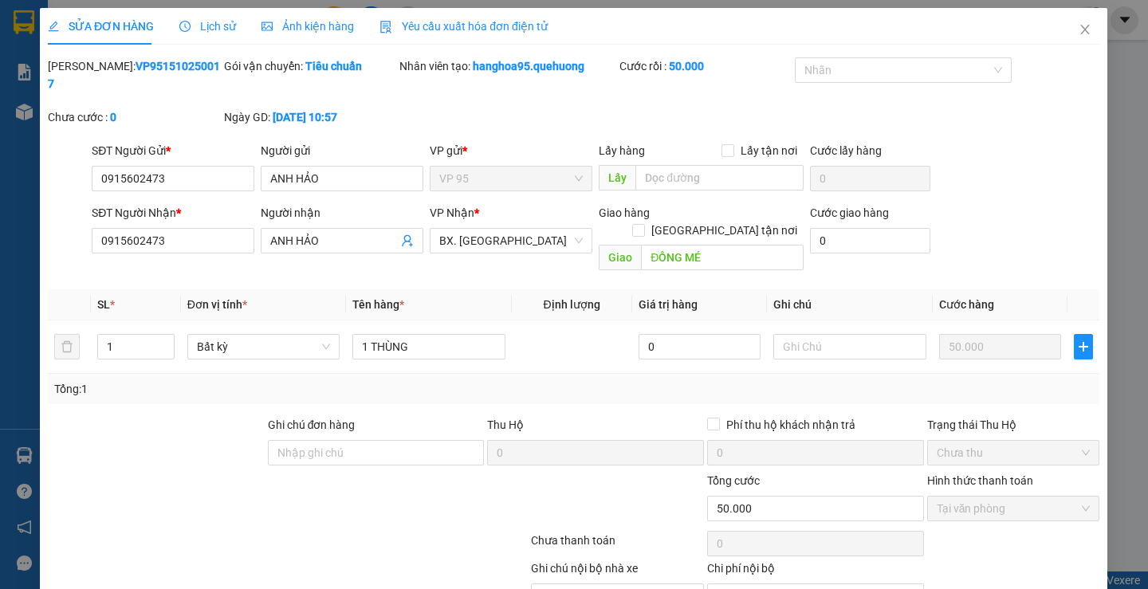
type input "0915602473"
type input "ANH HẢO"
type input "0915602473"
type input "ANH HẢO"
type input "ĐỒNG MÉ"
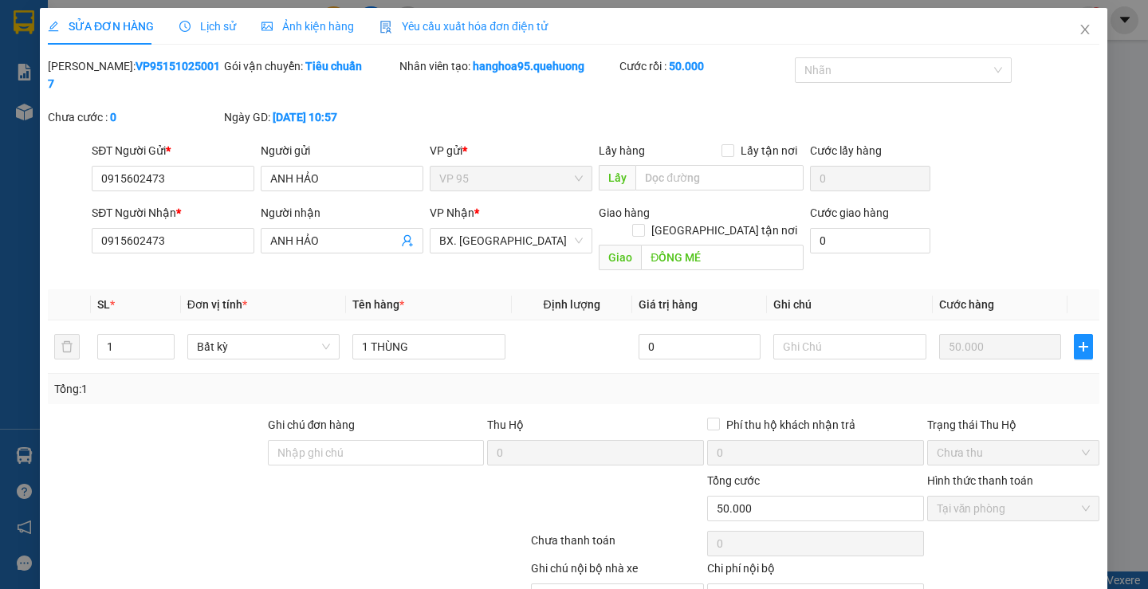
type input "0"
type input "50.000"
click at [1080, 31] on icon "close" at bounding box center [1086, 29] width 13 height 13
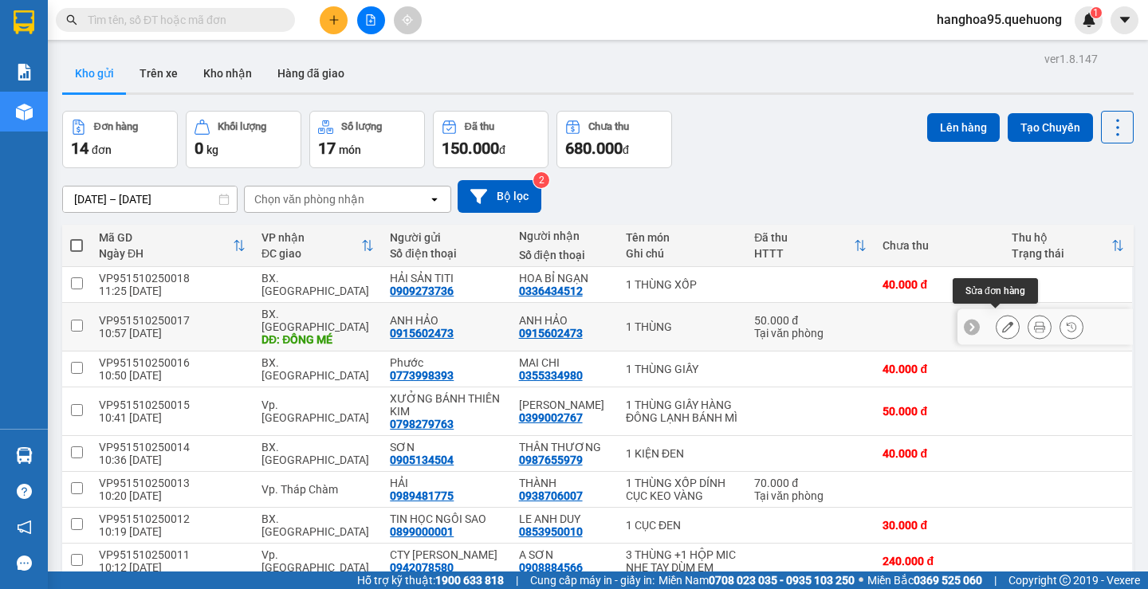
click at [1002, 321] on icon at bounding box center [1007, 326] width 11 height 11
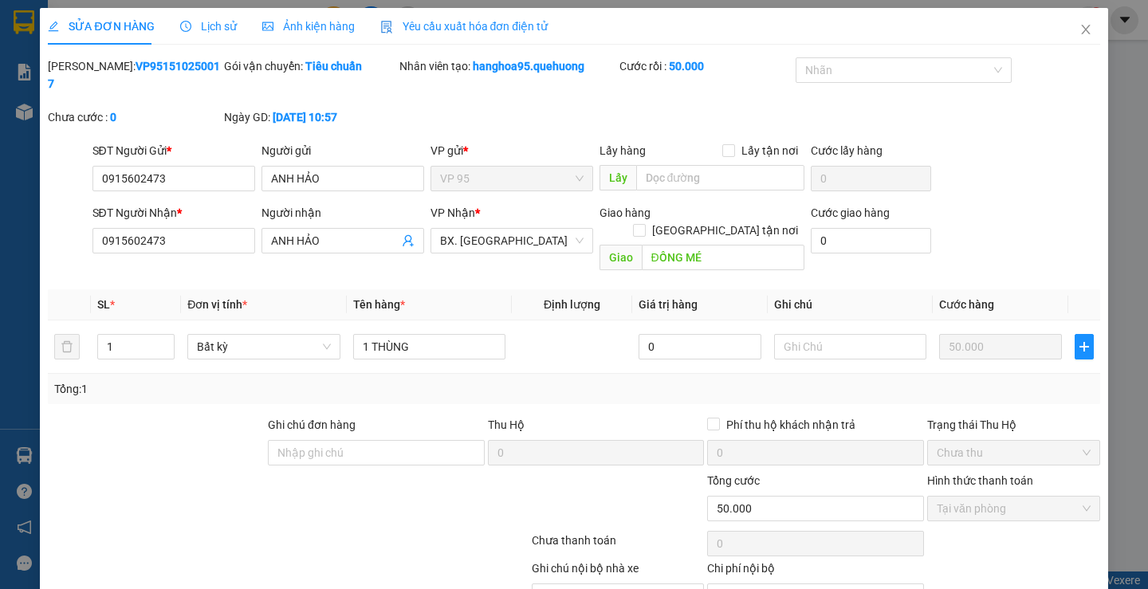
type input "0915602473"
type input "ANH HẢO"
type input "0915602473"
type input "ANH HẢO"
type input "ĐỒNG MÉ"
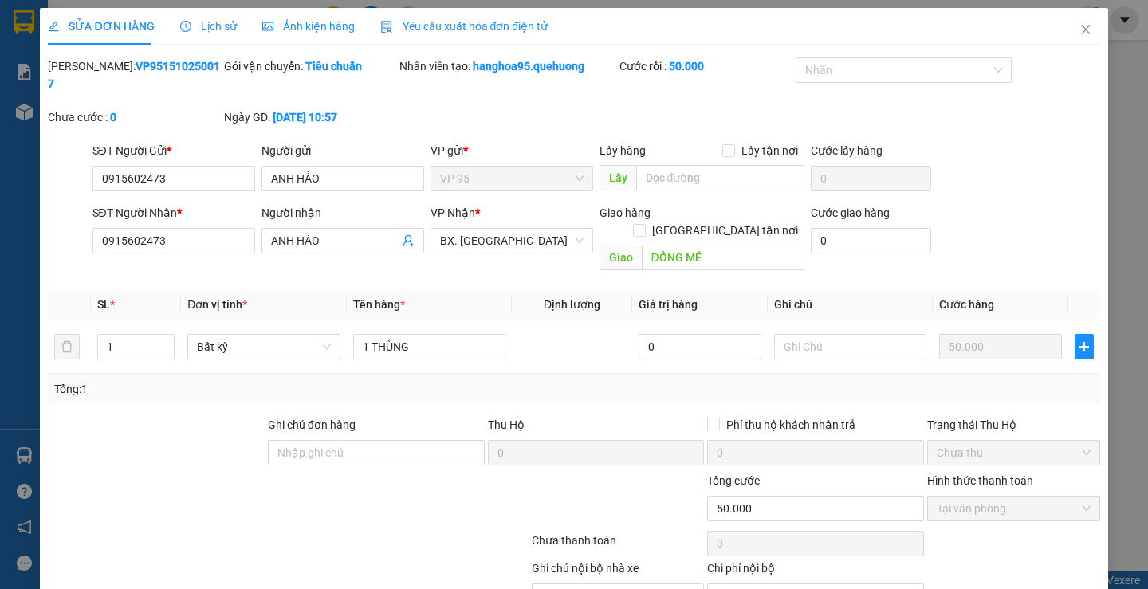
type input "0"
type input "50.000"
click at [1103, 291] on div "SỬA ĐƠN HÀNG Lịch sử Ảnh kiện hàng Yêu cầu xuất hóa đơn điện tử Total Paid Fee …" at bounding box center [574, 294] width 1148 height 589
click at [1080, 29] on icon "close" at bounding box center [1086, 29] width 13 height 13
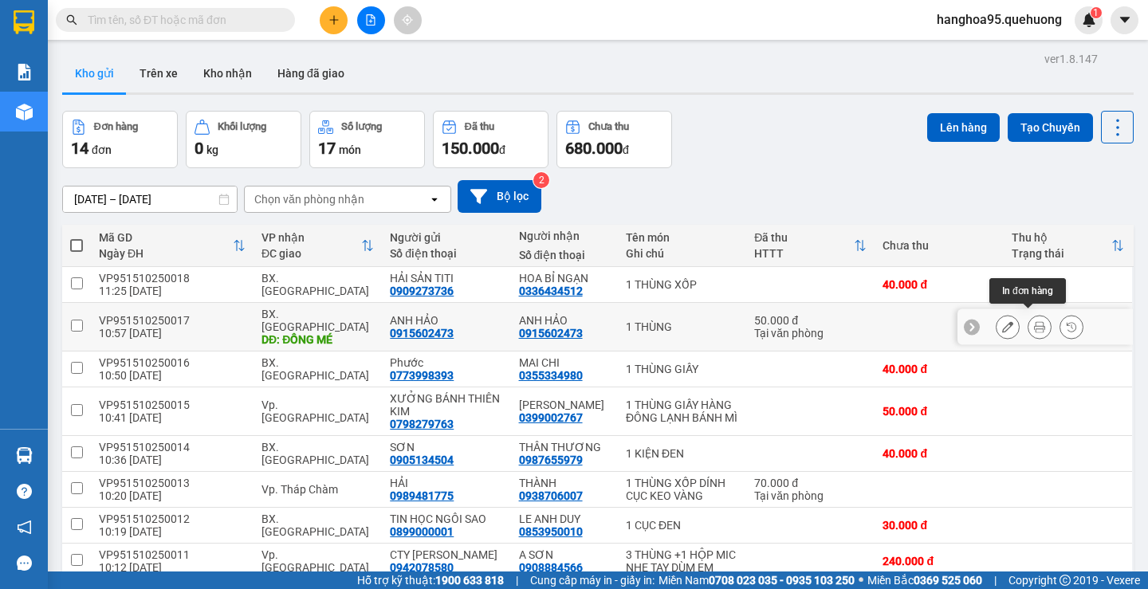
click at [1034, 325] on icon at bounding box center [1039, 326] width 11 height 11
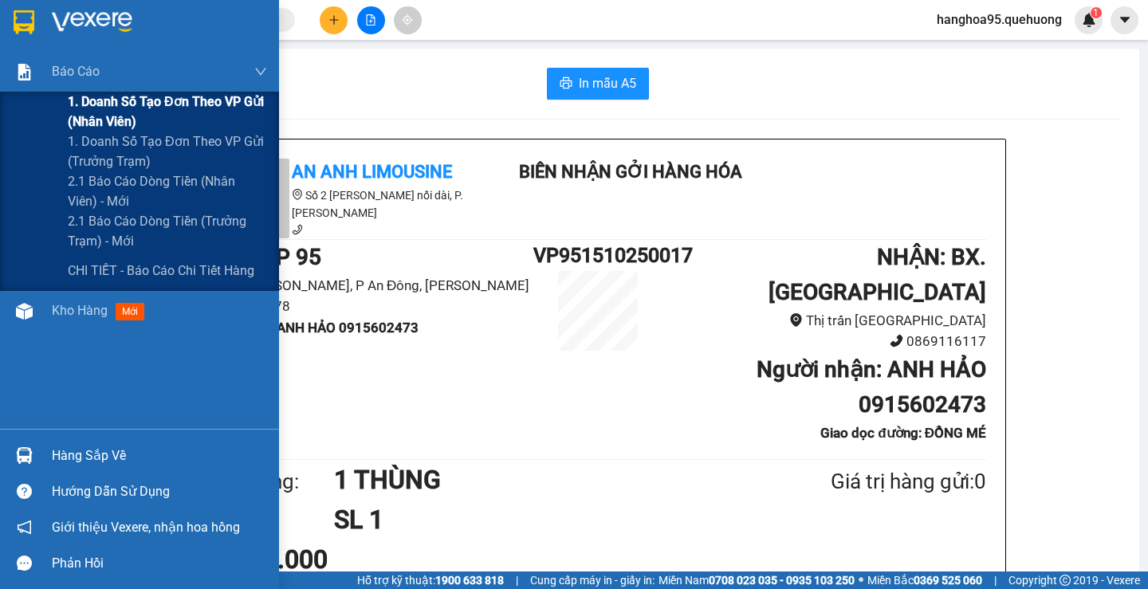
click at [33, 108] on div "1. Doanh số tạo đơn theo VP gửi (nhân viên)" at bounding box center [139, 112] width 279 height 40
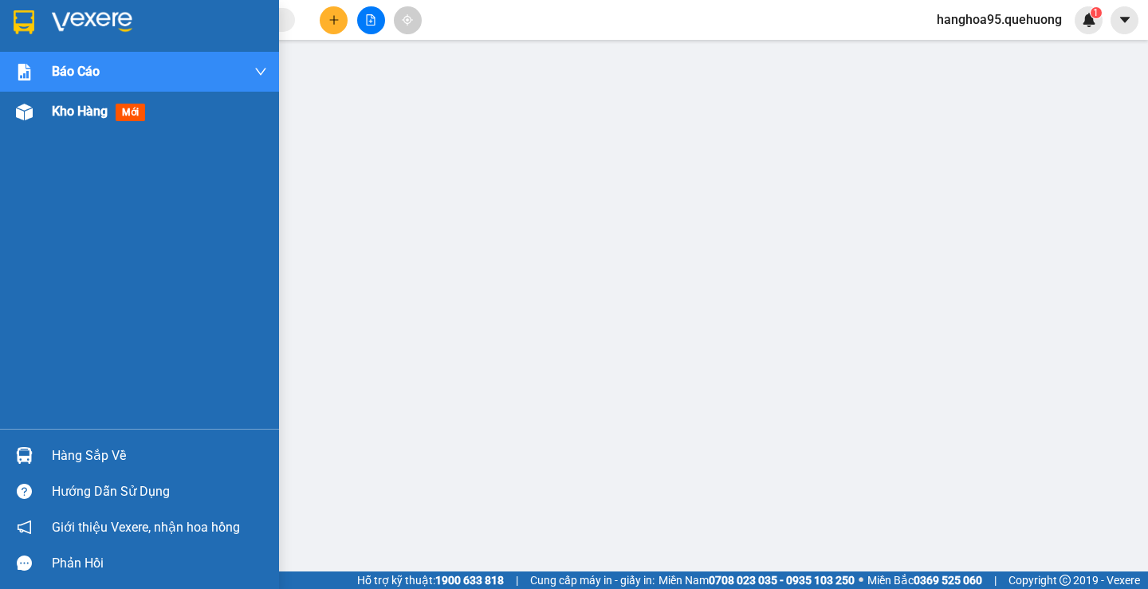
click at [86, 124] on div "Kho hàng mới" at bounding box center [159, 112] width 215 height 40
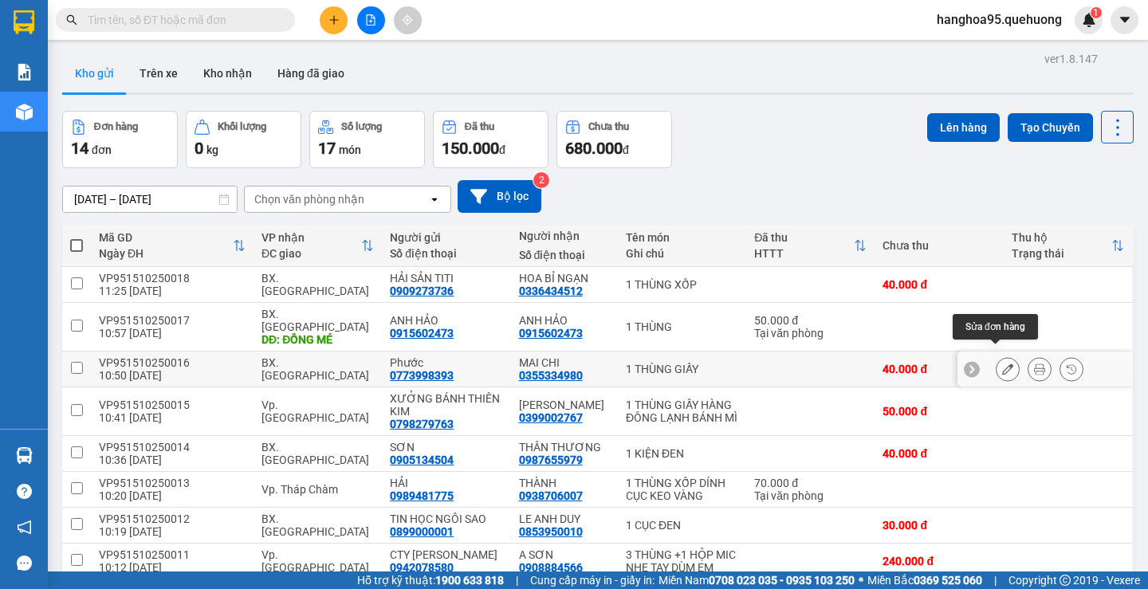
click at [997, 363] on button at bounding box center [1008, 370] width 22 height 28
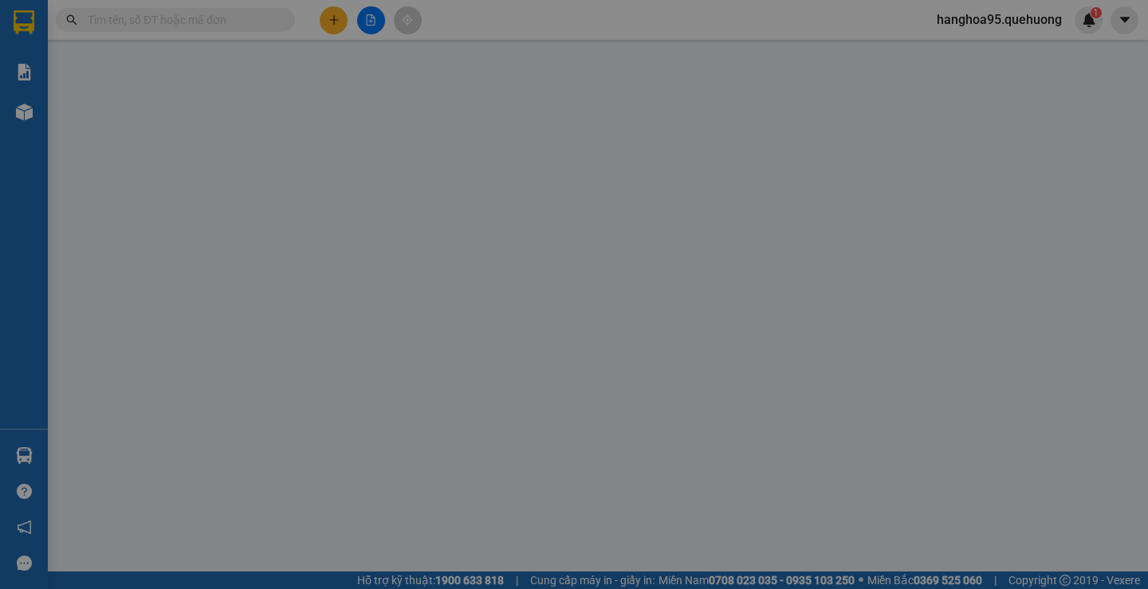
type input "0773998393"
type input "Phước"
type input "0355334980"
type input "MAI CHI"
type input "0"
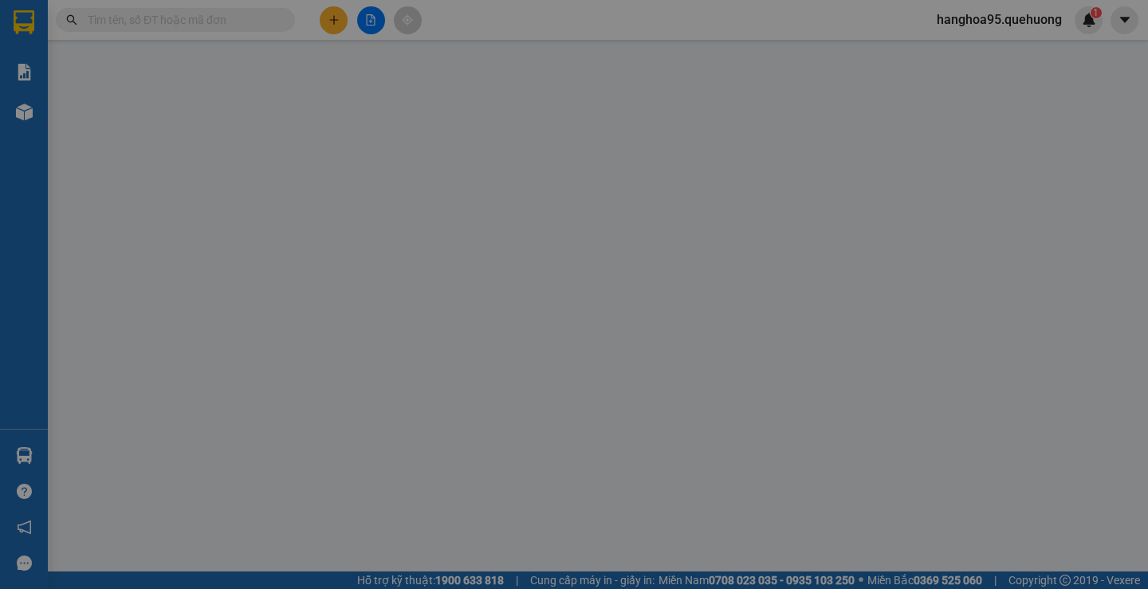
type input "40.000"
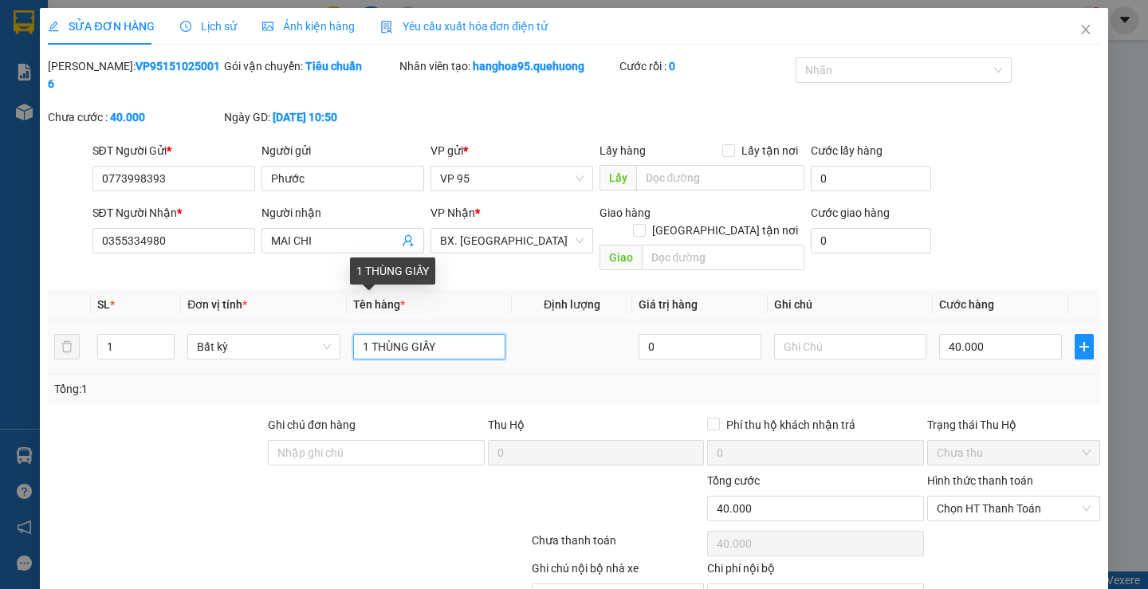
drag, startPoint x: 439, startPoint y: 309, endPoint x: 368, endPoint y: 318, distance: 71.5
click at [366, 334] on input "1 THÙNG GIẤY" at bounding box center [429, 347] width 152 height 26
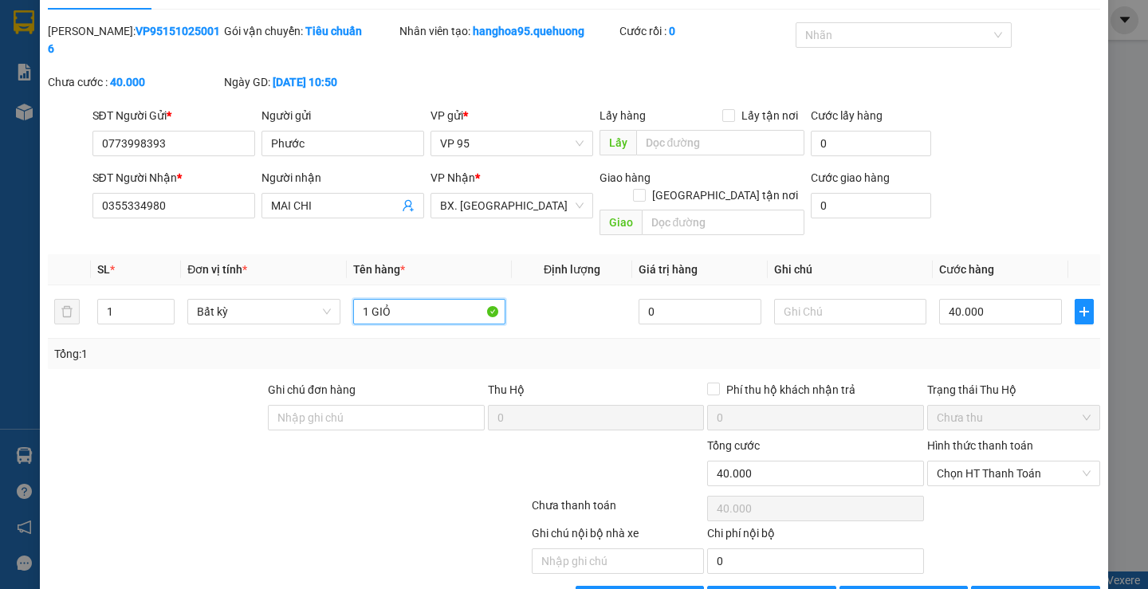
scroll to position [53, 0]
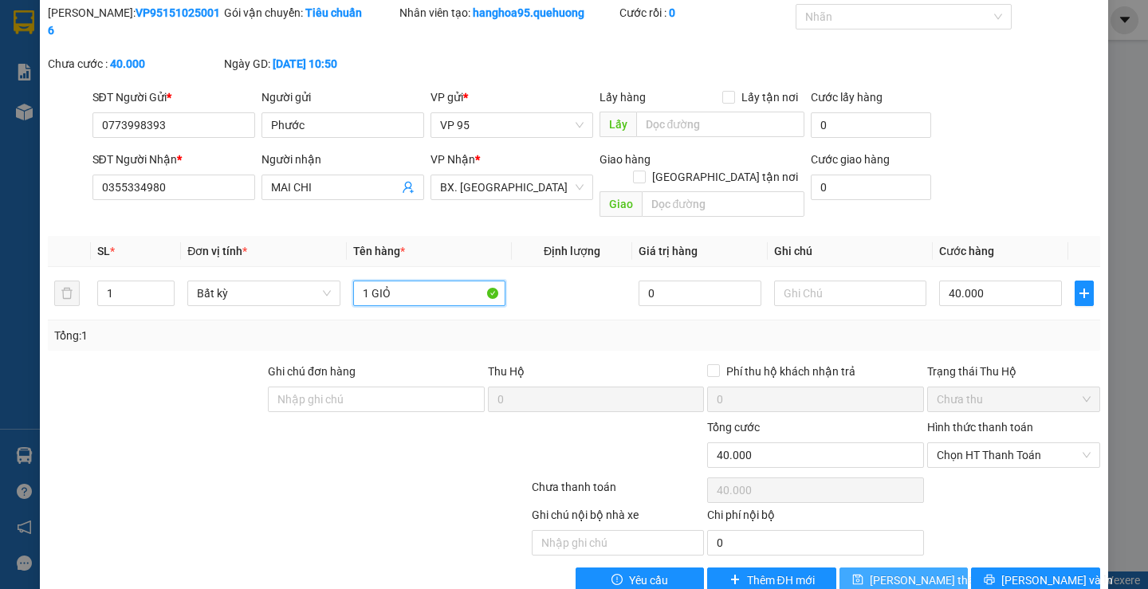
type input "1 GIỎ"
click at [910, 572] on span "[PERSON_NAME] thay đổi" at bounding box center [934, 581] width 128 height 18
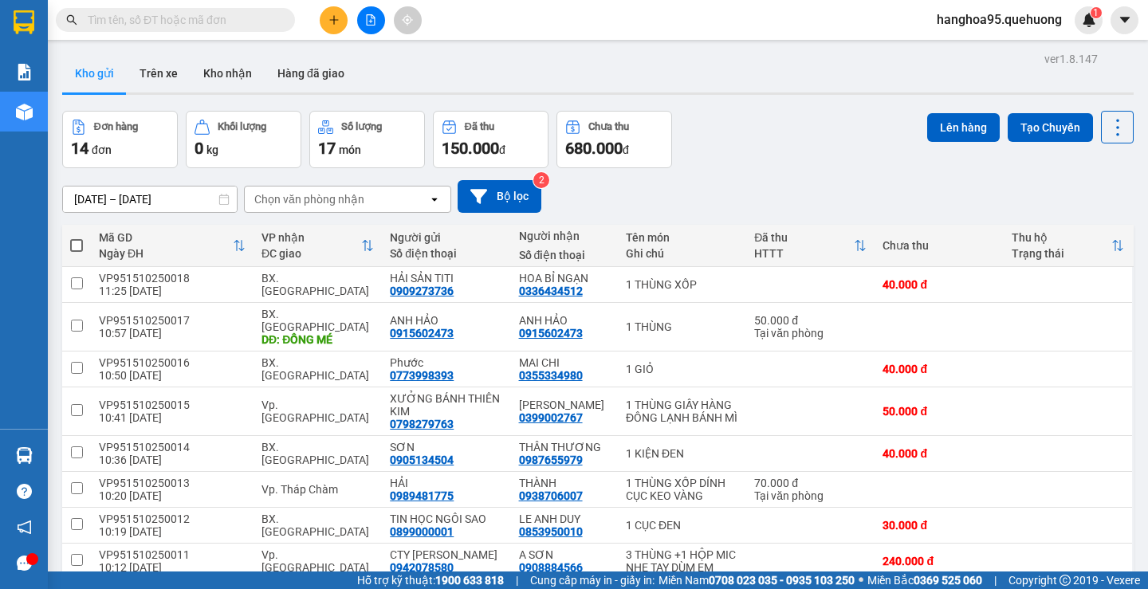
click at [304, 15] on div at bounding box center [155, 20] width 311 height 24
click at [282, 20] on span at bounding box center [284, 20] width 10 height 18
click at [246, 21] on input "text" at bounding box center [182, 20] width 188 height 18
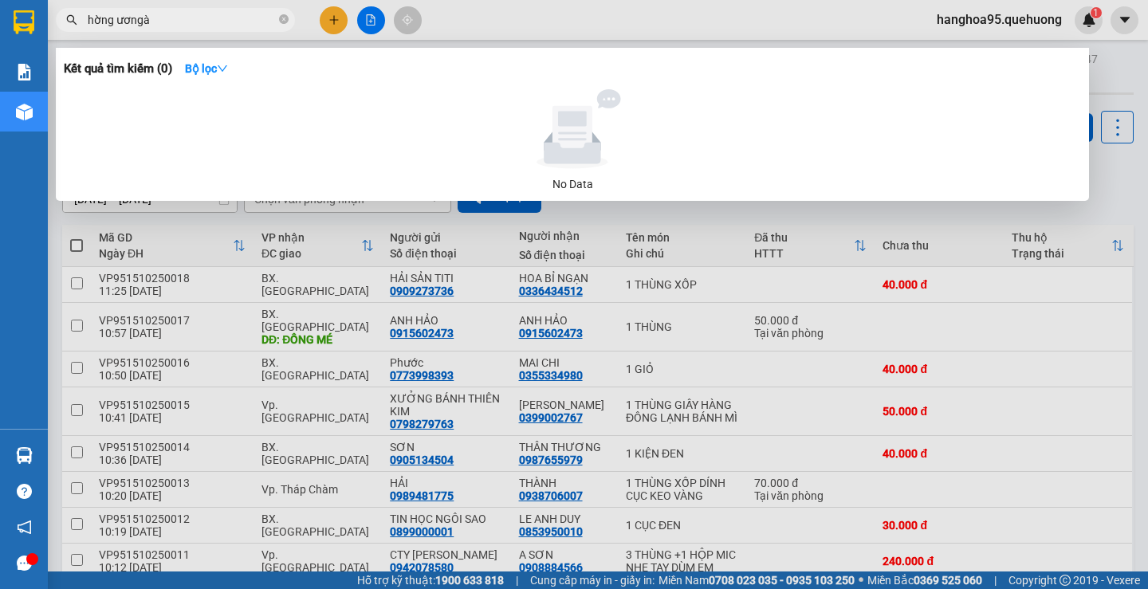
click at [198, 20] on input "hờng ươngà" at bounding box center [182, 20] width 188 height 18
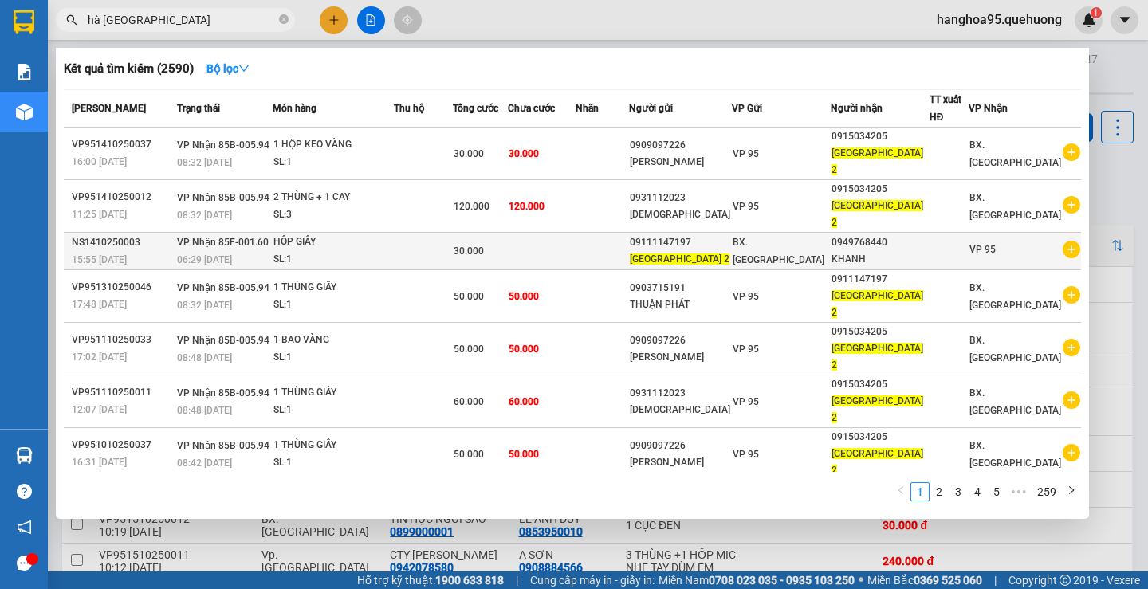
scroll to position [30, 0]
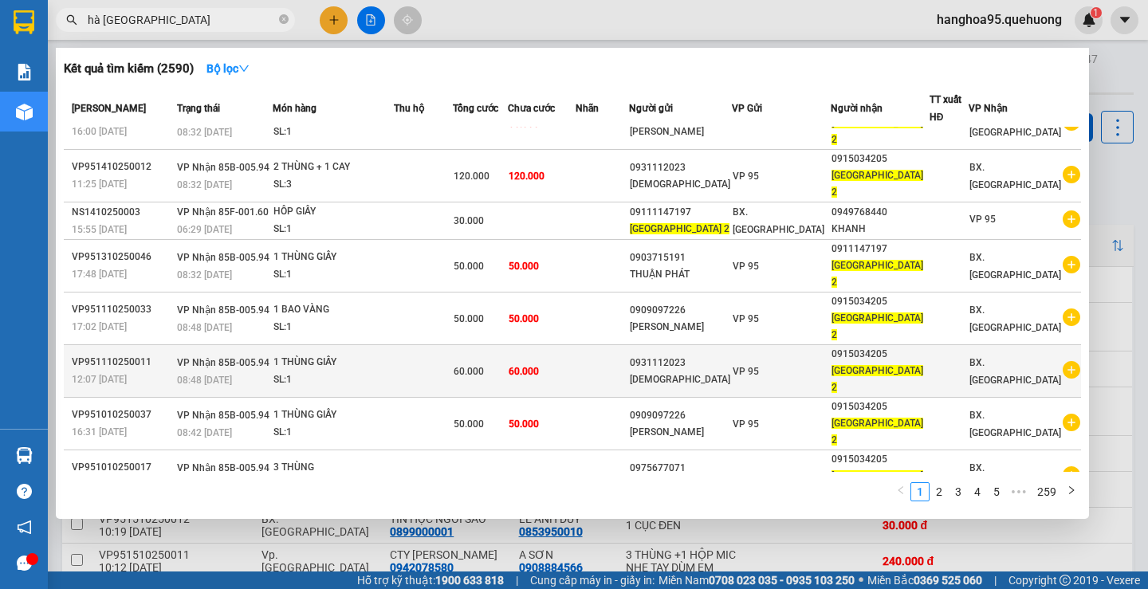
type input "hà phường 2"
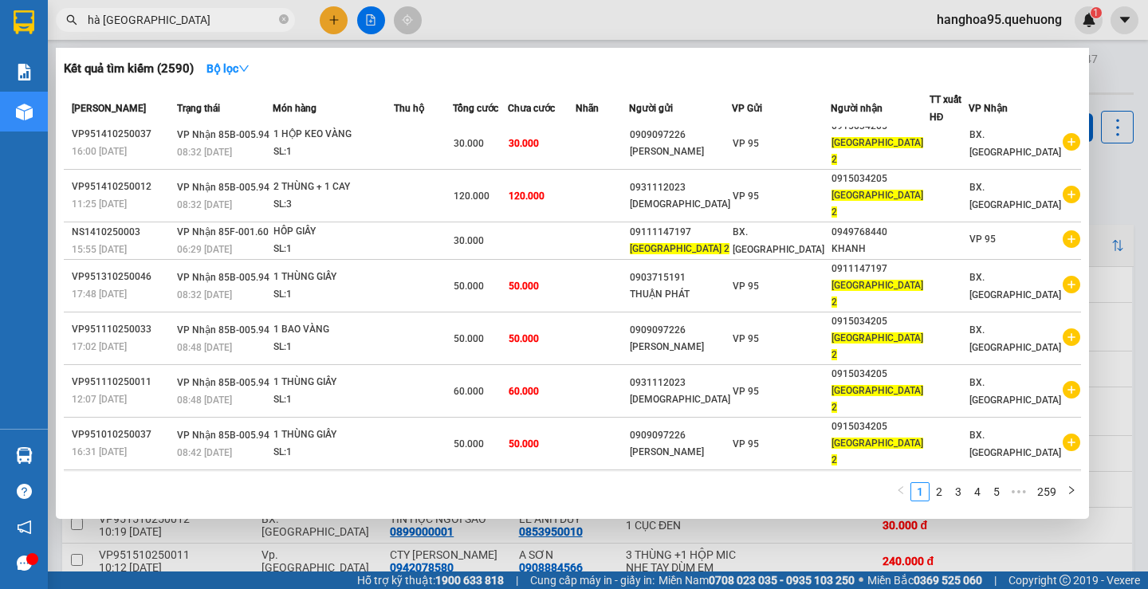
scroll to position [0, 0]
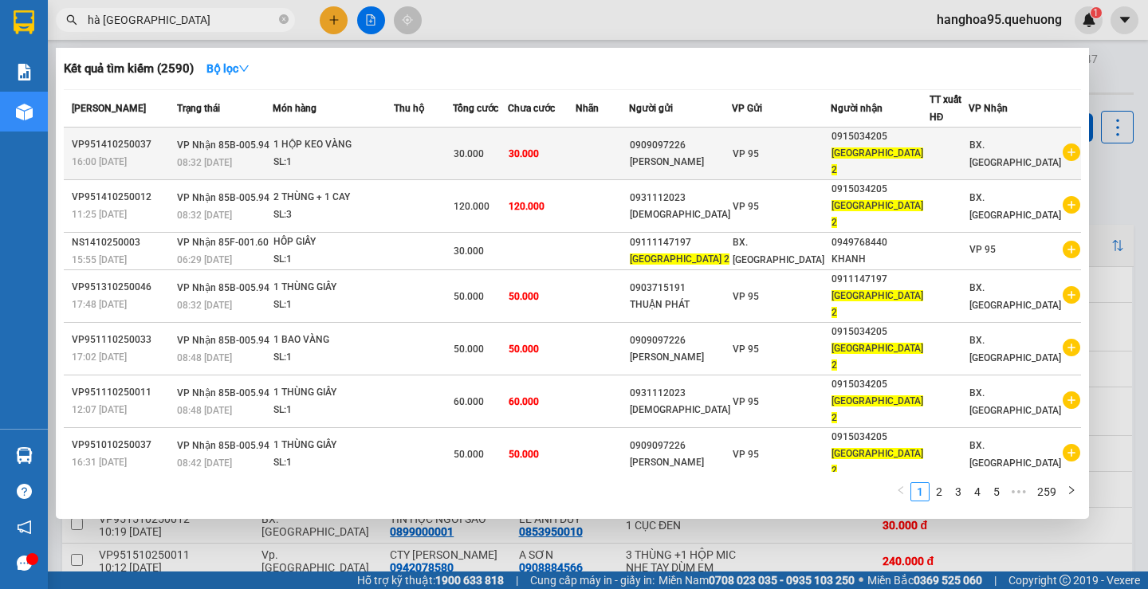
click at [1065, 144] on icon "plus-circle" at bounding box center [1072, 153] width 18 height 18
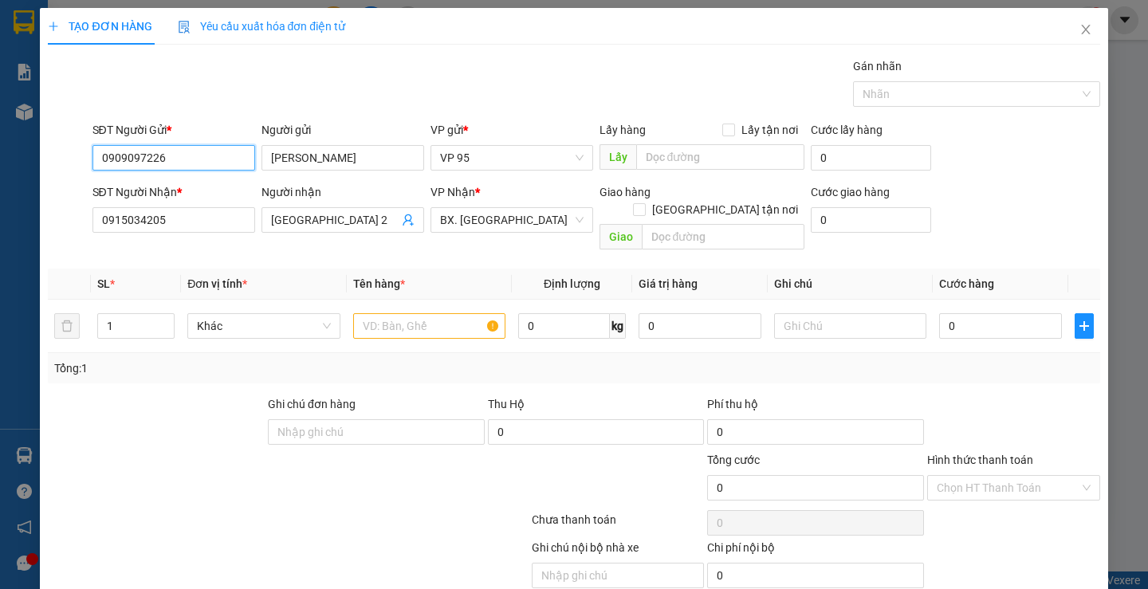
click at [173, 155] on input "0909097226" at bounding box center [173, 158] width 163 height 26
type input "0903683228"
click at [346, 151] on input "KIM THỦY" at bounding box center [343, 158] width 163 height 26
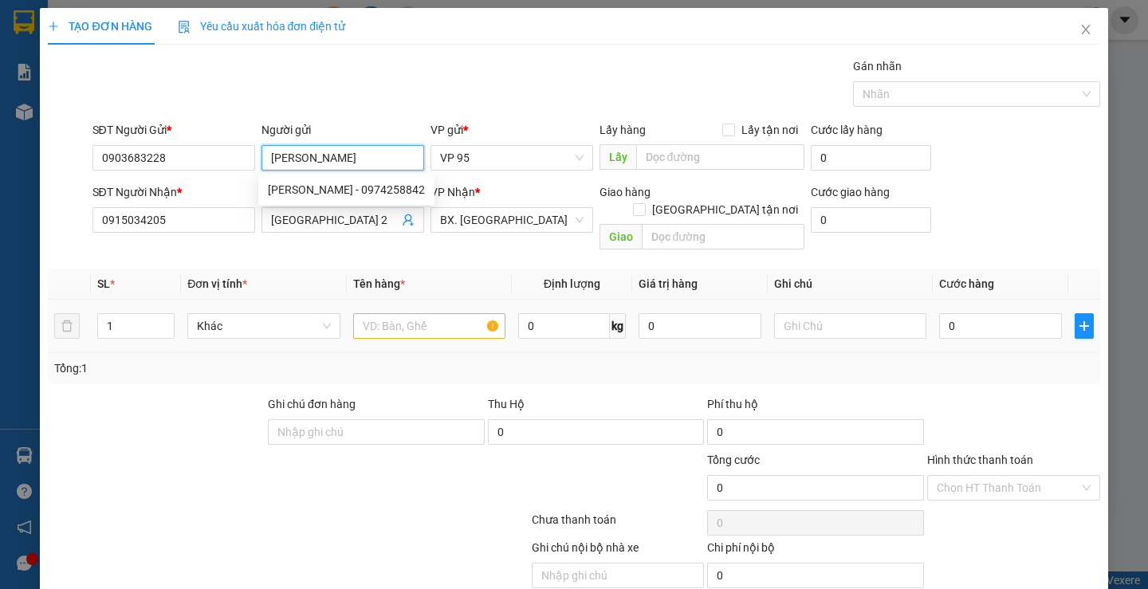
type input "KIM sang"
click at [452, 318] on input "text" at bounding box center [429, 326] width 152 height 26
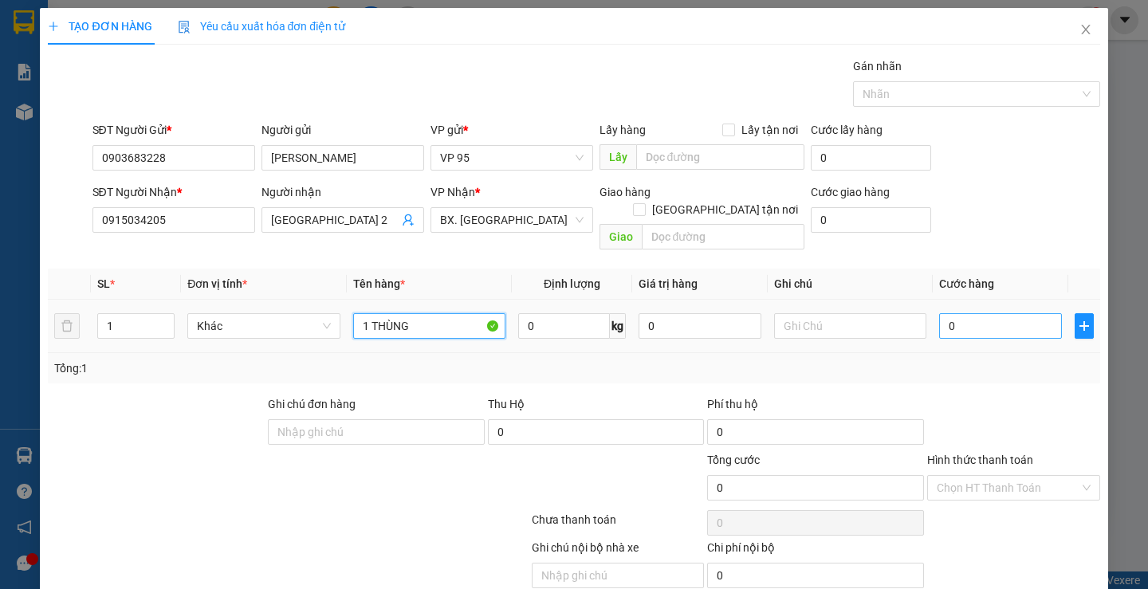
type input "1 THÙNG"
click at [962, 313] on input "0" at bounding box center [1000, 326] width 123 height 26
type input "4"
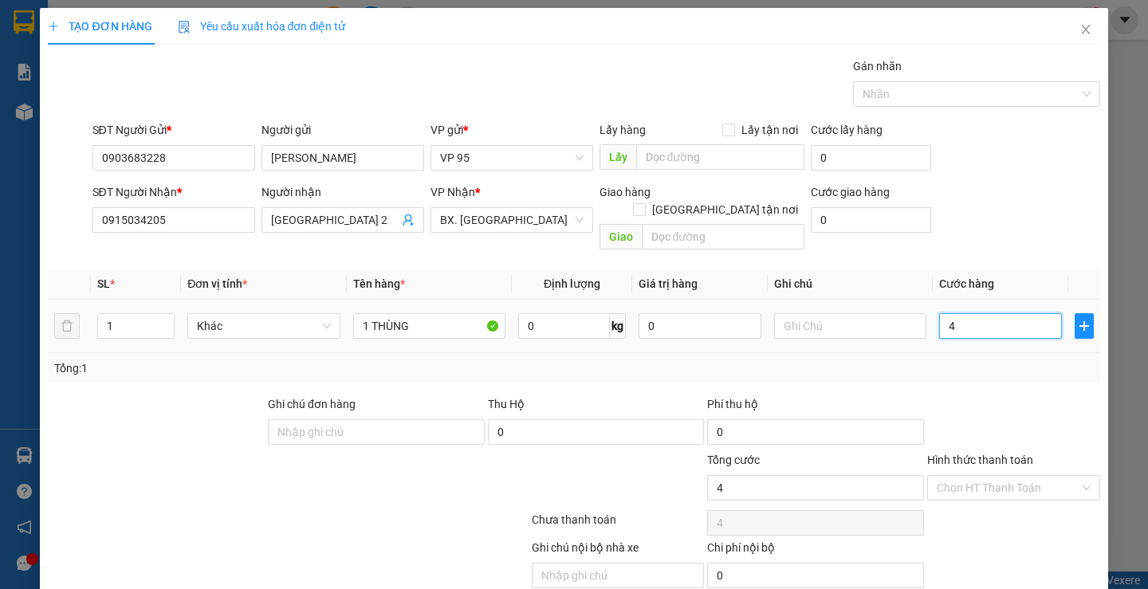
type input "40"
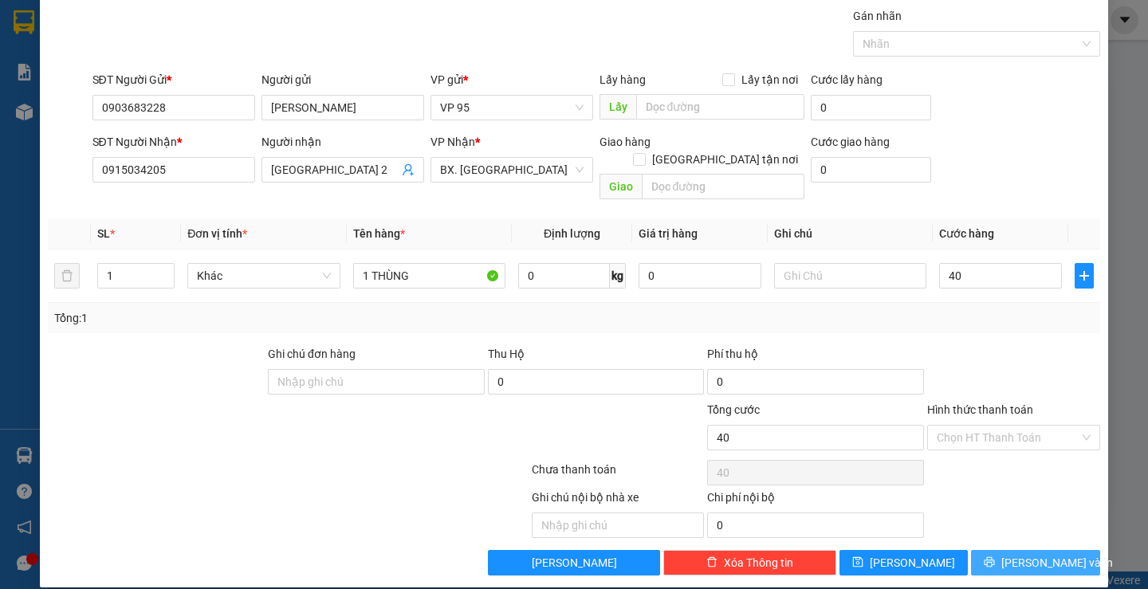
type input "40.000"
click at [1028, 554] on span "[PERSON_NAME] và In" at bounding box center [1057, 563] width 112 height 18
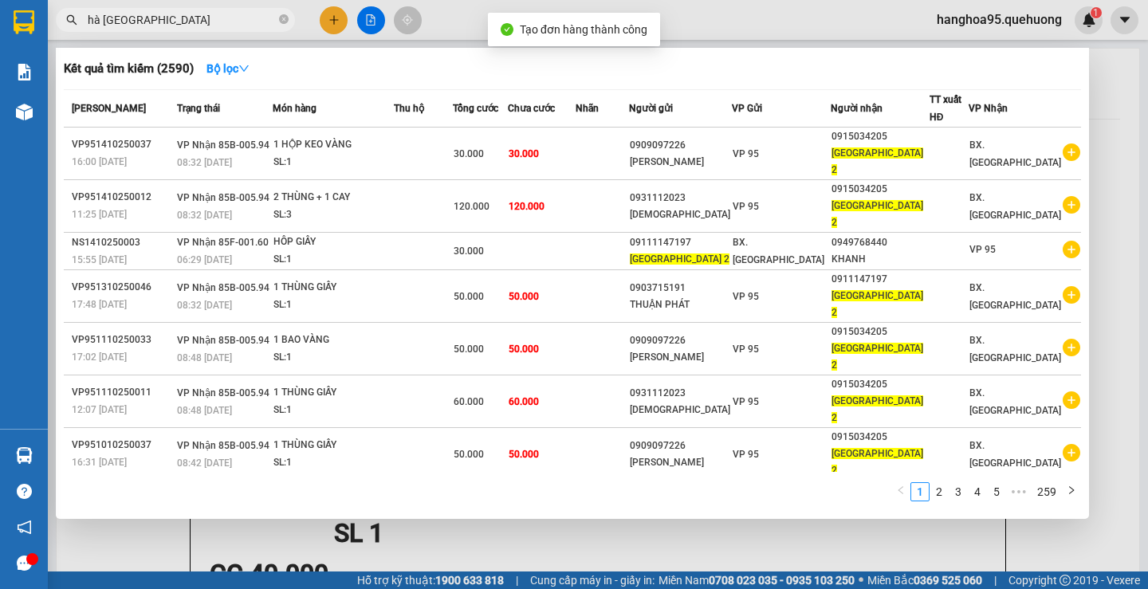
click at [1109, 191] on div at bounding box center [574, 294] width 1148 height 589
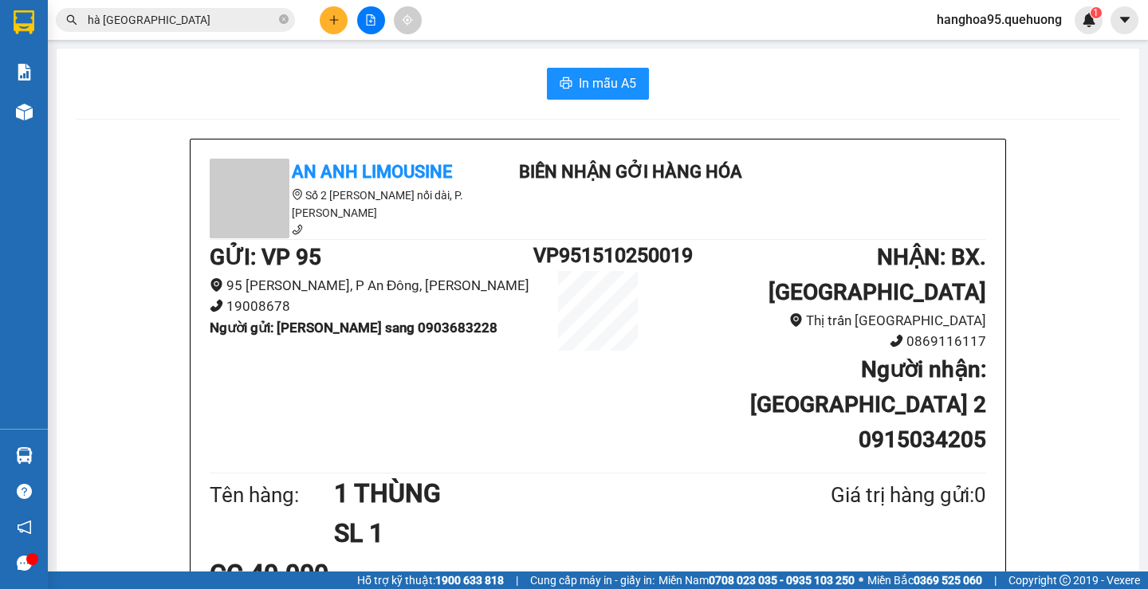
drag, startPoint x: 630, startPoint y: 63, endPoint x: 621, endPoint y: 71, distance: 11.9
drag, startPoint x: 619, startPoint y: 77, endPoint x: 680, endPoint y: 120, distance: 75.4
click at [619, 77] on span "In mẫu A5" at bounding box center [607, 83] width 57 height 20
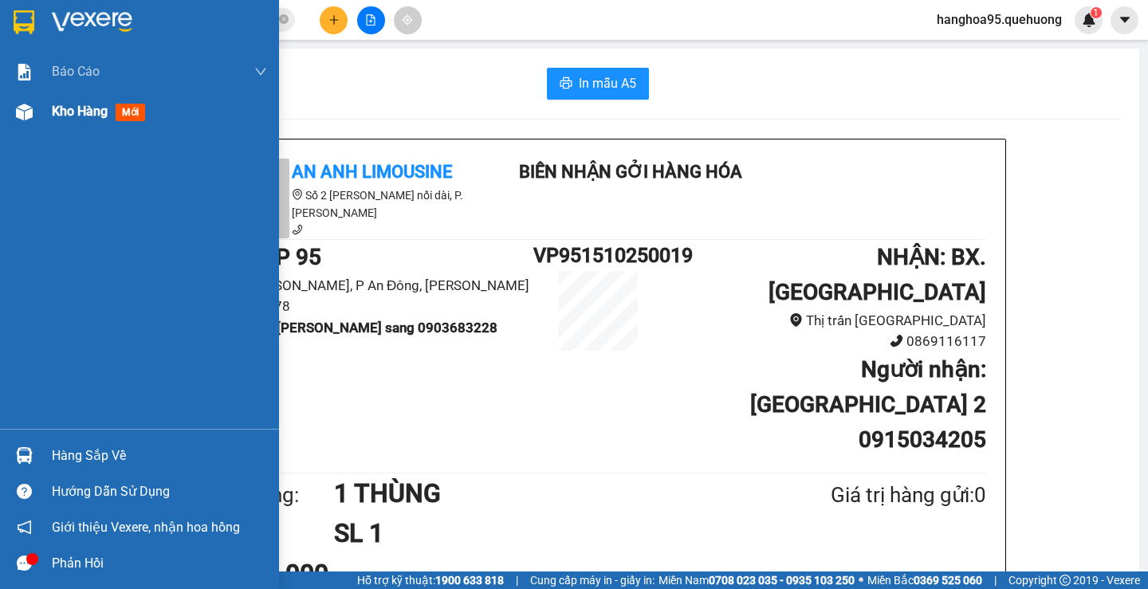
click at [88, 117] on span "Kho hàng" at bounding box center [80, 111] width 56 height 15
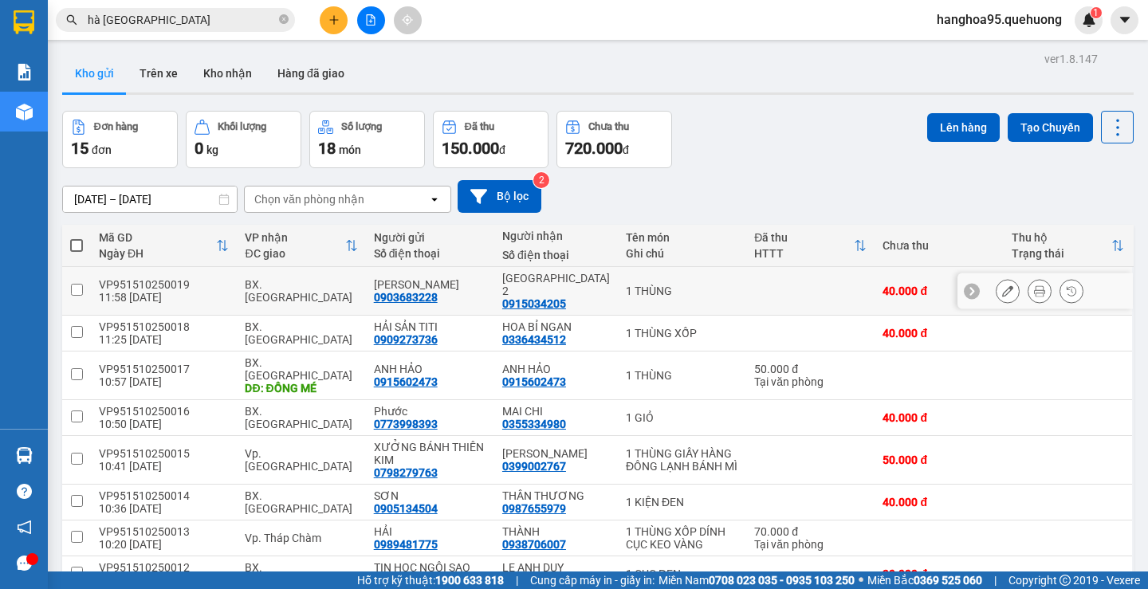
click at [1002, 285] on icon at bounding box center [1007, 290] width 11 height 11
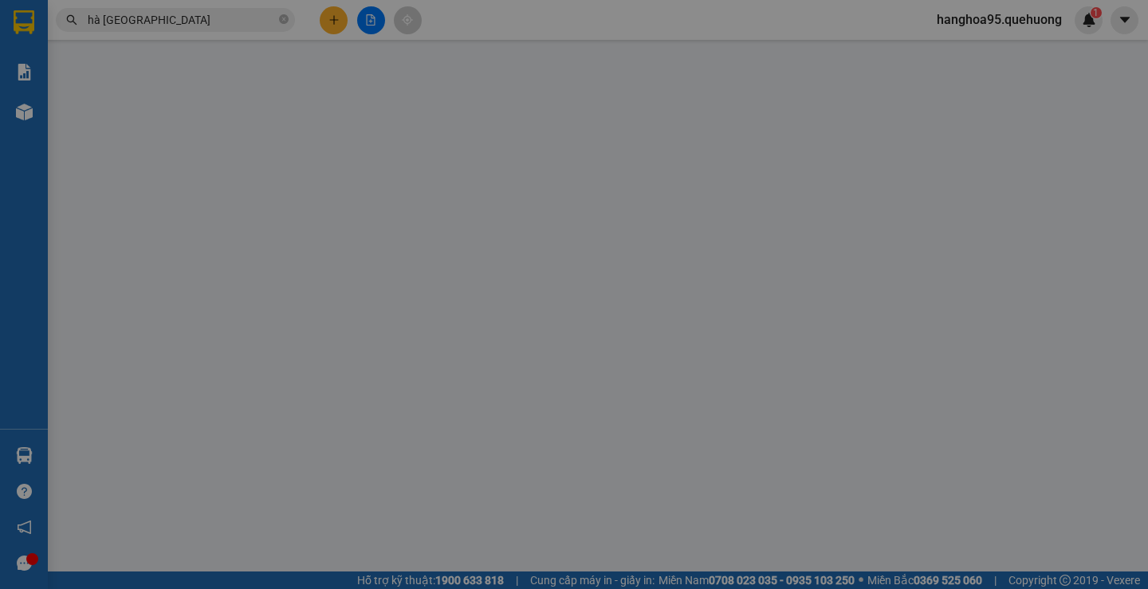
type input "0903683228"
type input "[PERSON_NAME]"
type input "0915034205"
type input "[GEOGRAPHIC_DATA] 2"
type input "0"
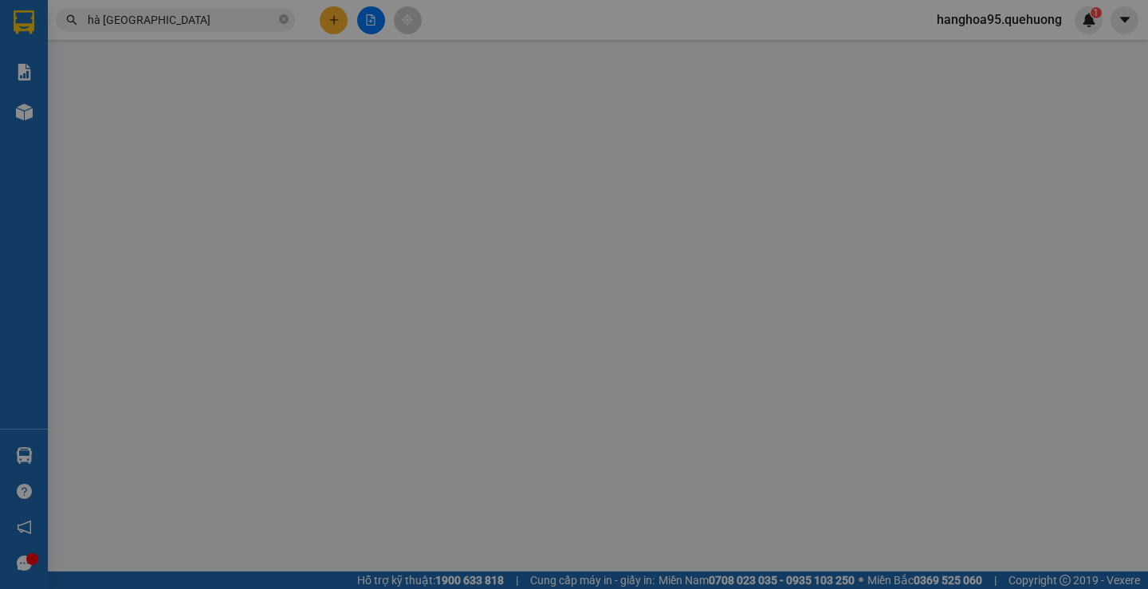
type input "40.000"
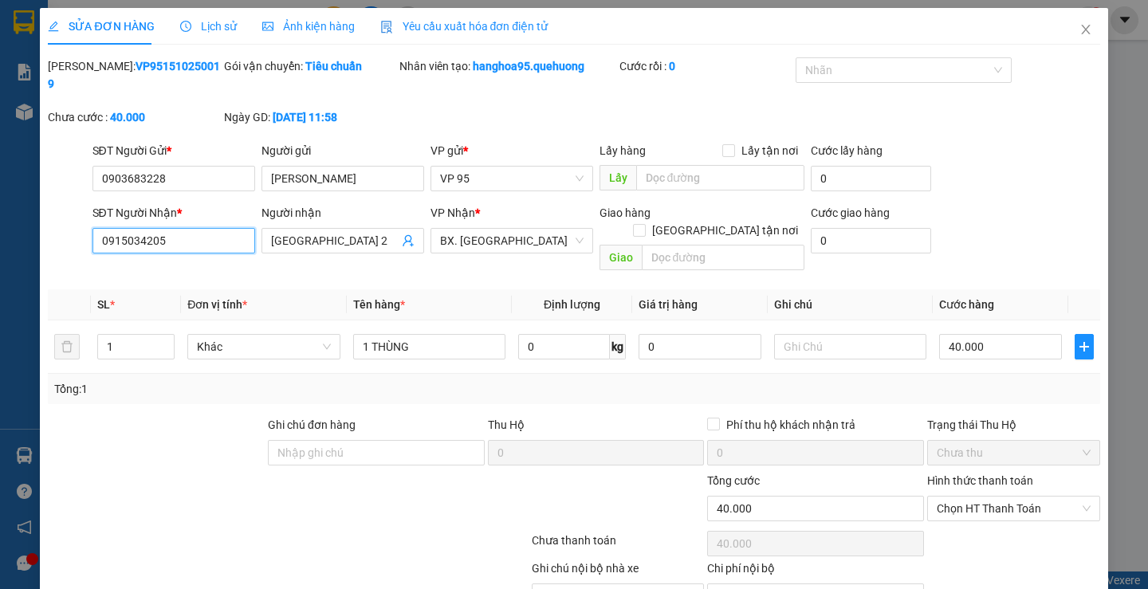
click at [196, 228] on input "0915034205" at bounding box center [173, 241] width 163 height 26
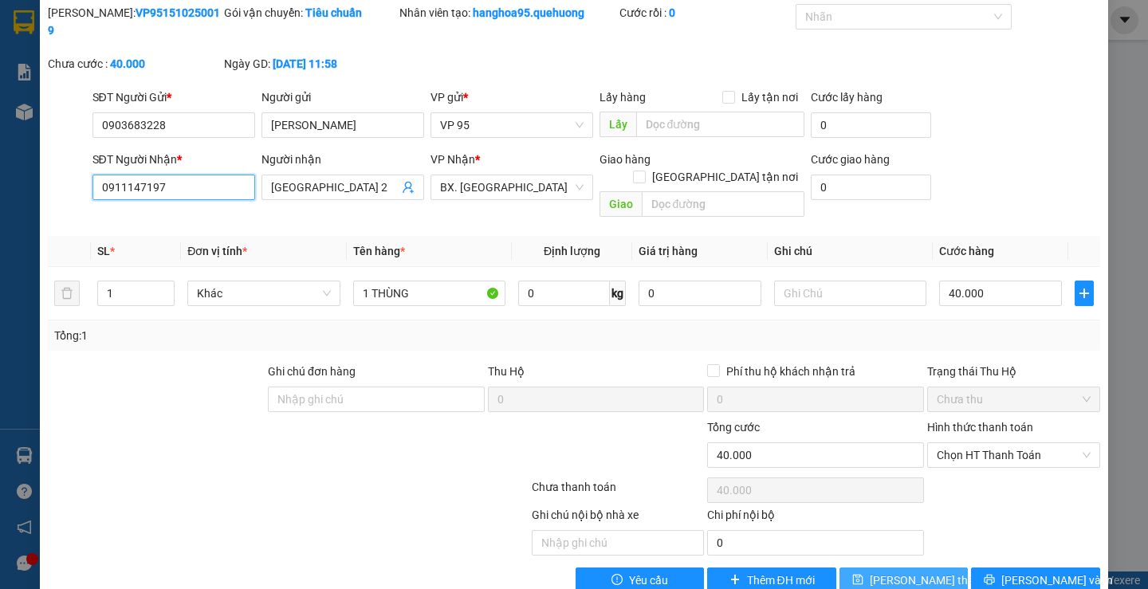
type input "0911147197"
click at [891, 572] on span "[PERSON_NAME] thay đổi" at bounding box center [934, 581] width 128 height 18
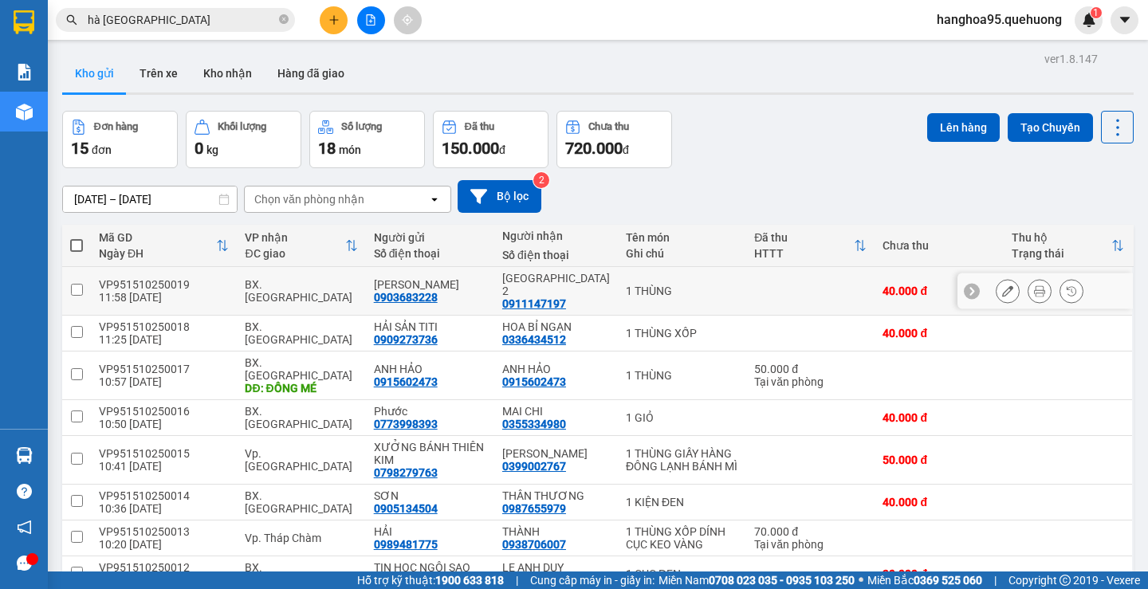
click at [1034, 285] on icon at bounding box center [1039, 290] width 11 height 11
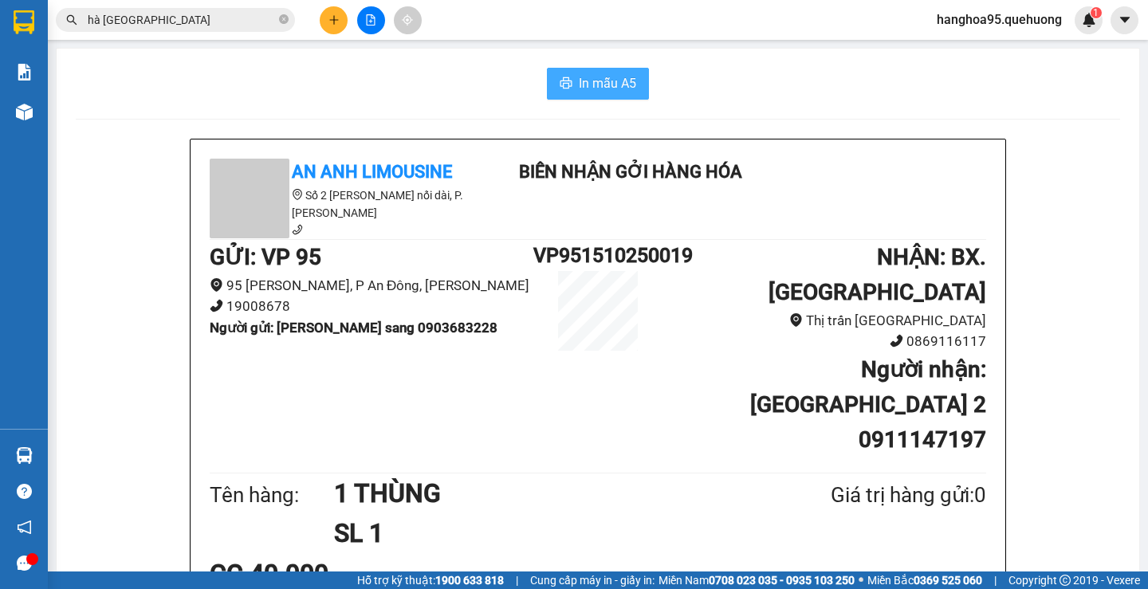
click at [619, 89] on span "In mẫu A5" at bounding box center [607, 83] width 57 height 20
click at [336, 27] on button at bounding box center [334, 20] width 28 height 28
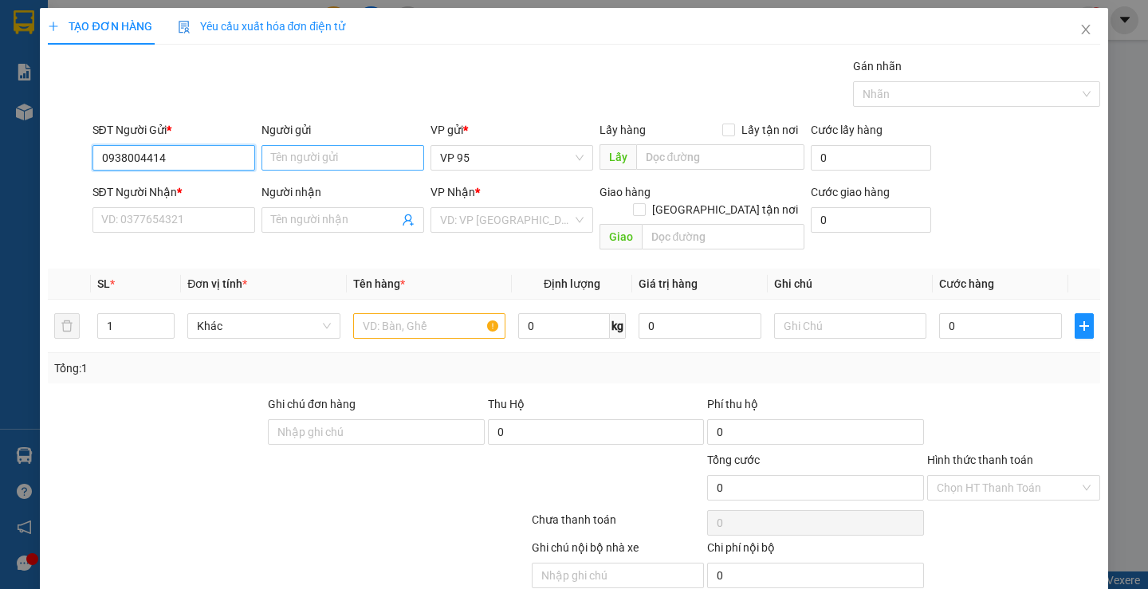
type input "0938004414"
click at [337, 169] on input "Người gửi" at bounding box center [343, 158] width 163 height 26
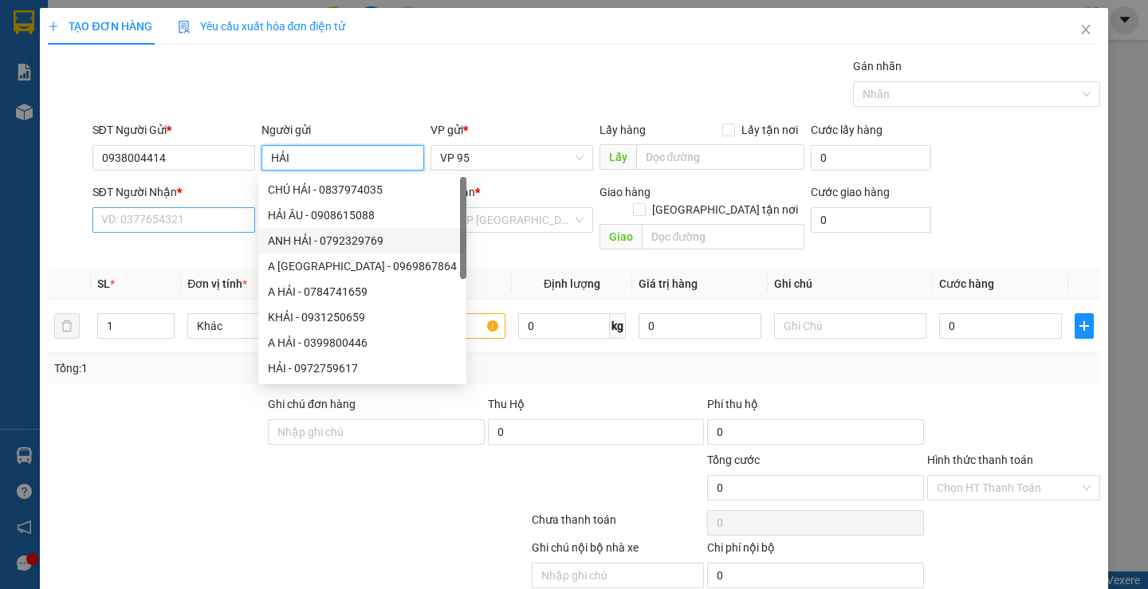
type input "HẢI"
click at [178, 228] on input "SĐT Người Nhận *" at bounding box center [173, 220] width 163 height 26
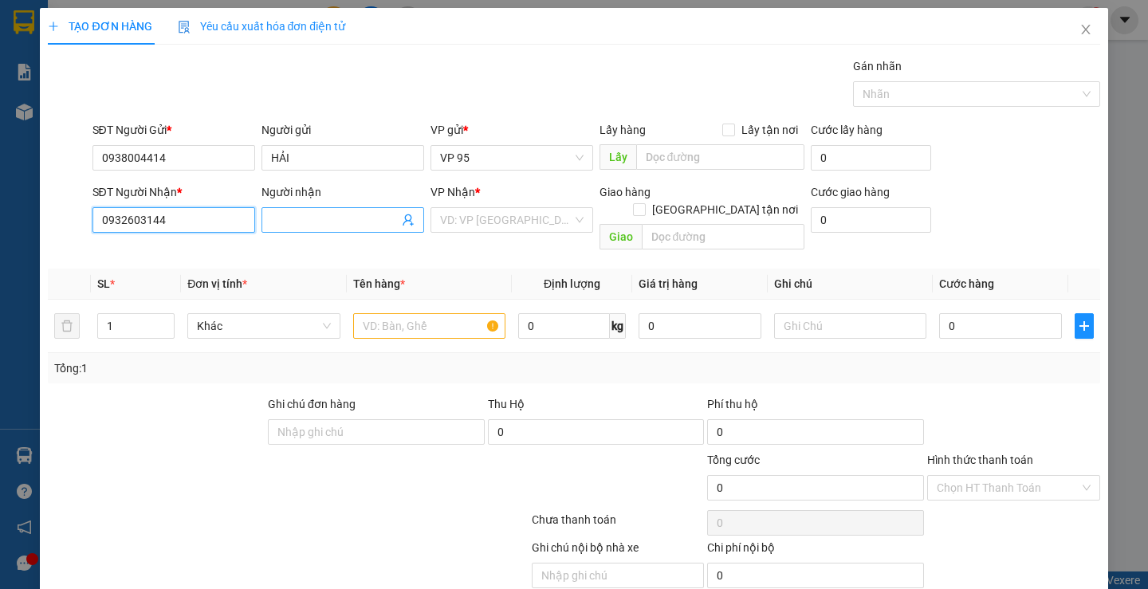
type input "0932603144"
click at [317, 225] on input "Người nhận" at bounding box center [335, 220] width 128 height 18
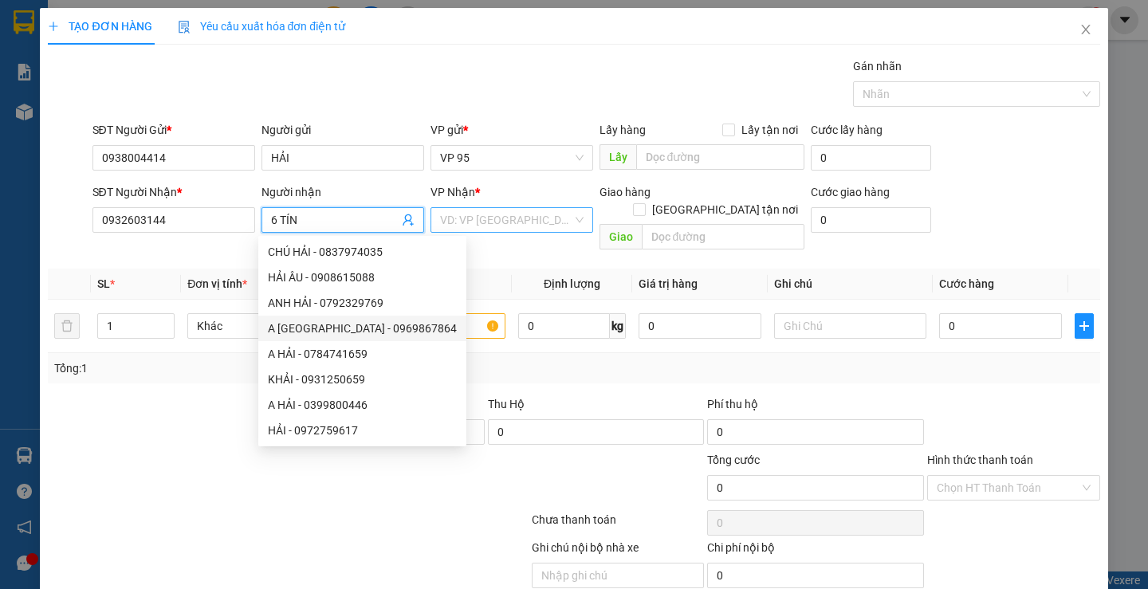
type input "6 TÍN"
click at [546, 220] on input "search" at bounding box center [506, 220] width 132 height 24
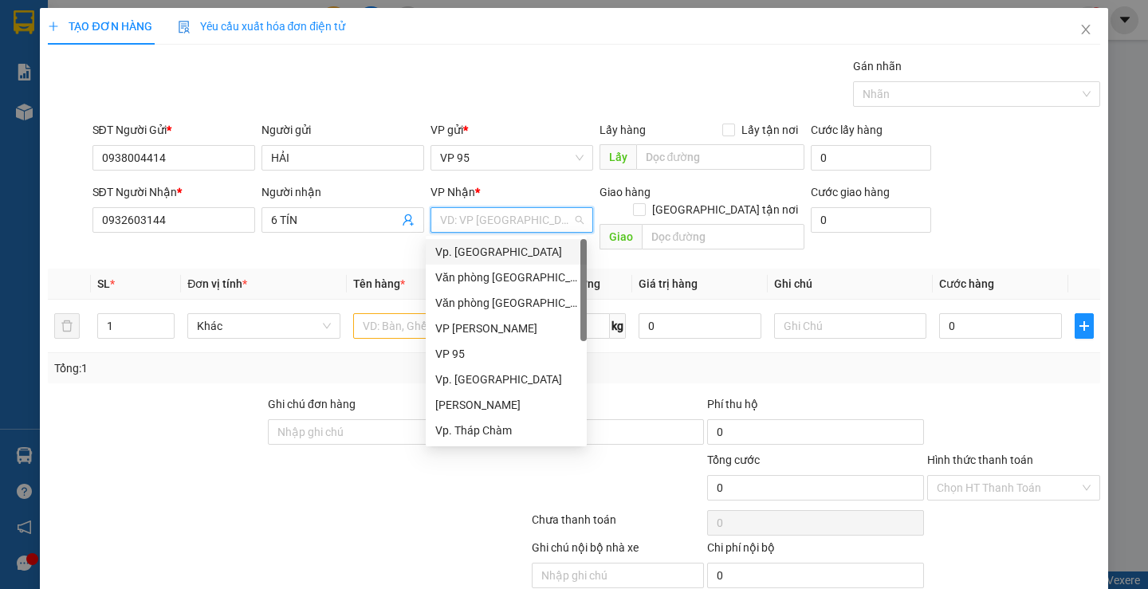
click at [470, 258] on div "Vp. [GEOGRAPHIC_DATA]" at bounding box center [506, 252] width 142 height 18
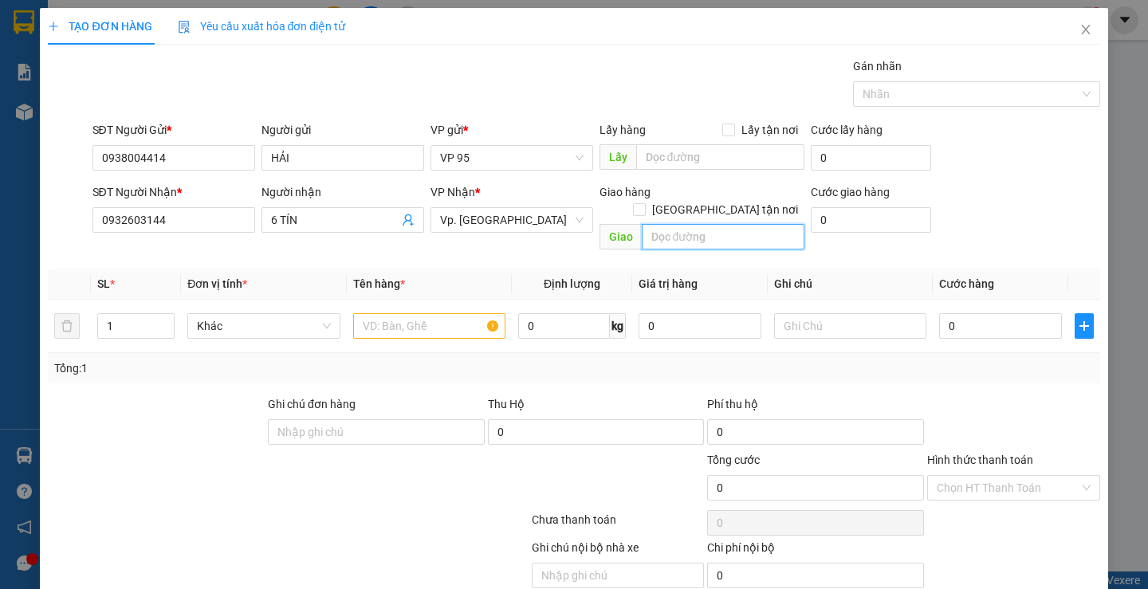
click at [740, 224] on input "text" at bounding box center [723, 237] width 163 height 26
type input "DƯ KHÁNH"
click at [408, 313] on input "text" at bounding box center [429, 326] width 152 height 26
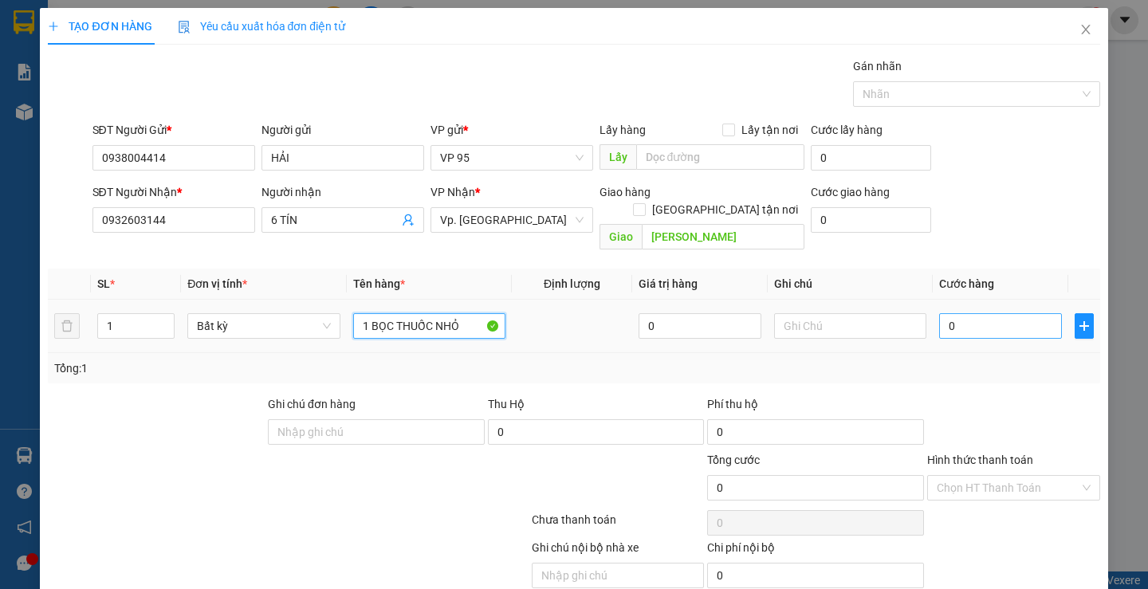
type input "1 BỌC THUỐC NHỎ"
click at [1001, 313] on input "0" at bounding box center [1000, 326] width 123 height 26
type input "47"
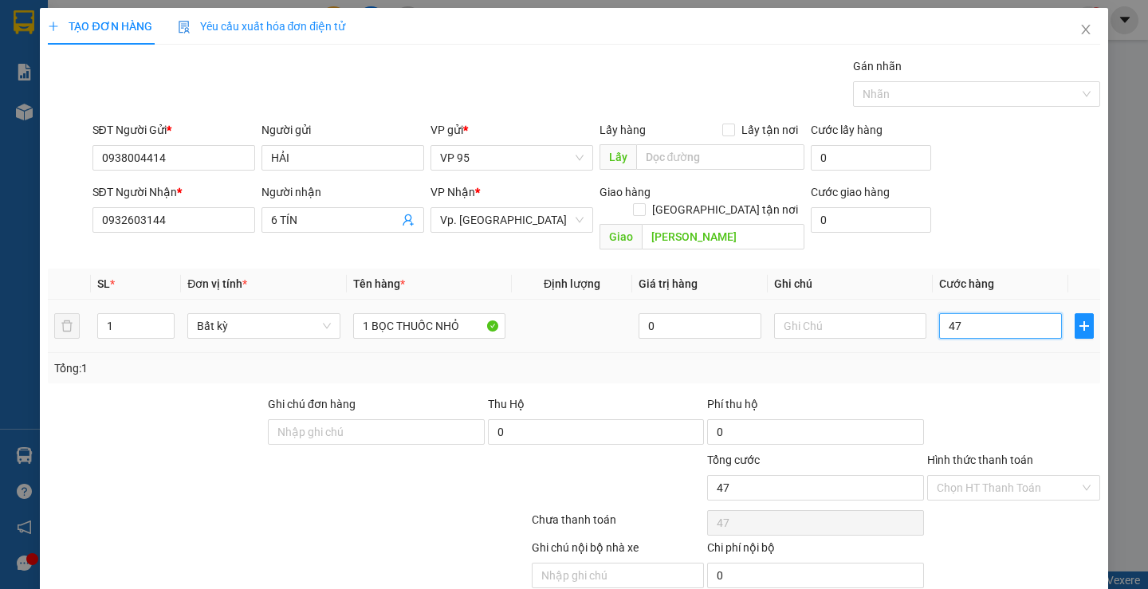
type input "4"
type input "40"
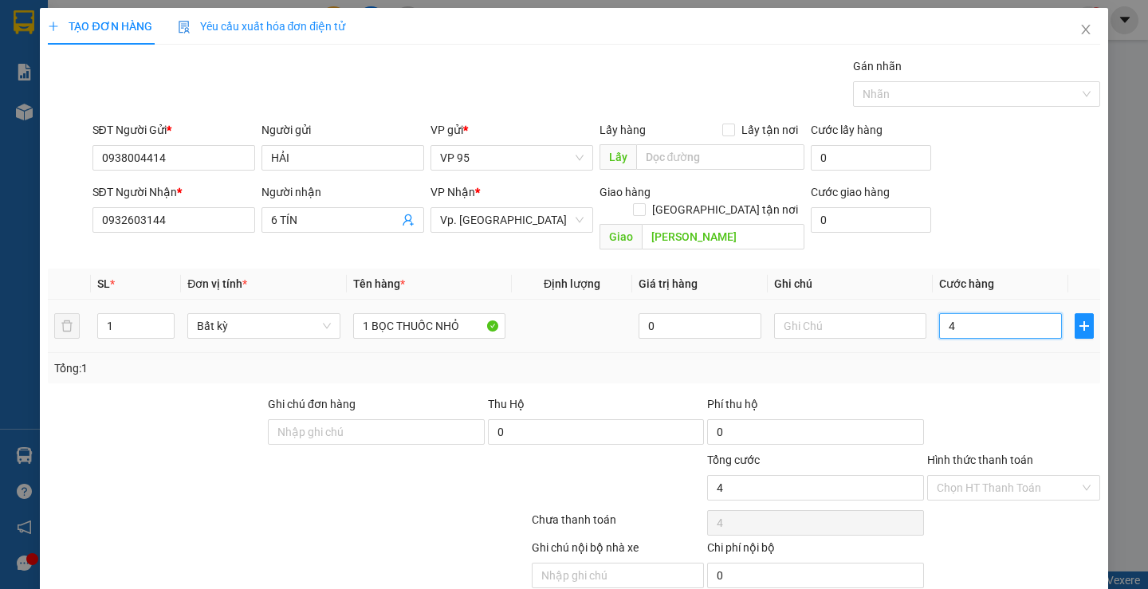
type input "40"
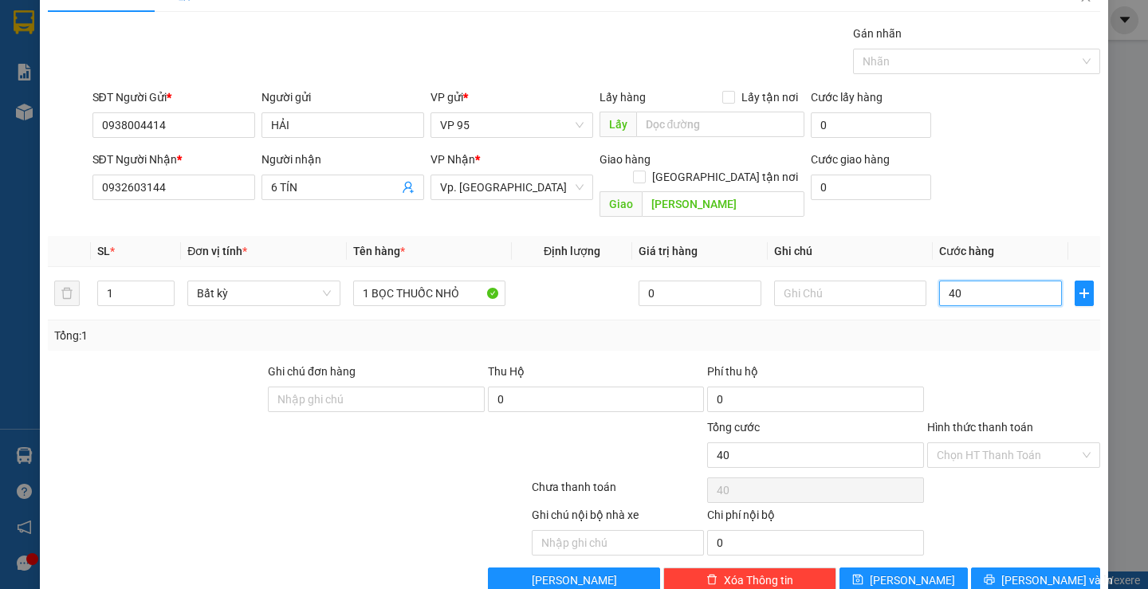
scroll to position [50, 0]
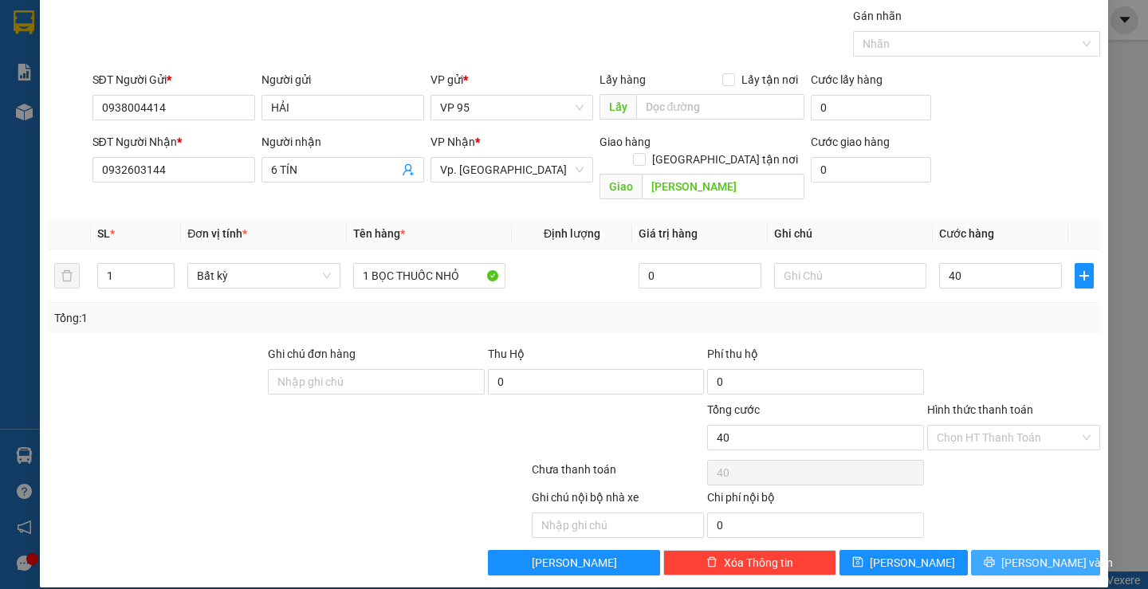
type input "40.000"
click at [994, 557] on icon "printer" at bounding box center [989, 562] width 11 height 11
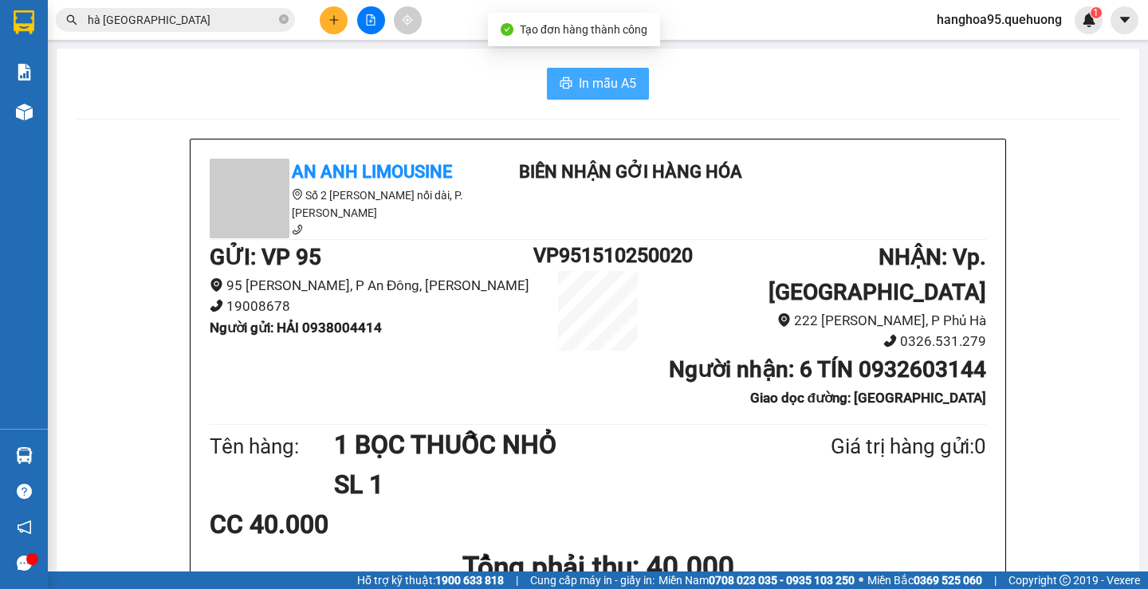
click at [639, 89] on button "In mẫu A5" at bounding box center [598, 84] width 102 height 32
click at [327, 25] on button at bounding box center [334, 20] width 28 height 28
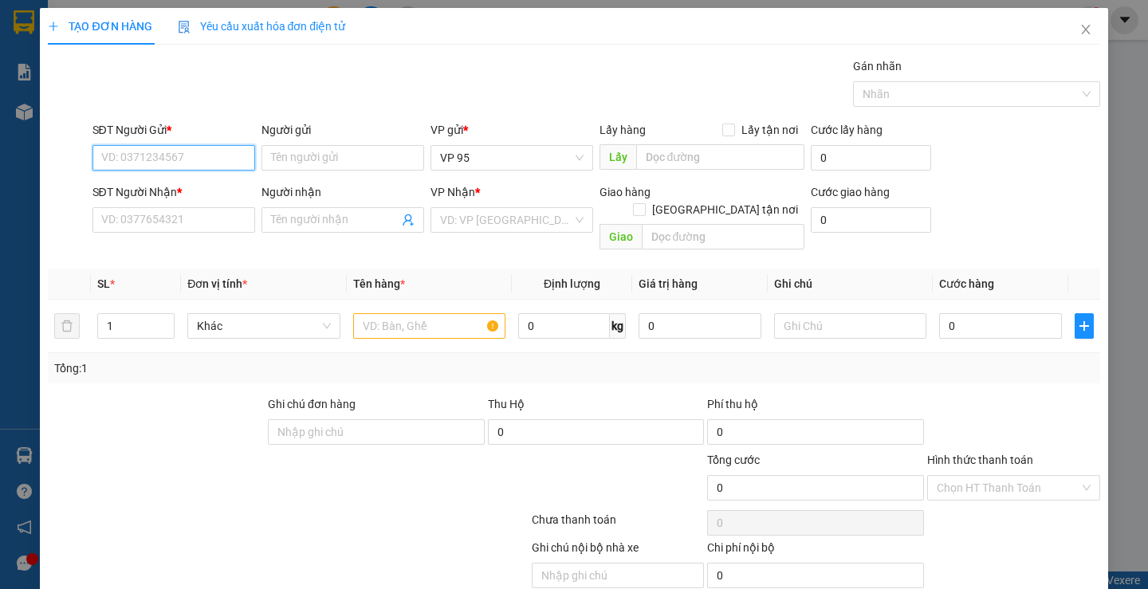
click at [213, 167] on input "SĐT Người Gửi *" at bounding box center [173, 158] width 163 height 26
type input "0966992248"
click at [356, 148] on input "Người gửi" at bounding box center [343, 158] width 163 height 26
type input "DUNG"
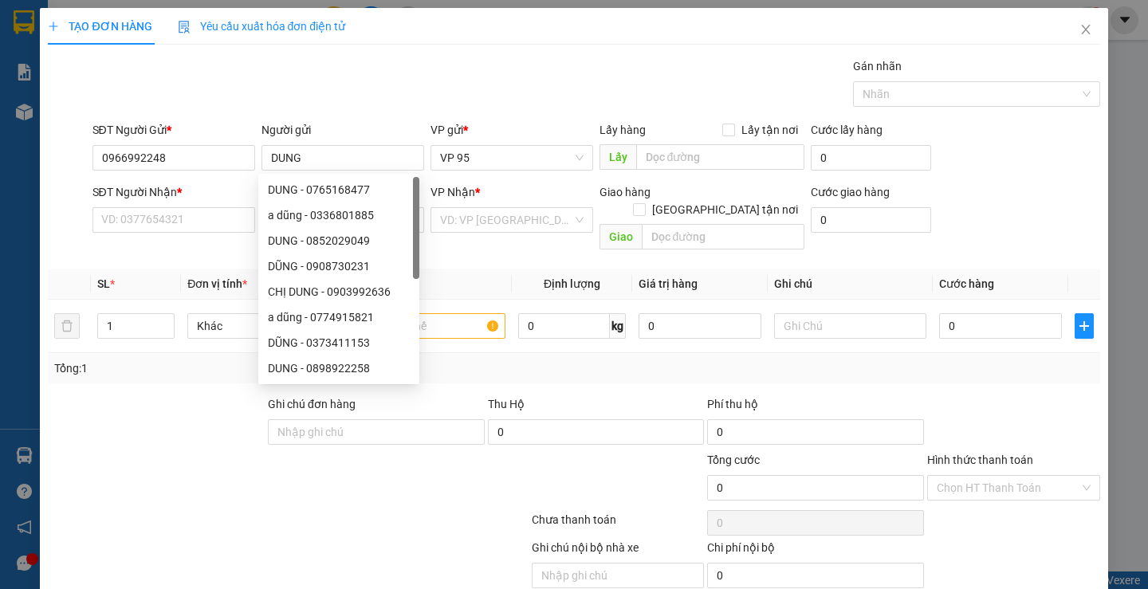
click at [141, 238] on div "SĐT Người Nhận * VD: 0377654321" at bounding box center [173, 211] width 163 height 56
click at [151, 226] on input "SĐT Người Nhận *" at bounding box center [173, 220] width 163 height 26
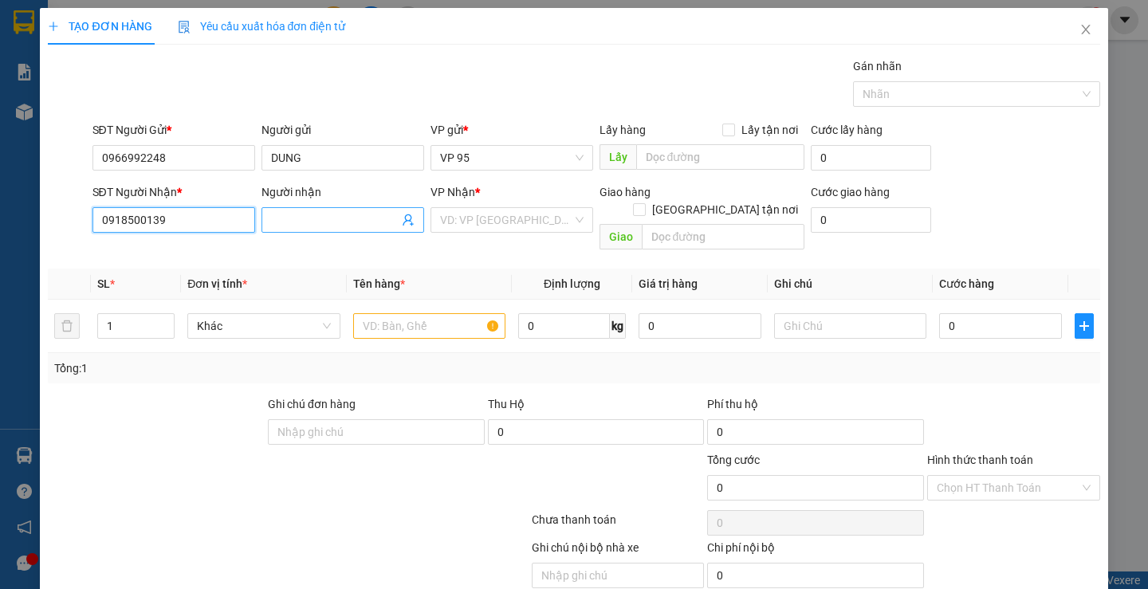
type input "0918500139"
click at [334, 226] on input "Người nhận" at bounding box center [335, 220] width 128 height 18
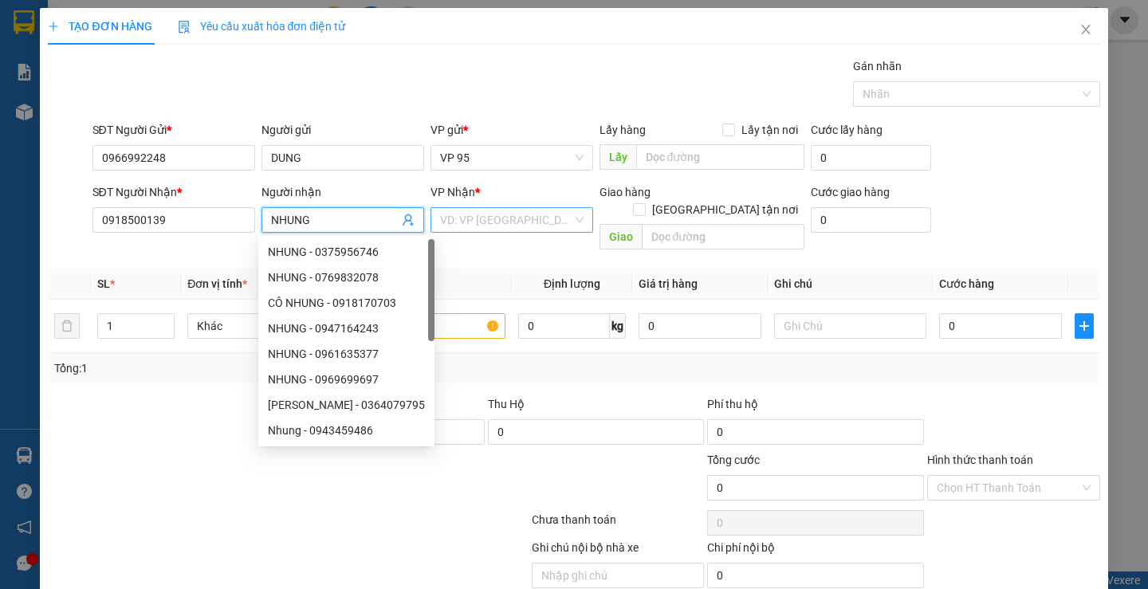
type input "NHUNG"
click at [525, 227] on input "search" at bounding box center [506, 220] width 132 height 24
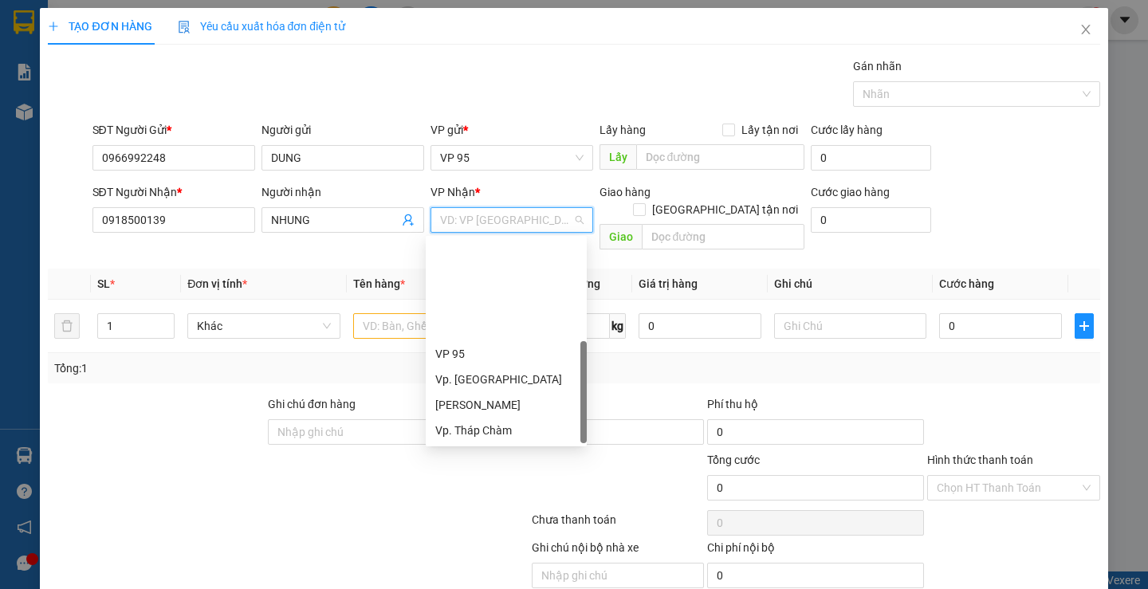
scroll to position [128, 0]
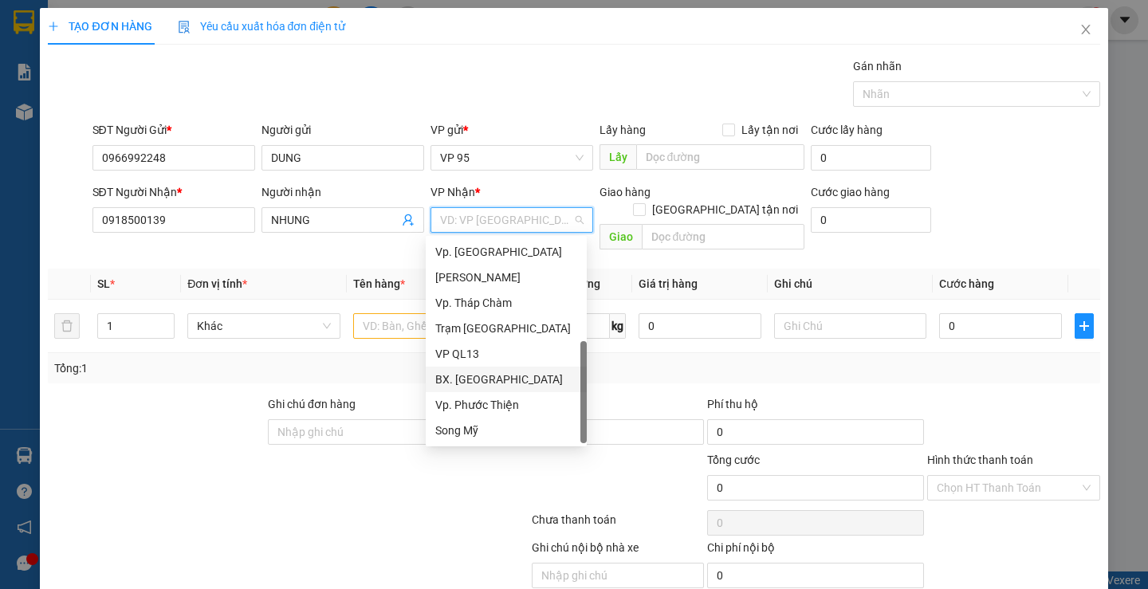
click at [498, 380] on div "BX. [GEOGRAPHIC_DATA]" at bounding box center [506, 380] width 142 height 18
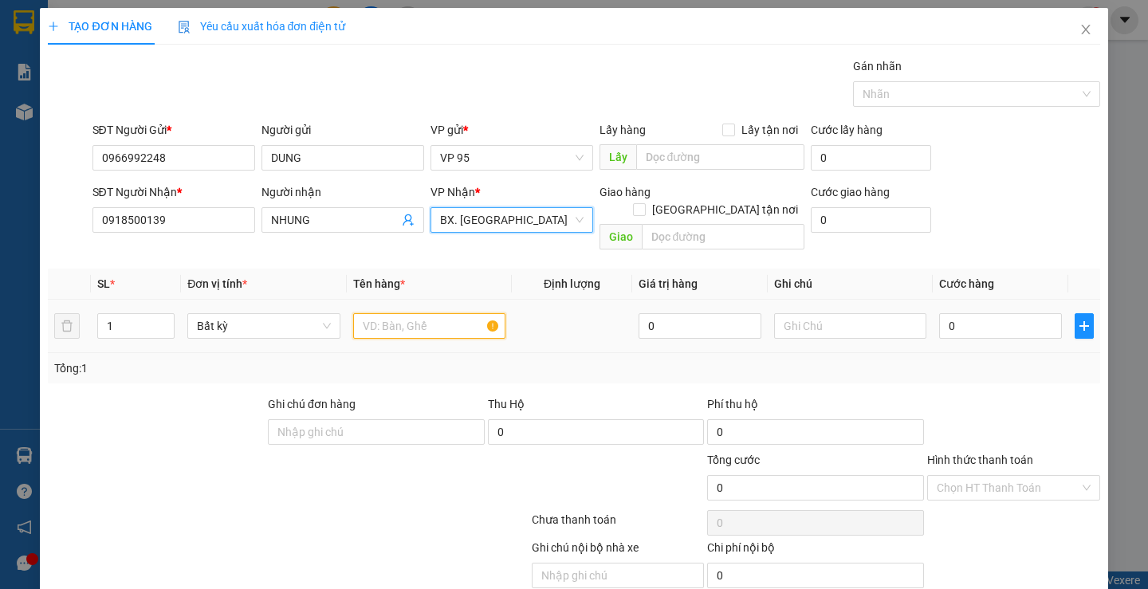
click at [420, 313] on input "text" at bounding box center [429, 326] width 152 height 26
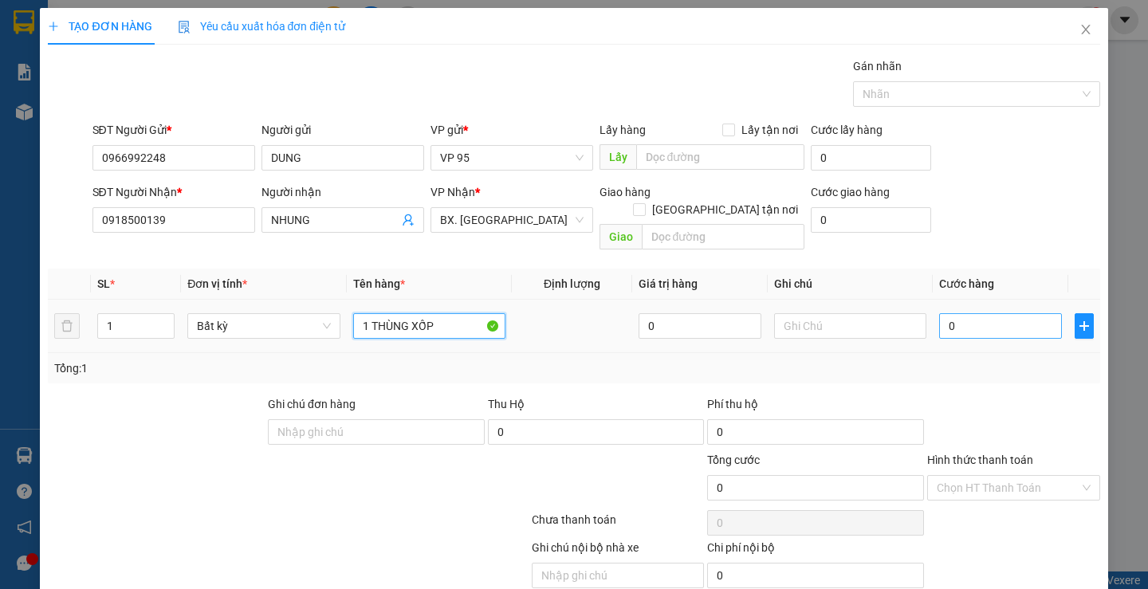
type input "1 THÙNG XỐP"
click at [992, 313] on input "0" at bounding box center [1000, 326] width 123 height 26
type input "5"
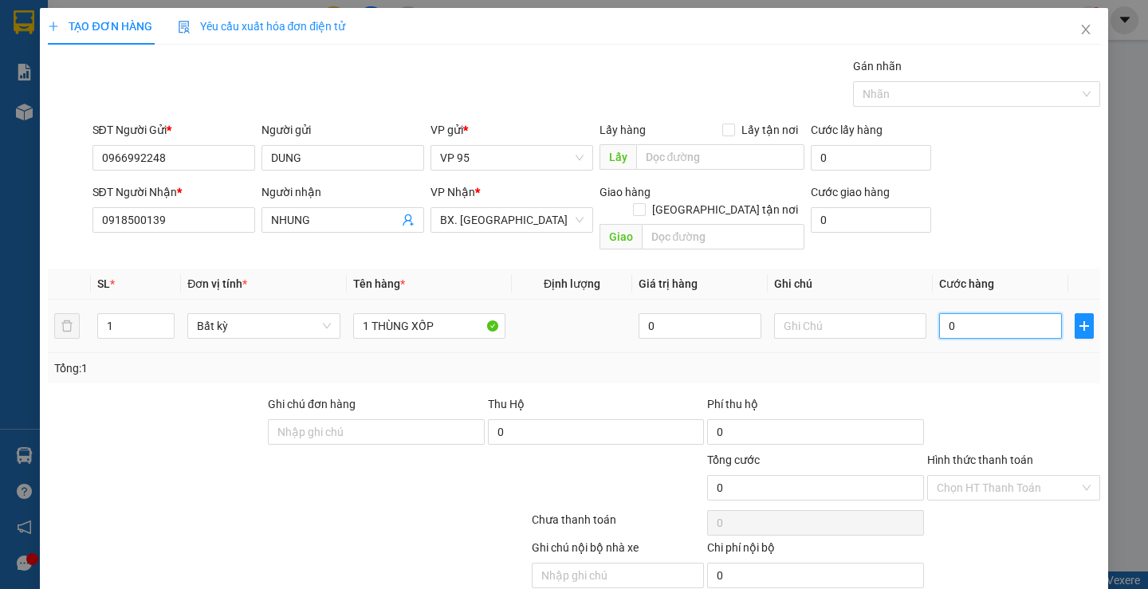
type input "5"
type input "50"
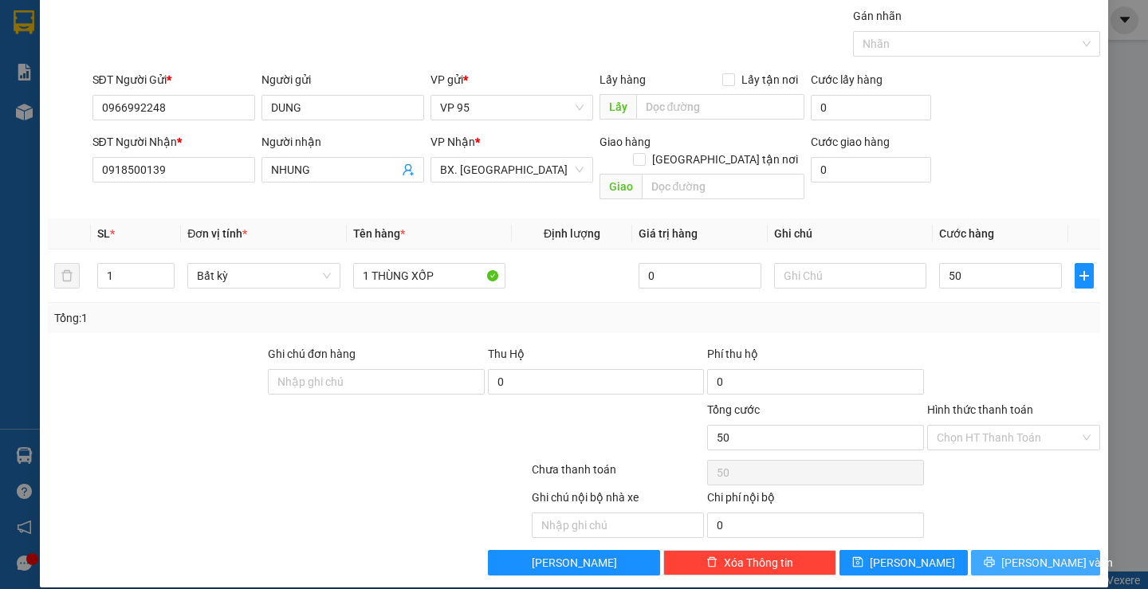
type input "50.000"
click at [1045, 554] on span "Lưu và In" at bounding box center [1057, 563] width 112 height 18
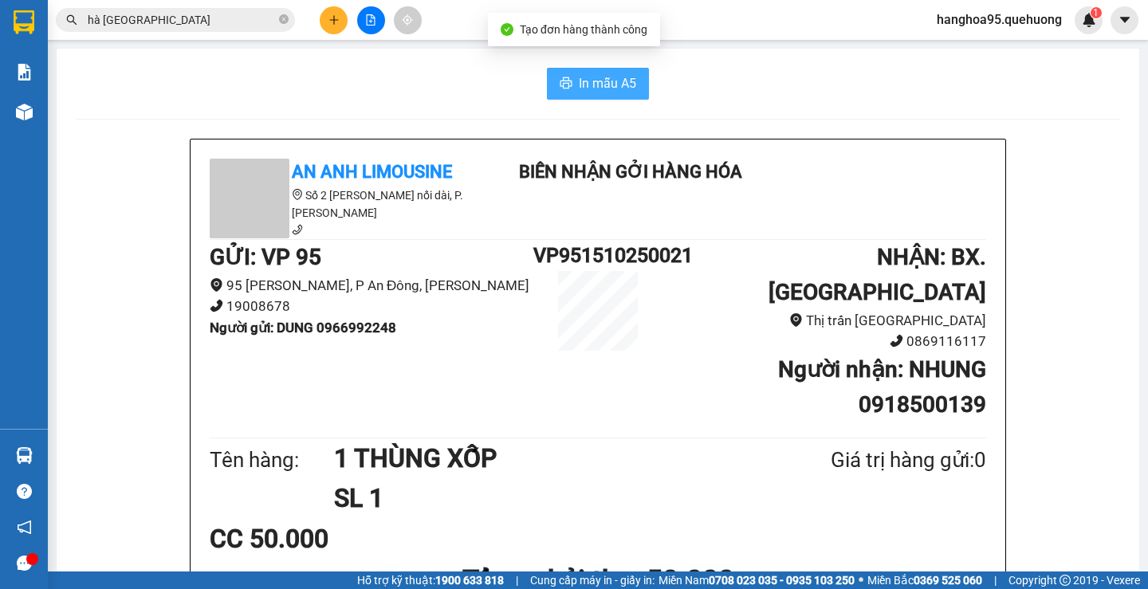
click at [637, 85] on button "In mẫu A5" at bounding box center [598, 84] width 102 height 32
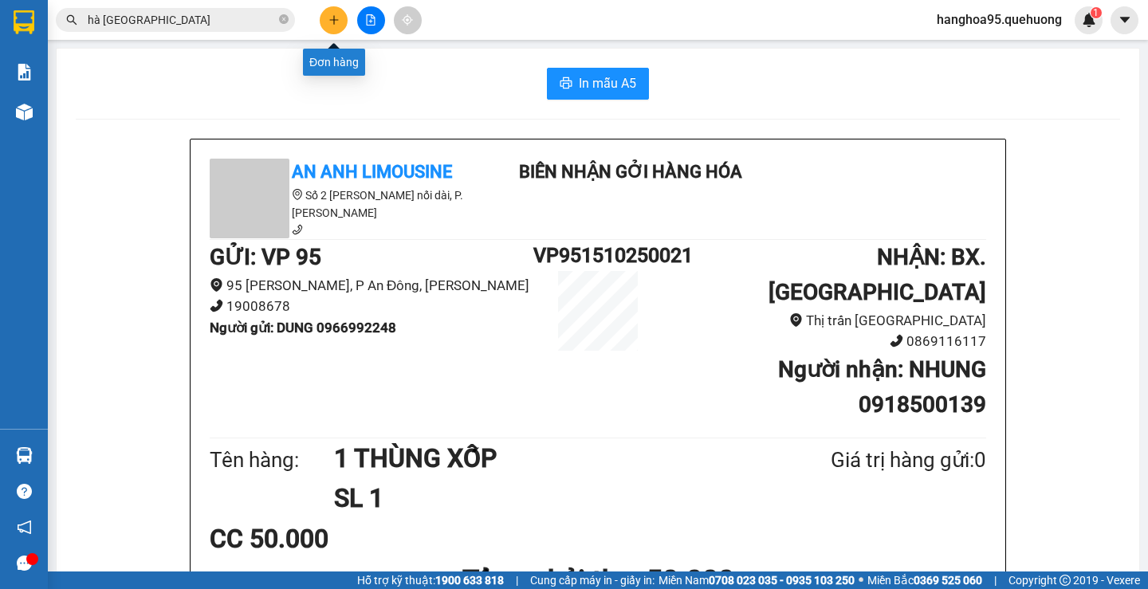
click at [334, 17] on icon "plus" at bounding box center [333, 19] width 1 height 9
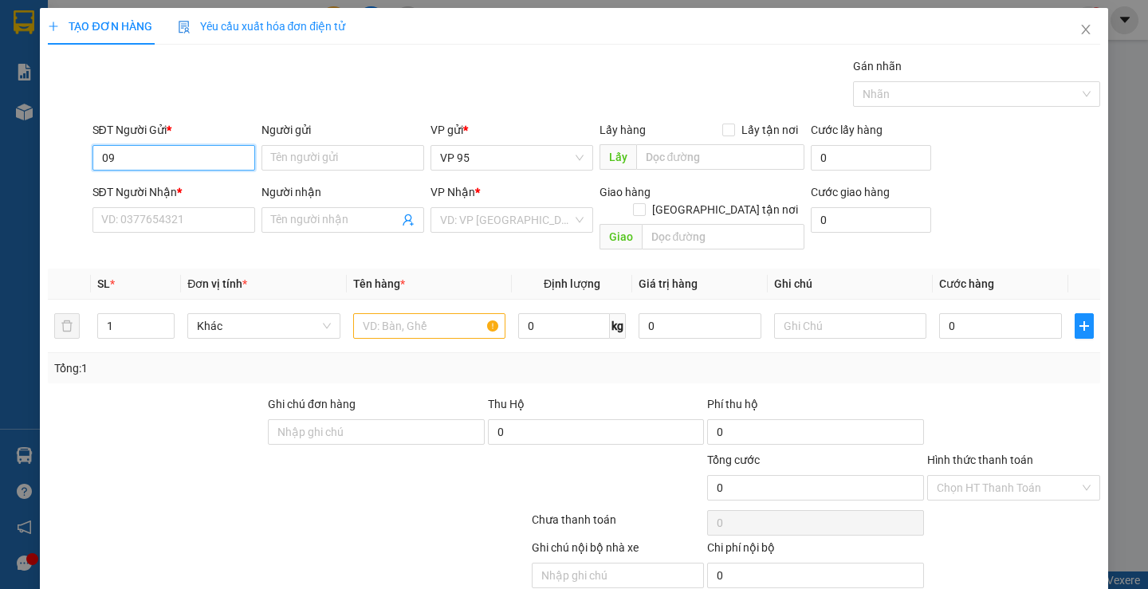
type input "0"
click at [130, 167] on input "02839552363" at bounding box center [173, 158] width 163 height 26
type input "02839552363"
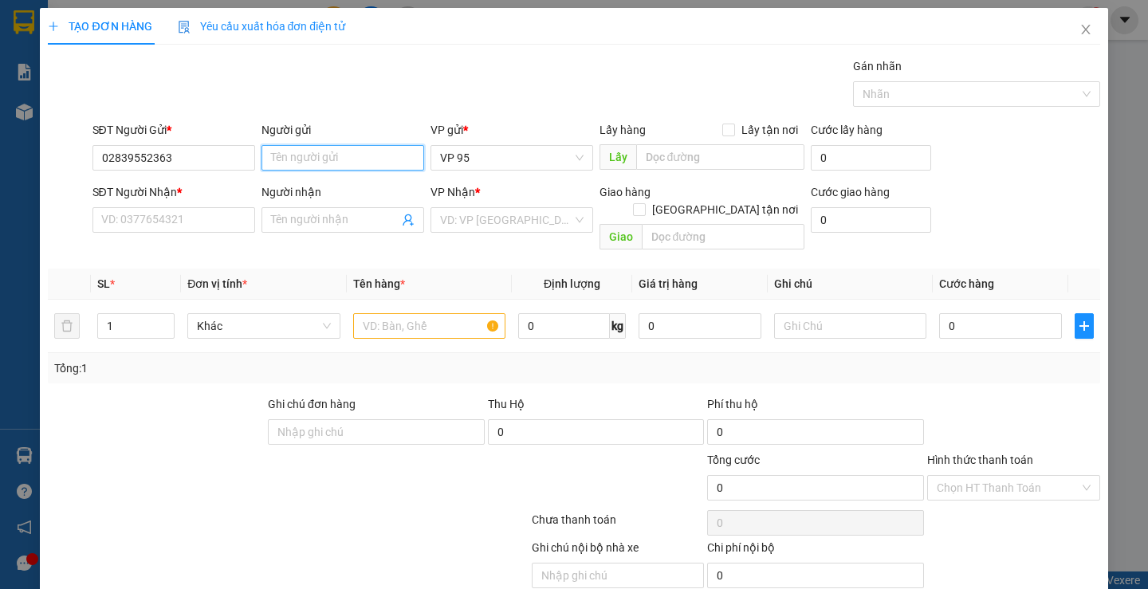
click at [379, 164] on input "Người gửi" at bounding box center [343, 158] width 163 height 26
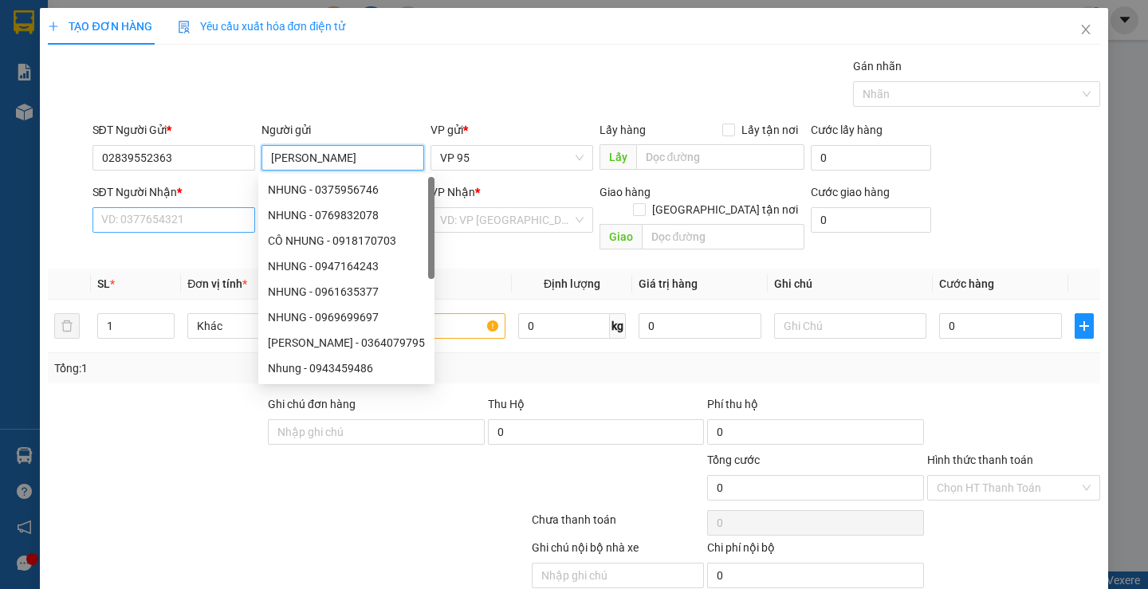
type input "[PERSON_NAME]"
click at [136, 232] on input "SĐT Người Nhận *" at bounding box center [173, 220] width 163 height 26
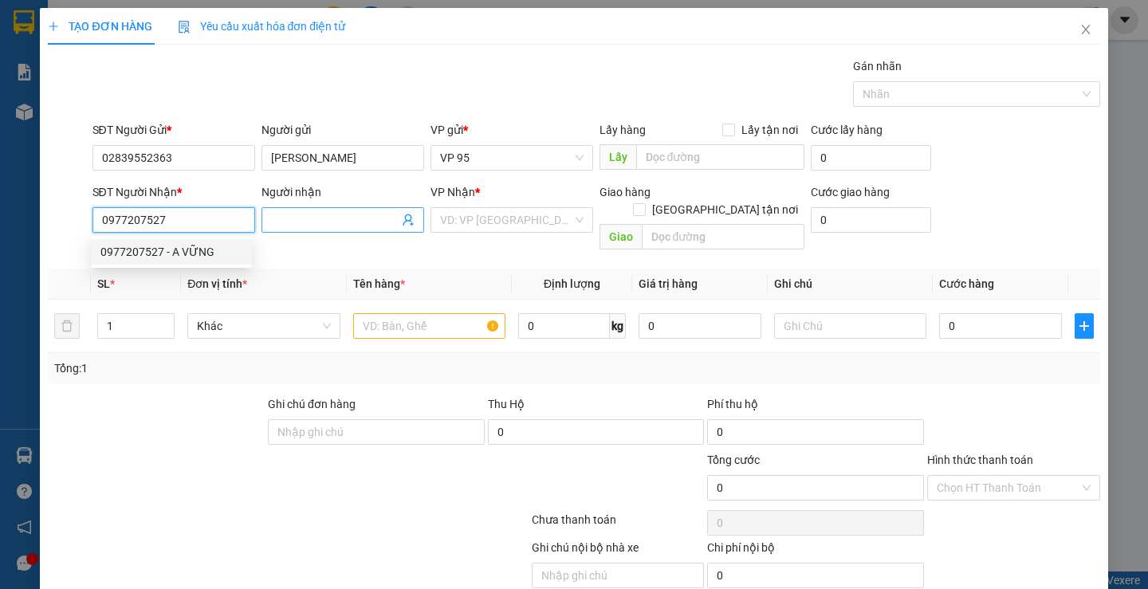
type input "0977207527"
click at [340, 218] on input "Người nhận" at bounding box center [335, 220] width 128 height 18
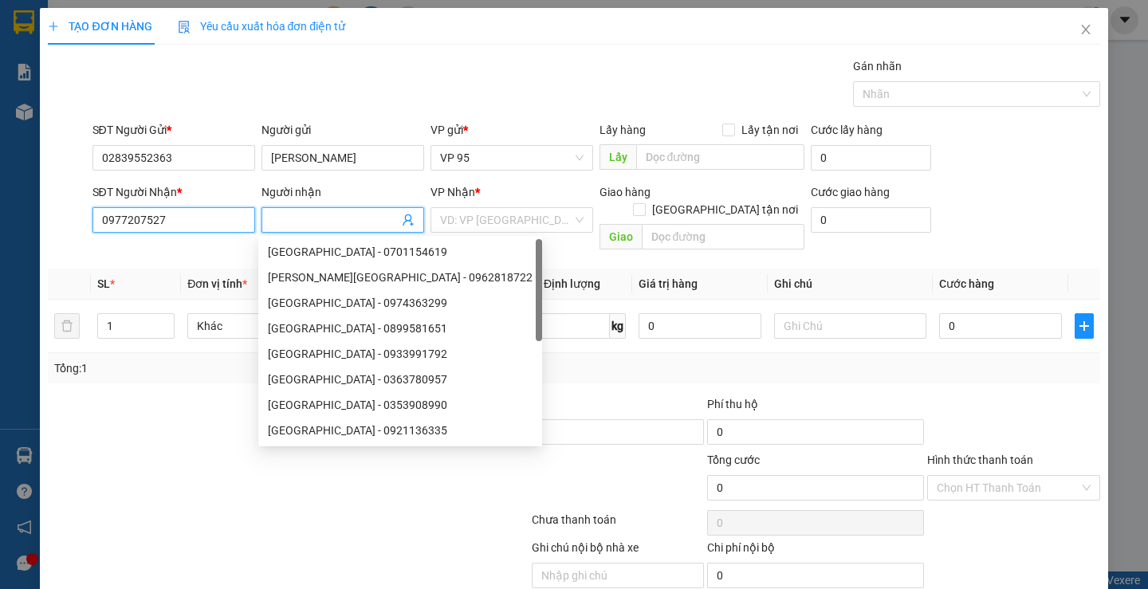
click at [218, 229] on input "0977207527" at bounding box center [173, 220] width 163 height 26
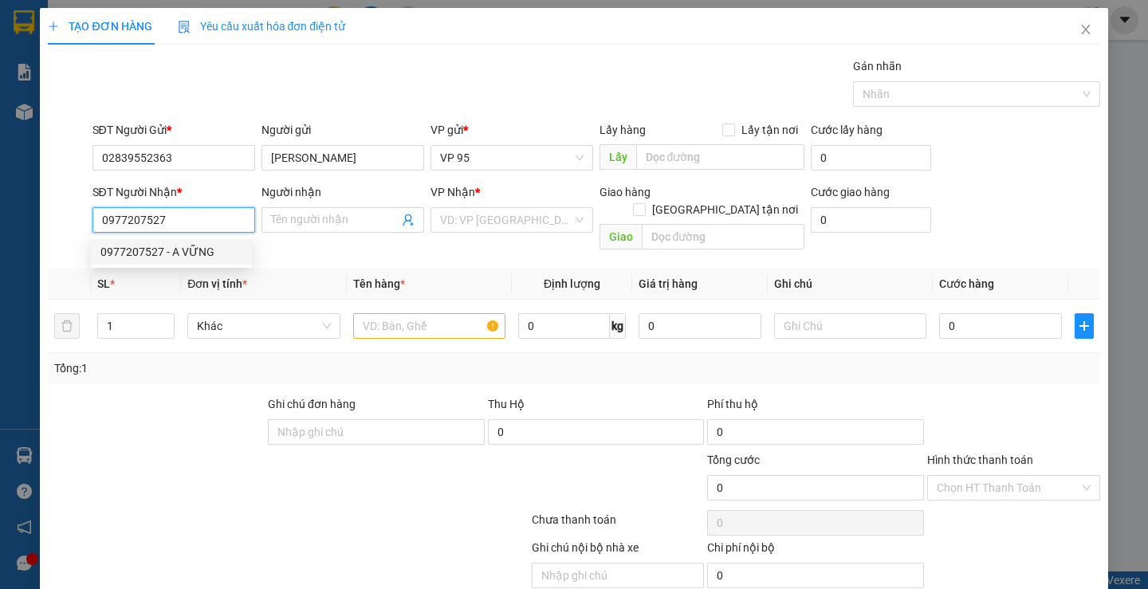
click at [187, 253] on div "0977207527 - A VỮNG" at bounding box center [171, 252] width 142 height 18
type input "A VỮNG"
type input "40.000"
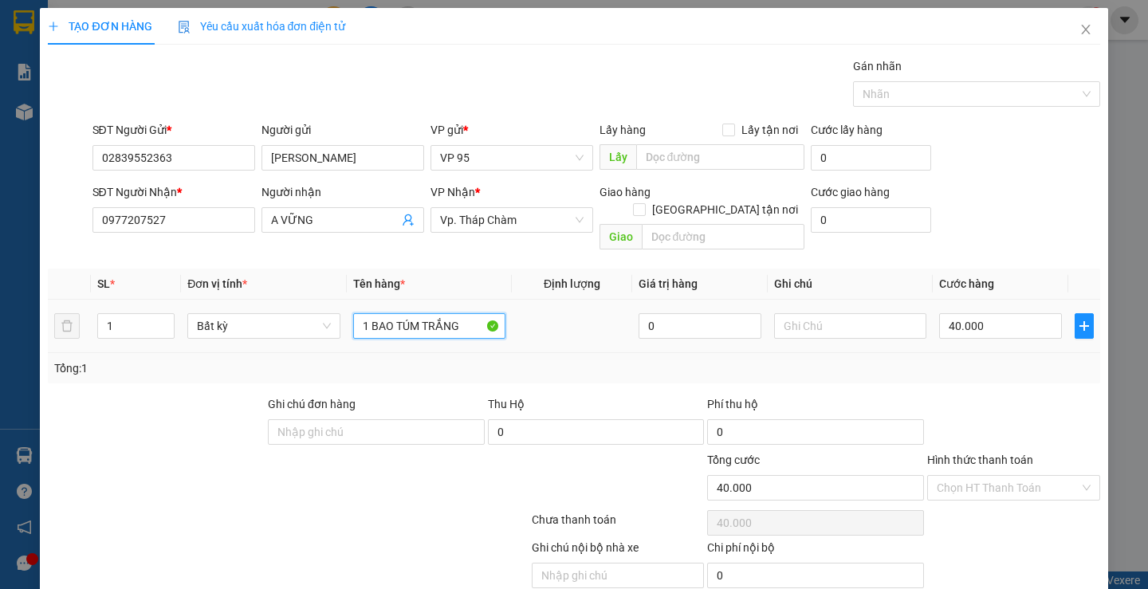
click at [443, 313] on input "1 BAO TÚM TRẮNG" at bounding box center [429, 326] width 152 height 26
type input "1 HỘP KEO VÀNG"
click at [967, 316] on input "40.000" at bounding box center [1000, 326] width 123 height 26
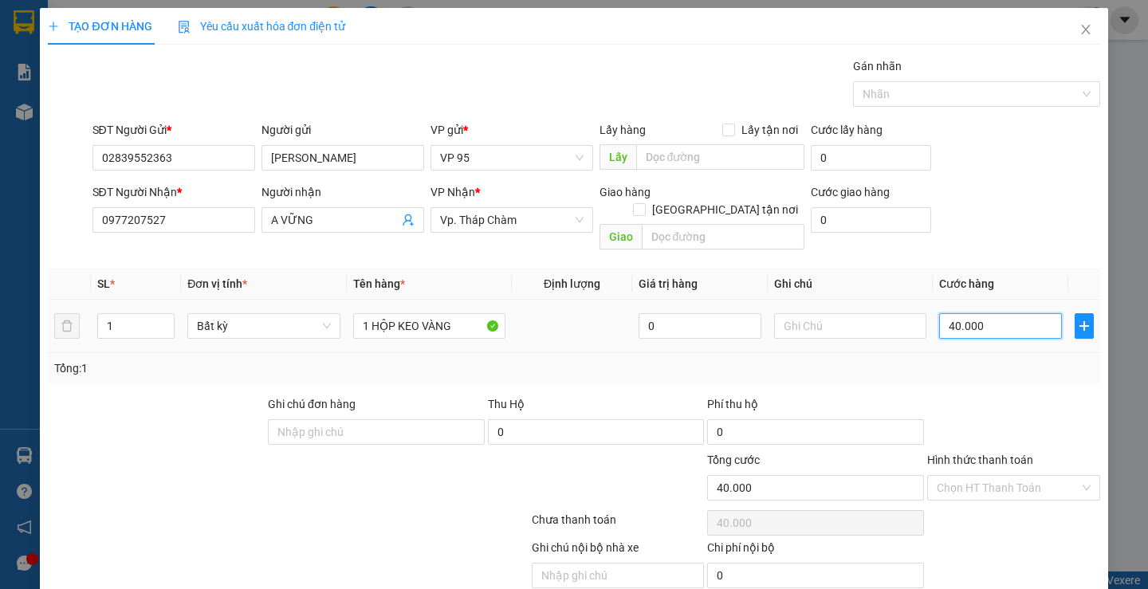
drag, startPoint x: 967, startPoint y: 316, endPoint x: 946, endPoint y: 306, distance: 22.8
click at [966, 314] on input "40.000" at bounding box center [1000, 326] width 123 height 26
type input "30"
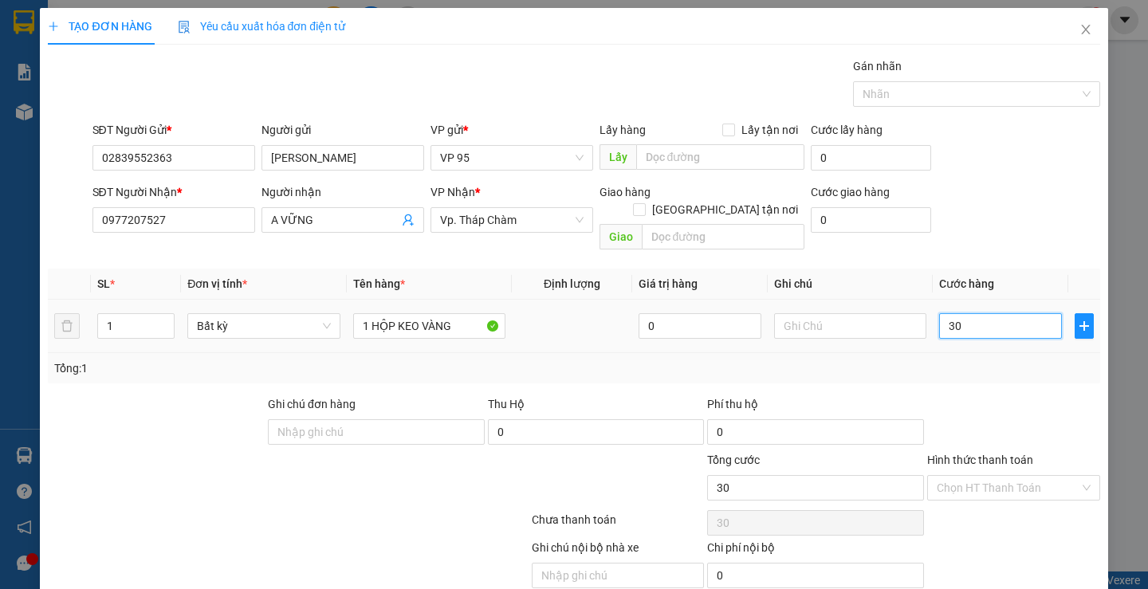
type input "300"
type input "30"
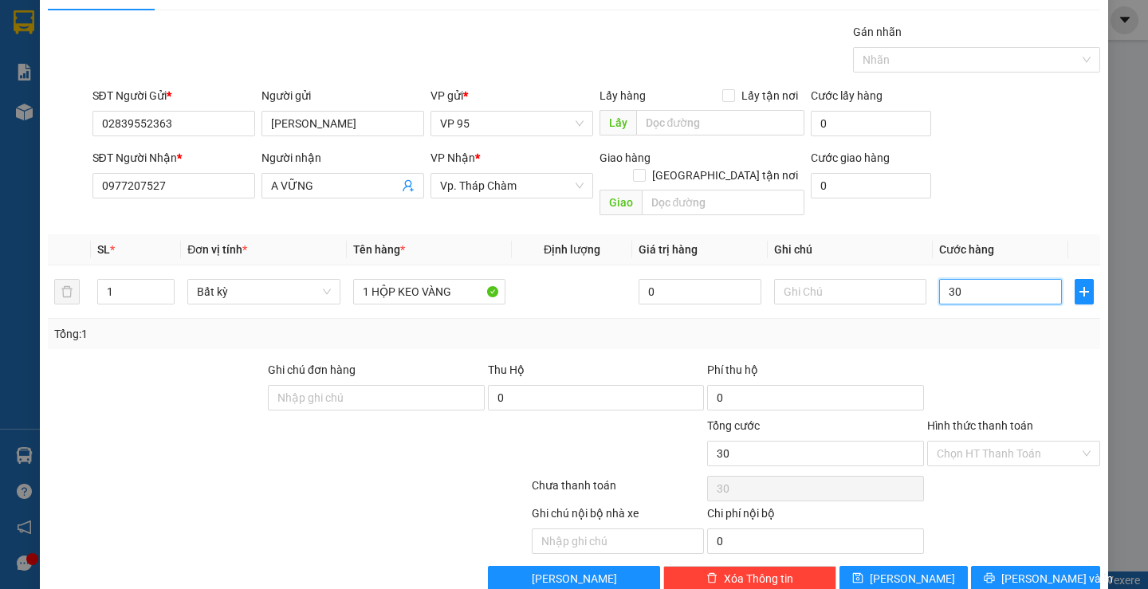
scroll to position [50, 0]
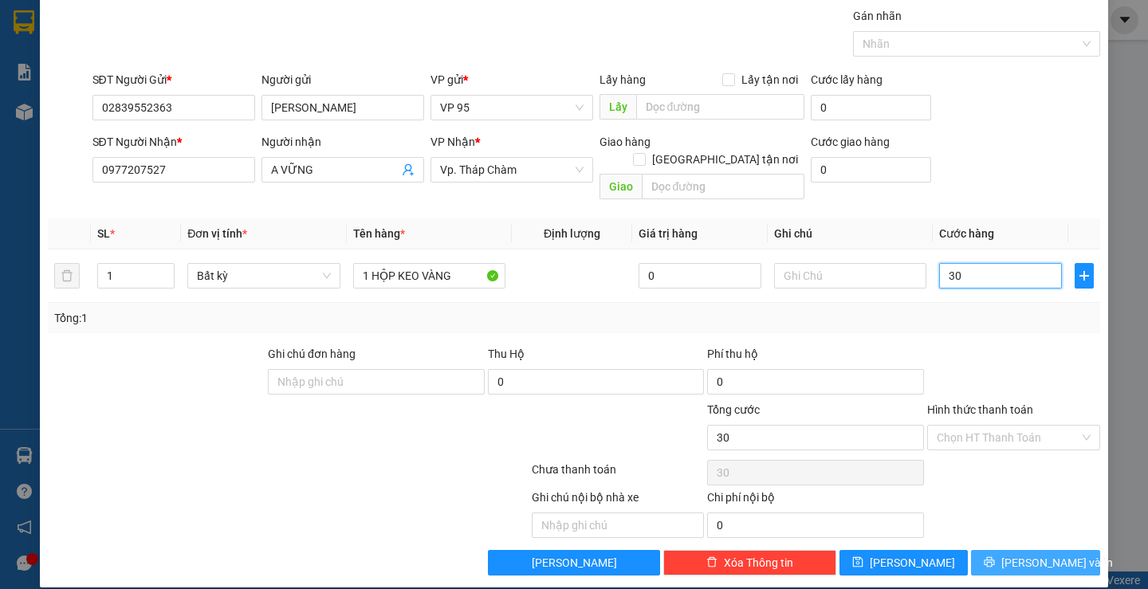
type input "30"
type input "30.000"
click at [1020, 554] on span "Lưu và In" at bounding box center [1057, 563] width 112 height 18
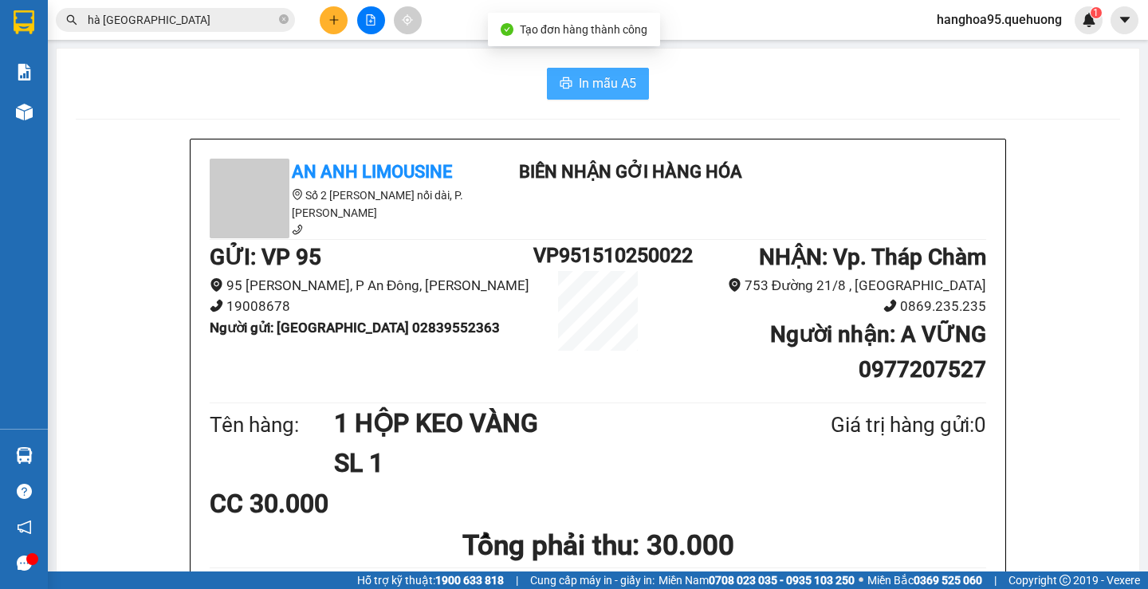
click at [588, 79] on span "In mẫu A5" at bounding box center [607, 83] width 57 height 20
click at [343, 17] on button at bounding box center [334, 20] width 28 height 28
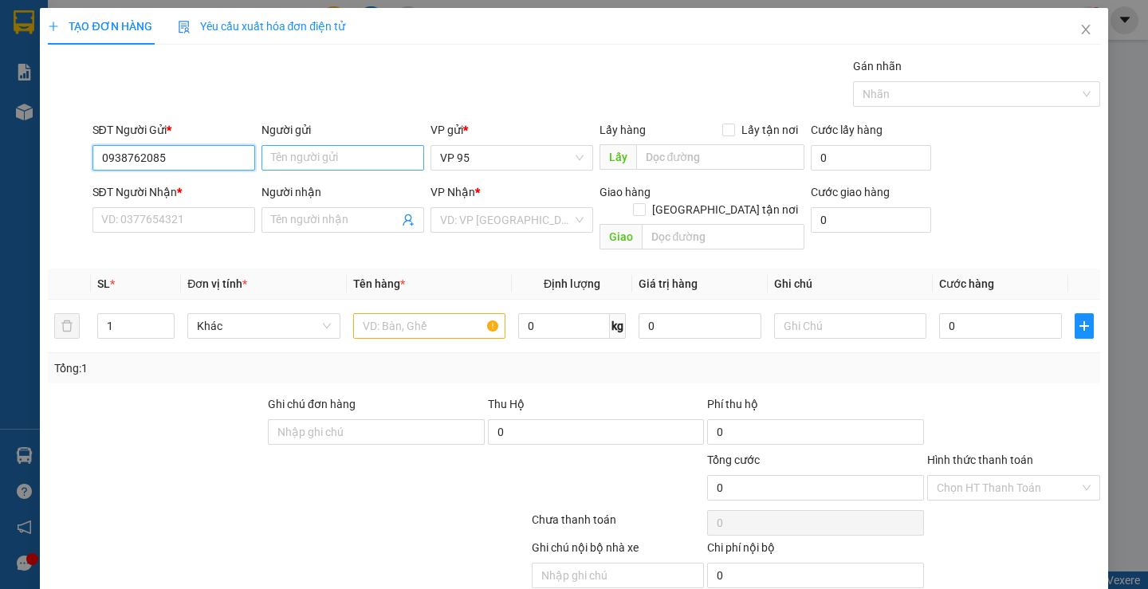
type input "0938762085"
click at [317, 167] on input "Người gửi" at bounding box center [343, 158] width 163 height 26
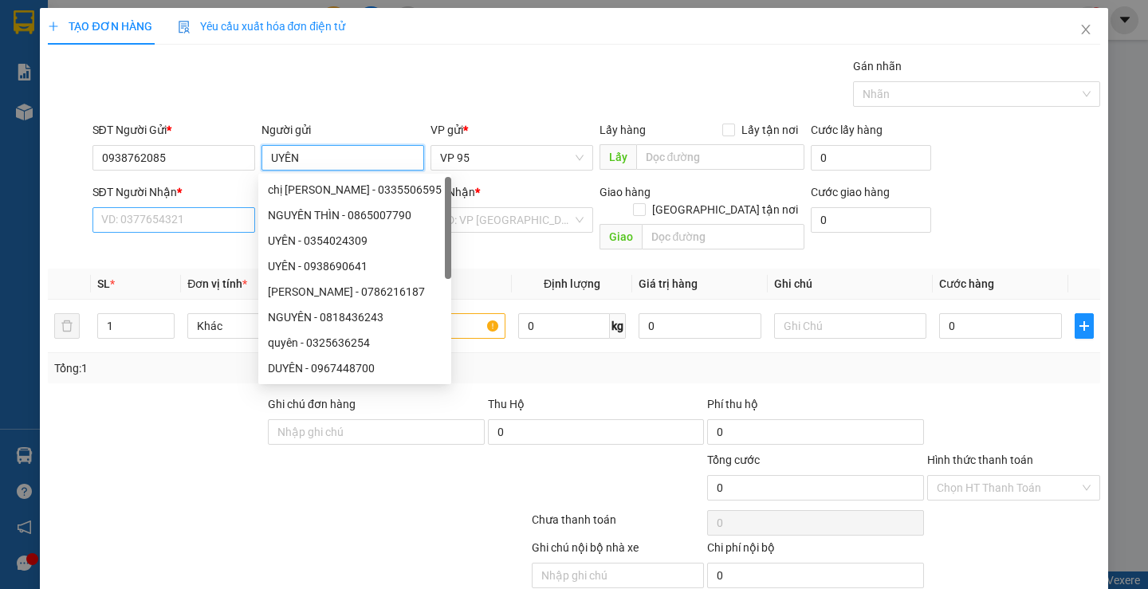
type input "UYÊN"
click at [179, 211] on input "SĐT Người Nhận *" at bounding box center [173, 220] width 163 height 26
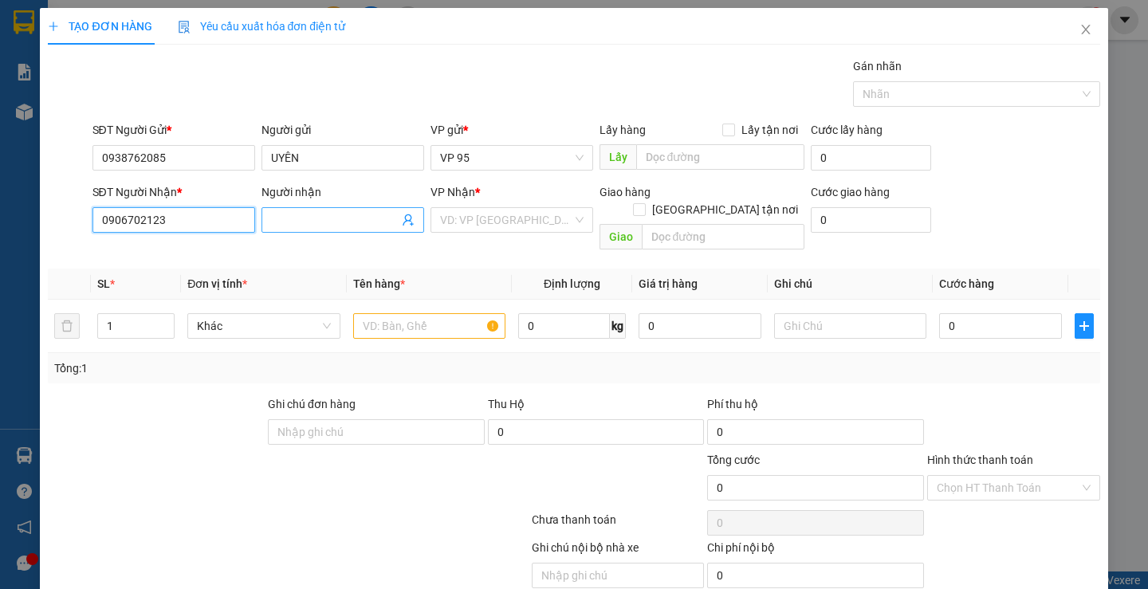
type input "0906702123"
click at [349, 222] on input "Người nhận" at bounding box center [335, 220] width 128 height 18
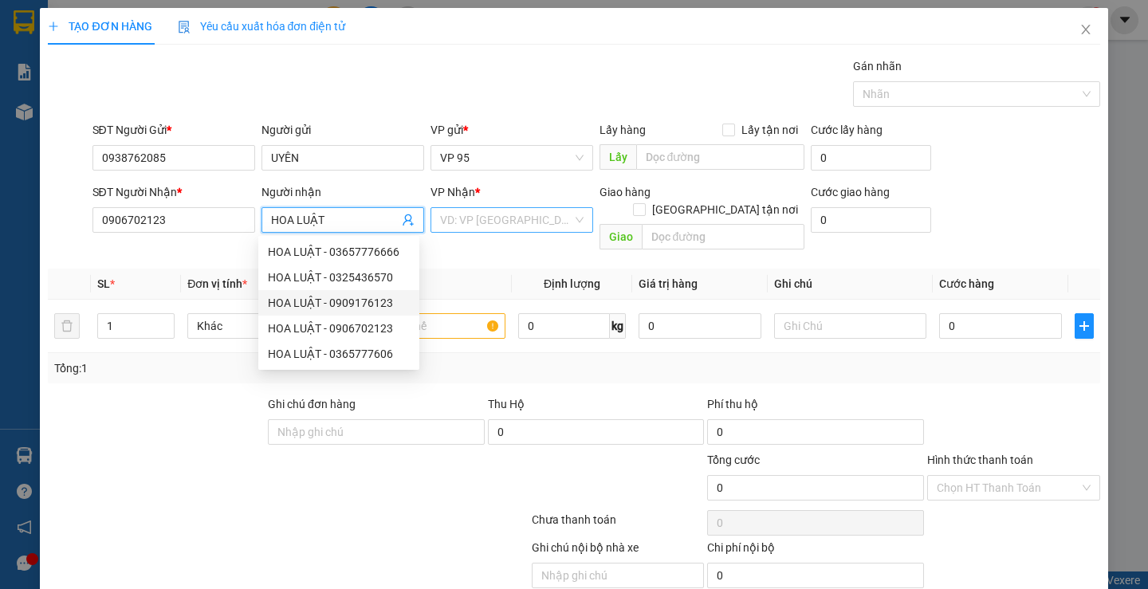
type input "HOA LUẬT"
click at [482, 221] on input "search" at bounding box center [506, 220] width 132 height 24
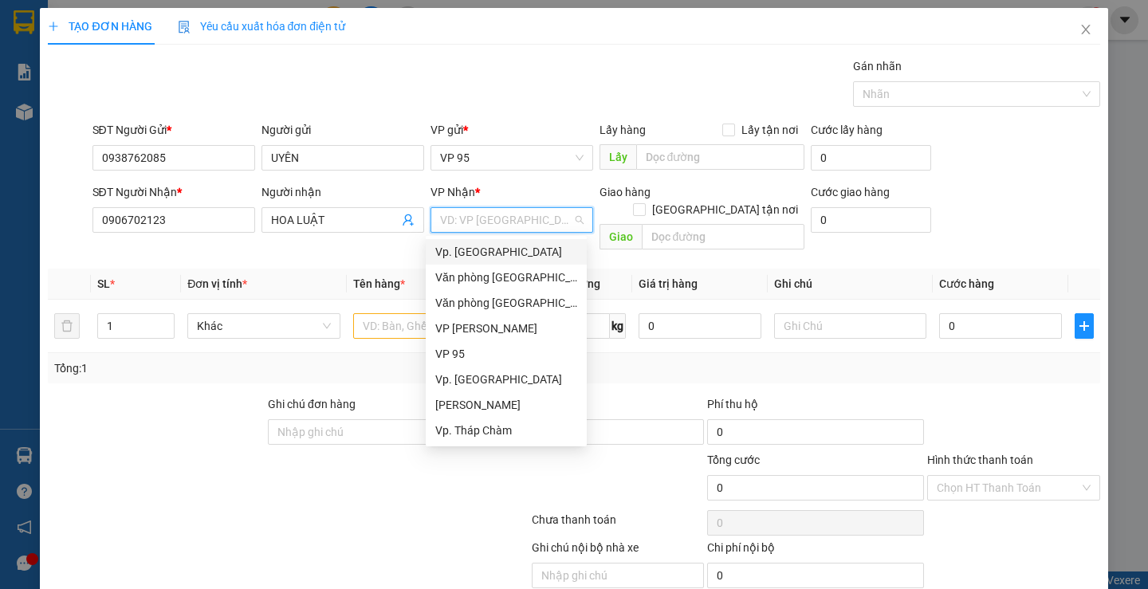
click at [529, 247] on div "Vp. [GEOGRAPHIC_DATA]" at bounding box center [506, 252] width 142 height 18
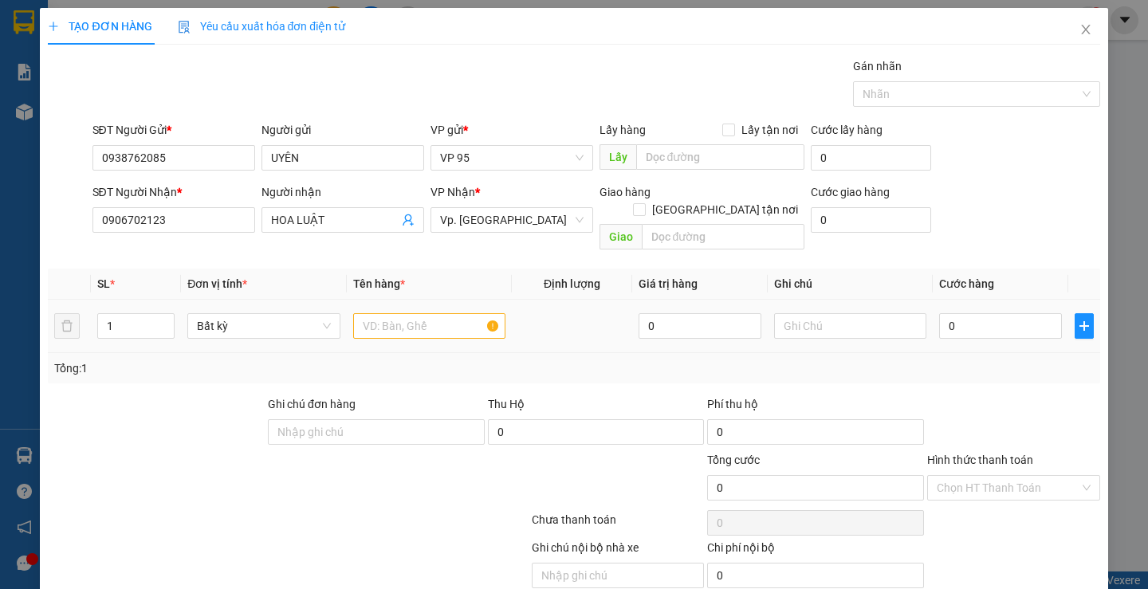
click at [433, 300] on td at bounding box center [429, 326] width 165 height 53
click at [423, 313] on input "text" at bounding box center [429, 326] width 152 height 26
type input "1 CỤC"
click at [973, 320] on input "0" at bounding box center [1000, 326] width 123 height 26
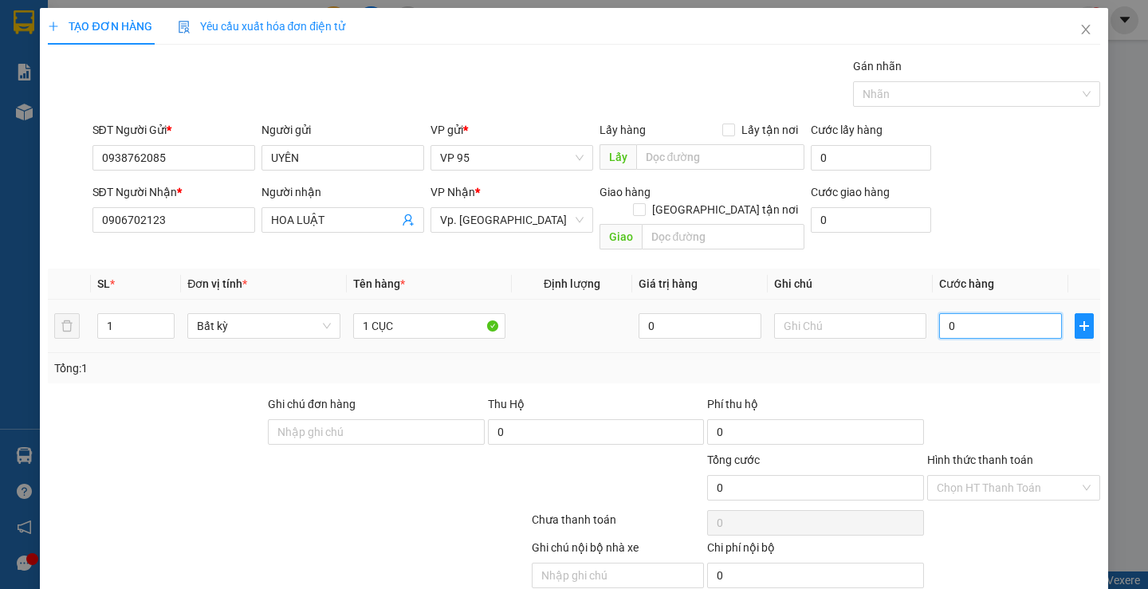
type input "5"
type input "50"
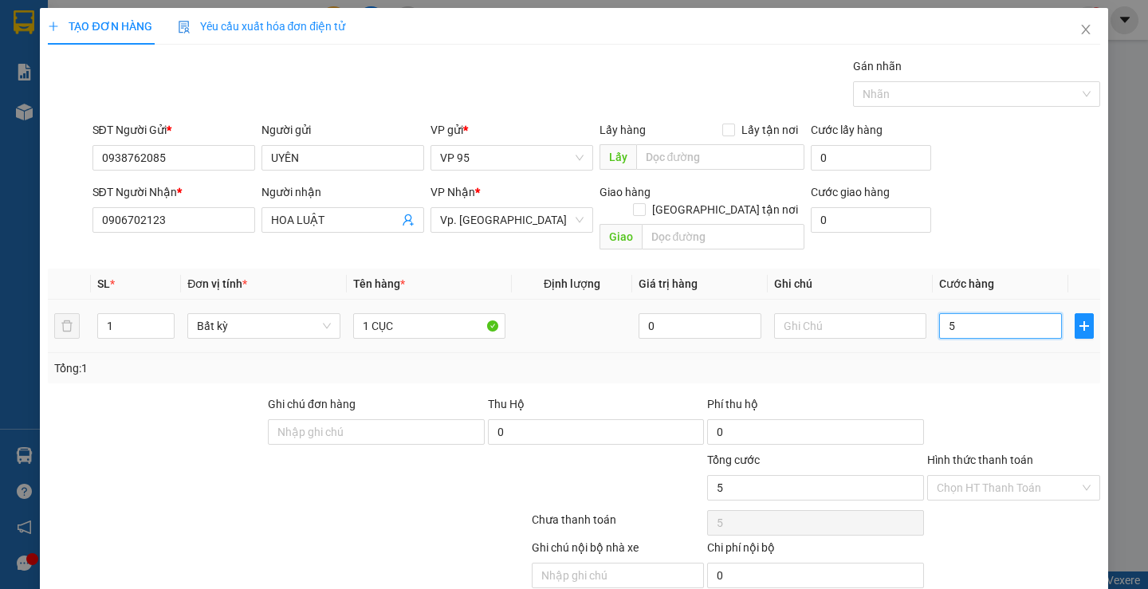
type input "50"
type input "50.000"
click at [1009, 478] on input "Hình thức thanh toán" at bounding box center [1008, 488] width 143 height 24
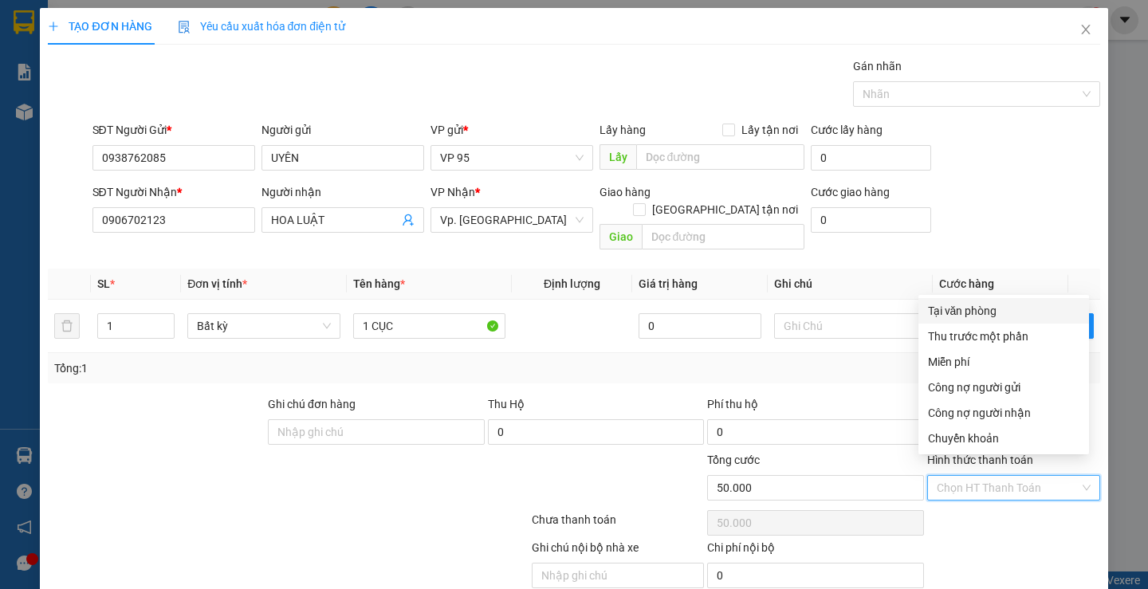
click at [970, 307] on div "Tại văn phòng" at bounding box center [1003, 311] width 151 height 18
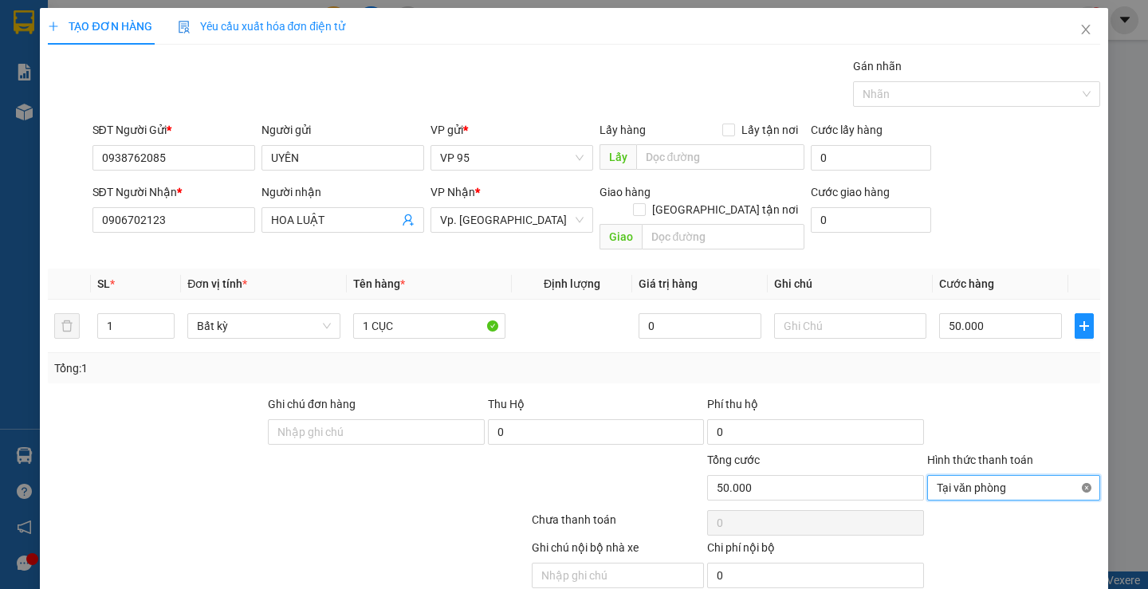
type input "50.000"
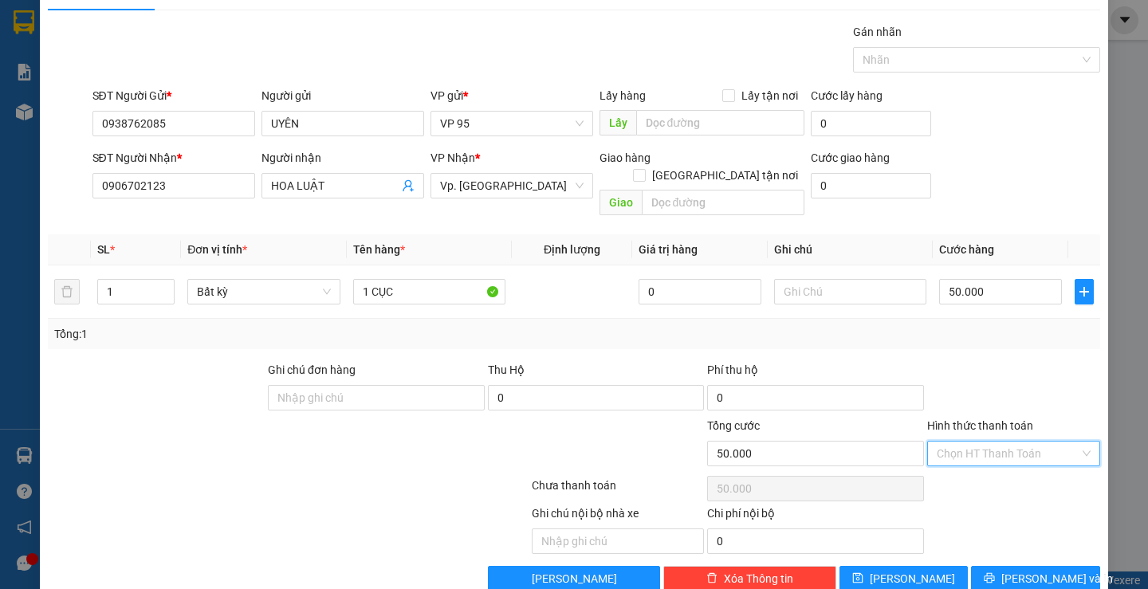
scroll to position [50, 0]
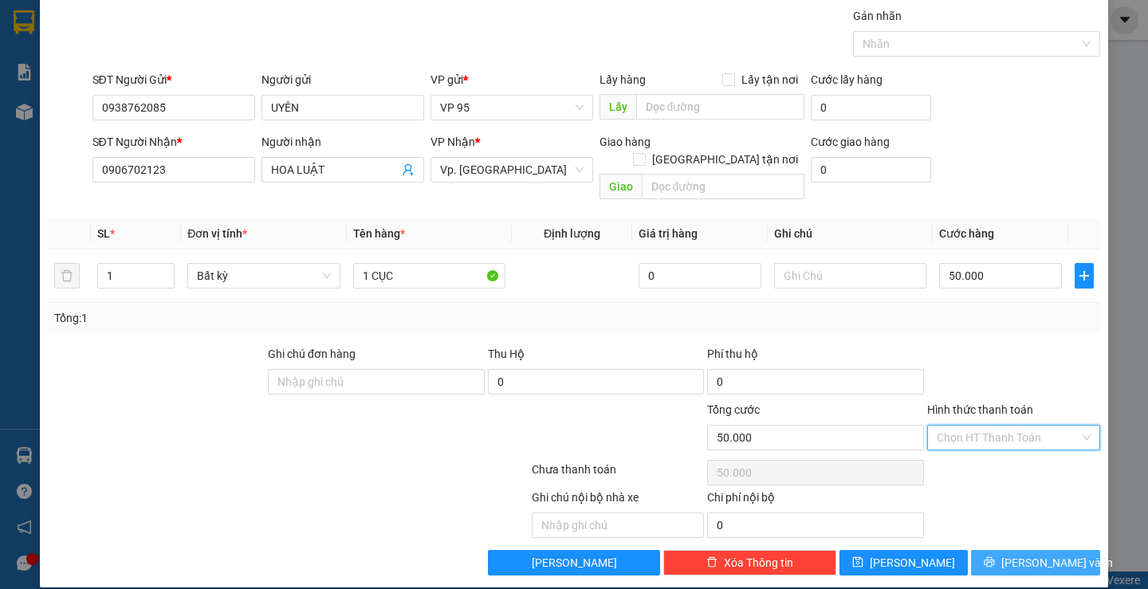
click at [1028, 554] on span "Lưu và In" at bounding box center [1057, 563] width 112 height 18
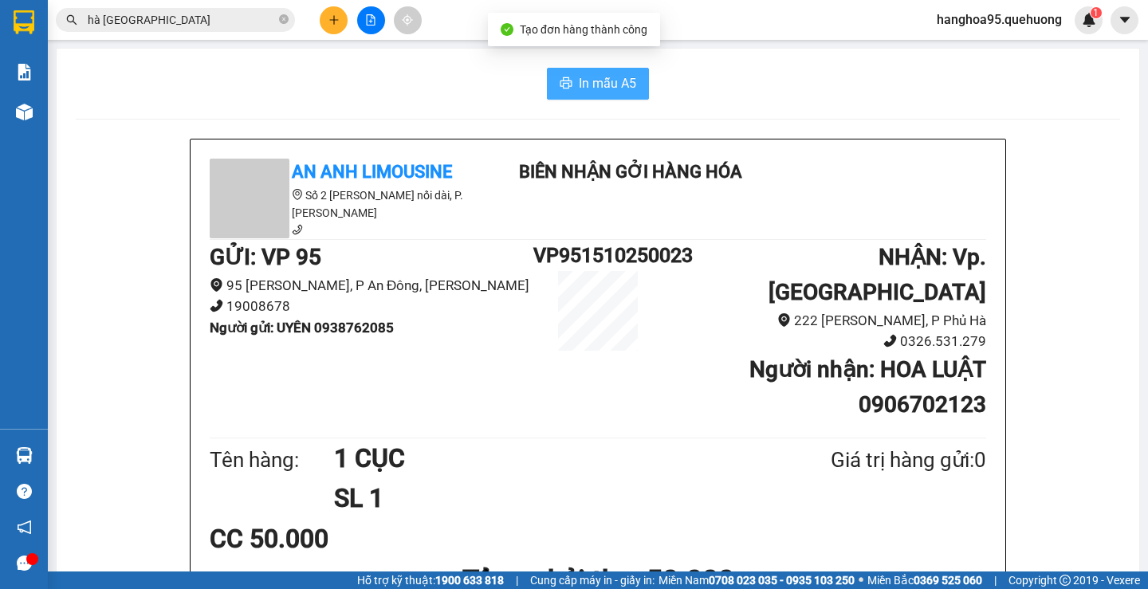
click at [597, 76] on span "In mẫu A5" at bounding box center [607, 83] width 57 height 20
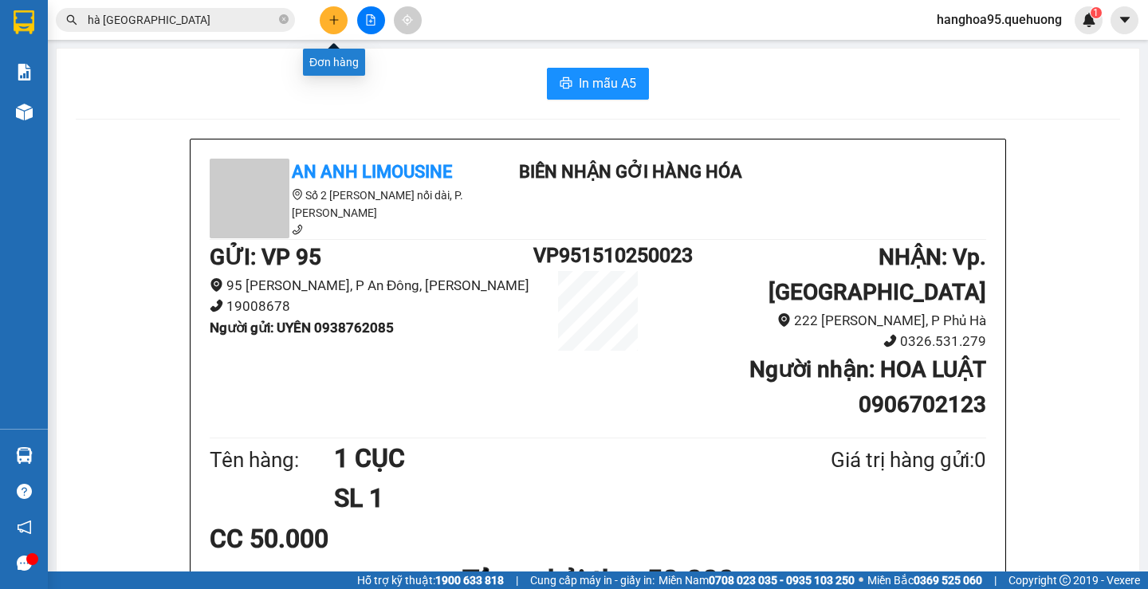
click at [332, 14] on icon "plus" at bounding box center [333, 19] width 11 height 11
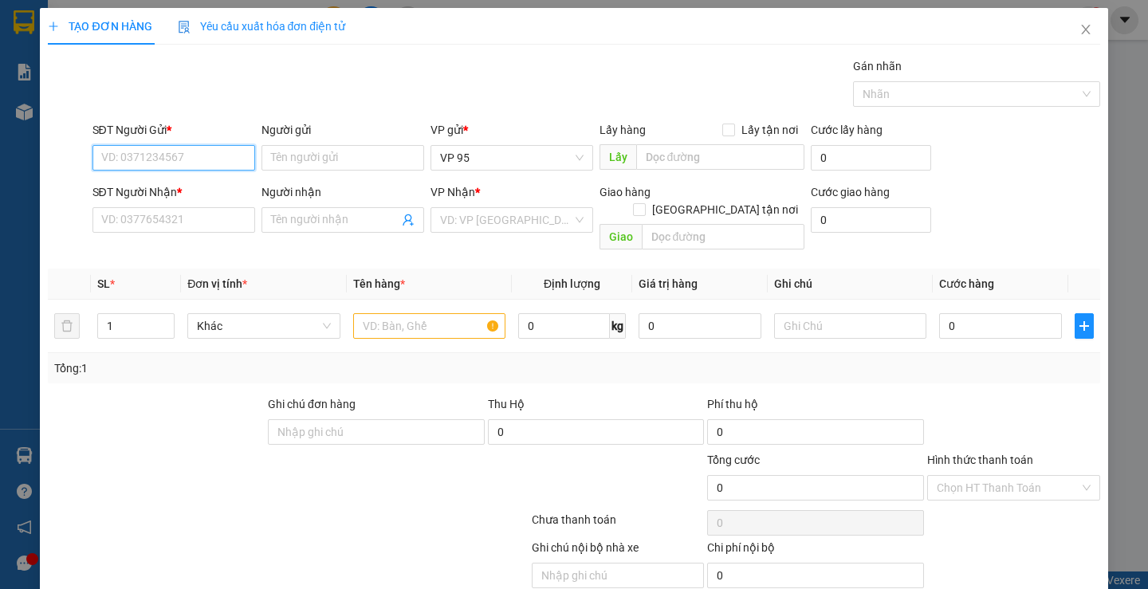
click at [175, 155] on input "SĐT Người Gửi *" at bounding box center [173, 158] width 163 height 26
click at [141, 194] on div "0123456789 - VP95" at bounding box center [171, 190] width 142 height 18
type input "0123456789"
type input "VP95"
type input "0234567800"
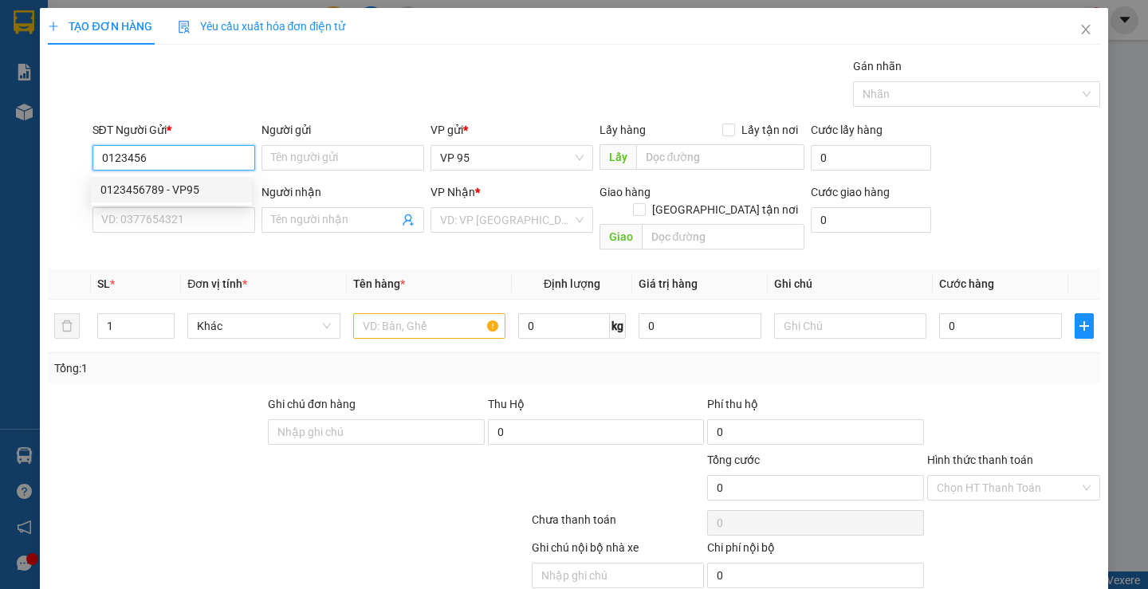
type input "A LINH"
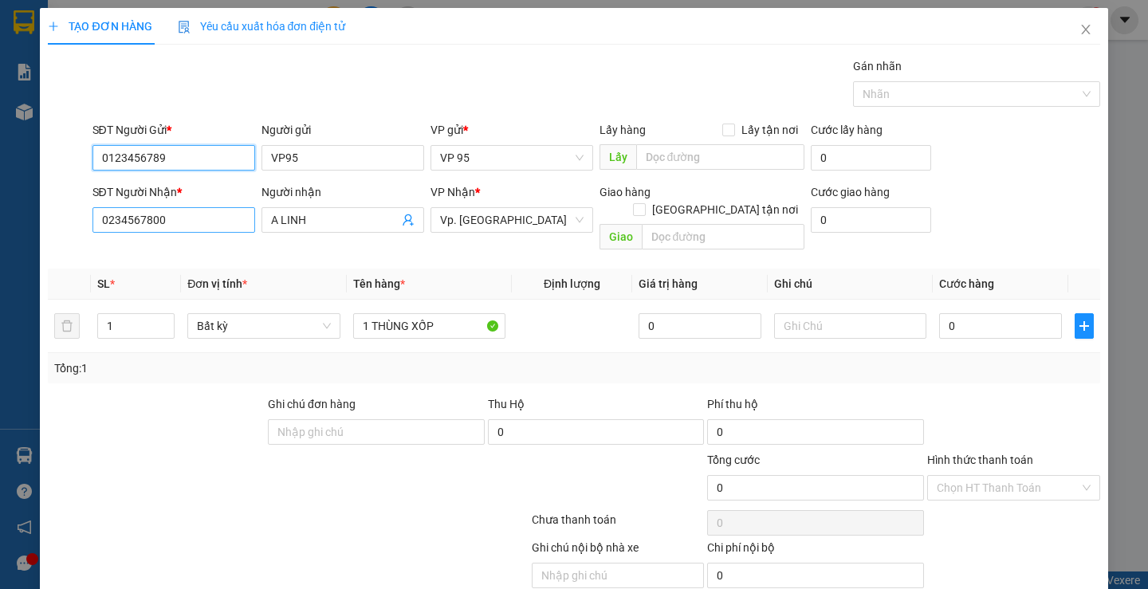
type input "0123456789"
click at [207, 220] on input "0234567800" at bounding box center [173, 220] width 163 height 26
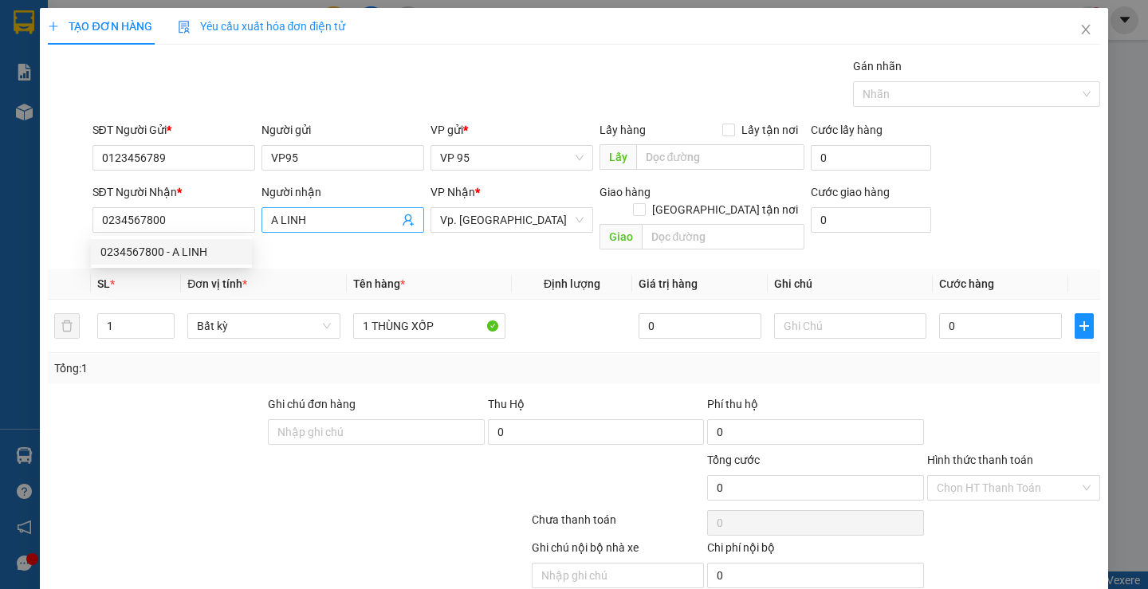
click at [313, 218] on input "A LINH" at bounding box center [335, 220] width 128 height 18
drag, startPoint x: 313, startPoint y: 218, endPoint x: 268, endPoint y: 212, distance: 45.9
click at [313, 218] on input "A LINH" at bounding box center [335, 220] width 128 height 18
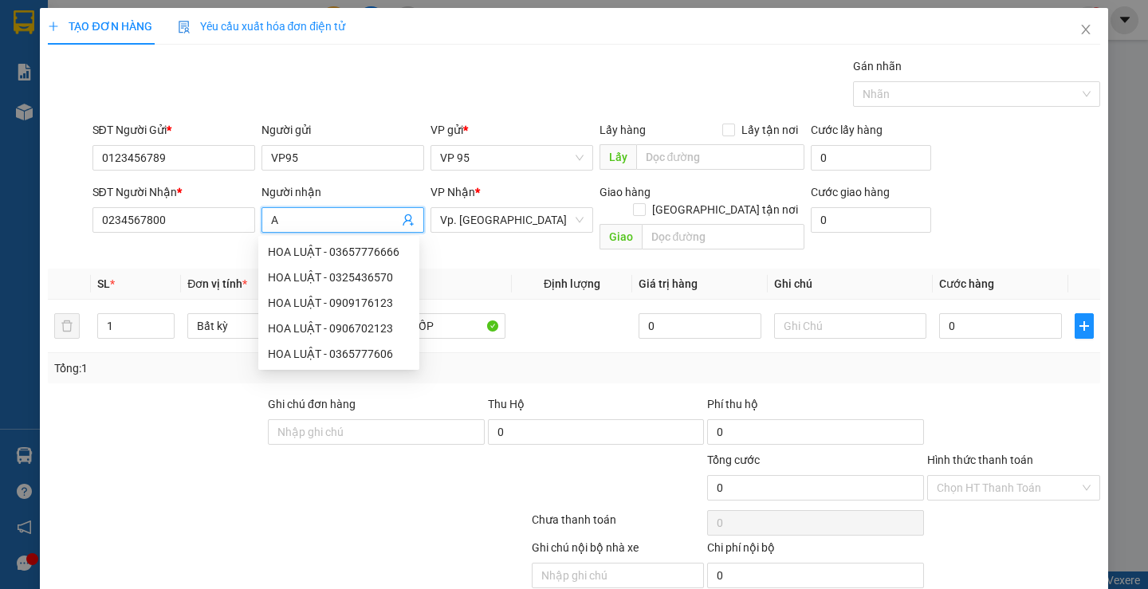
type input "A"
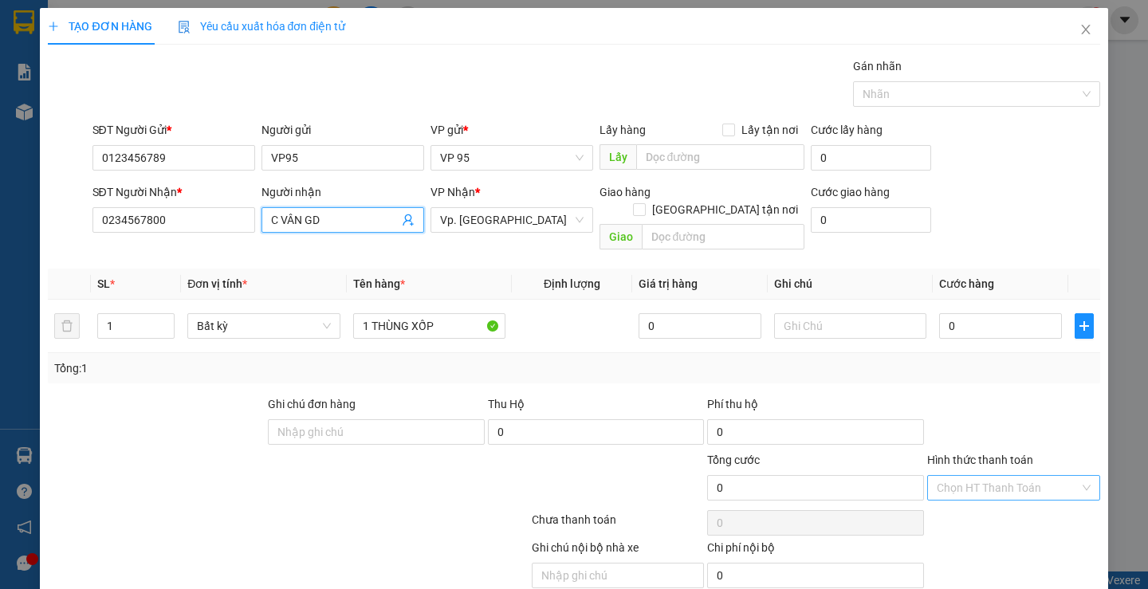
type input "C VÂN GD"
click at [959, 476] on input "Hình thức thanh toán" at bounding box center [1008, 488] width 143 height 24
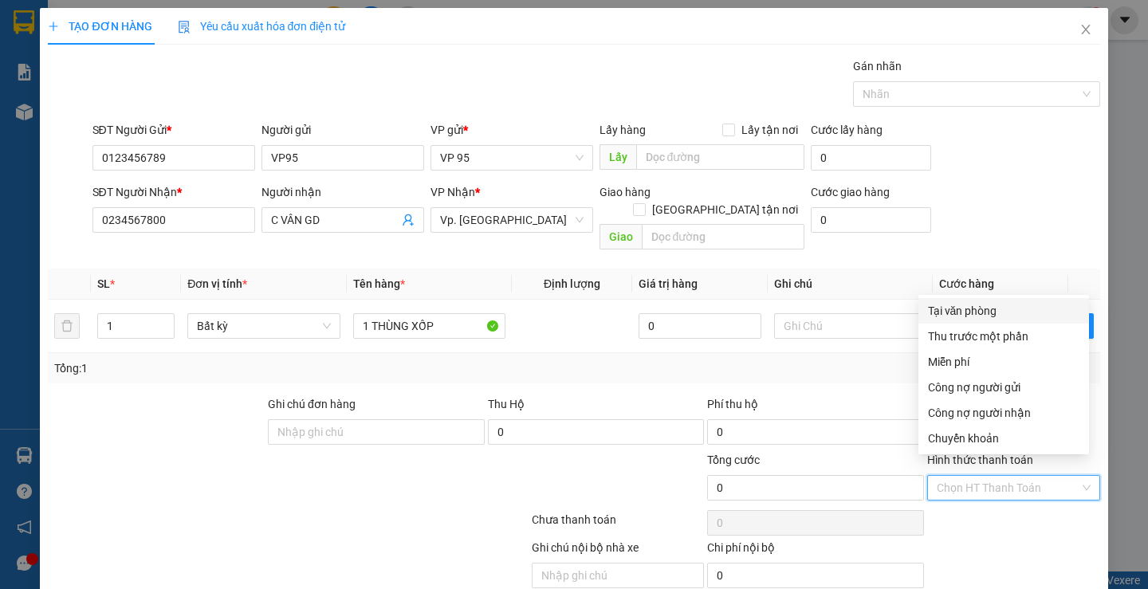
click at [969, 308] on div "Tại văn phòng" at bounding box center [1003, 311] width 151 height 18
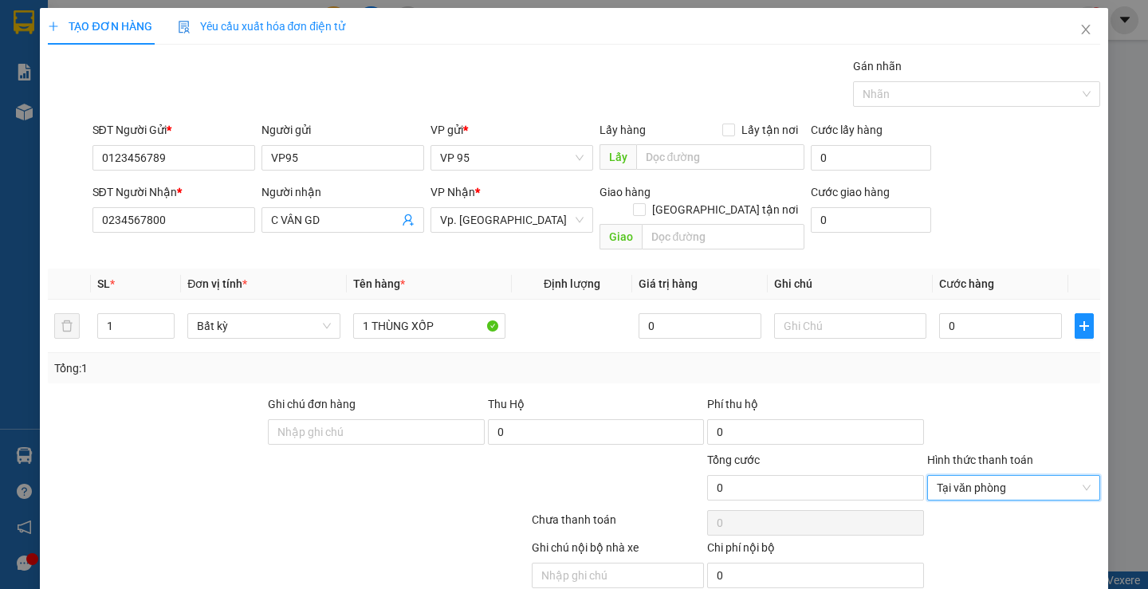
click at [1075, 483] on div "Hình thức thanh toán Tại văn phòng Tại văn phòng" at bounding box center [1013, 479] width 173 height 56
click at [1051, 476] on span "Tại văn phòng" at bounding box center [1014, 488] width 154 height 24
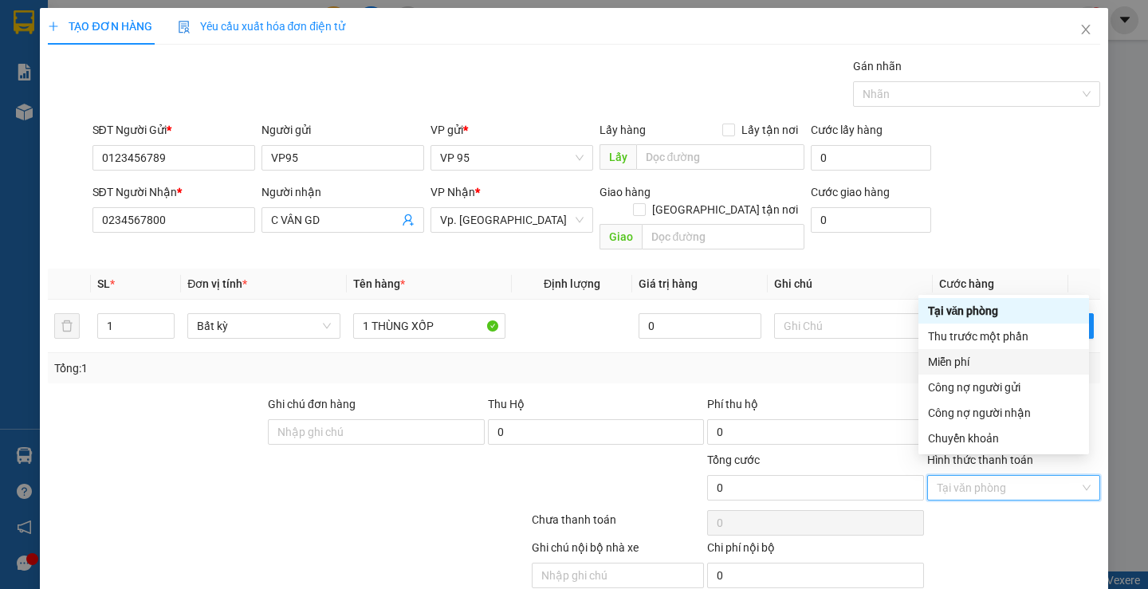
click at [959, 363] on div "Miễn phí" at bounding box center [1003, 362] width 151 height 18
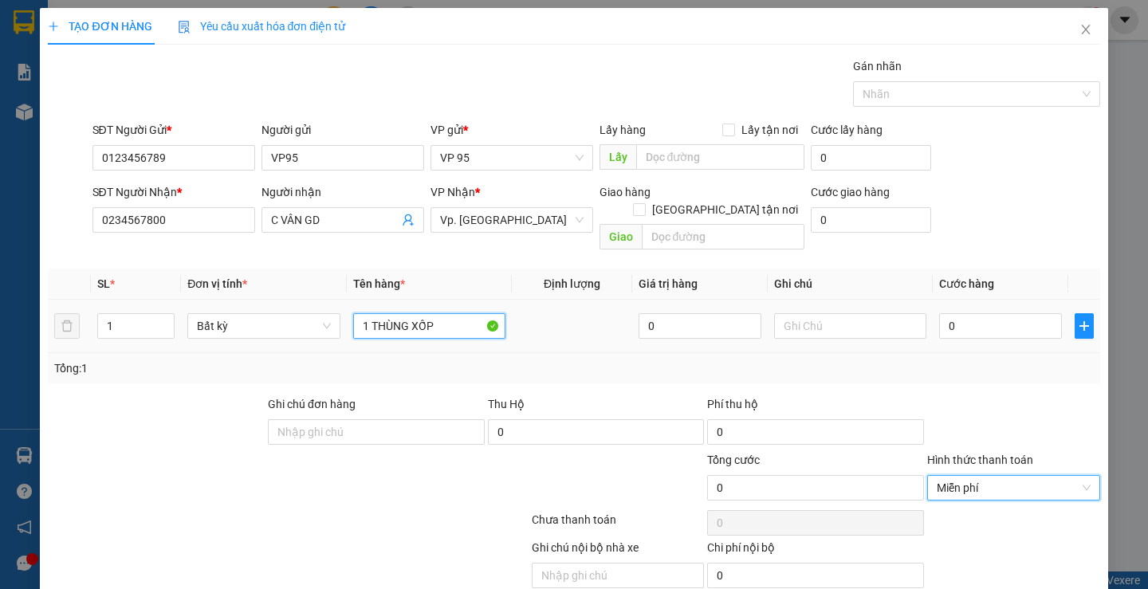
click at [449, 313] on input "1 THÙNG XỐP" at bounding box center [429, 326] width 152 height 26
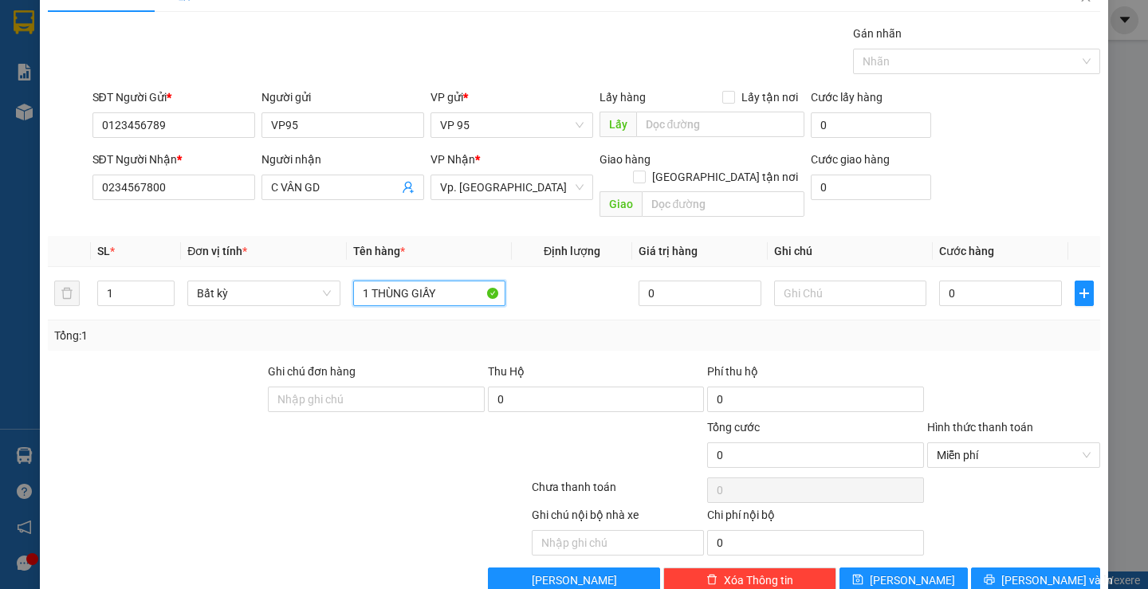
scroll to position [50, 0]
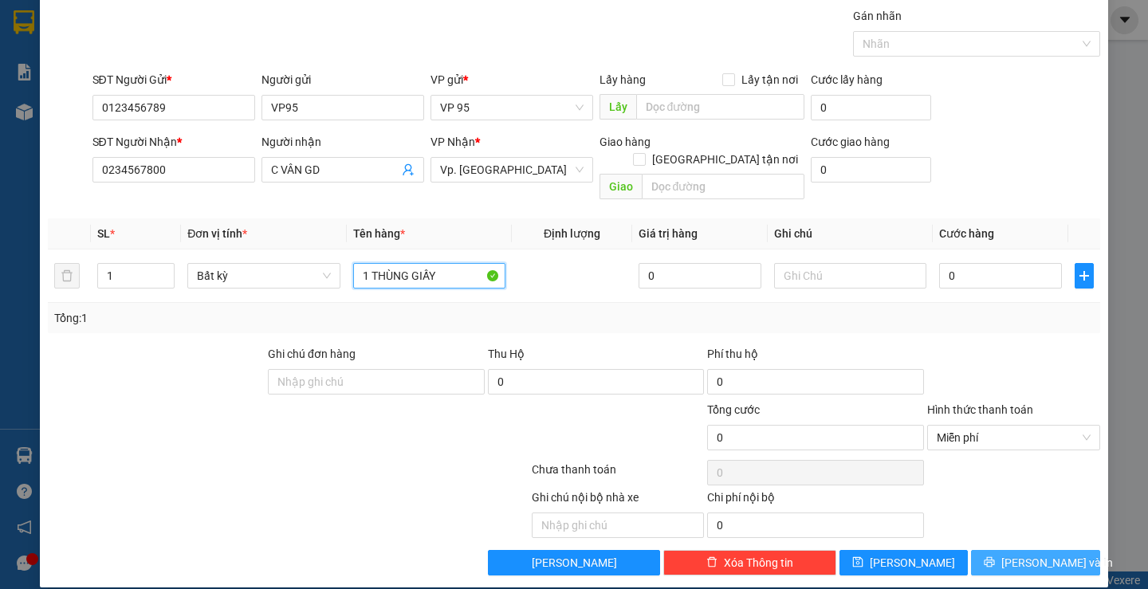
type input "1 THÙNG GIẤY"
click at [1009, 550] on button "Lưu và In" at bounding box center [1035, 563] width 128 height 26
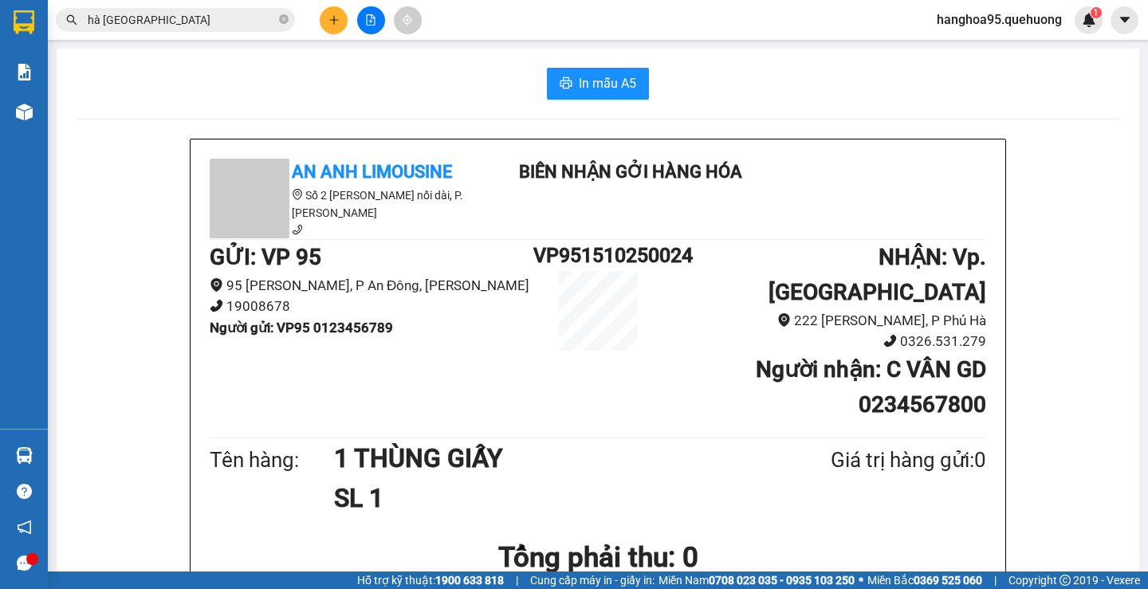
click at [330, 24] on icon "plus" at bounding box center [333, 19] width 11 height 11
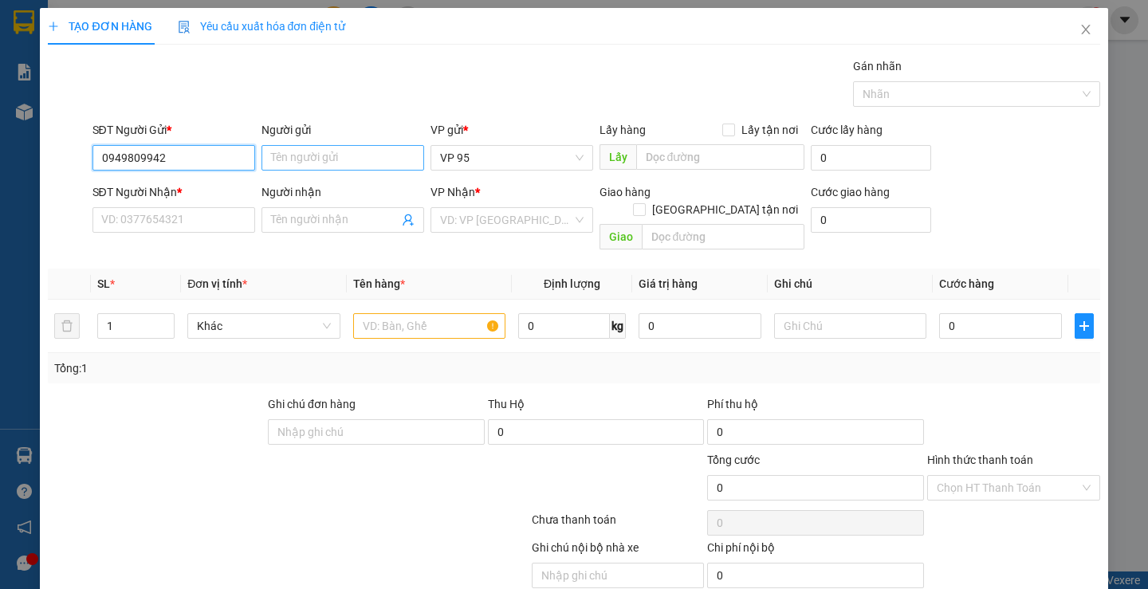
type input "0949809942"
click at [323, 161] on input "Người gửi" at bounding box center [343, 158] width 163 height 26
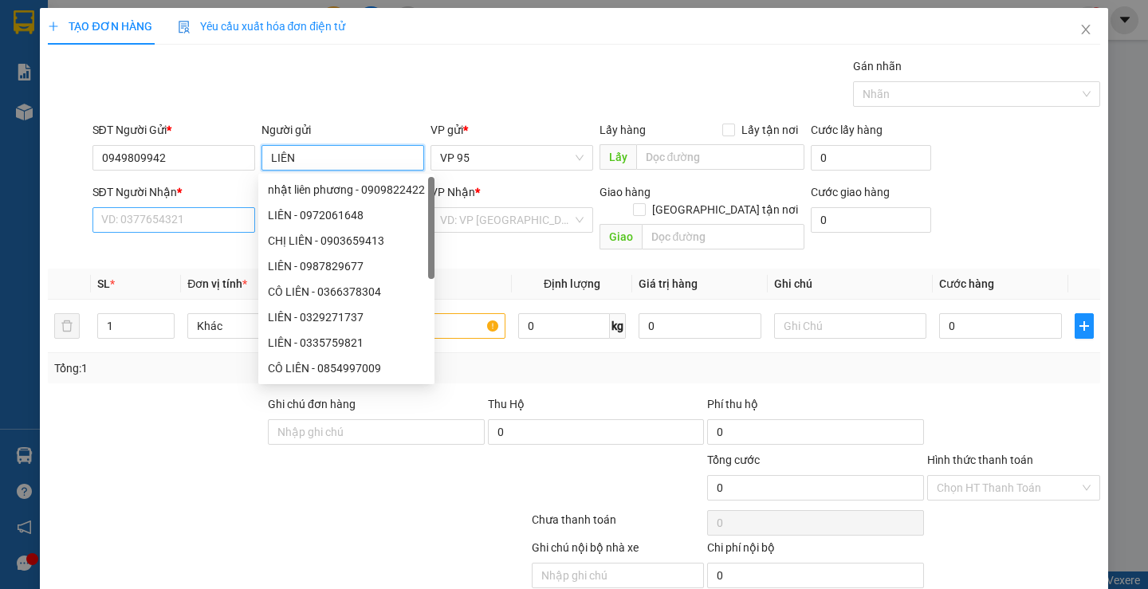
type input "LIÊN"
click at [140, 229] on input "SĐT Người Nhận *" at bounding box center [173, 220] width 163 height 26
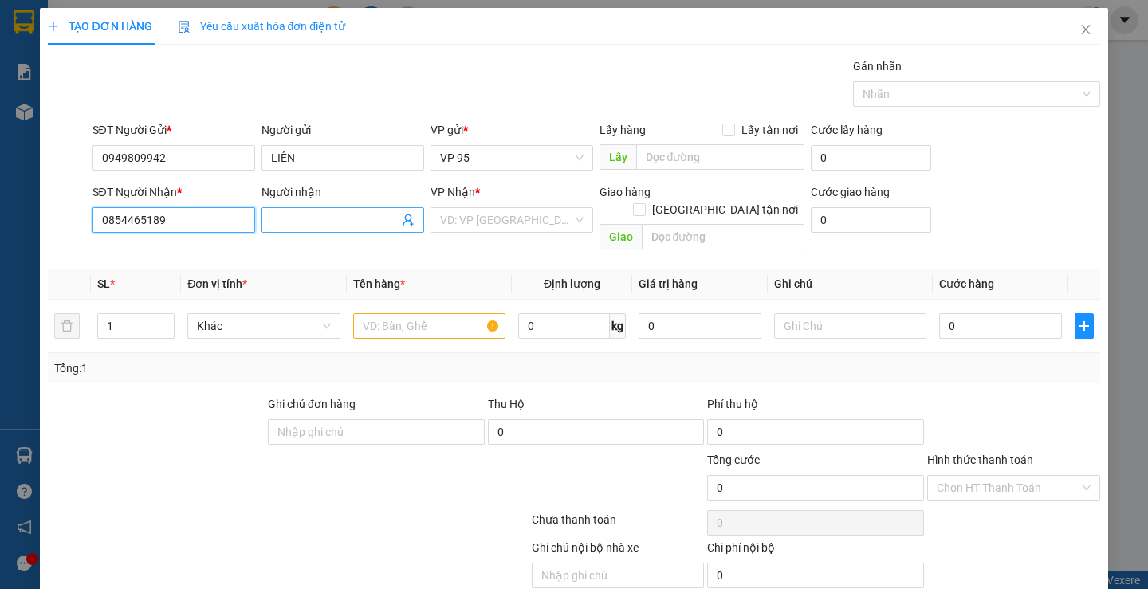
type input "0854465189"
click at [306, 223] on input "Người nhận" at bounding box center [335, 220] width 128 height 18
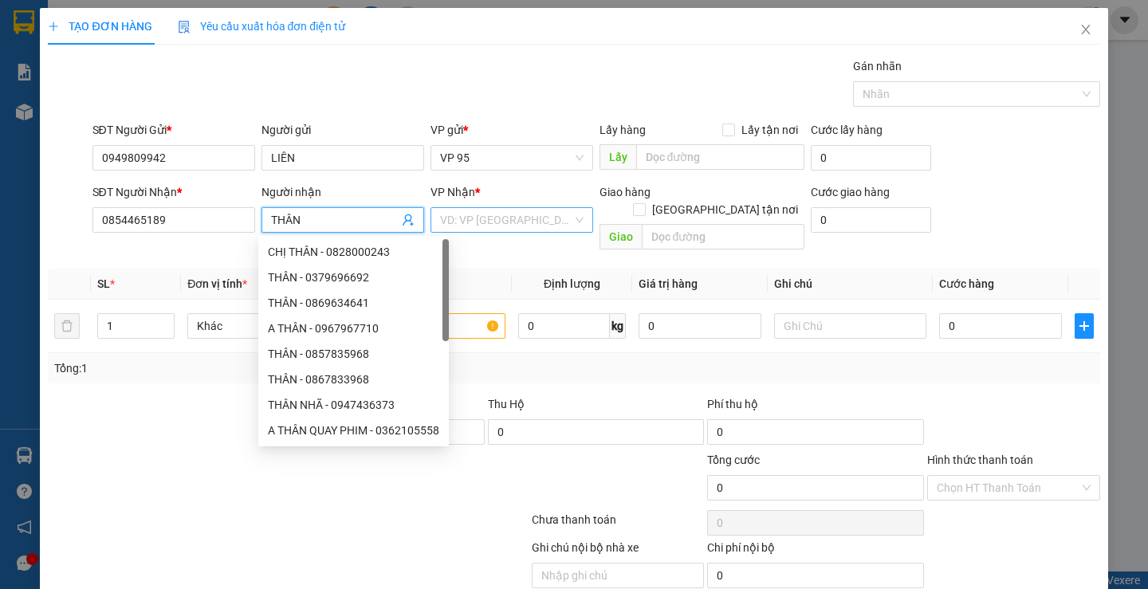
type input "THÂN"
click at [501, 230] on input "search" at bounding box center [506, 220] width 132 height 24
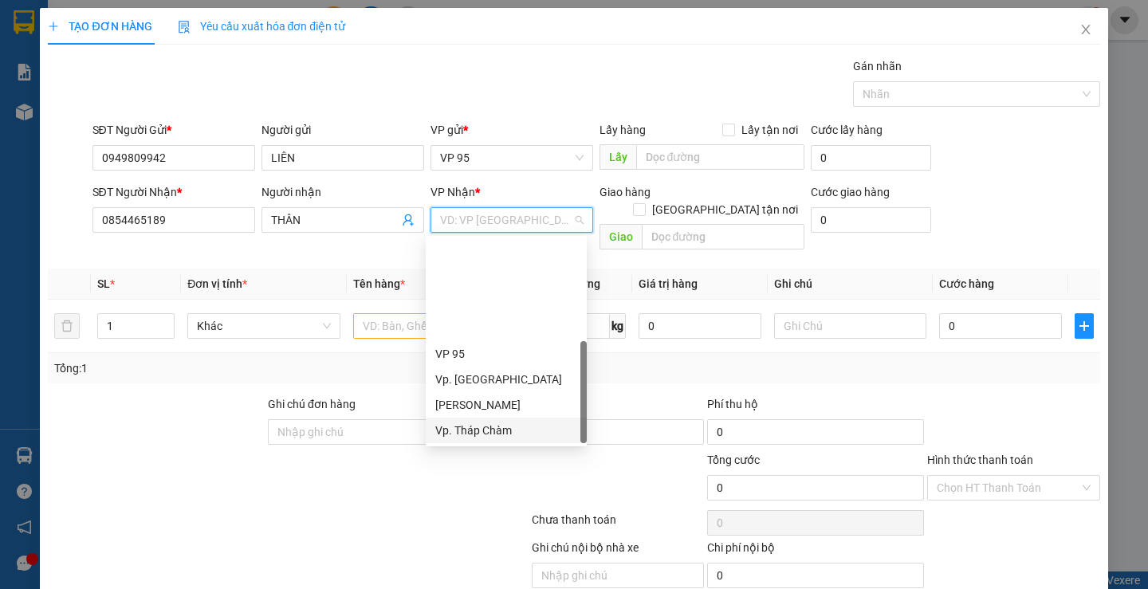
scroll to position [128, 0]
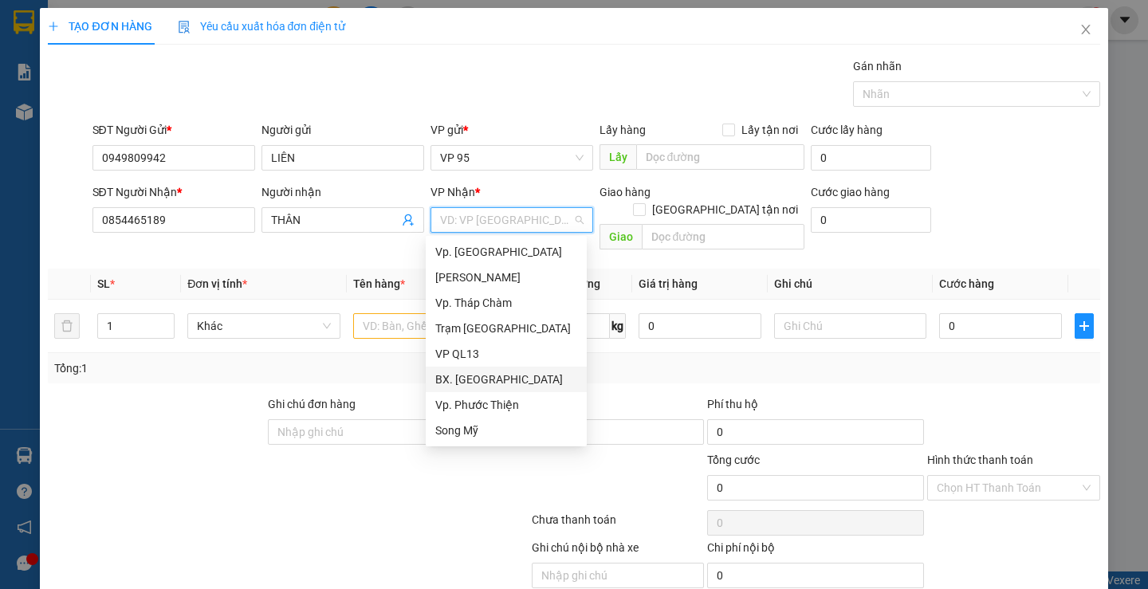
click at [527, 380] on div "BX. [GEOGRAPHIC_DATA]" at bounding box center [506, 380] width 142 height 18
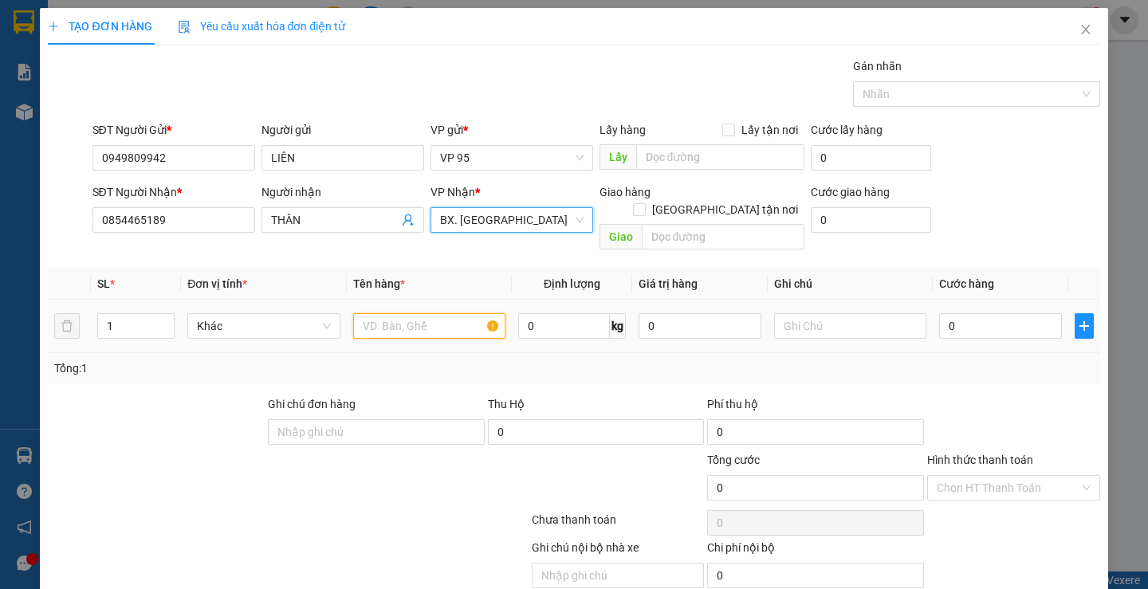
click at [432, 313] on input "text" at bounding box center [429, 326] width 152 height 26
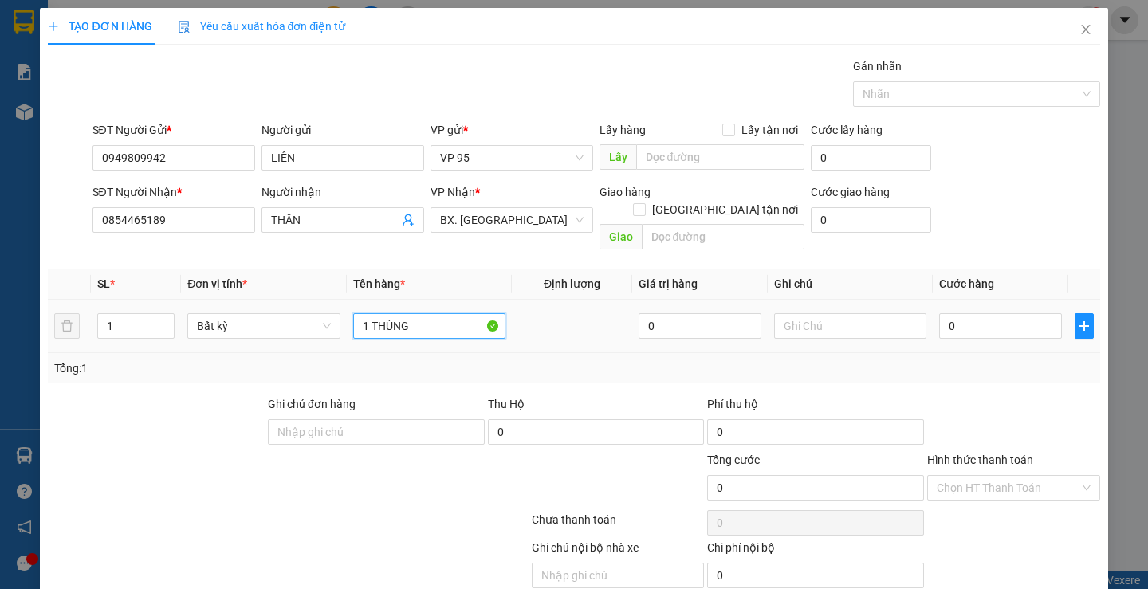
type input "1 THÙNG"
click at [1000, 300] on td "0" at bounding box center [1001, 326] width 136 height 53
click at [1001, 313] on input "0" at bounding box center [1000, 326] width 123 height 26
type input "3"
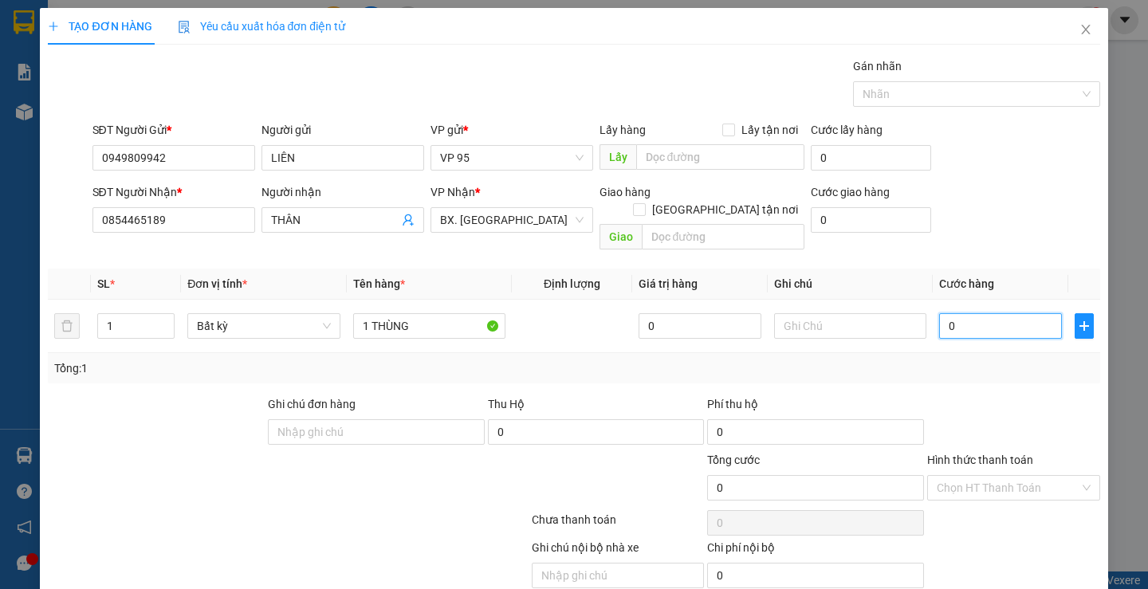
type input "3"
type input "30"
type input "30.000"
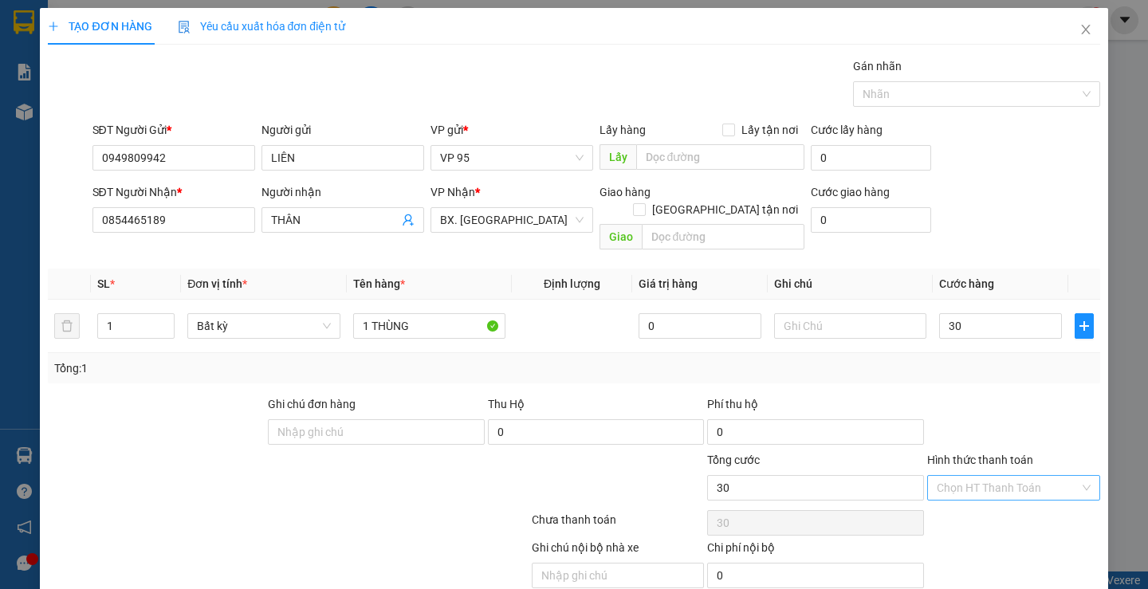
type input "30.000"
click at [969, 476] on input "Hình thức thanh toán" at bounding box center [1008, 488] width 143 height 24
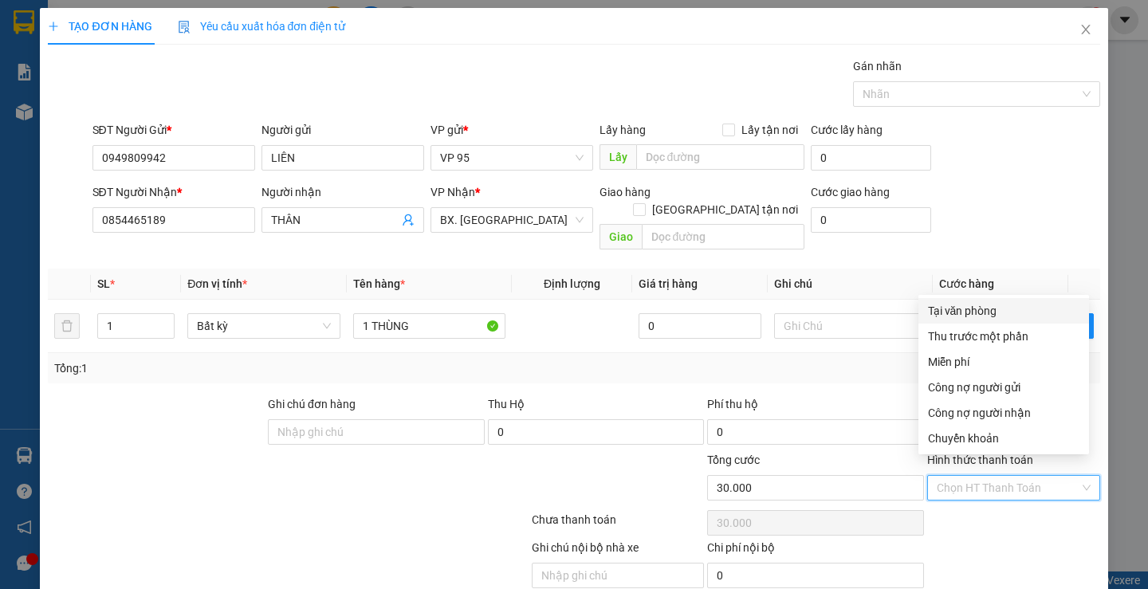
click at [978, 305] on div "Tại văn phòng" at bounding box center [1003, 311] width 151 height 18
type input "0"
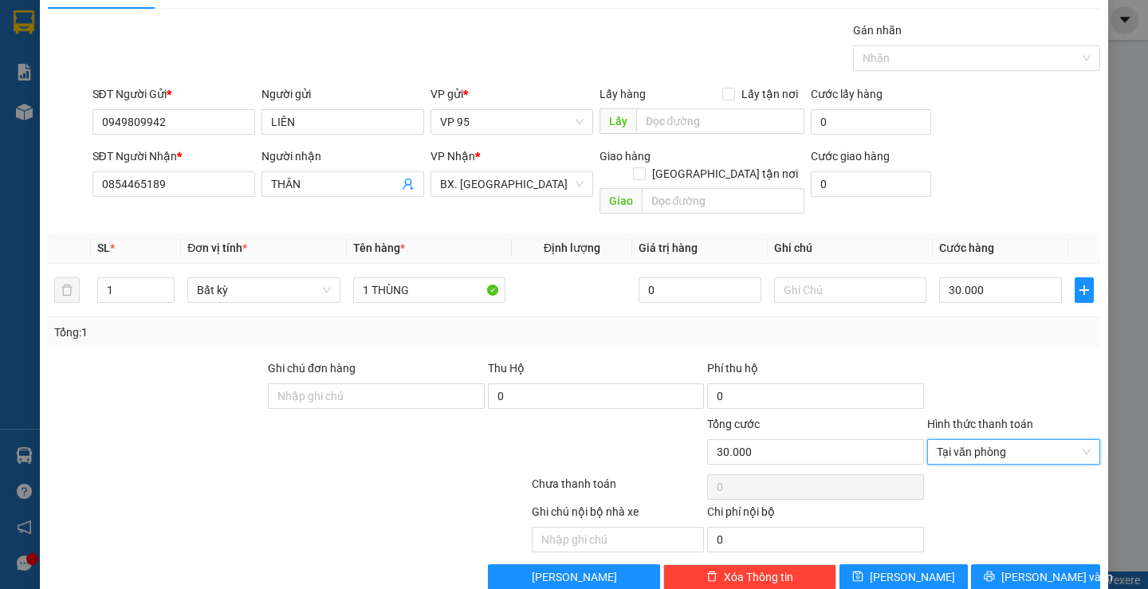
scroll to position [50, 0]
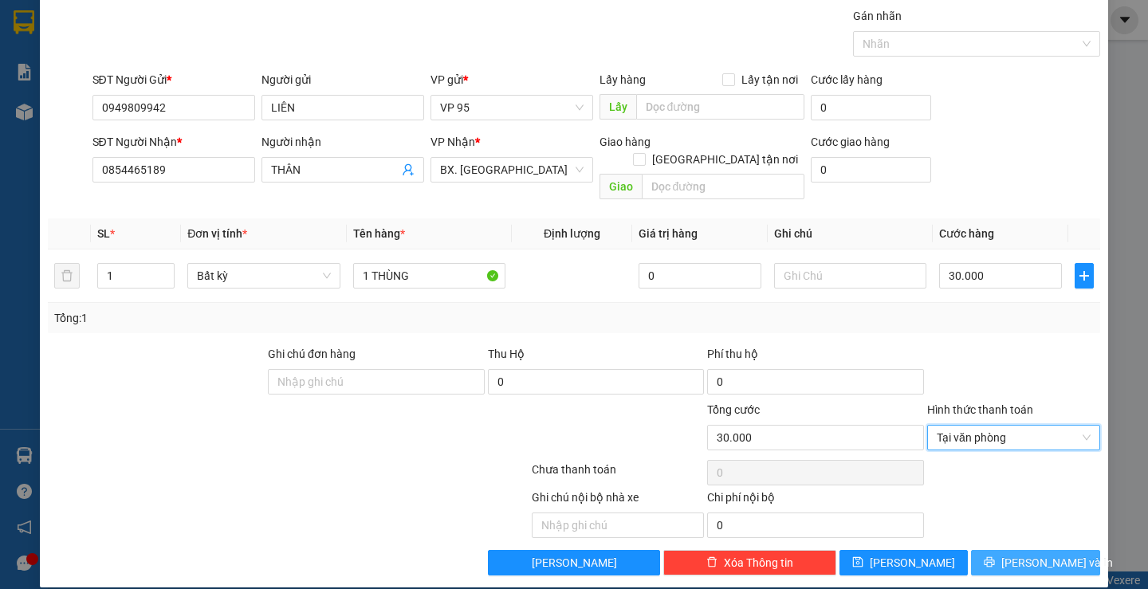
click at [1032, 554] on span "Lưu và In" at bounding box center [1057, 563] width 112 height 18
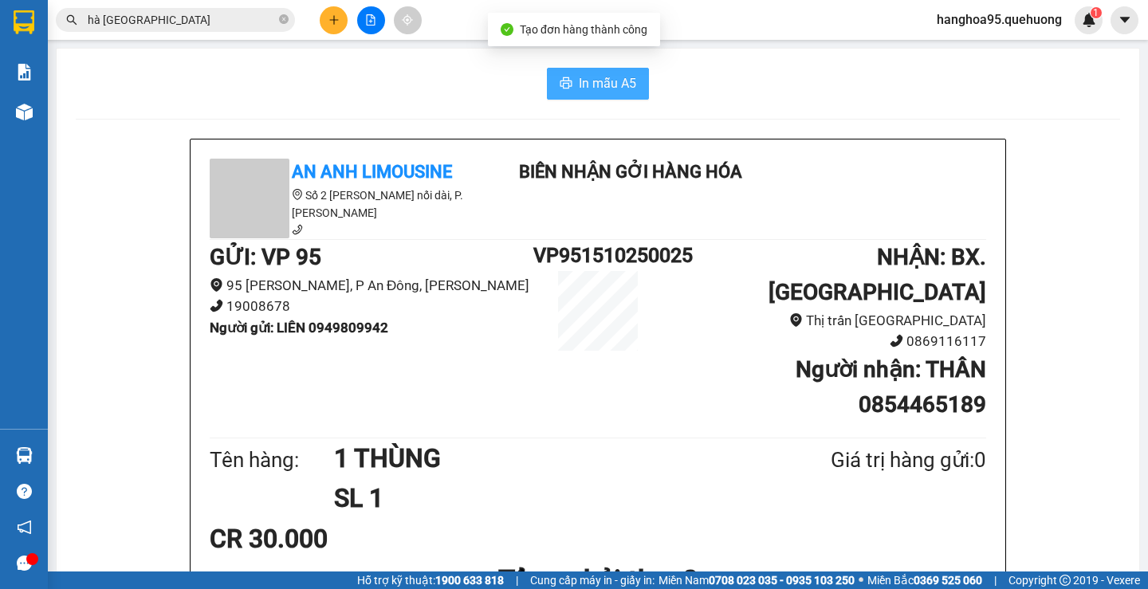
click at [598, 81] on span "In mẫu A5" at bounding box center [607, 83] width 57 height 20
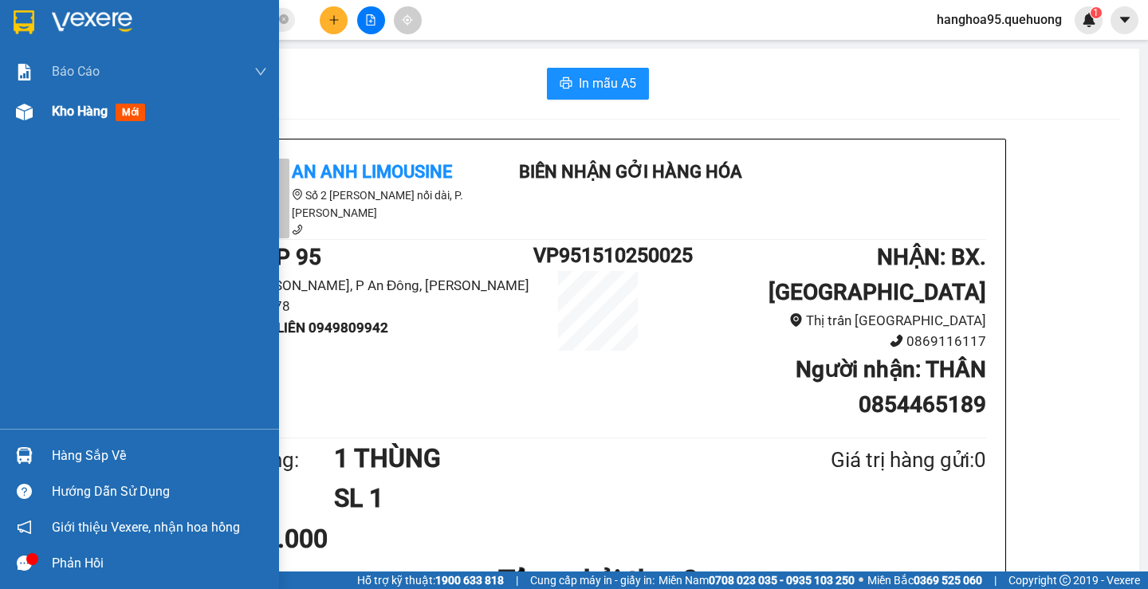
drag, startPoint x: 33, startPoint y: 111, endPoint x: 69, endPoint y: 116, distance: 36.3
click at [33, 112] on div at bounding box center [24, 112] width 28 height 28
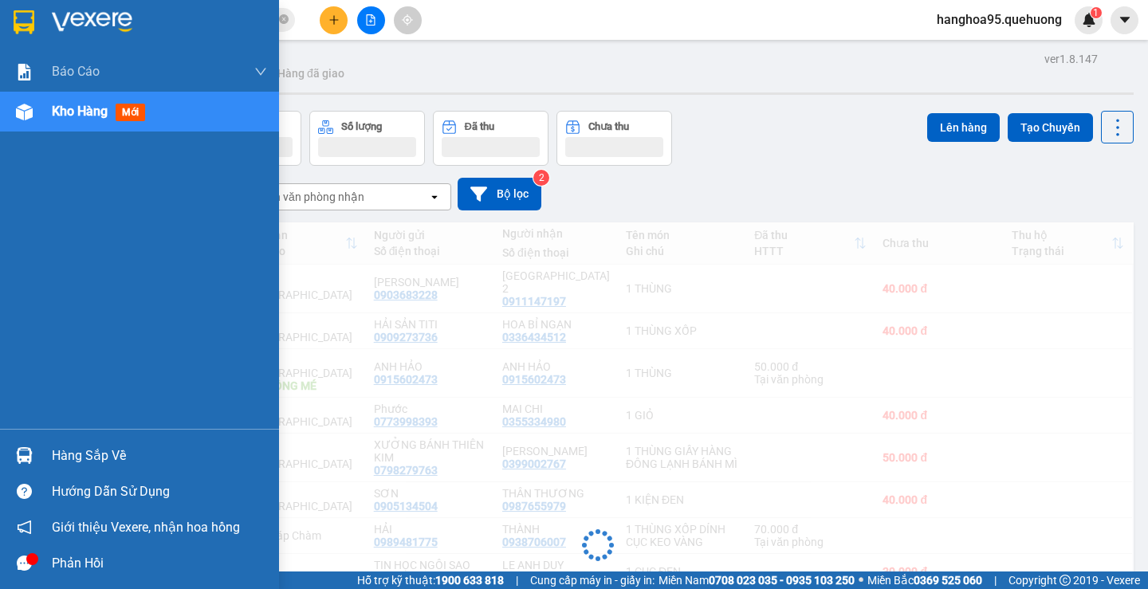
click at [69, 116] on span "Kho hàng" at bounding box center [80, 111] width 56 height 15
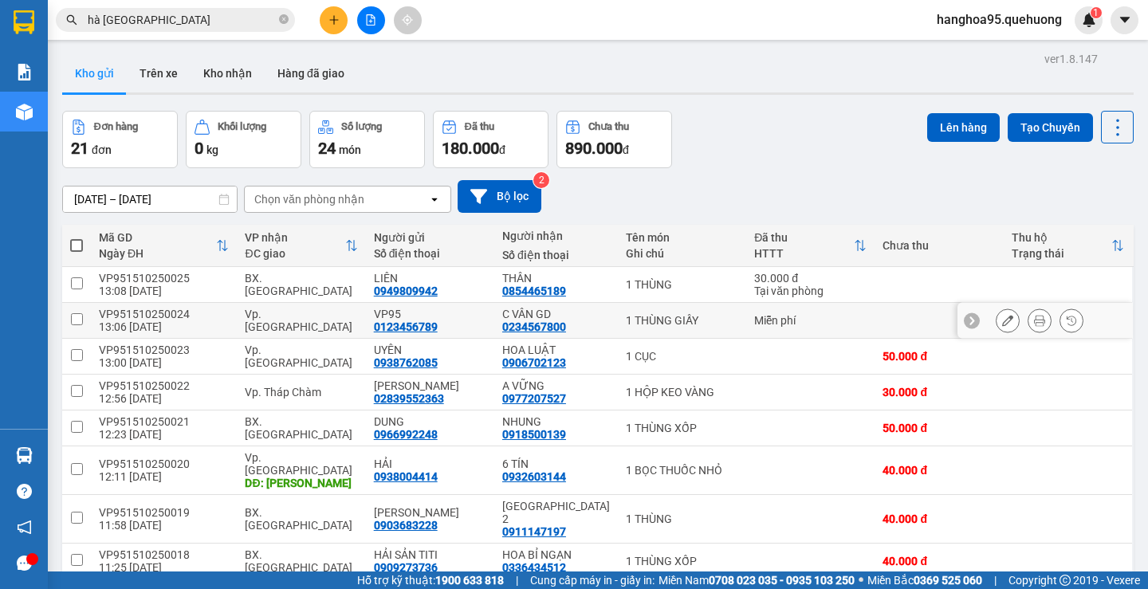
click at [1034, 321] on icon at bounding box center [1039, 320] width 11 height 11
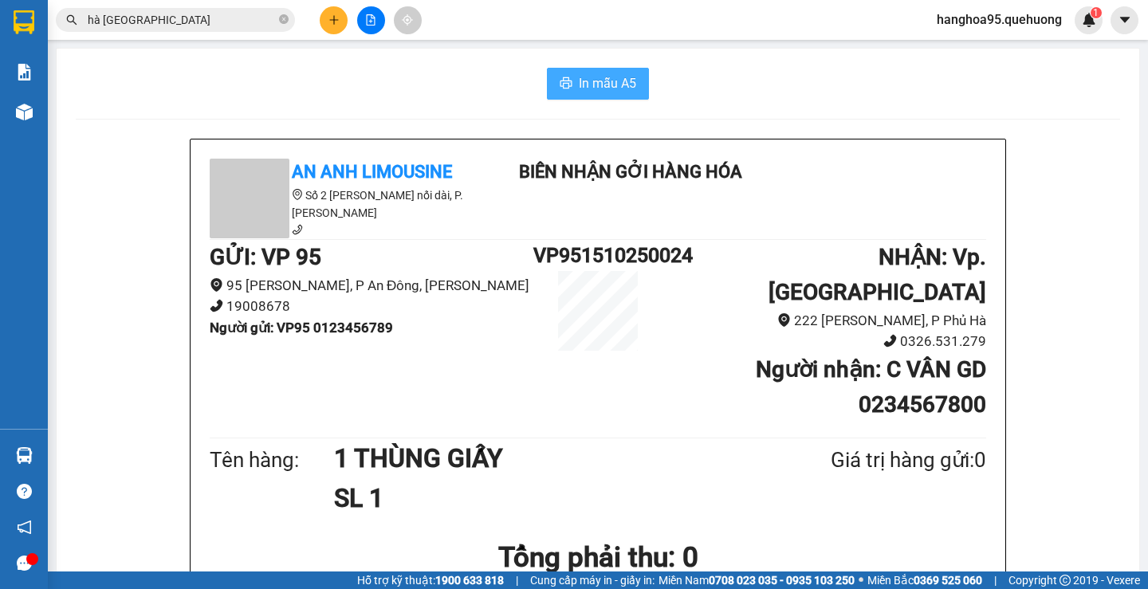
click at [621, 90] on span "In mẫu A5" at bounding box center [607, 83] width 57 height 20
click at [336, 15] on icon "plus" at bounding box center [333, 19] width 11 height 11
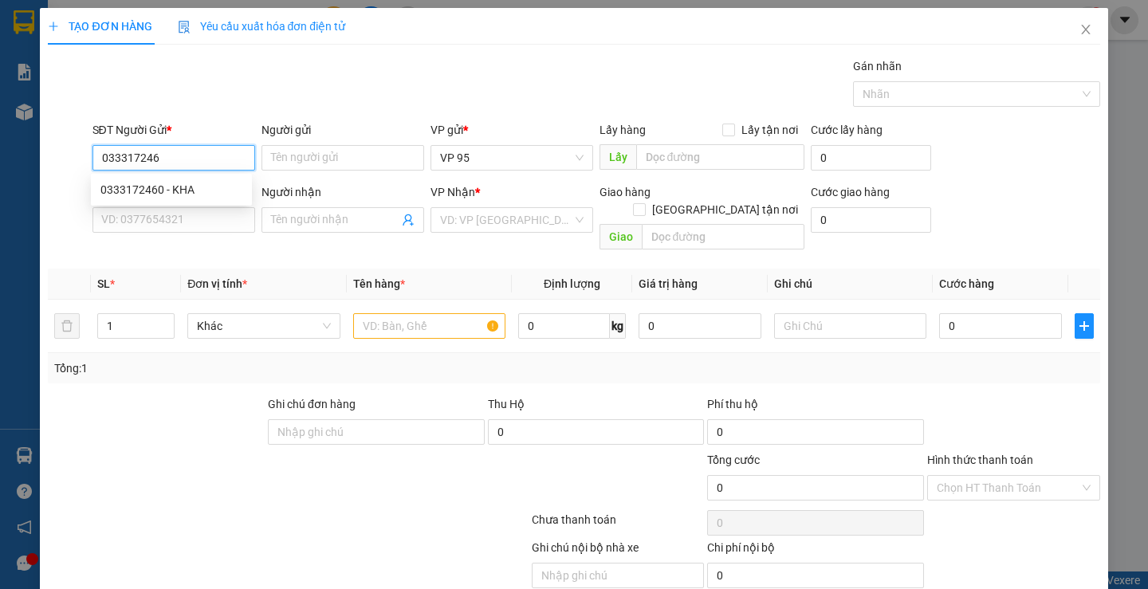
type input "0333172460"
click at [175, 184] on div "0333172460 - KHA" at bounding box center [171, 190] width 142 height 18
type input "KHA"
type input "0945884487"
type input "CHỊ [PERSON_NAME]"
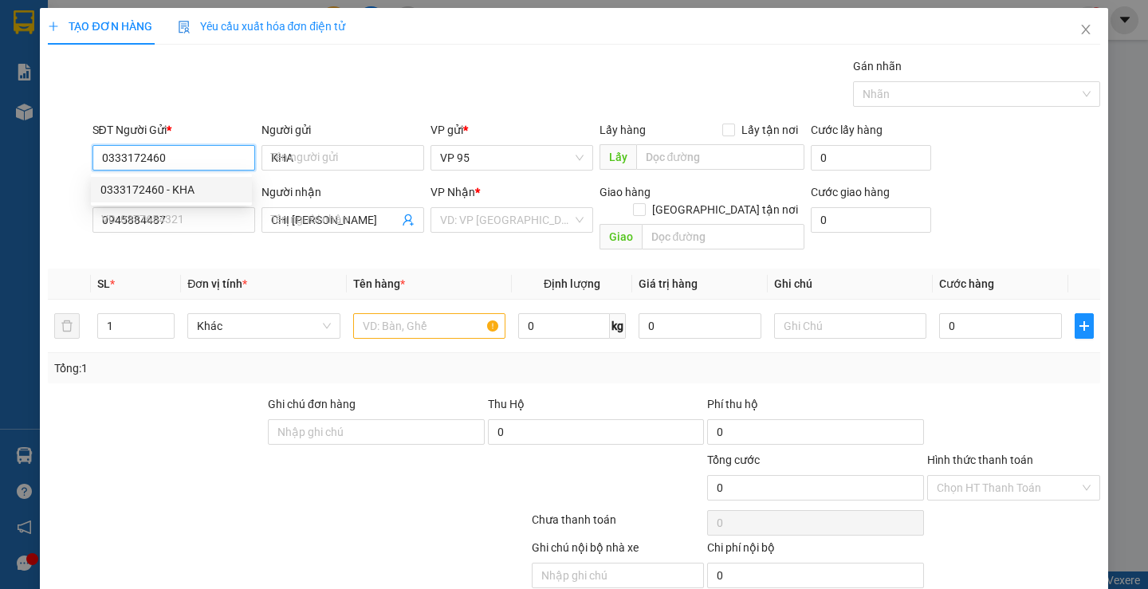
type input "40.000"
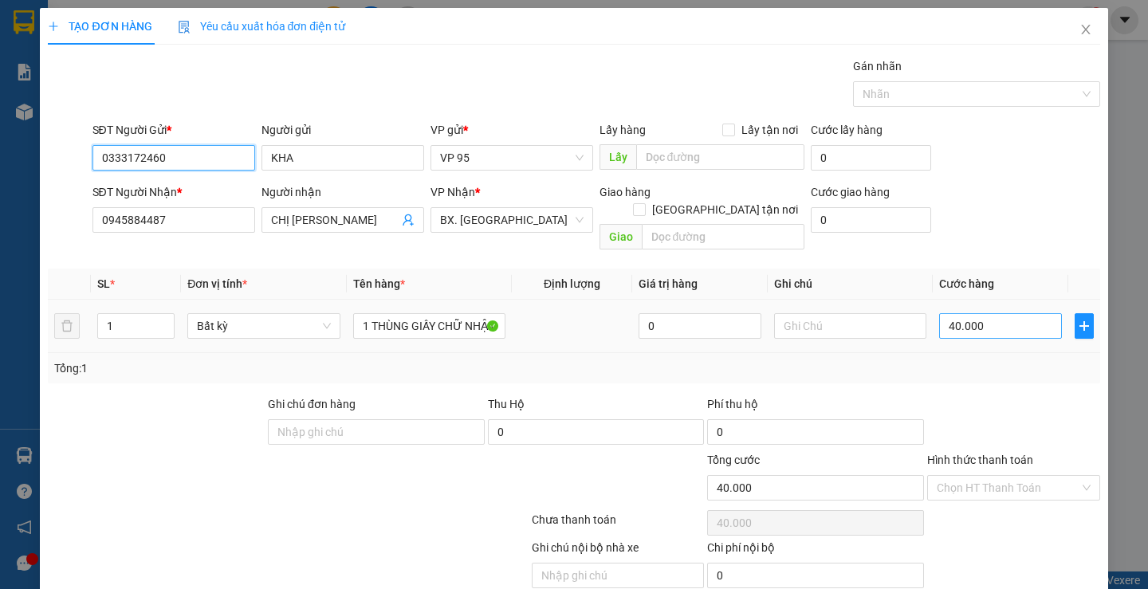
type input "0333172460"
click at [981, 317] on input "40.000" at bounding box center [1000, 326] width 123 height 26
click at [980, 316] on input "40.000" at bounding box center [1000, 326] width 123 height 26
type input "6"
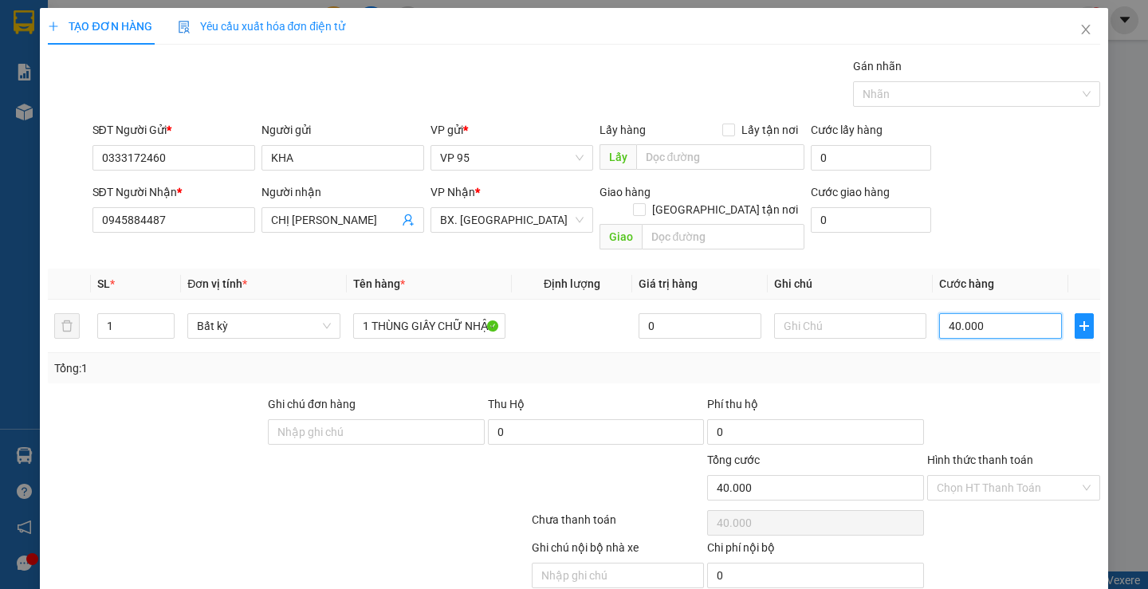
type input "6"
type input "60"
type input "60.000"
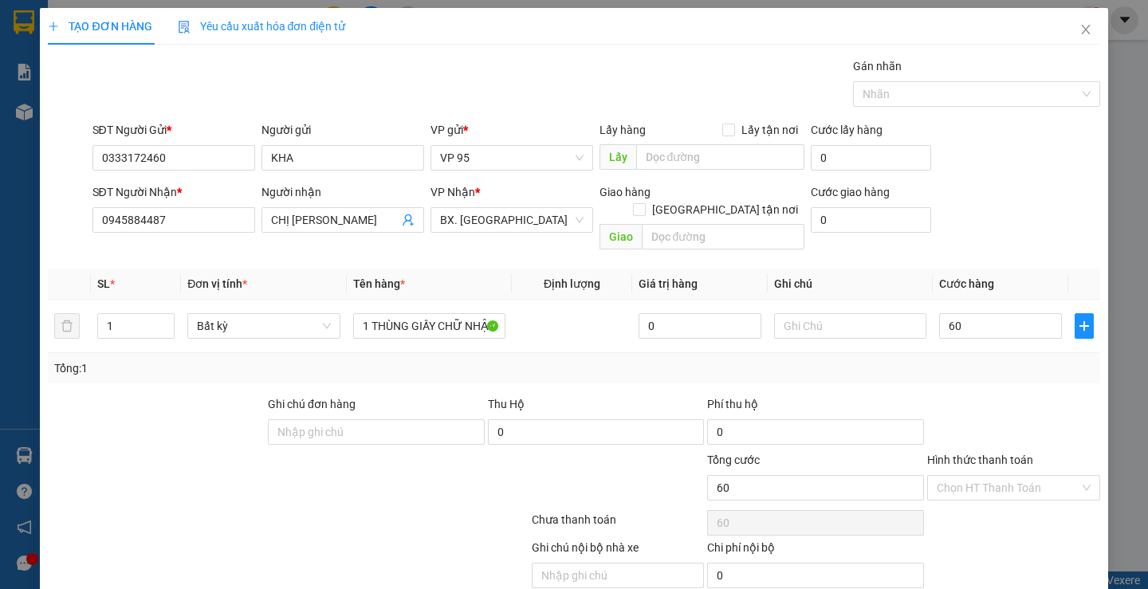
type input "60.000"
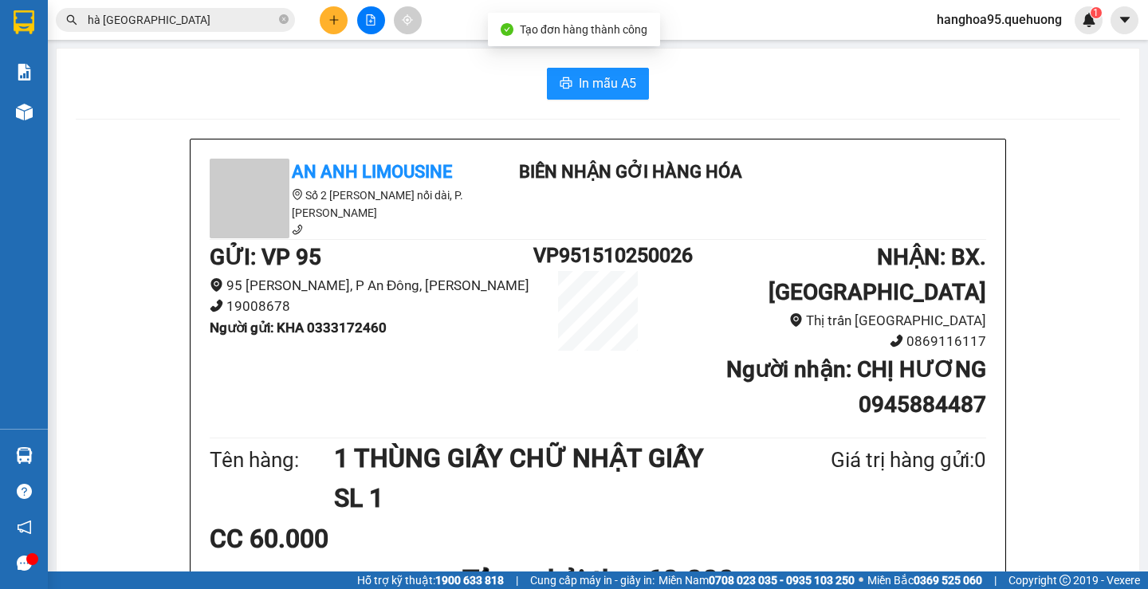
click at [610, 83] on span "In mẫu A5" at bounding box center [607, 83] width 57 height 20
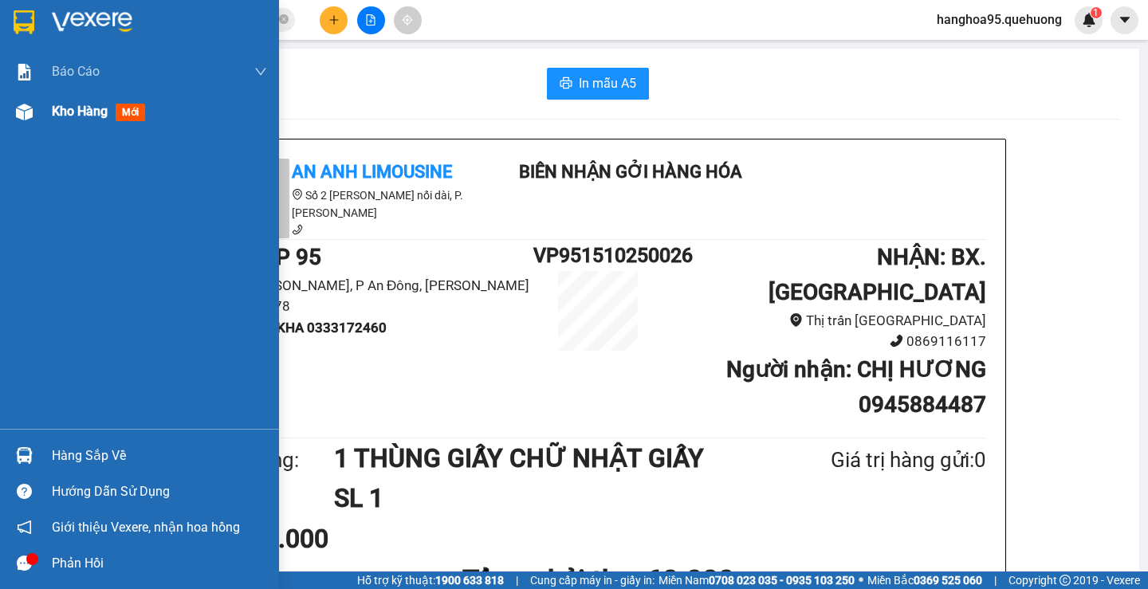
click at [85, 104] on span "Kho hàng" at bounding box center [80, 111] width 56 height 15
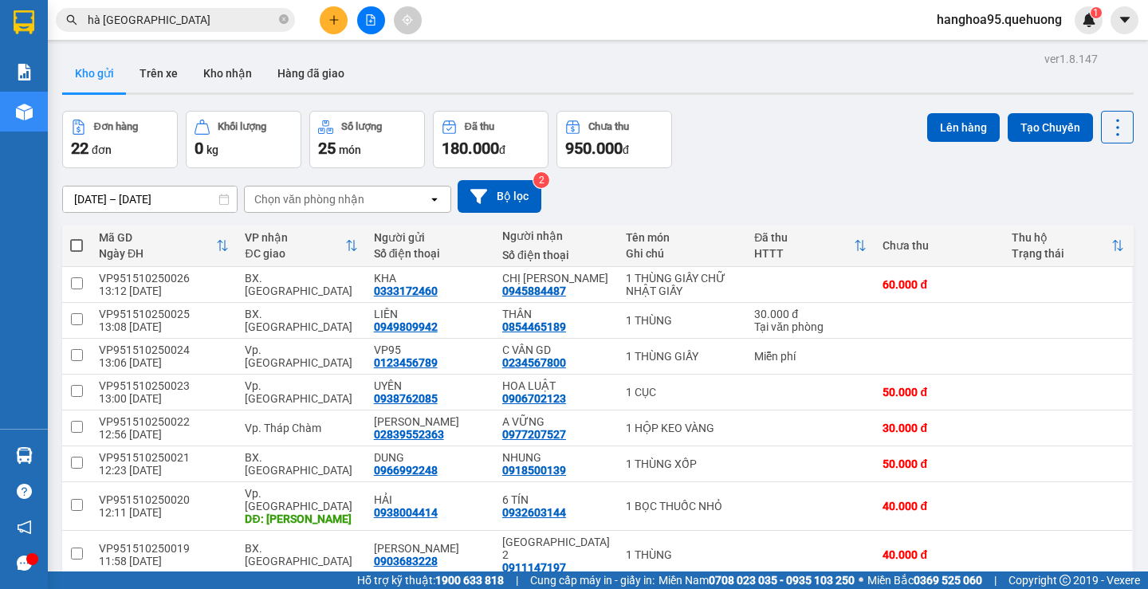
click at [193, 197] on input "15/10/2025 – 15/10/2025" at bounding box center [150, 200] width 174 height 26
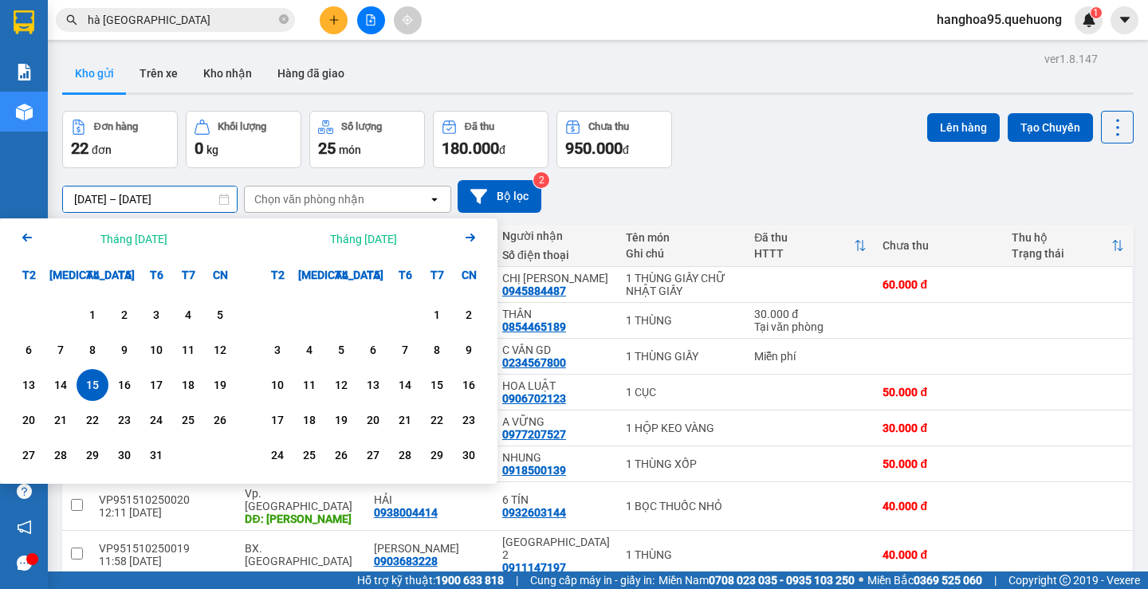
click at [193, 195] on input "15/10/2025 – 15/10/2025" at bounding box center [150, 200] width 174 height 26
click at [634, 183] on div "15/10/2025 – 15/10/2025 Press the down arrow key to interact with the calendar …" at bounding box center [598, 196] width 1072 height 33
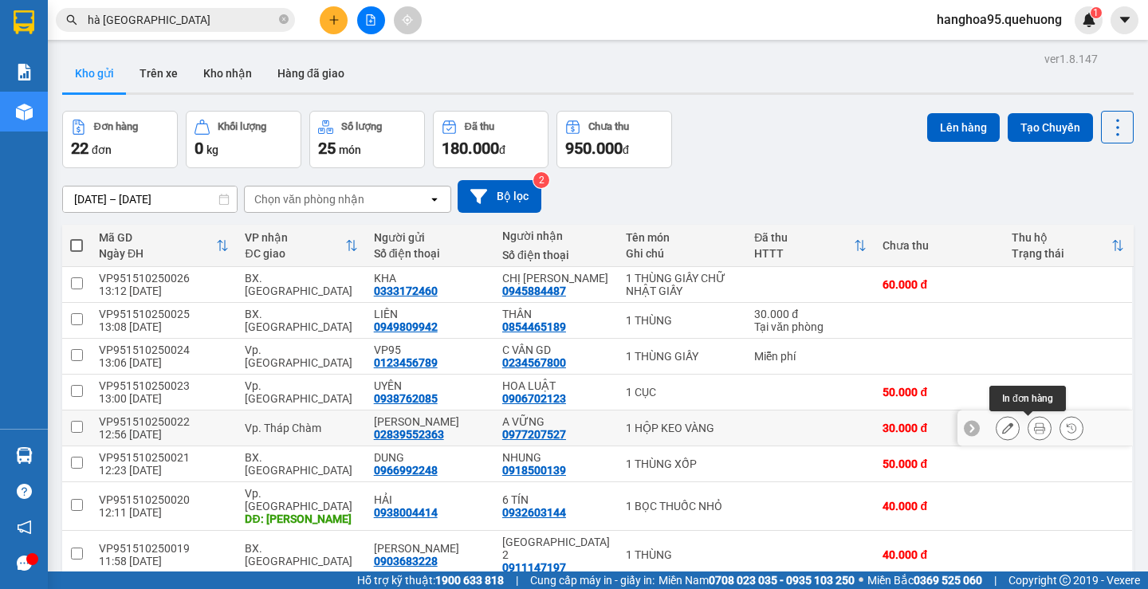
click at [1034, 425] on icon at bounding box center [1039, 428] width 11 height 11
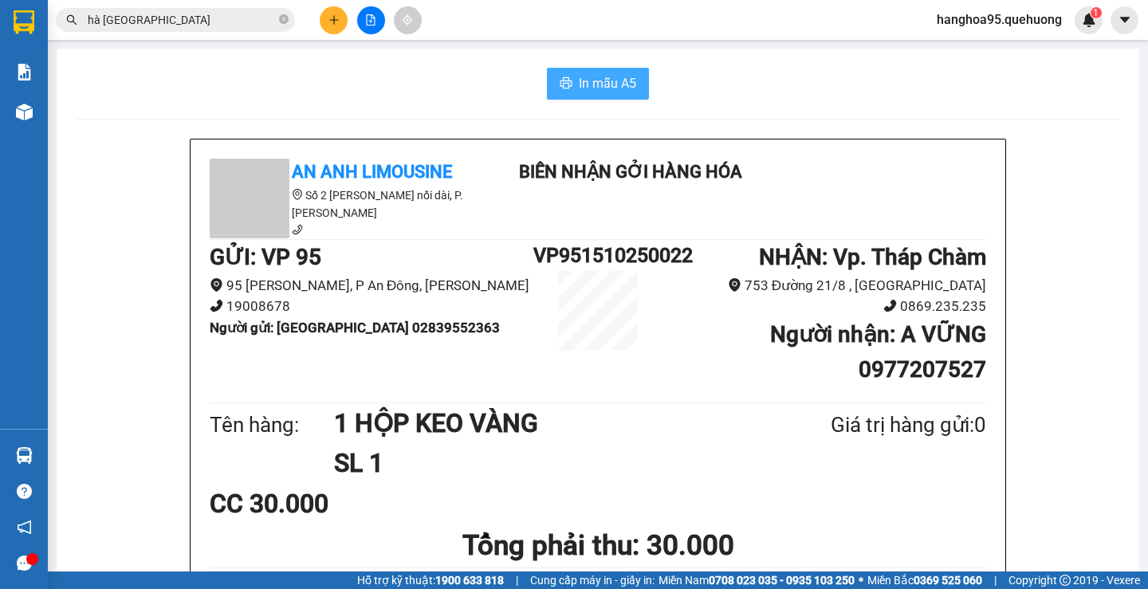
click at [618, 82] on span "In mẫu A5" at bounding box center [607, 83] width 57 height 20
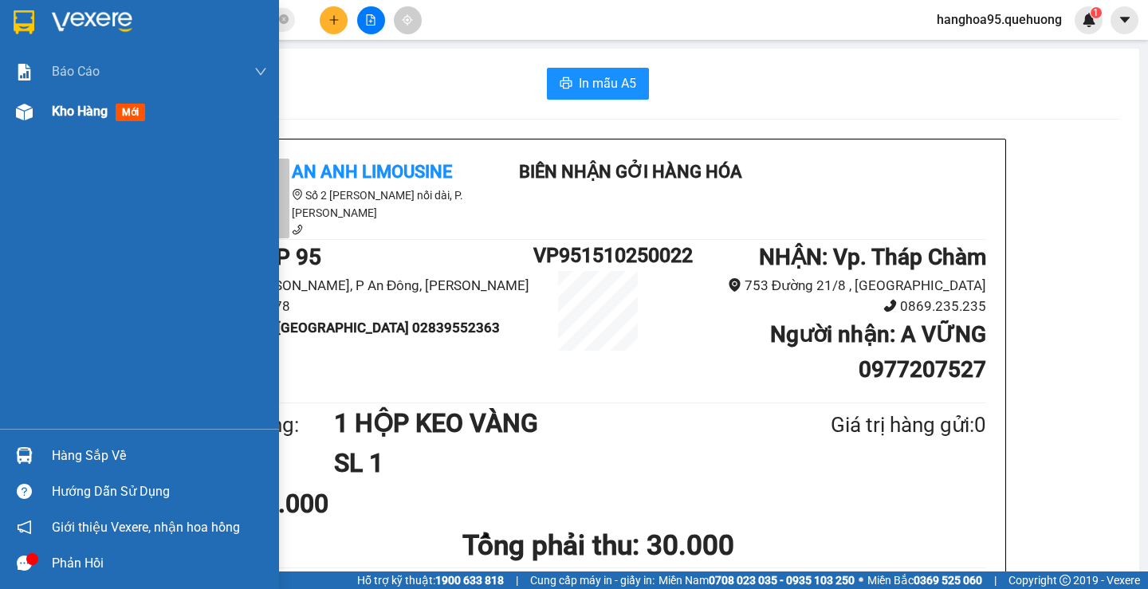
click at [65, 113] on span "Kho hàng" at bounding box center [80, 111] width 56 height 15
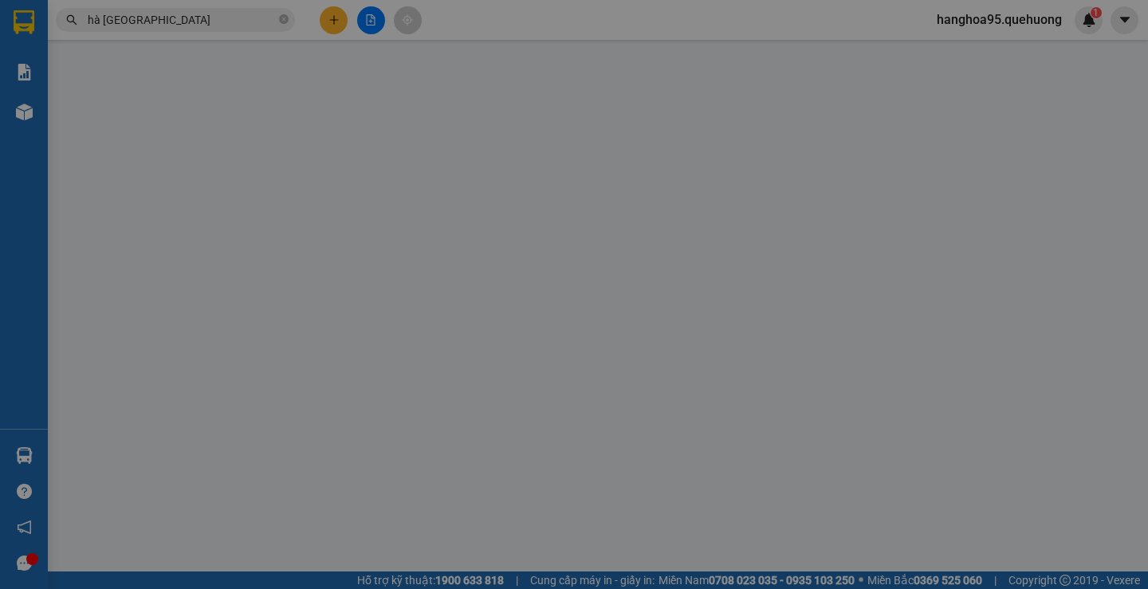
type input "0915602473"
type input "ANH HẢO"
type input "0915602473"
type input "ANH HẢO"
type input "ĐỒNG MÉ"
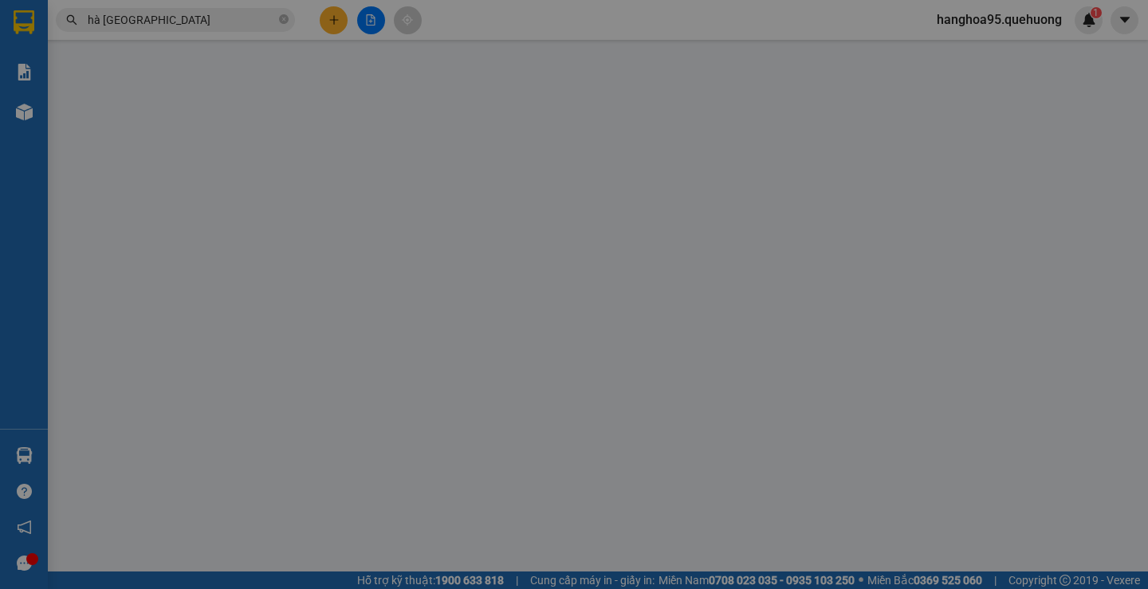
type input "0"
type input "50.000"
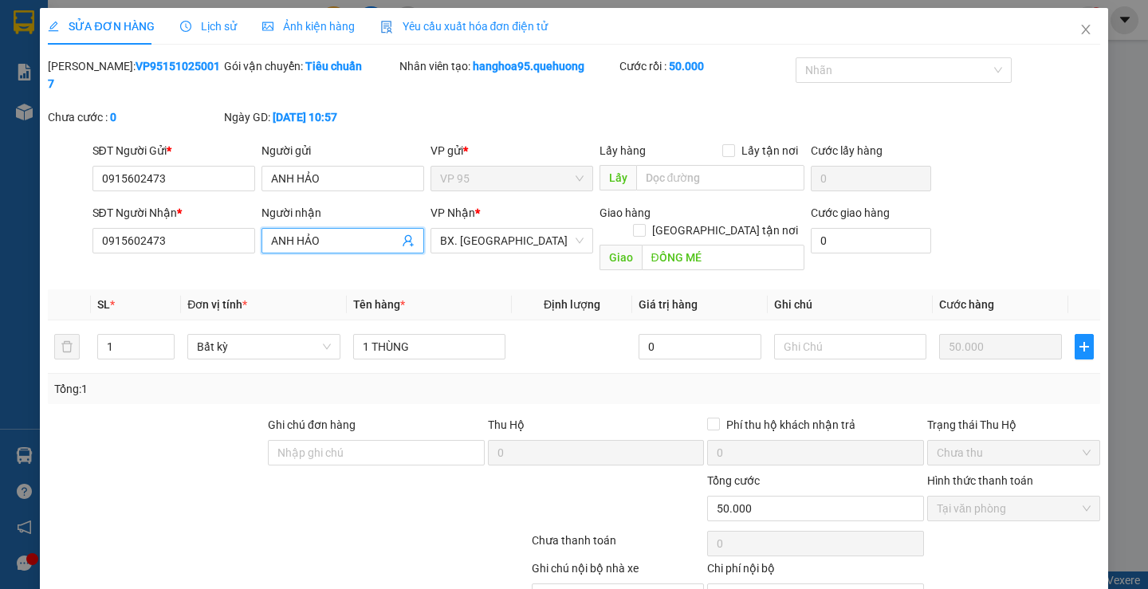
click at [294, 232] on input "ANH HẢO" at bounding box center [335, 241] width 128 height 18
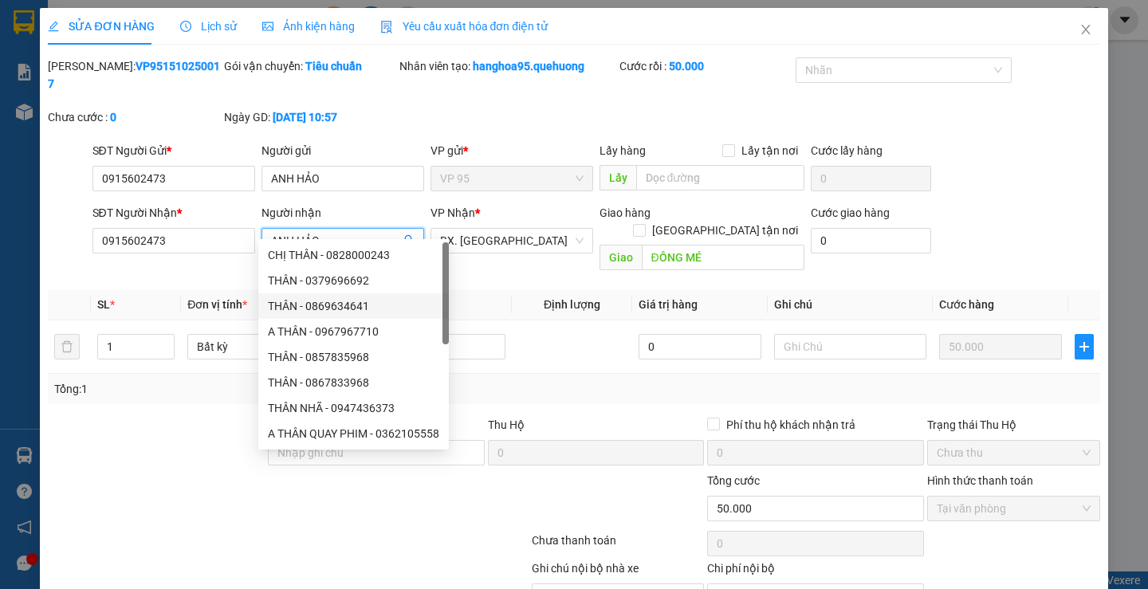
type input "[PERSON_NAME]"
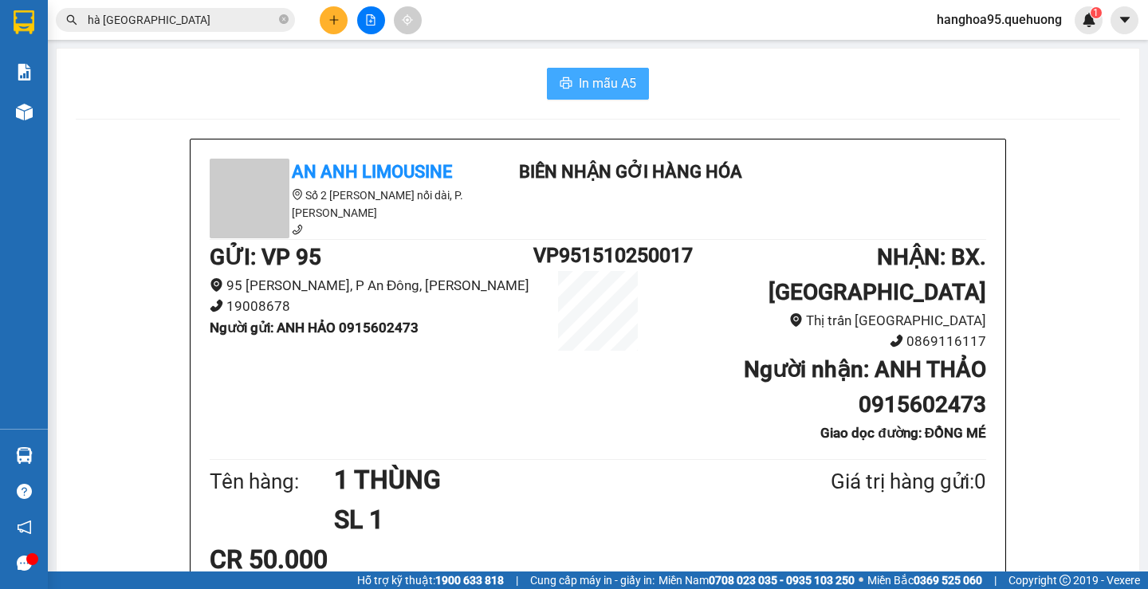
click at [619, 85] on span "In mẫu A5" at bounding box center [607, 83] width 57 height 20
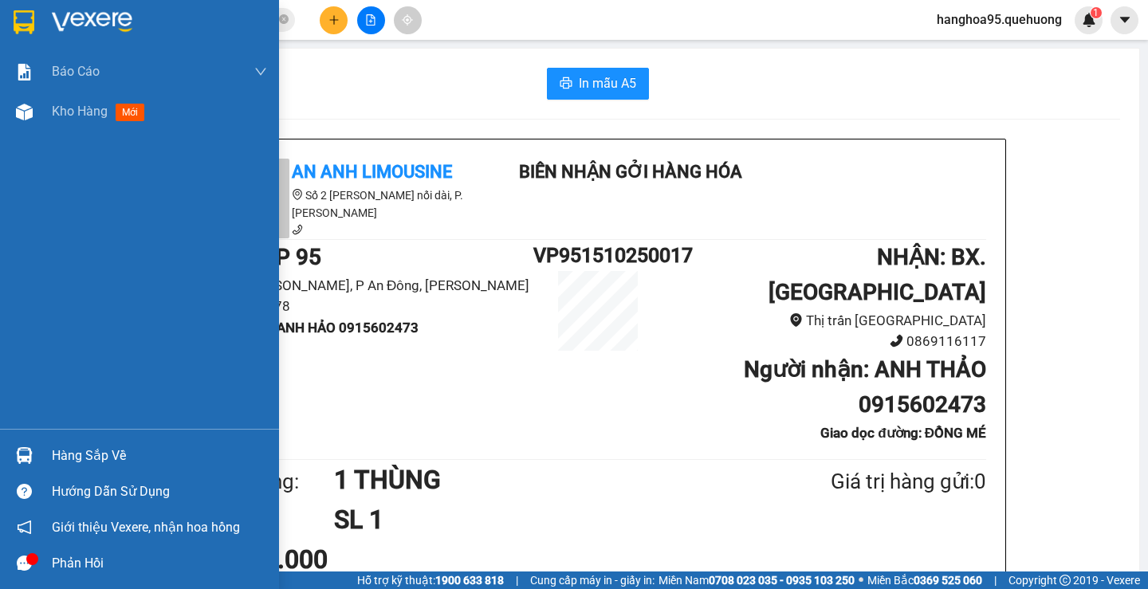
click at [92, 120] on div "Kho hàng mới" at bounding box center [101, 111] width 99 height 20
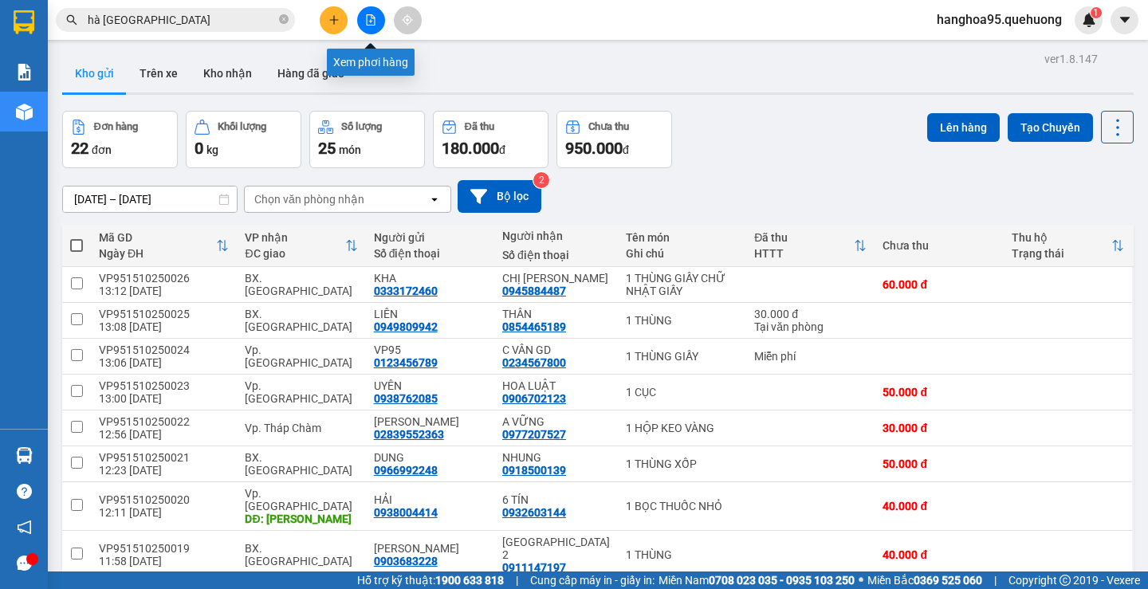
click at [375, 24] on icon "file-add" at bounding box center [371, 19] width 9 height 11
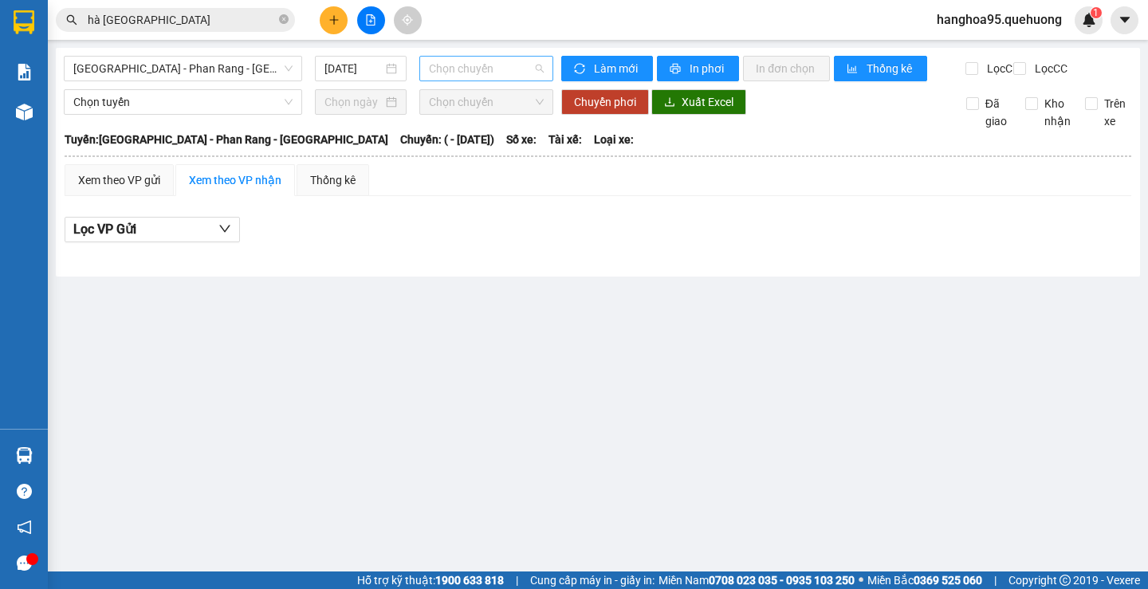
click at [435, 69] on span "Chọn chuyến" at bounding box center [486, 69] width 115 height 24
click at [365, 77] on div "15/10/2025" at bounding box center [361, 69] width 92 height 26
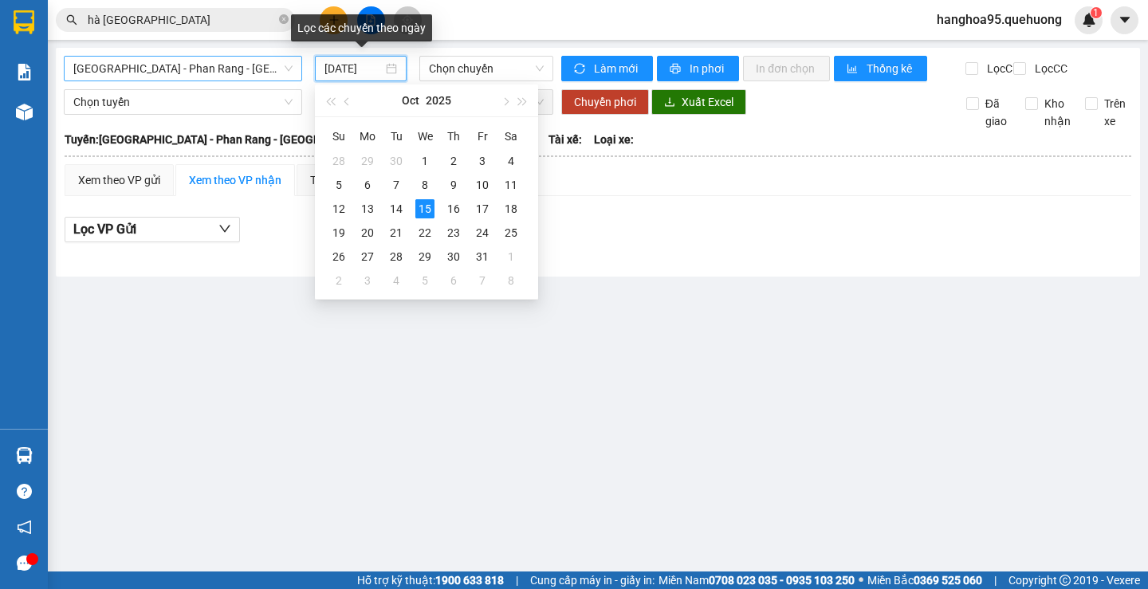
click at [246, 77] on span "Sài Gòn - Phan Rang - Ninh Sơn" at bounding box center [182, 69] width 219 height 24
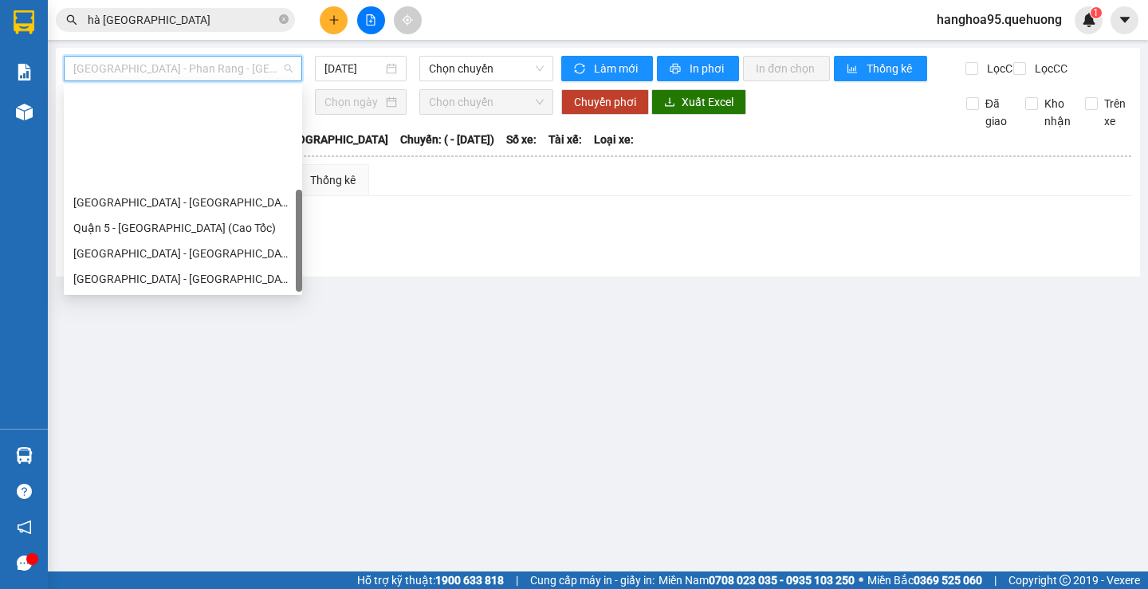
click at [193, 372] on div "Miền Tây - Phan Rang - Ninh Sơn" at bounding box center [182, 381] width 219 height 18
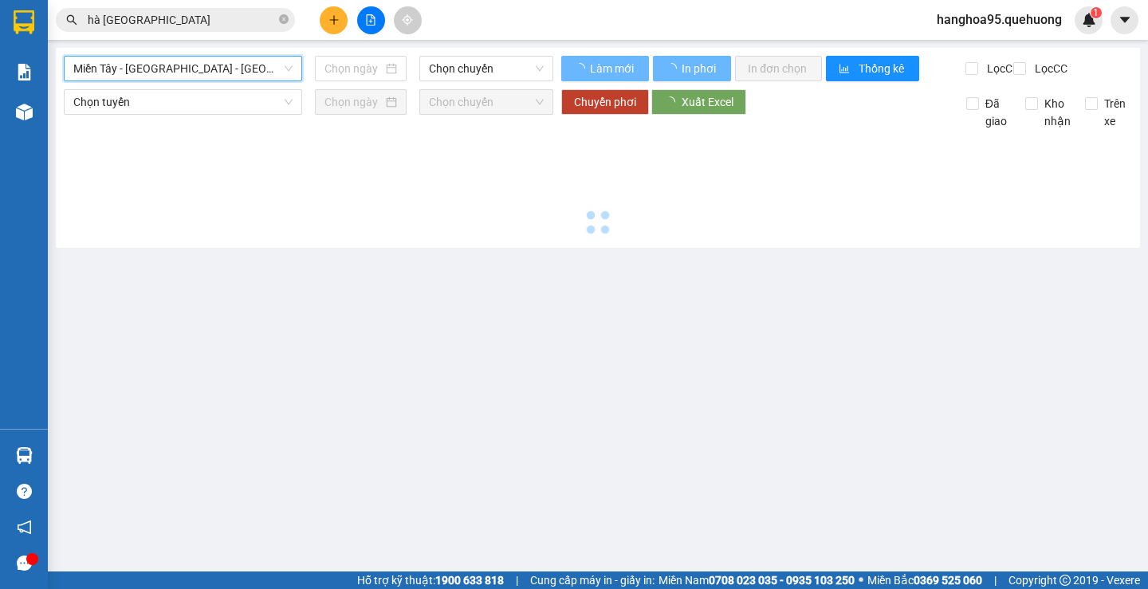
type input "15/10/2025"
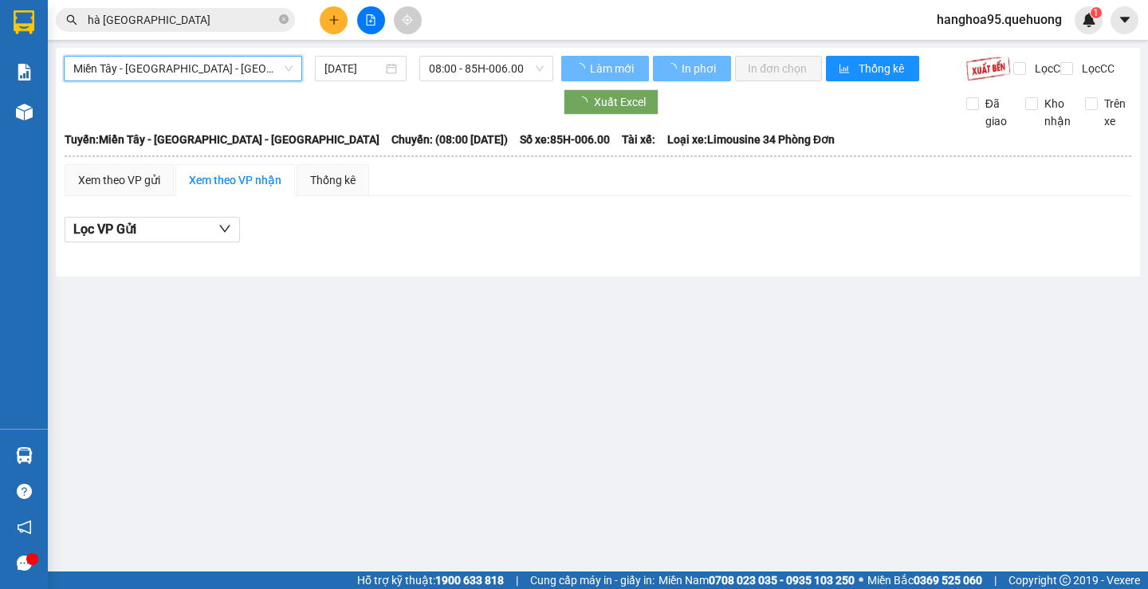
click at [484, 81] on div "Miền Tây - Phan Rang - Ninh Sơn Miền Tây - Phan Rang - Ninh Sơn 15/10/2025 08:0…" at bounding box center [309, 69] width 490 height 26
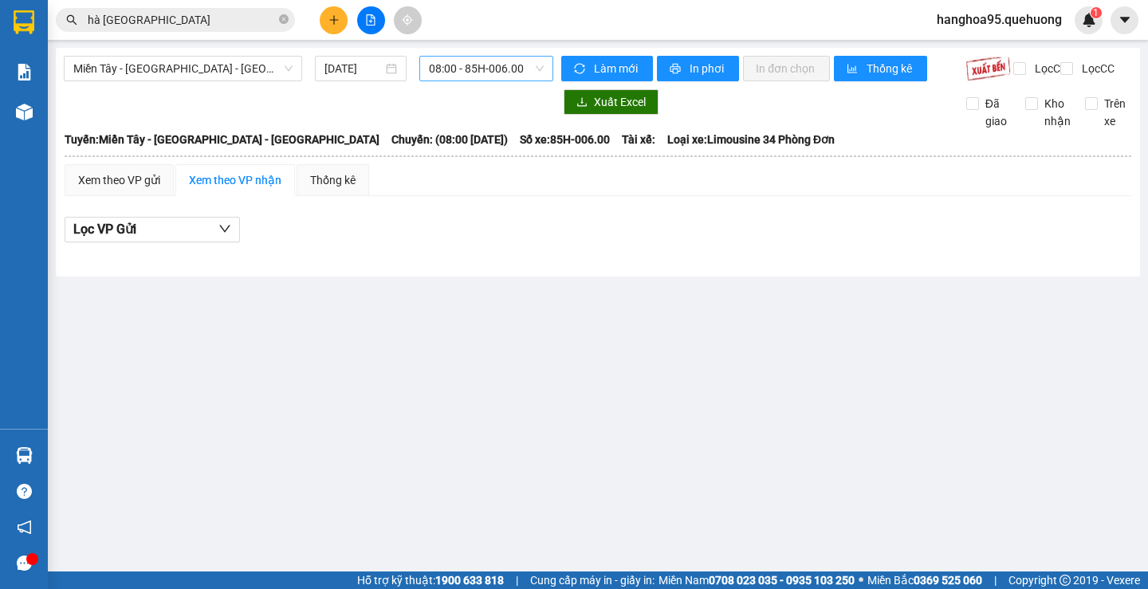
click at [486, 63] on span "08:00 - 85H-006.00" at bounding box center [486, 69] width 115 height 24
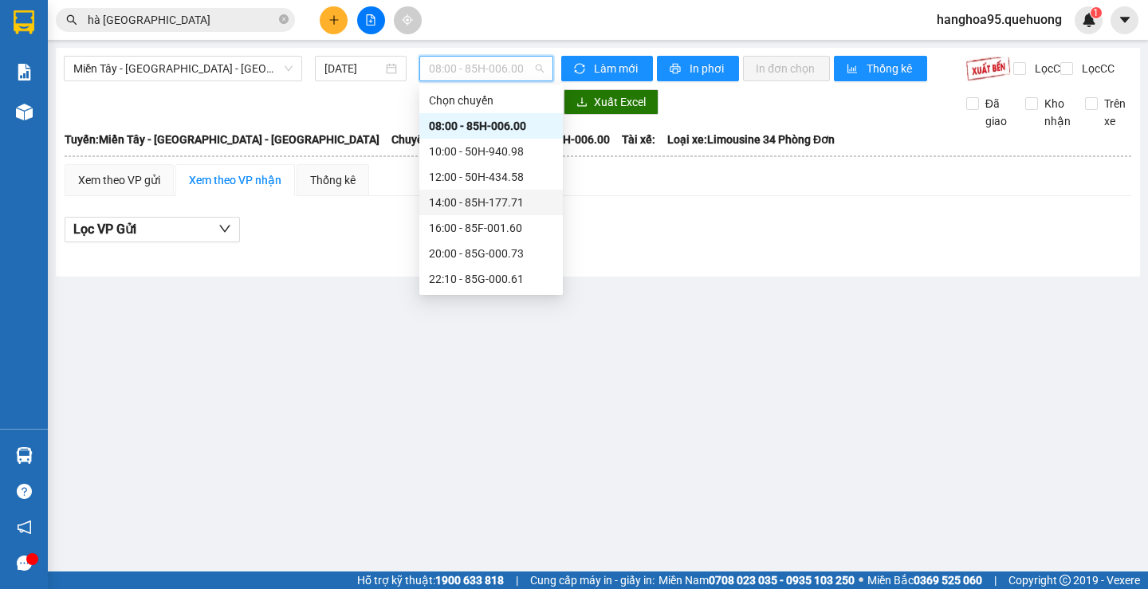
click at [484, 205] on div "14:00 - 85H-177.71" at bounding box center [491, 203] width 124 height 18
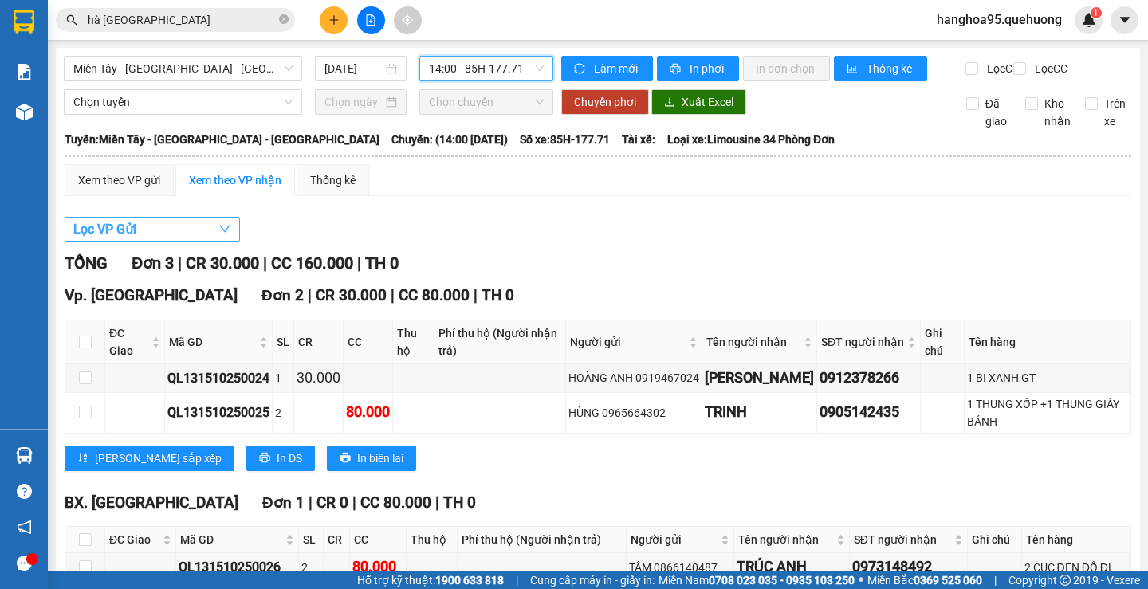
click at [146, 242] on button "Lọc VP Gửi" at bounding box center [152, 230] width 175 height 26
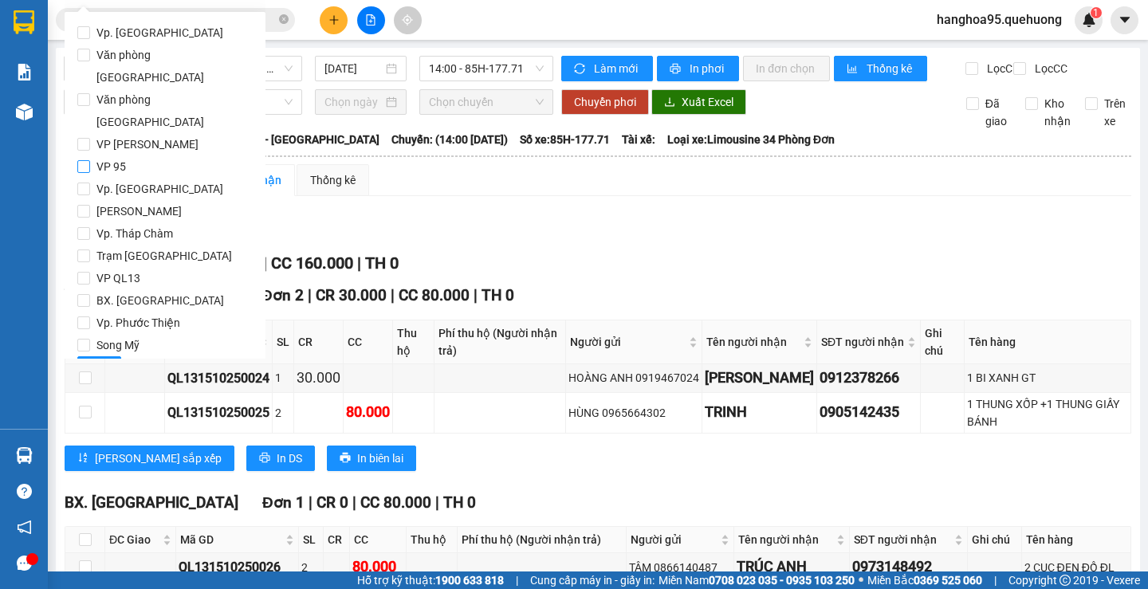
click at [94, 155] on span "VP 95" at bounding box center [111, 166] width 42 height 22
click at [90, 160] on input "VP 95" at bounding box center [83, 166] width 13 height 13
click at [90, 356] on button "Lọc" at bounding box center [99, 369] width 44 height 26
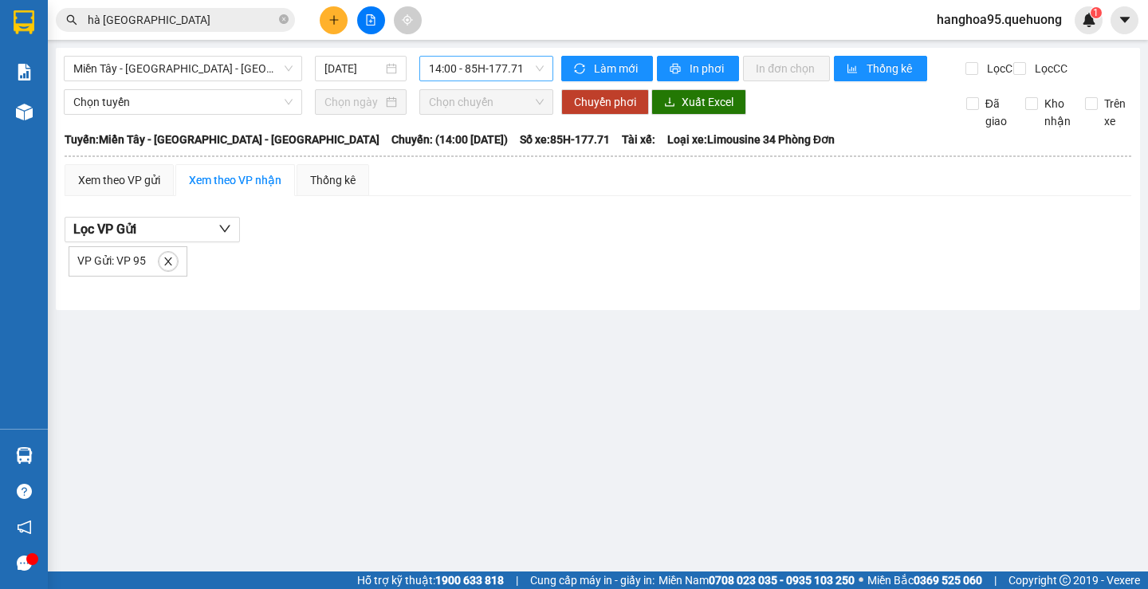
click at [464, 70] on span "14:00 - 85H-177.71" at bounding box center [486, 69] width 115 height 24
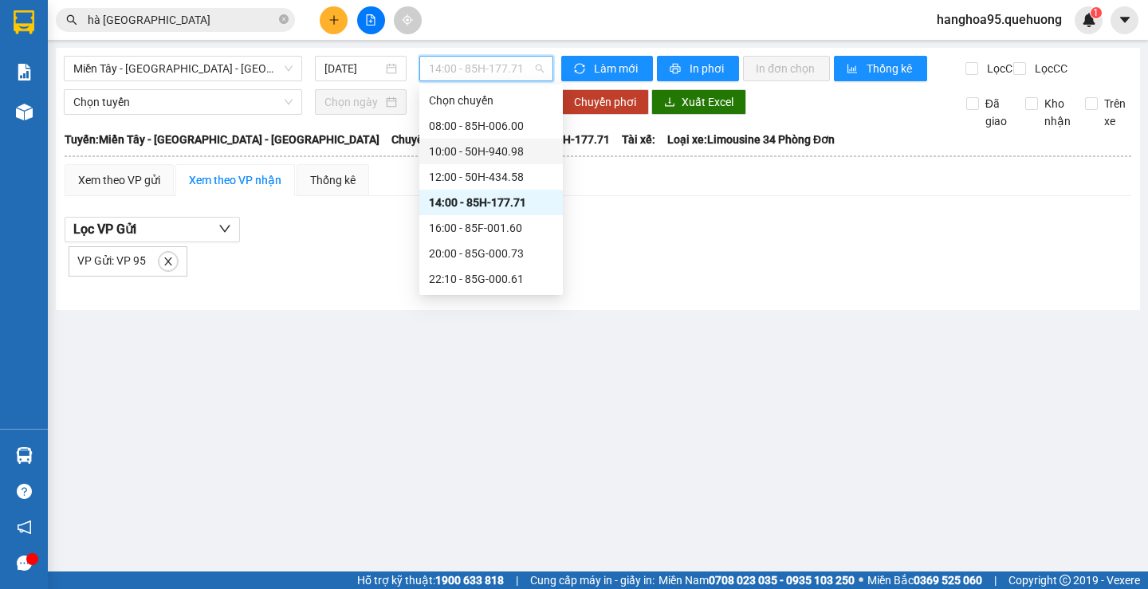
click at [494, 156] on div "10:00 - 50H-940.98" at bounding box center [491, 152] width 124 height 18
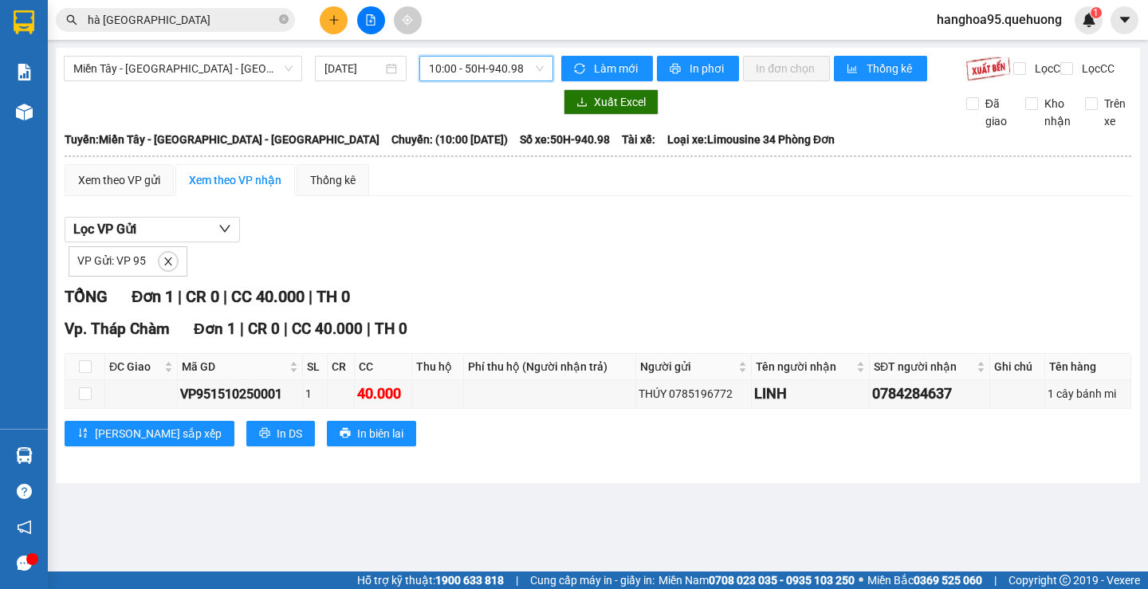
click at [501, 71] on span "10:00 - 50H-940.98" at bounding box center [486, 69] width 115 height 24
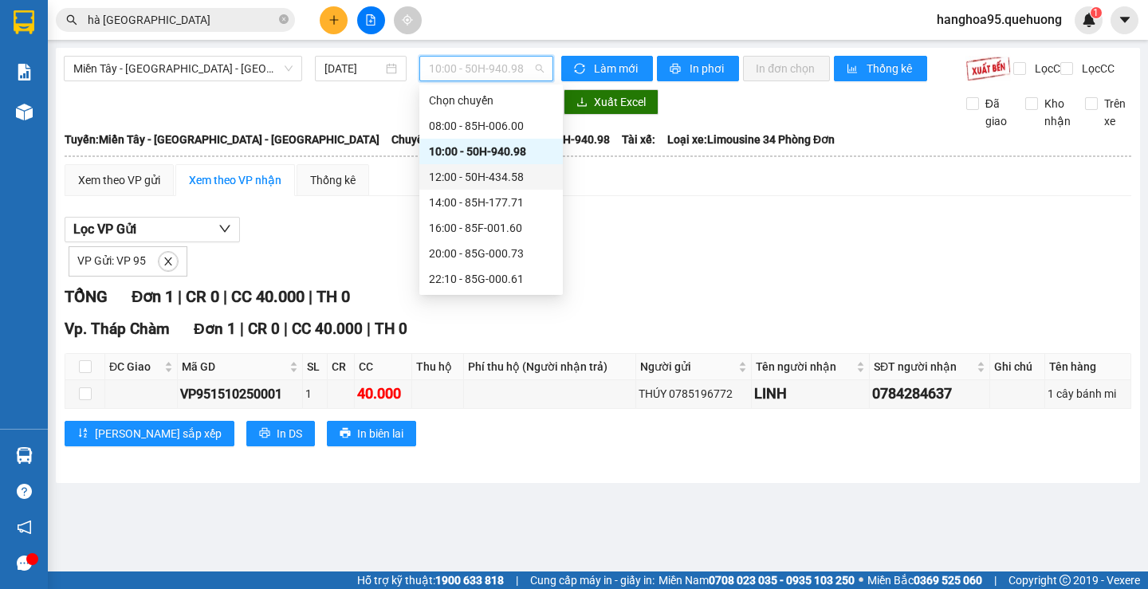
click at [496, 175] on div "12:00 - 50H-434.58" at bounding box center [491, 177] width 124 height 18
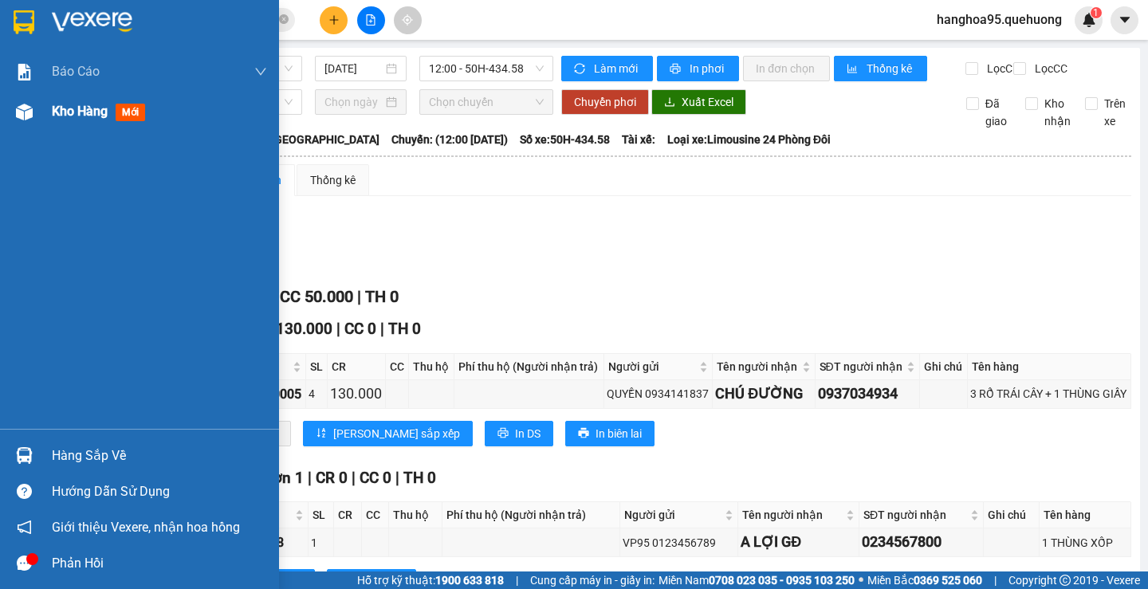
click at [74, 104] on span "Kho hàng" at bounding box center [80, 111] width 56 height 15
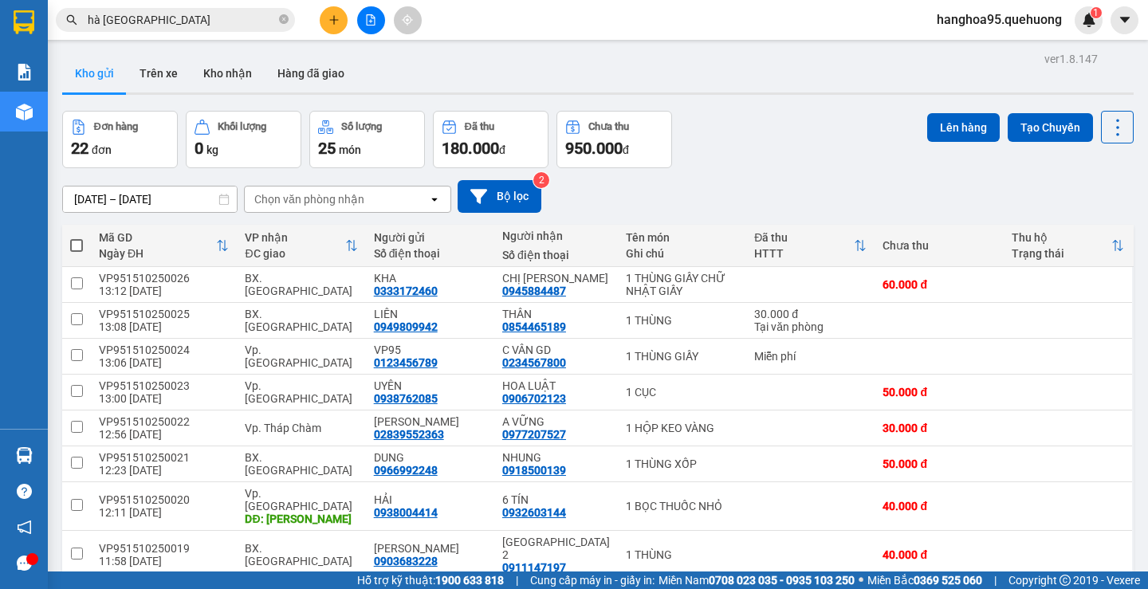
checkbox input "true"
click at [80, 588] on input "checkbox" at bounding box center [77, 596] width 12 height 12
checkbox input "true"
click at [78, 457] on input "checkbox" at bounding box center [77, 463] width 12 height 12
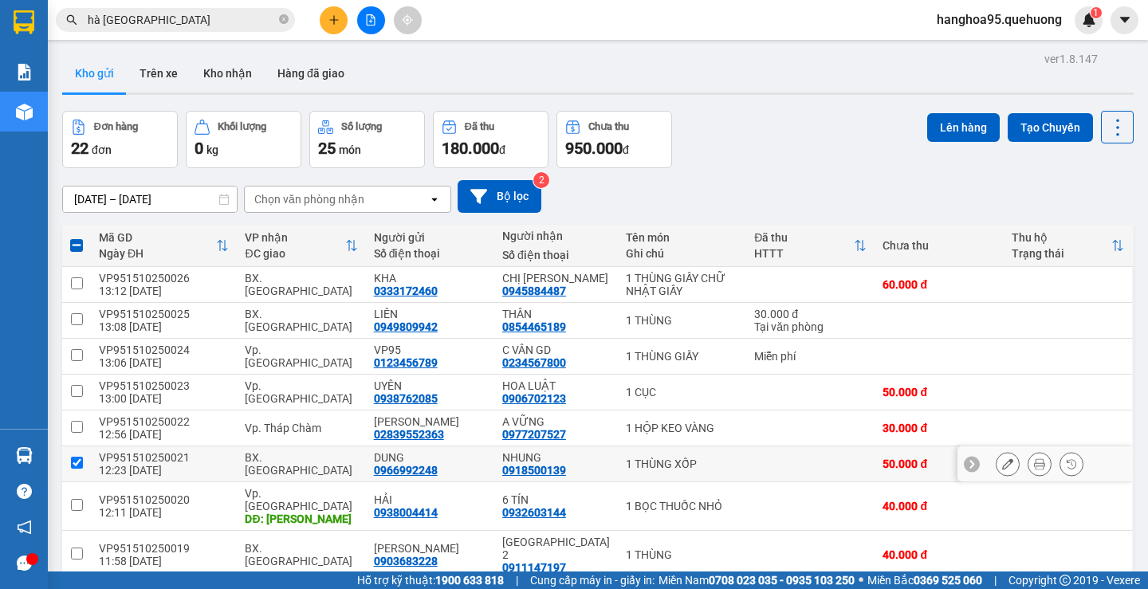
checkbox input "true"
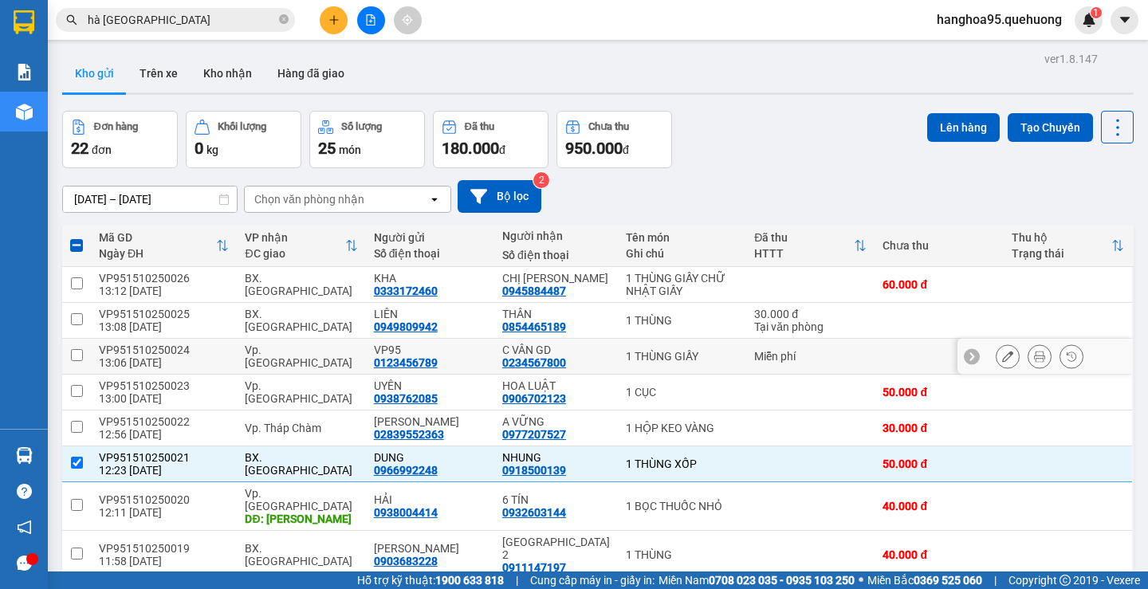
click at [76, 349] on input "checkbox" at bounding box center [77, 355] width 12 height 12
checkbox input "true"
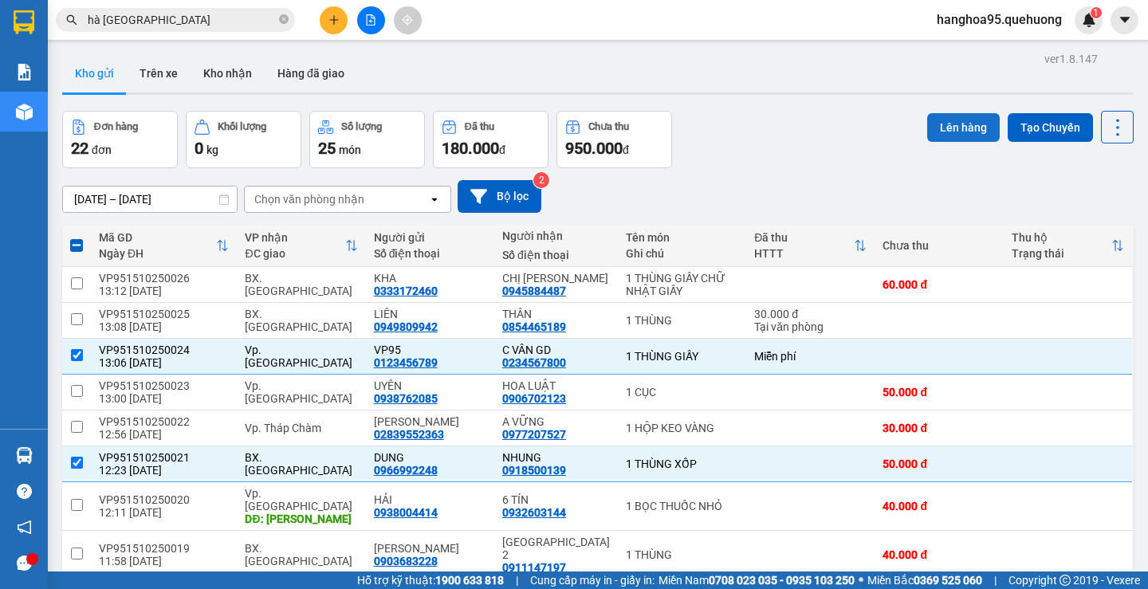
click at [973, 124] on button "Lên hàng" at bounding box center [963, 127] width 73 height 29
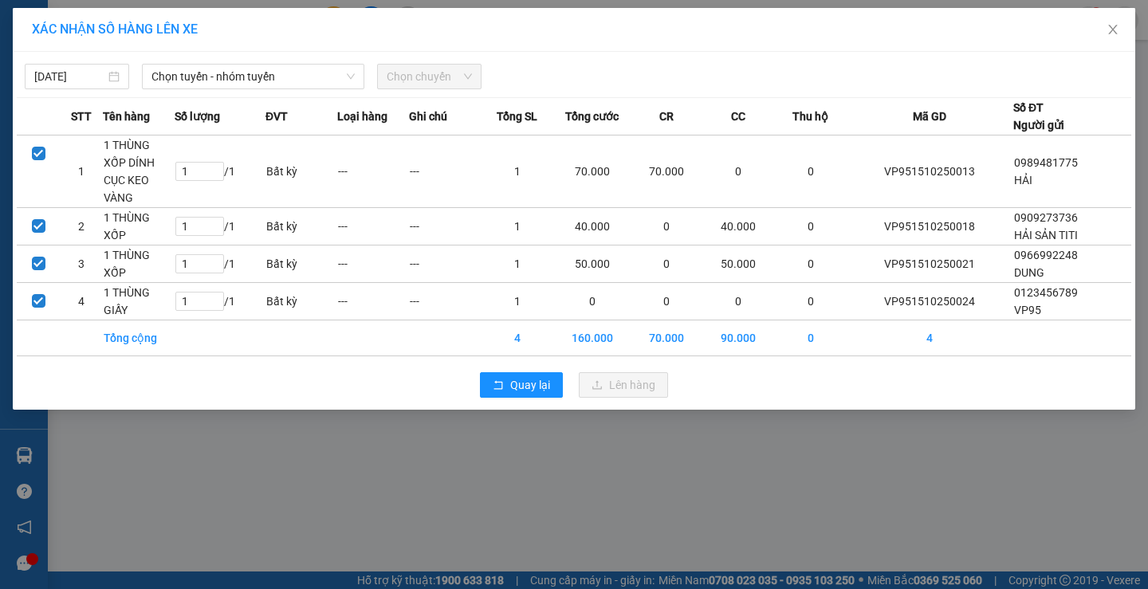
click at [407, 73] on span "Chọn chuyến" at bounding box center [429, 77] width 85 height 24
click at [282, 75] on span "Chọn tuyến - nhóm tuyến" at bounding box center [252, 77] width 203 height 24
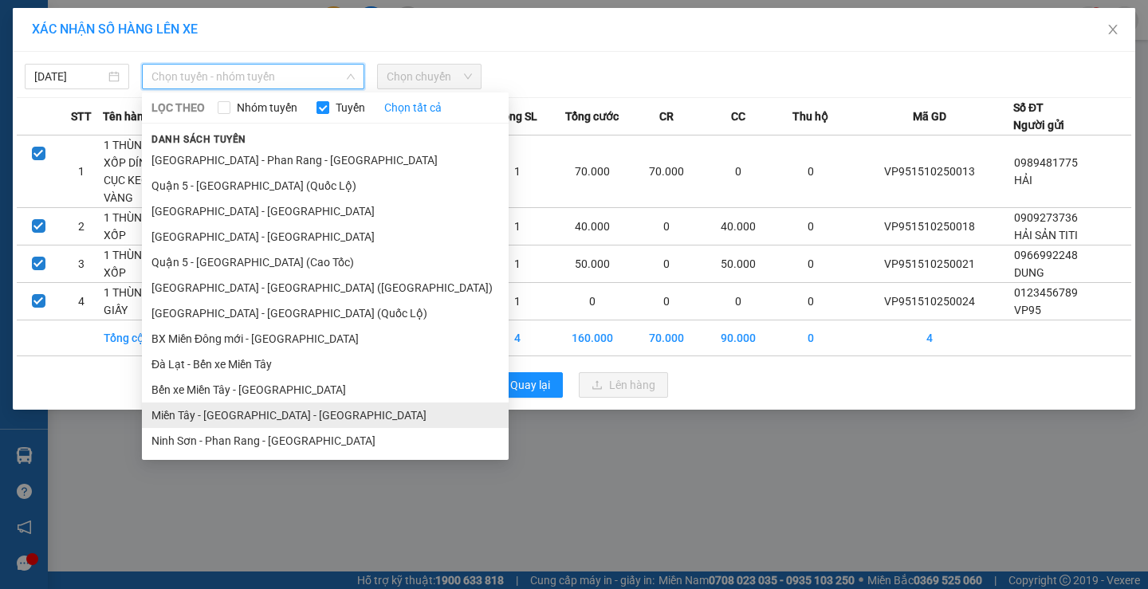
click at [268, 411] on li "Miền Tây - Phan Rang - Ninh Sơn" at bounding box center [325, 416] width 367 height 26
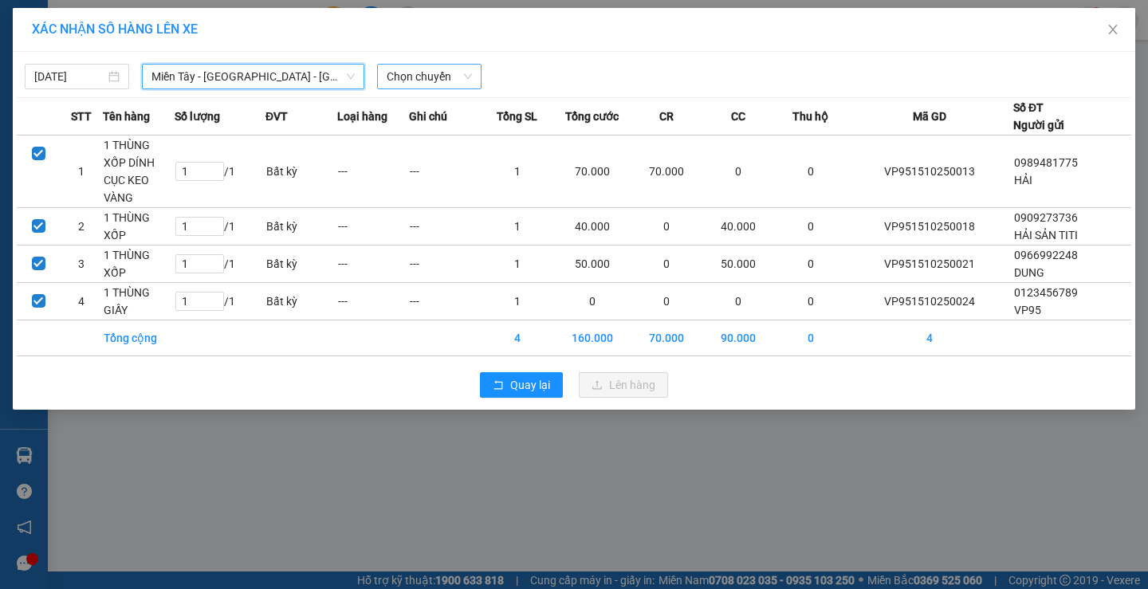
click at [408, 79] on span "Chọn chuyến" at bounding box center [429, 77] width 85 height 24
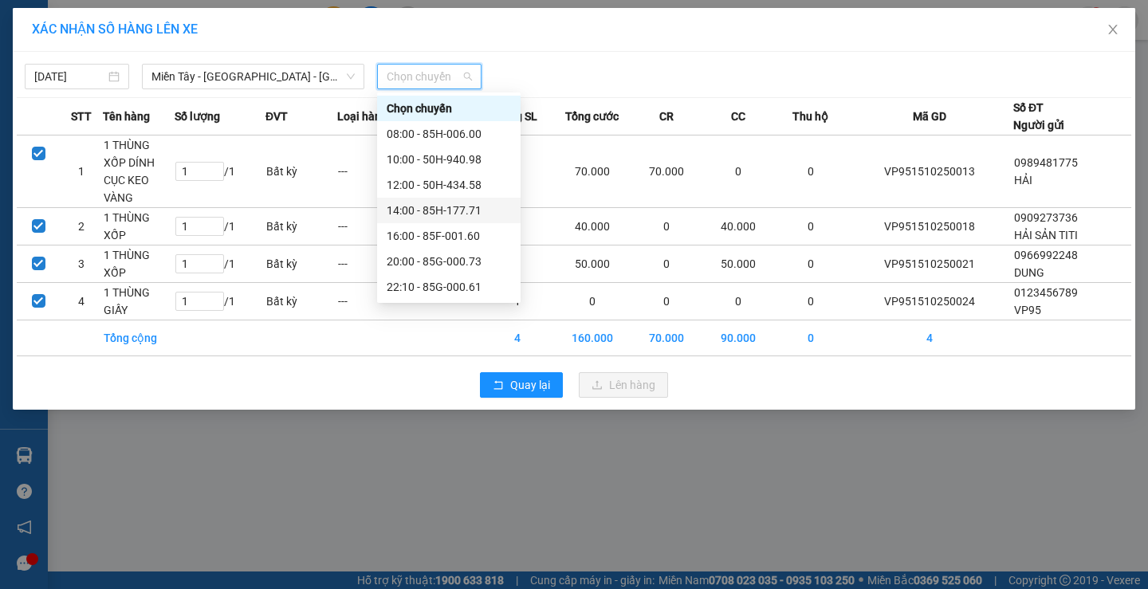
click at [441, 214] on div "14:00 - 85H-177.71" at bounding box center [449, 211] width 124 height 18
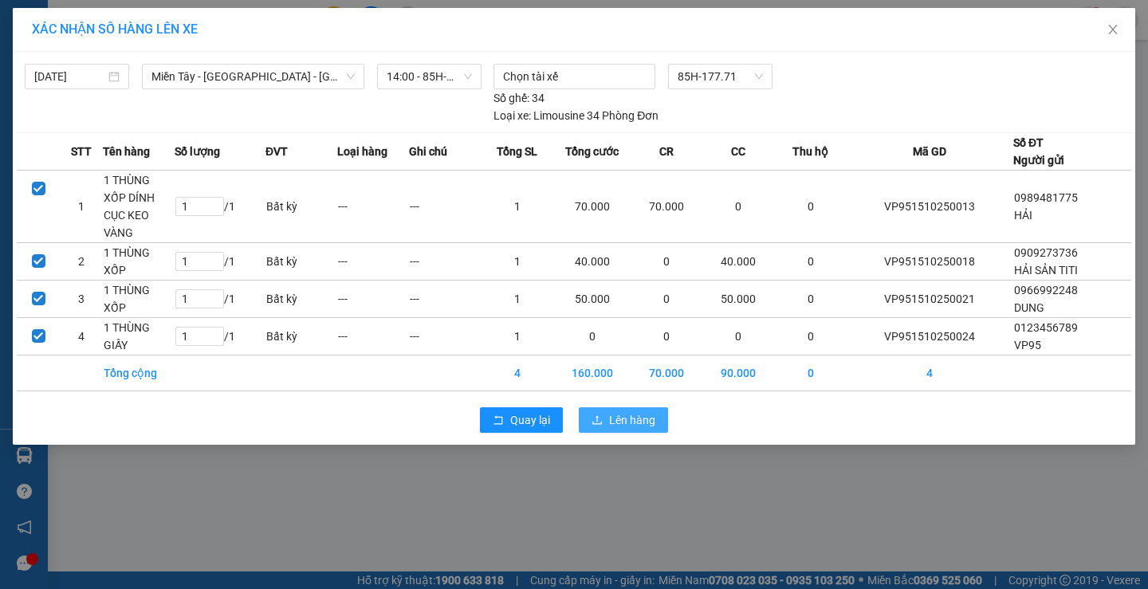
click at [616, 411] on span "Lên hàng" at bounding box center [632, 420] width 46 height 18
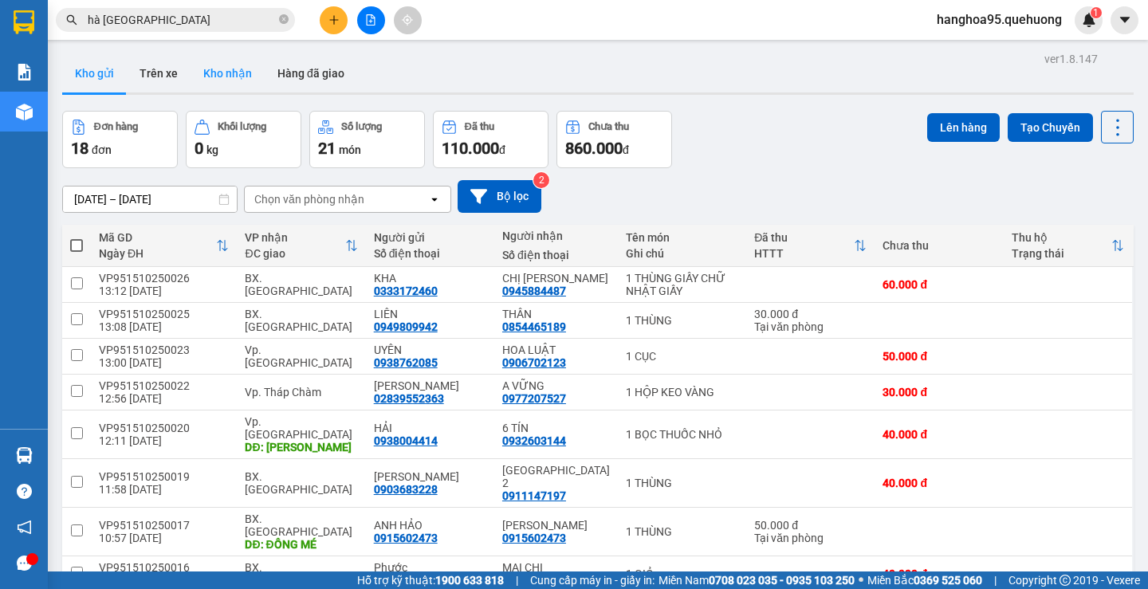
click at [228, 72] on button "Kho nhận" at bounding box center [228, 73] width 74 height 38
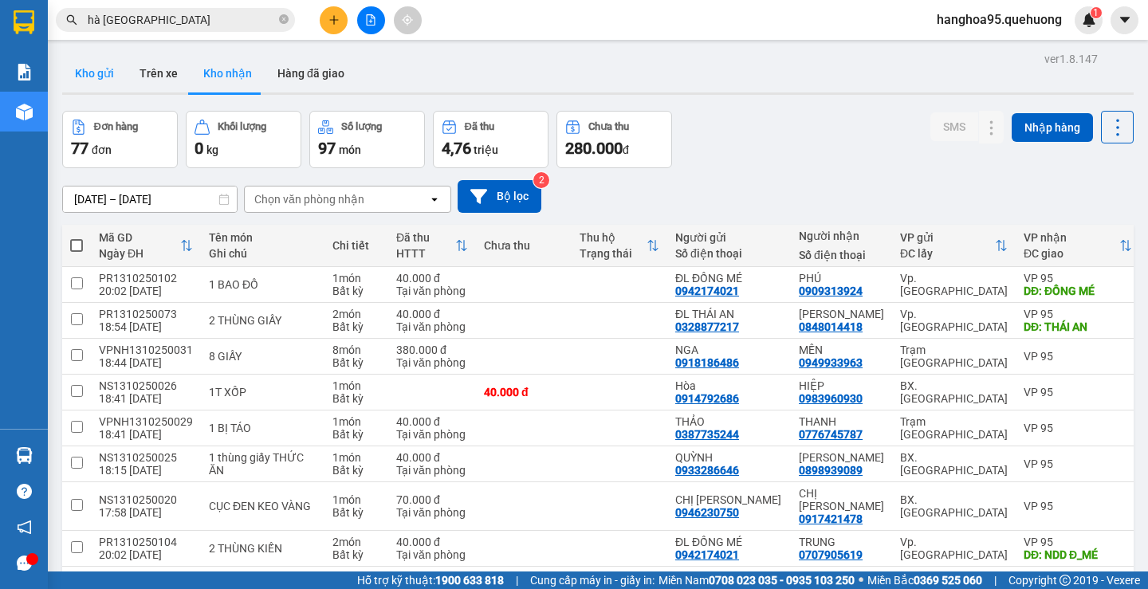
click at [96, 69] on button "Kho gửi" at bounding box center [94, 73] width 65 height 38
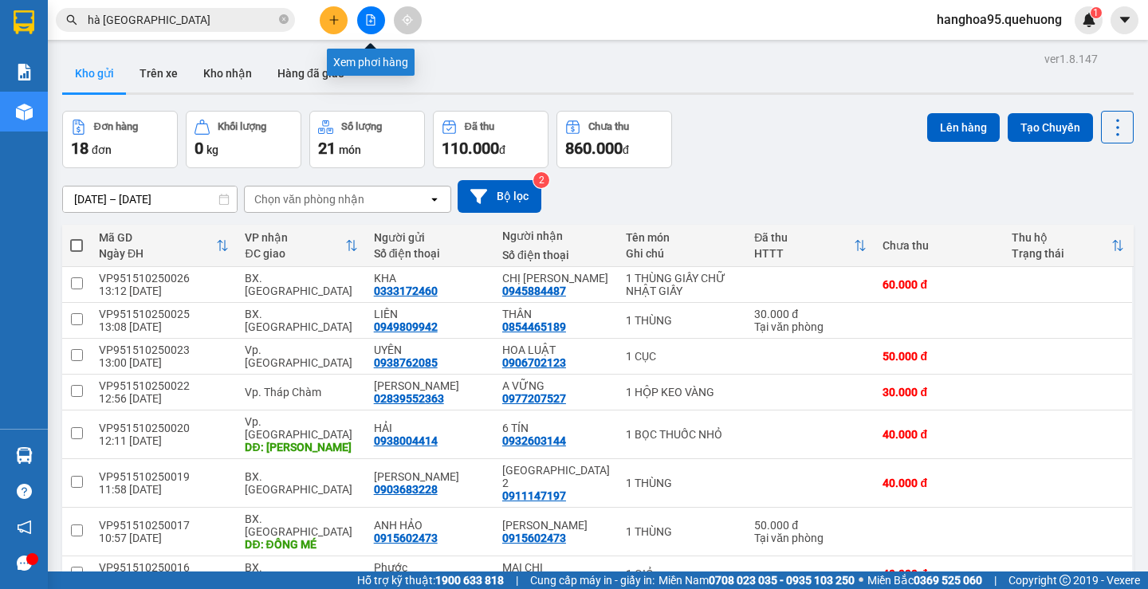
click at [372, 21] on icon "file-add" at bounding box center [370, 19] width 11 height 11
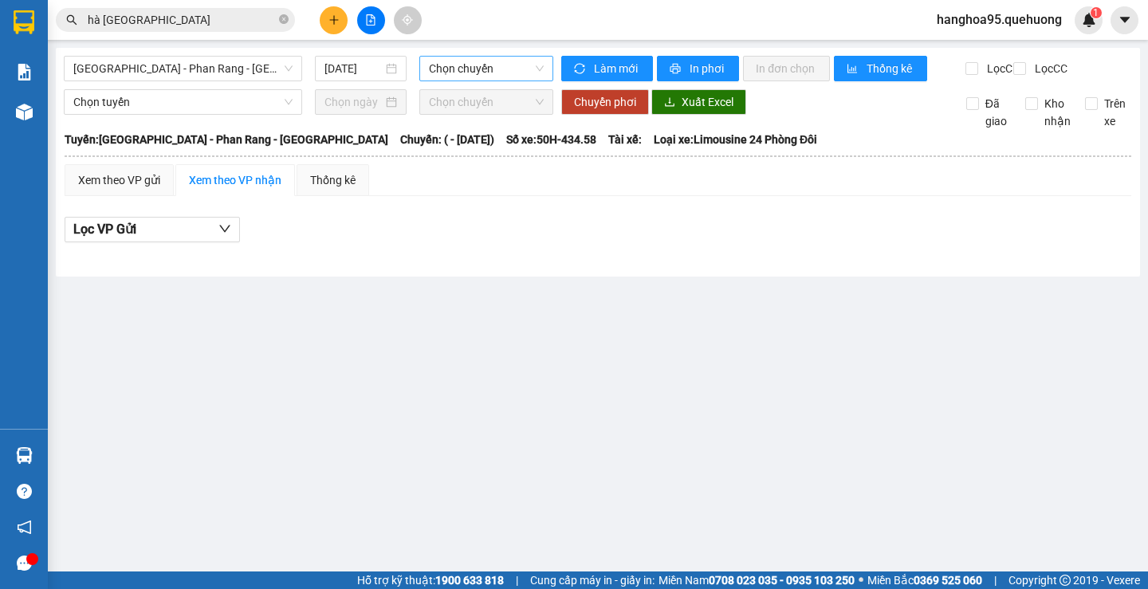
click at [524, 78] on span "Chọn chuyến" at bounding box center [486, 69] width 115 height 24
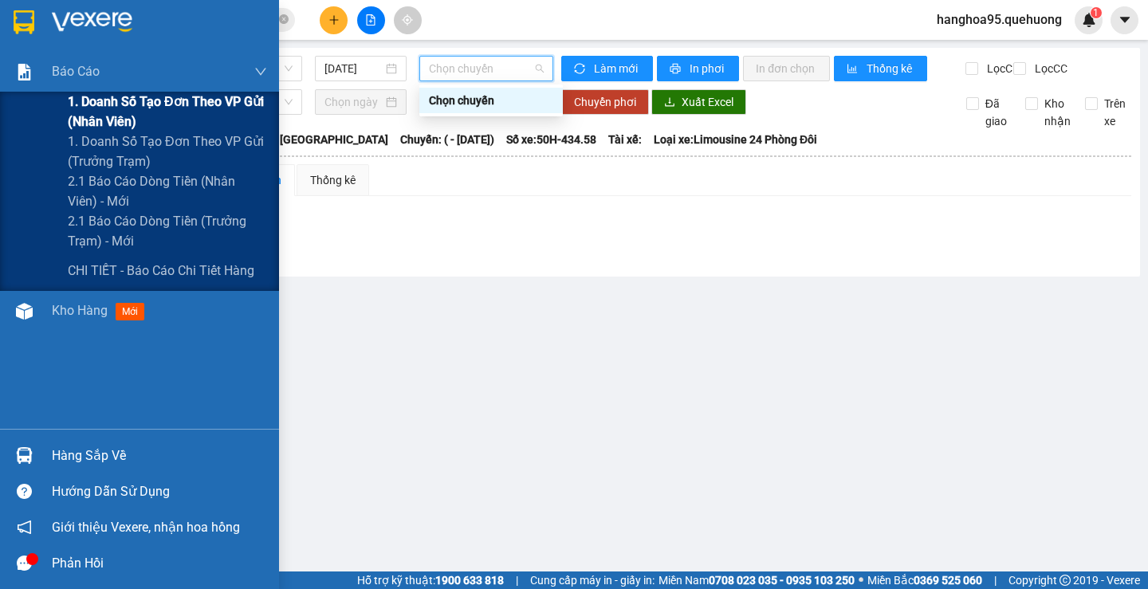
click at [142, 106] on span "1. Doanh số tạo đơn theo VP gửi (nhân viên)" at bounding box center [167, 112] width 199 height 40
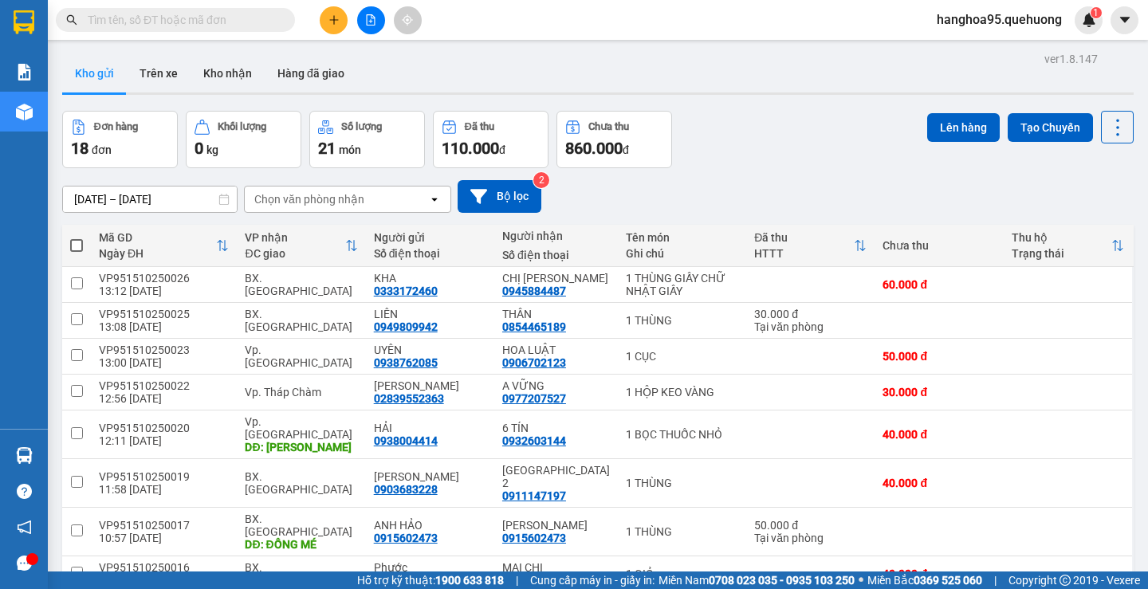
click at [101, 22] on input "text" at bounding box center [182, 20] width 188 height 18
click at [324, 27] on button at bounding box center [334, 20] width 28 height 28
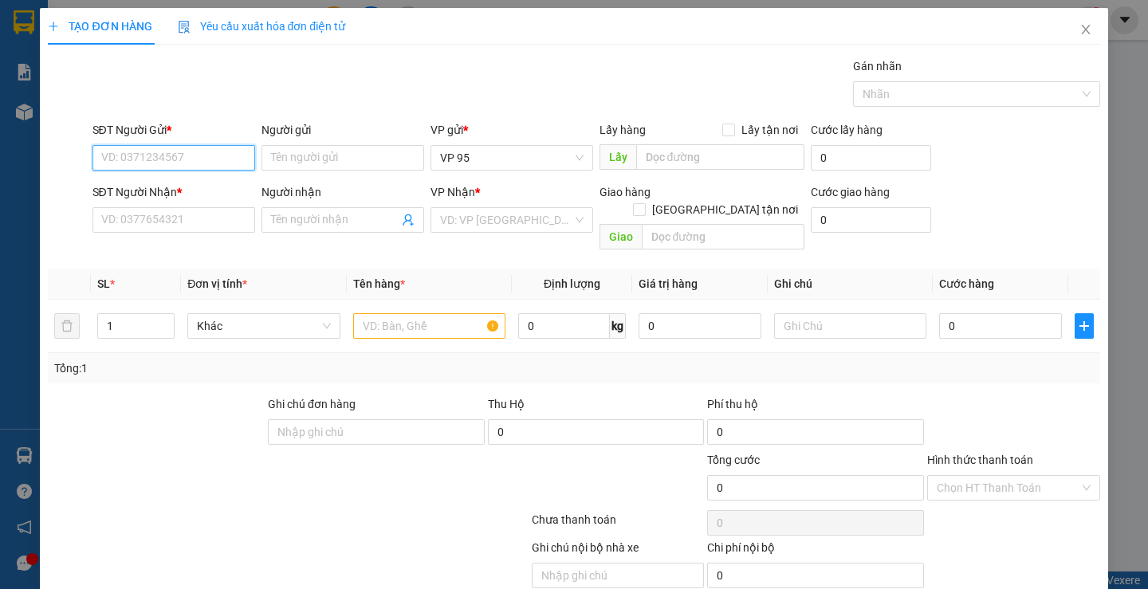
click at [123, 166] on input "SĐT Người Gửi *" at bounding box center [173, 158] width 163 height 26
click at [135, 160] on input "SĐT Người Gửi *" at bounding box center [173, 158] width 163 height 26
click at [132, 163] on input "2753" at bounding box center [173, 158] width 163 height 26
click at [165, 163] on input "2753" at bounding box center [173, 158] width 163 height 26
click at [136, 156] on input "2753" at bounding box center [173, 158] width 163 height 26
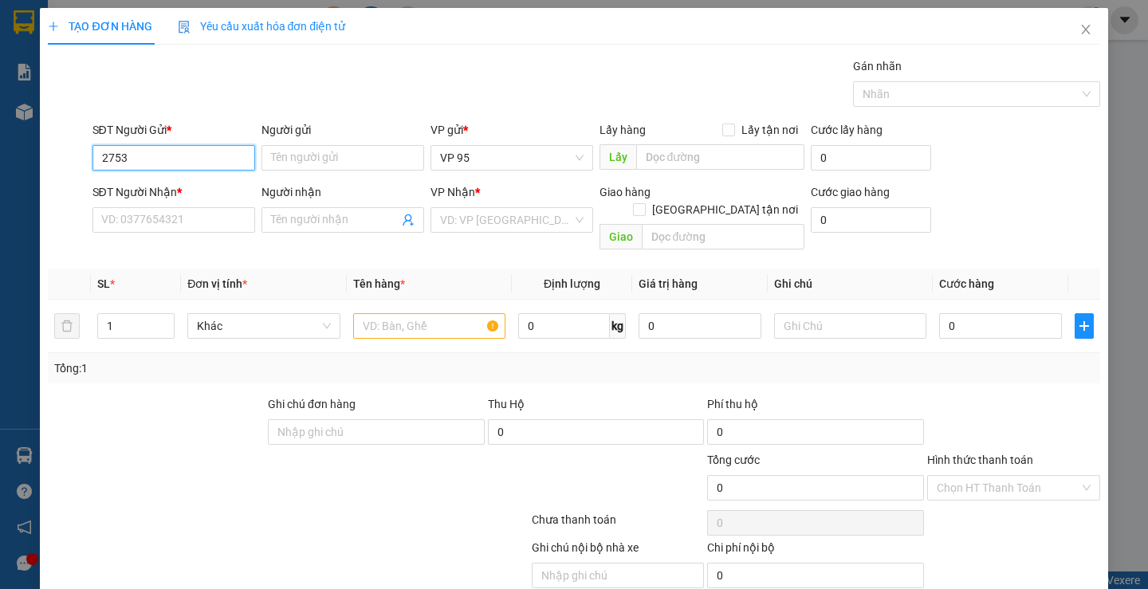
click at [132, 156] on input "2753" at bounding box center [173, 158] width 163 height 26
click at [101, 152] on input "2753" at bounding box center [173, 158] width 163 height 26
click at [183, 157] on input "0932182753" at bounding box center [173, 158] width 163 height 26
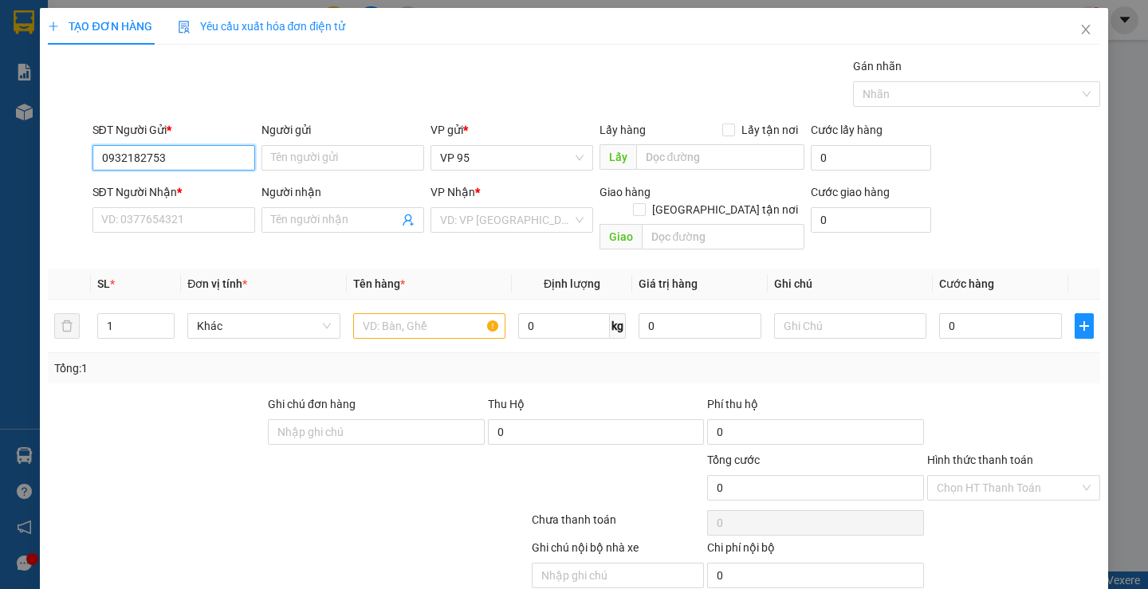
click at [191, 156] on input "0932182753" at bounding box center [173, 158] width 163 height 26
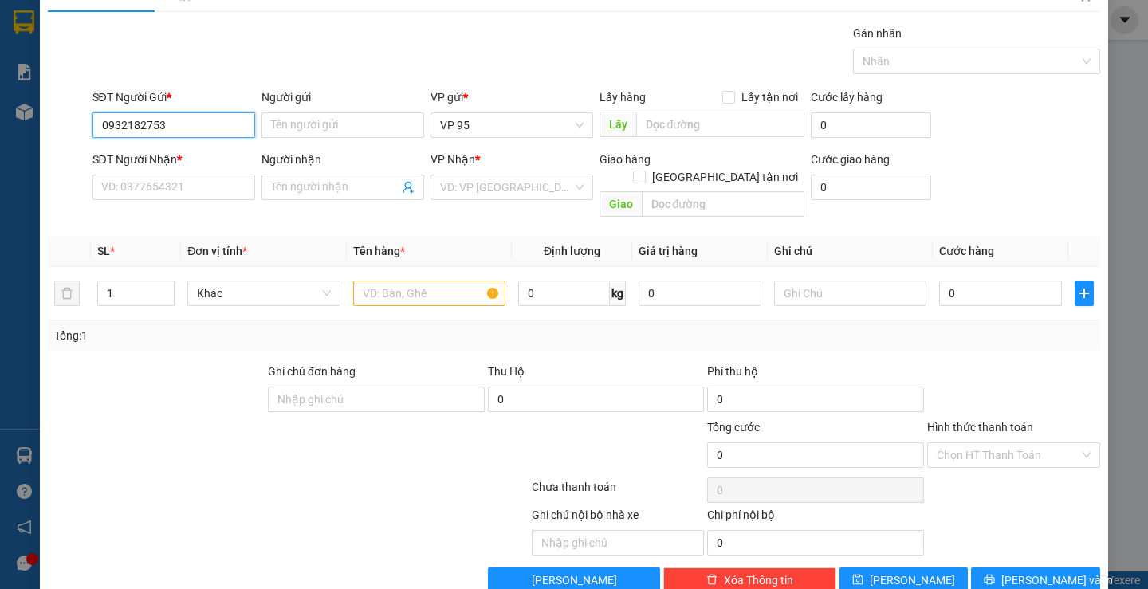
scroll to position [50, 0]
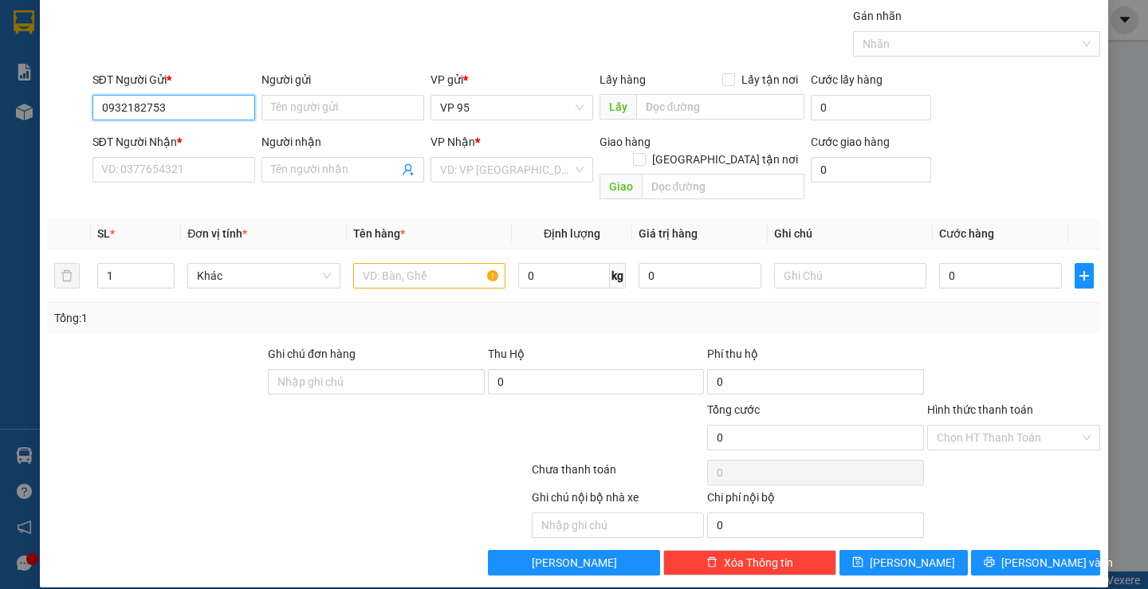
type input "0932182753"
drag, startPoint x: 212, startPoint y: 113, endPoint x: 0, endPoint y: 85, distance: 213.9
click at [0, 89] on div "TẠO ĐƠN HÀNG Yêu cầu xuất hóa đơn điện tử Transit Pickup Surcharge Ids Transit …" at bounding box center [574, 294] width 1148 height 589
click at [328, 107] on input "Người gửi" at bounding box center [343, 108] width 163 height 26
drag, startPoint x: 317, startPoint y: 105, endPoint x: 0, endPoint y: 102, distance: 317.3
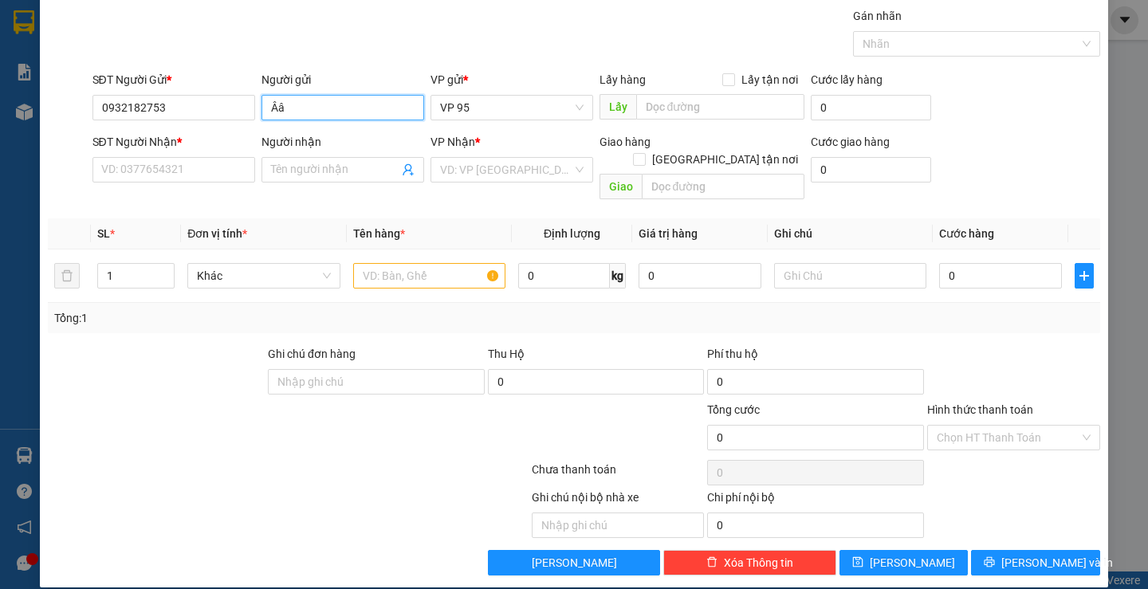
click at [10, 104] on div "TẠO ĐƠN HÀNG Yêu cầu xuất hóa đơn điện tử Transit Pickup Surcharge Ids Transit …" at bounding box center [574, 294] width 1148 height 589
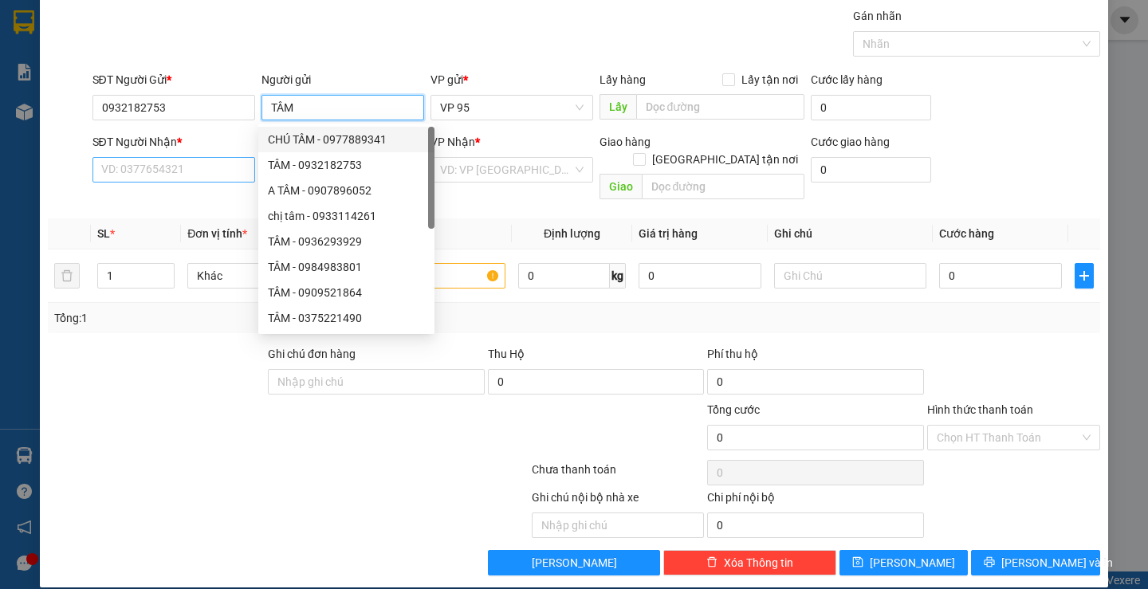
type input "TÂM"
click at [121, 171] on input "SĐT Người Nhận *" at bounding box center [173, 170] width 163 height 26
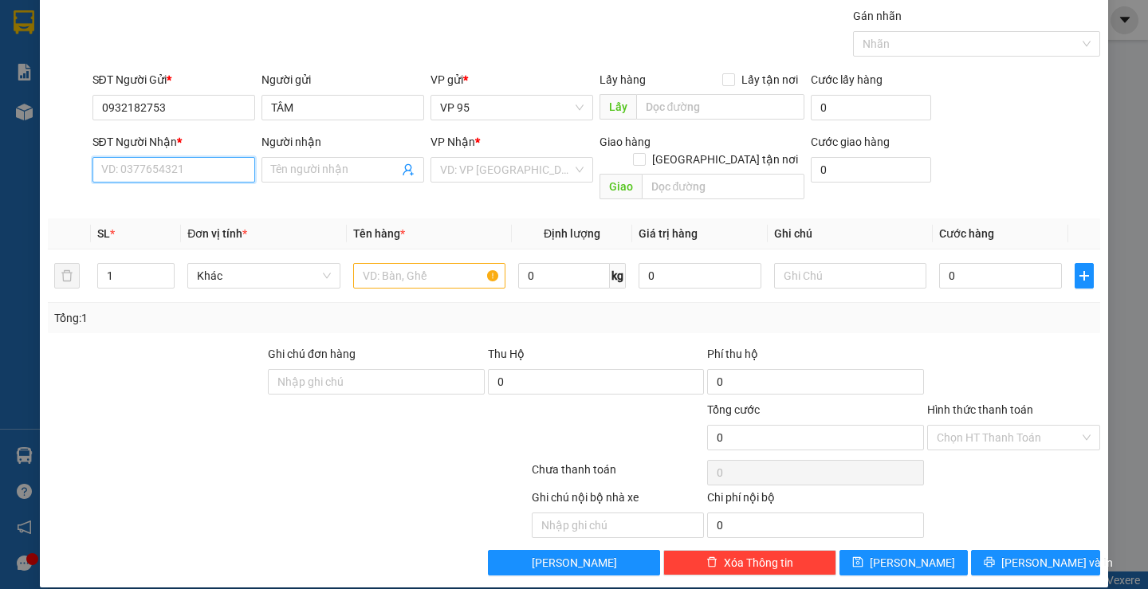
click at [121, 171] on input "SĐT Người Nhận *" at bounding box center [173, 170] width 163 height 26
type input "0941051950"
click at [213, 201] on div "0941051950 - MS PHƯỢNG AMANOI" at bounding box center [193, 202] width 187 height 18
type input "MS PHƯỢNG AMANOI"
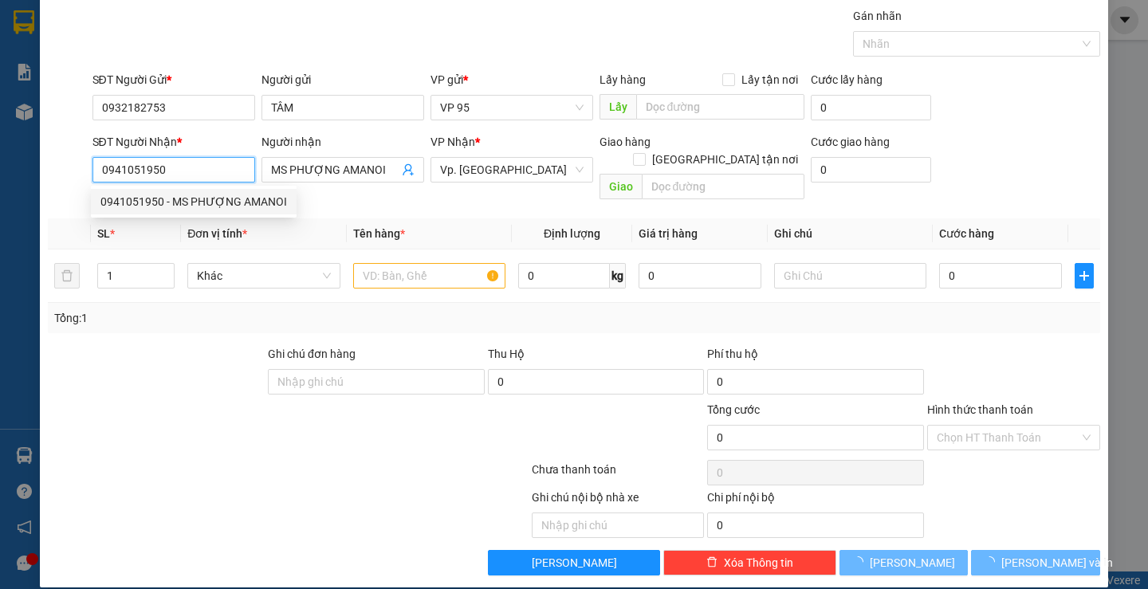
type input "50.000"
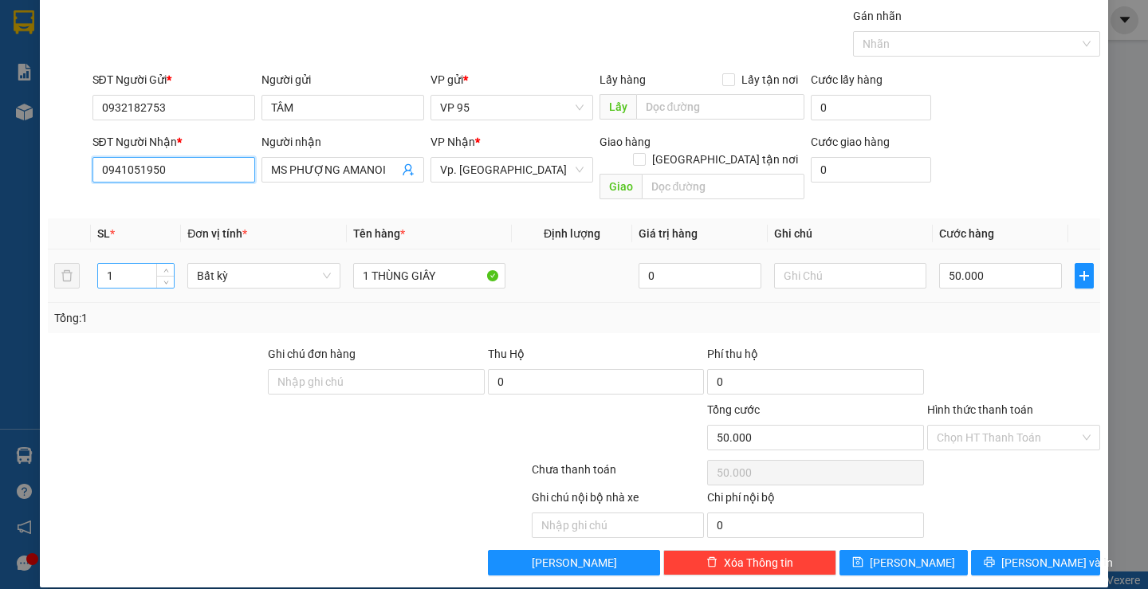
type input "0941051950"
drag, startPoint x: 135, startPoint y: 262, endPoint x: 0, endPoint y: 193, distance: 151.5
click at [0, 193] on div "TẠO ĐƠN HÀNG Yêu cầu xuất hóa đơn điện tử Transit Pickup Surcharge Ids Transit …" at bounding box center [574, 294] width 1148 height 589
type input "2"
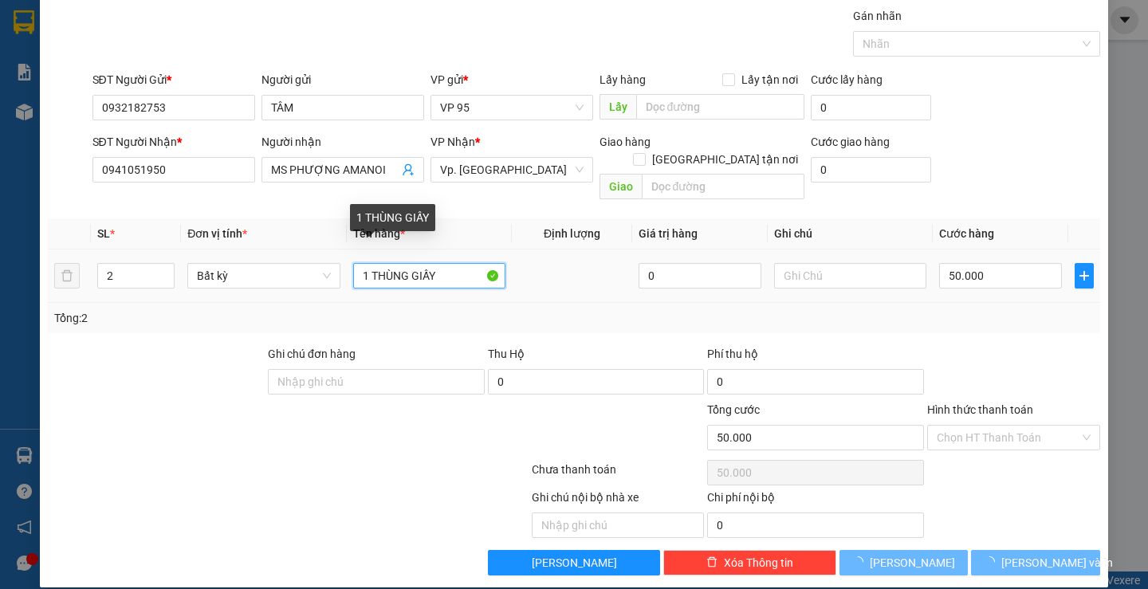
drag, startPoint x: 344, startPoint y: 263, endPoint x: 543, endPoint y: 230, distance: 202.0
click at [0, 238] on div "TẠO ĐƠN HÀNG Yêu cầu xuất hóa đơn điện tử Transit Pickup Surcharge Ids Transit …" at bounding box center [574, 294] width 1148 height 589
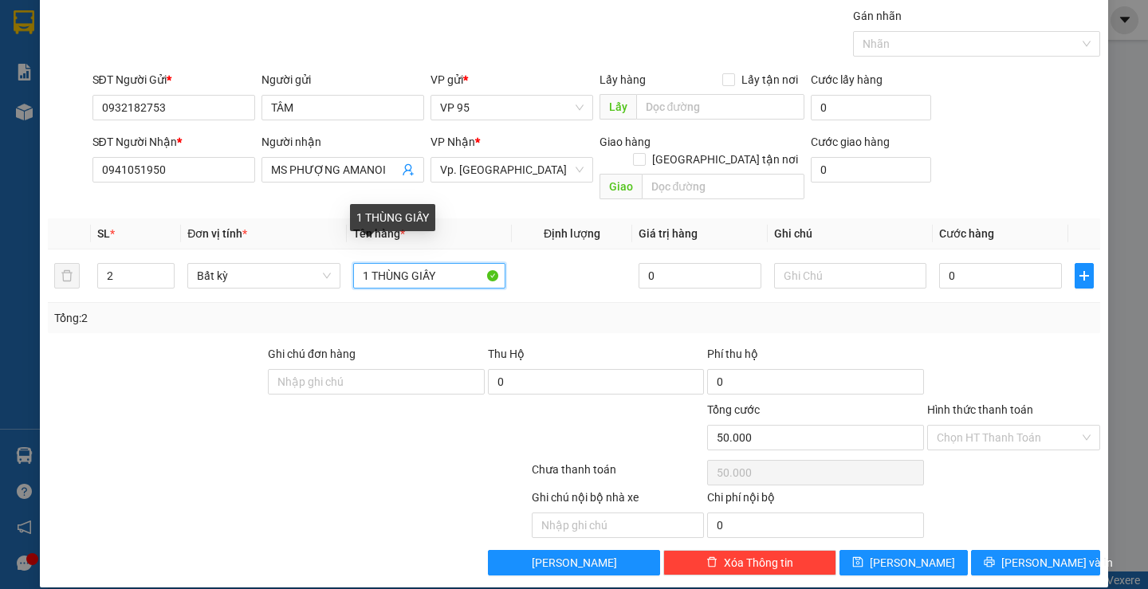
type input "0"
click at [397, 263] on input "2" at bounding box center [429, 276] width 152 height 26
type input "2 THÙNG GIẤY"
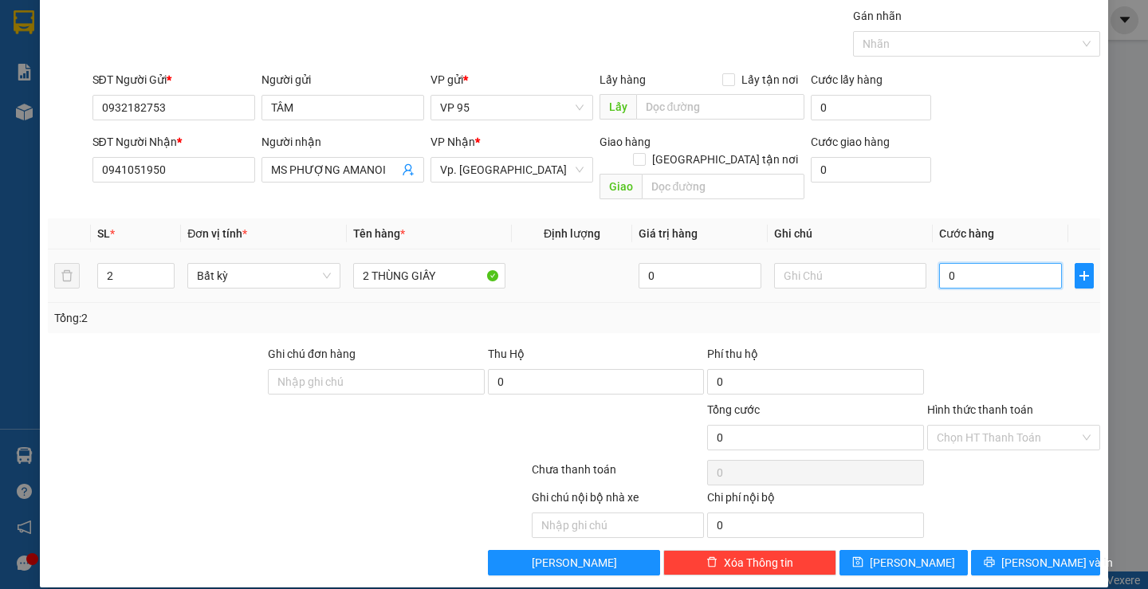
click at [963, 266] on input "0" at bounding box center [1000, 276] width 123 height 26
type input "0"
type input "7"
type input "07"
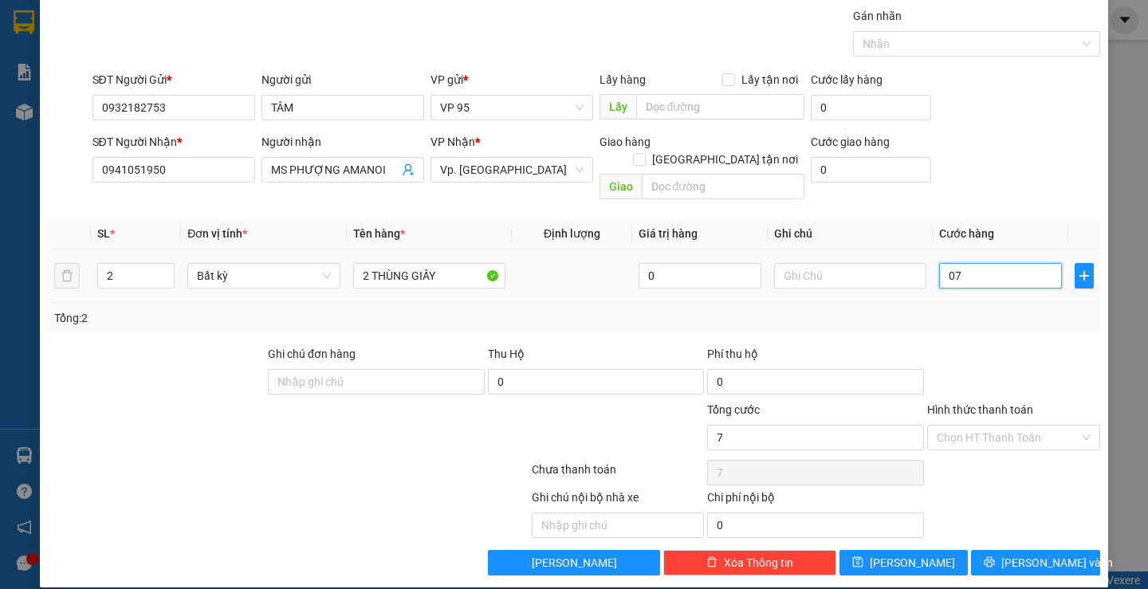
type input "70"
type input "070"
type input "70.000"
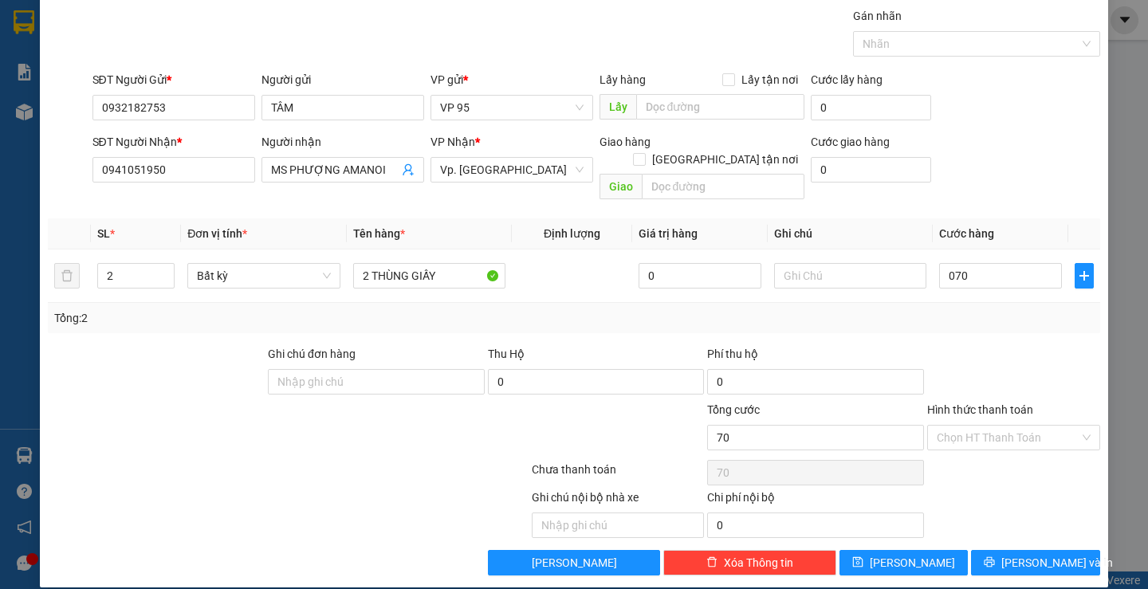
type input "70.000"
click at [977, 345] on div at bounding box center [1014, 373] width 176 height 56
click at [1003, 403] on label "Hình thức thanh toán" at bounding box center [980, 409] width 106 height 13
click at [1003, 426] on input "Hình thức thanh toán" at bounding box center [1008, 438] width 143 height 24
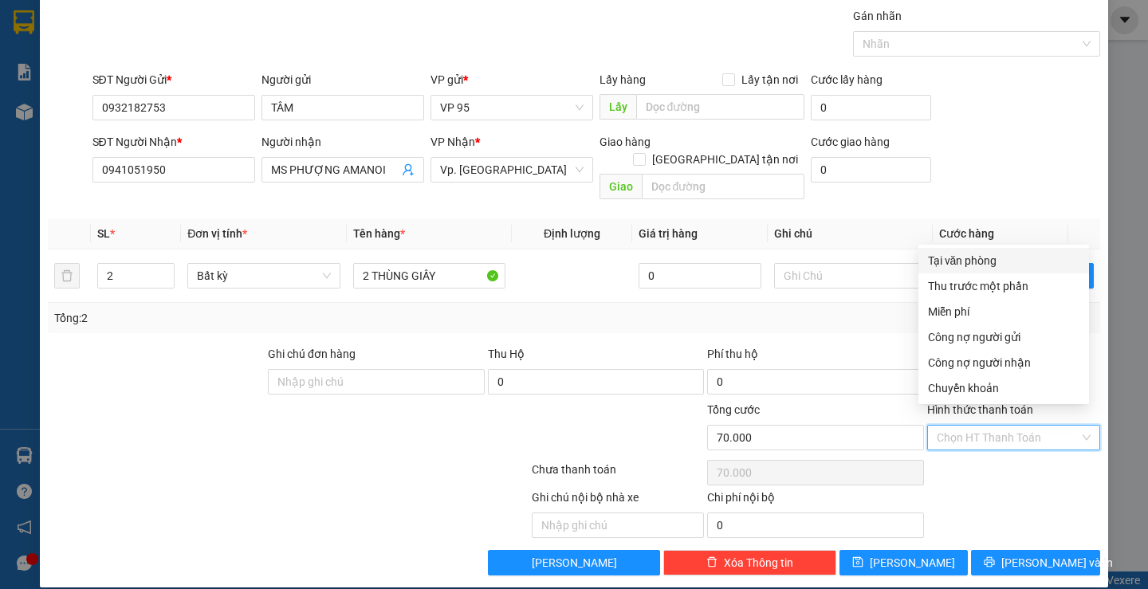
click at [978, 264] on div "Tại văn phòng" at bounding box center [1003, 261] width 151 height 18
type input "0"
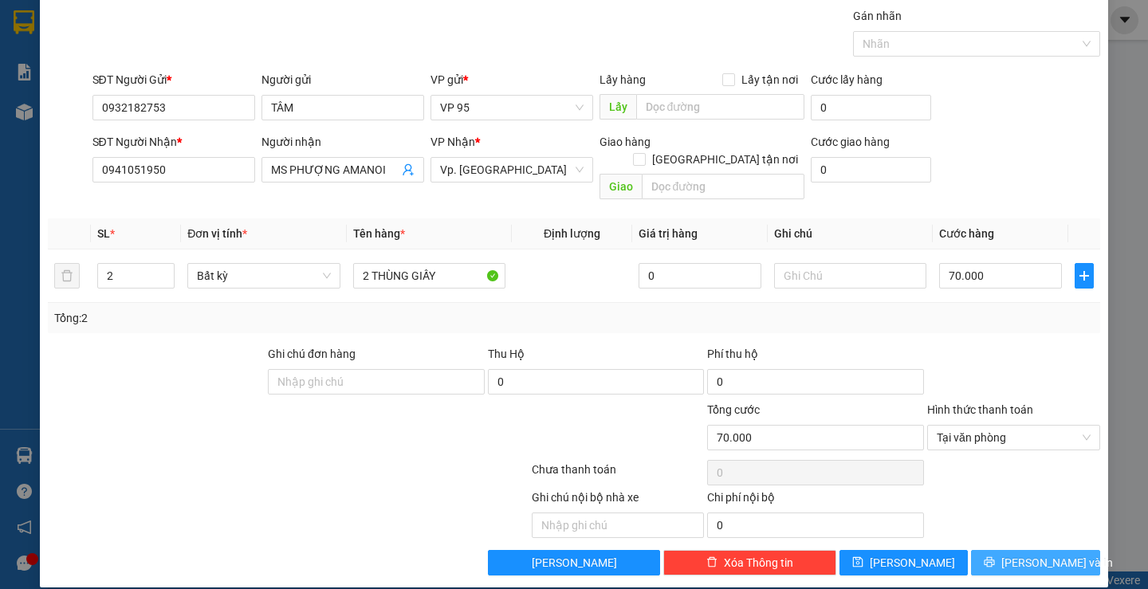
click at [988, 552] on button "[PERSON_NAME] và In" at bounding box center [1035, 563] width 128 height 26
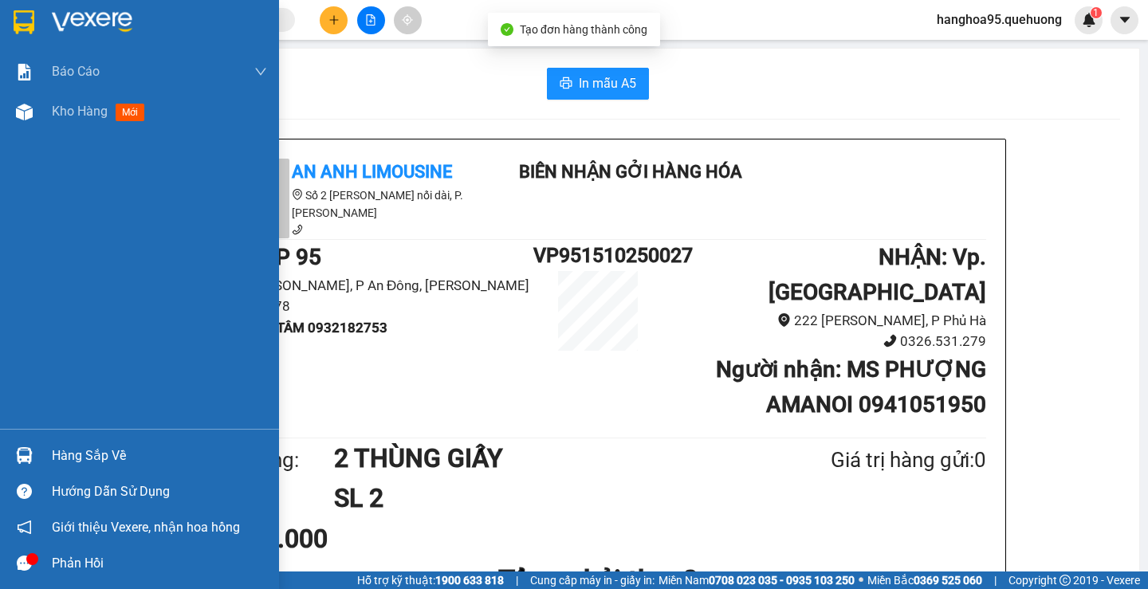
click at [51, 112] on div "Kho hàng mới" at bounding box center [139, 112] width 279 height 40
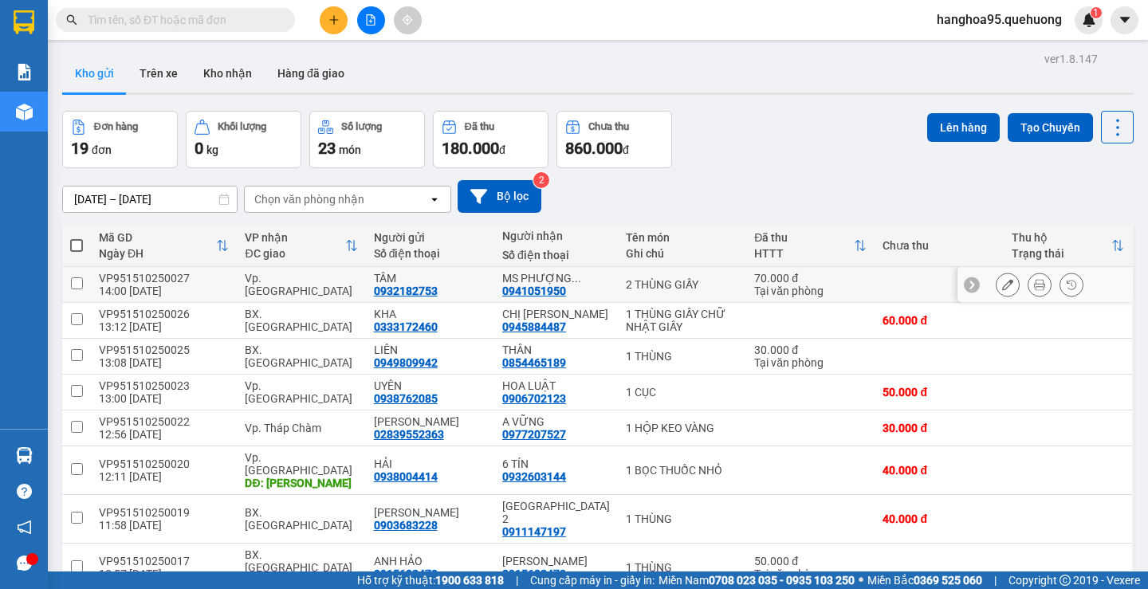
click at [998, 292] on button at bounding box center [1008, 285] width 22 height 28
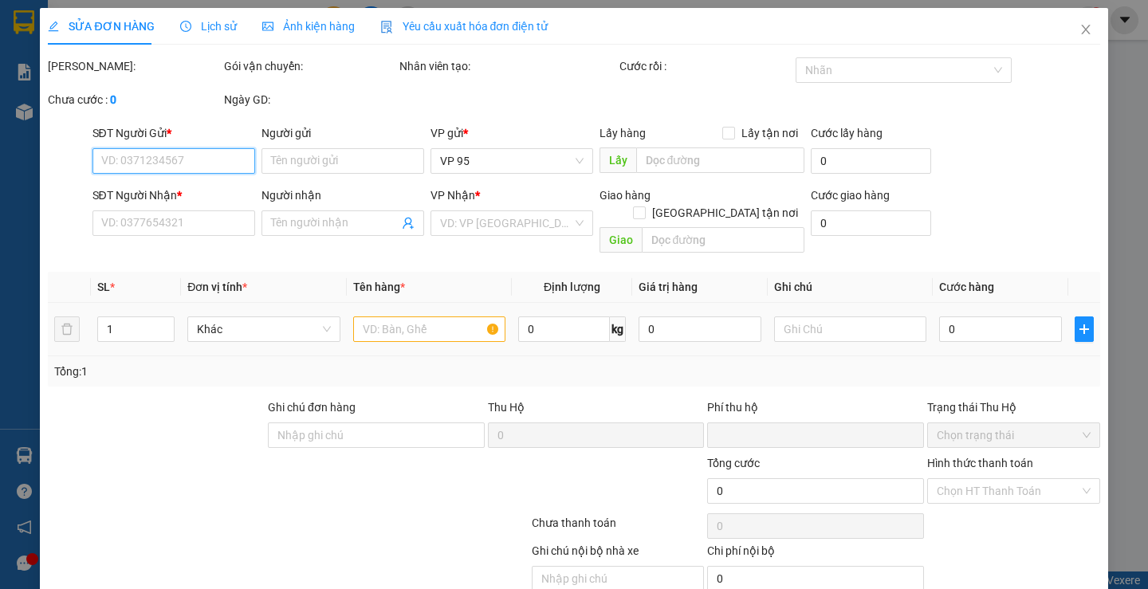
type input "0932182753"
type input "TÂM"
type input "0941051950"
type input "MS PHƯỢNG AMANOI"
type input "0"
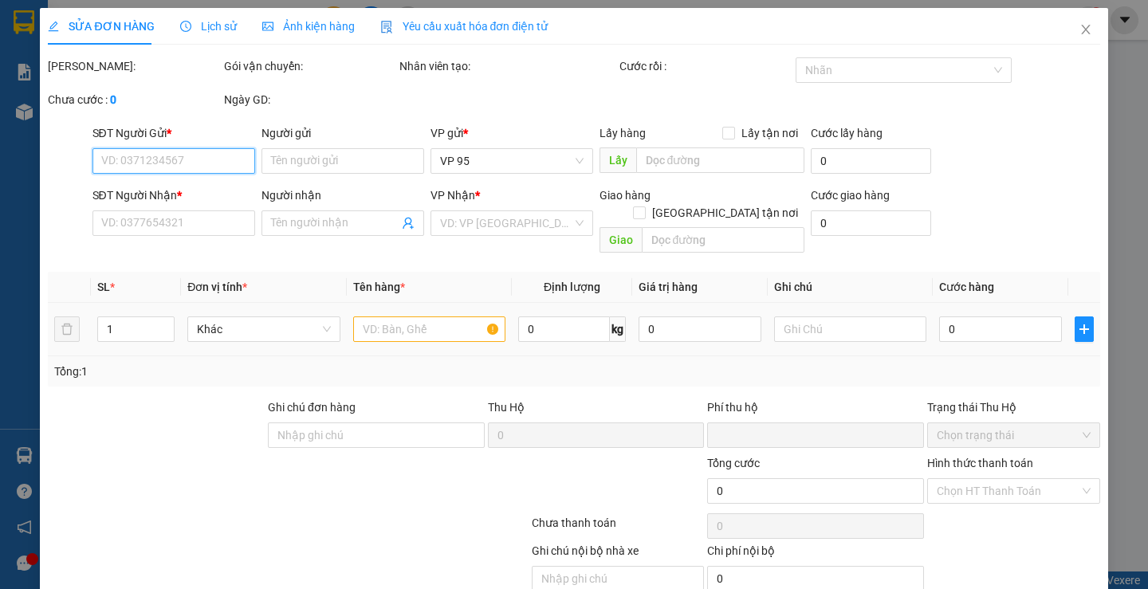
type input "70.000"
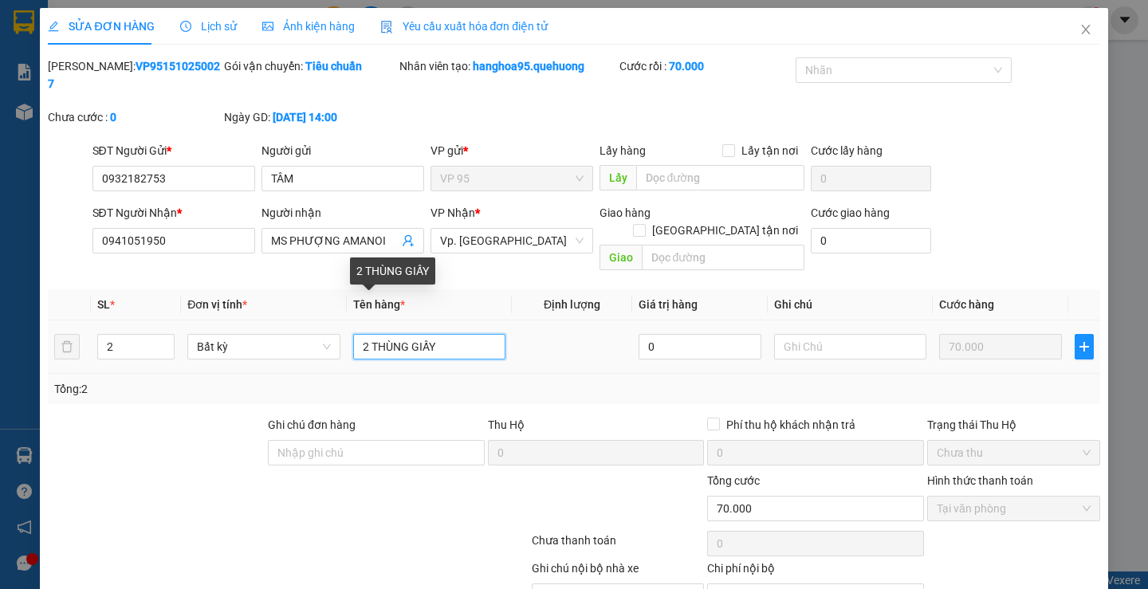
click at [447, 334] on input "2 THÙNG GIẤY" at bounding box center [429, 347] width 152 height 26
type input "2 THÙNG GIẤY MẬT ONG"
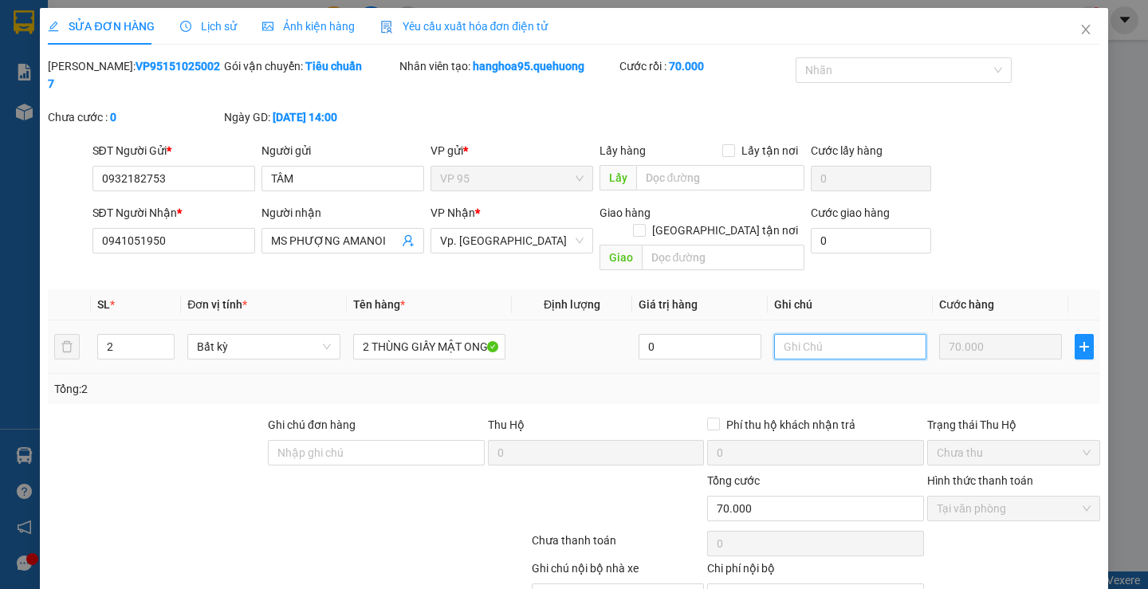
click at [842, 334] on input "text" at bounding box center [850, 347] width 152 height 26
type input "CÓ THỦY TINH NHẸ TAY DÙM E Ạ BỂ VỠ NHÀ XE KHÔNG CHỊU TRÁCH NHIỆM"
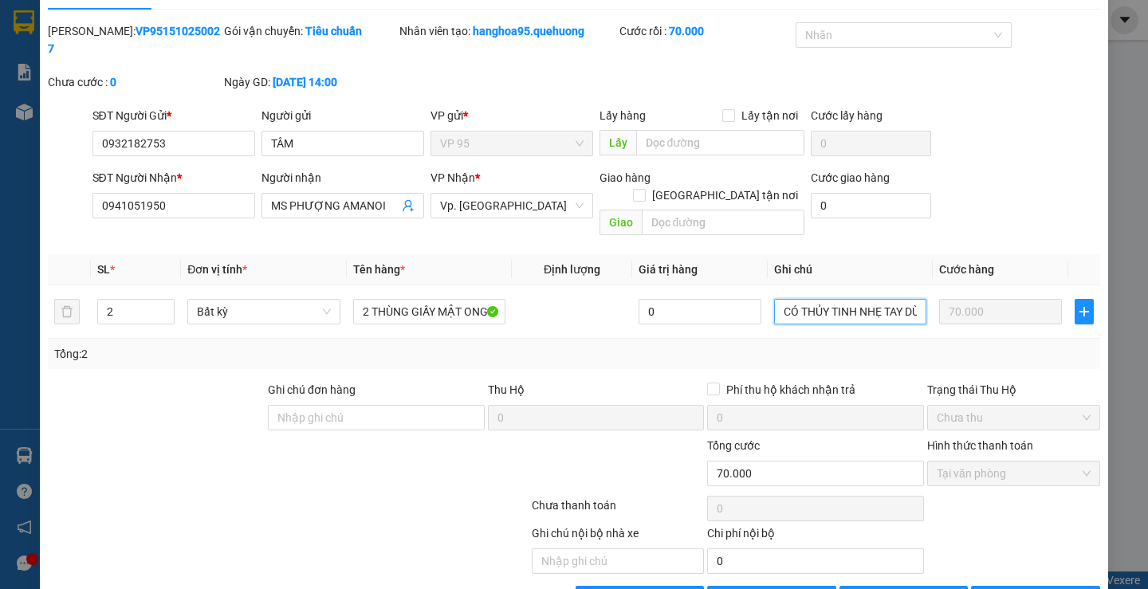
scroll to position [53, 0]
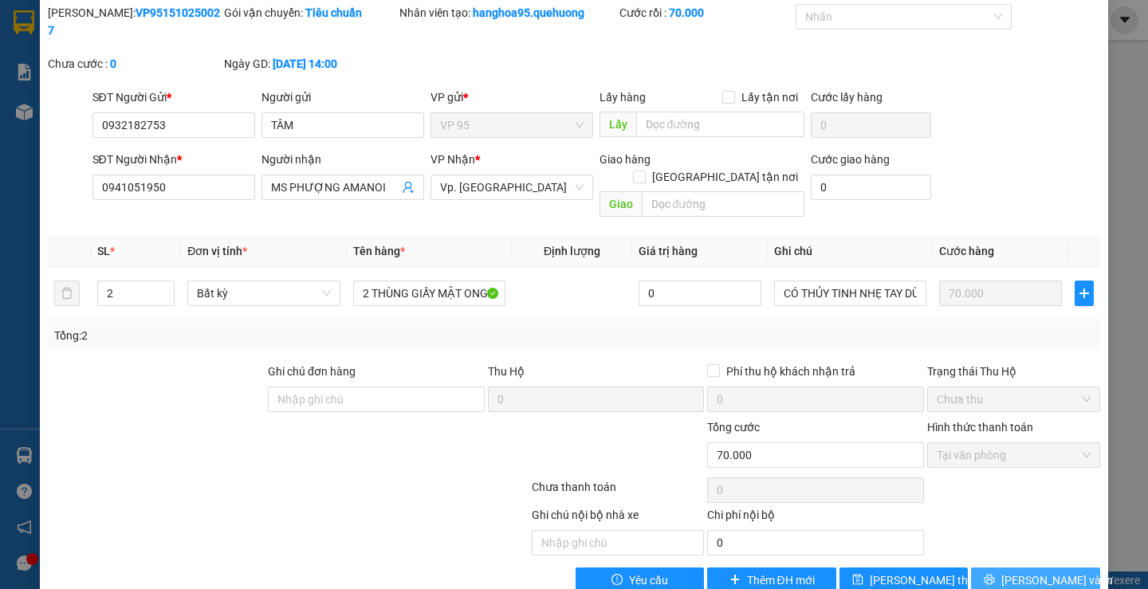
click at [995, 574] on icon "printer" at bounding box center [989, 579] width 11 height 11
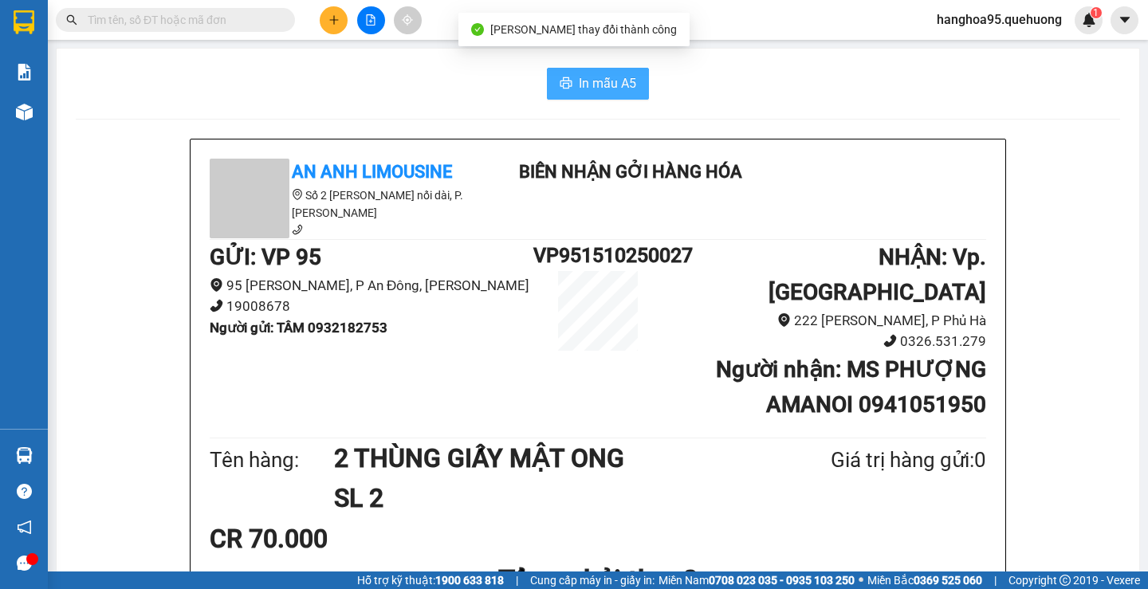
click at [592, 84] on span "In mẫu A5" at bounding box center [607, 83] width 57 height 20
click at [598, 82] on span "In mẫu A5" at bounding box center [607, 83] width 57 height 20
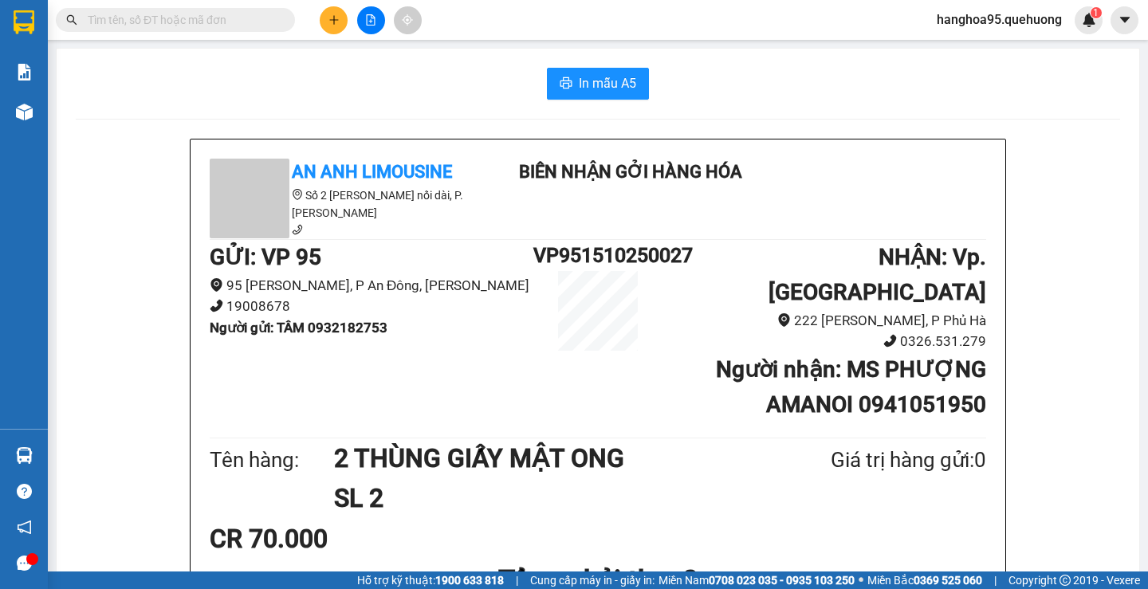
click at [110, 24] on input "text" at bounding box center [182, 20] width 188 height 18
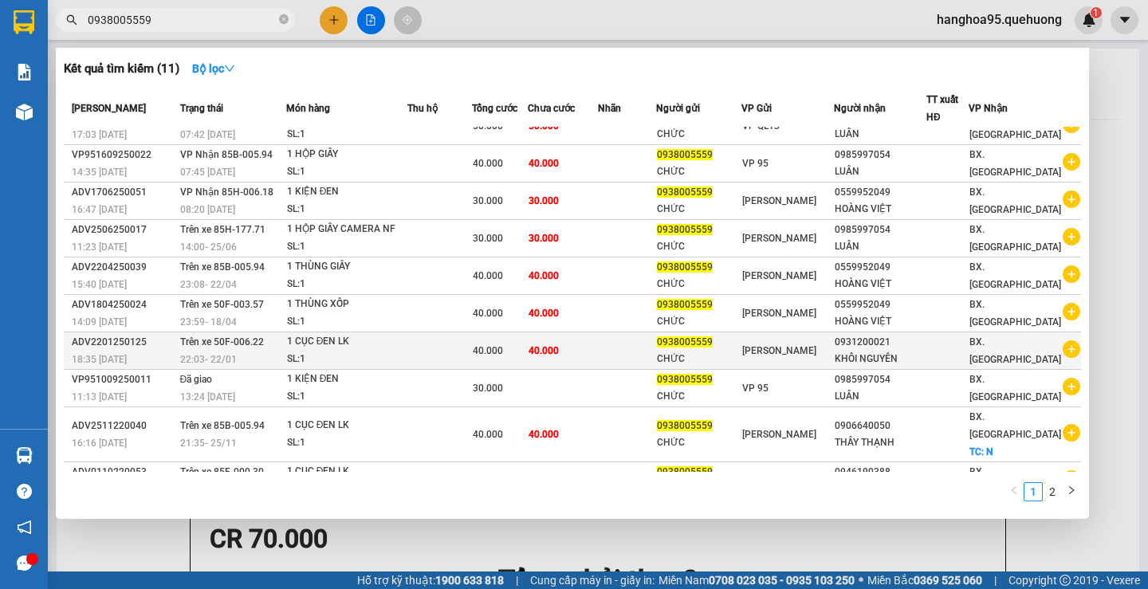
scroll to position [30, 0]
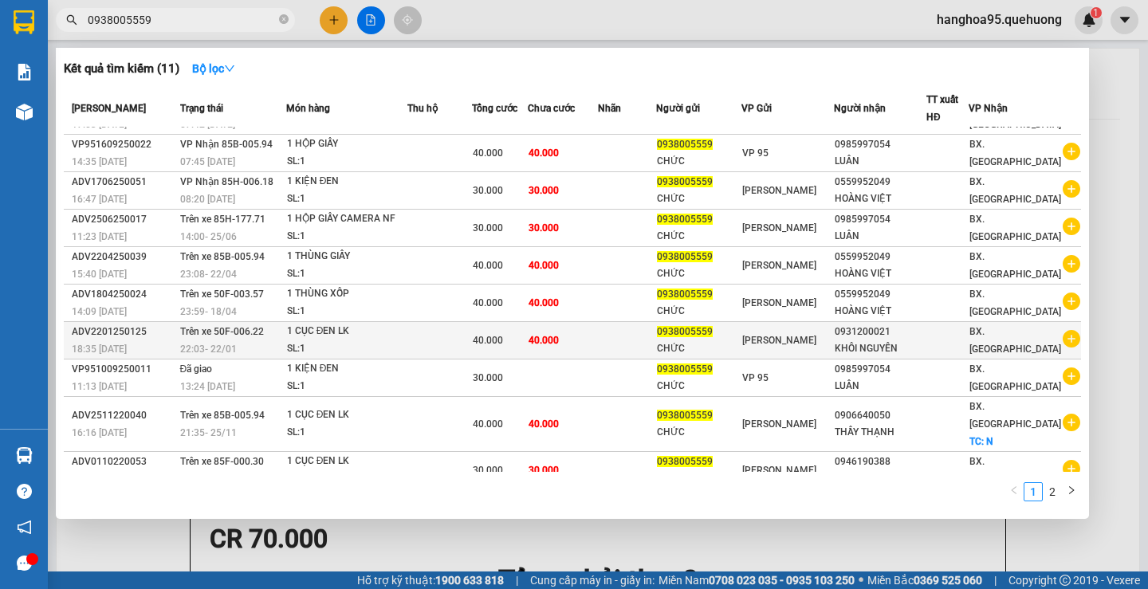
type input "0938005559"
click at [907, 331] on div "0931200021" at bounding box center [880, 332] width 91 height 17
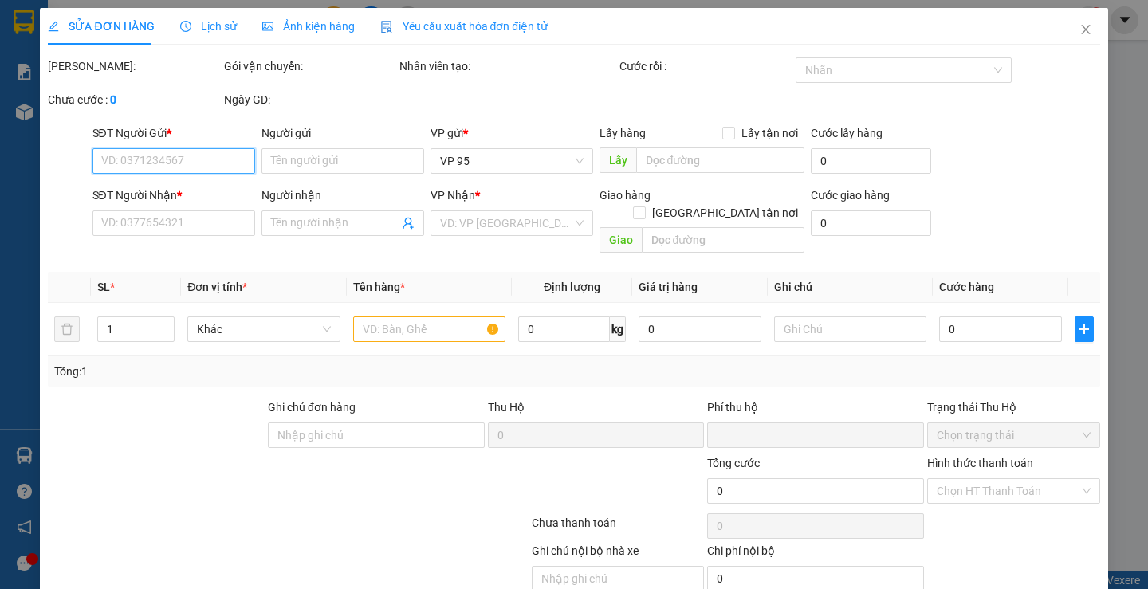
type input "0938005559"
type input "CHỨC"
type input "0931200021"
type input "KHÔI NGUYÊN"
type input "0"
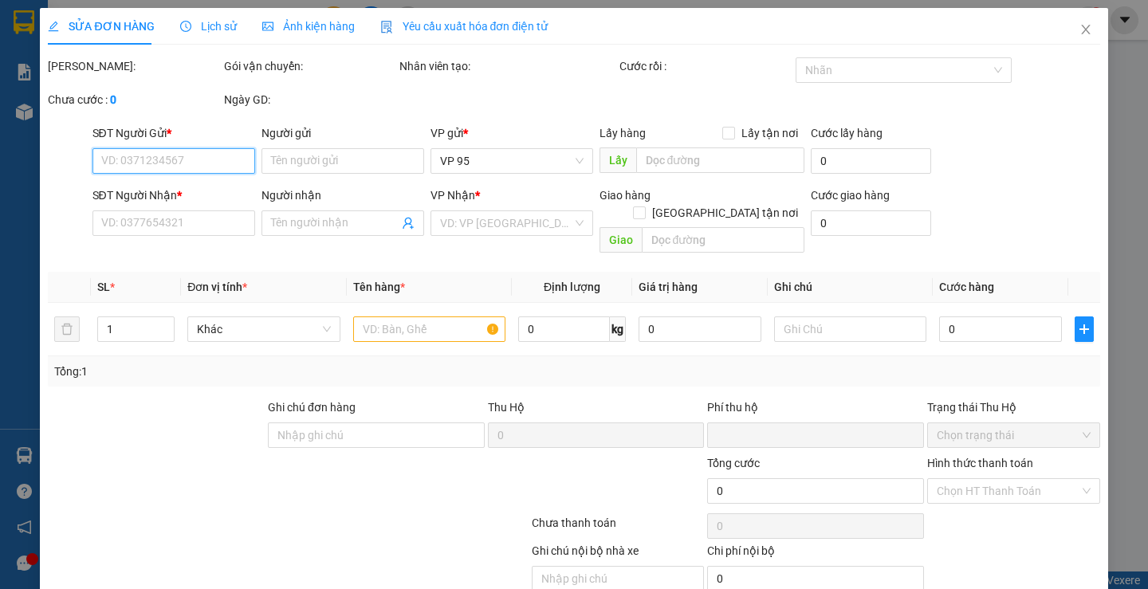
type input "40.000"
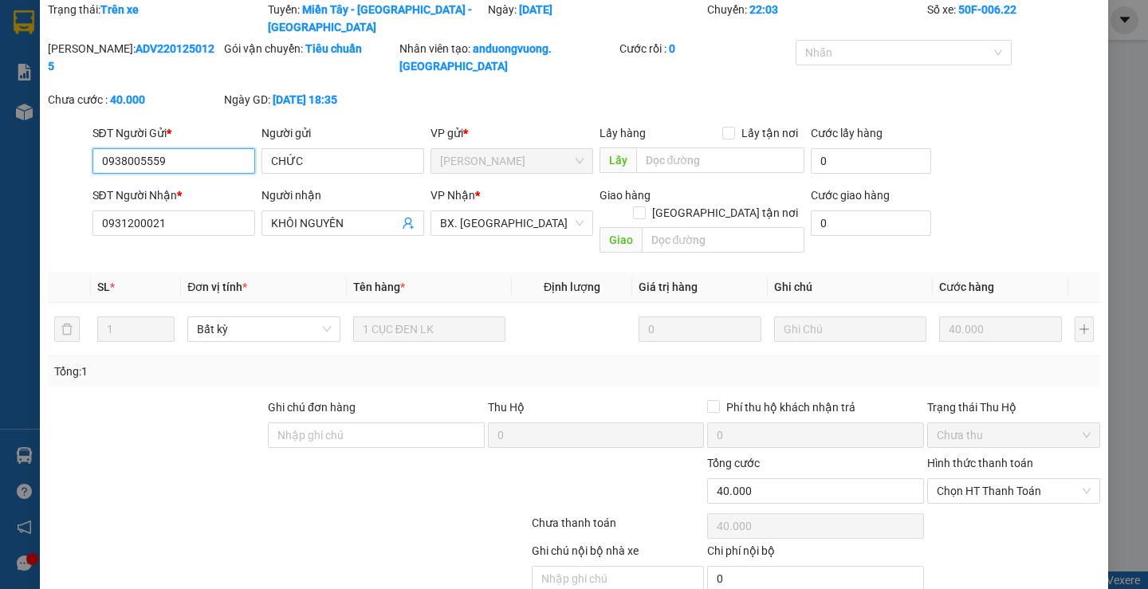
scroll to position [75, 0]
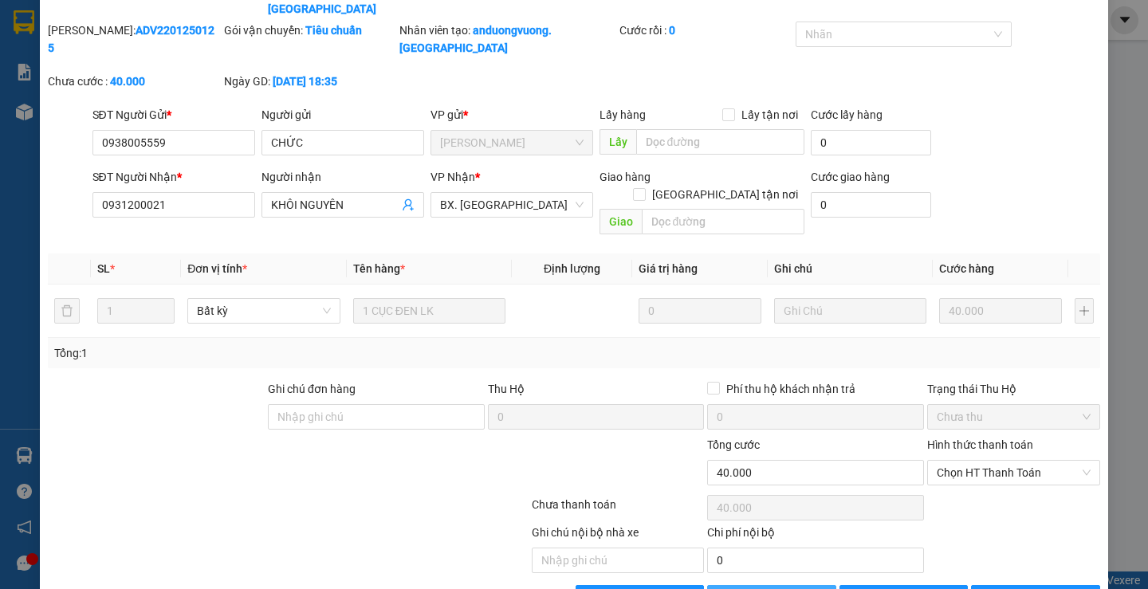
click at [793, 588] on span "Thêm ĐH mới" at bounding box center [781, 598] width 68 height 18
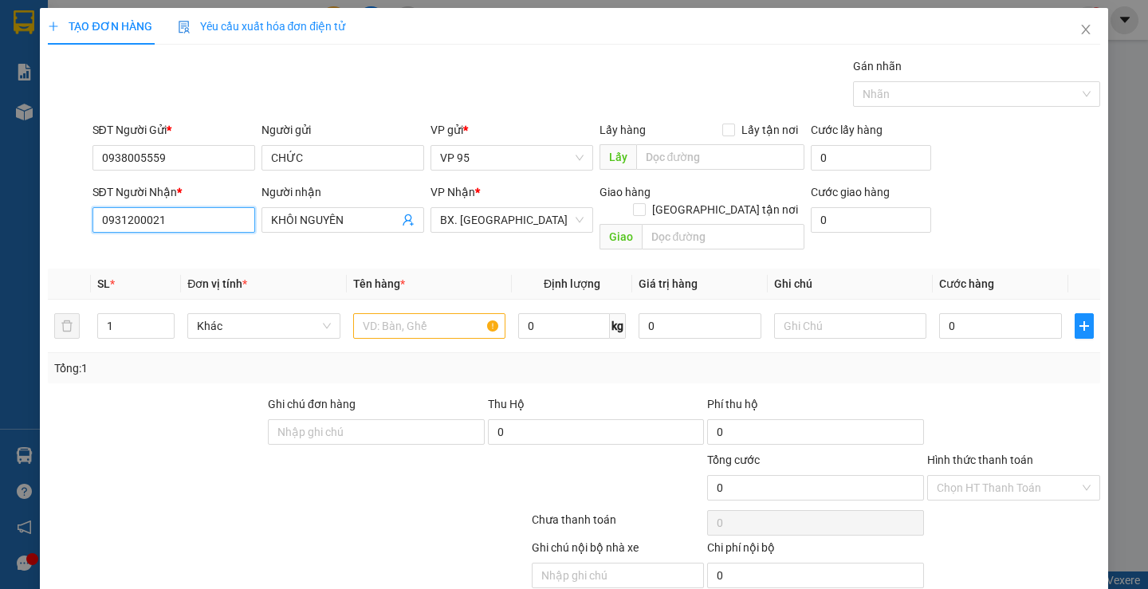
drag, startPoint x: 198, startPoint y: 219, endPoint x: 0, endPoint y: 219, distance: 197.7
click at [0, 219] on div "TẠO ĐƠN HÀNG Yêu cầu xuất hóa đơn điện tử Transit Pickup Surcharge Ids Transit …" at bounding box center [574, 294] width 1148 height 589
type input "0333719114"
click at [145, 314] on input "1" at bounding box center [136, 326] width 76 height 24
click at [387, 313] on input "text" at bounding box center [429, 326] width 152 height 26
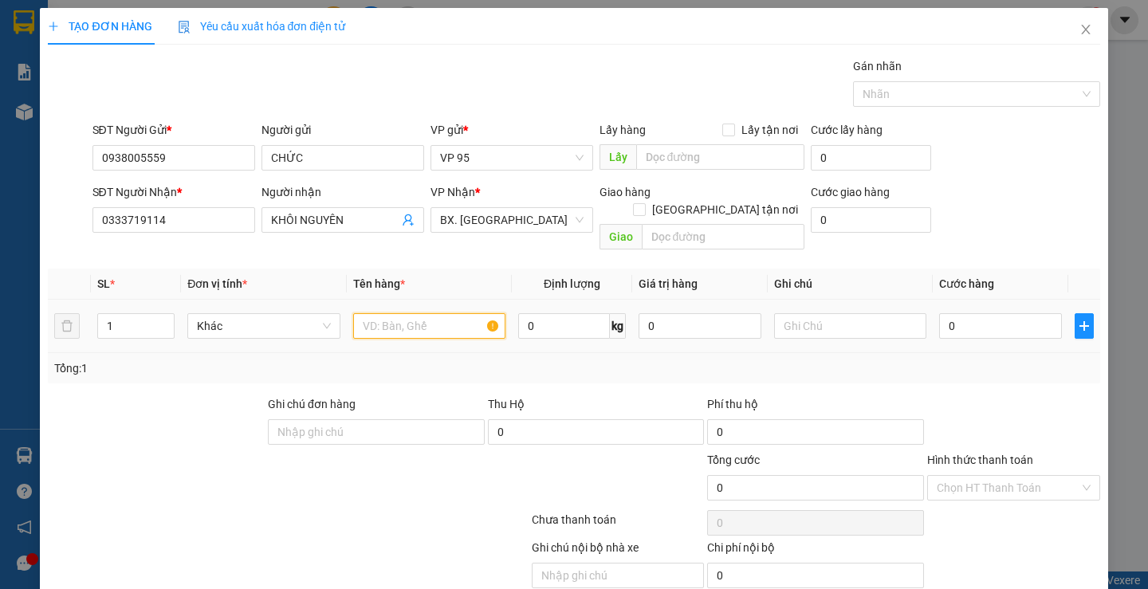
click at [387, 313] on input "text" at bounding box center [429, 326] width 152 height 26
type input "1 KIỆN ĐEN CAMERA"
click at [858, 313] on input "text" at bounding box center [850, 326] width 152 height 26
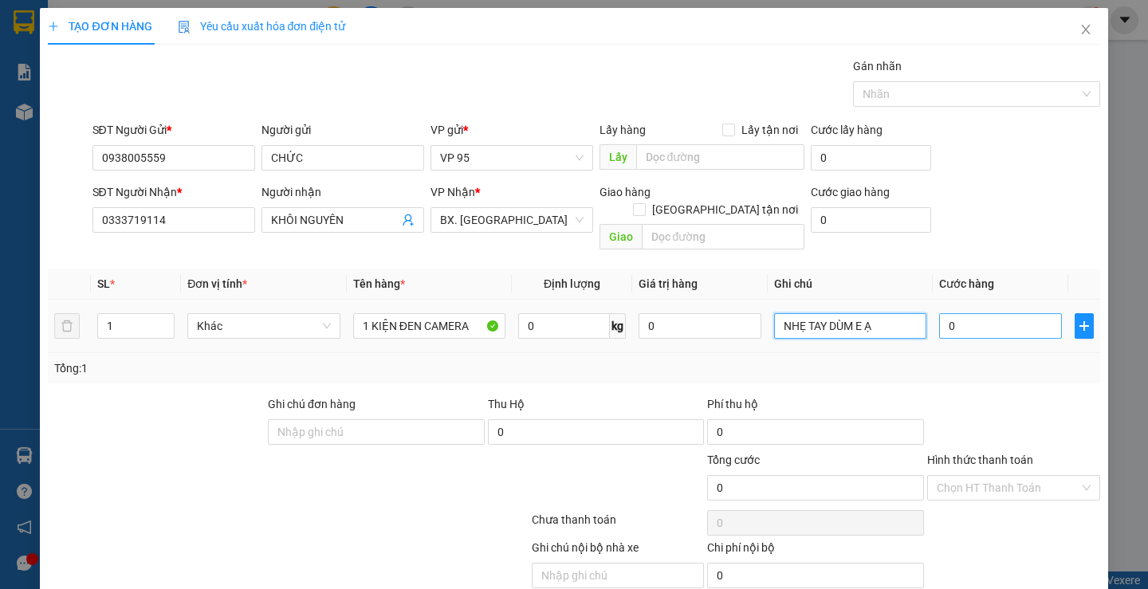
type input "NHẸ TAY DÙM E Ạ"
type input "04"
type input "4"
type input "040"
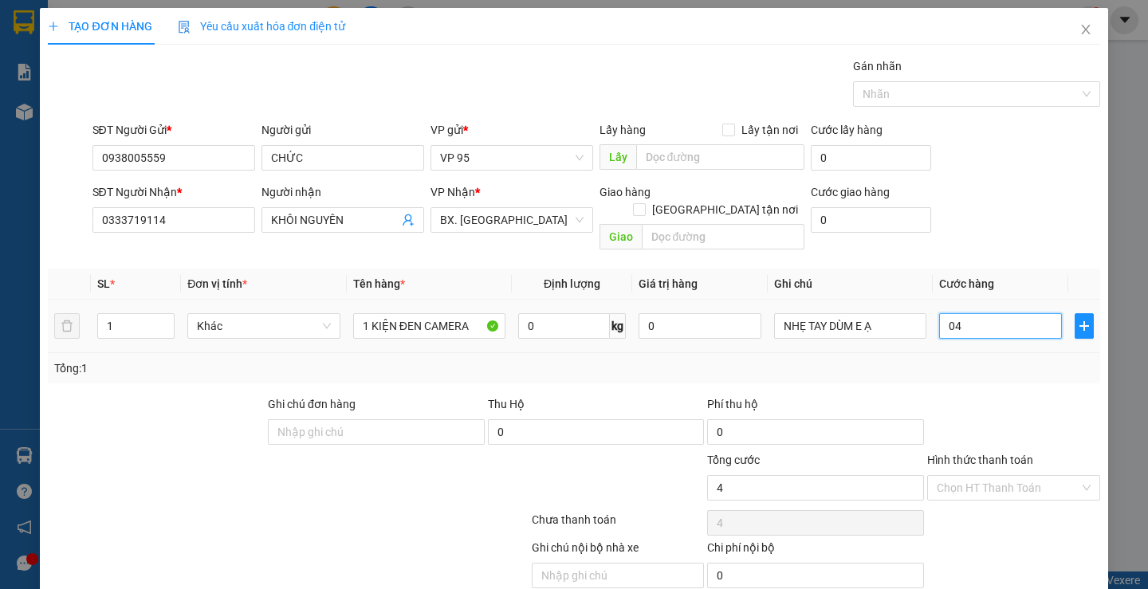
type input "40"
type input "40.000"
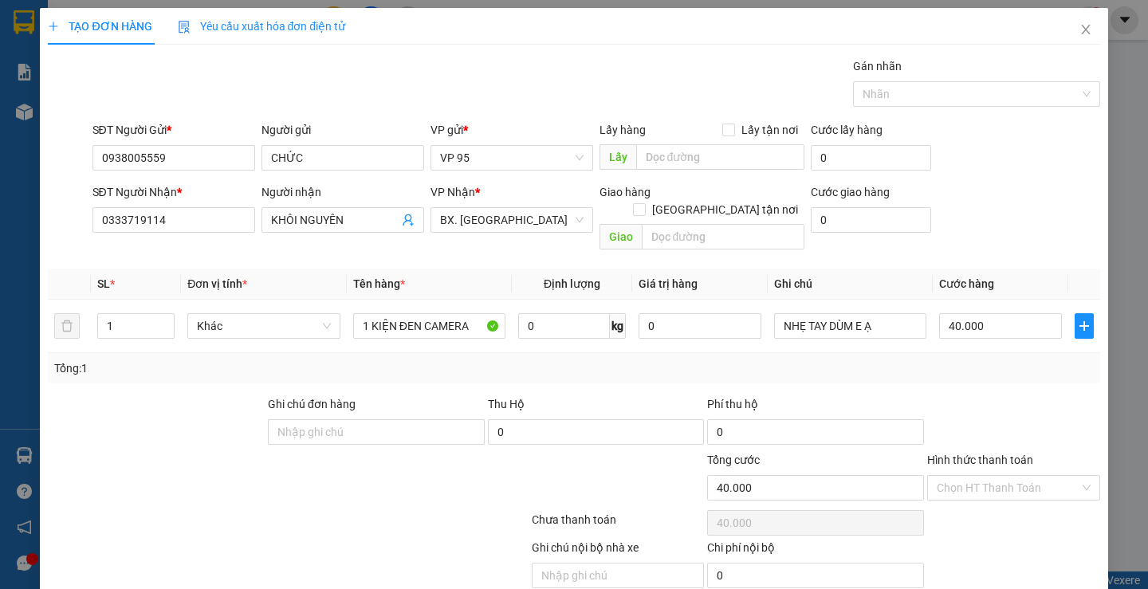
click at [956, 419] on div at bounding box center [1014, 423] width 176 height 56
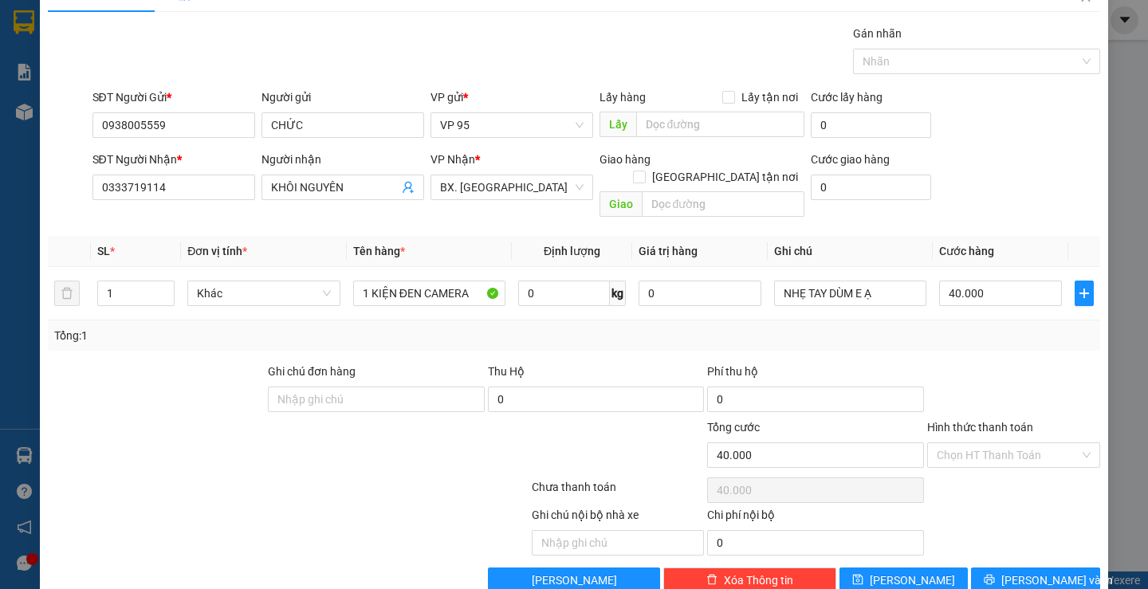
scroll to position [50, 0]
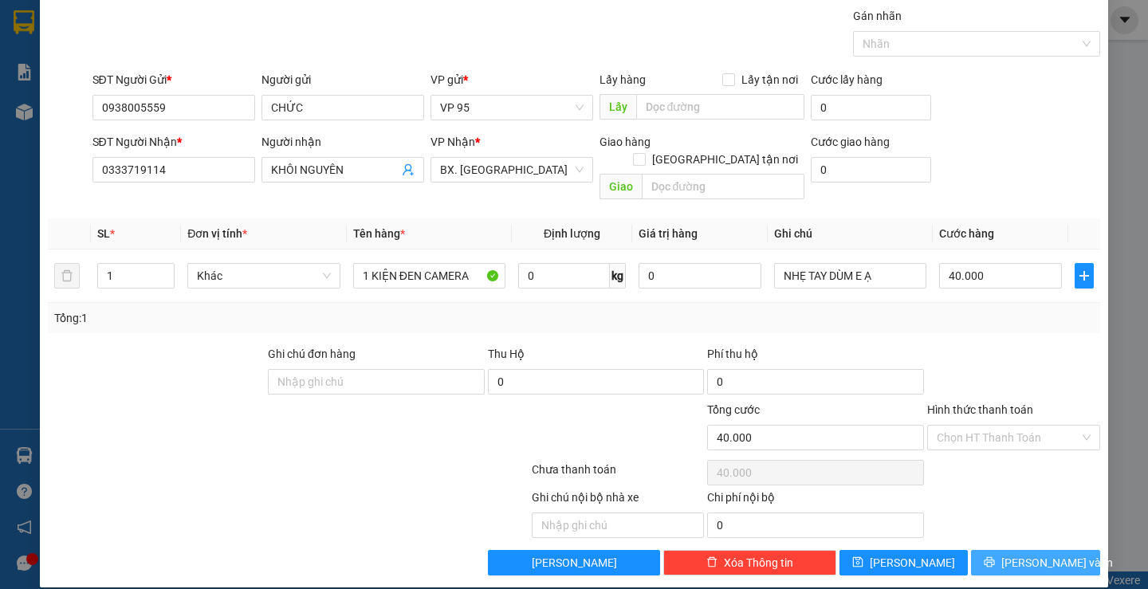
click at [988, 550] on button "[PERSON_NAME] và In" at bounding box center [1035, 563] width 128 height 26
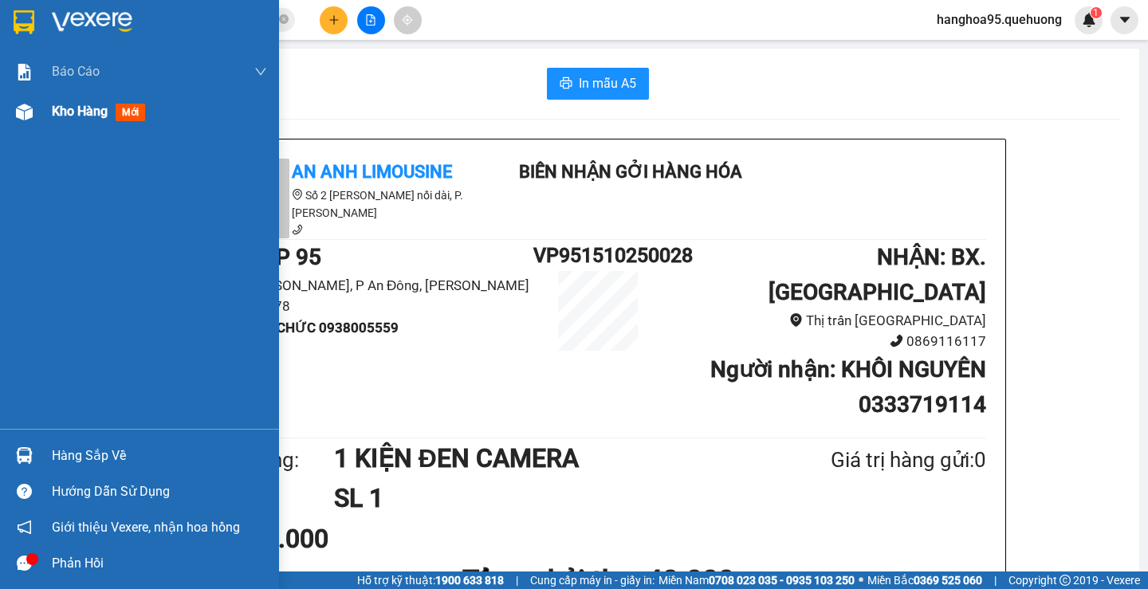
click at [96, 110] on span "Kho hàng" at bounding box center [80, 111] width 56 height 15
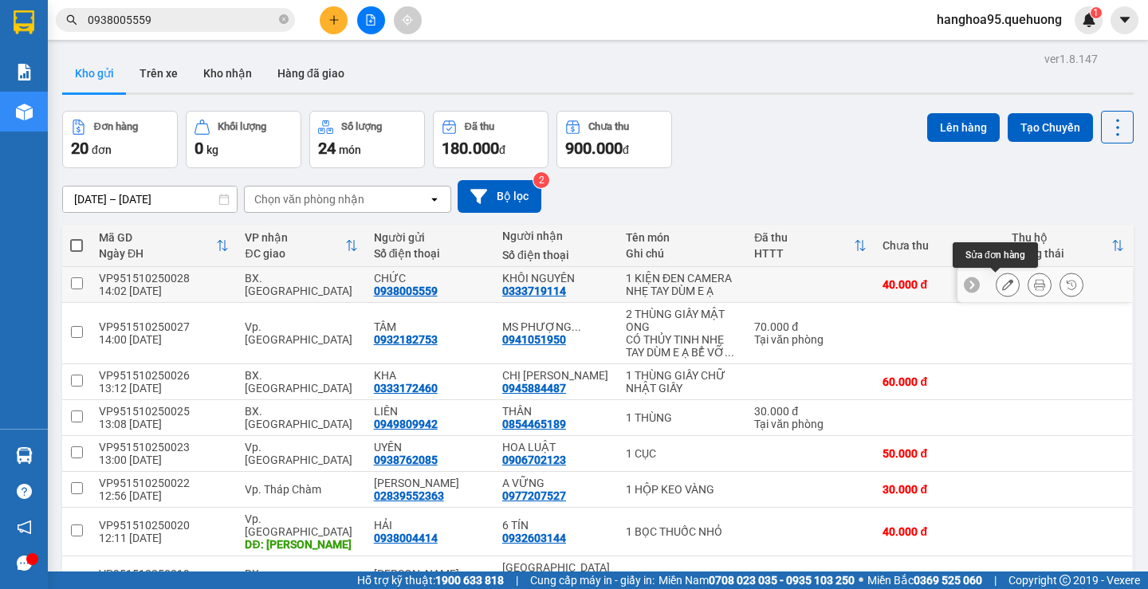
click at [1002, 288] on icon at bounding box center [1007, 284] width 11 height 11
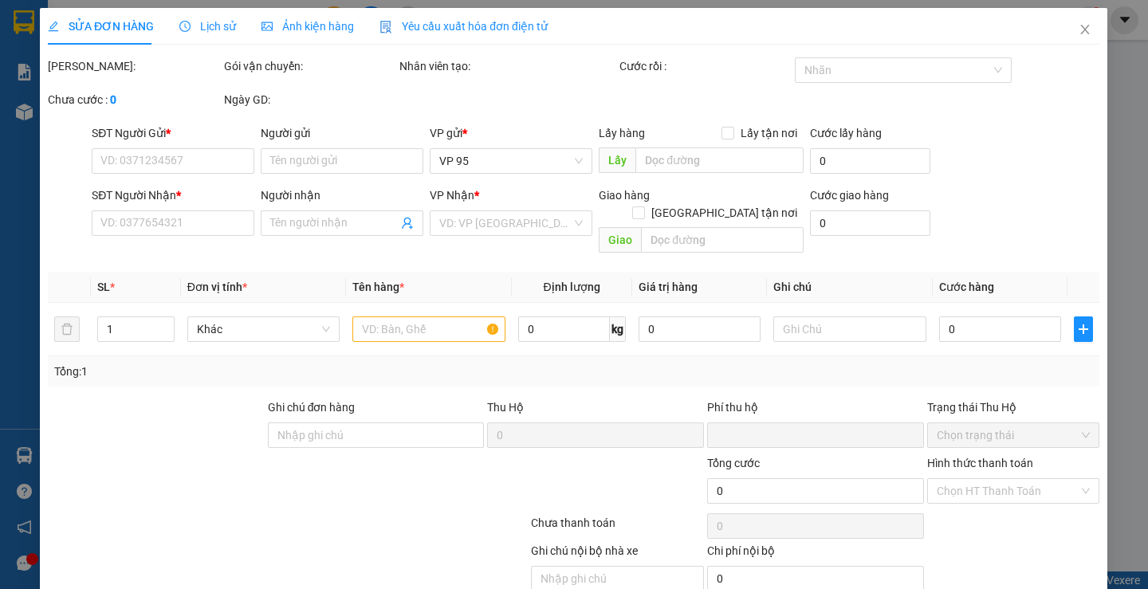
type input "0938005559"
type input "CHỨC"
type input "0333719114"
type input "KHÔI NGUYÊN"
type input "0"
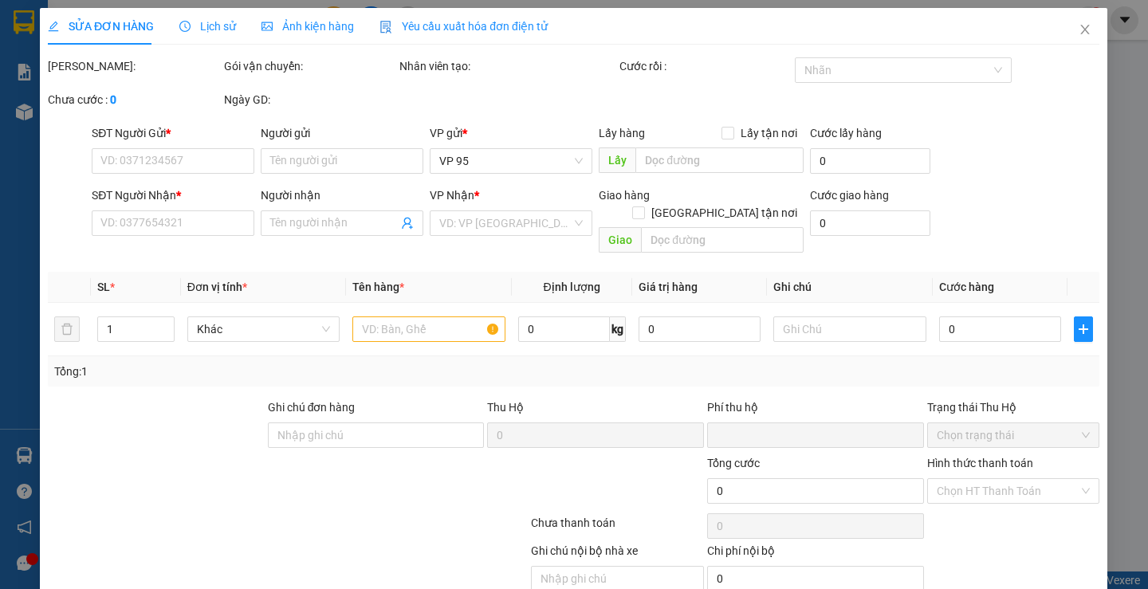
type input "40.000"
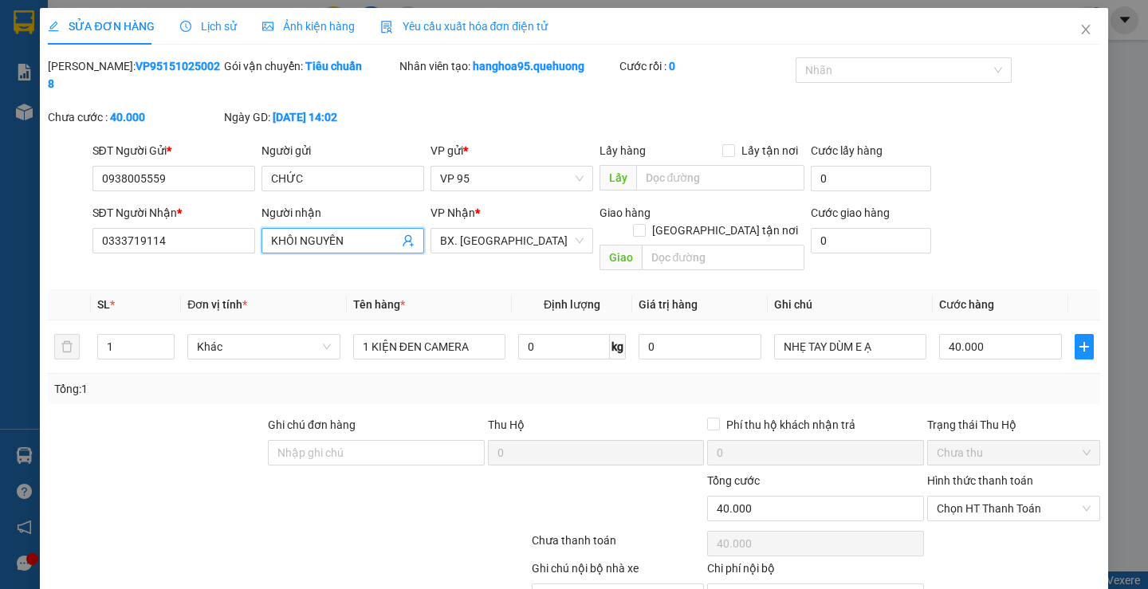
drag, startPoint x: 356, startPoint y: 221, endPoint x: 319, endPoint y: 238, distance: 40.3
click at [1, 226] on div "SỬA ĐƠN HÀNG Lịch sử Ảnh kiện hàng Yêu cầu xuất hóa đơn điện tử Total Paid Fee …" at bounding box center [574, 294] width 1148 height 589
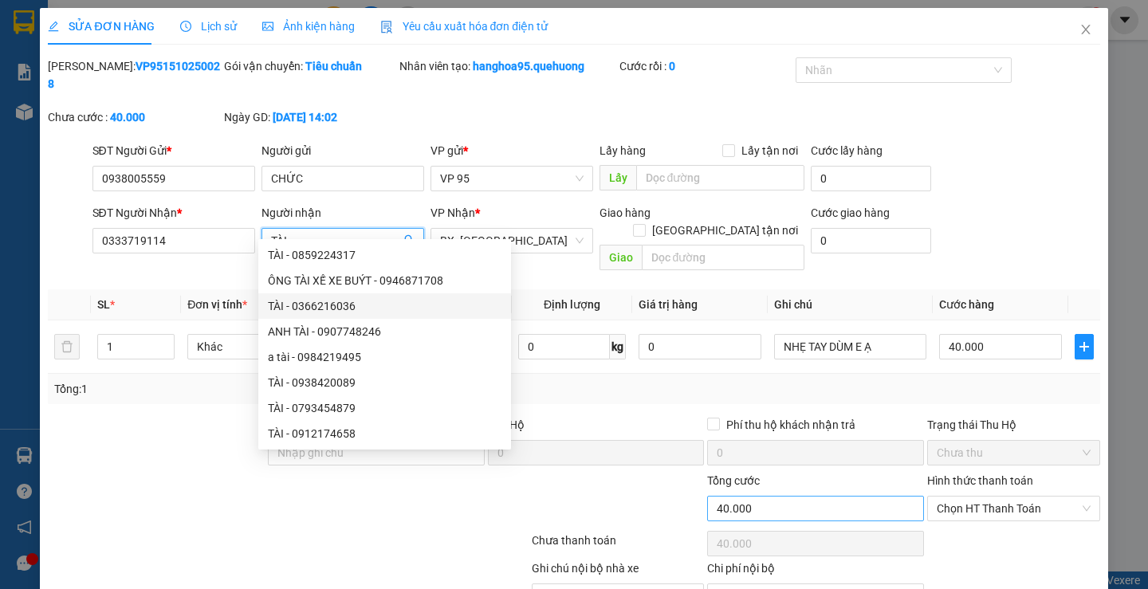
scroll to position [53, 0]
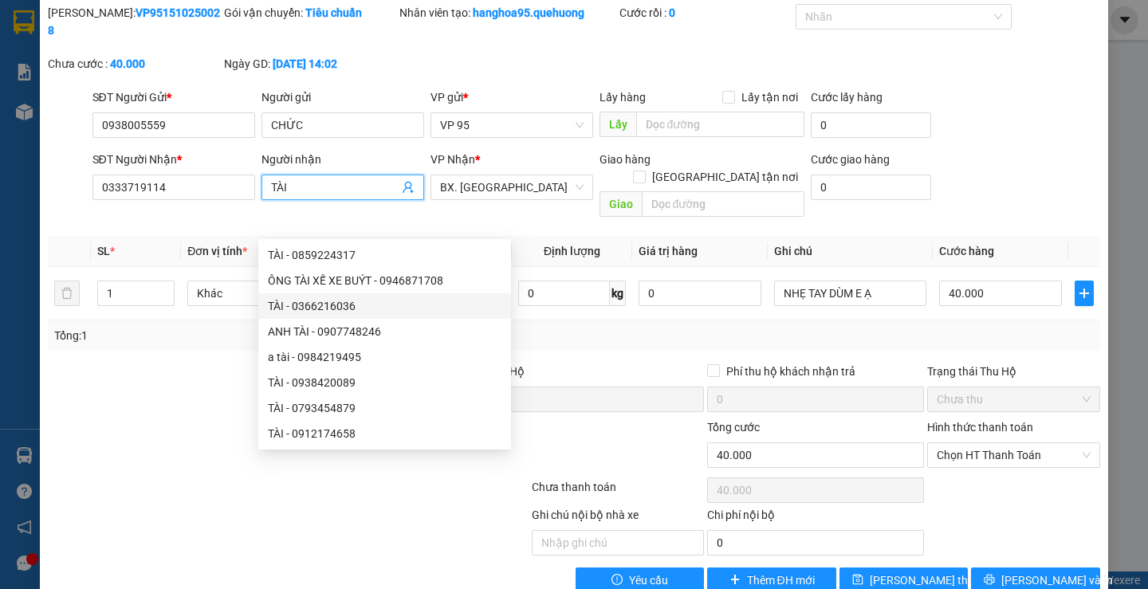
type input "TÀI"
click at [1001, 558] on div "SỬA ĐƠN HÀNG Lịch sử Ảnh kiện hàng Yêu cầu xuất hóa đơn điện tử Total Paid Fee …" at bounding box center [574, 280] width 1068 height 651
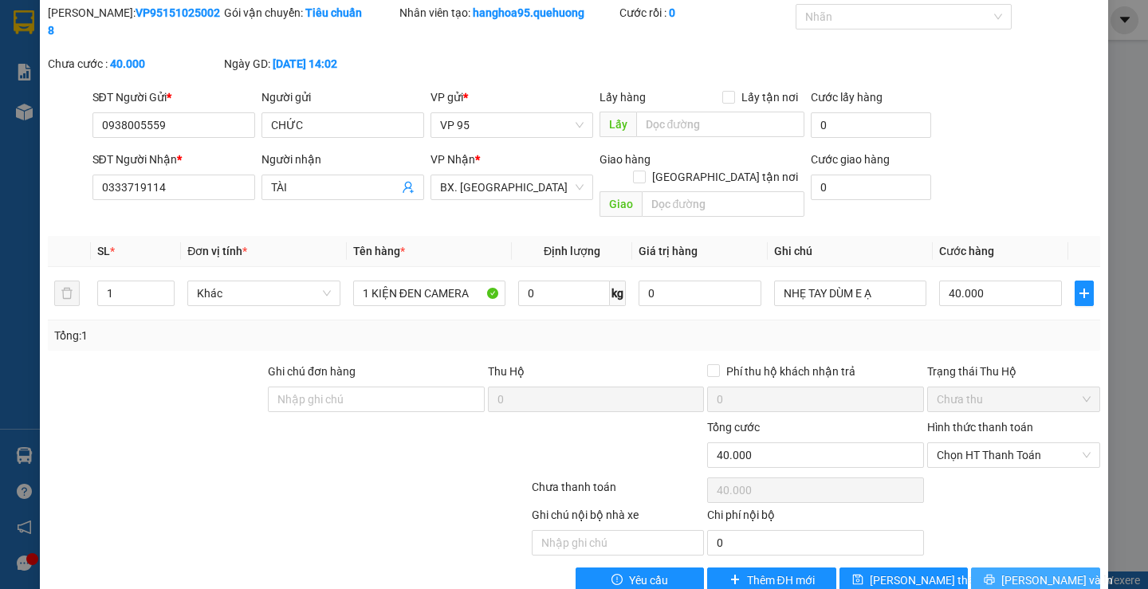
click at [995, 575] on icon "printer" at bounding box center [990, 580] width 10 height 10
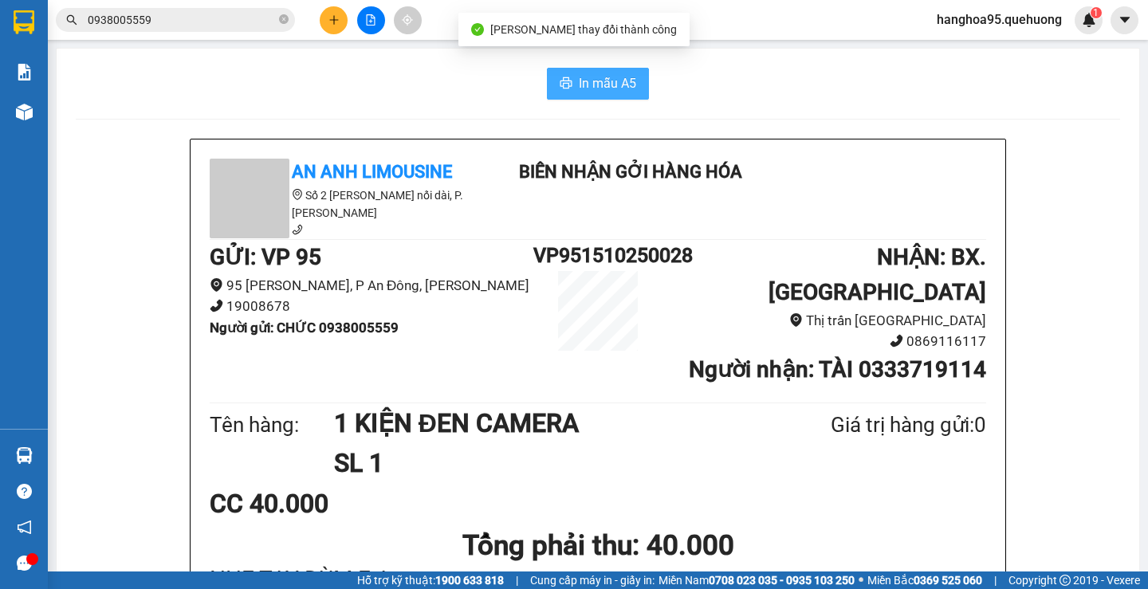
click at [560, 83] on icon "printer" at bounding box center [566, 83] width 13 height 13
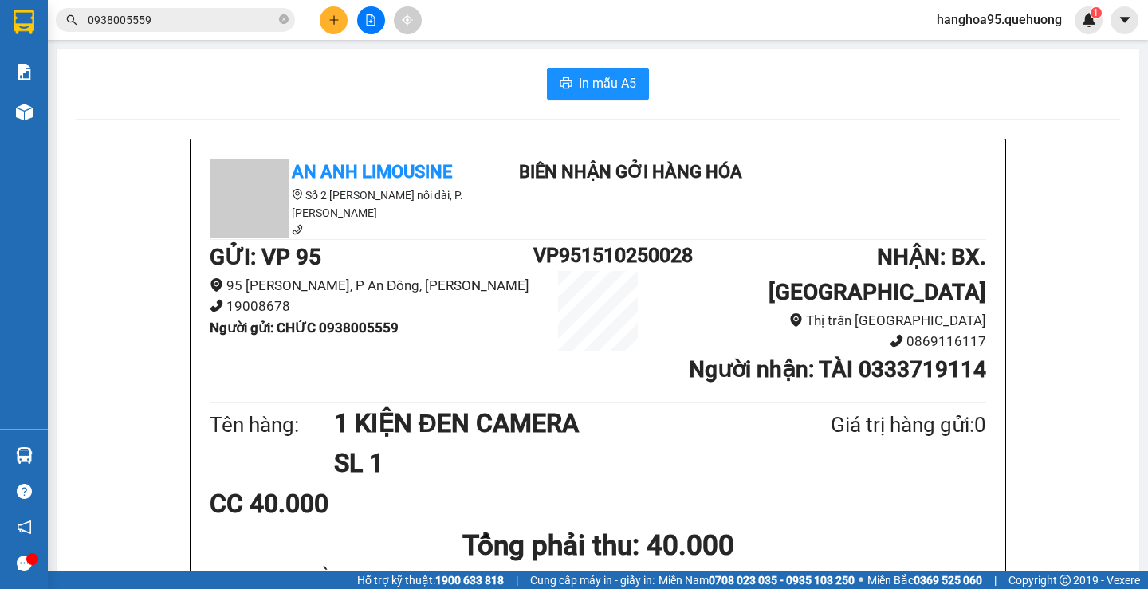
click at [352, 77] on div "In mẫu A5" at bounding box center [598, 84] width 1044 height 32
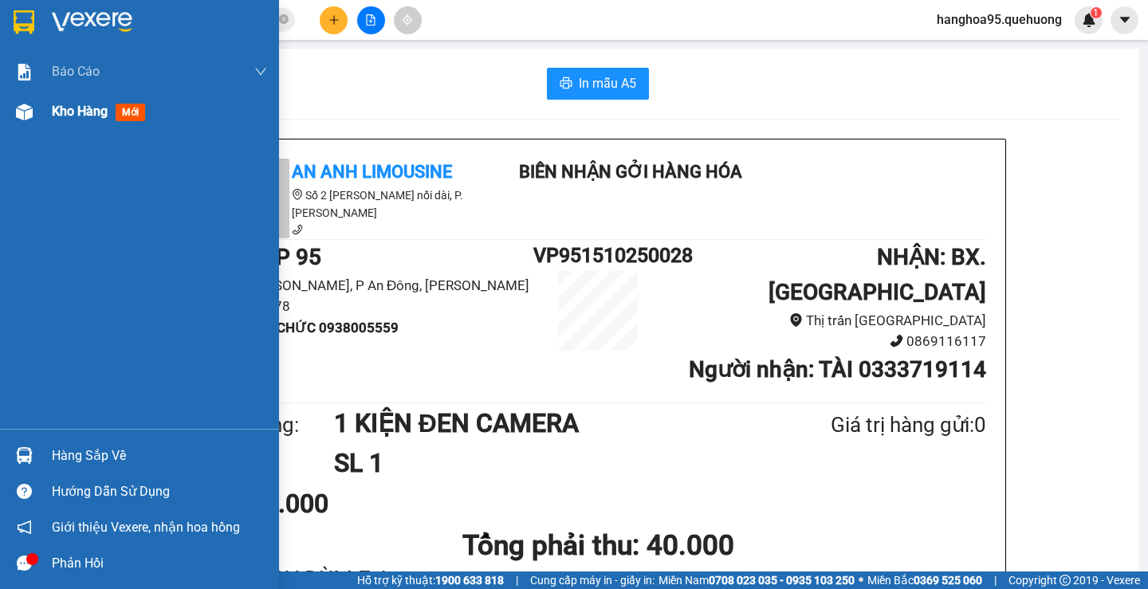
click at [84, 110] on span "Kho hàng" at bounding box center [80, 111] width 56 height 15
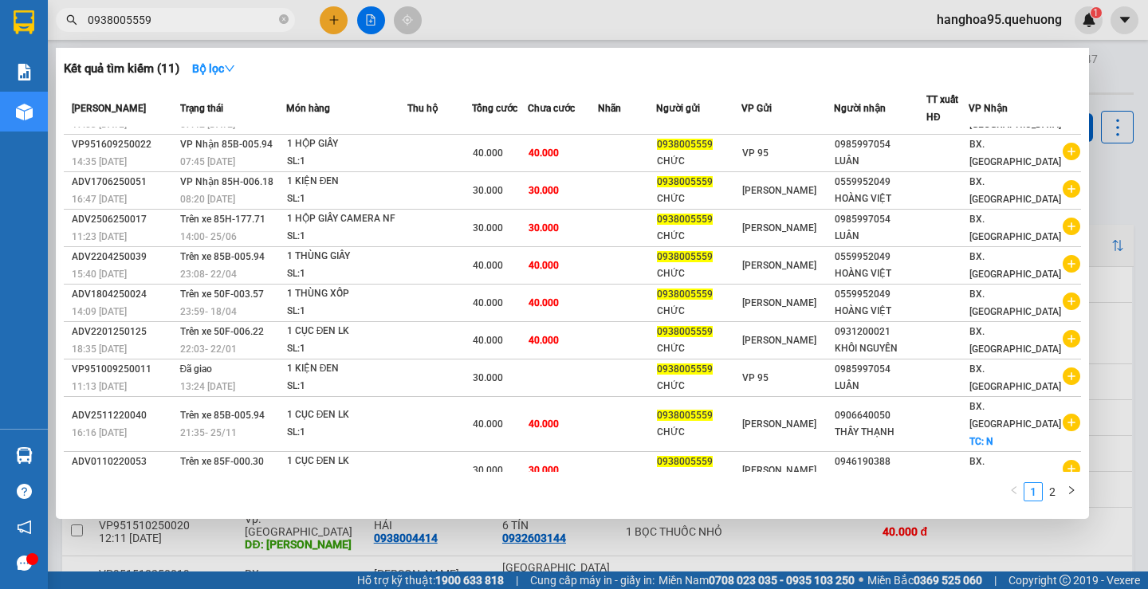
drag, startPoint x: 163, startPoint y: 24, endPoint x: 0, endPoint y: 57, distance: 166.7
click at [0, 52] on section "Kết quả tìm kiếm ( 11 ) Bộ lọc Mã ĐH Trạng thái Món hàng Thu hộ Tổng cước Chưa …" at bounding box center [574, 294] width 1148 height 589
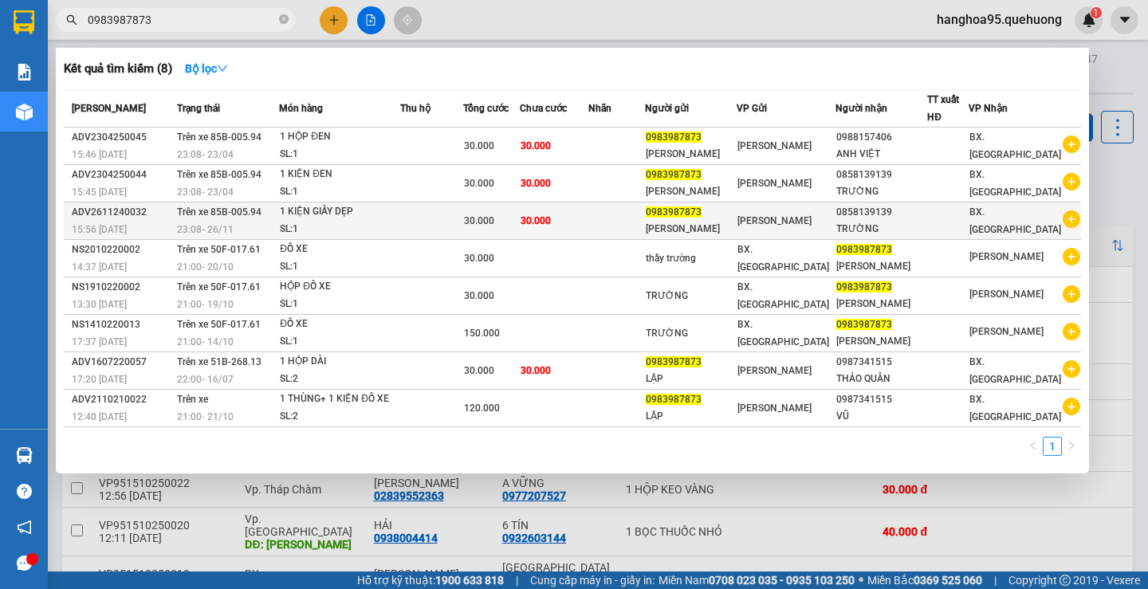
type input "0983987873"
click at [907, 222] on div "TRƯỜNG" at bounding box center [881, 229] width 90 height 17
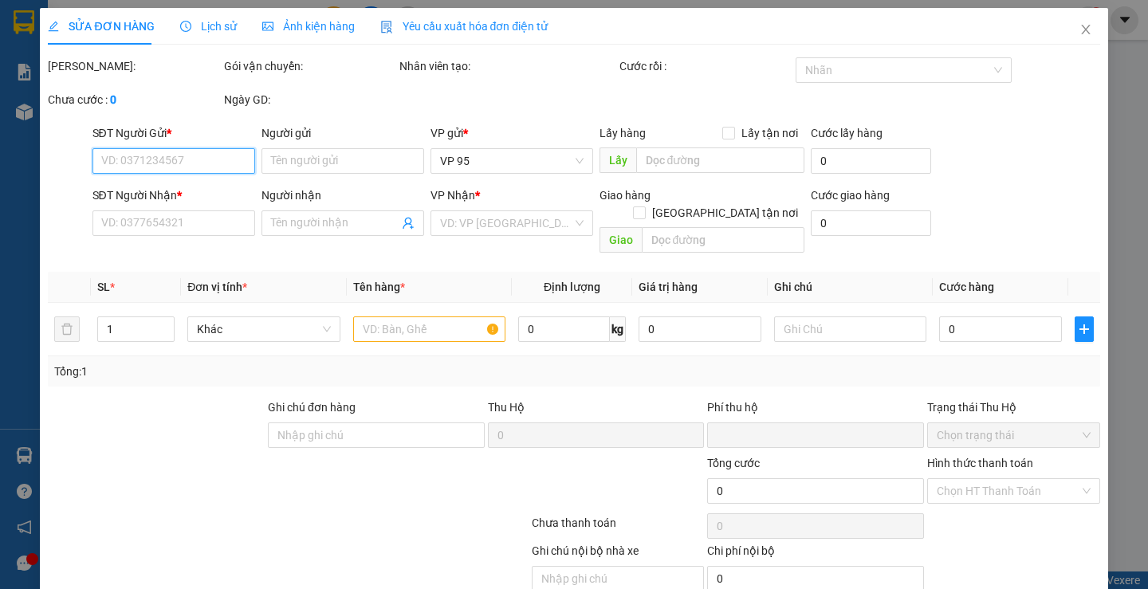
type input "0983987873"
type input "DƯƠNG GIA"
type input "0858139139"
type input "TRƯỜNG"
type input "0"
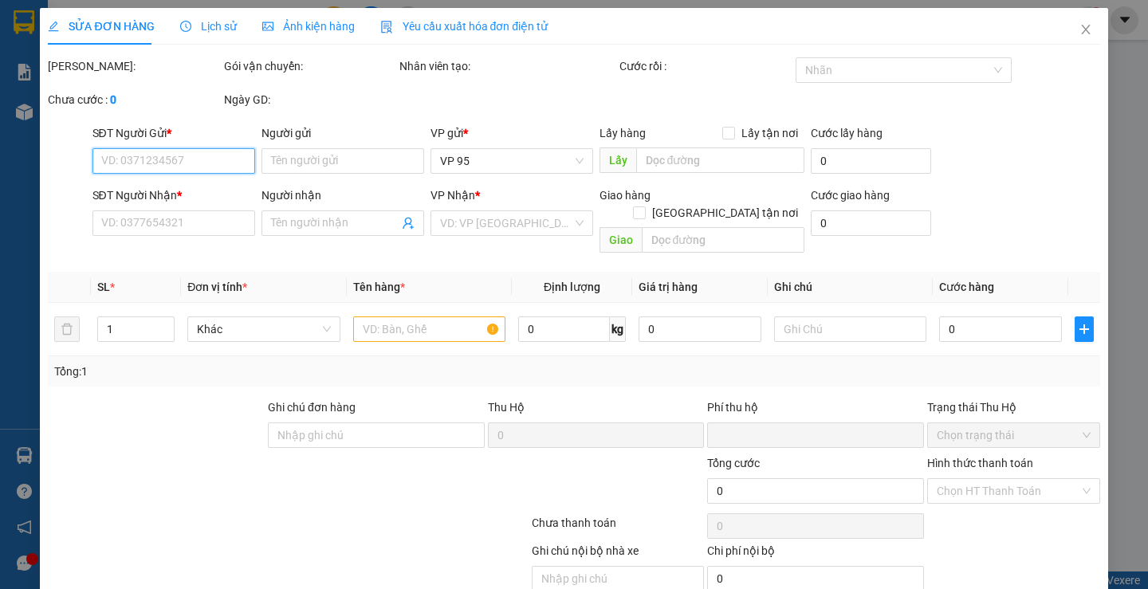
type input "30.000"
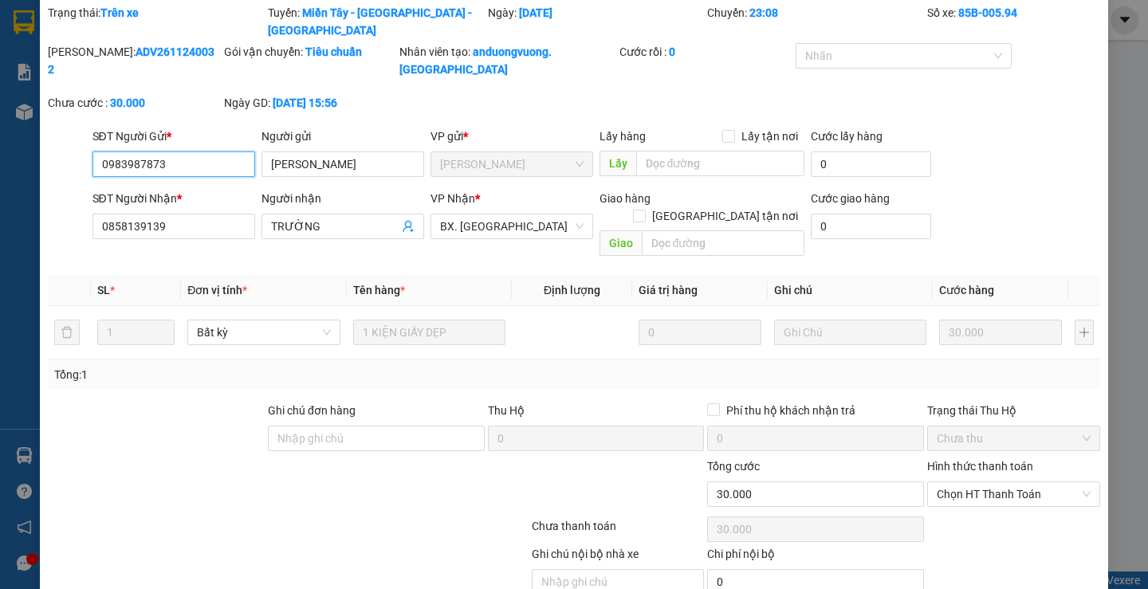
scroll to position [75, 0]
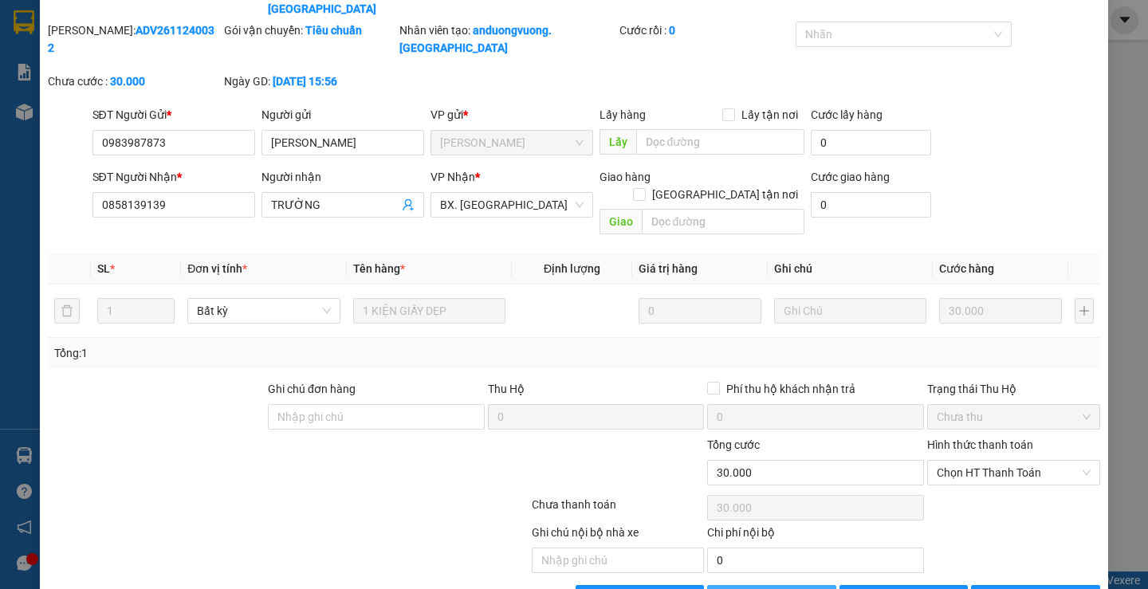
click at [781, 588] on span "Thêm ĐH mới" at bounding box center [781, 598] width 68 height 18
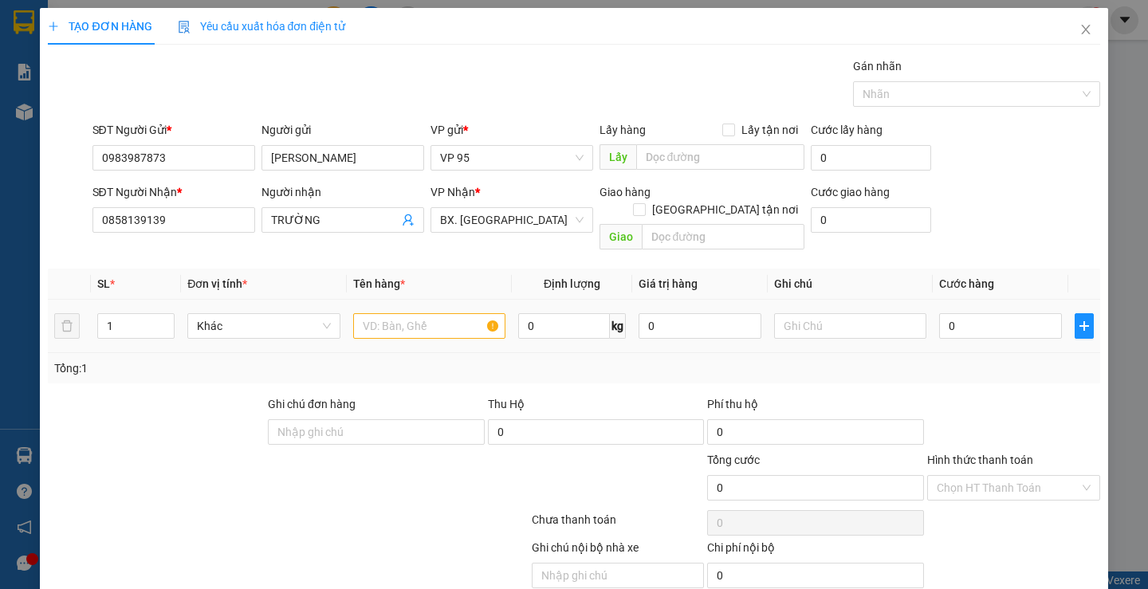
click at [419, 322] on div at bounding box center [429, 326] width 152 height 32
click at [418, 313] on input "text" at bounding box center [429, 326] width 152 height 26
type input "1 KIỆN ĐEN PHỤ TÙNG XE"
click at [1014, 313] on input "0" at bounding box center [1000, 326] width 123 height 26
type input "4"
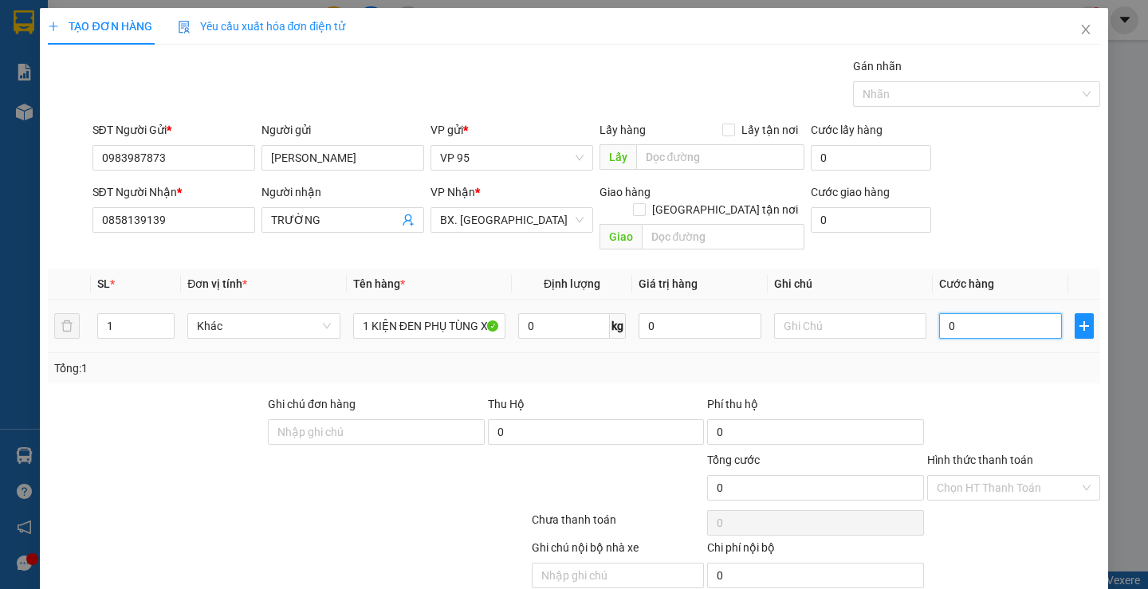
type input "4"
type input "40"
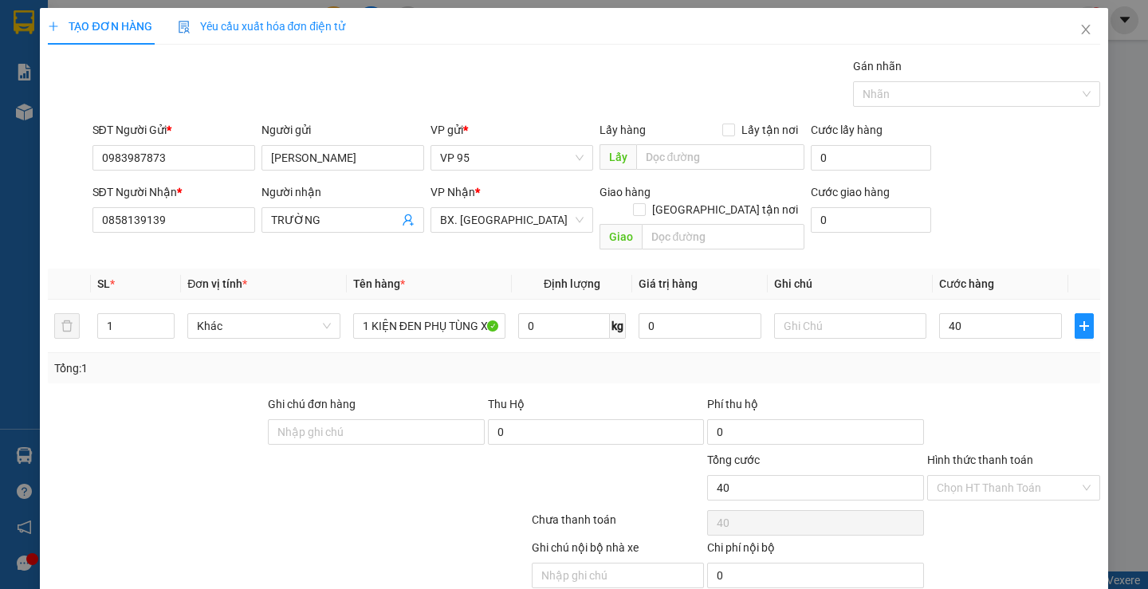
type input "40.000"
click at [981, 375] on div "Transit Pickup Surcharge Ids Transit Deliver Surcharge Ids Transit Deliver Surc…" at bounding box center [574, 341] width 1052 height 568
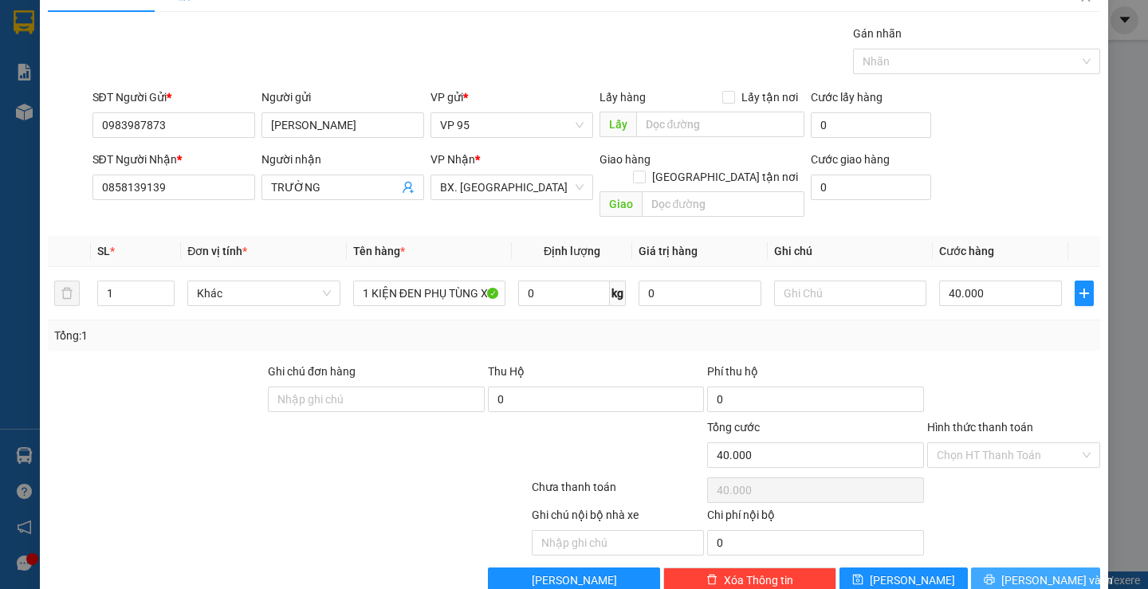
scroll to position [50, 0]
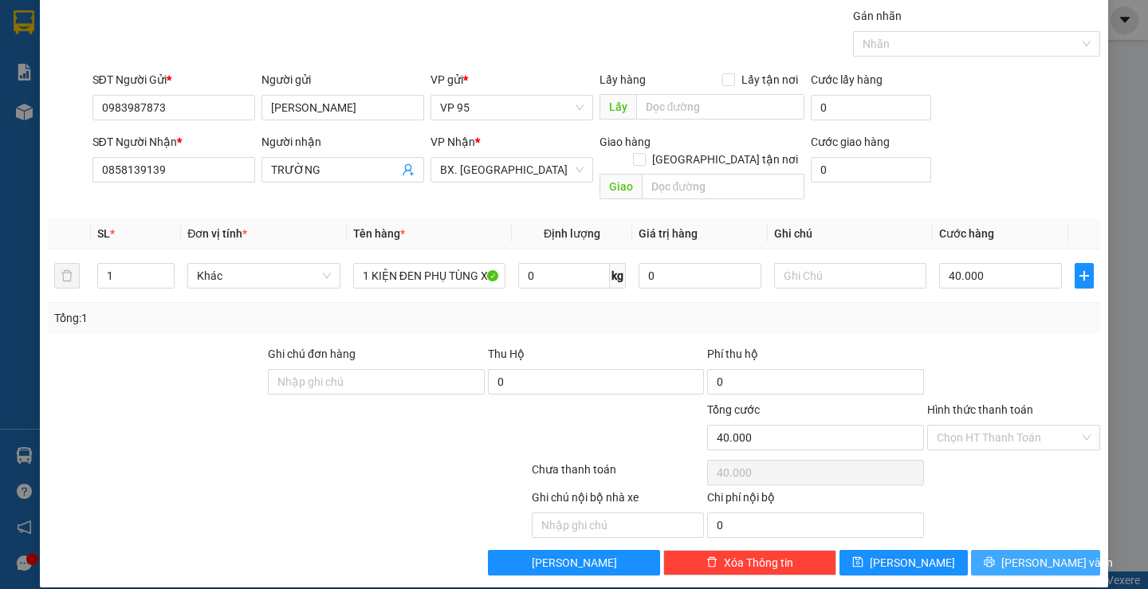
click at [995, 557] on icon "printer" at bounding box center [989, 562] width 11 height 11
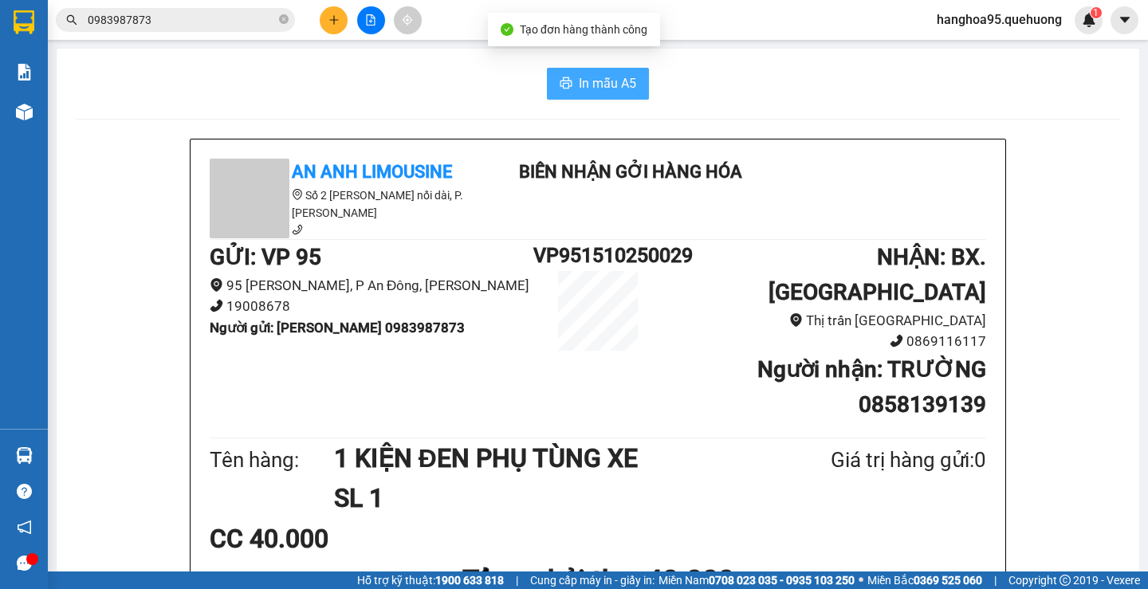
click at [631, 85] on button "In mẫu A5" at bounding box center [598, 84] width 102 height 32
click at [938, 519] on div "CC 40.000" at bounding box center [598, 539] width 777 height 40
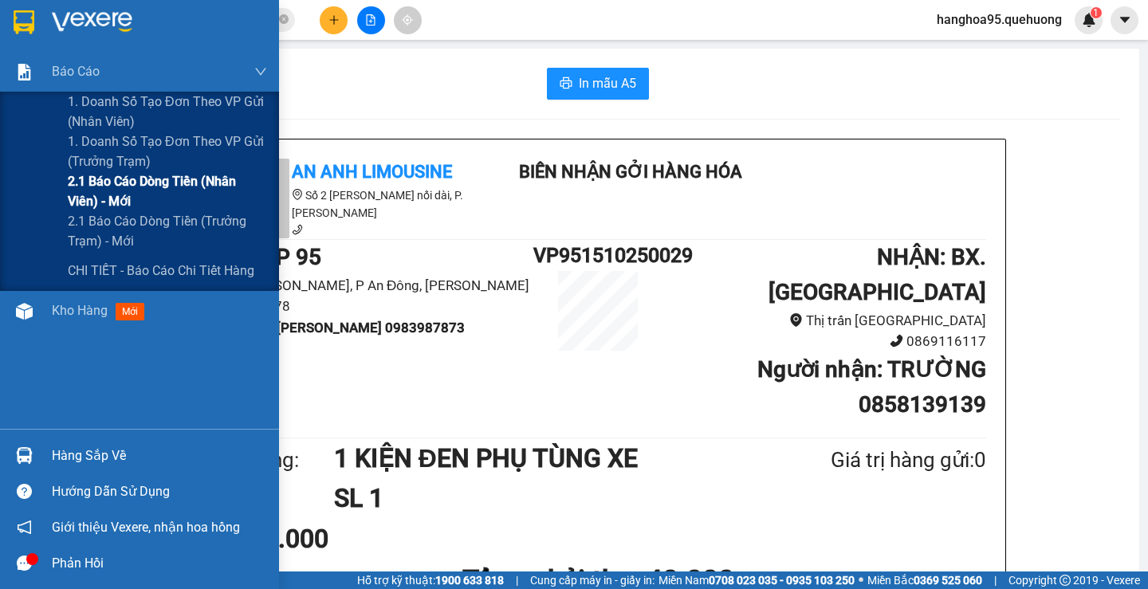
click at [112, 180] on span "2.1 Báo cáo dòng tiền (nhân viên) - mới" at bounding box center [167, 191] width 199 height 40
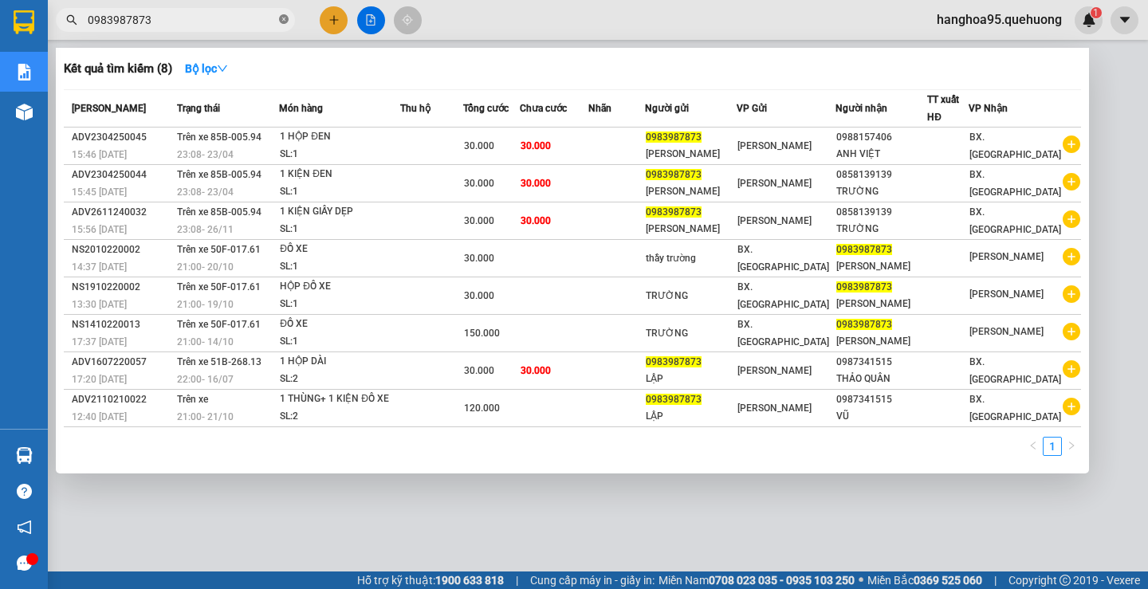
click at [284, 20] on icon "close-circle" at bounding box center [284, 19] width 10 height 10
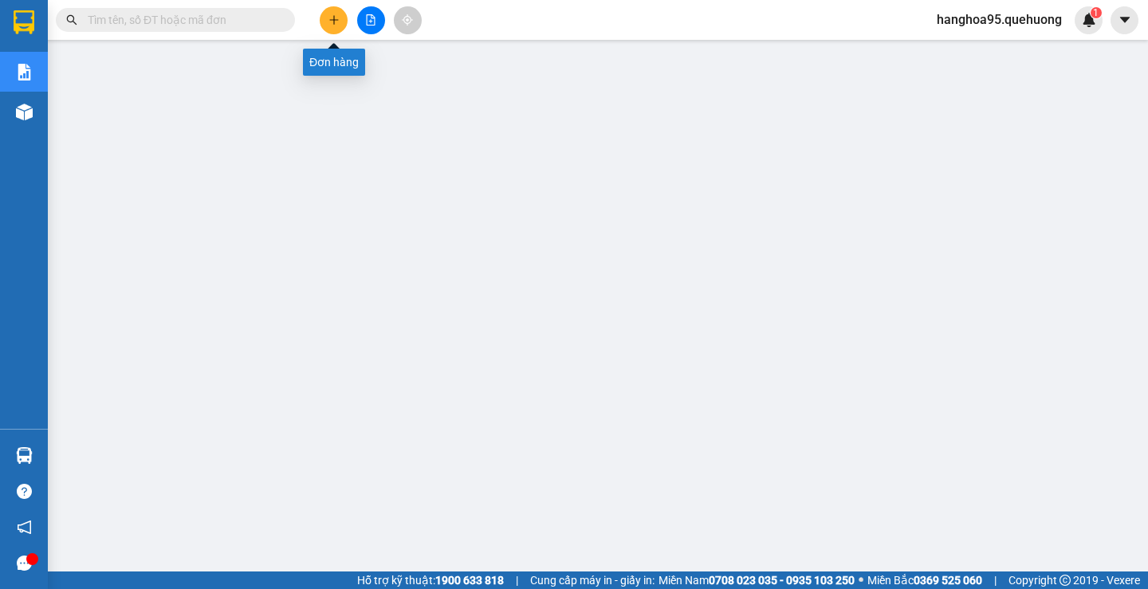
click at [337, 24] on icon "plus" at bounding box center [333, 19] width 11 height 11
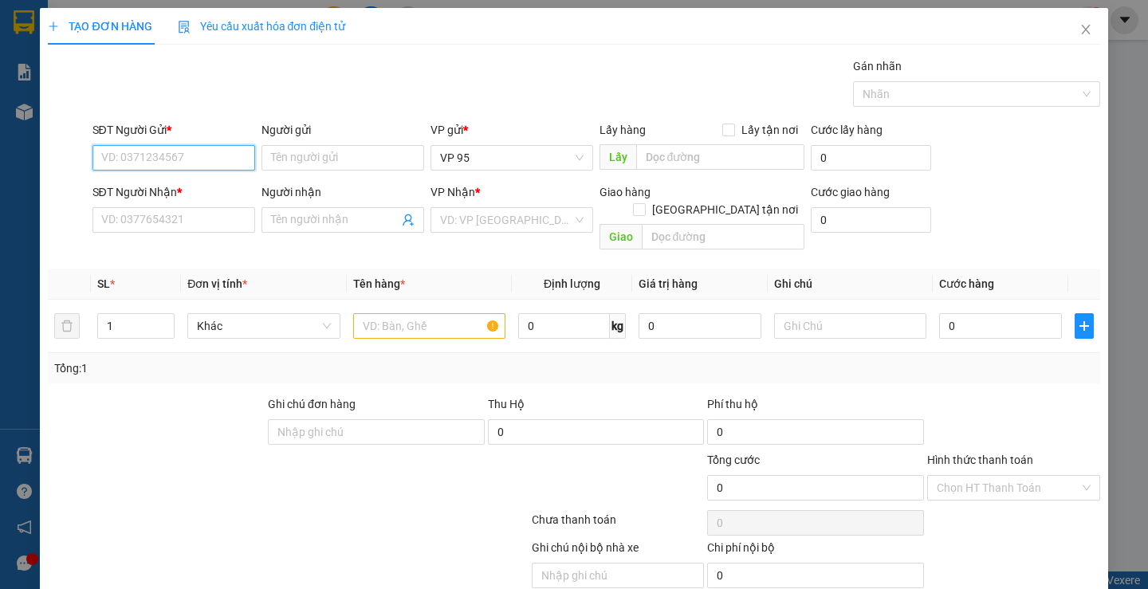
click at [125, 155] on input "SĐT Người Gửi *" at bounding box center [173, 158] width 163 height 26
click at [190, 161] on input "54546" at bounding box center [173, 158] width 163 height 26
click at [159, 158] on input "54546" at bounding box center [173, 158] width 163 height 26
click at [116, 155] on input "54546" at bounding box center [173, 158] width 163 height 26
click at [145, 155] on input "54546" at bounding box center [173, 158] width 163 height 26
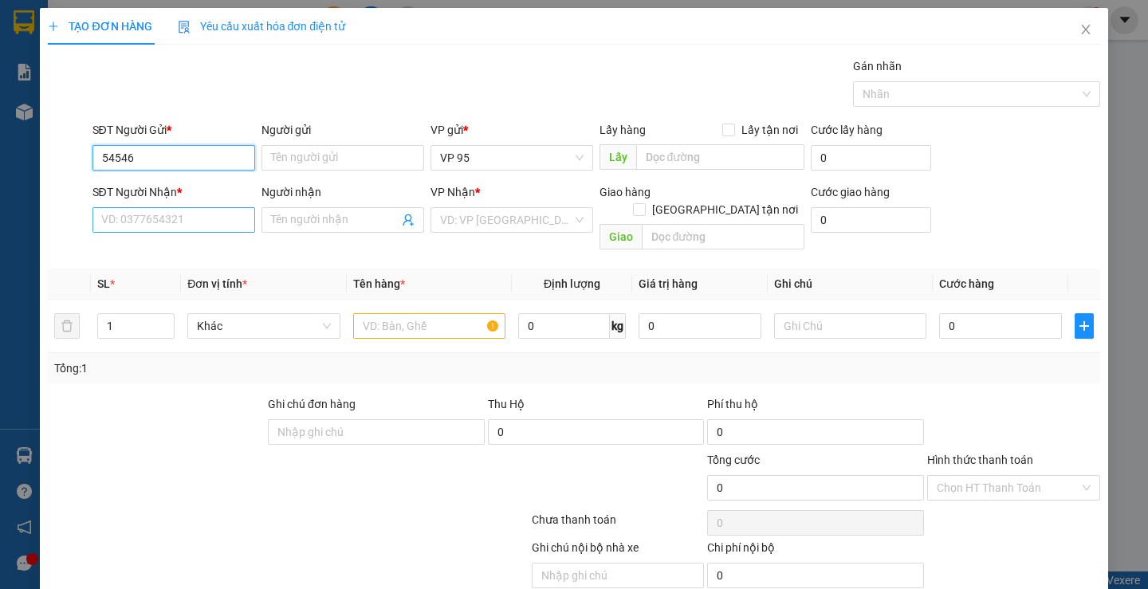
type input "54546"
click at [115, 214] on input "SĐT Người Nhận *" at bounding box center [173, 220] width 163 height 26
click at [134, 159] on input "54546" at bounding box center [173, 158] width 163 height 26
click at [98, 155] on input "54546" at bounding box center [173, 158] width 163 height 26
drag, startPoint x: 140, startPoint y: 155, endPoint x: 74, endPoint y: 158, distance: 65.5
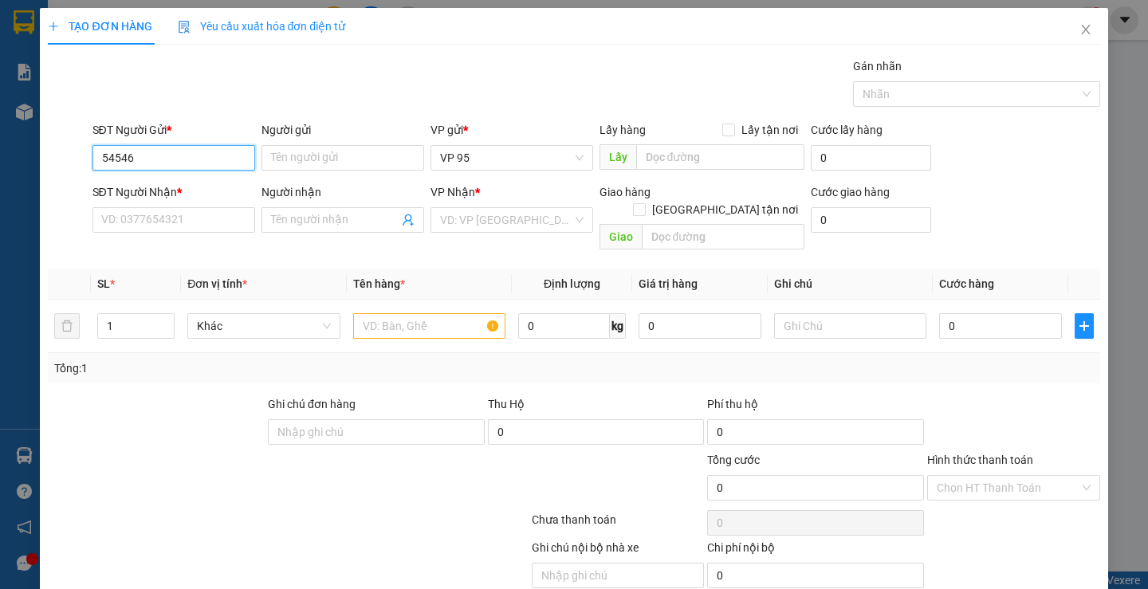
click at [74, 158] on div "SĐT Người Gửi * 54546 54546 Người gửi Tên người gửi VP gửi * VP 95 Lấy hàng Lấy…" at bounding box center [573, 149] width 1055 height 56
click at [99, 222] on input "SĐT Người Nhận *" at bounding box center [173, 220] width 163 height 26
paste input "54546"
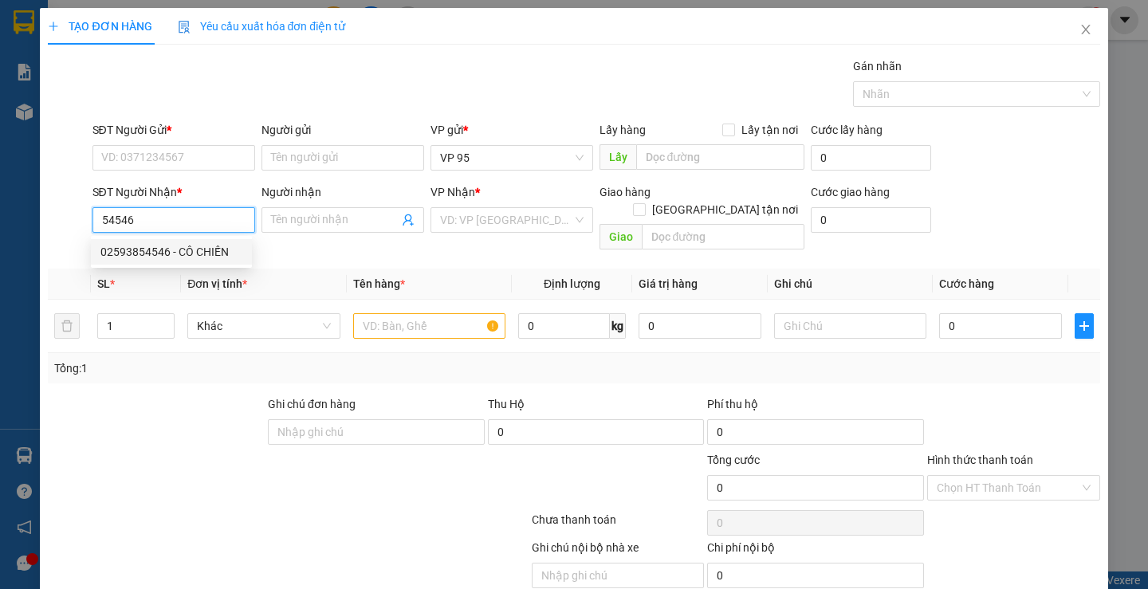
click at [128, 258] on div "02593854546 - CÔ CHIẾN" at bounding box center [171, 252] width 142 height 18
type input "02593854546"
type input "CÔ CHIẾN"
type input "40.000"
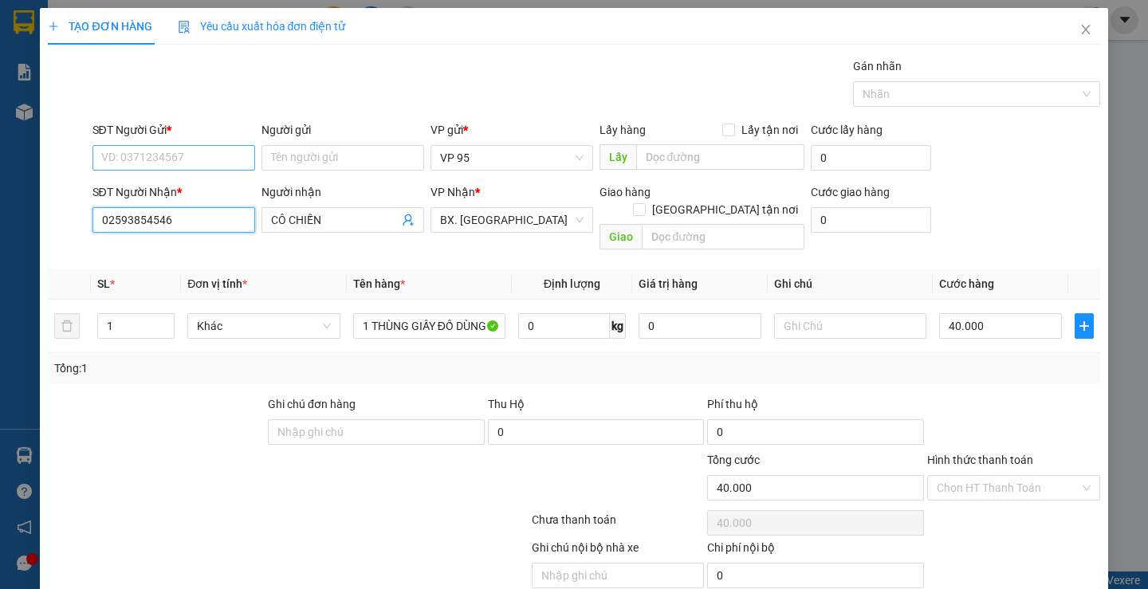
type input "02593854546"
click at [123, 151] on input "SĐT Người Gửi *" at bounding box center [173, 158] width 163 height 26
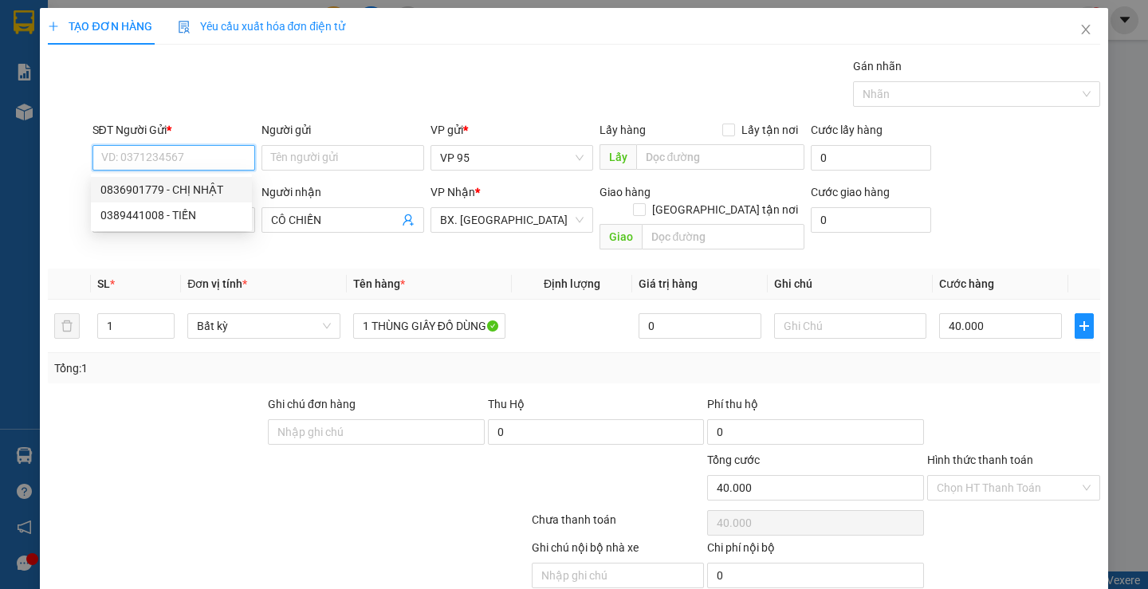
click at [111, 154] on input "SĐT Người Gửi *" at bounding box center [173, 158] width 163 height 26
type input "0903656083"
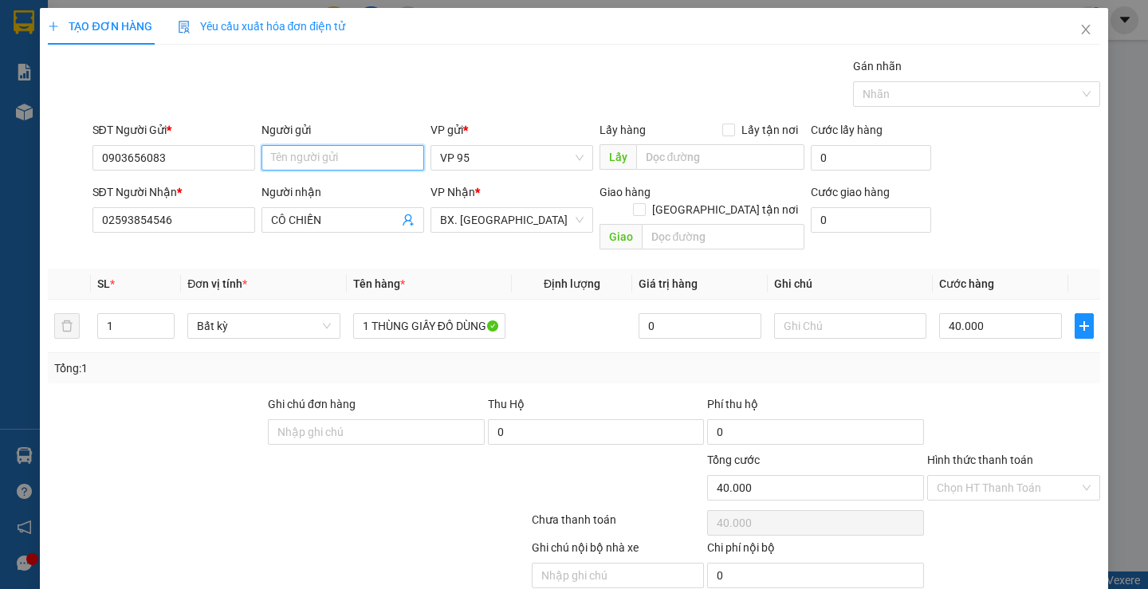
click at [320, 163] on input "Người gửi" at bounding box center [343, 158] width 163 height 26
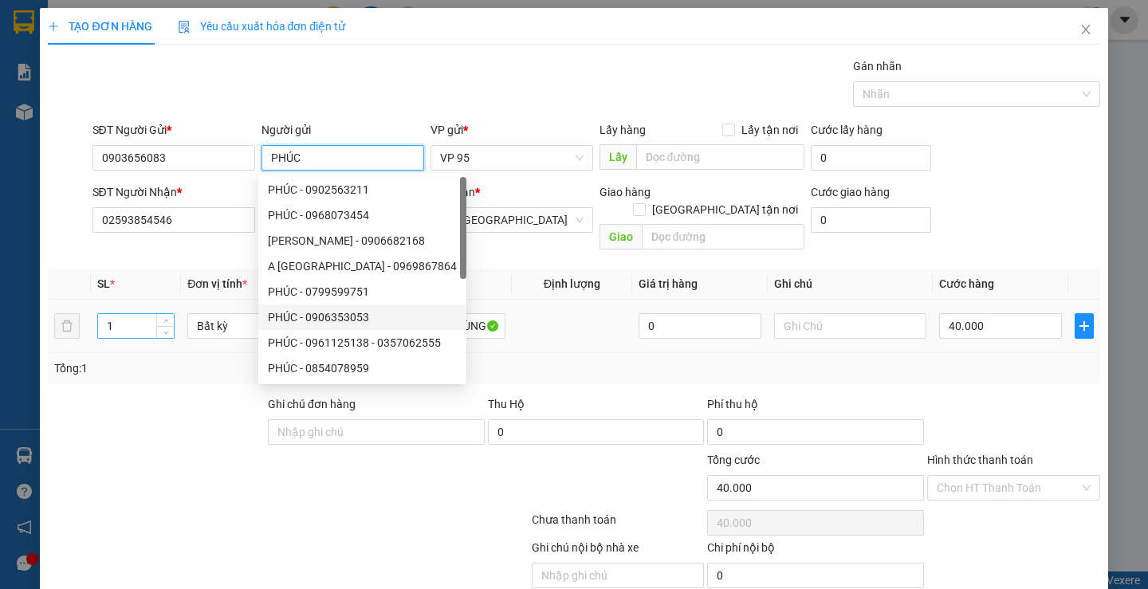
type input "PHÚC"
click at [131, 314] on input "1" at bounding box center [136, 326] width 76 height 24
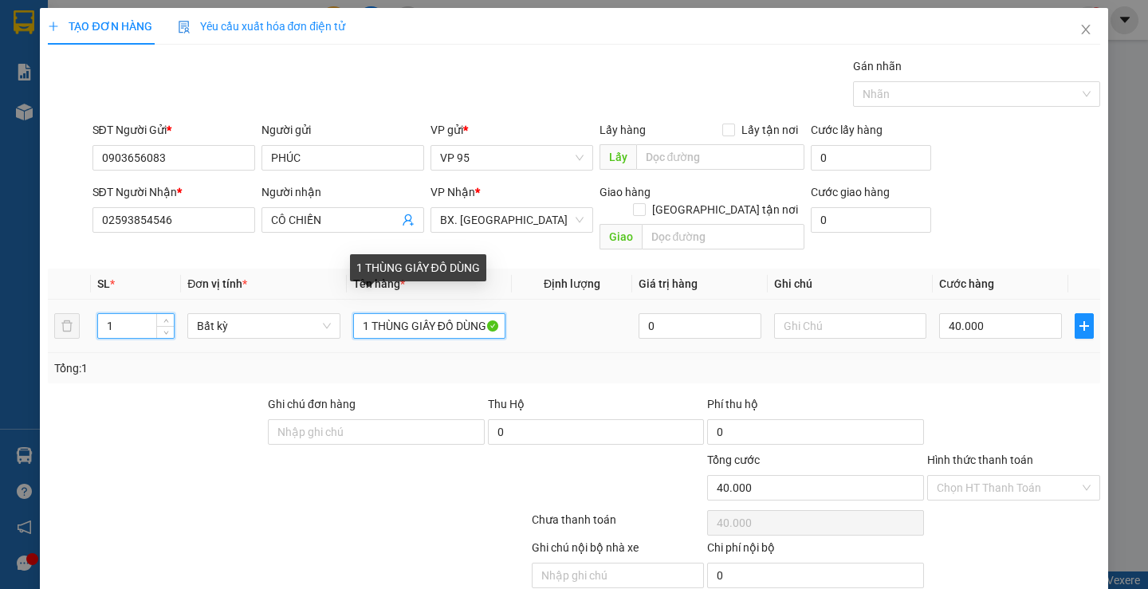
click at [461, 313] on input "1 THÙNG GIẤY ĐỒ DÙNG" at bounding box center [429, 326] width 152 height 26
type input "0"
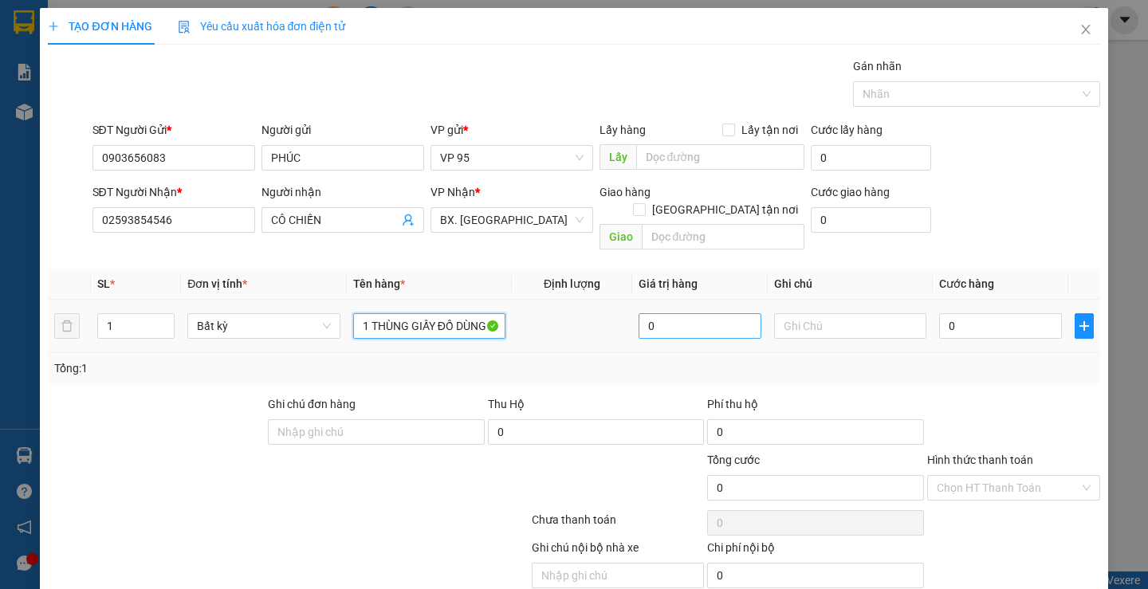
drag, startPoint x: 436, startPoint y: 306, endPoint x: 663, endPoint y: 321, distance: 226.9
click at [663, 321] on tr "1 Bất kỳ 1 THÙNG GIẤY ĐỒ DÙNG 0 0" at bounding box center [574, 326] width 1052 height 53
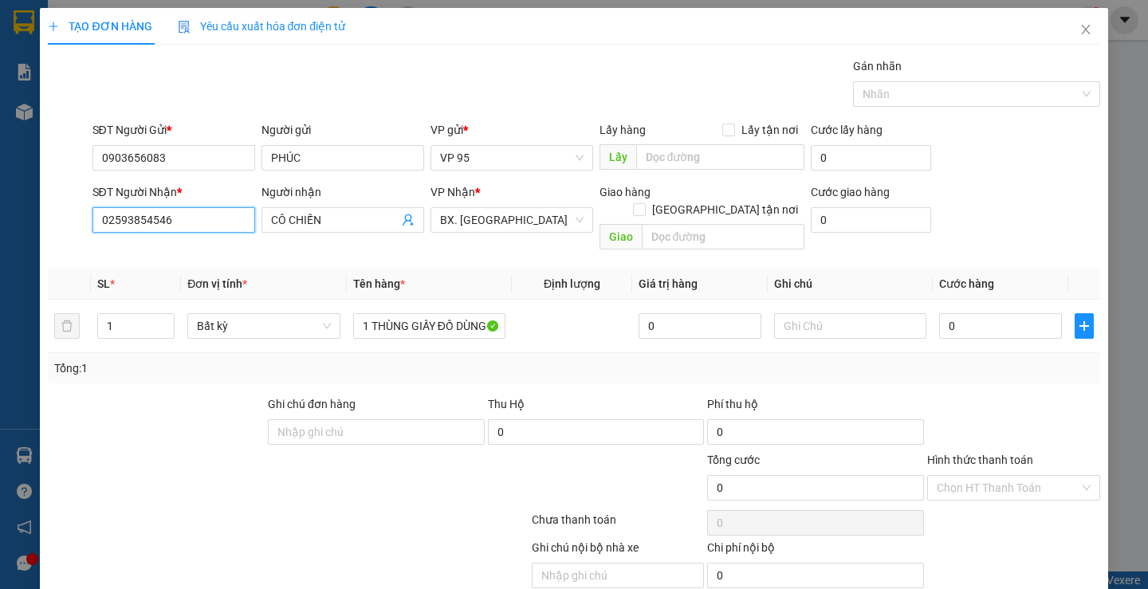
drag, startPoint x: 200, startPoint y: 223, endPoint x: 0, endPoint y: 272, distance: 205.9
click at [0, 272] on div "TẠO ĐƠN HÀNG Yêu cầu xuất hóa đơn điện tử Transit Pickup Surcharge Ids Transit …" at bounding box center [574, 294] width 1148 height 589
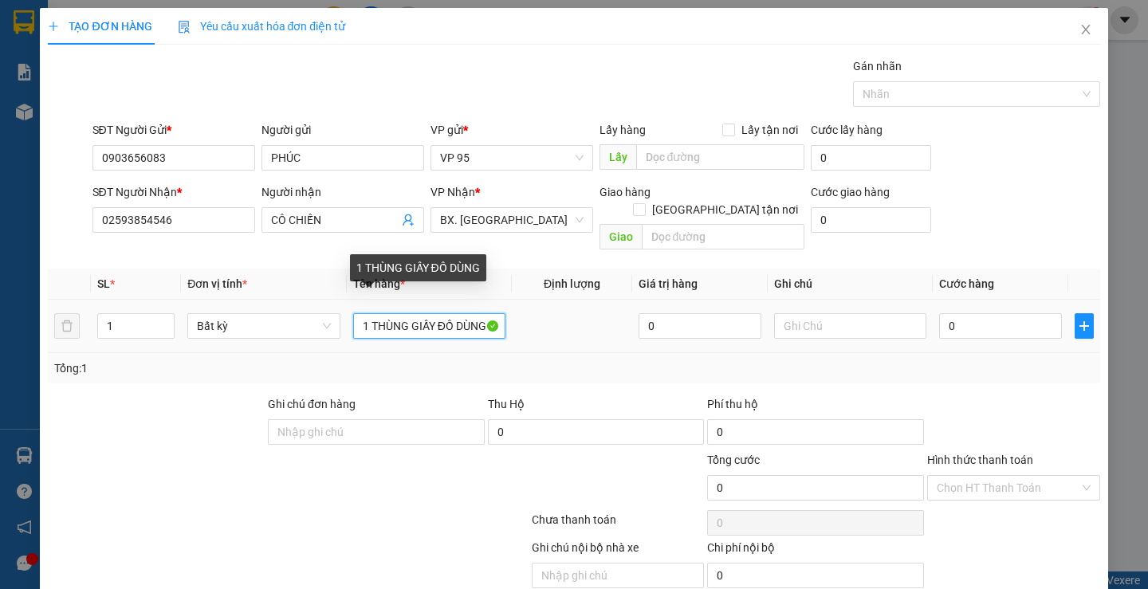
click at [439, 313] on input "1 THÙNG GIẤY ĐỒ DÙNG" at bounding box center [429, 326] width 152 height 26
drag, startPoint x: 439, startPoint y: 308, endPoint x: 1117, endPoint y: 344, distance: 678.7
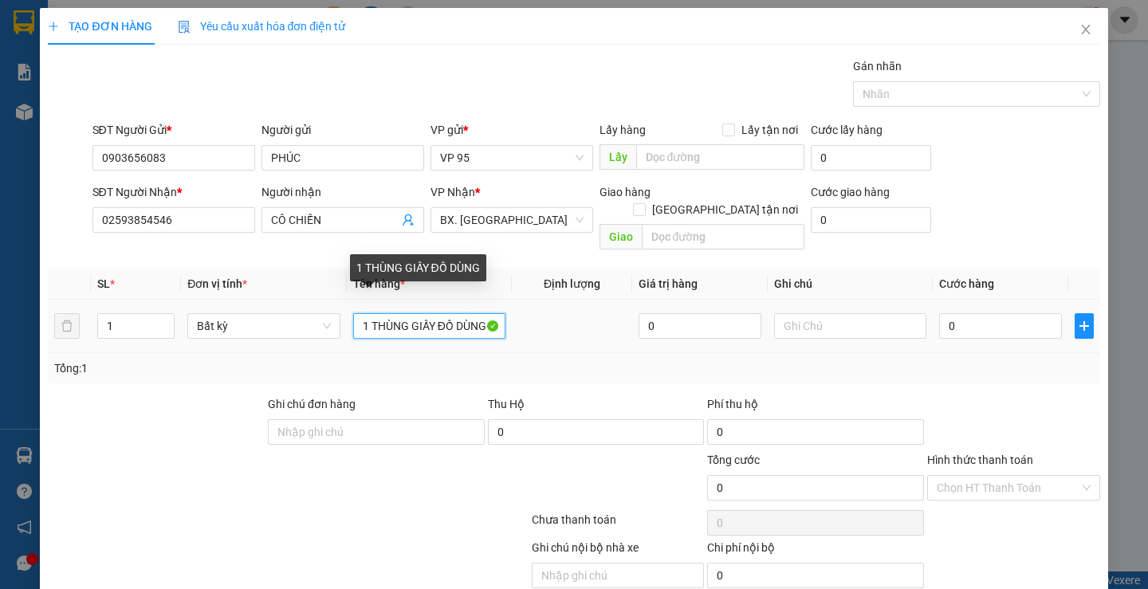
click at [1117, 344] on div "TẠO ĐƠN HÀNG Yêu cầu xuất hóa đơn điện tử Transit Pickup Surcharge Ids Transit …" at bounding box center [574, 294] width 1148 height 589
type input "1 THÙNG GIẤY VPP"
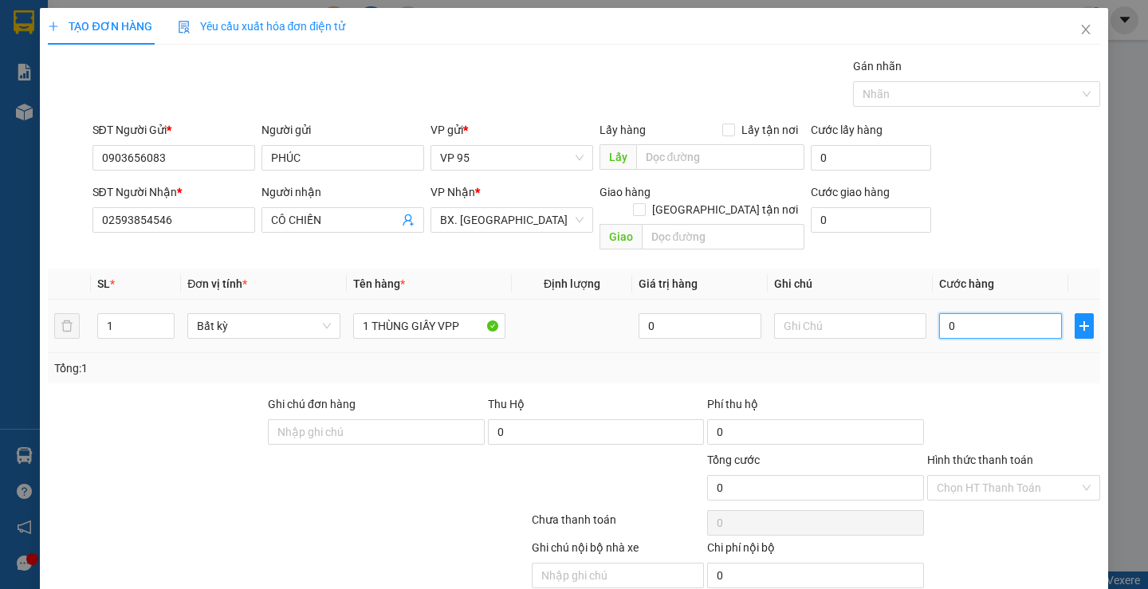
click at [1001, 313] on input "0" at bounding box center [1000, 326] width 123 height 26
type input "0"
type input "5"
type input "050"
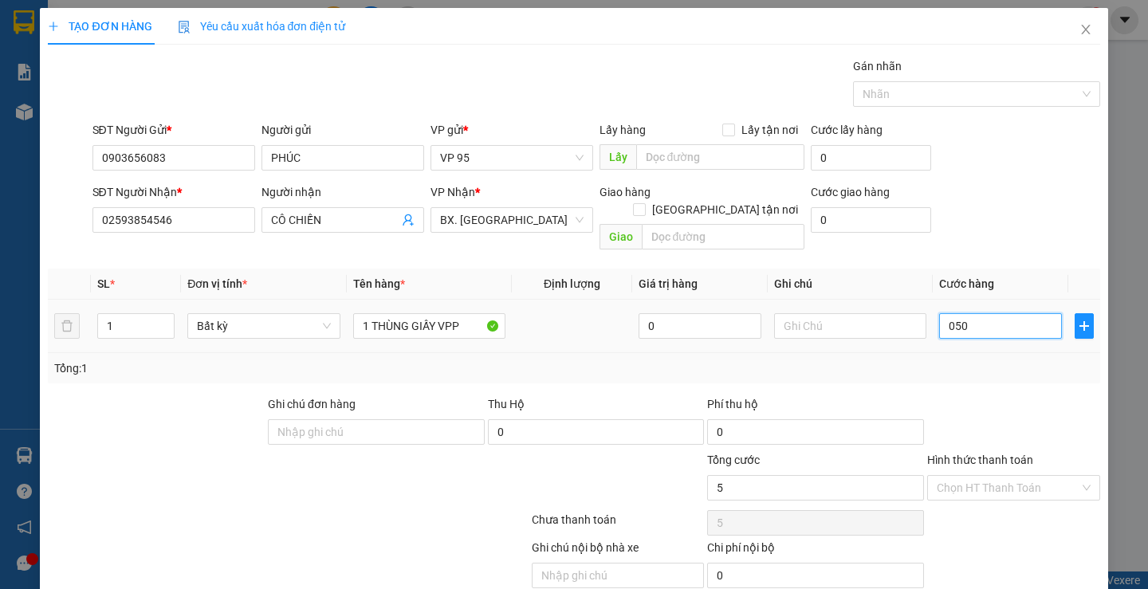
type input "50"
type input "050"
type input "50.000"
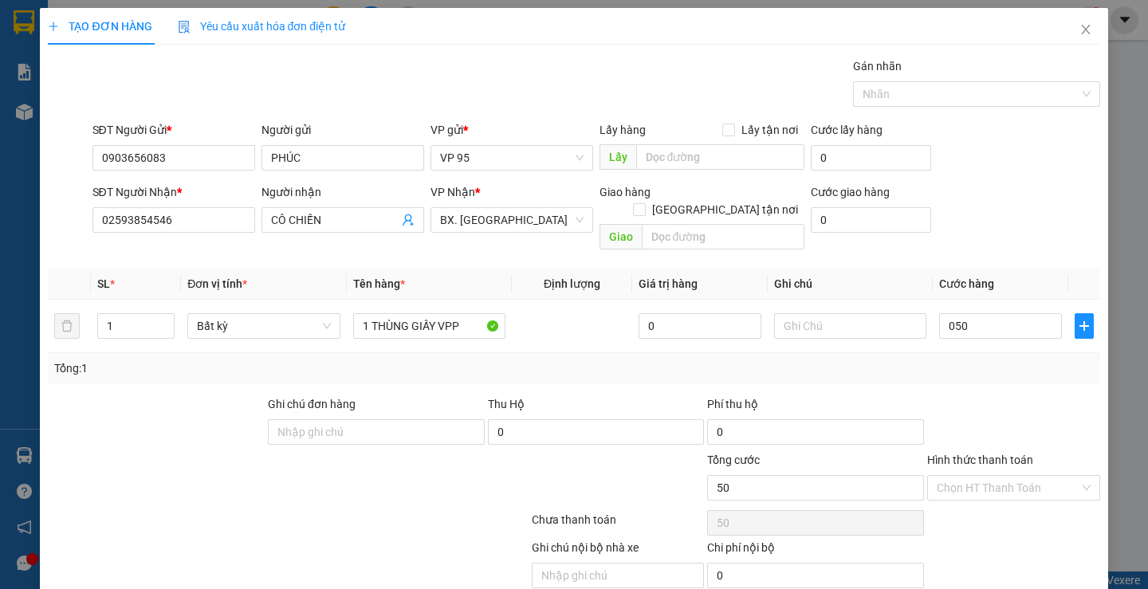
type input "50.000"
click at [969, 395] on div at bounding box center [1014, 423] width 176 height 56
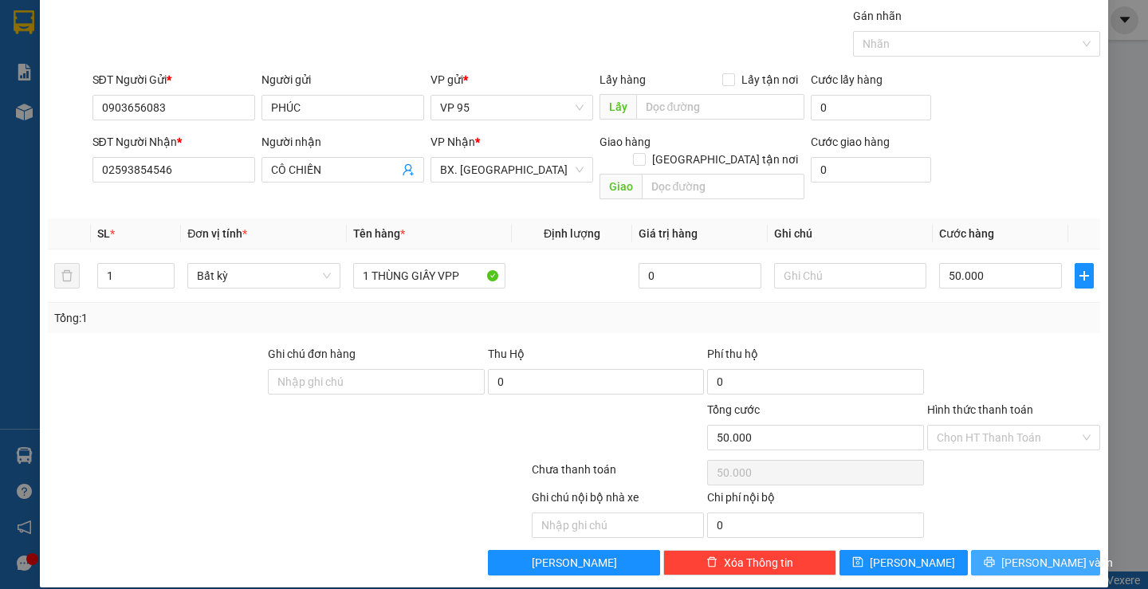
click at [987, 550] on button "[PERSON_NAME] và In" at bounding box center [1035, 563] width 128 height 26
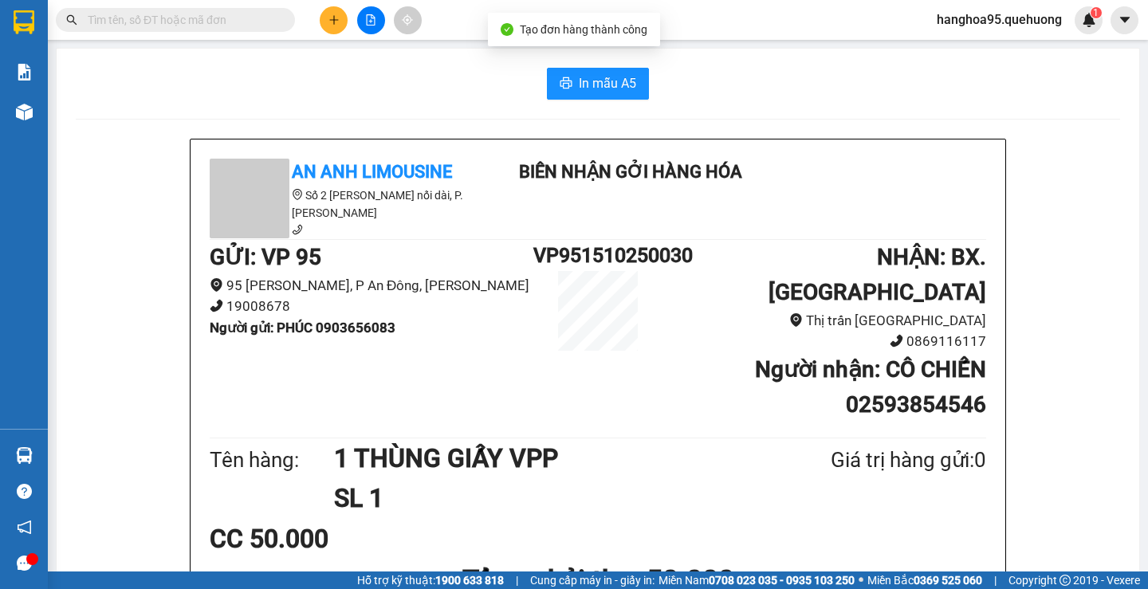
click at [596, 85] on span "In mẫu A5" at bounding box center [607, 83] width 57 height 20
click at [842, 559] on h1 "Tổng phải thu: 50.000" at bounding box center [598, 581] width 777 height 44
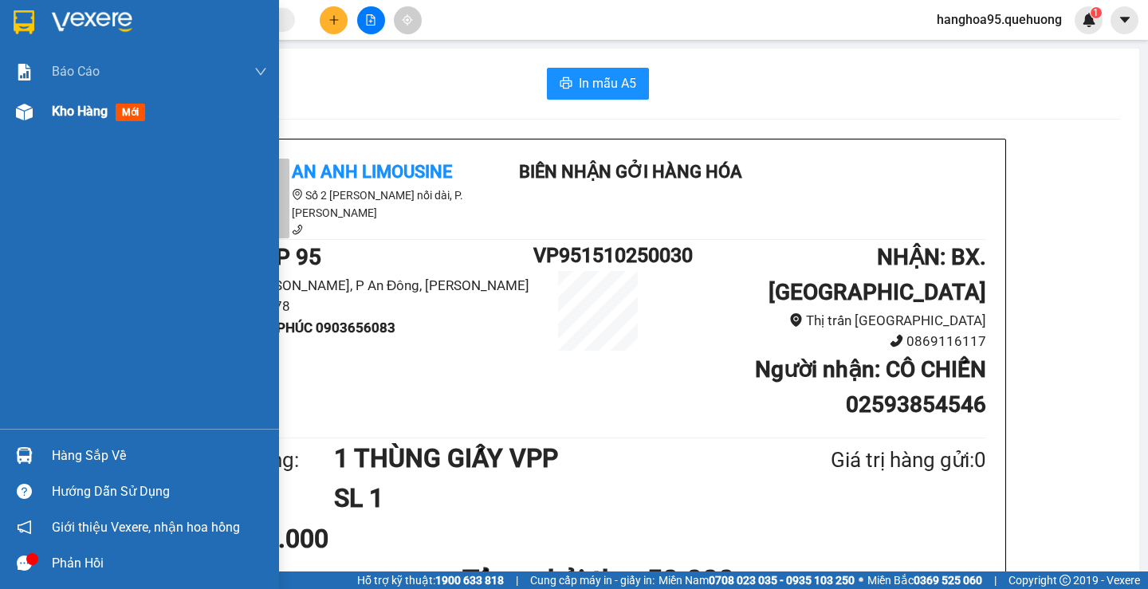
click at [91, 112] on span "Kho hàng" at bounding box center [80, 111] width 56 height 15
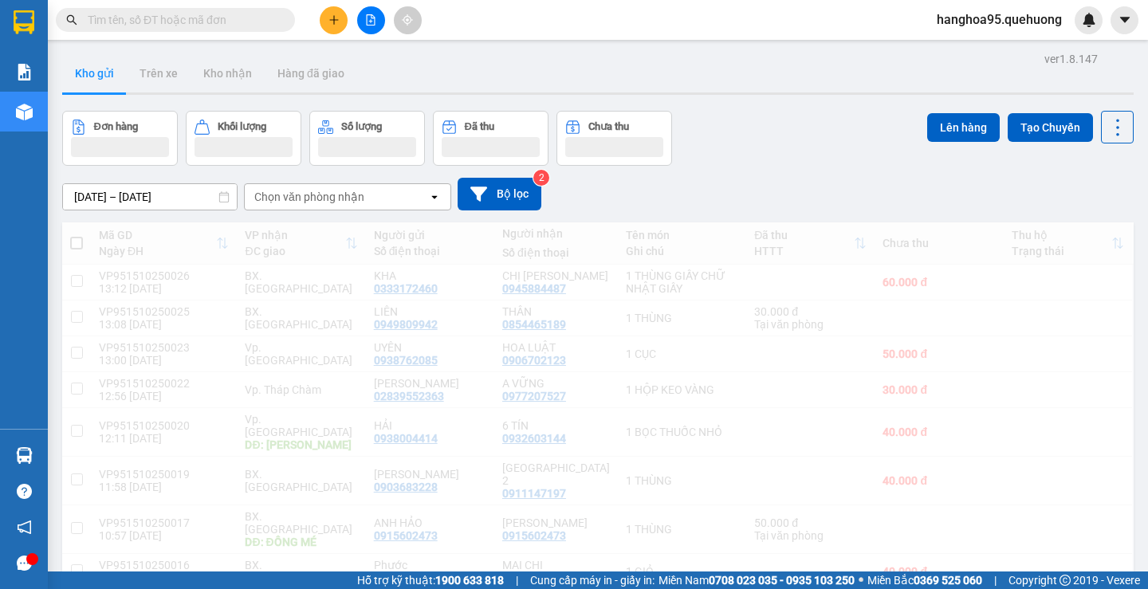
click at [144, 14] on input "text" at bounding box center [182, 20] width 188 height 18
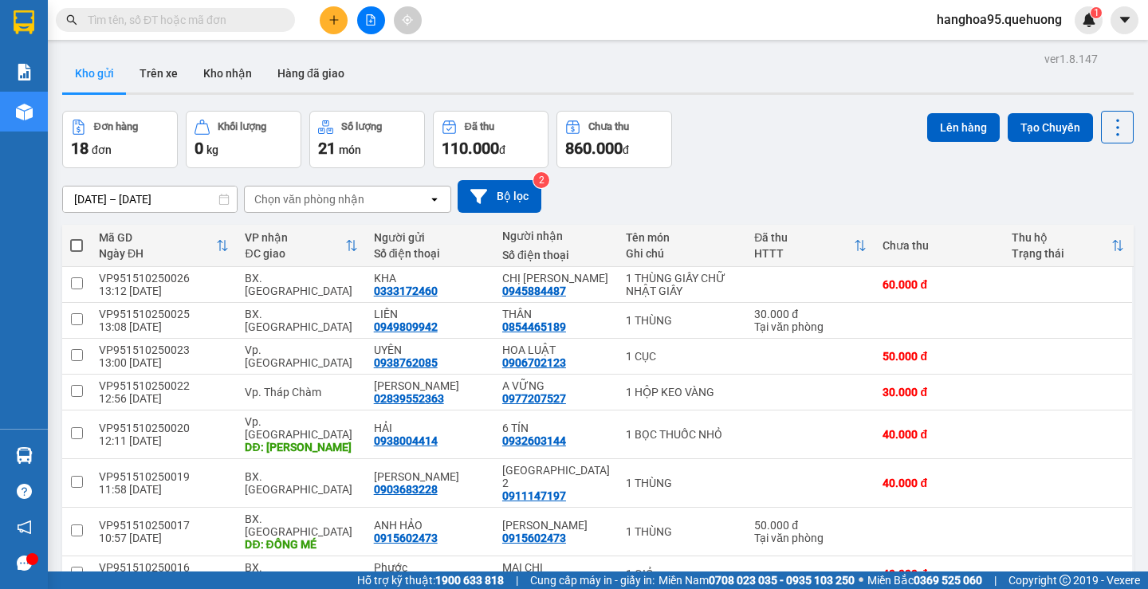
click at [144, 14] on input "text" at bounding box center [182, 20] width 188 height 18
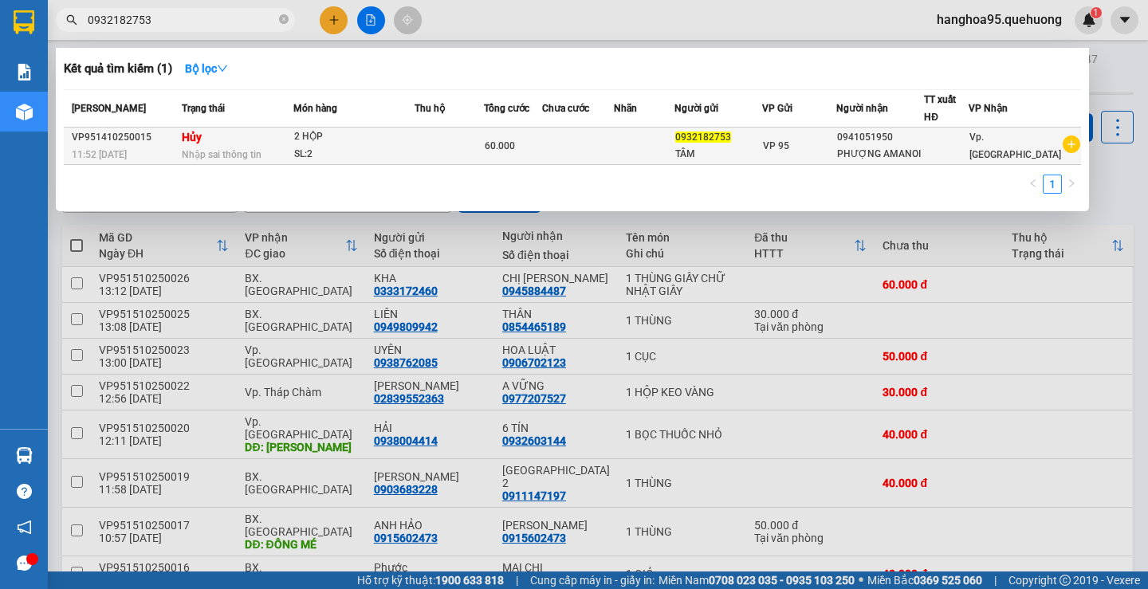
type input "0932182753"
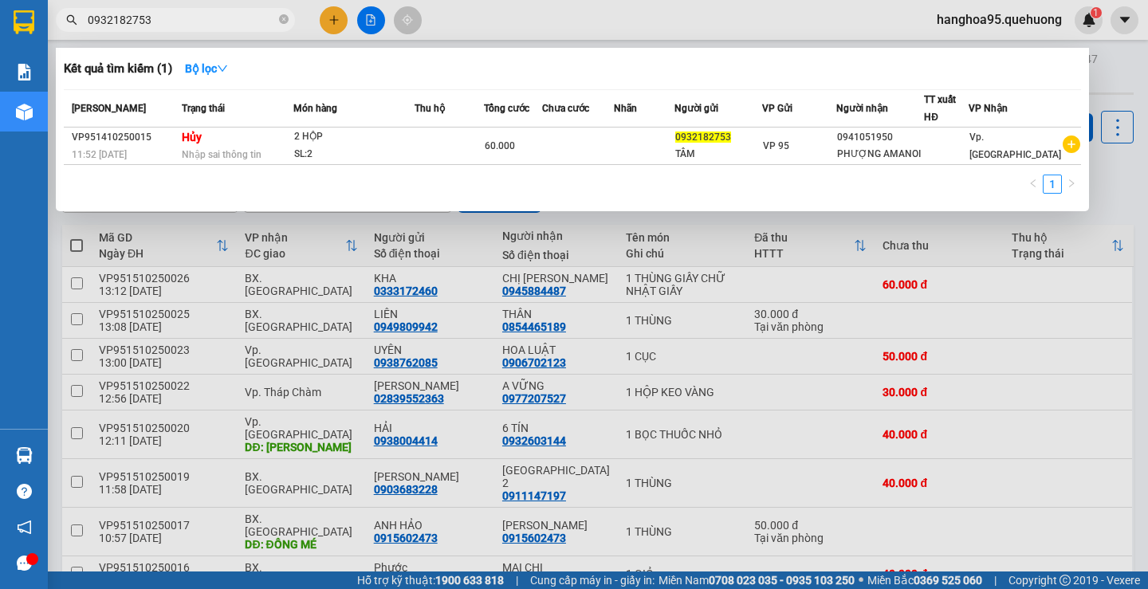
click at [653, 149] on td at bounding box center [644, 146] width 61 height 37
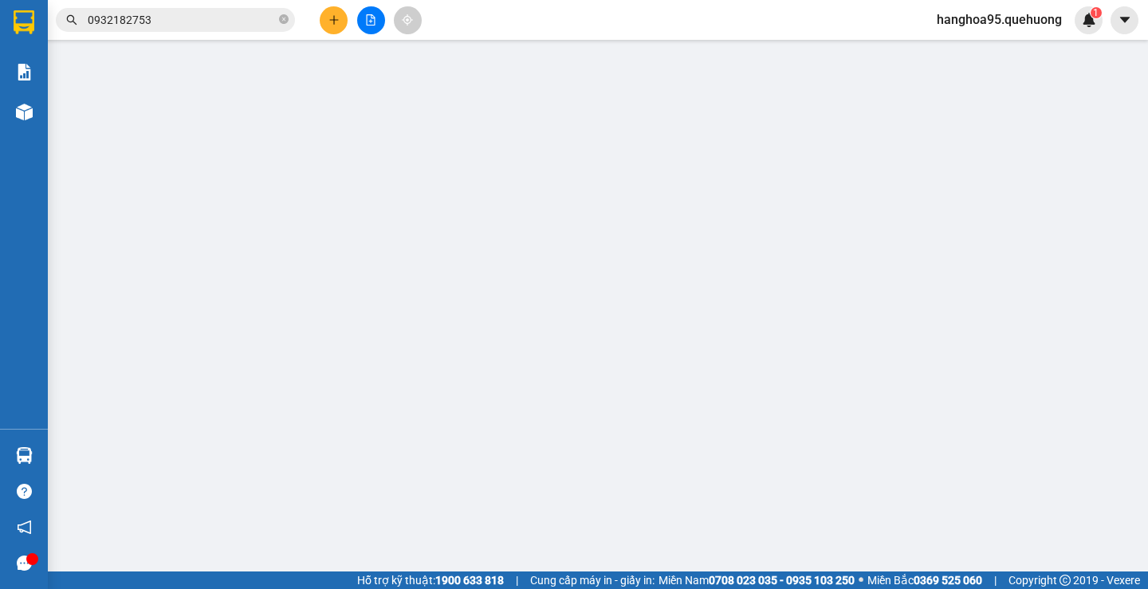
type input "0932182753"
type input "TÂM"
type input "0941051950"
type input "PHƯỢNG AMANOI"
type input "0"
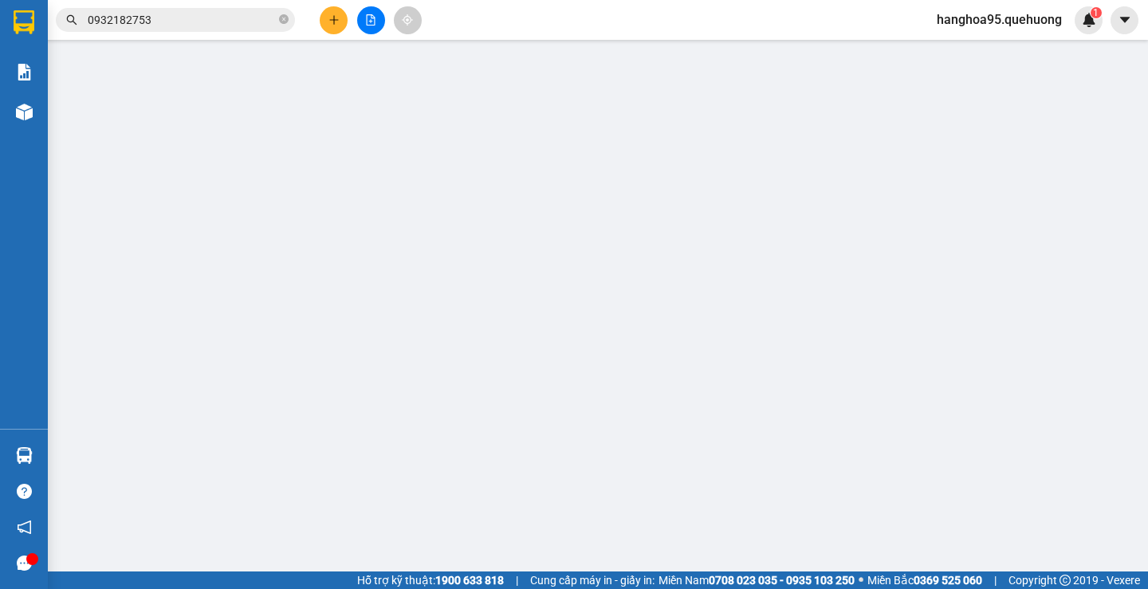
type input "60.000"
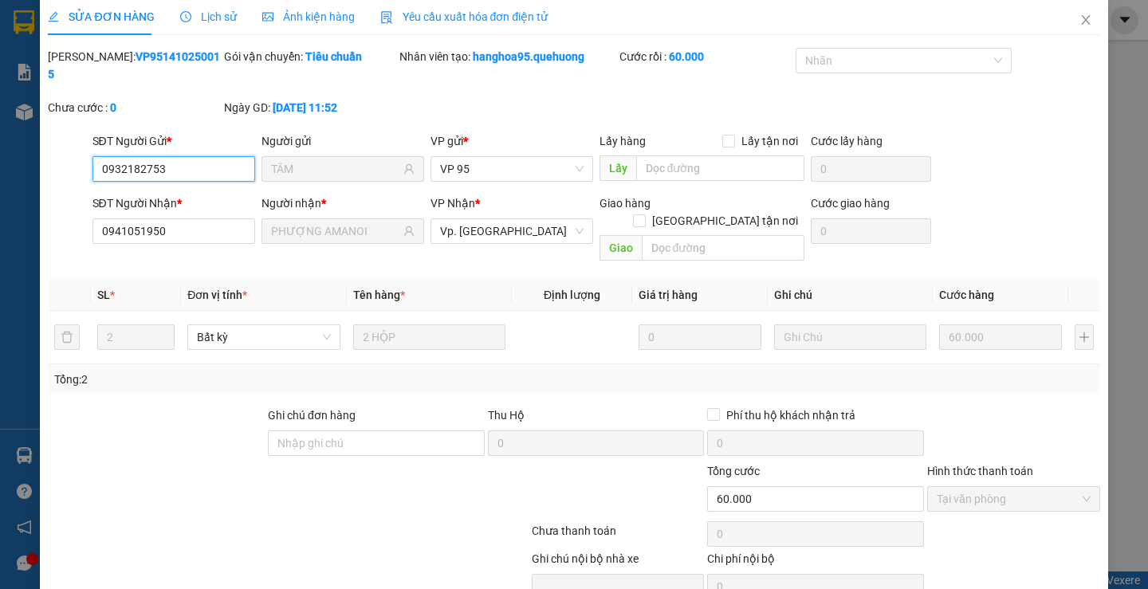
scroll to position [19, 0]
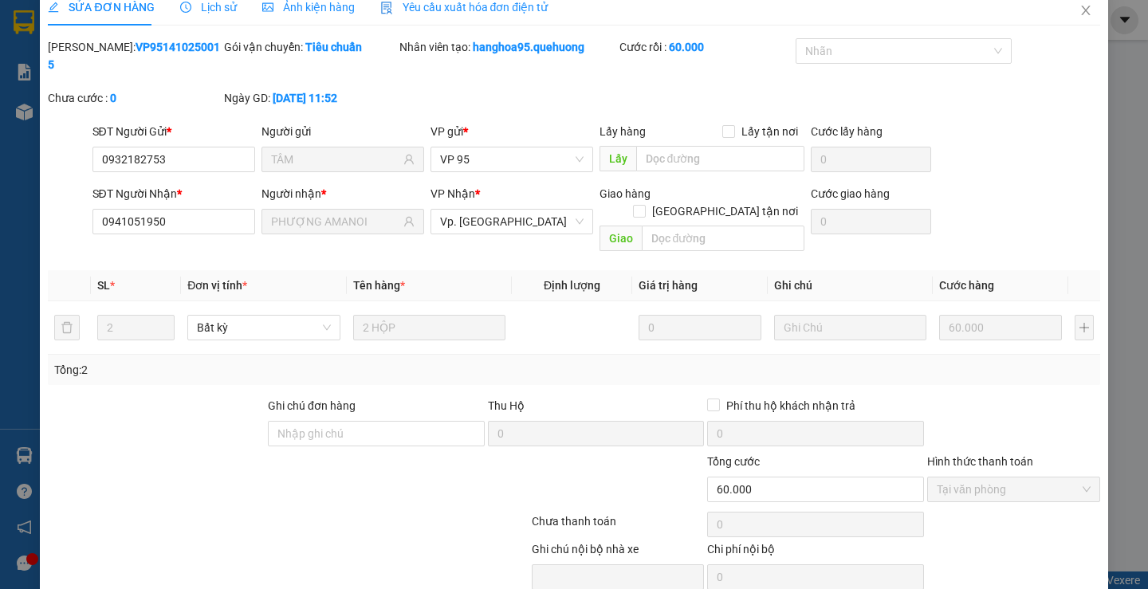
click at [297, 453] on div at bounding box center [200, 481] width 308 height 56
click at [236, 509] on div at bounding box center [287, 525] width 483 height 32
drag, startPoint x: 192, startPoint y: 140, endPoint x: 0, endPoint y: 144, distance: 192.2
click at [0, 144] on div "SỬA ĐƠN HÀNG Lịch sử Ảnh kiện hàng Yêu cầu xuất hóa đơn điện tử Total Paid Fee …" at bounding box center [574, 294] width 1148 height 589
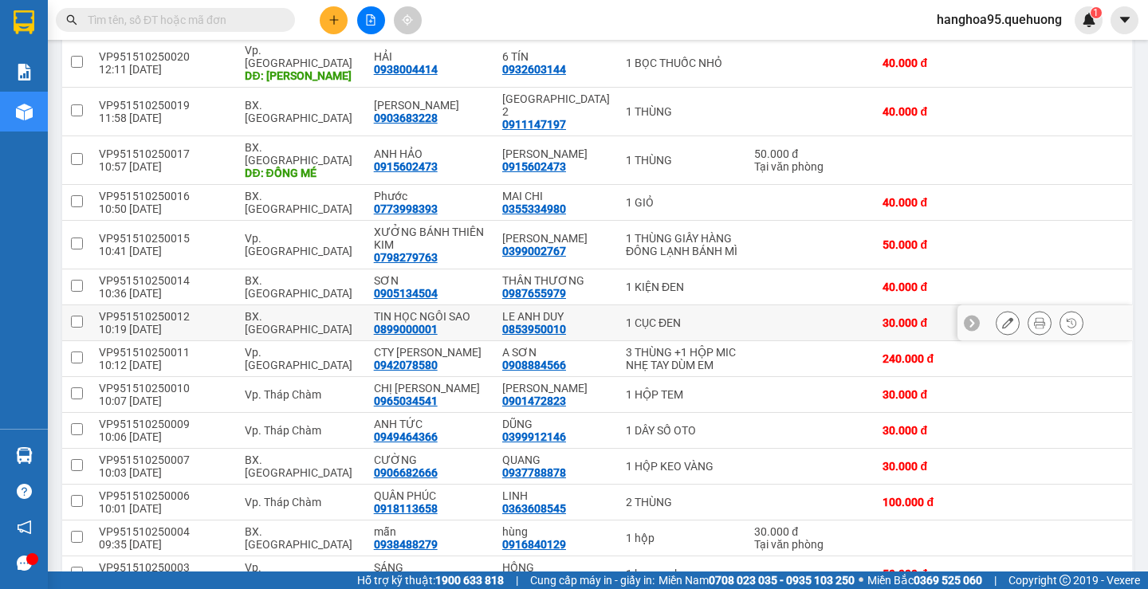
scroll to position [565, 0]
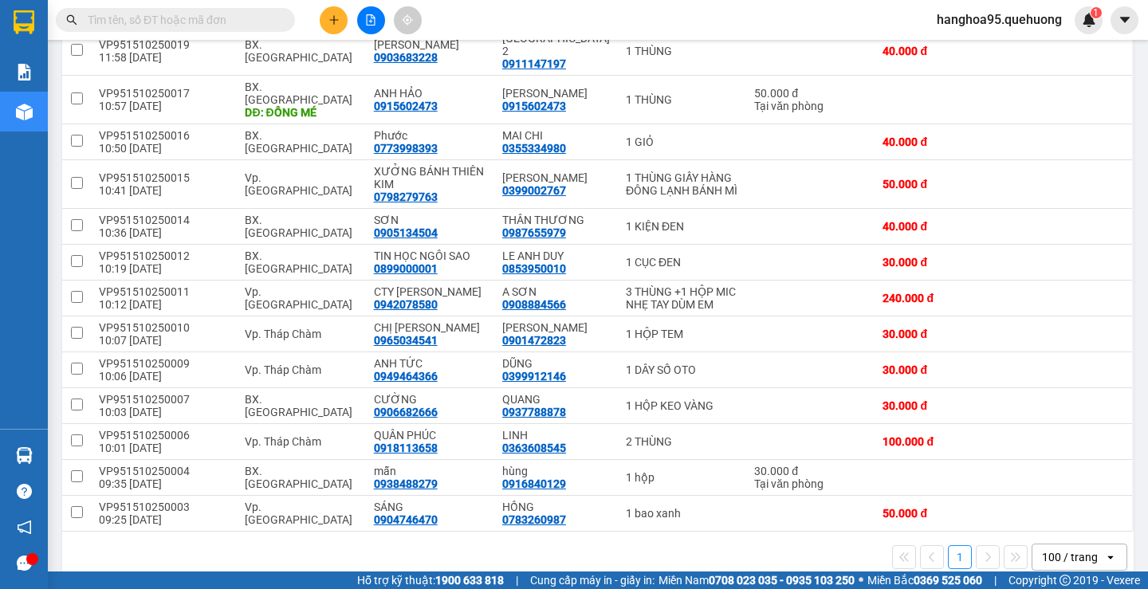
click at [1048, 549] on div "100 / trang" at bounding box center [1070, 557] width 56 height 16
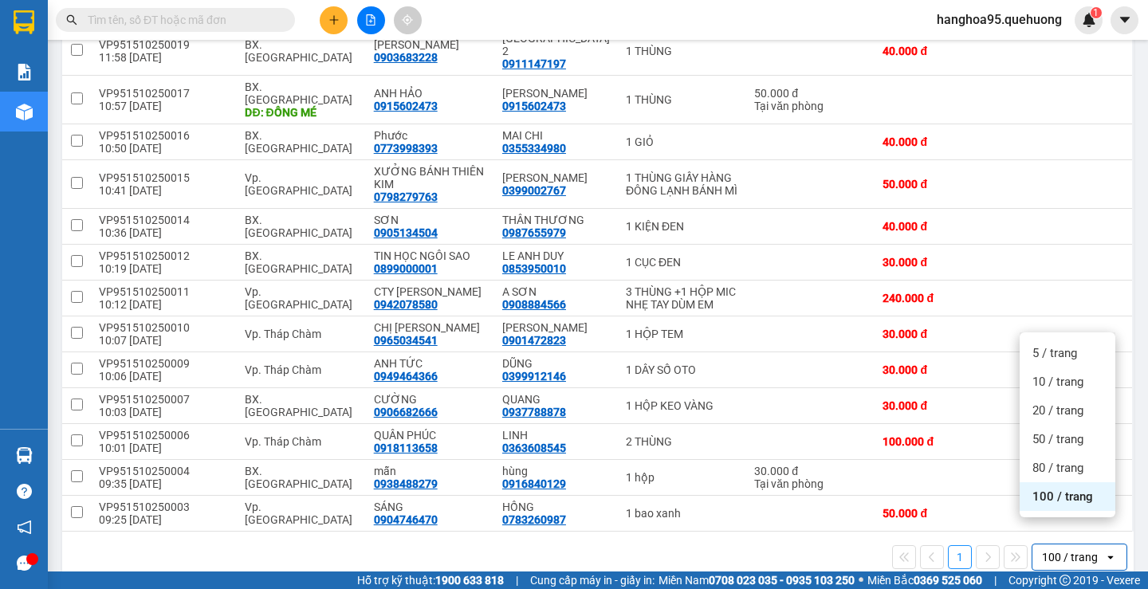
click at [1039, 497] on span "100 / trang" at bounding box center [1062, 497] width 61 height 16
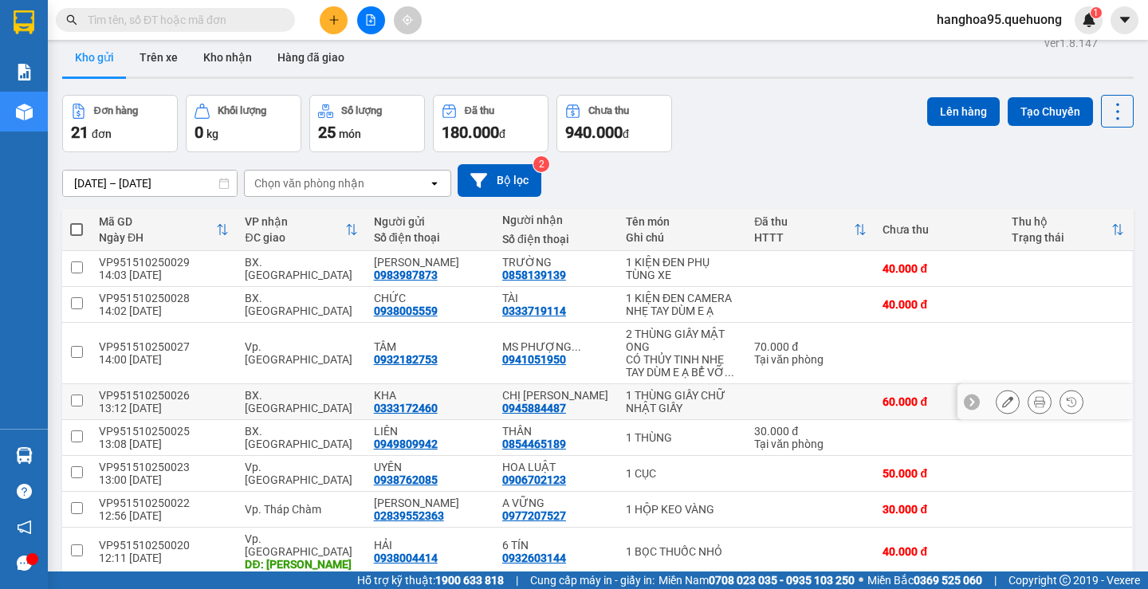
scroll to position [0, 0]
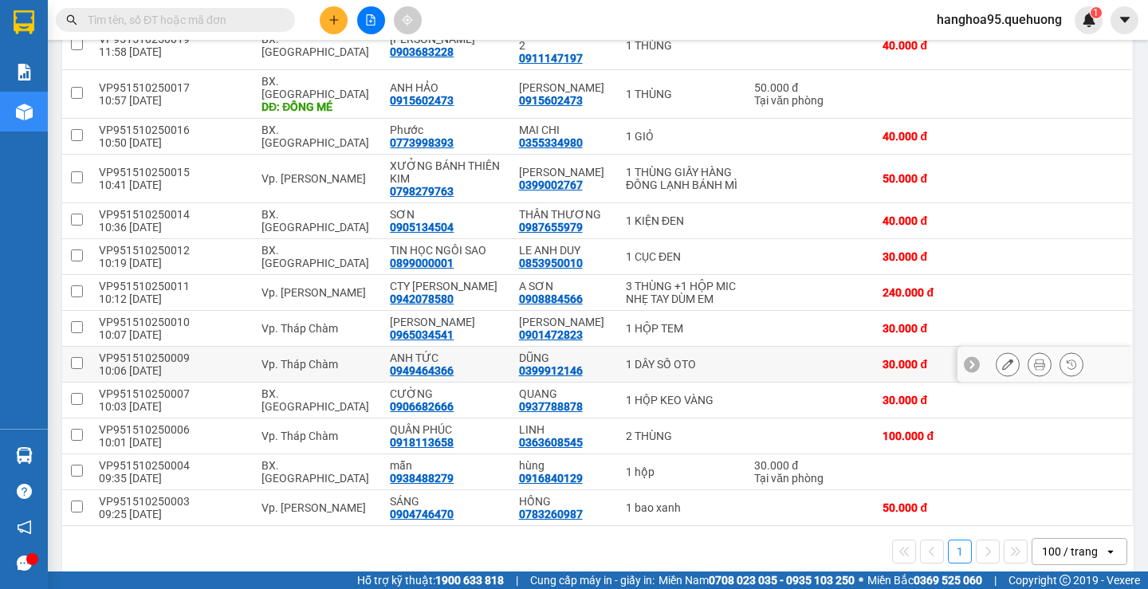
scroll to position [565, 0]
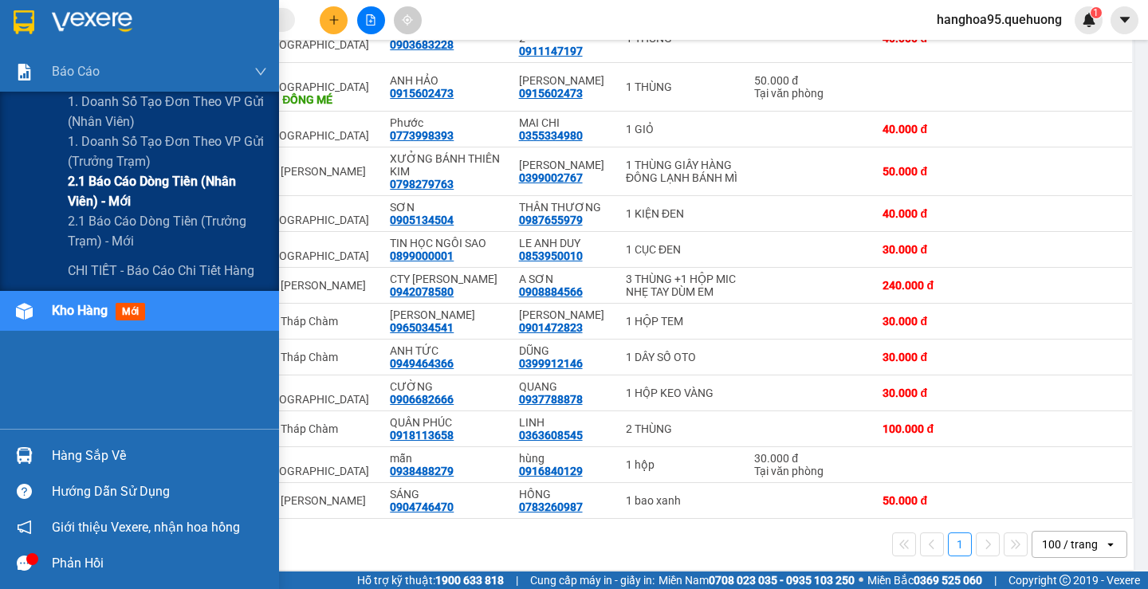
click at [124, 191] on span "2.1 Báo cáo dòng tiền (nhân viên) - mới" at bounding box center [167, 191] width 199 height 40
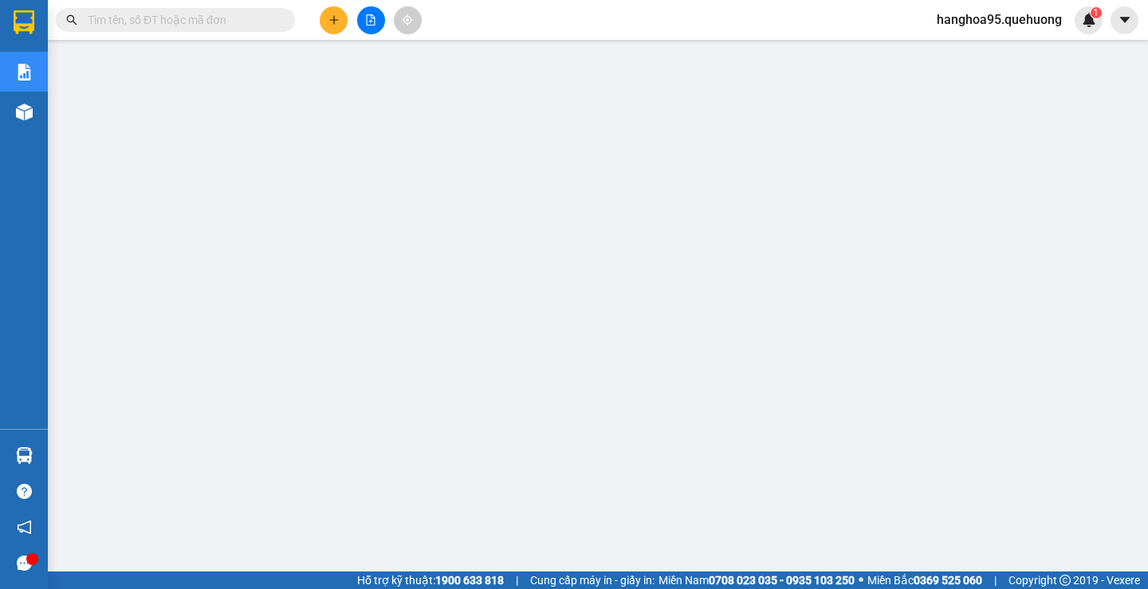
click at [171, 29] on span at bounding box center [175, 20] width 239 height 24
click at [171, 22] on input "text" at bounding box center [182, 20] width 188 height 18
paste input "02593854546"
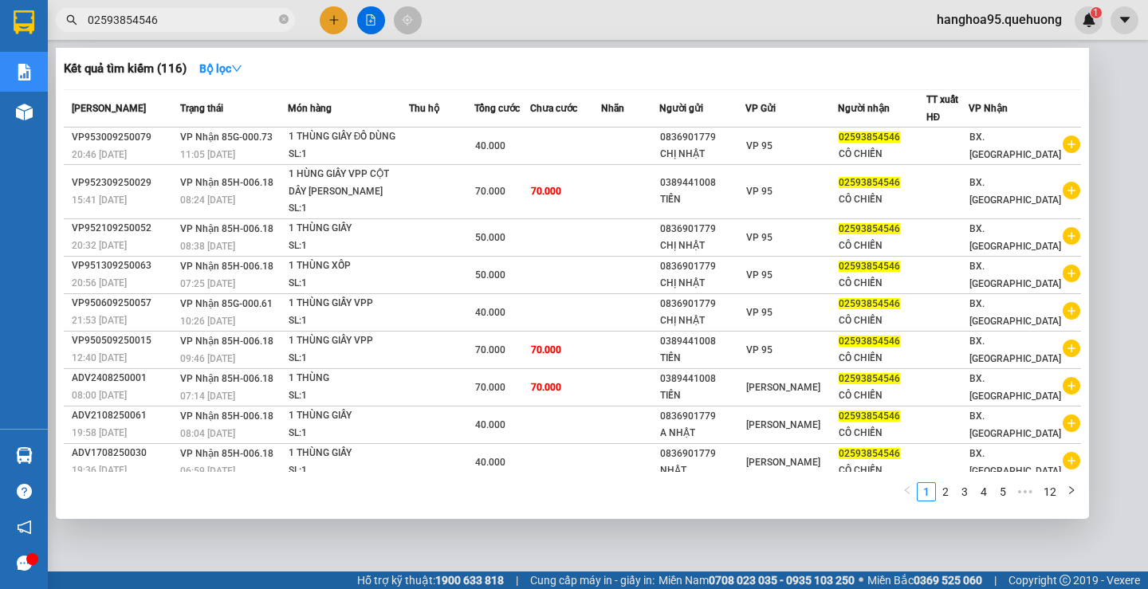
type input "02593854546"
drag, startPoint x: 282, startPoint y: 23, endPoint x: 218, endPoint y: 38, distance: 65.6
click at [282, 22] on icon "close-circle" at bounding box center [284, 19] width 10 height 10
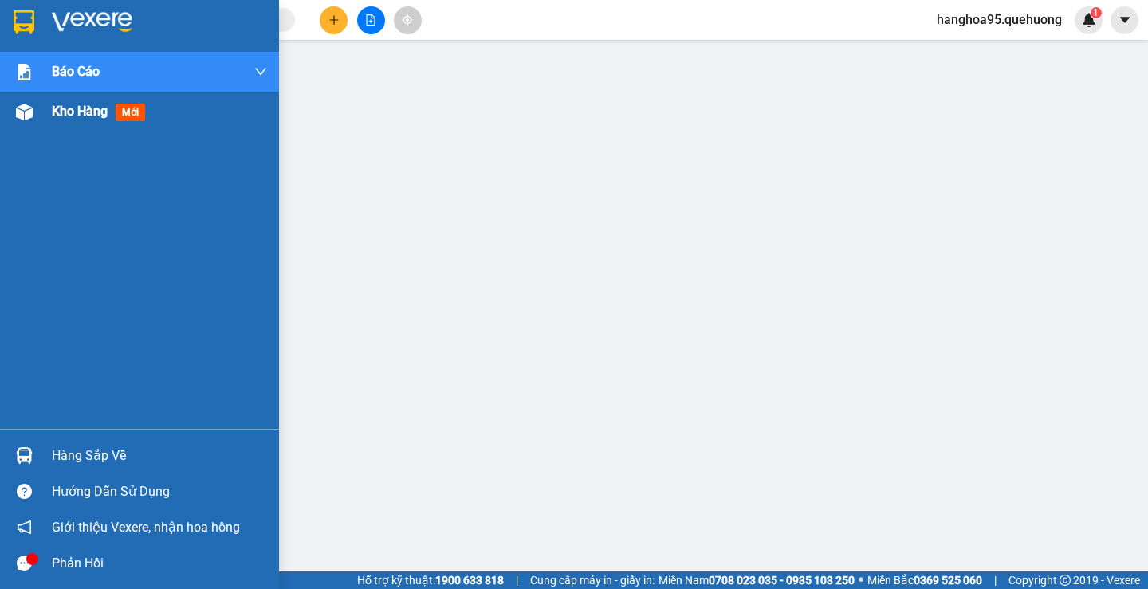
click at [88, 118] on span "Kho hàng" at bounding box center [80, 111] width 56 height 15
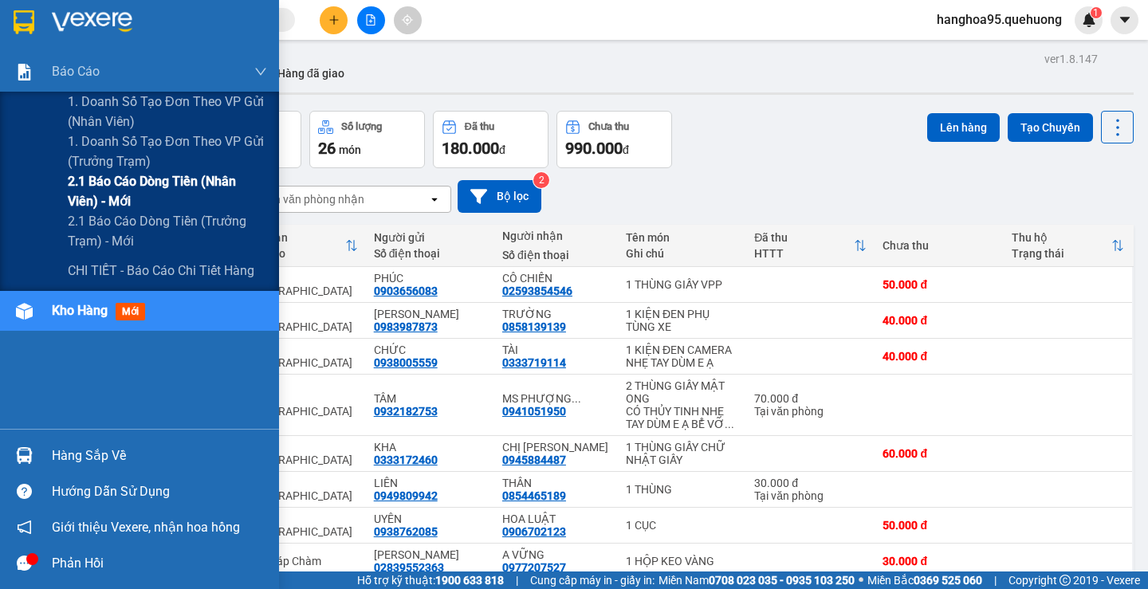
click at [116, 198] on span "2.1 Báo cáo dòng tiền (nhân viên) - mới" at bounding box center [167, 191] width 199 height 40
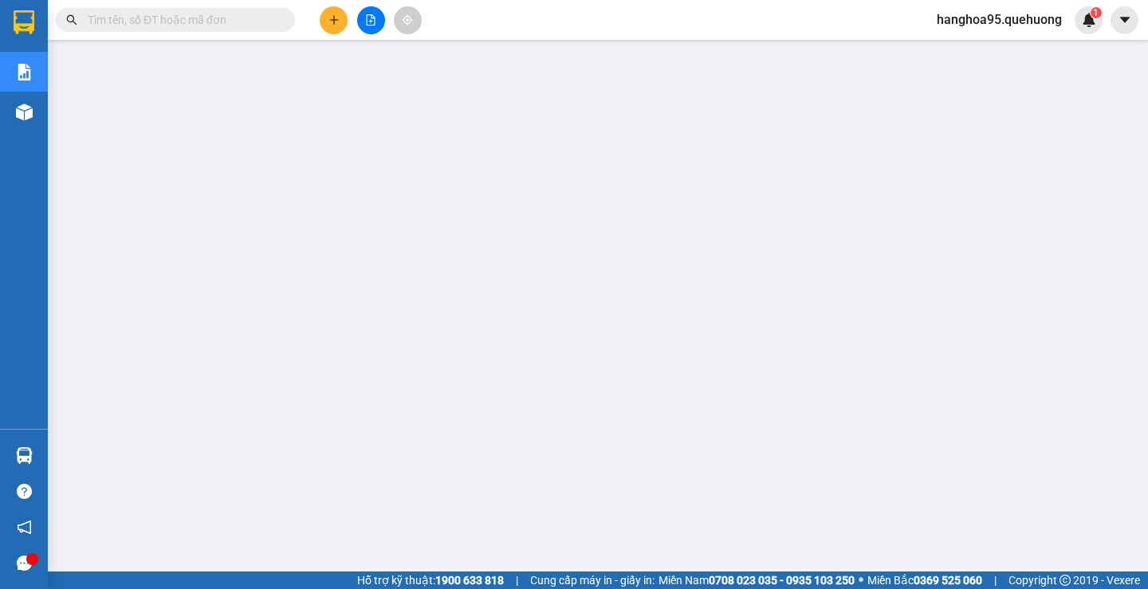
click at [215, 12] on input "text" at bounding box center [182, 20] width 188 height 18
click at [208, 14] on input "text" at bounding box center [182, 20] width 188 height 18
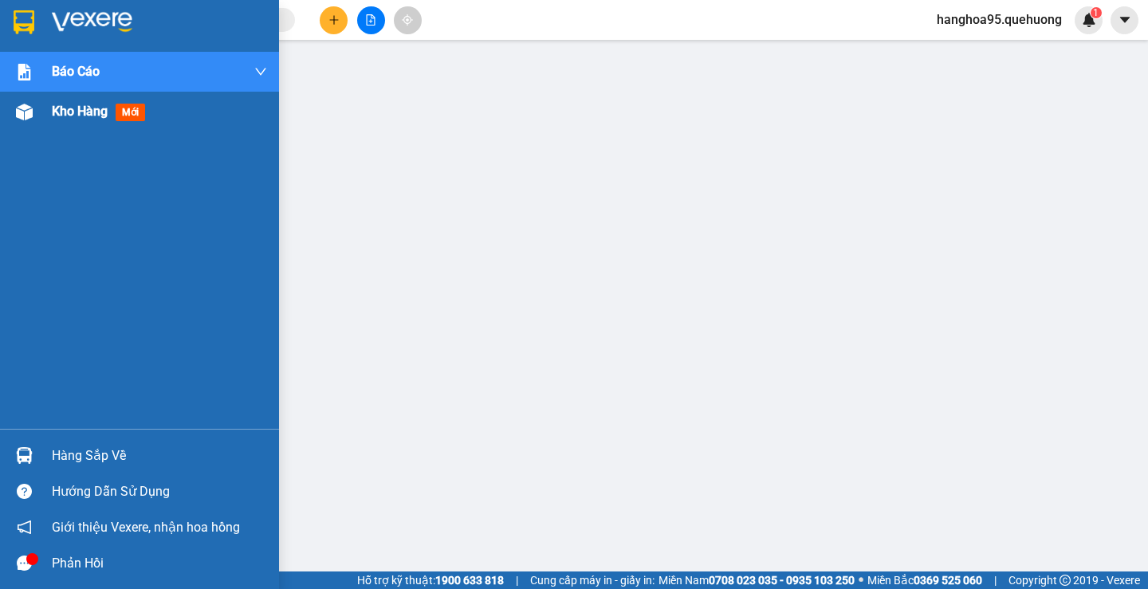
click at [90, 112] on span "Kho hàng" at bounding box center [80, 111] width 56 height 15
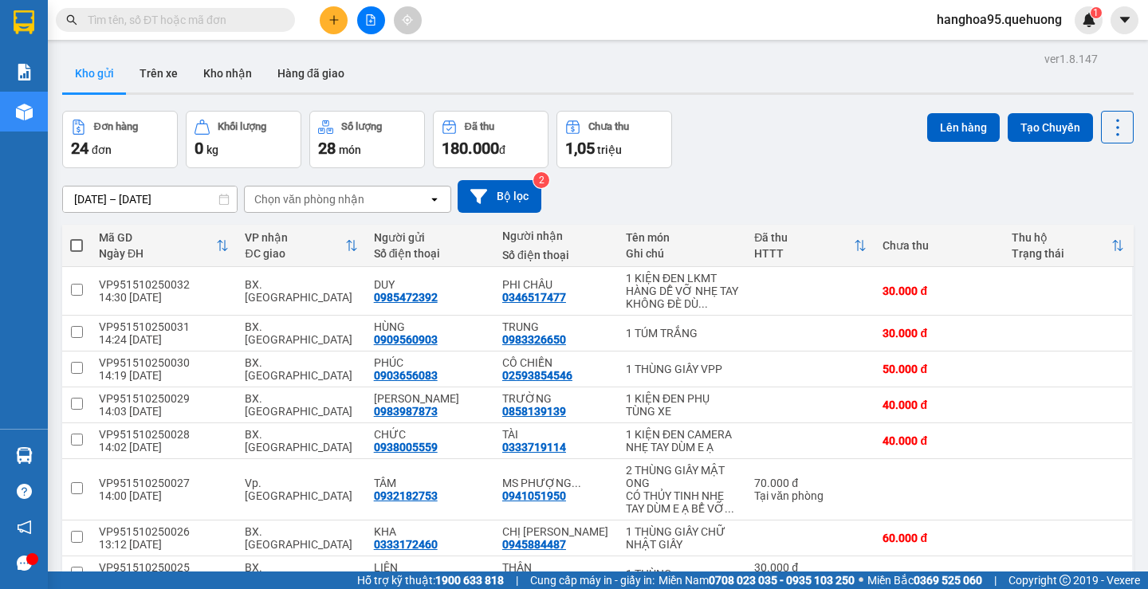
click at [1006, 22] on span "hanghoa95.quehuong" at bounding box center [999, 20] width 151 height 20
click at [950, 42] on span "Đăng xuất" at bounding box center [1006, 50] width 118 height 18
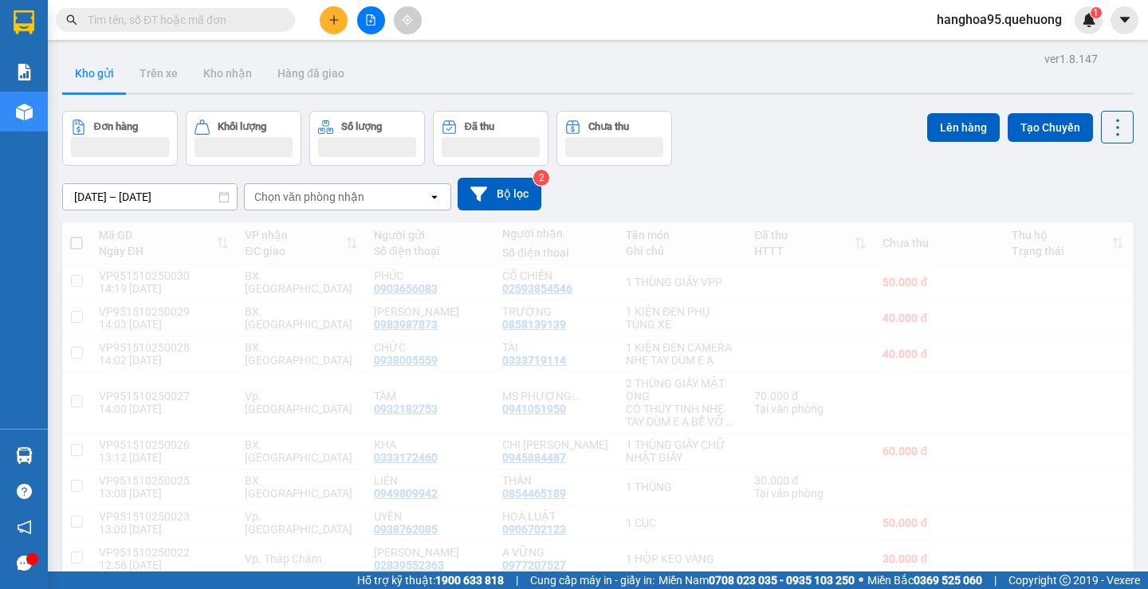
click at [129, 19] on input "text" at bounding box center [182, 20] width 188 height 18
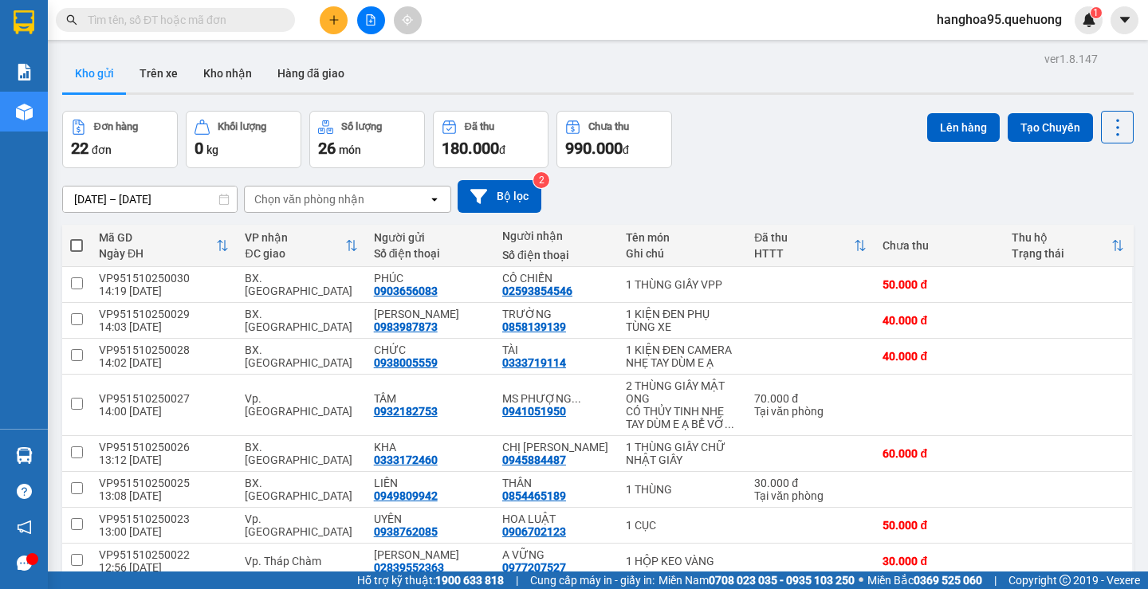
click at [129, 19] on input "text" at bounding box center [182, 20] width 188 height 18
click at [124, 19] on input "text" at bounding box center [182, 20] width 188 height 18
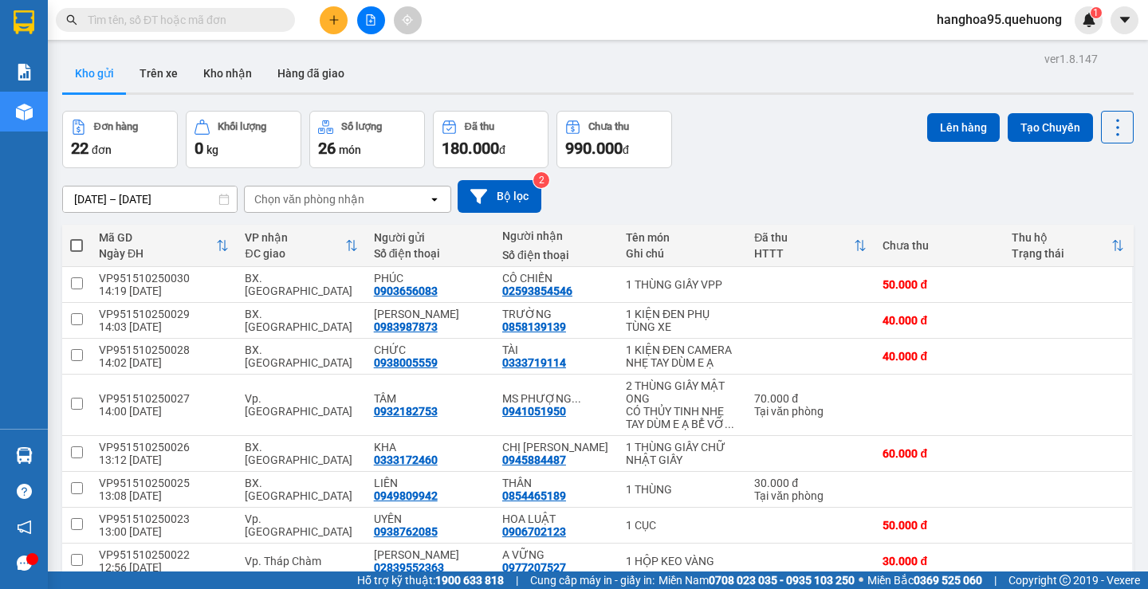
click at [124, 19] on input "text" at bounding box center [182, 20] width 188 height 18
click at [338, 17] on icon "plus" at bounding box center [333, 19] width 11 height 11
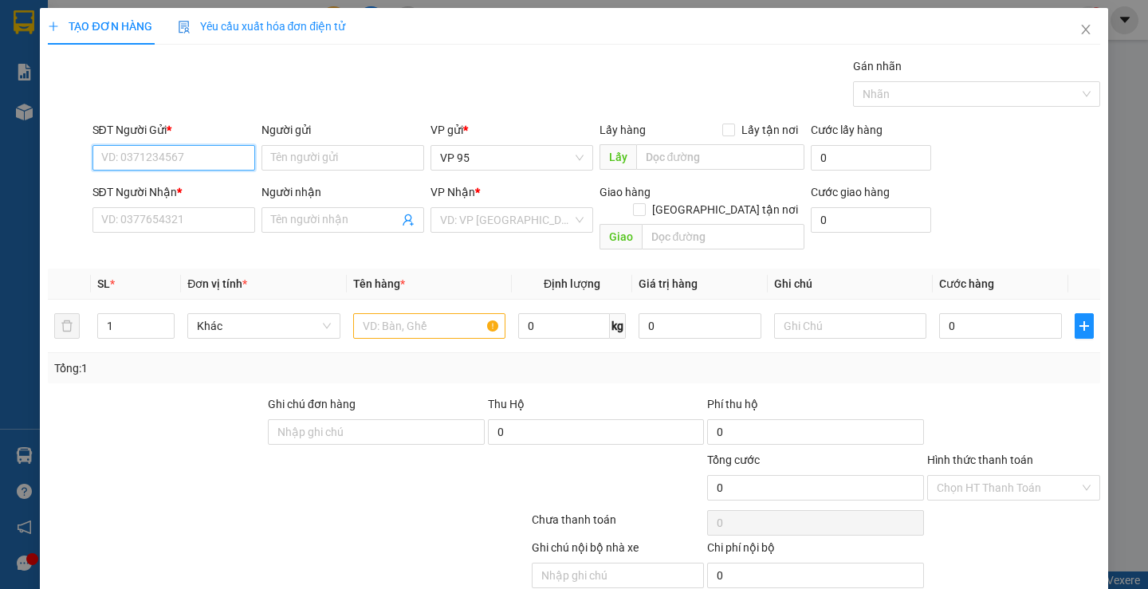
click at [136, 160] on input "SĐT Người Gửi *" at bounding box center [173, 158] width 163 height 26
type input "0909560903"
click at [174, 195] on div "0909560903 - HÙNG" at bounding box center [171, 190] width 142 height 18
type input "HÙNG"
type input "0983326650"
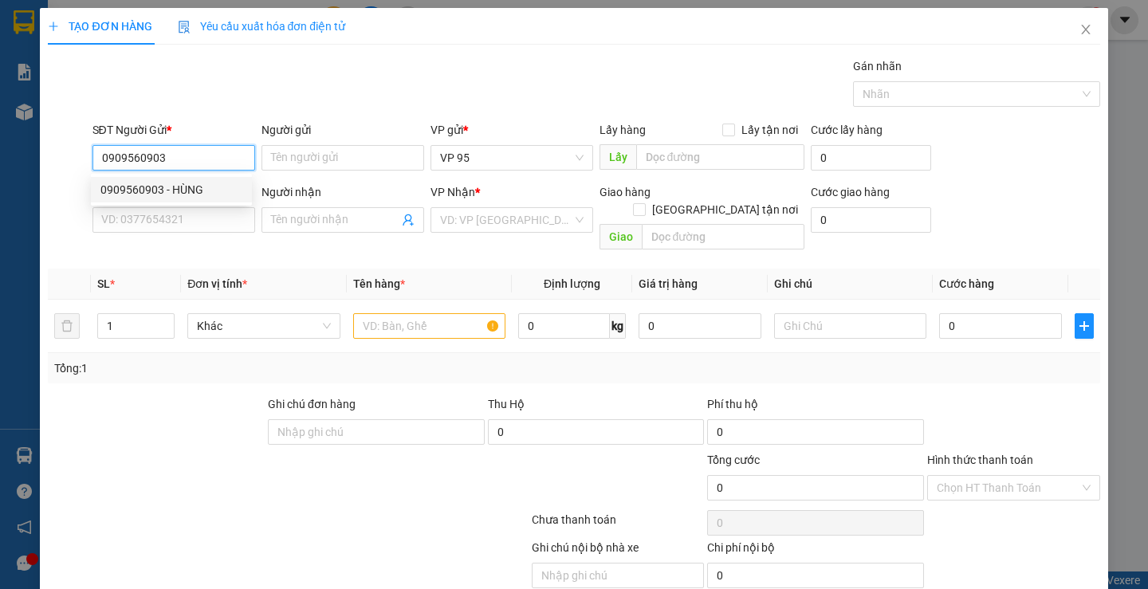
type input "TRUNG"
type input "40.000"
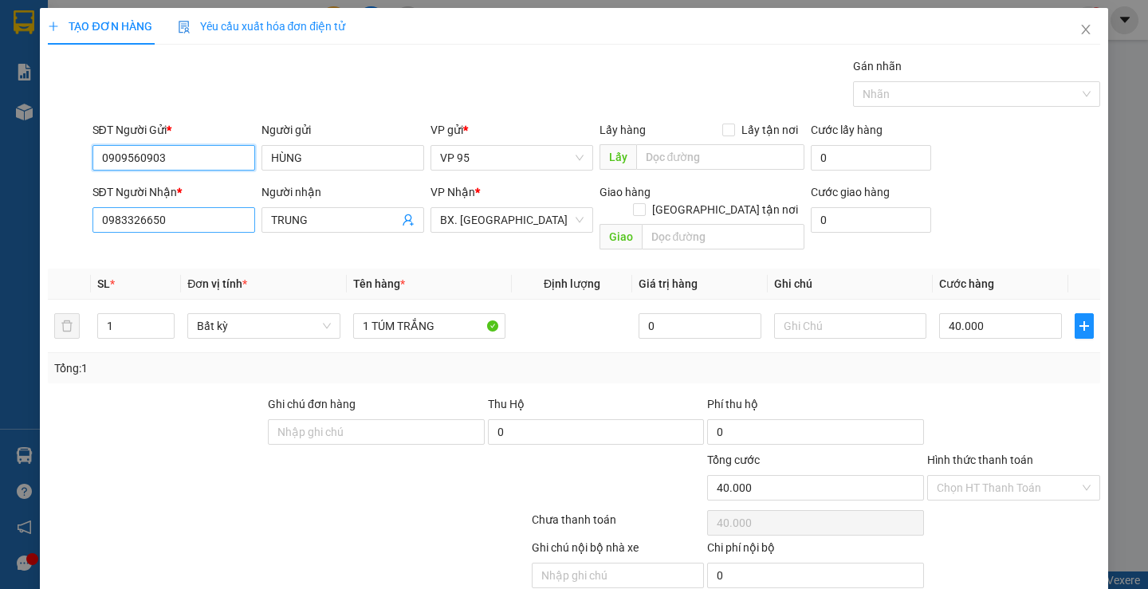
type input "0909560903"
click at [173, 215] on input "0983326650" at bounding box center [173, 220] width 163 height 26
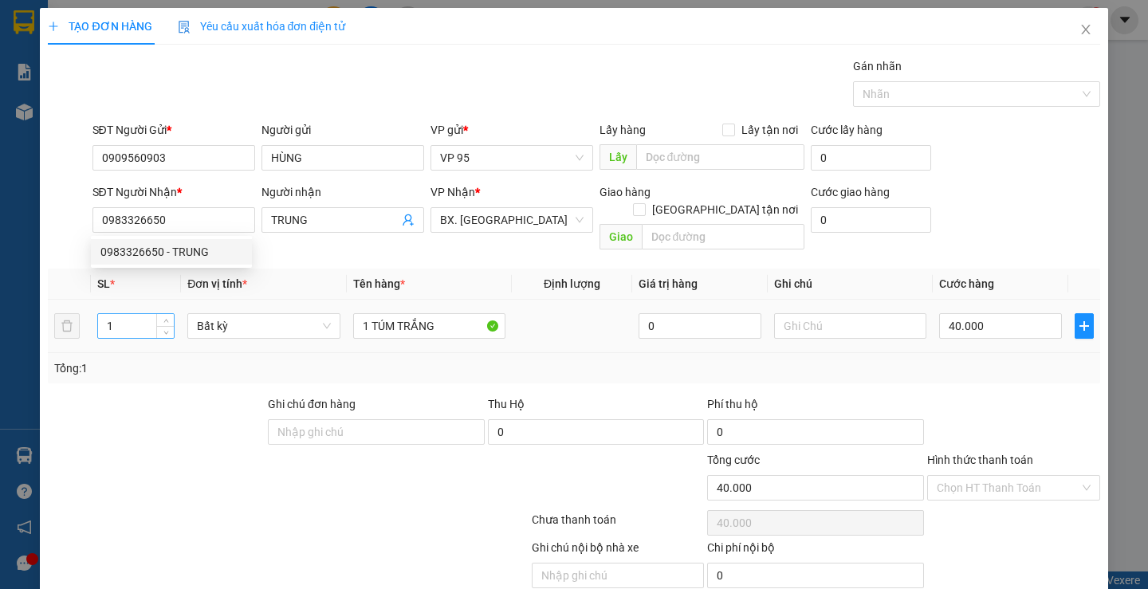
click at [133, 314] on input "1" at bounding box center [136, 326] width 76 height 24
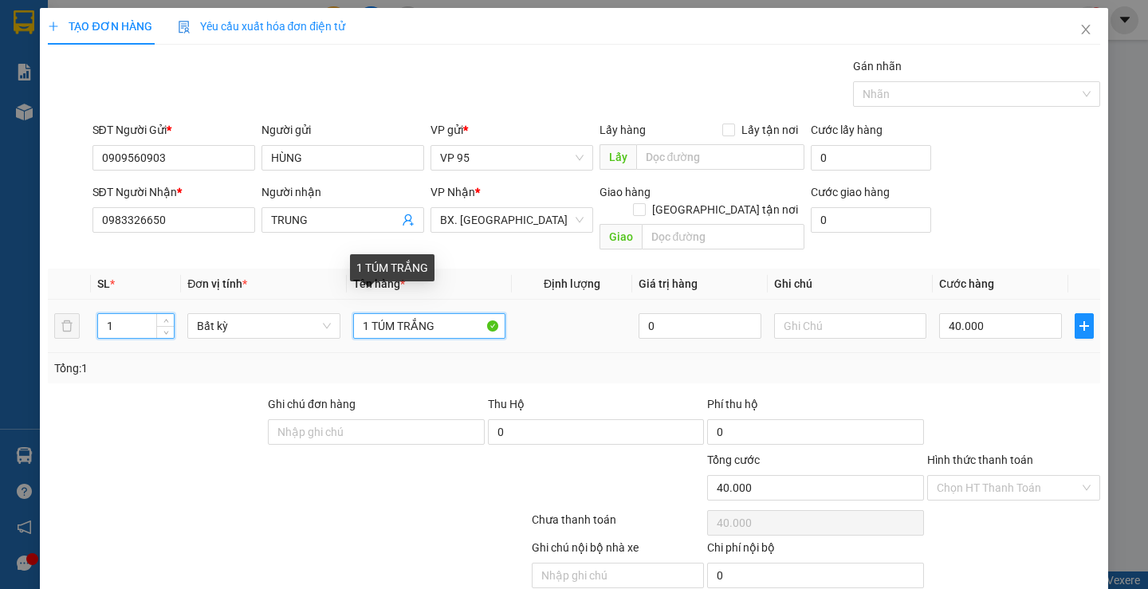
click at [396, 313] on input "1 TÚM TRẮNG" at bounding box center [429, 326] width 152 height 26
type input "0"
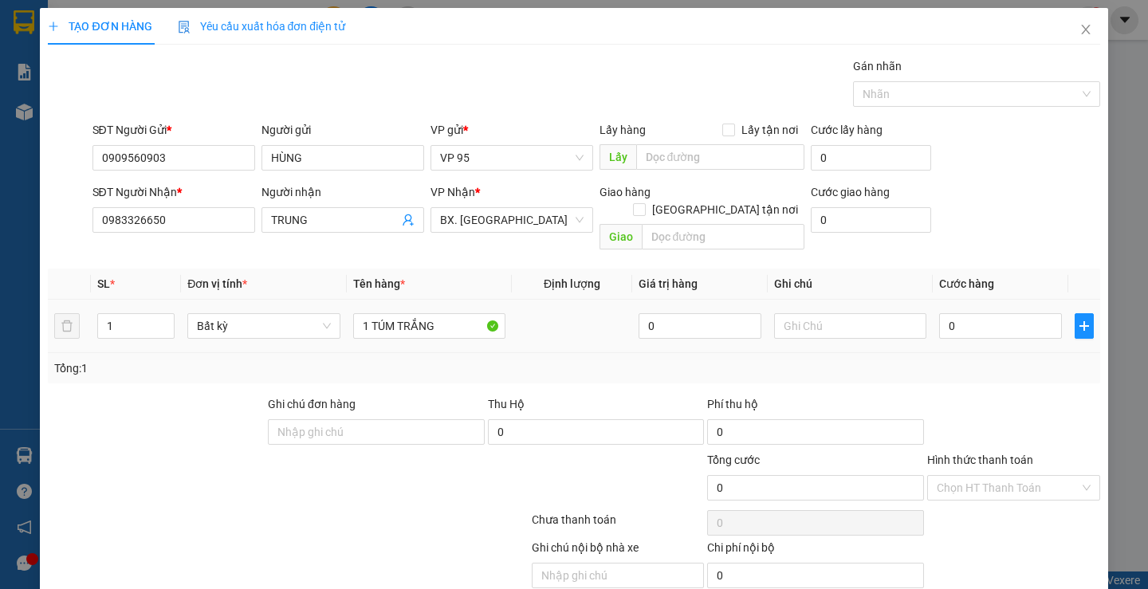
click at [982, 310] on div "0" at bounding box center [1000, 326] width 123 height 32
click at [958, 313] on input "0" at bounding box center [1000, 326] width 123 height 26
type input "0"
type input "3"
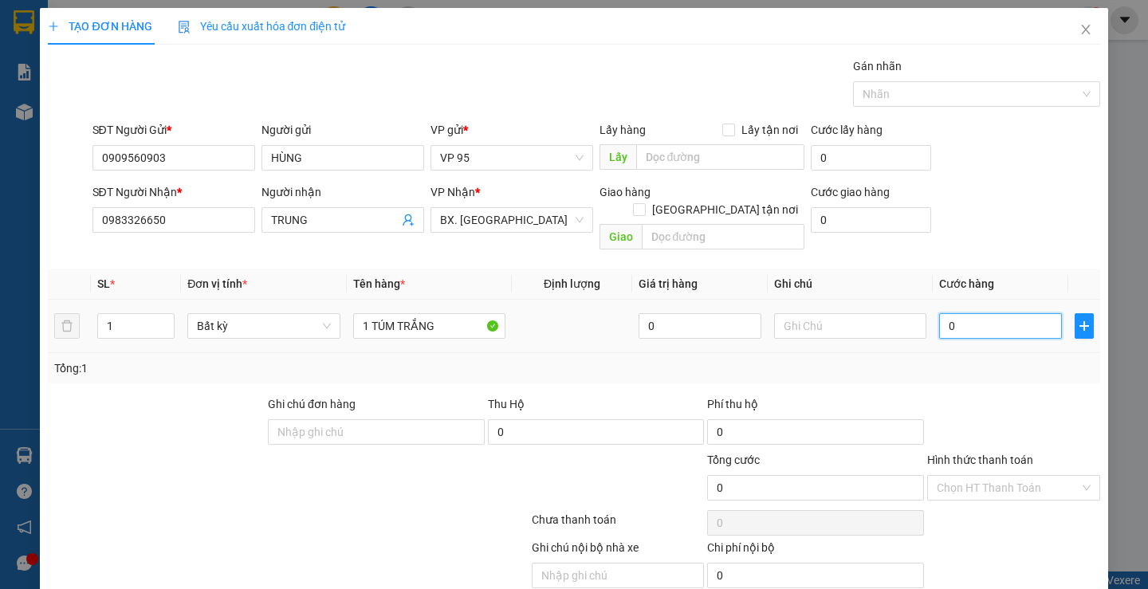
type input "03"
type input "30"
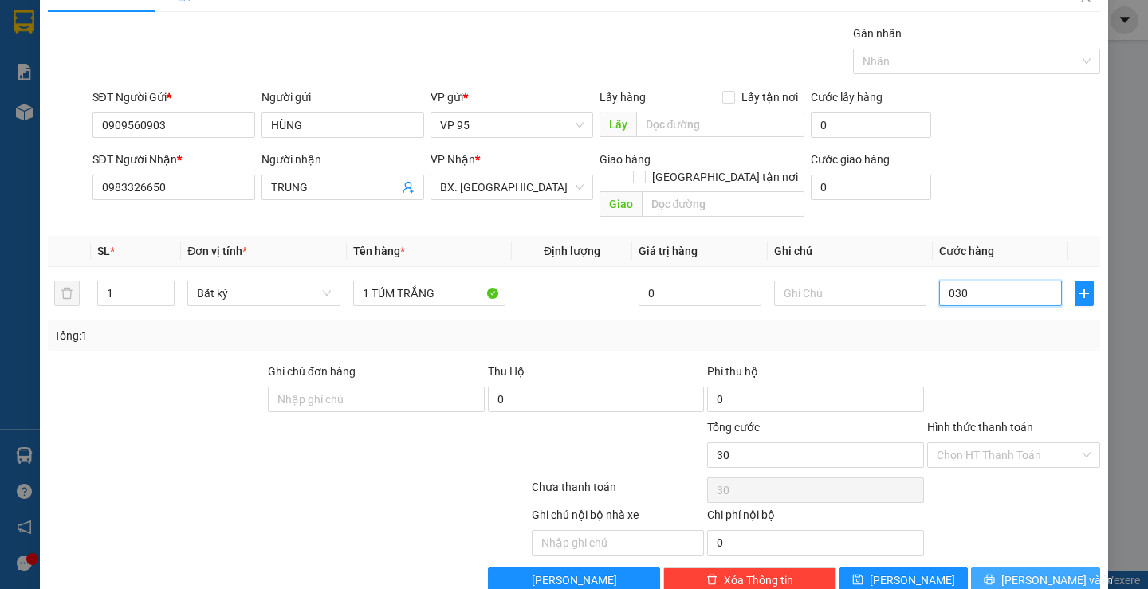
scroll to position [50, 0]
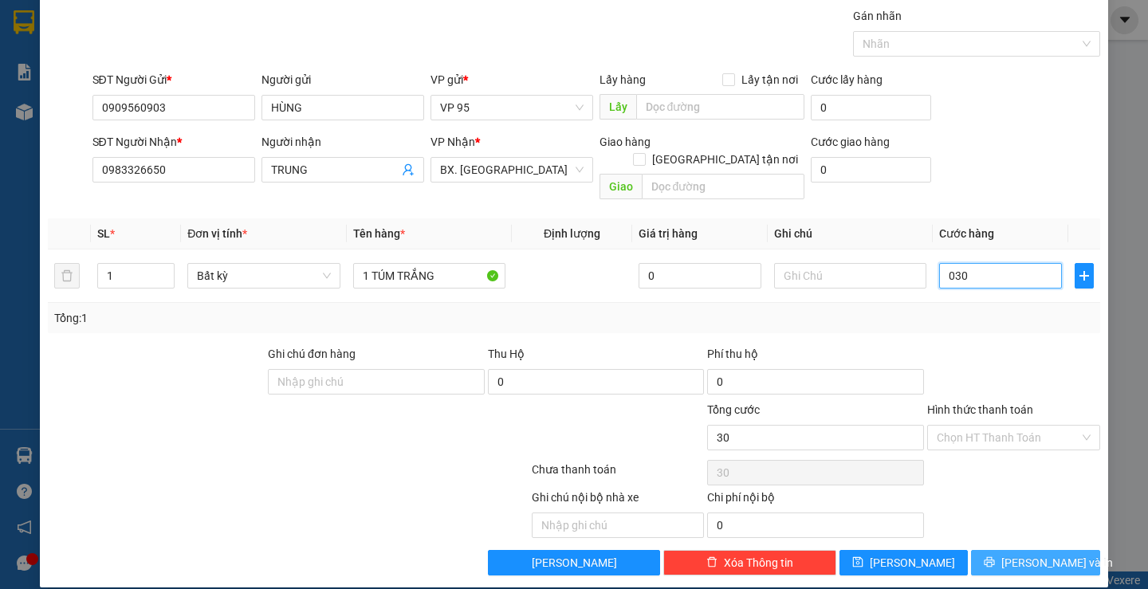
type input "030"
type input "30.000"
click at [975, 550] on button "Lưu và In" at bounding box center [1035, 563] width 128 height 26
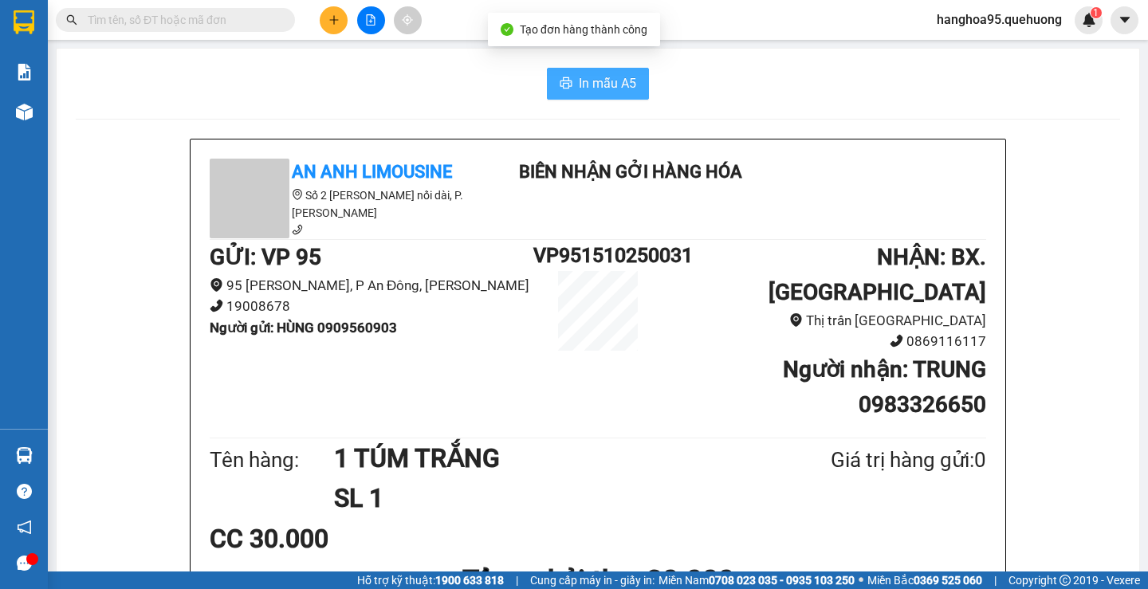
click at [607, 83] on span "In mẫu A5" at bounding box center [607, 83] width 57 height 20
drag, startPoint x: 832, startPoint y: 469, endPoint x: 912, endPoint y: 480, distance: 80.5
click at [912, 480] on div "Tên hàng: 1 TÚM TRẮNG SL 1 Giá trị hàng gửi: 0" at bounding box center [598, 479] width 777 height 81
click at [179, 74] on div "In mẫu A5" at bounding box center [598, 84] width 1044 height 32
click at [238, 20] on input "text" at bounding box center [182, 20] width 188 height 18
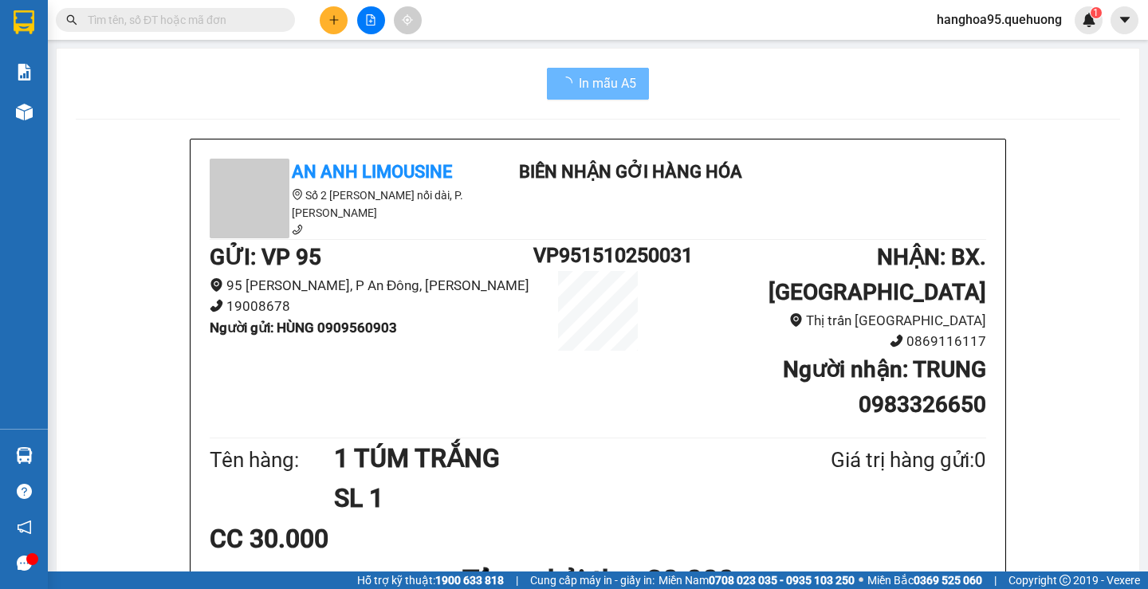
drag, startPoint x: 187, startPoint y: 76, endPoint x: 175, endPoint y: 82, distance: 13.6
click at [187, 76] on div "In mẫu A5" at bounding box center [598, 84] width 1044 height 32
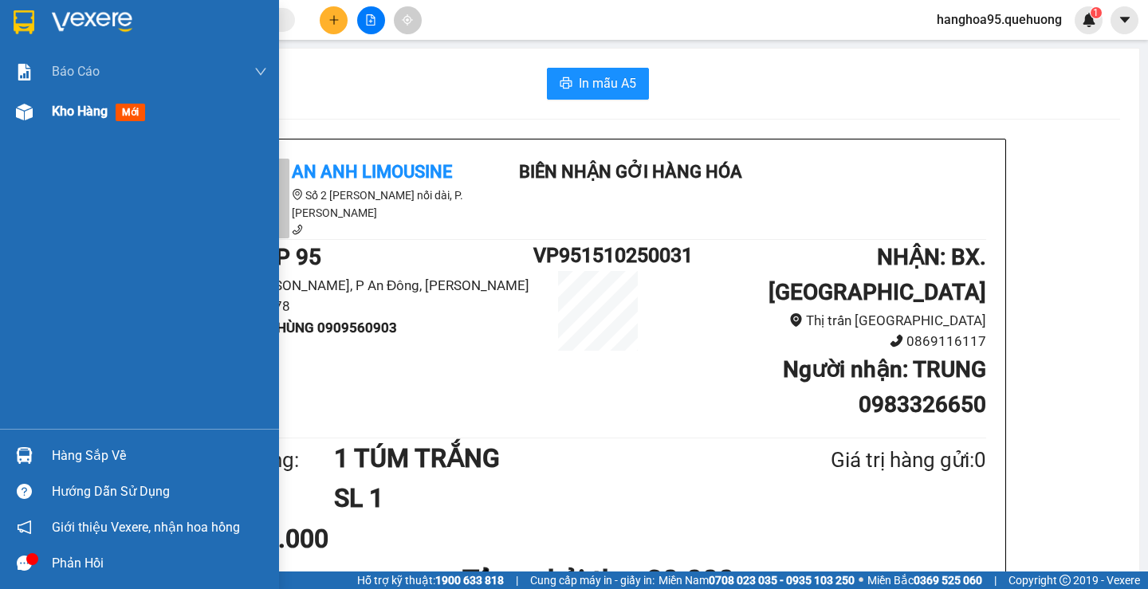
click at [92, 123] on div "Kho hàng mới" at bounding box center [159, 112] width 215 height 40
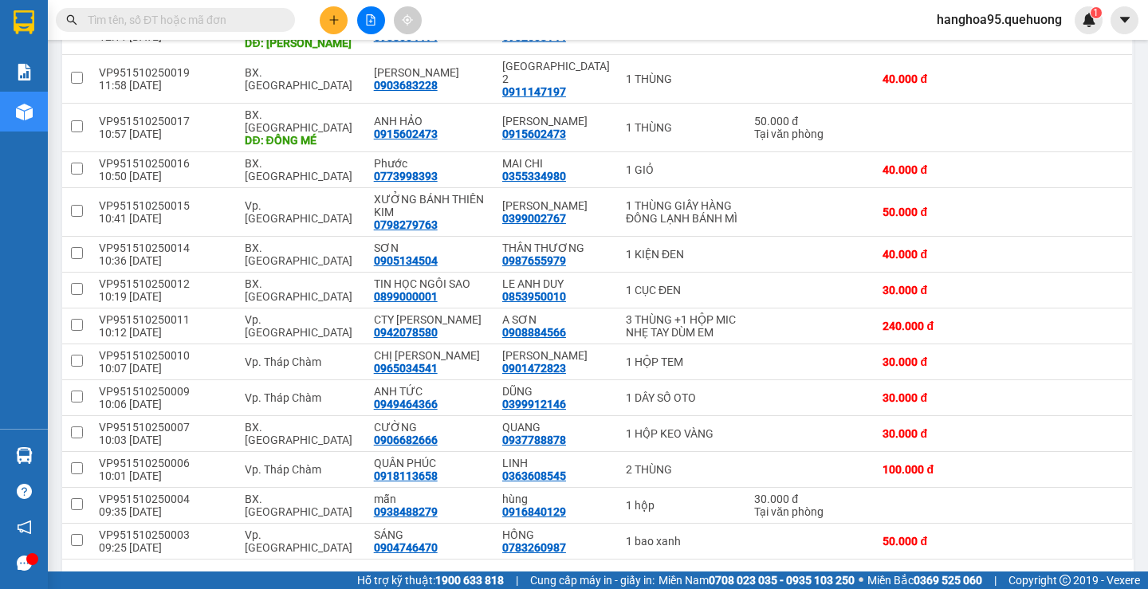
scroll to position [637, 0]
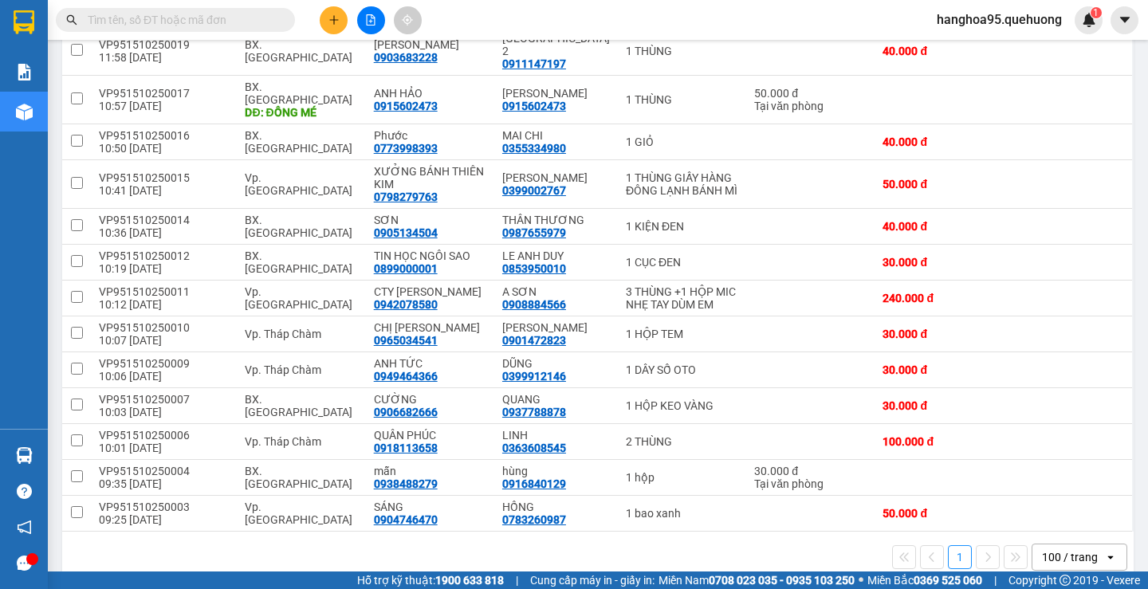
click at [162, 19] on input "text" at bounding box center [182, 20] width 188 height 18
click at [135, 19] on input "text" at bounding box center [182, 20] width 188 height 18
click at [135, 18] on input "text" at bounding box center [182, 20] width 188 height 18
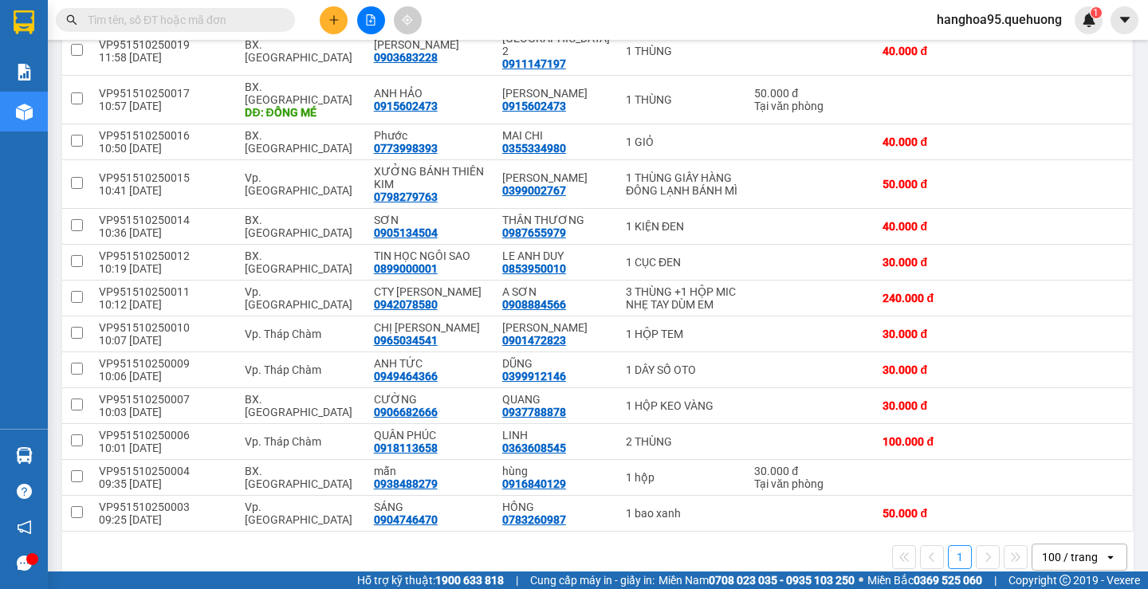
click at [135, 18] on input "text" at bounding box center [182, 20] width 188 height 18
click at [338, 31] on button at bounding box center [334, 20] width 28 height 28
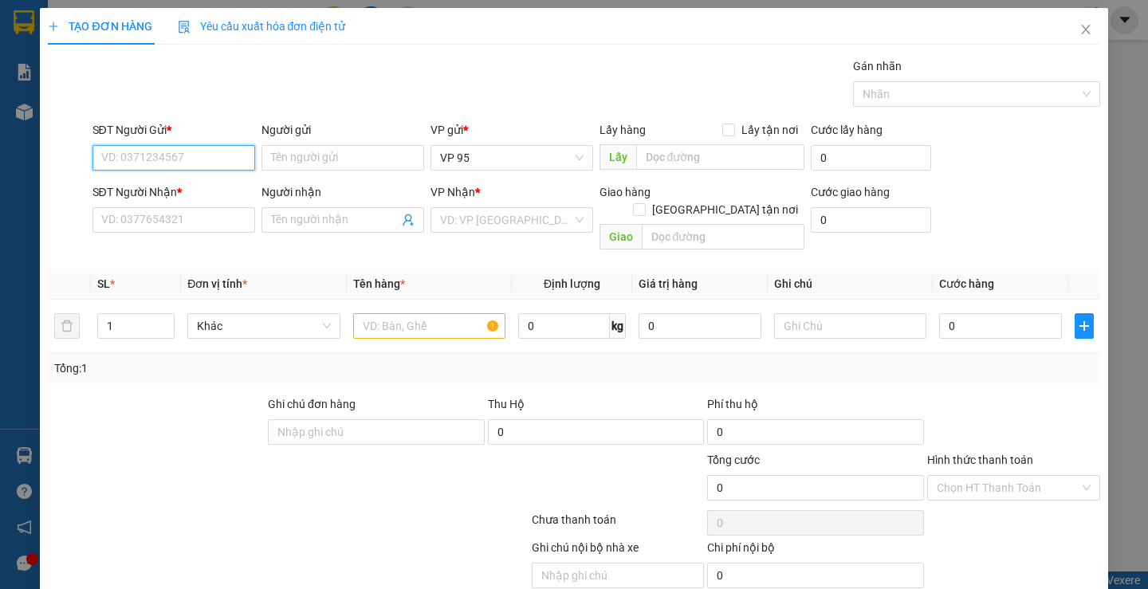
click at [140, 152] on input "SĐT Người Gửi *" at bounding box center [173, 158] width 163 height 26
click at [192, 163] on input "0985472392" at bounding box center [173, 158] width 163 height 26
type input "0985472392"
click at [321, 158] on input "Người gửi" at bounding box center [343, 158] width 163 height 26
click at [196, 158] on input "0985472392" at bounding box center [173, 158] width 163 height 26
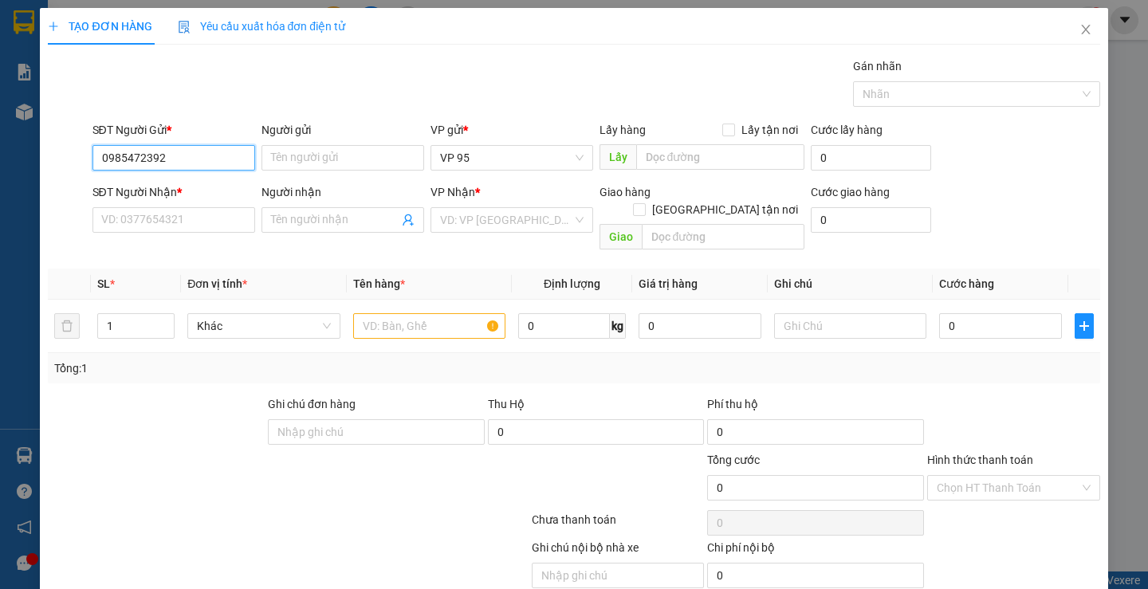
click at [196, 158] on input "0985472392" at bounding box center [173, 158] width 163 height 26
click at [360, 158] on input "Người gửi" at bounding box center [343, 158] width 163 height 26
click at [180, 150] on input "0985472392" at bounding box center [173, 158] width 163 height 26
click at [300, 154] on input "Người gửi" at bounding box center [343, 158] width 163 height 26
click at [320, 165] on input "Người gửi" at bounding box center [343, 158] width 163 height 26
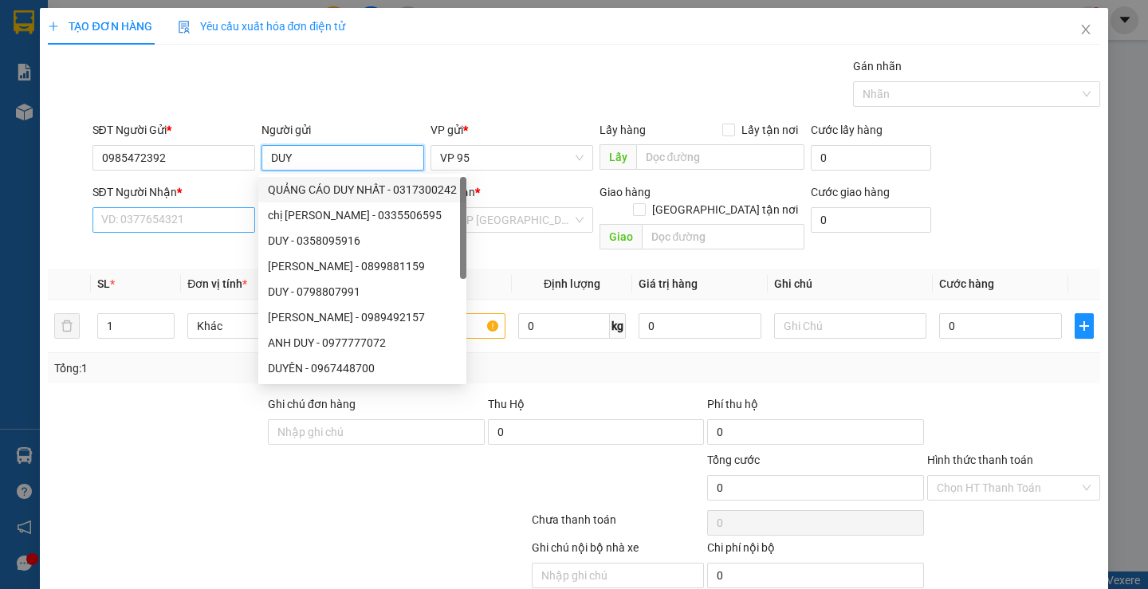
type input "DUY"
click at [167, 212] on input "SĐT Người Nhận *" at bounding box center [173, 220] width 163 height 26
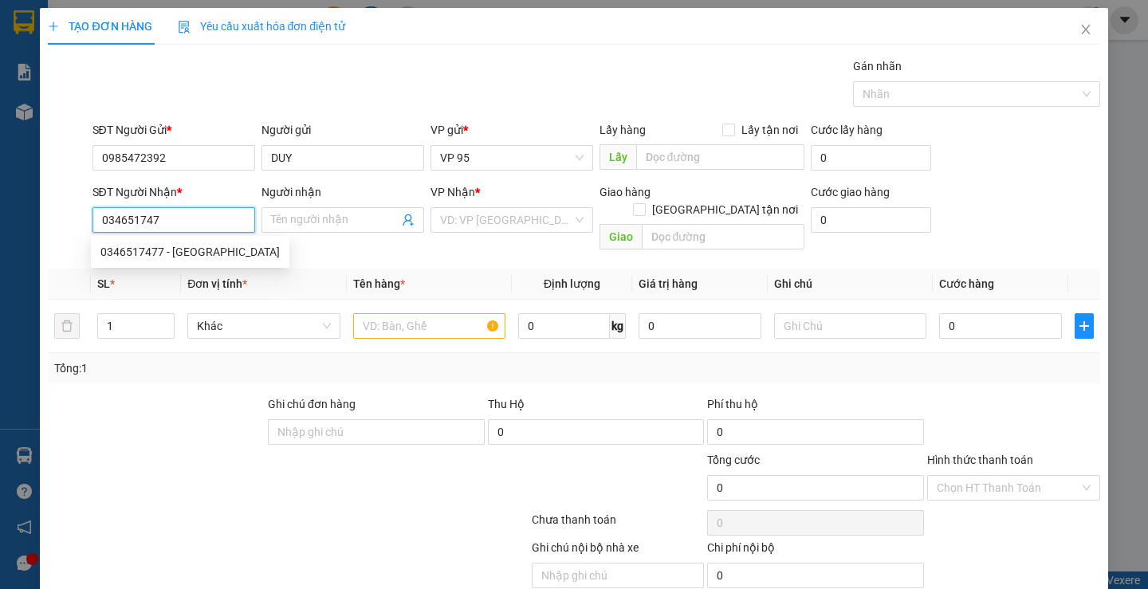
type input "0346517477"
click at [199, 257] on div "0346517477 - PHI CHÂU" at bounding box center [189, 252] width 179 height 18
type input "PHI CHÂU"
type input "90.000"
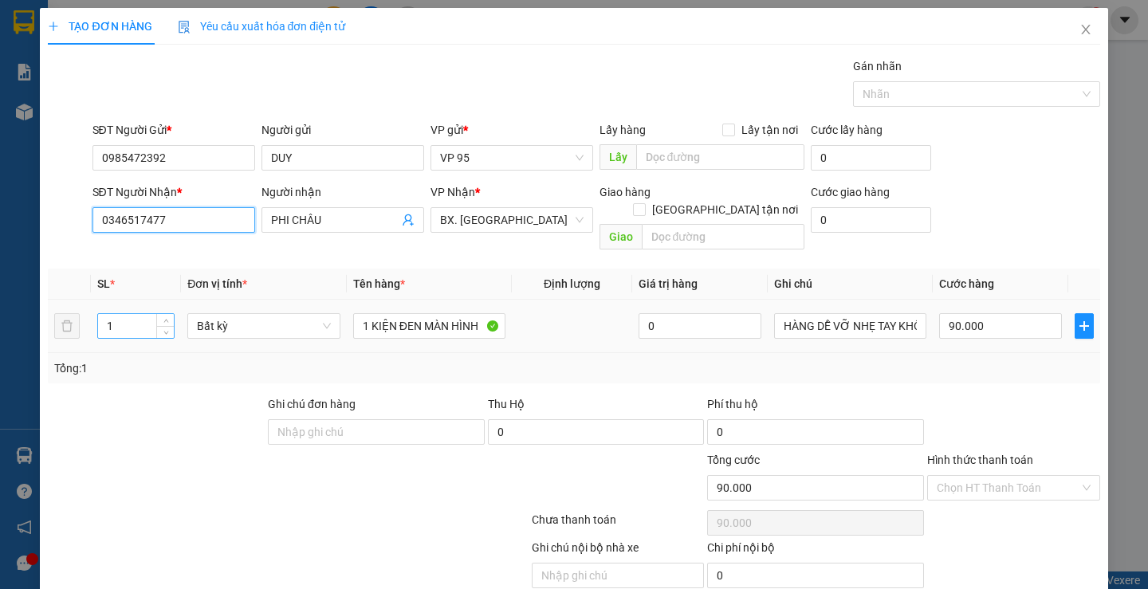
type input "0346517477"
click at [128, 314] on input "1" at bounding box center [136, 326] width 76 height 24
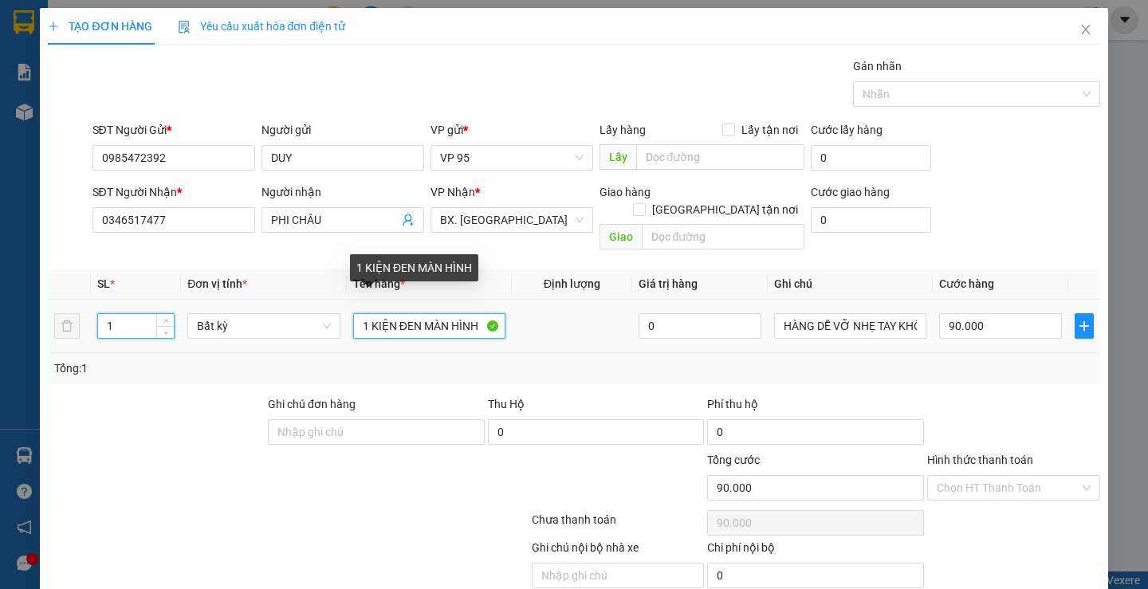
click at [411, 313] on input "1 KIỆN ĐEN MÀN HÌNH" at bounding box center [429, 326] width 152 height 26
type input "0"
drag, startPoint x: 425, startPoint y: 305, endPoint x: 1111, endPoint y: 506, distance: 715.5
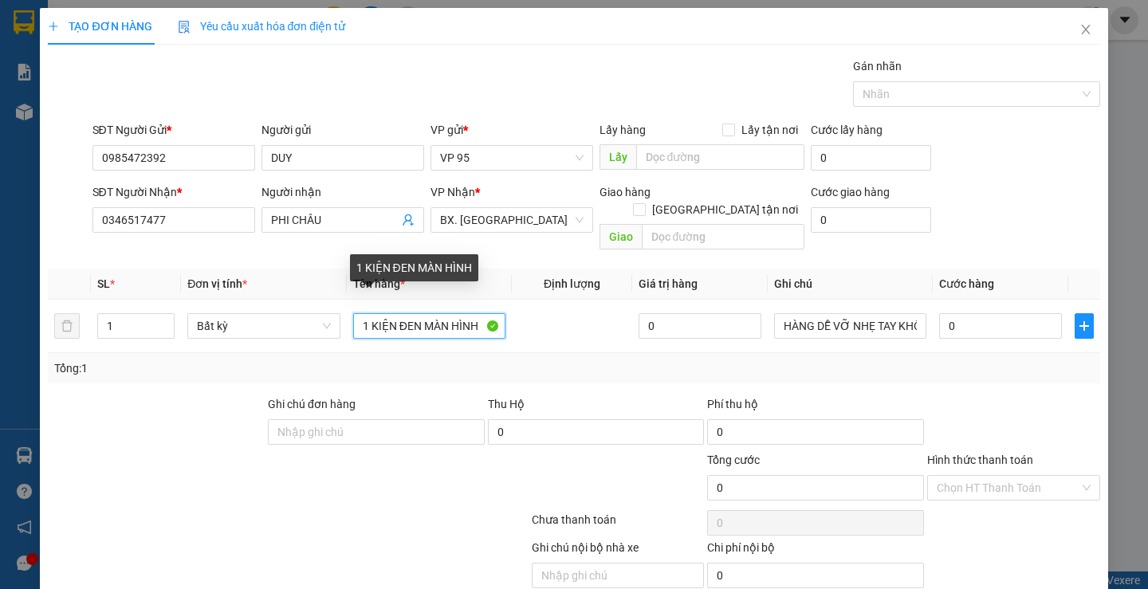
click at [1147, 513] on div "TẠO ĐƠN HÀNG Yêu cầu xuất hóa đơn điện tử Transit Pickup Surcharge Ids Transit …" at bounding box center [574, 294] width 1148 height 589
type input "1 KIỆN ĐEN LKMT"
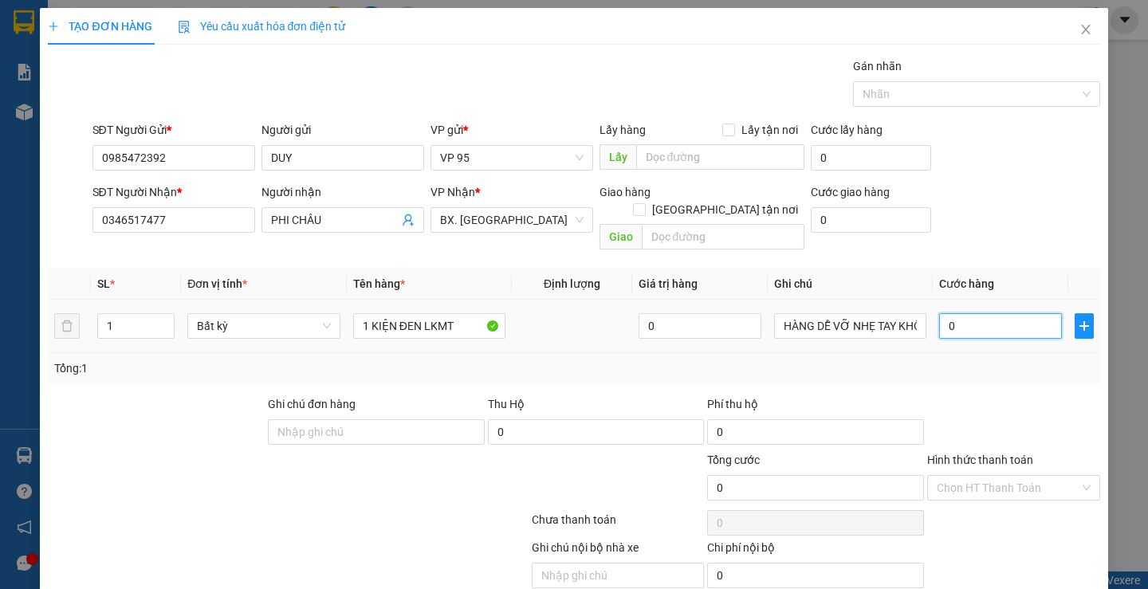
click at [986, 313] on input "0" at bounding box center [1000, 326] width 123 height 26
type input "3"
type input "30"
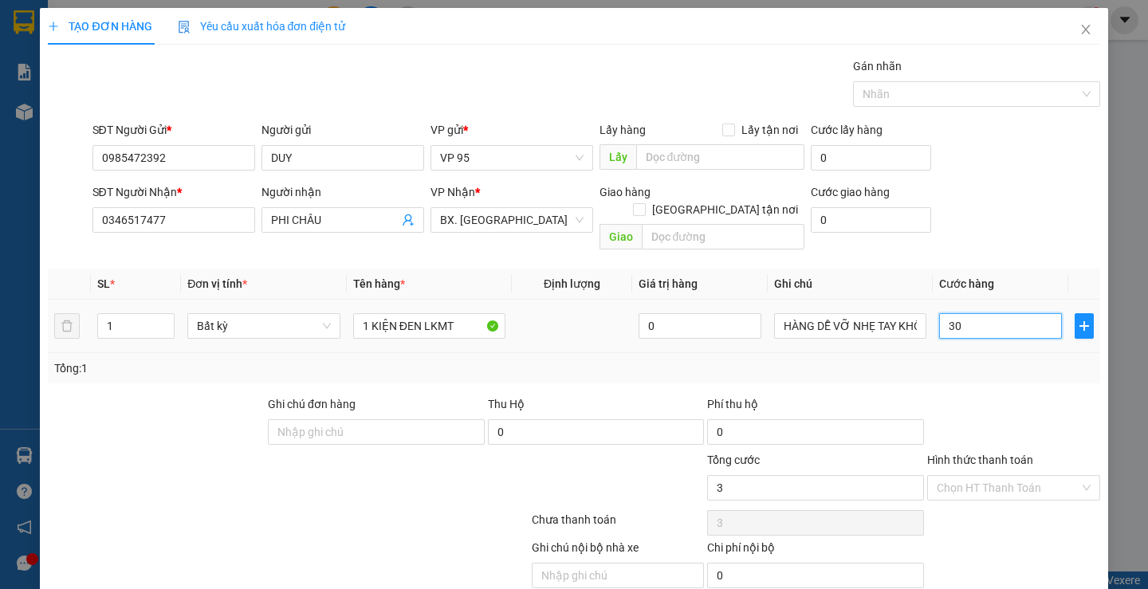
type input "30"
type input "30.000"
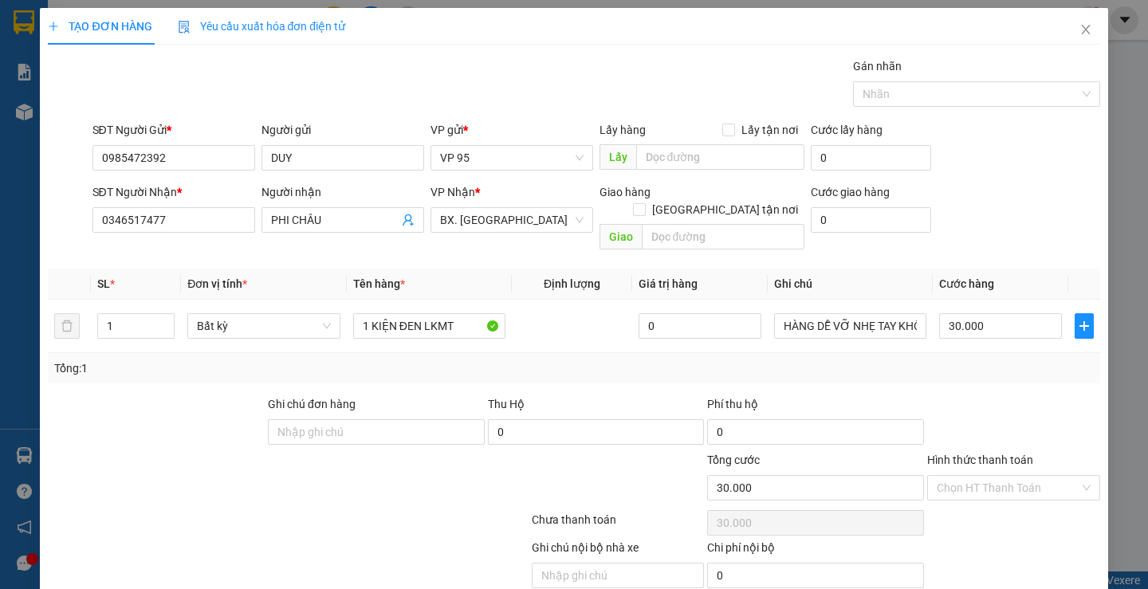
click at [973, 364] on div "Tổng: 1" at bounding box center [574, 368] width 1052 height 30
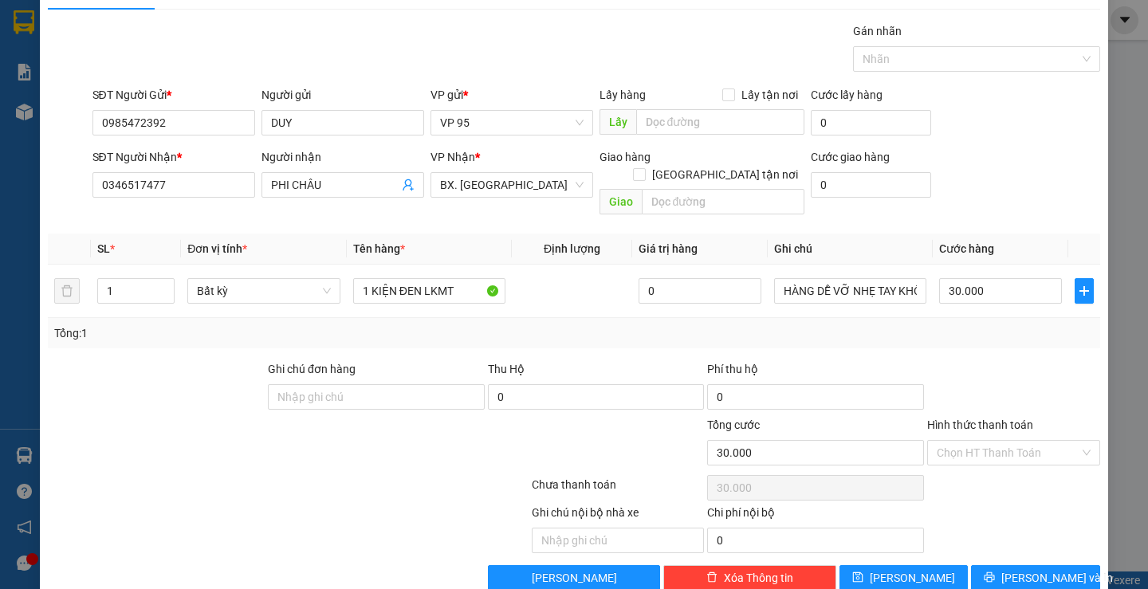
scroll to position [50, 0]
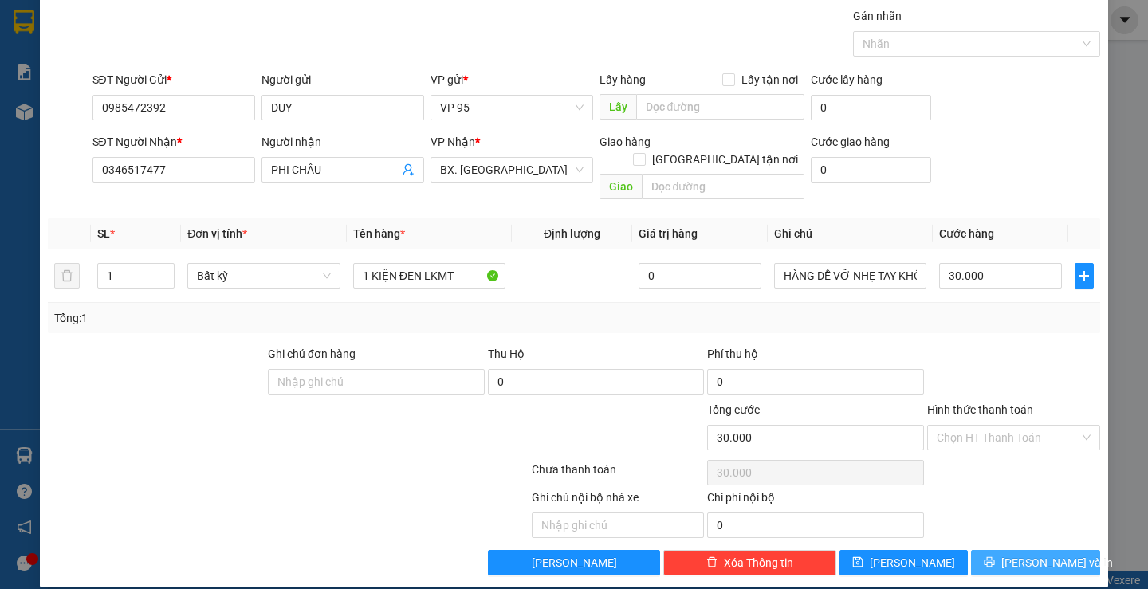
click at [981, 553] on button "Lưu và In" at bounding box center [1035, 563] width 128 height 26
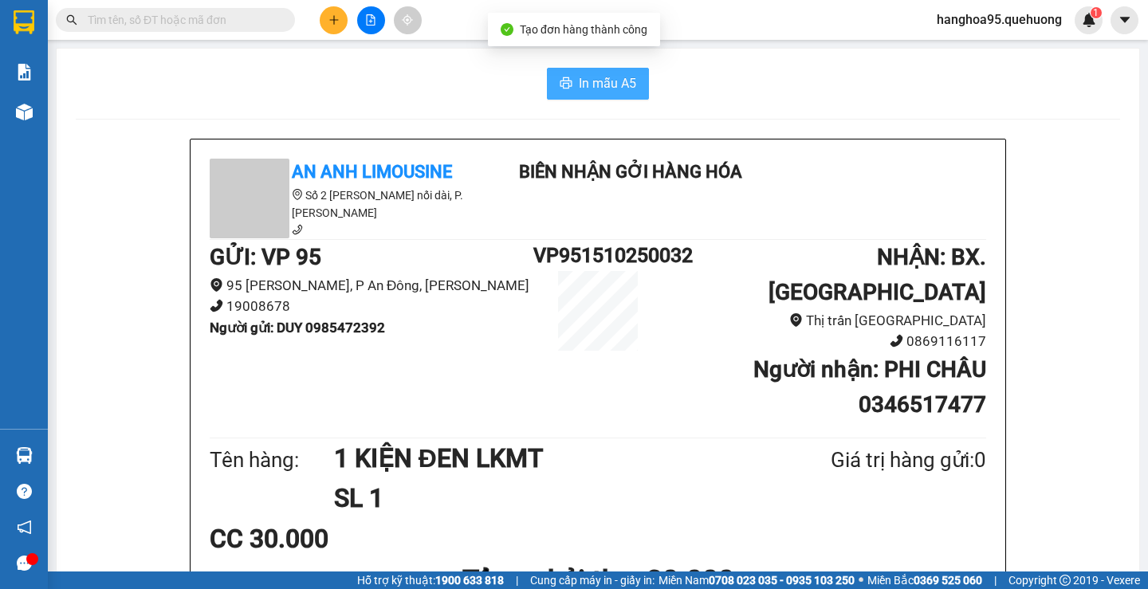
click at [561, 74] on button "In mẫu A5" at bounding box center [598, 84] width 102 height 32
drag, startPoint x: 571, startPoint y: 81, endPoint x: 974, endPoint y: 549, distance: 617.9
click at [980, 521] on div "CC 30.000" at bounding box center [598, 539] width 777 height 40
click at [784, 519] on div "CC 30.000" at bounding box center [598, 539] width 777 height 40
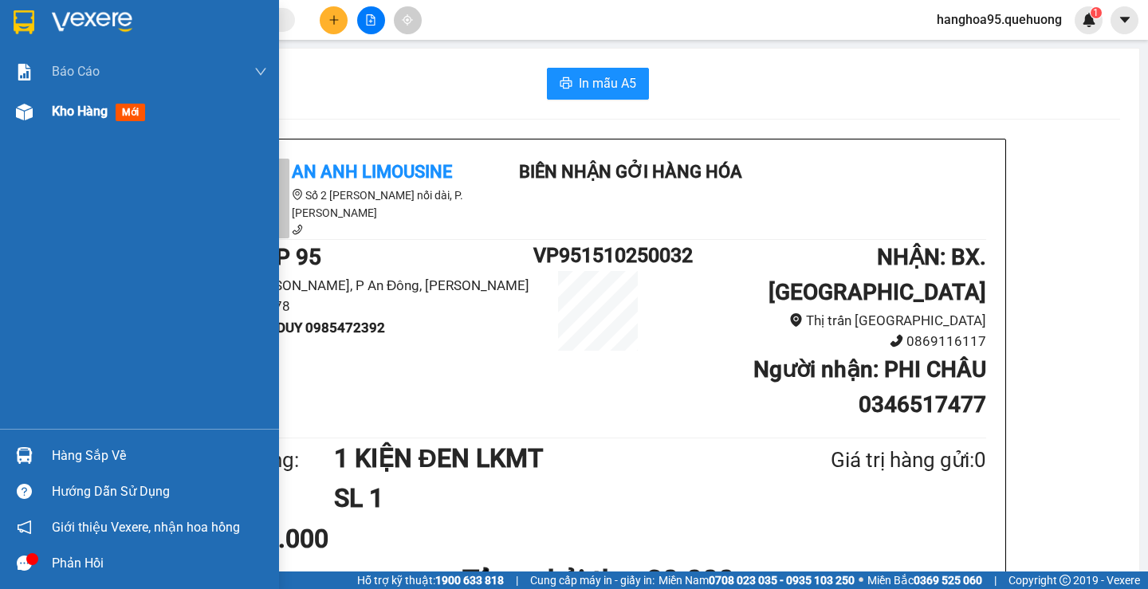
click at [76, 116] on span "Kho hàng" at bounding box center [80, 111] width 56 height 15
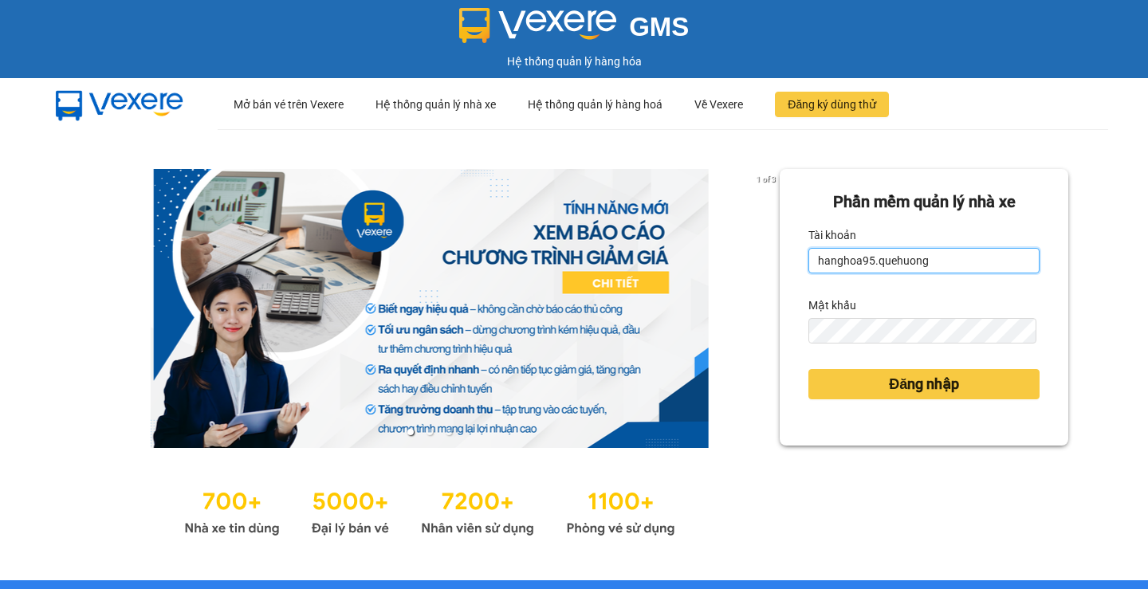
click at [864, 252] on input "hanghoa95.quehuong" at bounding box center [923, 261] width 231 height 26
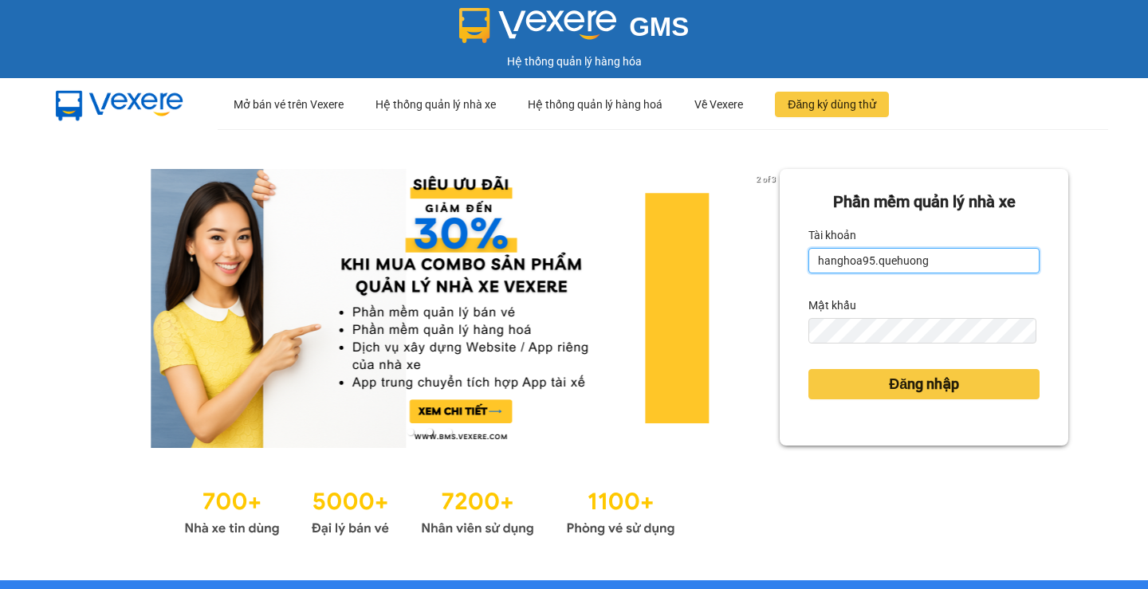
drag, startPoint x: 865, startPoint y: 256, endPoint x: 621, endPoint y: 251, distance: 244.0
click at [630, 253] on div "2 of 3 Phần mềm quản lý nhà xe Tài khoản hanghoa95.quehuong Mật khẩu Đăng nhập" at bounding box center [574, 354] width 1148 height 451
click at [821, 258] on input "hanghoa95.quehuong" at bounding box center [923, 261] width 231 height 26
drag, startPoint x: 863, startPoint y: 259, endPoint x: 790, endPoint y: 259, distance: 73.4
click at [790, 259] on div "Phần mềm quản lý nhà xe Tài khoản hanghoa95.quehuong Mật khẩu Đăng nhập" at bounding box center [924, 307] width 289 height 277
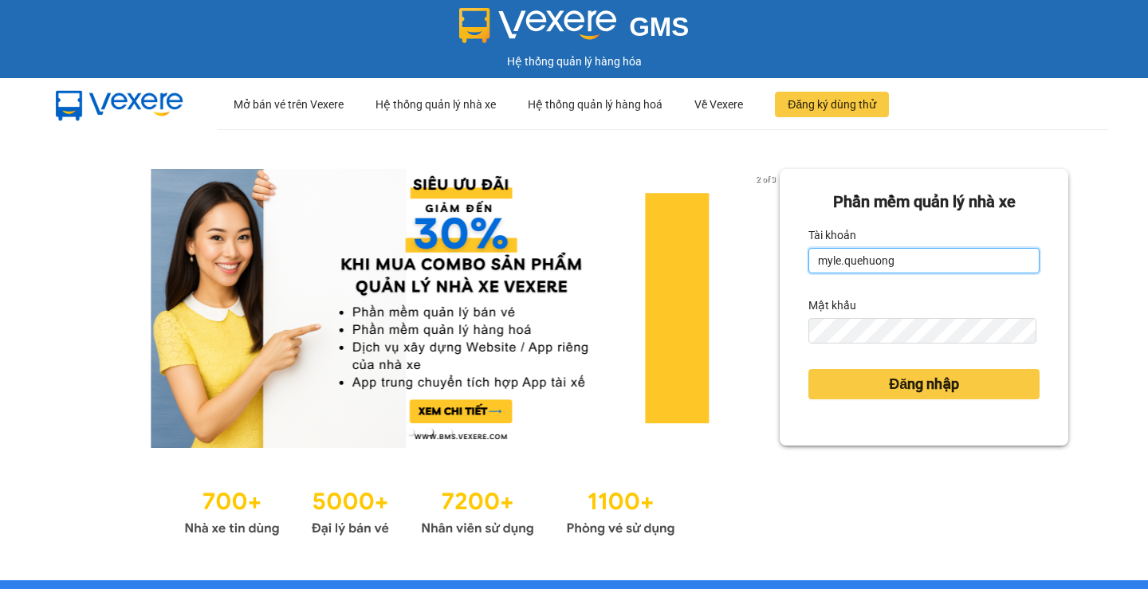
type input "myle.quehuong"
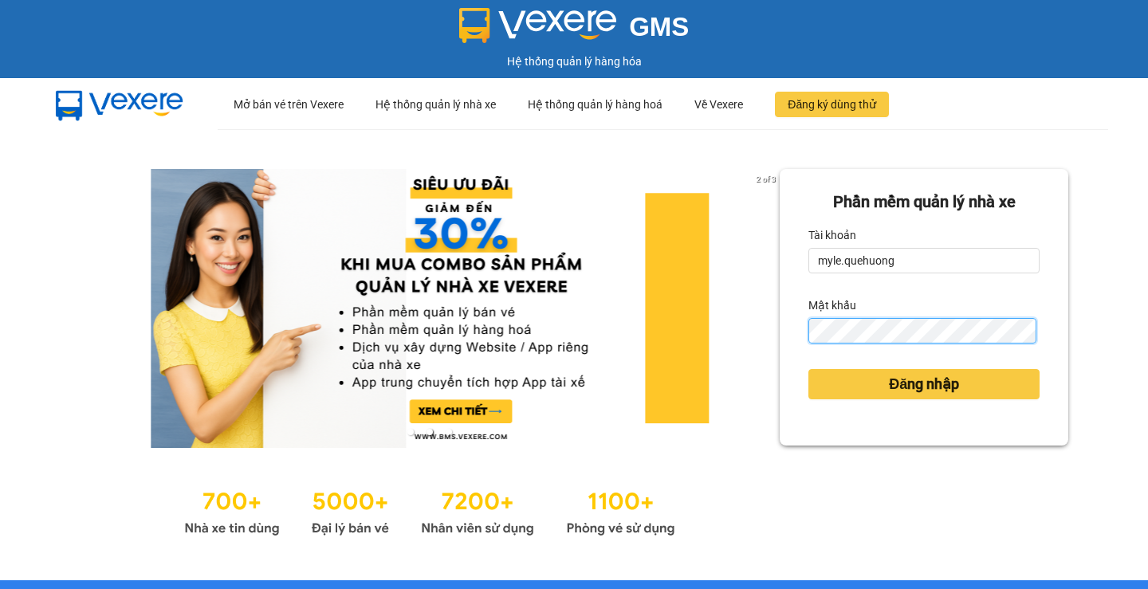
click at [427, 328] on div "2 of 3 Phần mềm quản lý nhà xe Tài khoản myle.quehuong Mật khẩu Đăng nhập" at bounding box center [574, 354] width 1148 height 451
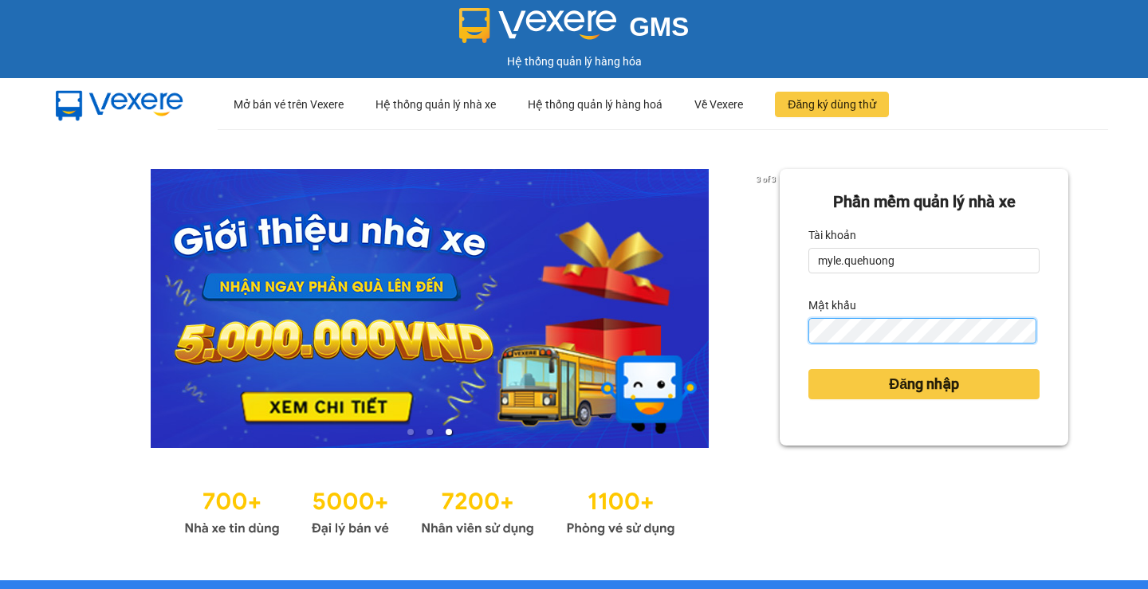
click at [393, 332] on div "3 of 3 Phần mềm quản lý nhà xe Tài khoản myle.quehuong Mật khẩu Đăng nhập" at bounding box center [574, 354] width 1148 height 451
click at [808, 369] on button "Đăng nhập" at bounding box center [923, 384] width 231 height 30
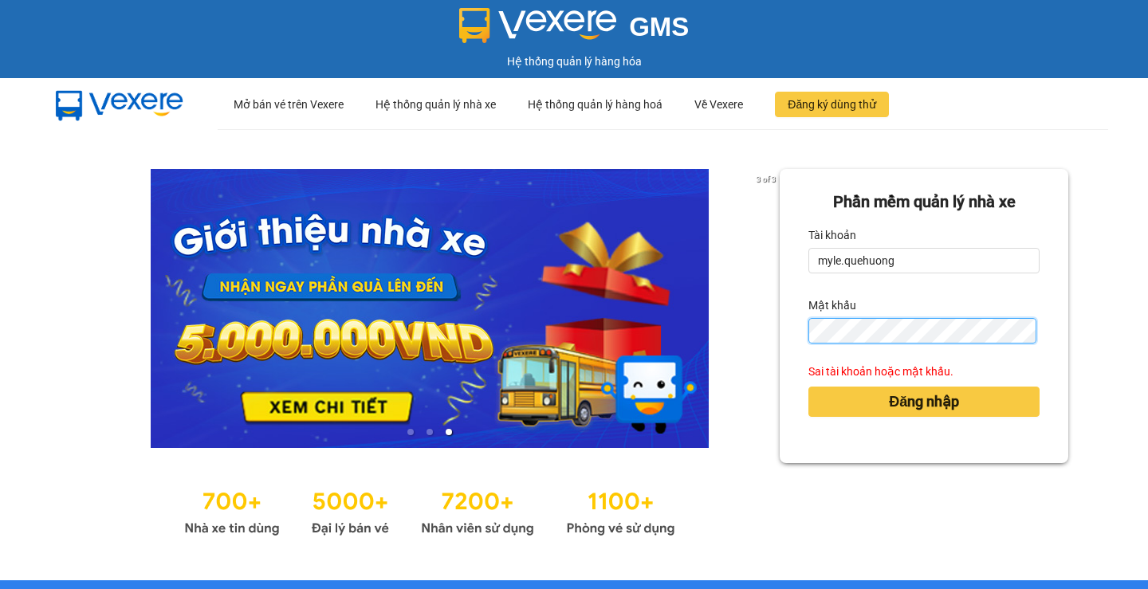
click at [399, 324] on div "3 of 3 Phần mềm quản lý nhà xe Tài khoản myle.quehuong Mật khẩu Sai tài khoản h…" at bounding box center [574, 354] width 1148 height 451
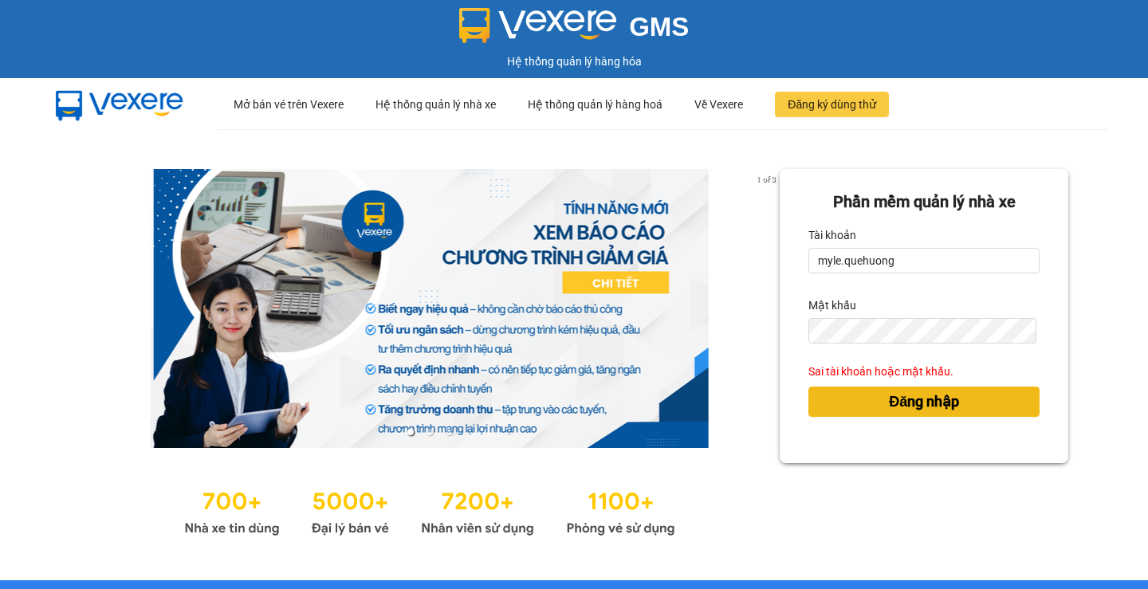
click at [834, 414] on button "Đăng nhập" at bounding box center [923, 402] width 231 height 30
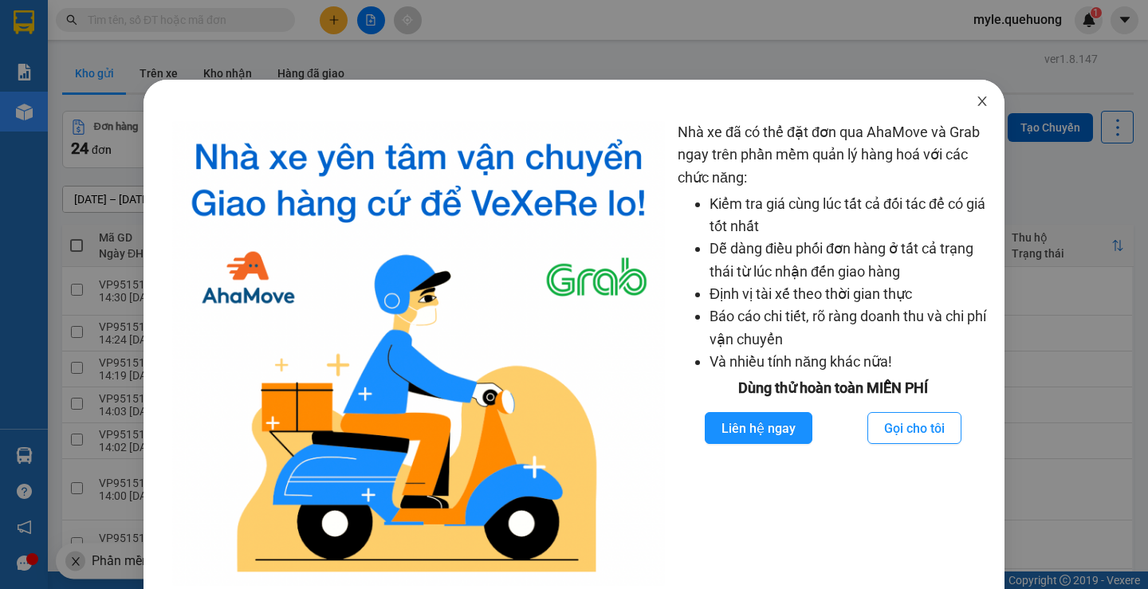
click at [976, 105] on icon "close" at bounding box center [982, 101] width 13 height 13
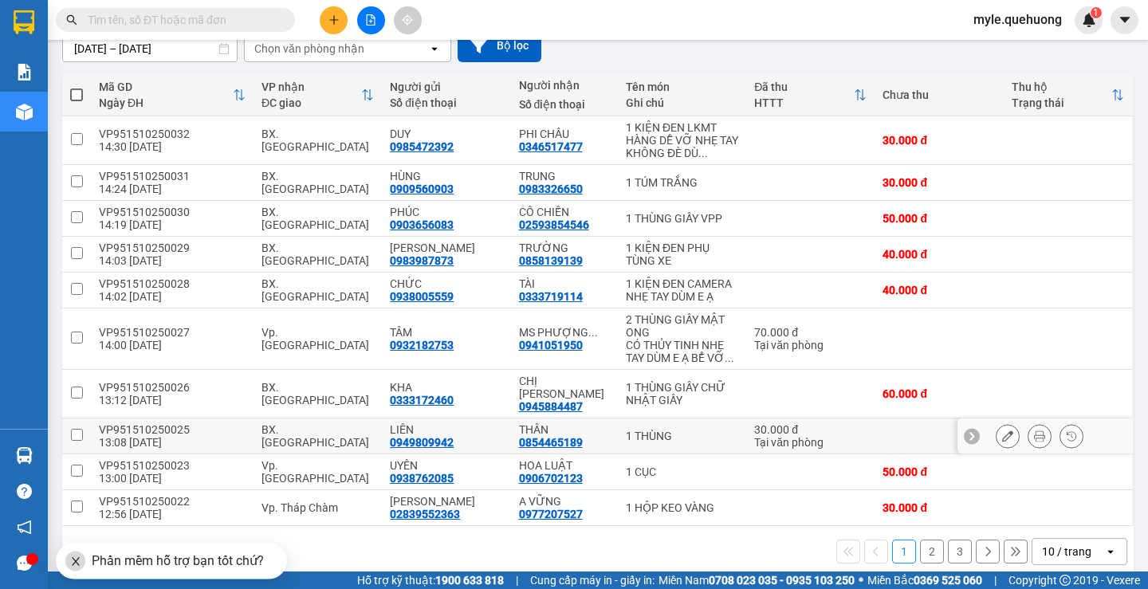
scroll to position [158, 0]
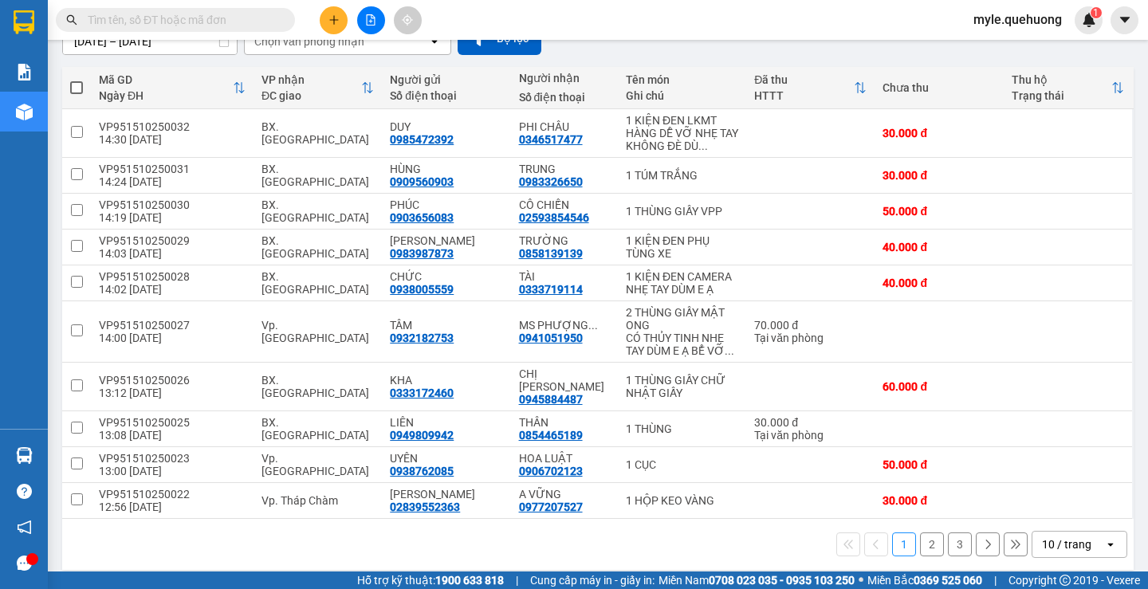
click at [1042, 537] on div "10 / trang" at bounding box center [1066, 545] width 49 height 16
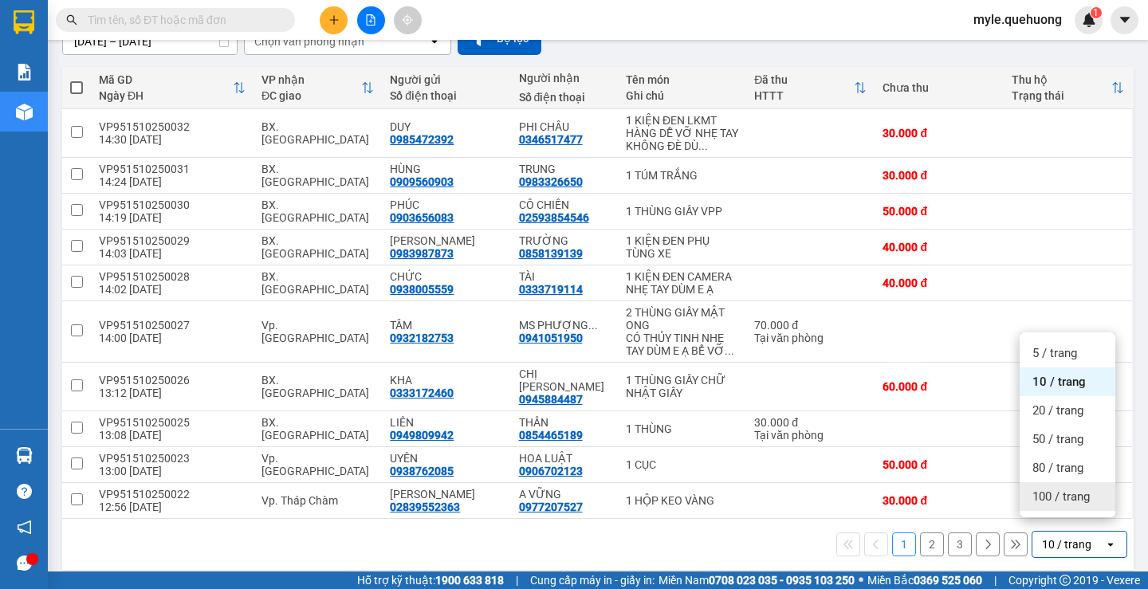
click at [1038, 501] on span "100 / trang" at bounding box center [1060, 497] width 57 height 16
